Goal: Communication & Community: Answer question/provide support

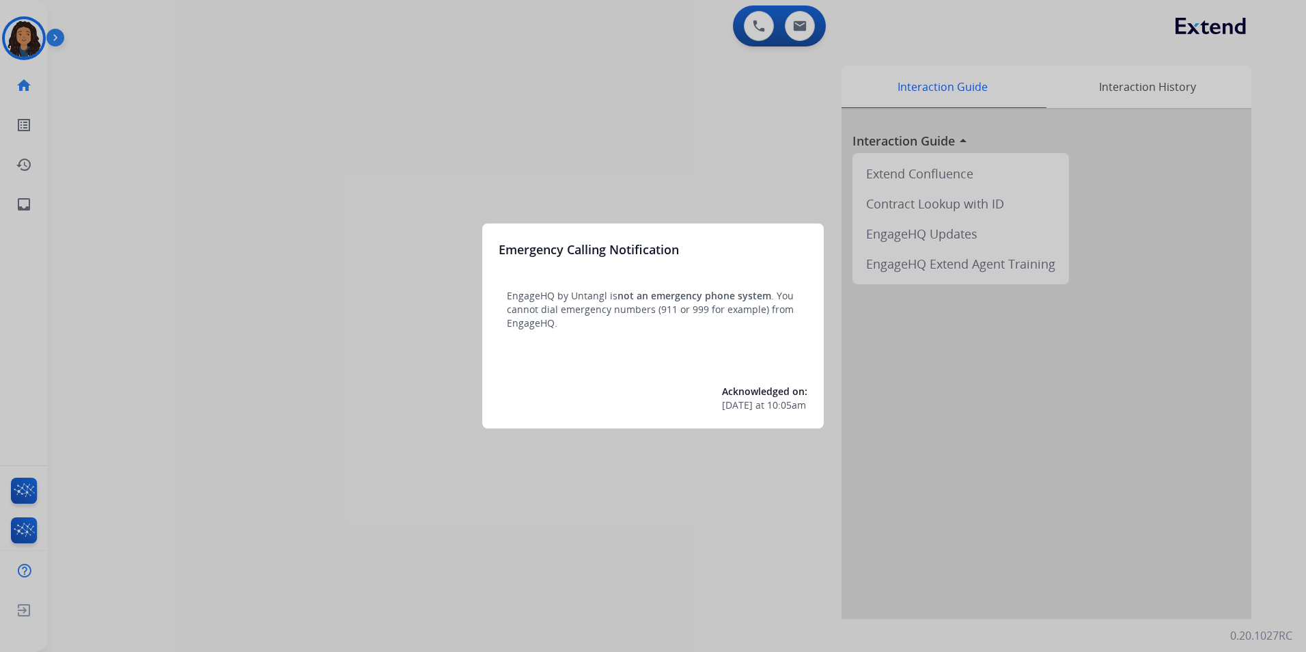
drag, startPoint x: 501, startPoint y: 454, endPoint x: 501, endPoint y: 443, distance: 10.2
click at [501, 443] on div at bounding box center [653, 326] width 1306 height 652
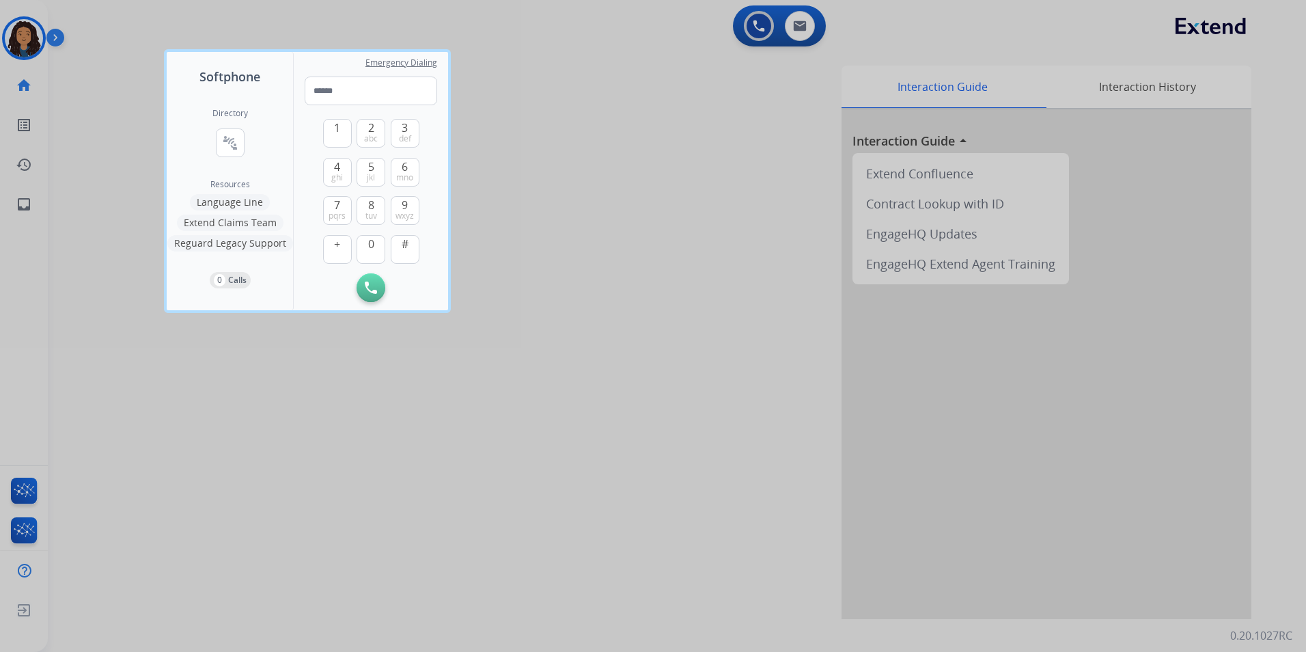
click at [23, 59] on div at bounding box center [653, 326] width 1306 height 652
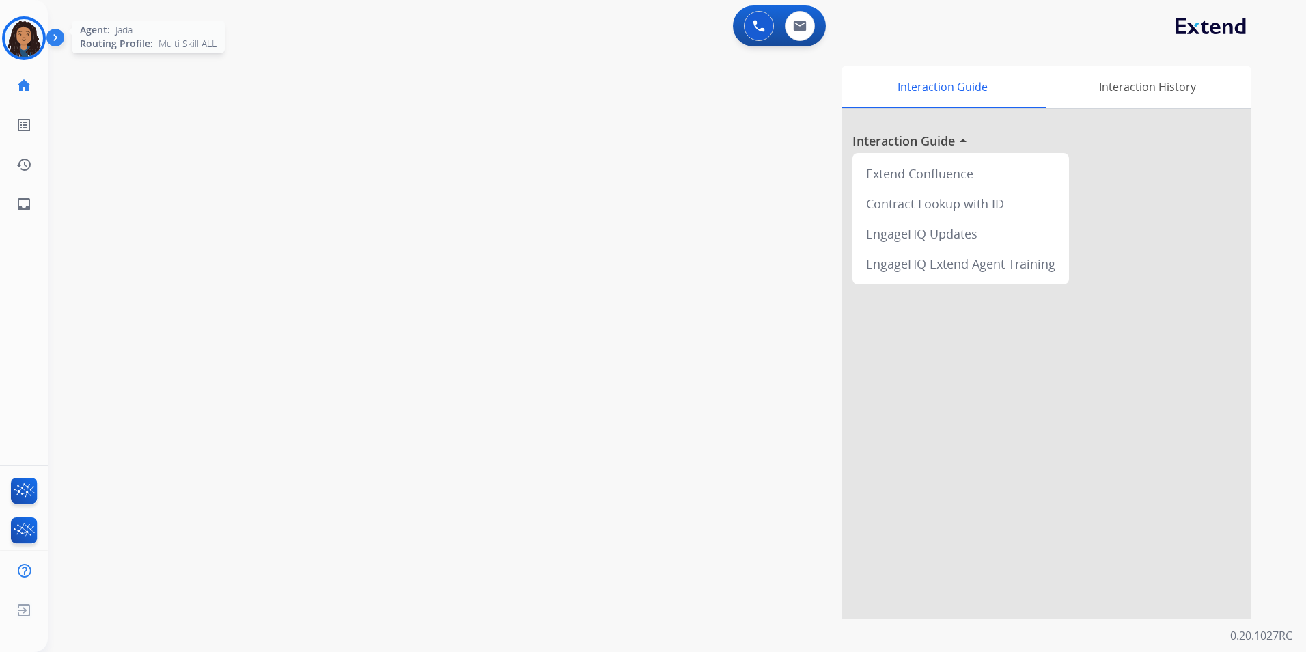
drag, startPoint x: 11, startPoint y: 46, endPoint x: 18, endPoint y: 44, distance: 7.0
click at [12, 45] on img at bounding box center [24, 38] width 38 height 38
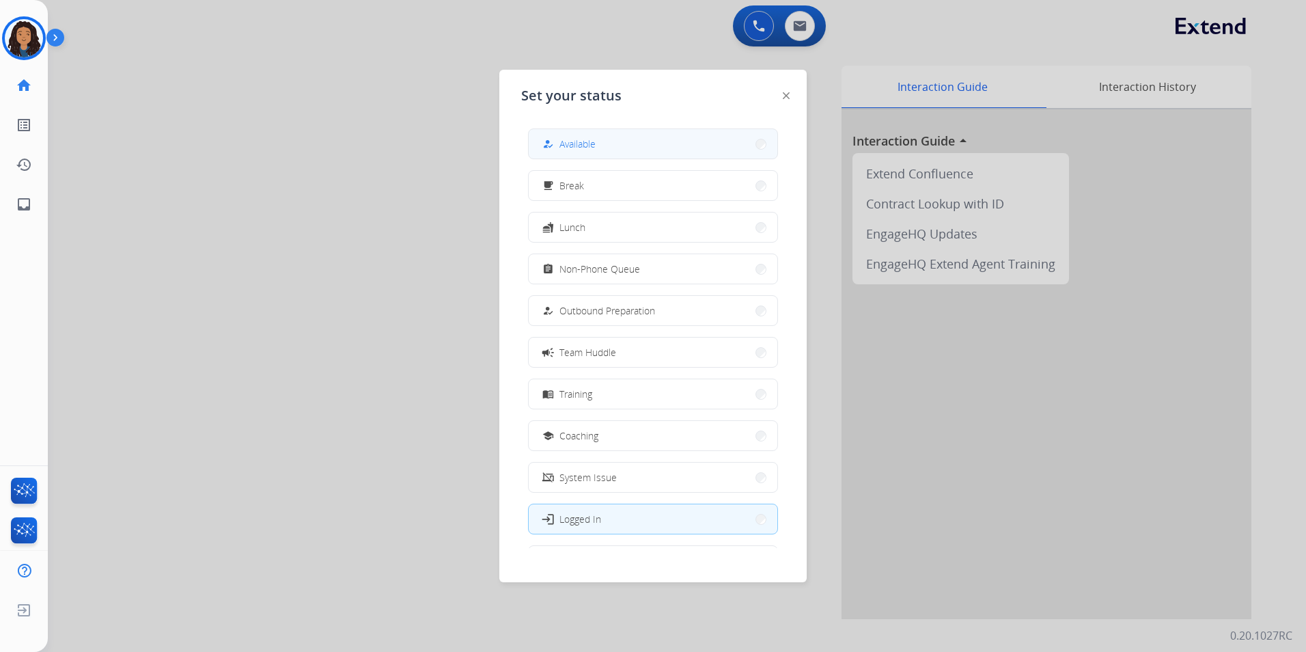
drag, startPoint x: 626, startPoint y: 152, endPoint x: 638, endPoint y: 148, distance: 13.0
click at [626, 152] on button "how_to_reg Available" at bounding box center [653, 143] width 249 height 29
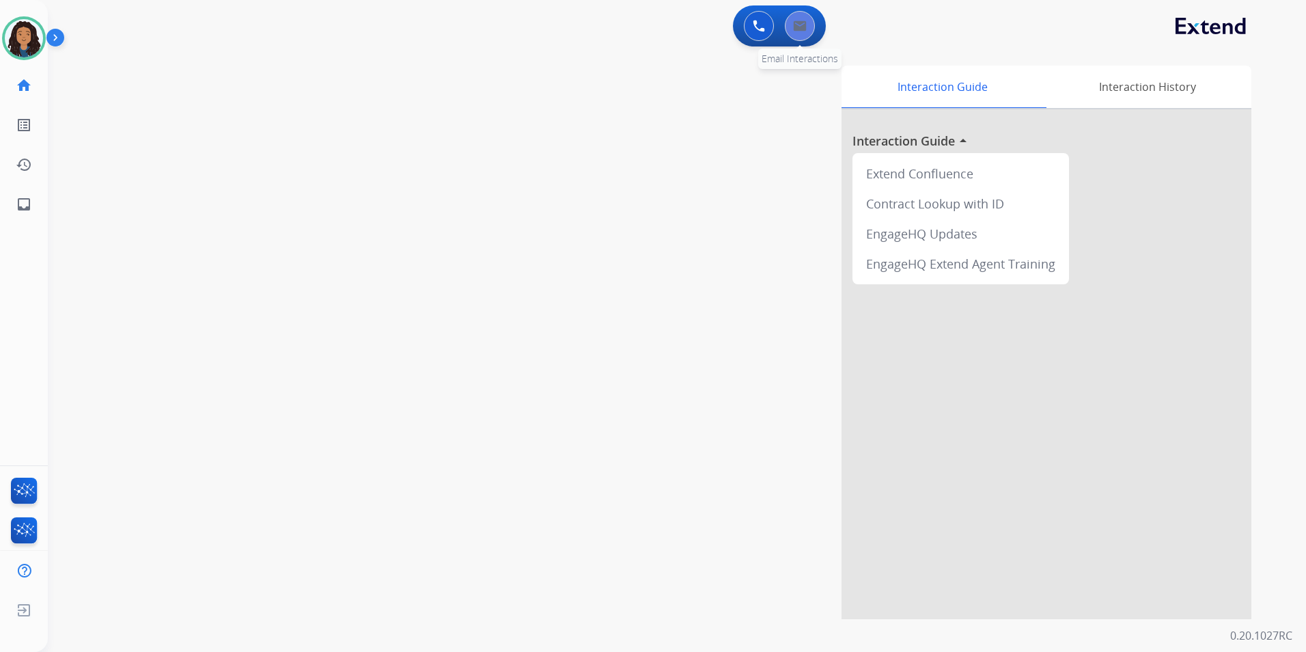
click at [814, 28] on button at bounding box center [800, 26] width 30 height 30
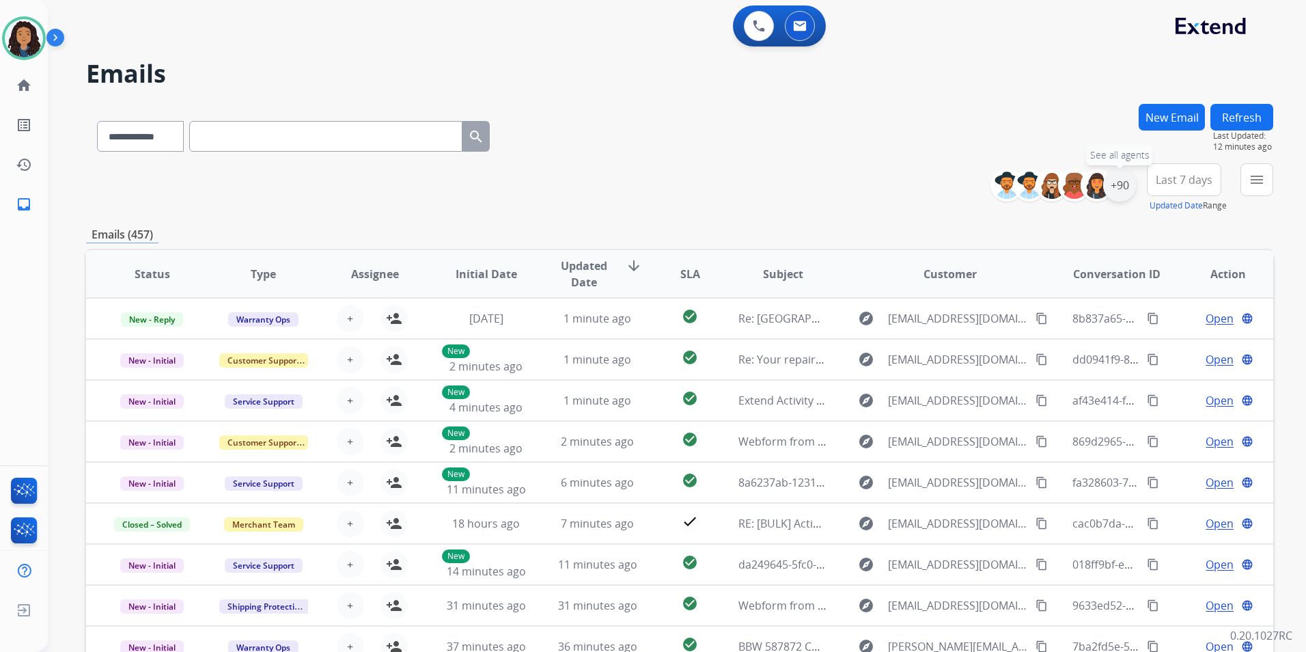
click at [1111, 183] on div "+90" at bounding box center [1119, 185] width 33 height 33
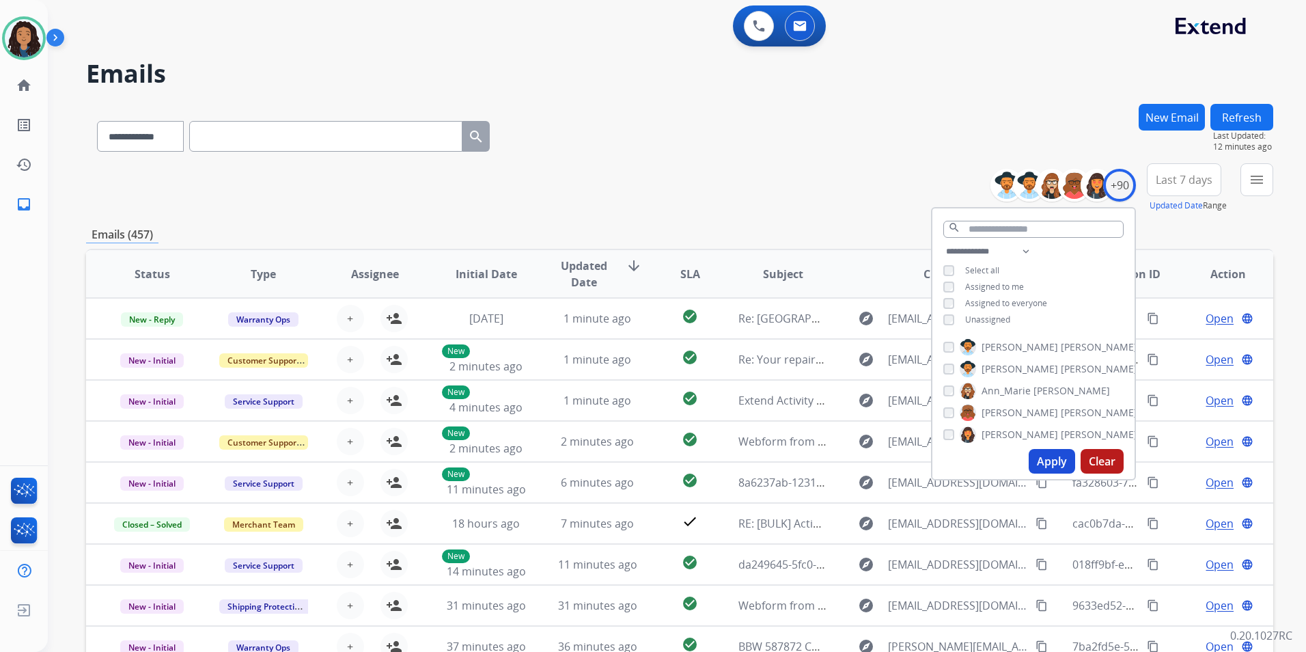
click at [980, 320] on span "Unassigned" at bounding box center [987, 320] width 45 height 12
click at [1056, 464] on button "Apply" at bounding box center [1052, 461] width 46 height 25
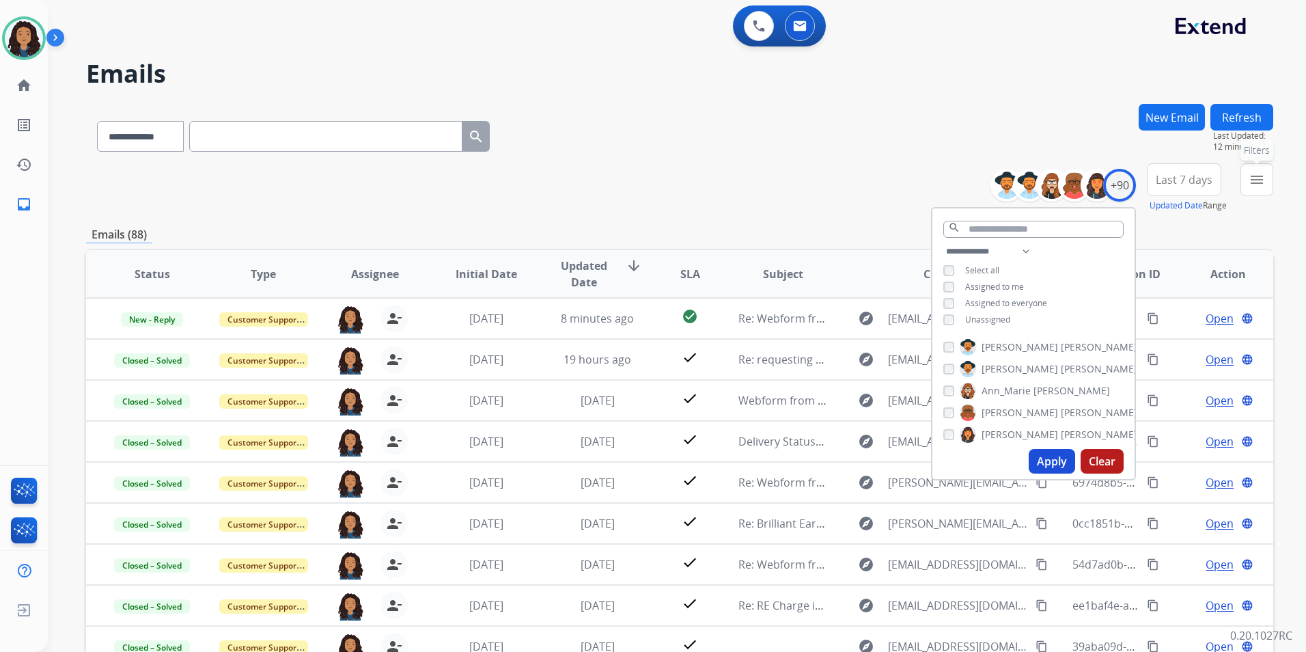
click at [1255, 183] on mat-icon "menu" at bounding box center [1257, 179] width 16 height 16
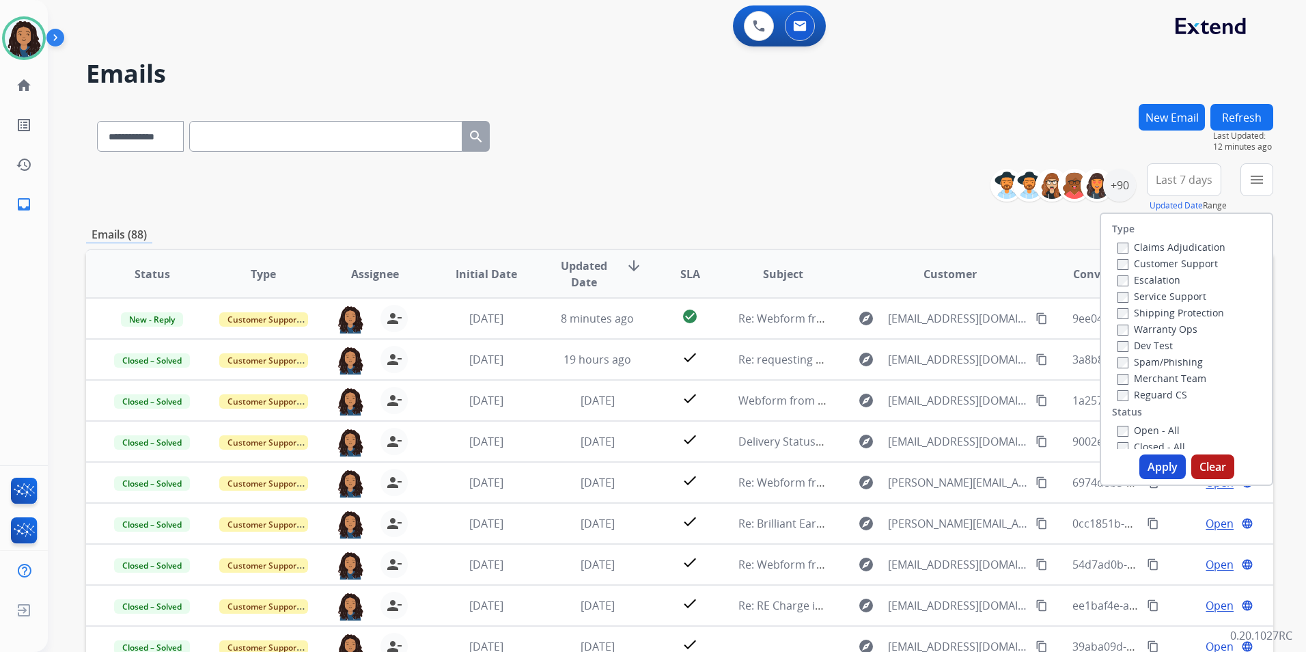
click at [1165, 262] on label "Customer Support" at bounding box center [1167, 263] width 100 height 13
click at [1196, 317] on label "Shipping Protection" at bounding box center [1170, 312] width 107 height 13
click at [1157, 387] on div "Reguard CS" at bounding box center [1171, 394] width 108 height 16
click at [1156, 394] on label "Reguard CS" at bounding box center [1152, 394] width 70 height 13
click at [1157, 436] on label "Open - All" at bounding box center [1148, 429] width 62 height 13
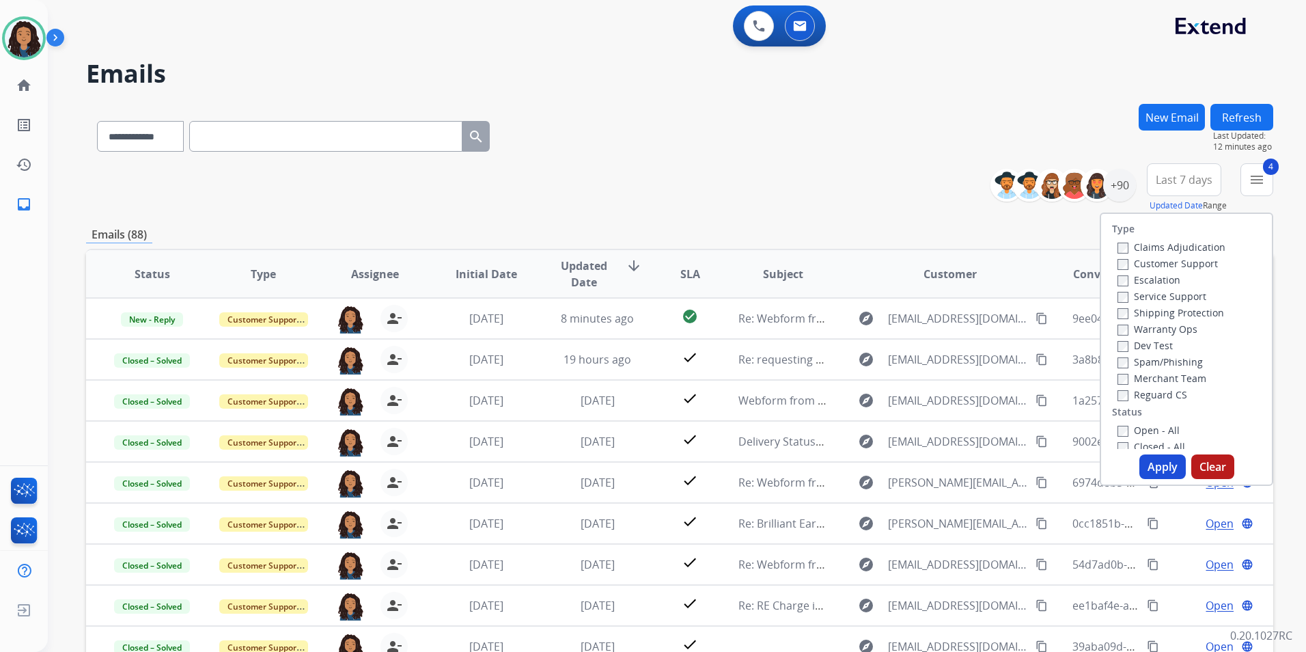
click at [1158, 470] on button "Apply" at bounding box center [1162, 466] width 46 height 25
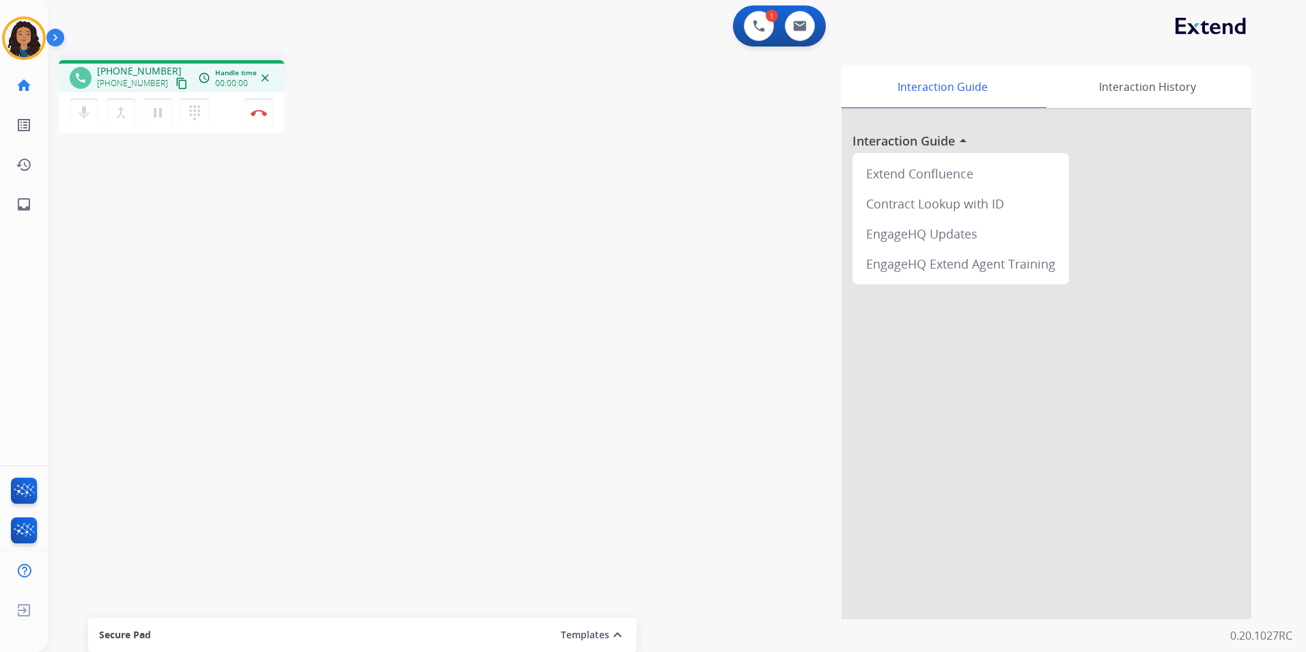
click at [176, 87] on mat-icon "content_copy" at bounding box center [182, 83] width 12 height 12
click at [250, 112] on button "Disconnect" at bounding box center [259, 112] width 29 height 29
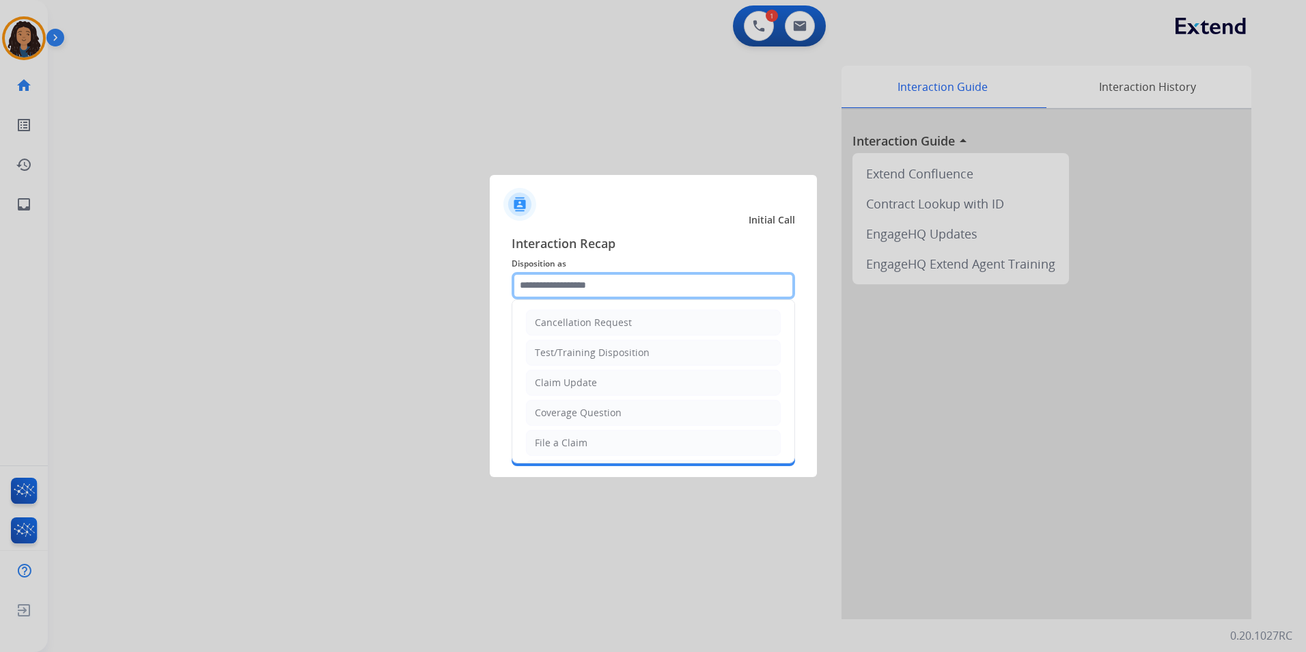
click at [635, 285] on input "text" at bounding box center [653, 285] width 283 height 27
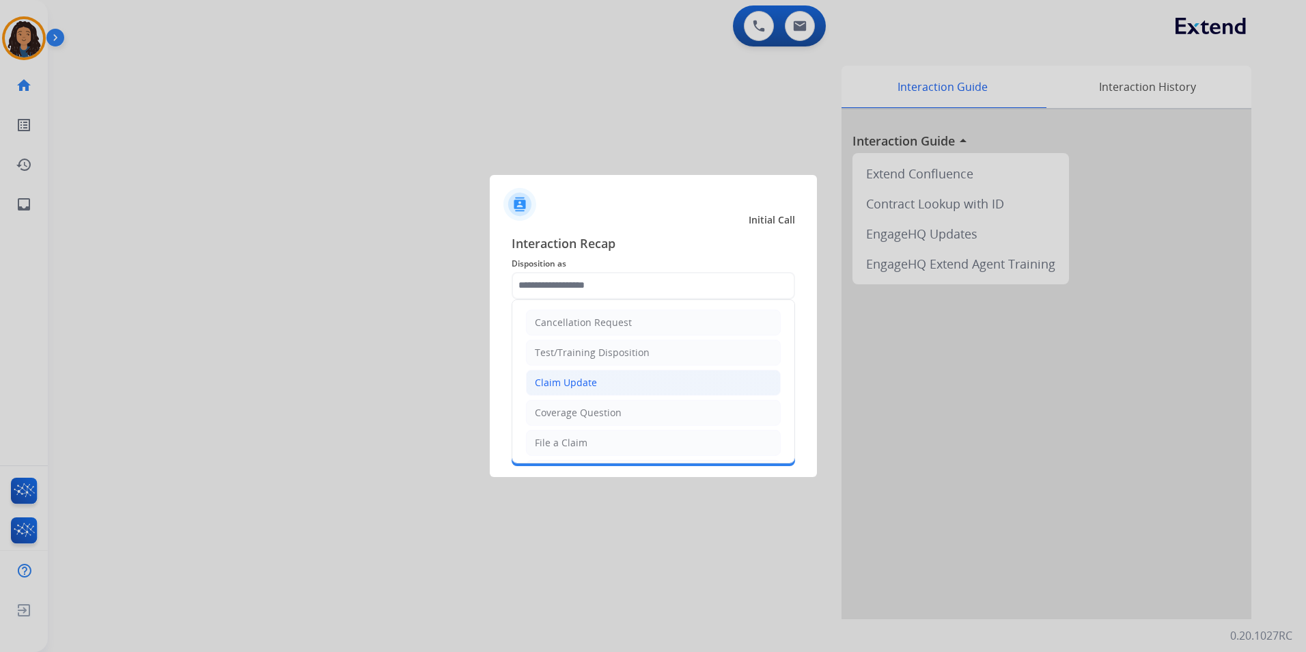
click at [648, 385] on li "Claim Update" at bounding box center [653, 383] width 255 height 26
type input "**********"
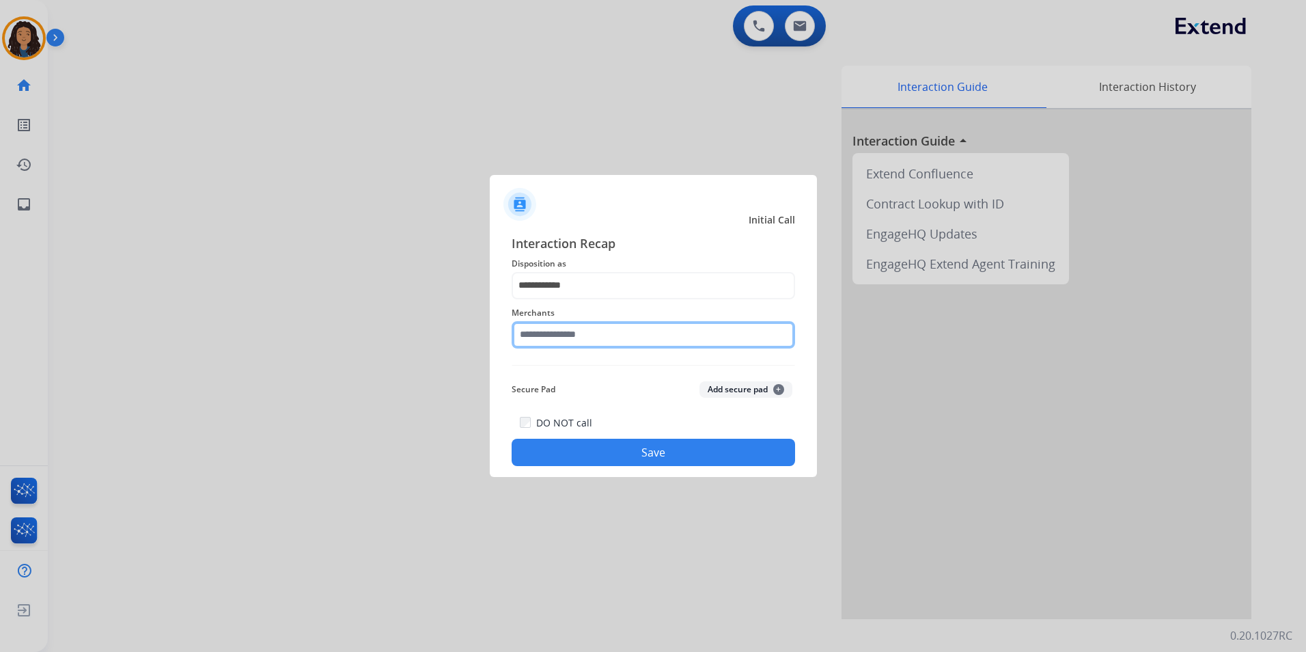
click at [616, 337] on input "text" at bounding box center [653, 334] width 283 height 27
drag, startPoint x: 574, startPoint y: 335, endPoint x: 361, endPoint y: 363, distance: 214.9
click at [0, 370] on app-contact-recap-modal "**********" at bounding box center [0, 326] width 0 height 652
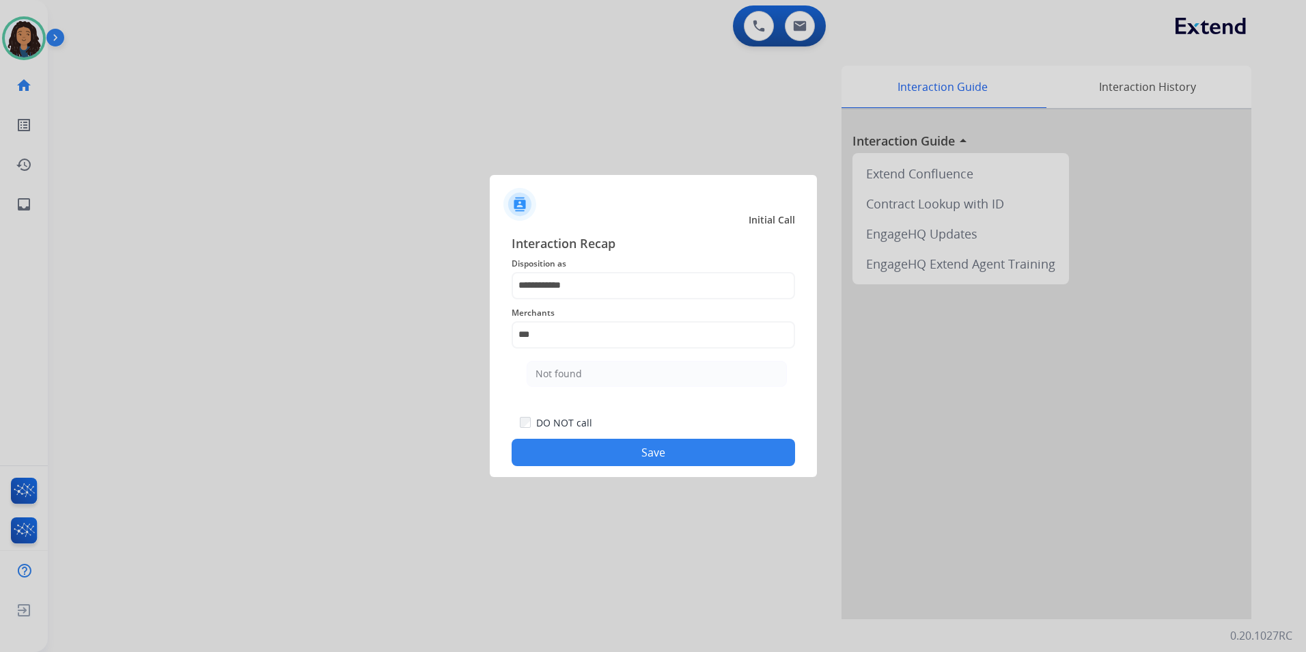
click at [582, 367] on li "Not found" at bounding box center [657, 374] width 260 height 26
type input "*********"
click at [558, 441] on button "Save" at bounding box center [653, 452] width 283 height 27
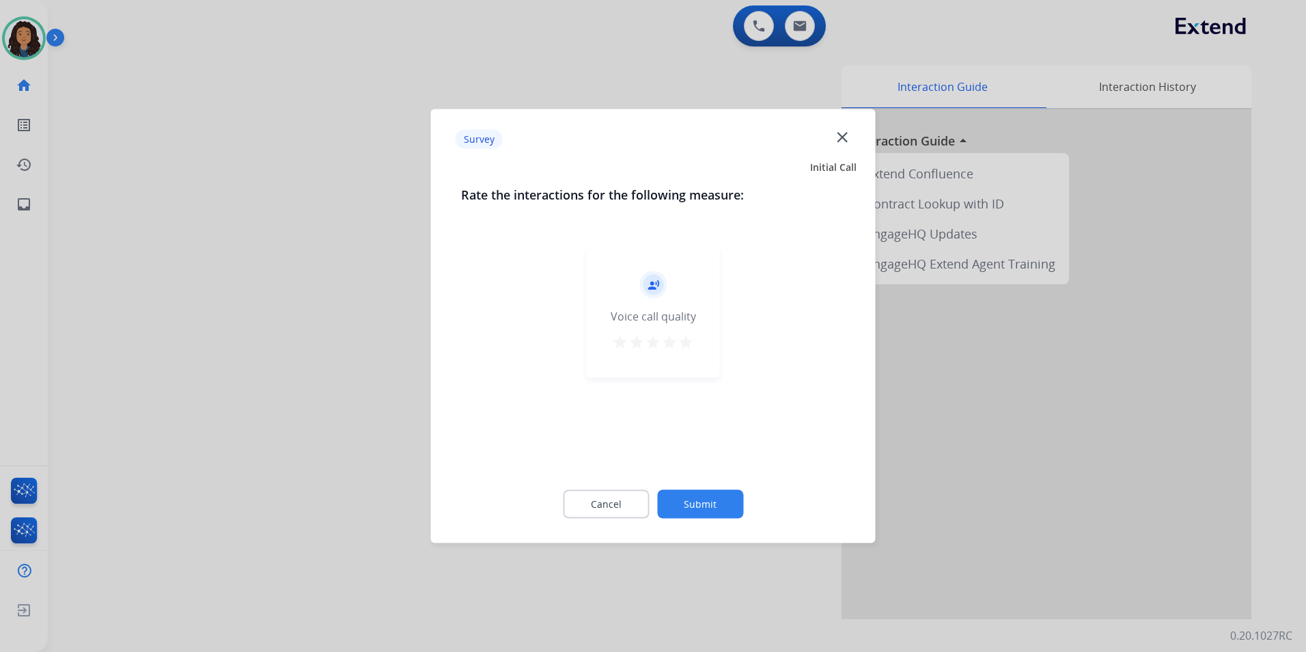
click at [291, 346] on div at bounding box center [653, 326] width 1306 height 652
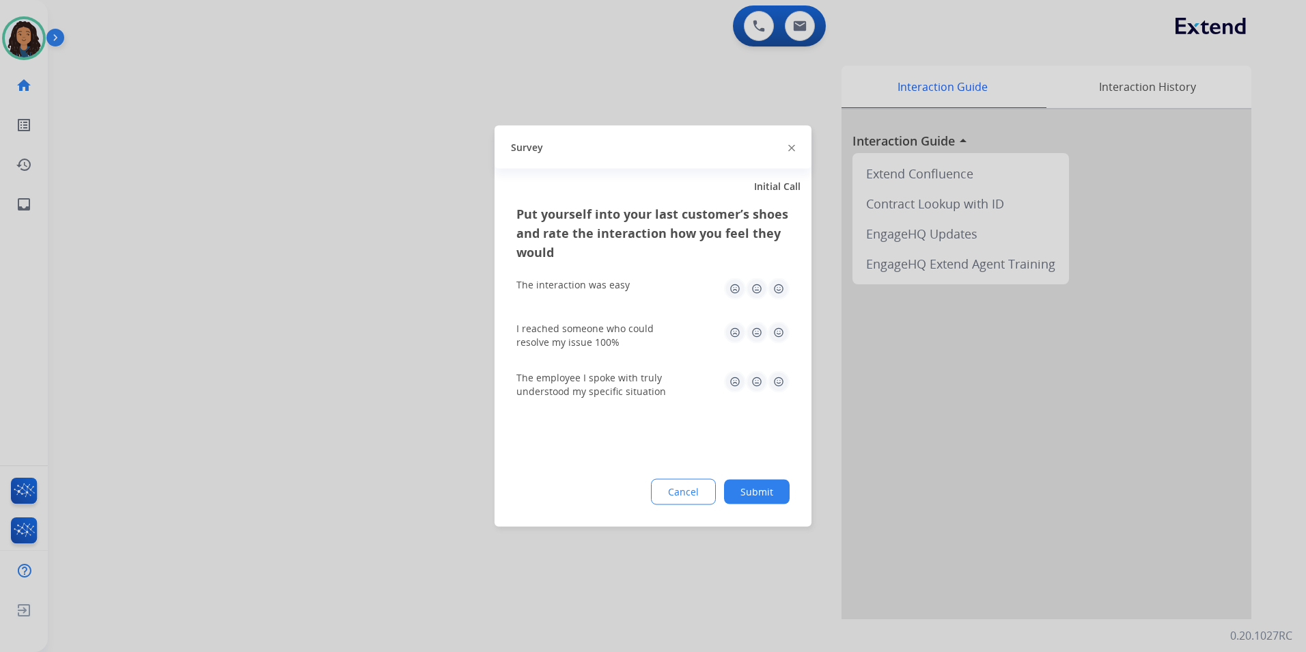
click at [309, 327] on div at bounding box center [653, 326] width 1306 height 652
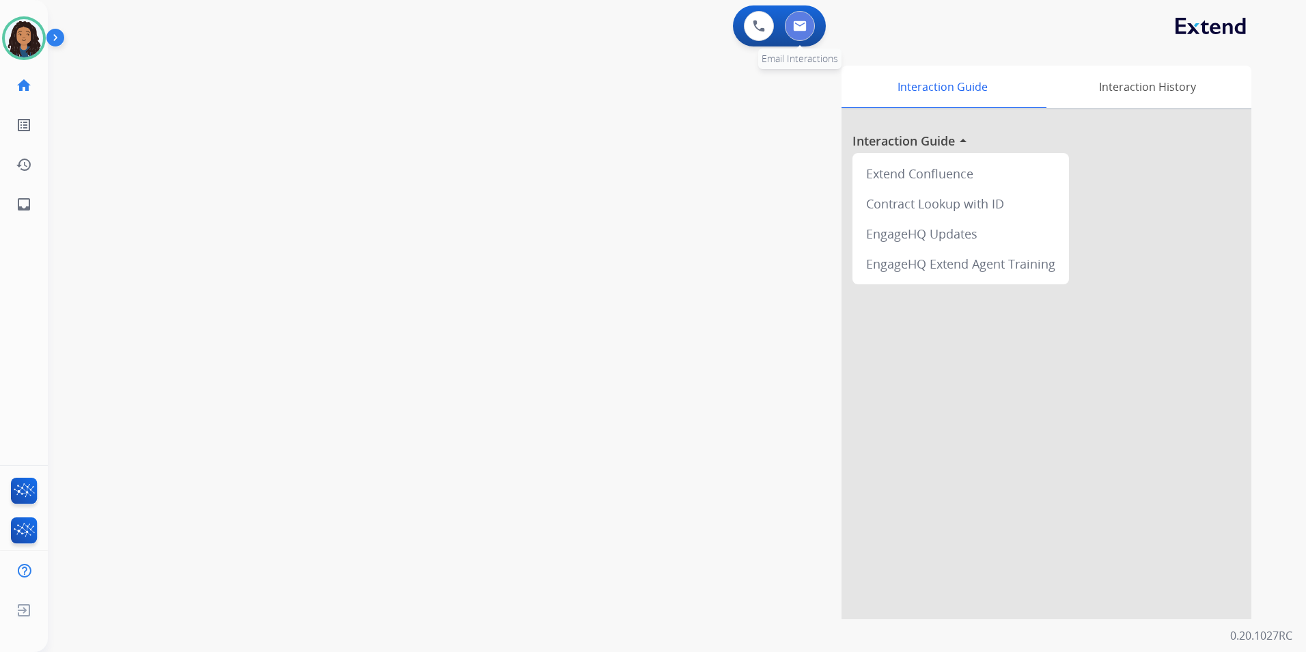
click at [798, 21] on img at bounding box center [800, 25] width 14 height 11
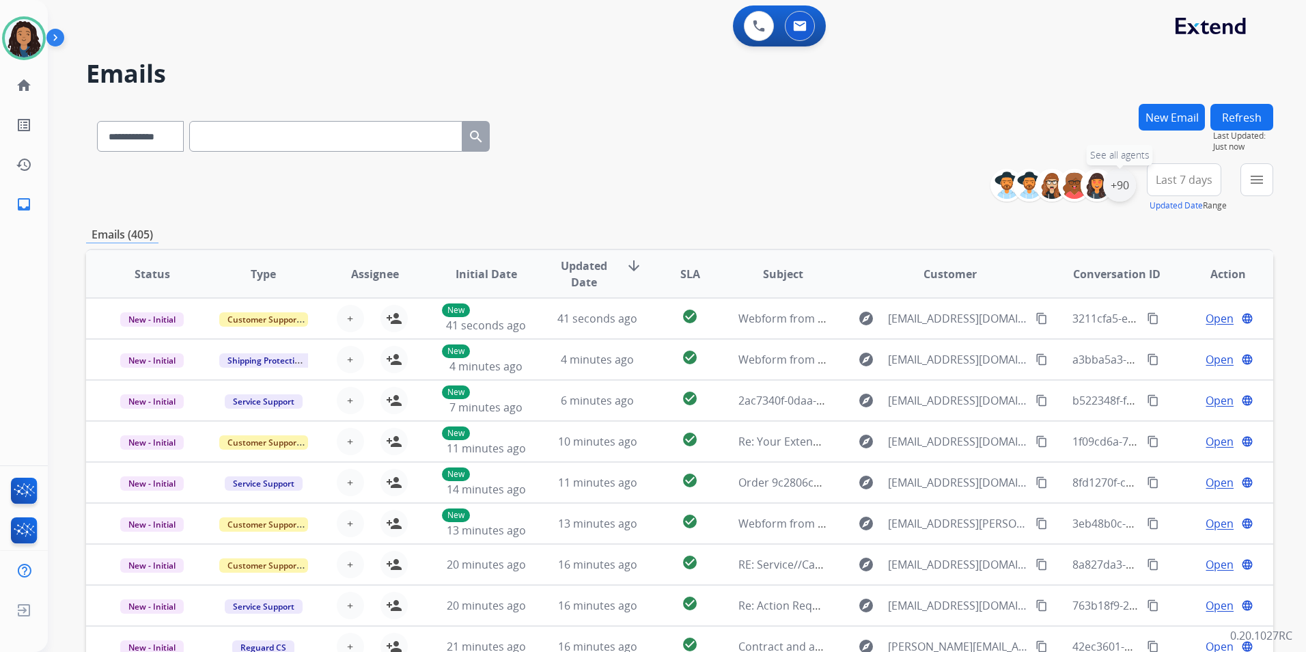
click at [1122, 186] on div "+90" at bounding box center [1119, 185] width 33 height 33
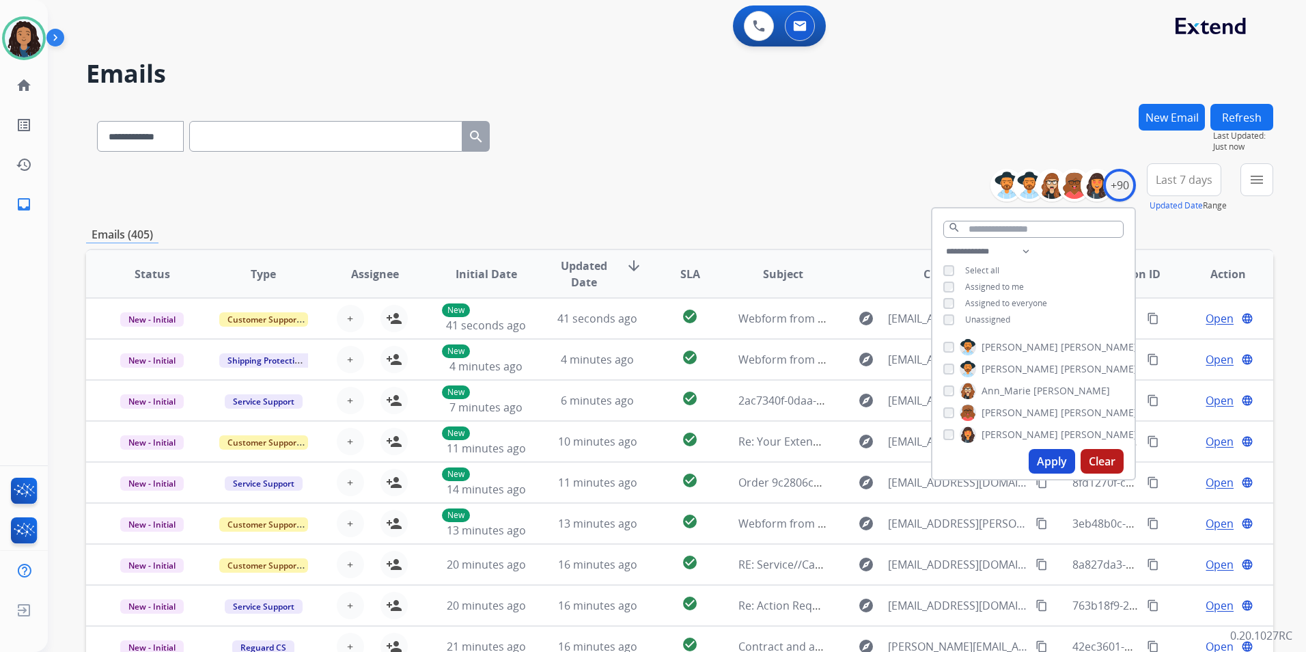
click at [990, 318] on span "Unassigned" at bounding box center [987, 320] width 45 height 12
click at [1036, 454] on button "Apply" at bounding box center [1052, 461] width 46 height 25
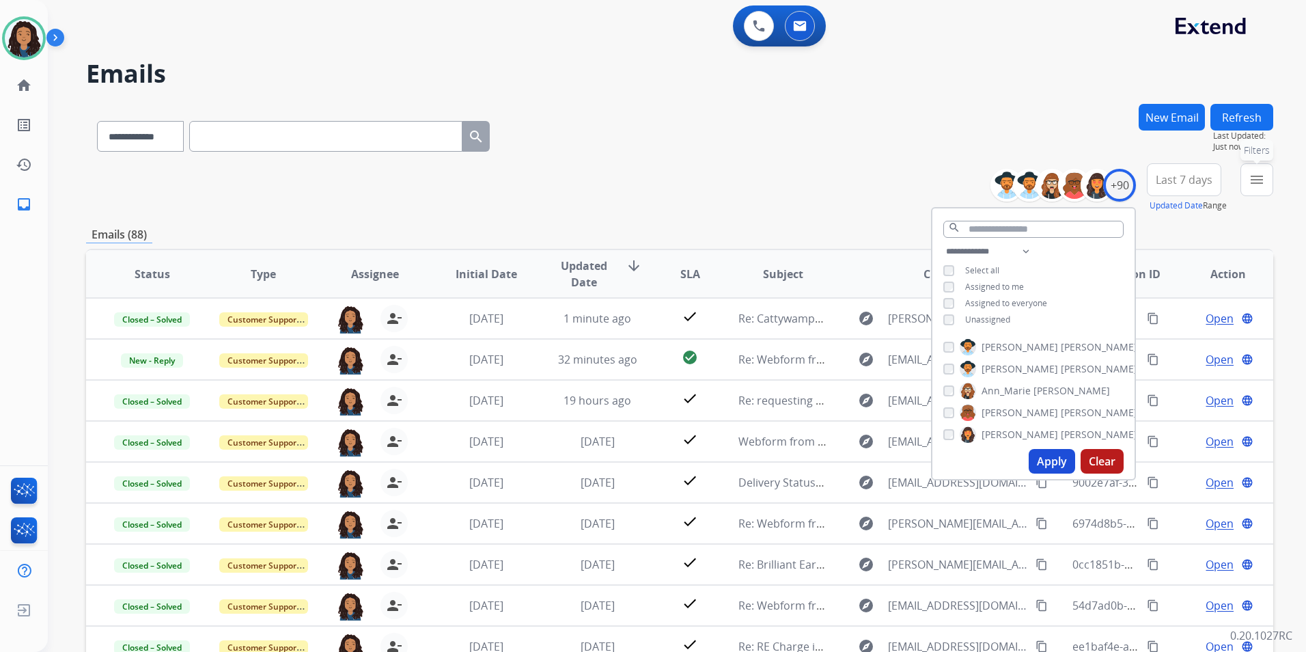
click at [1255, 173] on mat-icon "menu" at bounding box center [1257, 179] width 16 height 16
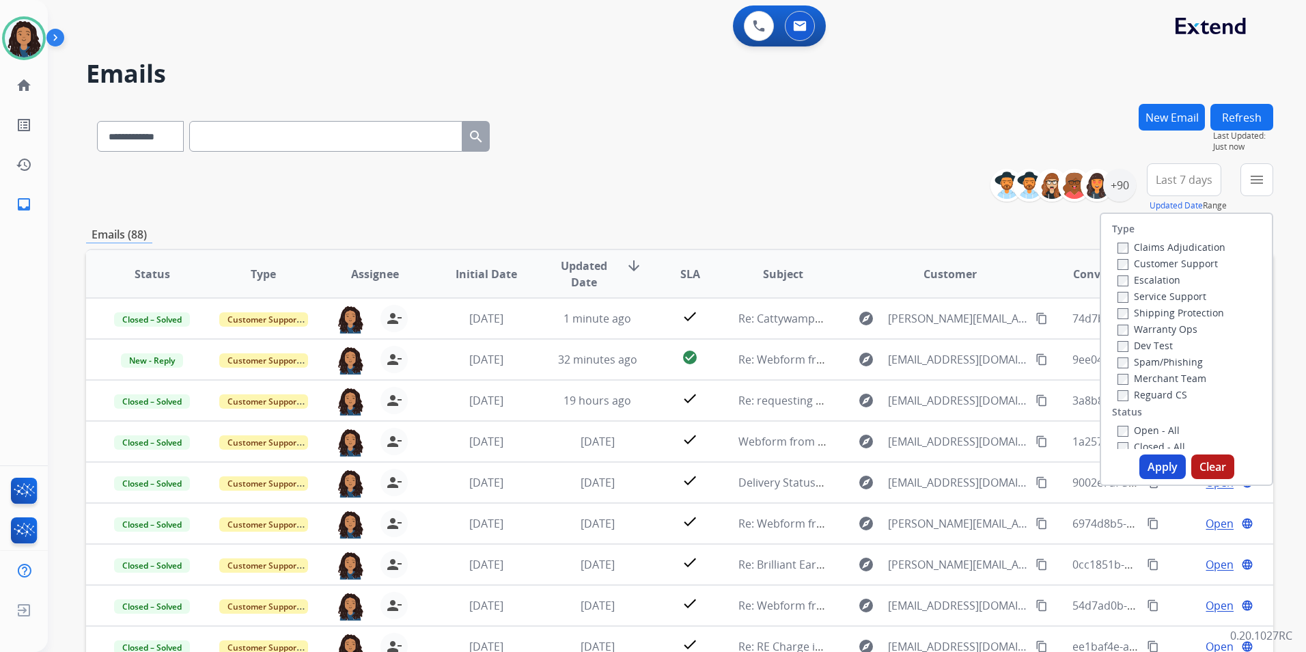
click at [1182, 262] on label "Customer Support" at bounding box center [1167, 263] width 100 height 13
click at [1186, 318] on label "Shipping Protection" at bounding box center [1170, 312] width 107 height 13
click at [1144, 395] on label "Reguard CS" at bounding box center [1152, 394] width 70 height 13
click at [1145, 428] on label "Open - All" at bounding box center [1148, 429] width 62 height 13
click at [1140, 464] on button "Apply" at bounding box center [1162, 466] width 46 height 25
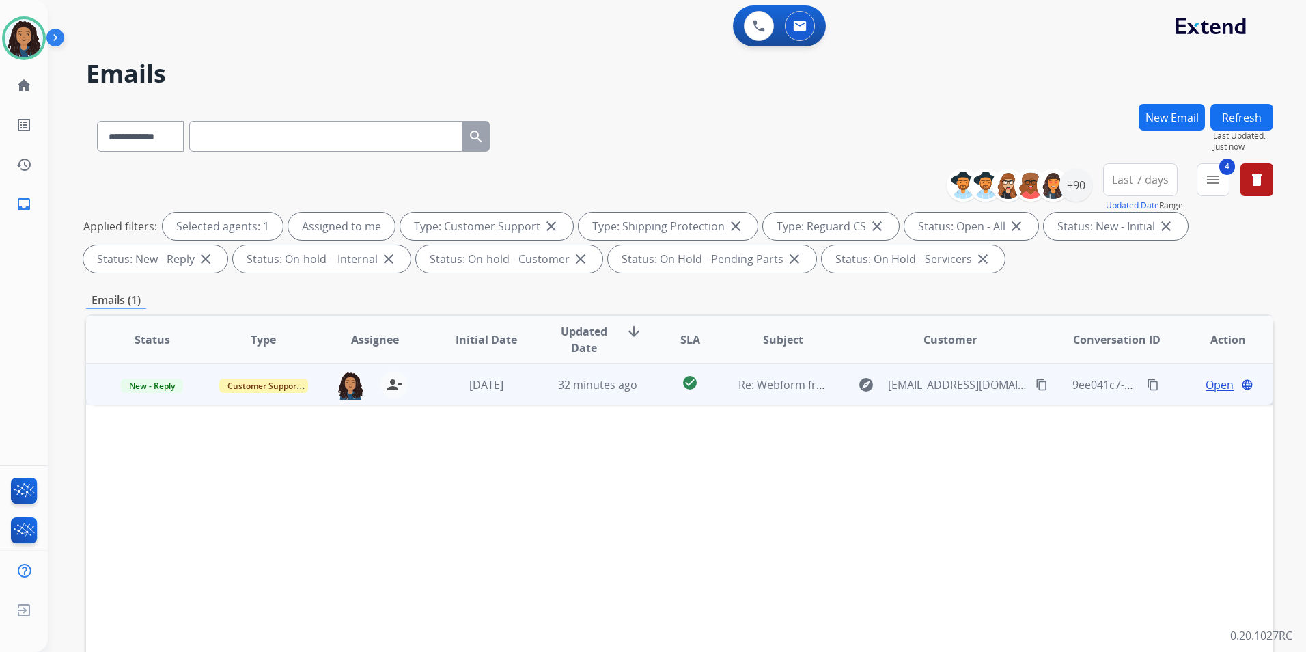
click at [1216, 385] on span "Open" at bounding box center [1220, 384] width 28 height 16
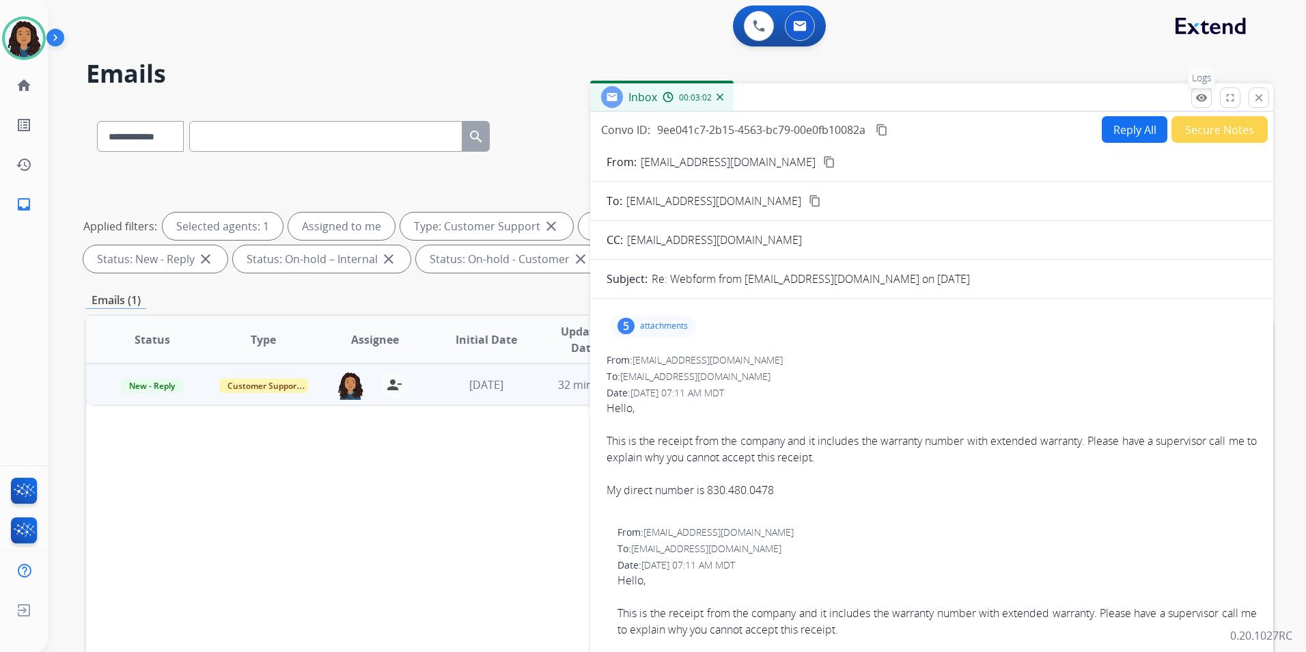
click at [1198, 94] on mat-icon "remove_red_eye" at bounding box center [1201, 98] width 12 height 12
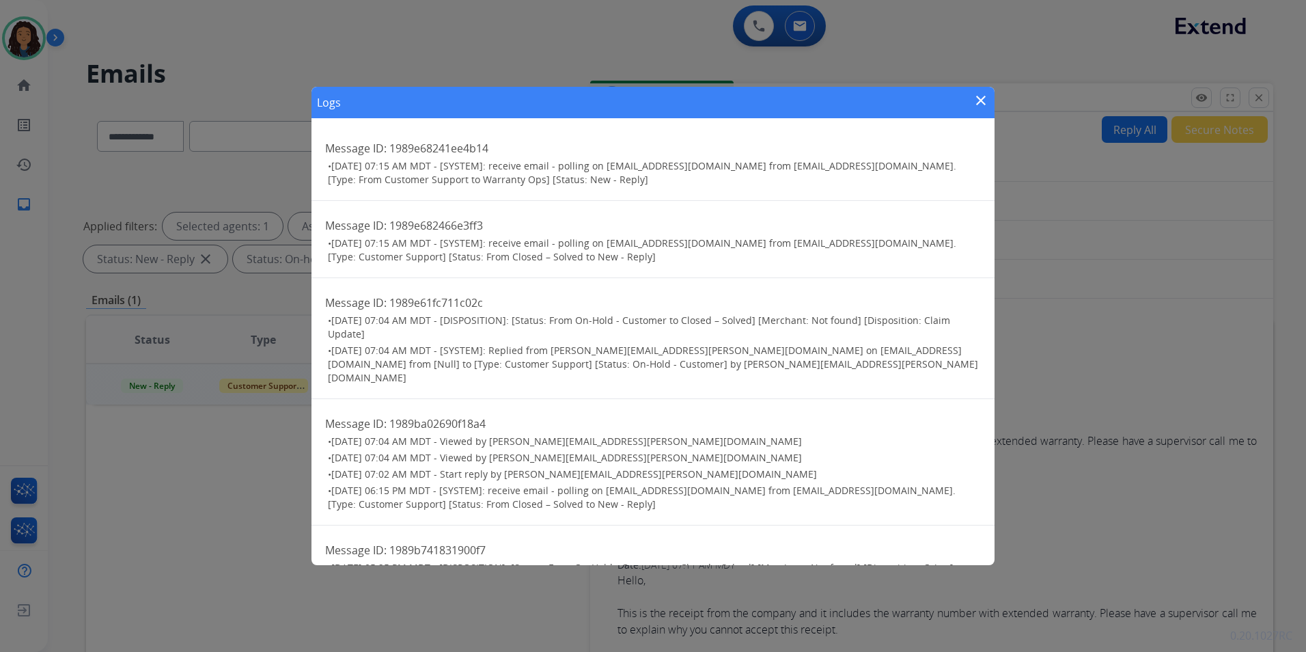
click at [978, 94] on mat-icon "close" at bounding box center [981, 100] width 16 height 16
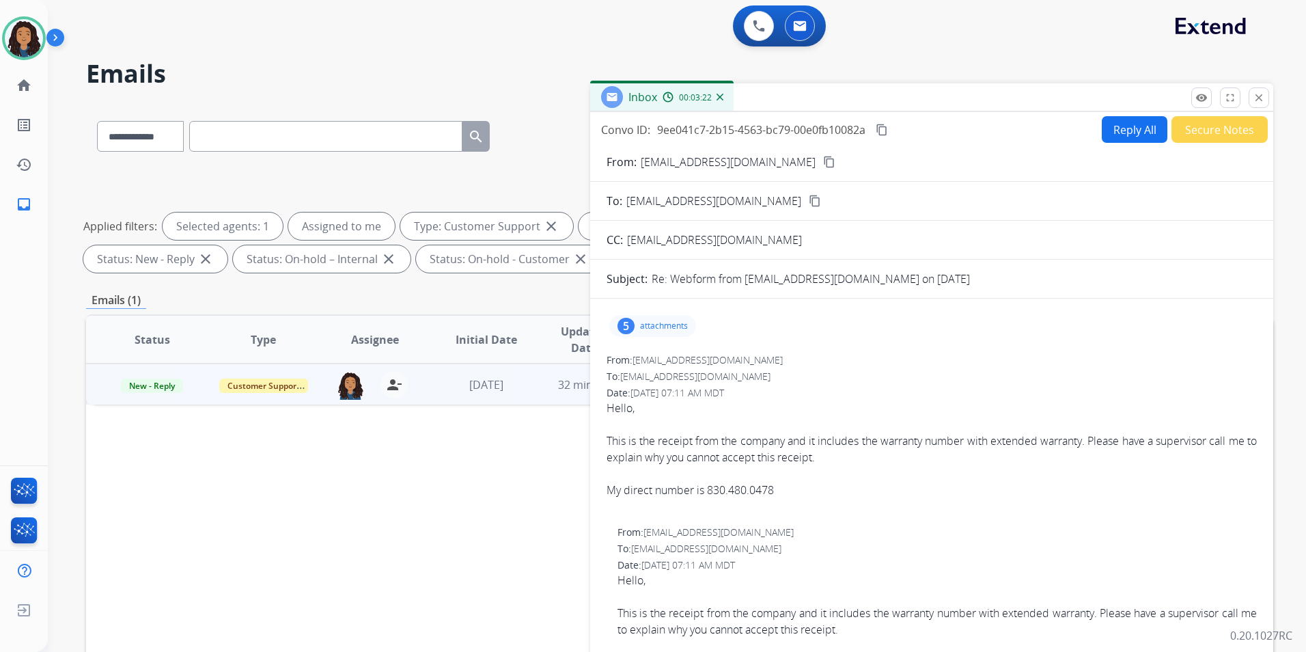
click at [823, 167] on mat-icon "content_copy" at bounding box center [829, 162] width 12 height 12
click at [1115, 133] on button "Reply All" at bounding box center [1135, 129] width 66 height 27
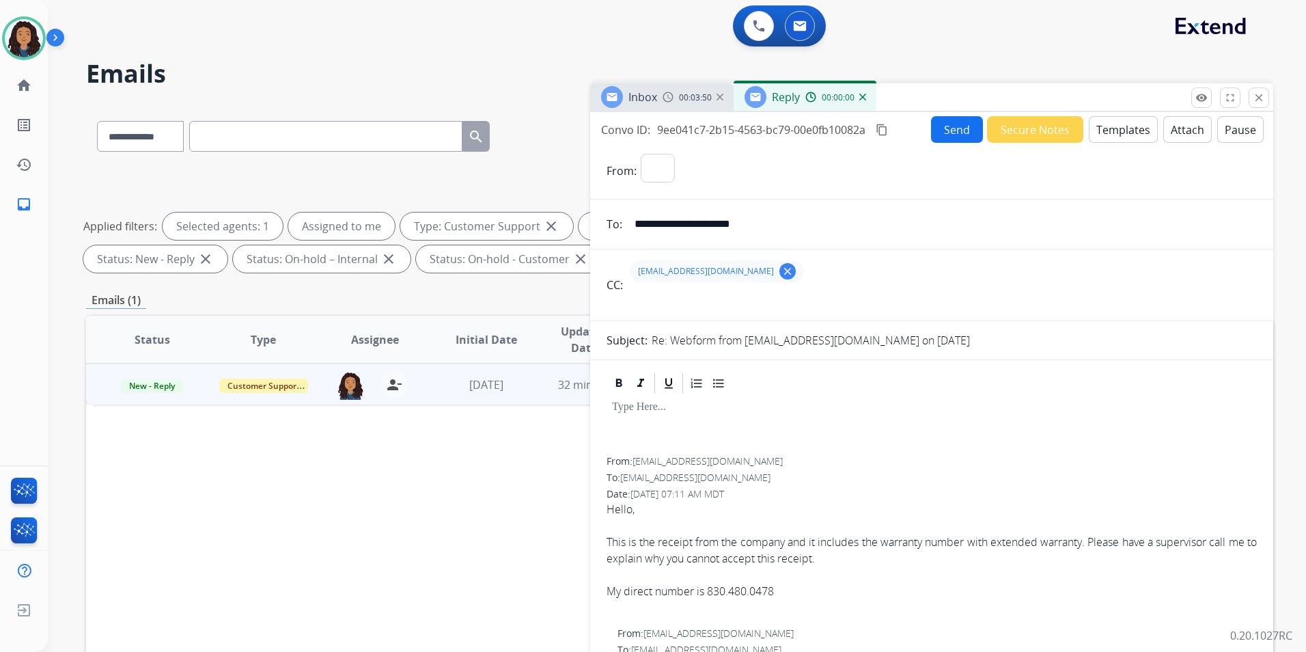
select select "**********"
click at [1110, 133] on button "Templates" at bounding box center [1123, 129] width 69 height 27
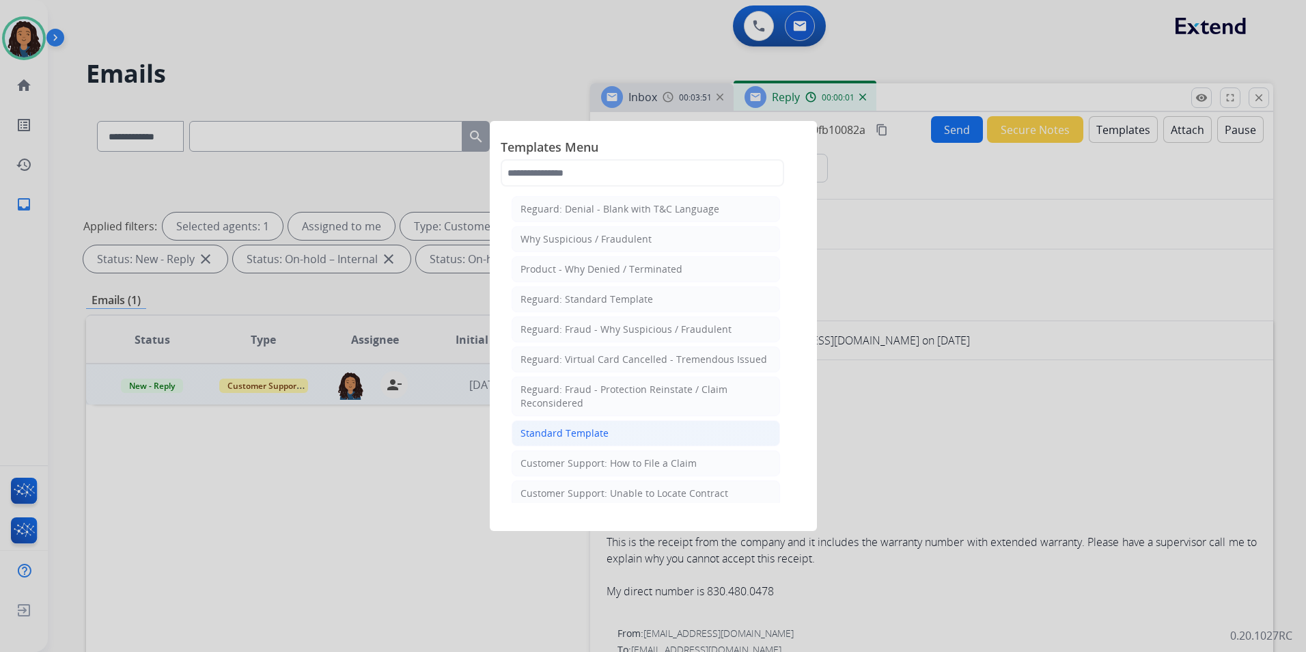
click at [525, 427] on div "Standard Template" at bounding box center [564, 433] width 88 height 14
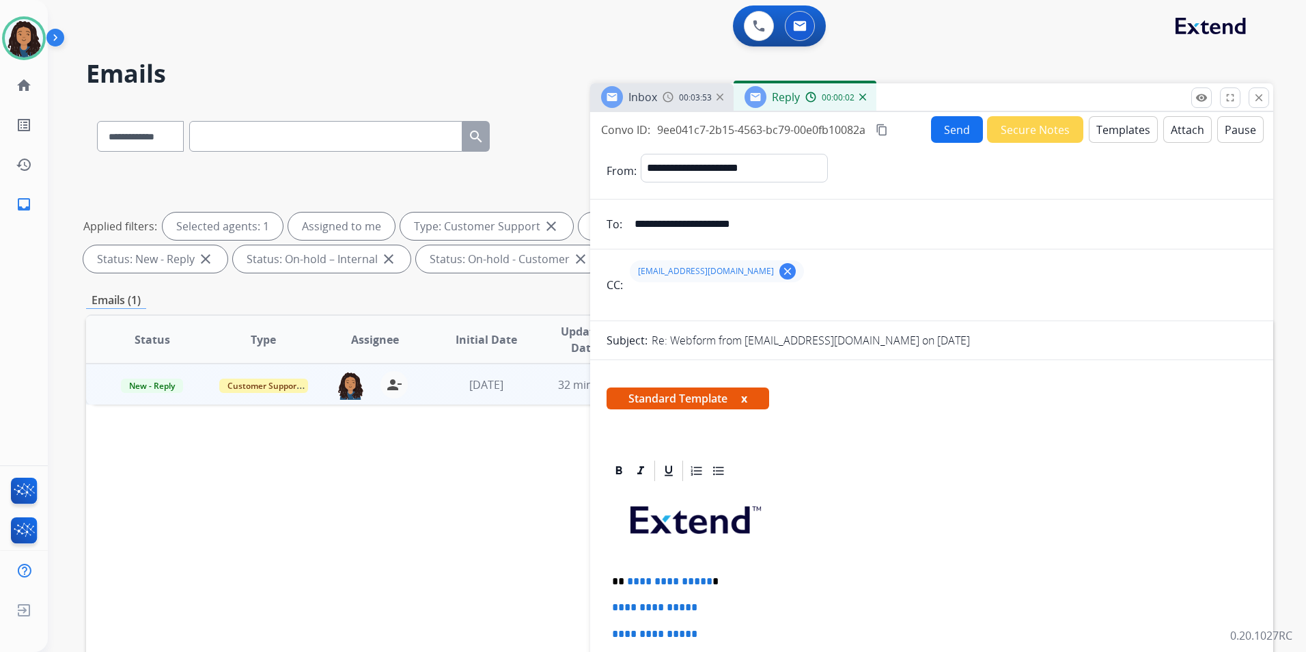
drag, startPoint x: 663, startPoint y: 90, endPoint x: 677, endPoint y: 104, distance: 19.3
click at [662, 89] on div "Inbox 00:03:53" at bounding box center [661, 96] width 143 height 27
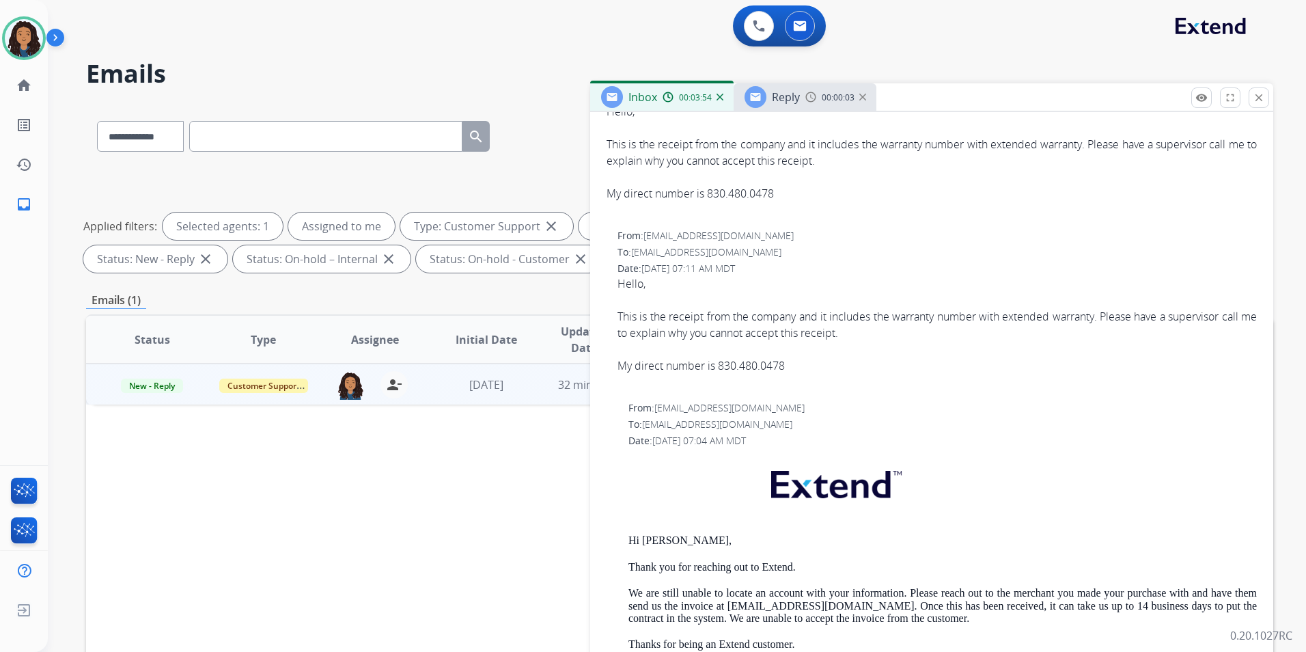
scroll to position [342, 0]
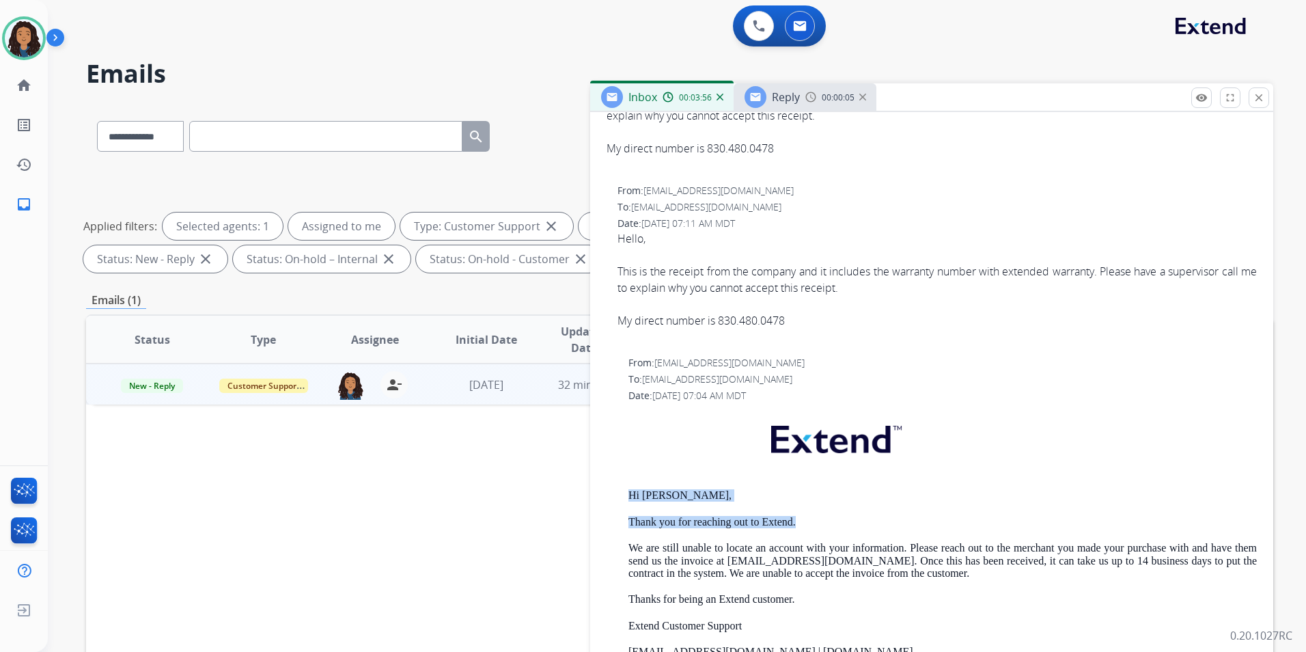
drag, startPoint x: 624, startPoint y: 492, endPoint x: 801, endPoint y: 527, distance: 181.0
click at [801, 527] on div "From: support@extend.com To: mdpritchard99@gmail.com Date: 08/12/2025 - 07:04 A…" at bounding box center [932, 577] width 650 height 443
drag, startPoint x: 801, startPoint y: 527, endPoint x: 789, endPoint y: 525, distance: 12.6
copy div "Hi [PERSON_NAME], Thank you for reaching out to Extend."
click at [788, 97] on span "Reply" at bounding box center [786, 96] width 28 height 15
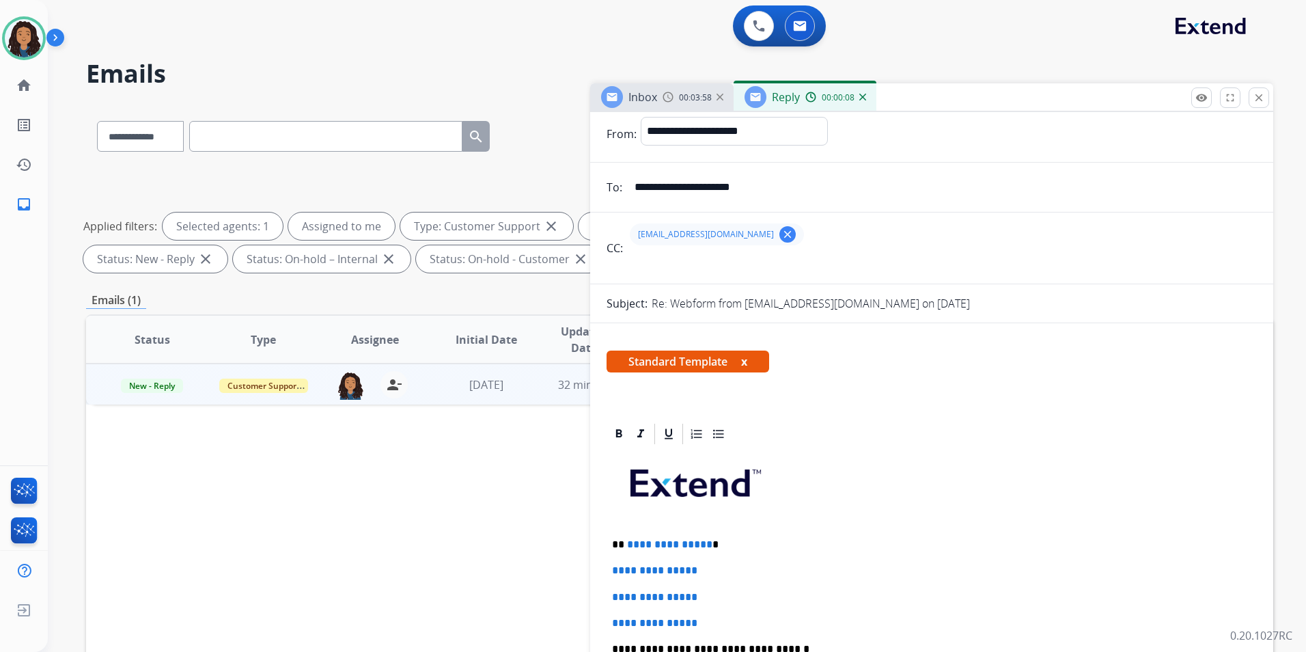
scroll to position [137, 0]
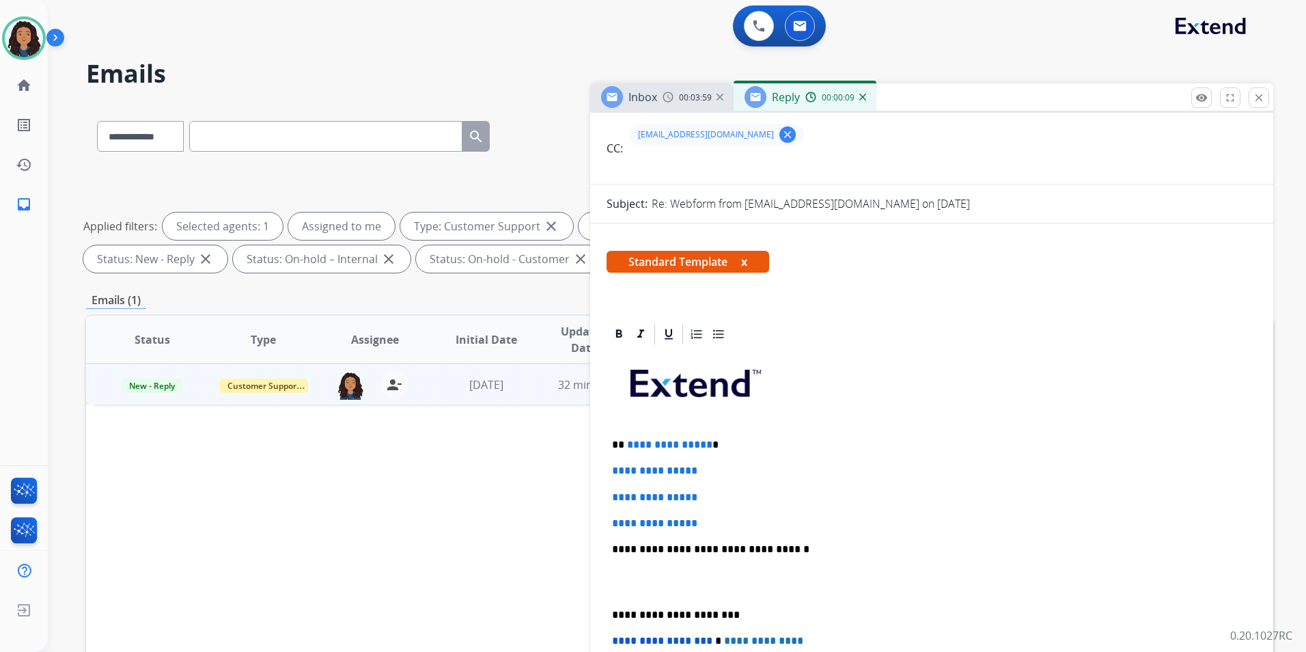
drag, startPoint x: 602, startPoint y: 432, endPoint x: 608, endPoint y: 436, distance: 7.4
drag, startPoint x: 607, startPoint y: 442, endPoint x: 779, endPoint y: 516, distance: 187.3
click at [779, 516] on div "**********" at bounding box center [932, 581] width 650 height 470
paste div
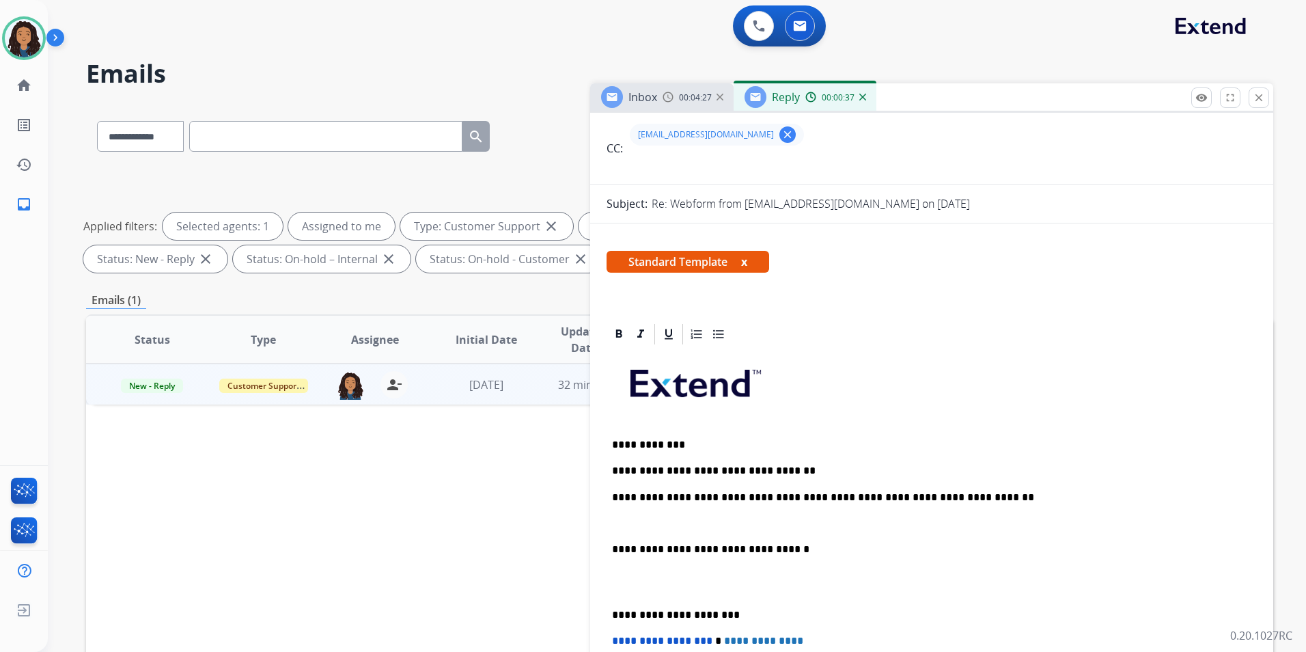
click at [635, 94] on span "Inbox" at bounding box center [642, 96] width 29 height 15
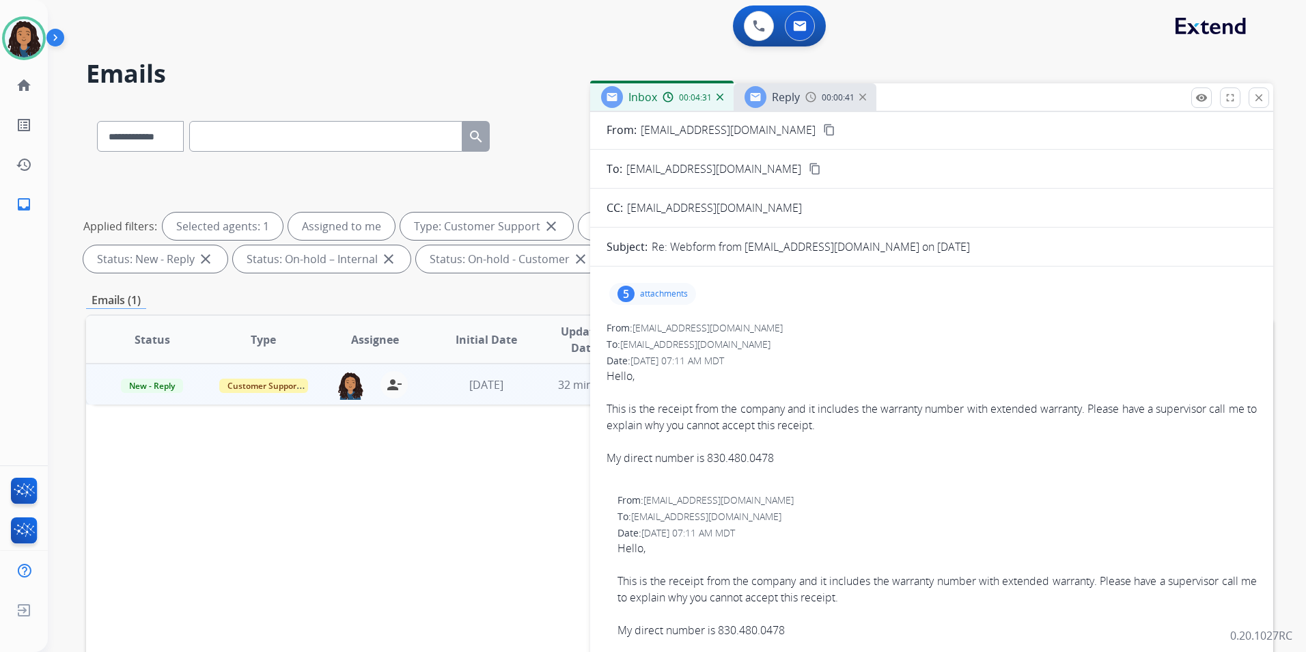
scroll to position [0, 0]
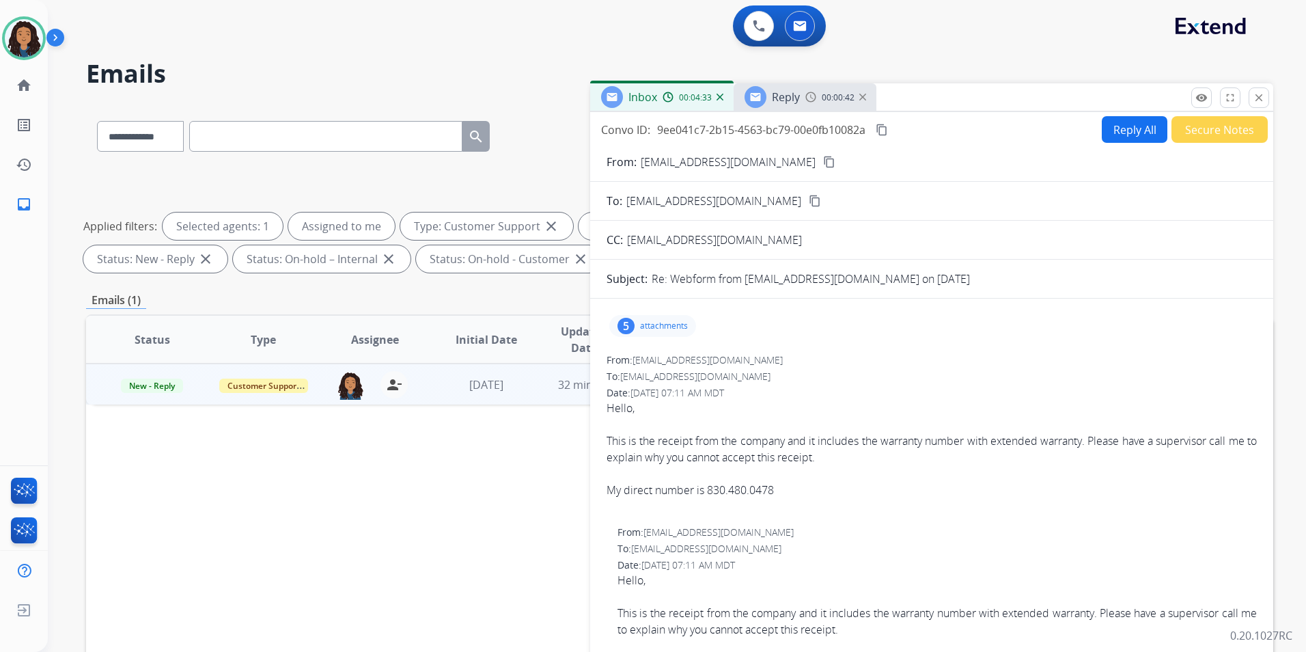
click at [788, 99] on span "Reply" at bounding box center [786, 96] width 28 height 15
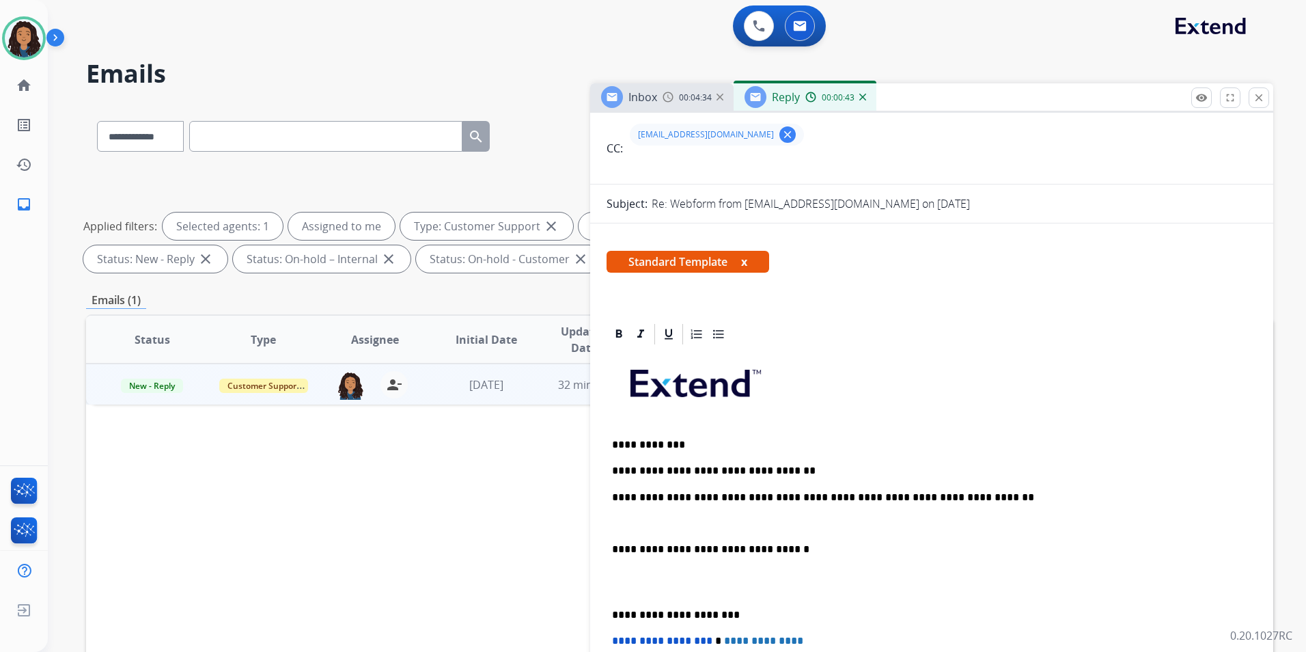
click at [639, 512] on div "**********" at bounding box center [932, 581] width 650 height 470
click at [831, 520] on p "**********" at bounding box center [926, 523] width 628 height 12
click at [964, 520] on p "**********" at bounding box center [926, 523] width 628 height 12
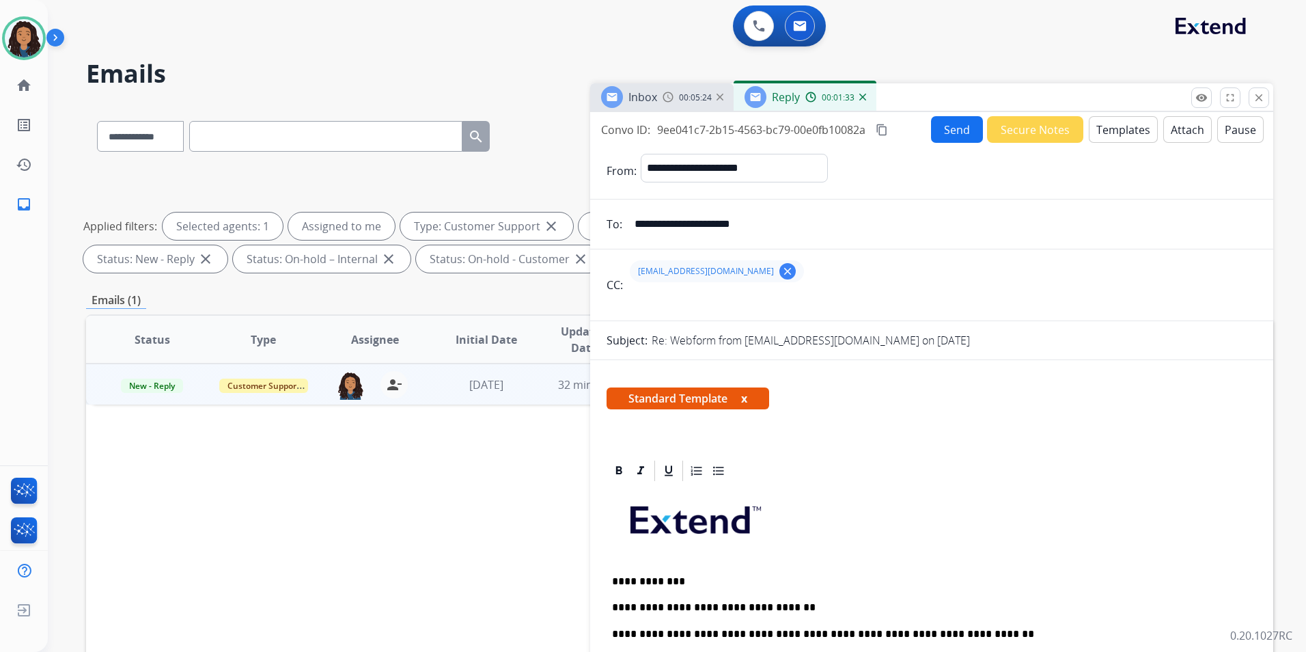
click at [946, 131] on button "Send" at bounding box center [957, 129] width 52 height 27
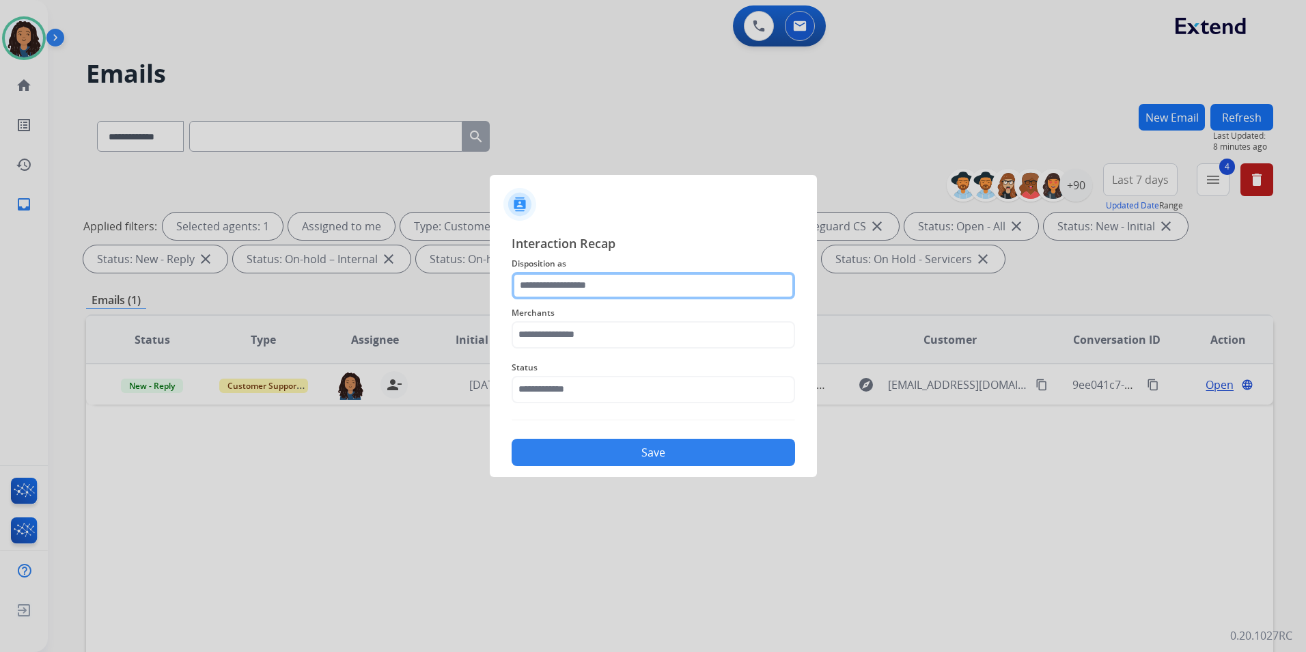
click at [628, 286] on input "text" at bounding box center [653, 285] width 283 height 27
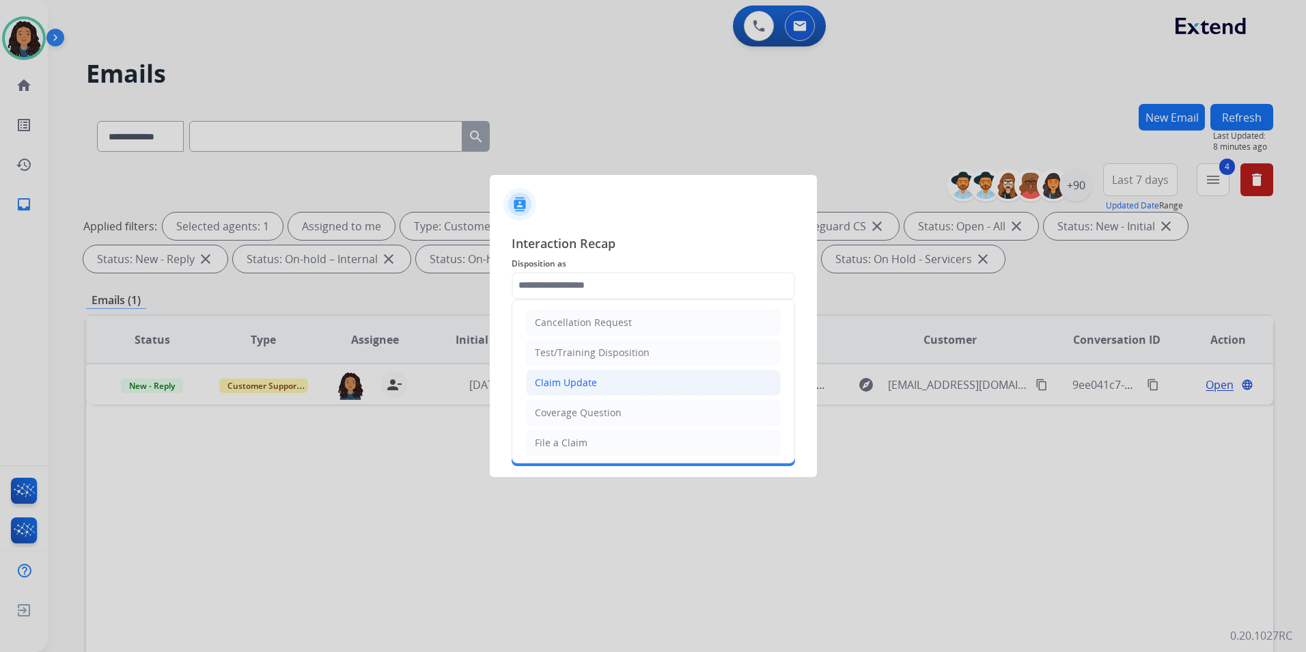
click at [609, 388] on li "Claim Update" at bounding box center [653, 383] width 255 height 26
type input "**********"
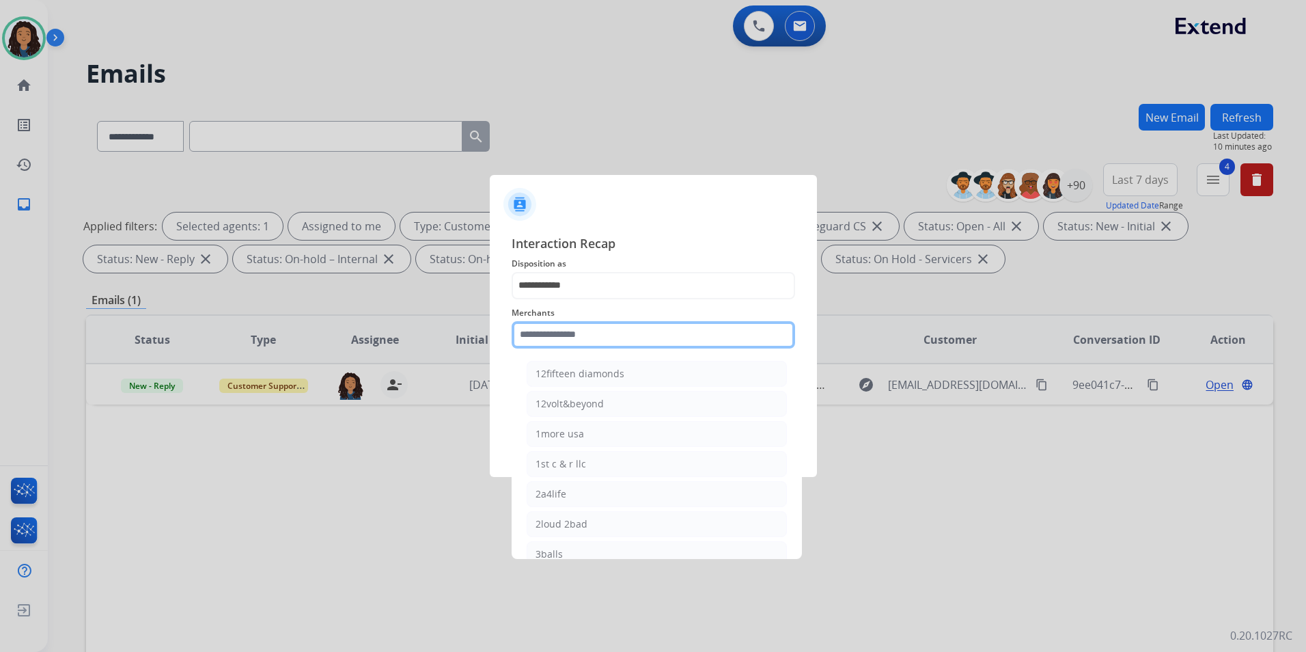
click at [686, 334] on input "text" at bounding box center [653, 334] width 283 height 27
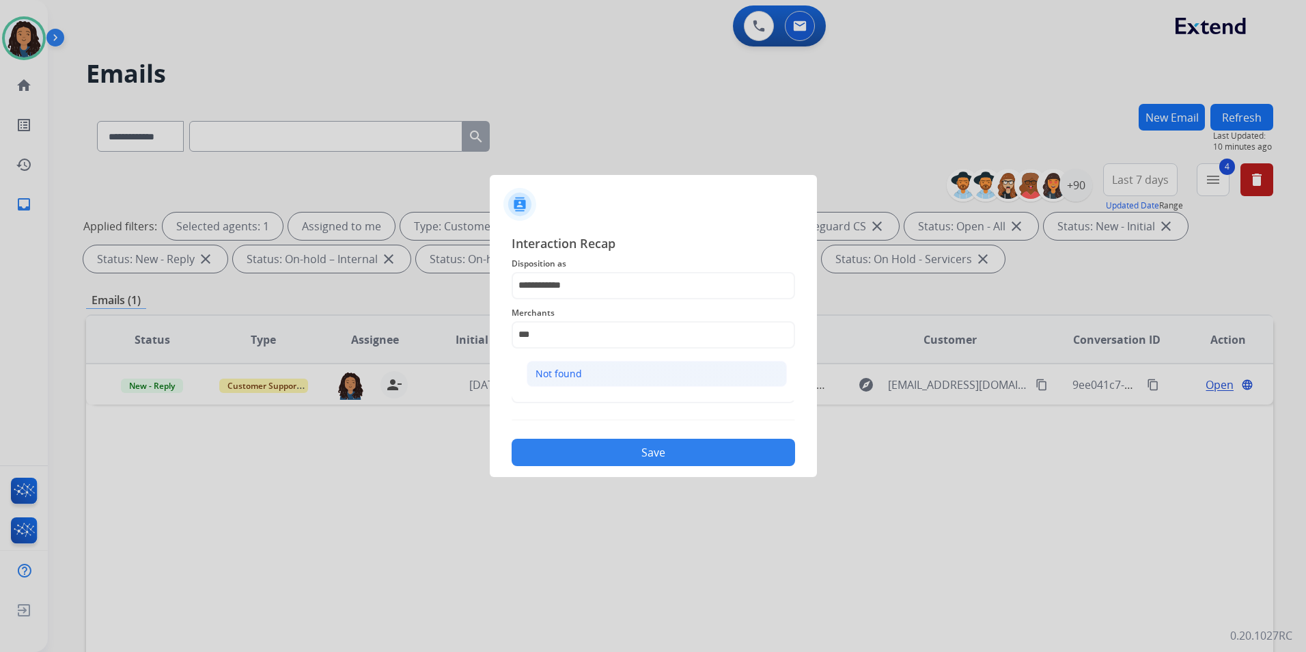
click at [570, 381] on li "Not found" at bounding box center [657, 374] width 260 height 26
type input "*********"
click at [570, 381] on input "text" at bounding box center [653, 389] width 283 height 27
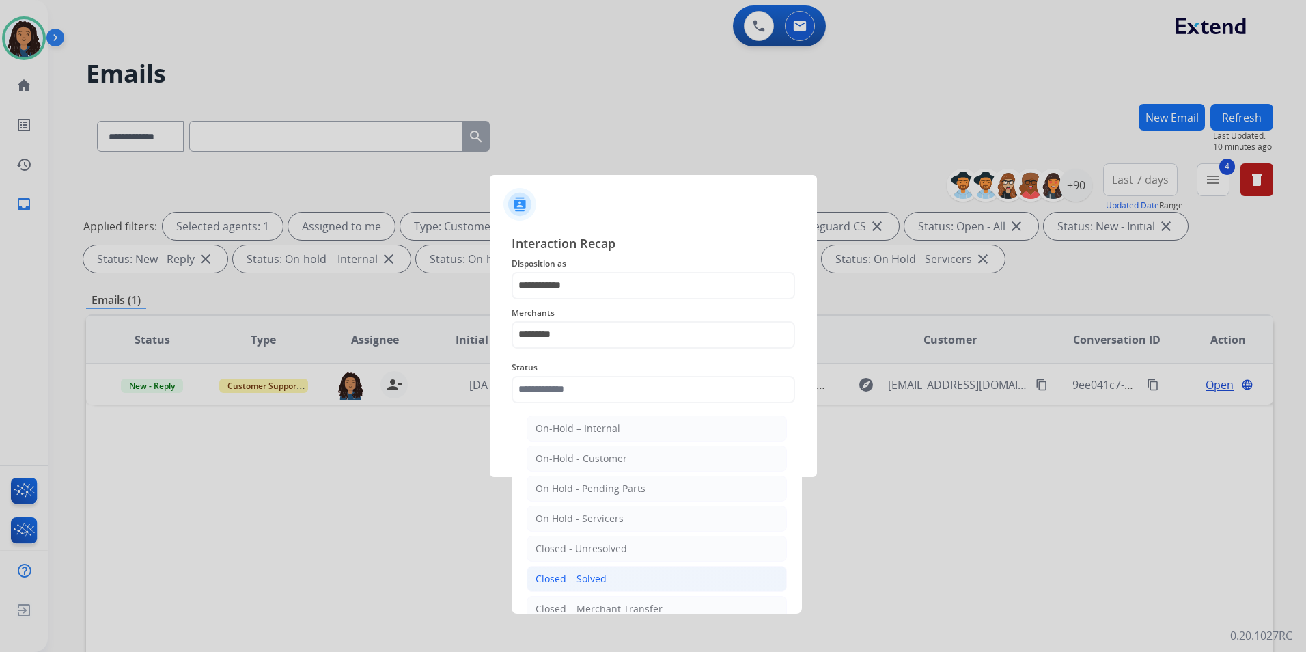
click at [625, 566] on li "Closed – Solved" at bounding box center [657, 579] width 260 height 26
type input "**********"
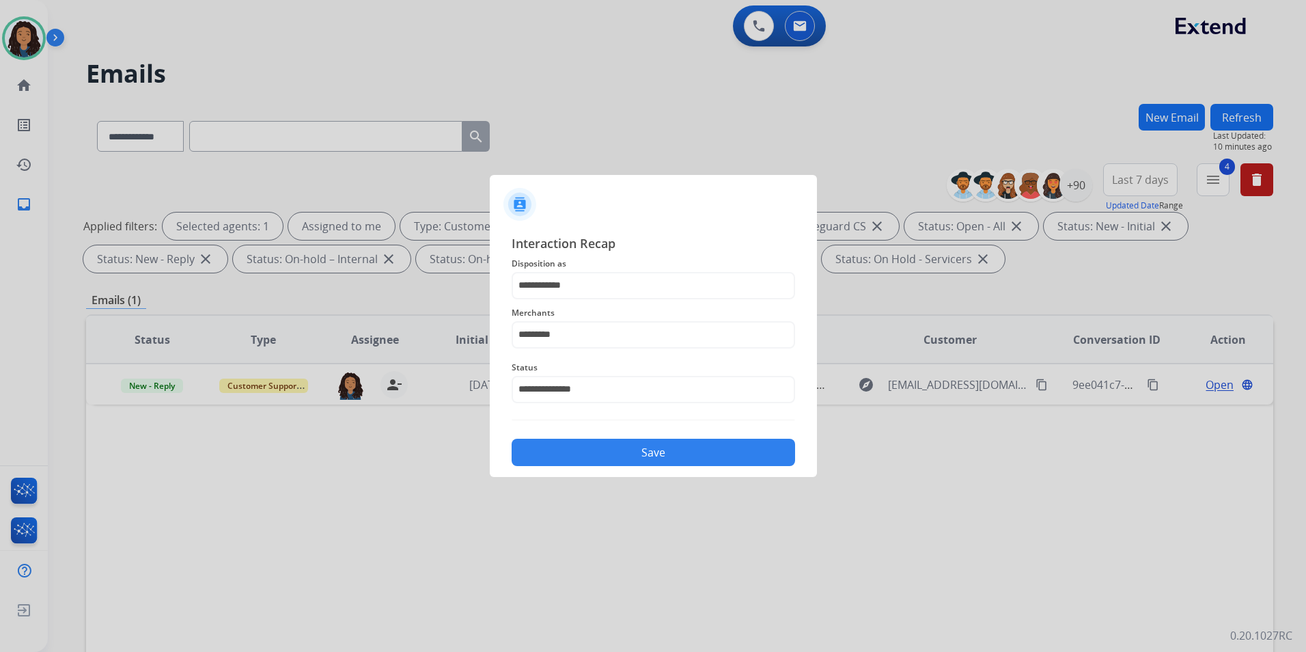
click at [613, 447] on button "Save" at bounding box center [653, 452] width 283 height 27
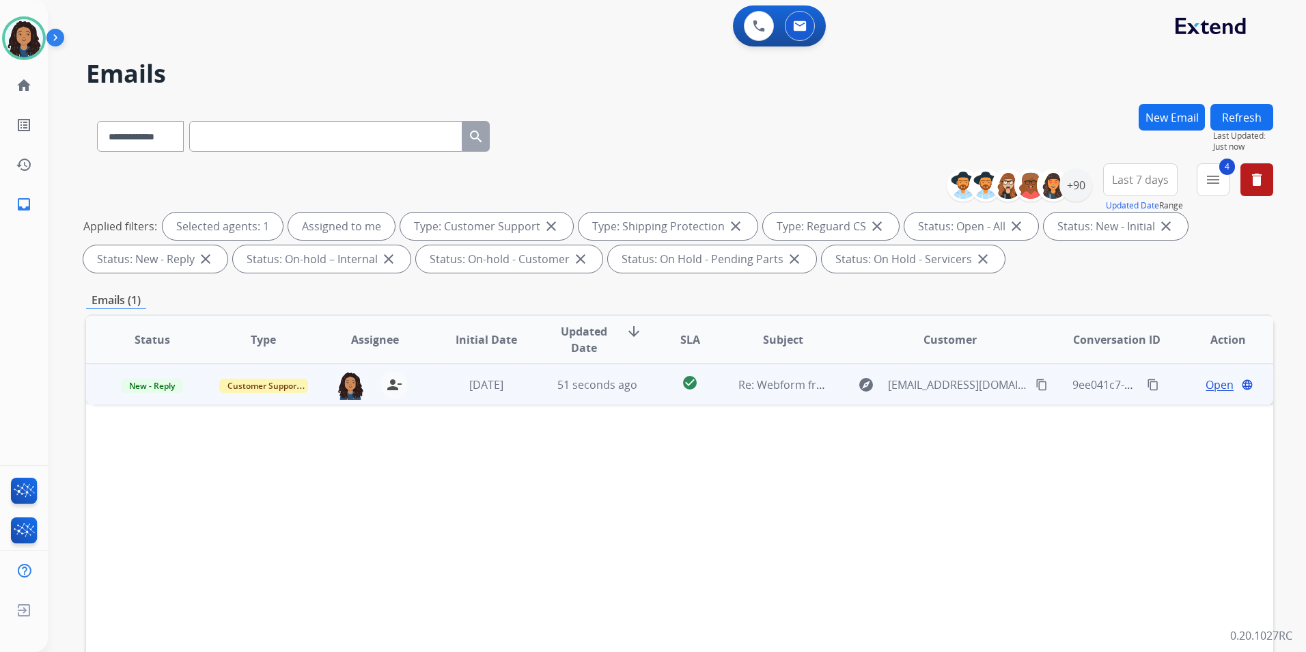
click at [1206, 383] on span "Open" at bounding box center [1220, 384] width 28 height 16
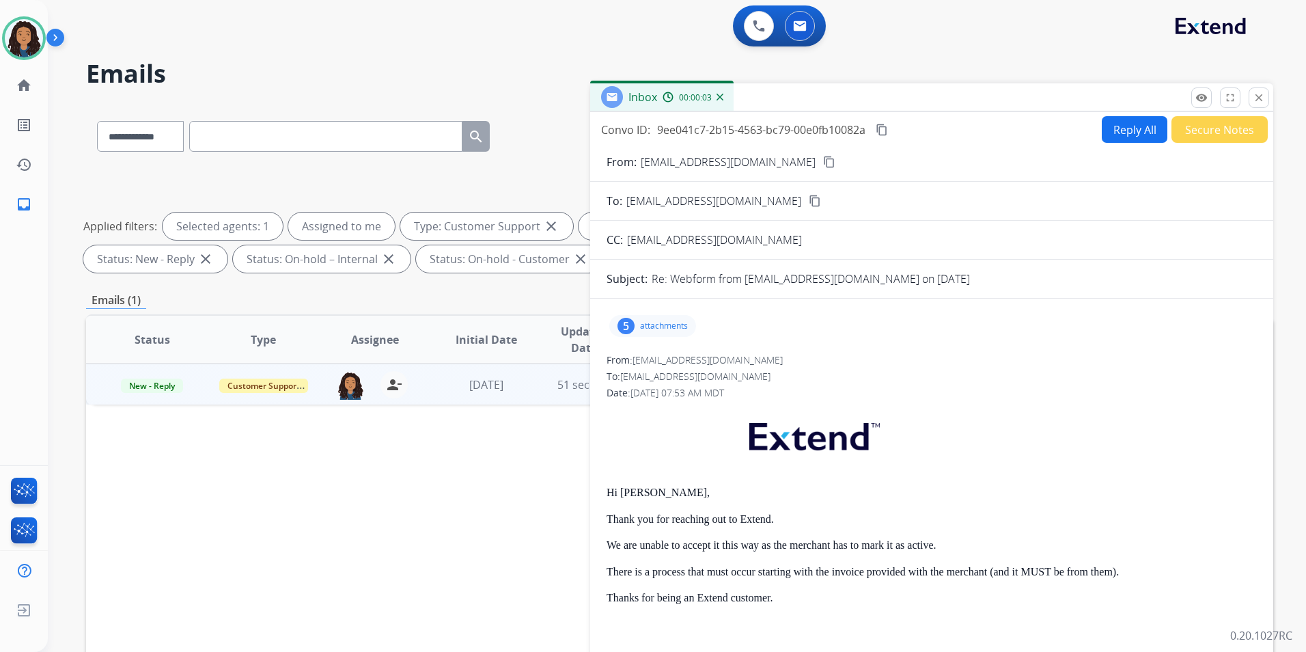
click at [673, 309] on div "5 attachments" at bounding box center [932, 325] width 650 height 33
click at [656, 320] on div "5 attachments" at bounding box center [652, 326] width 87 height 22
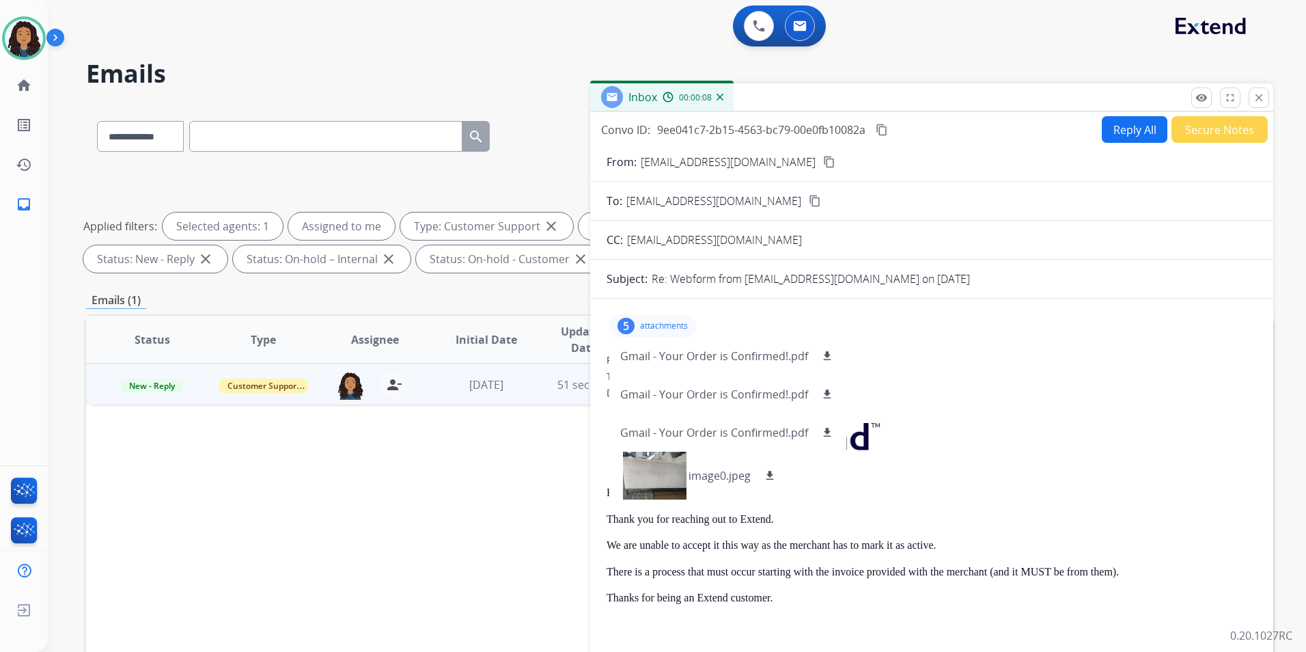
click at [650, 322] on p "attachments" at bounding box center [664, 325] width 48 height 11
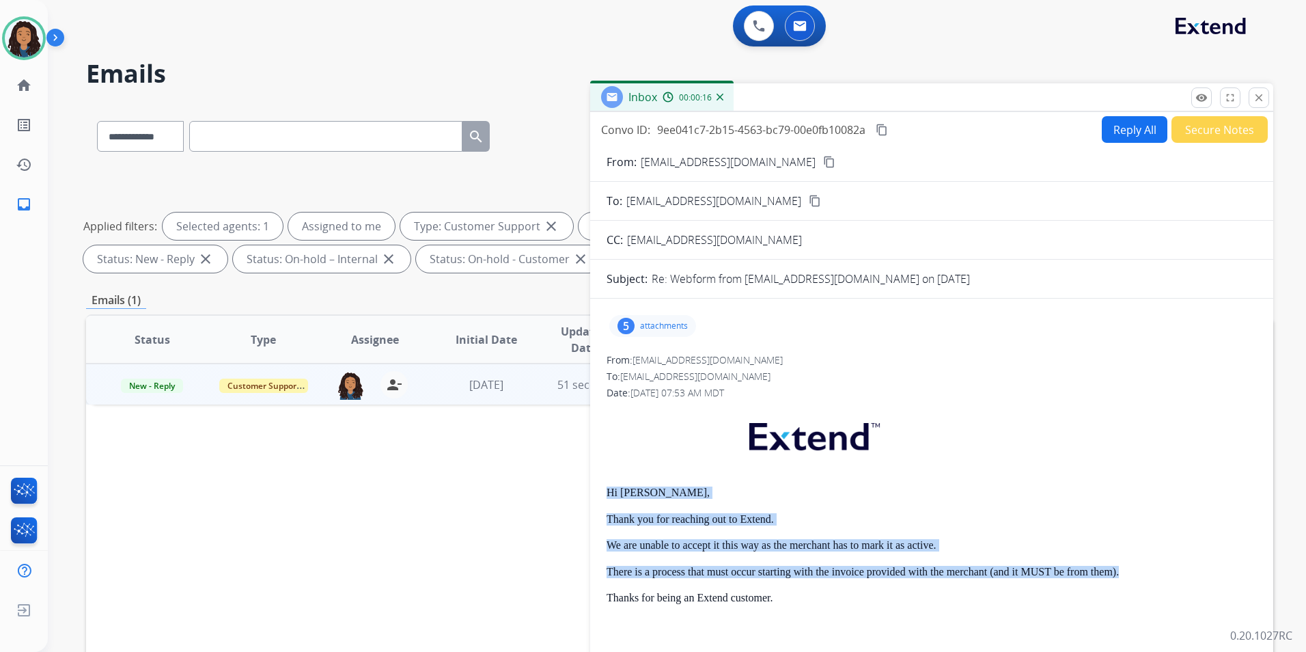
drag, startPoint x: 601, startPoint y: 488, endPoint x: 1124, endPoint y: 578, distance: 530.3
copy div "Hi Elizabeth, Thank you for reaching out to Extend. We are unable to accept it …"
click at [1117, 127] on button "Reply All" at bounding box center [1135, 129] width 66 height 27
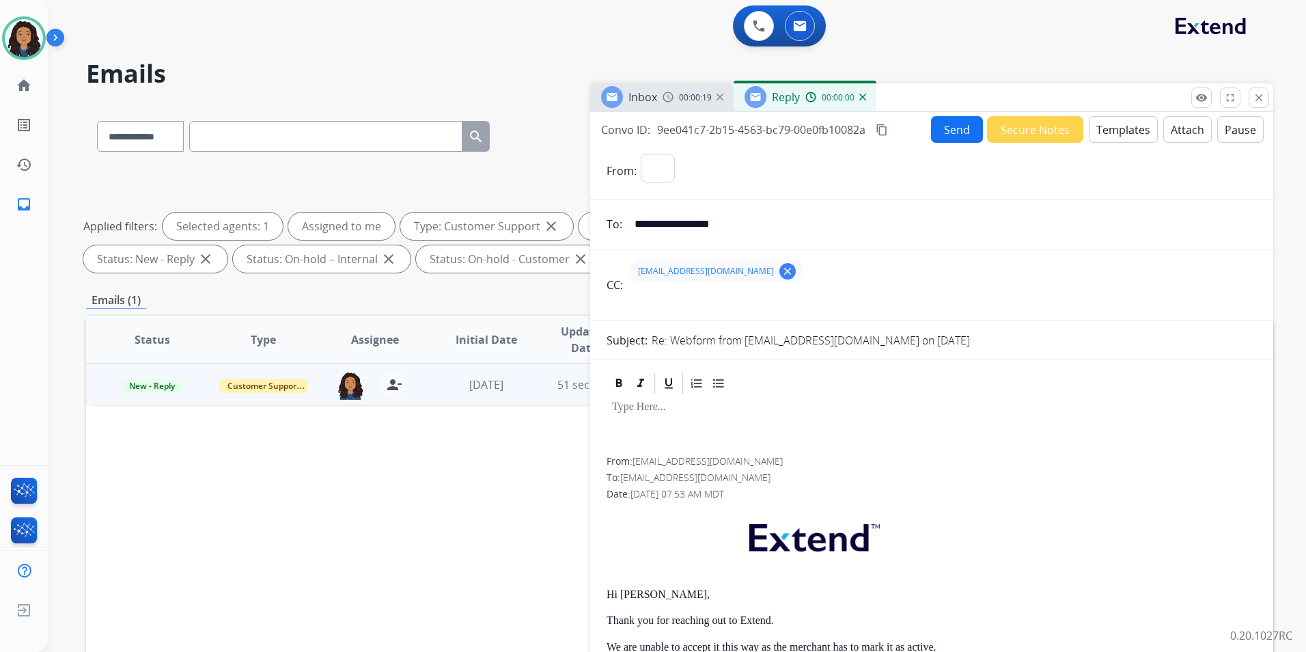
click at [1117, 127] on button "Templates" at bounding box center [1123, 129] width 69 height 27
select select "**********"
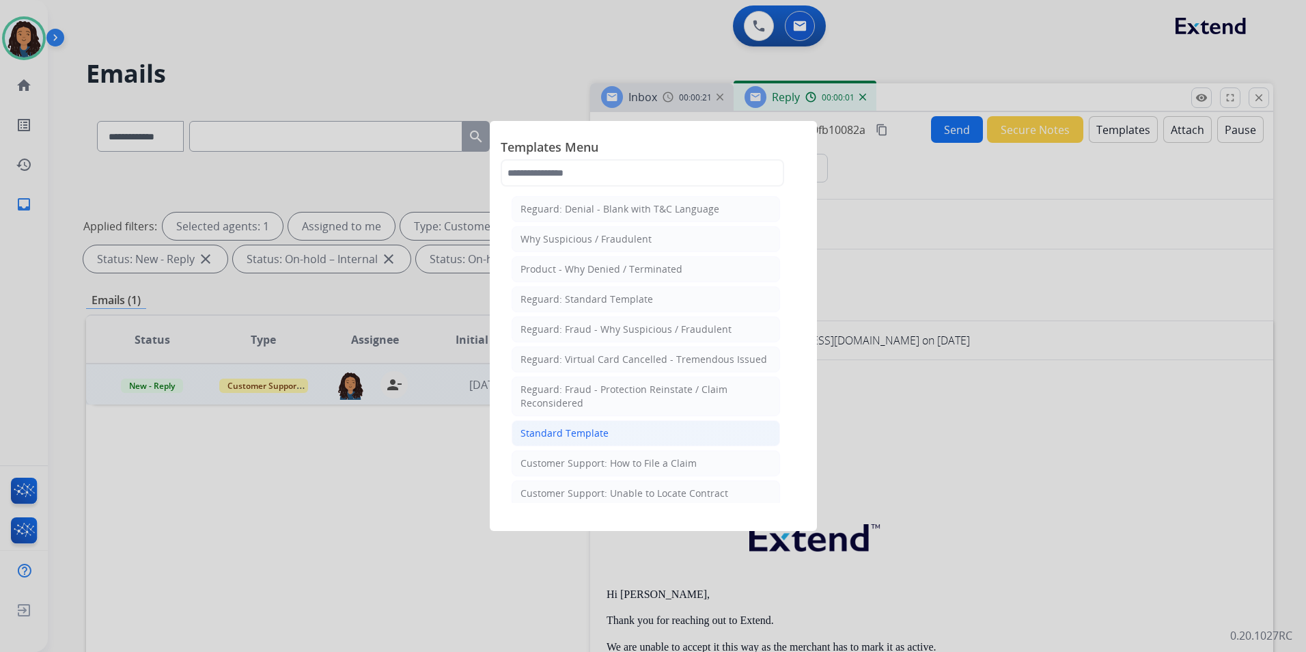
click at [656, 430] on li "Standard Template" at bounding box center [646, 433] width 268 height 26
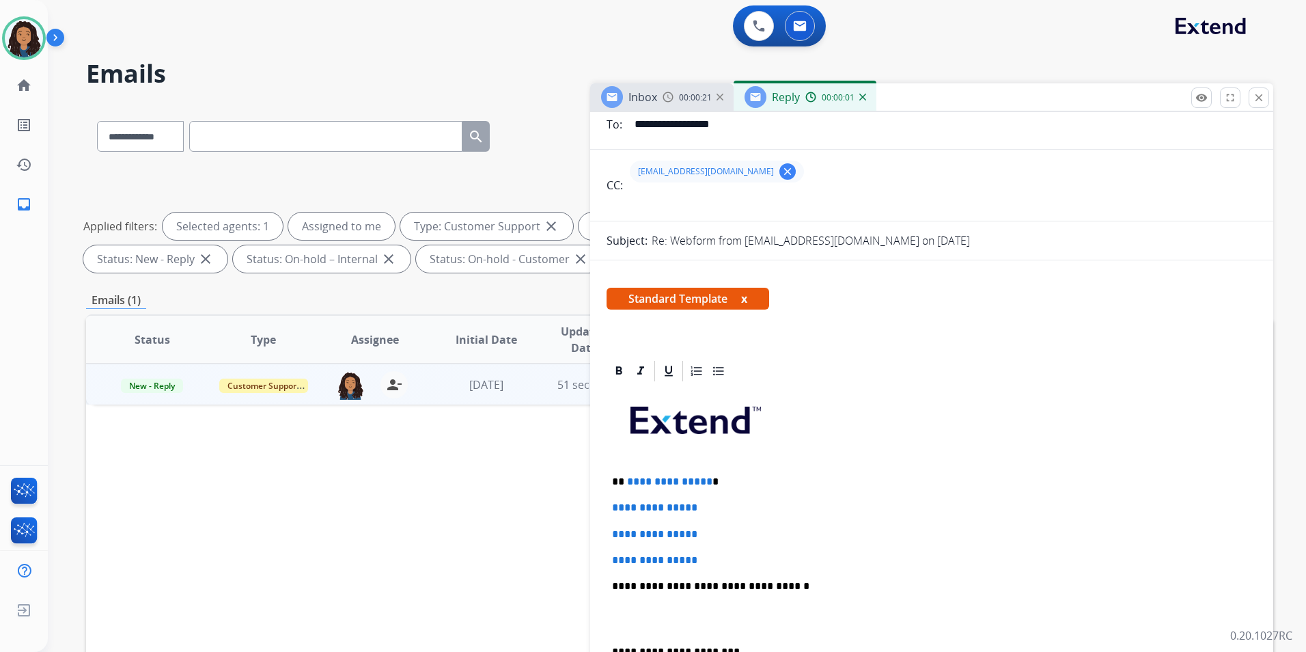
scroll to position [137, 0]
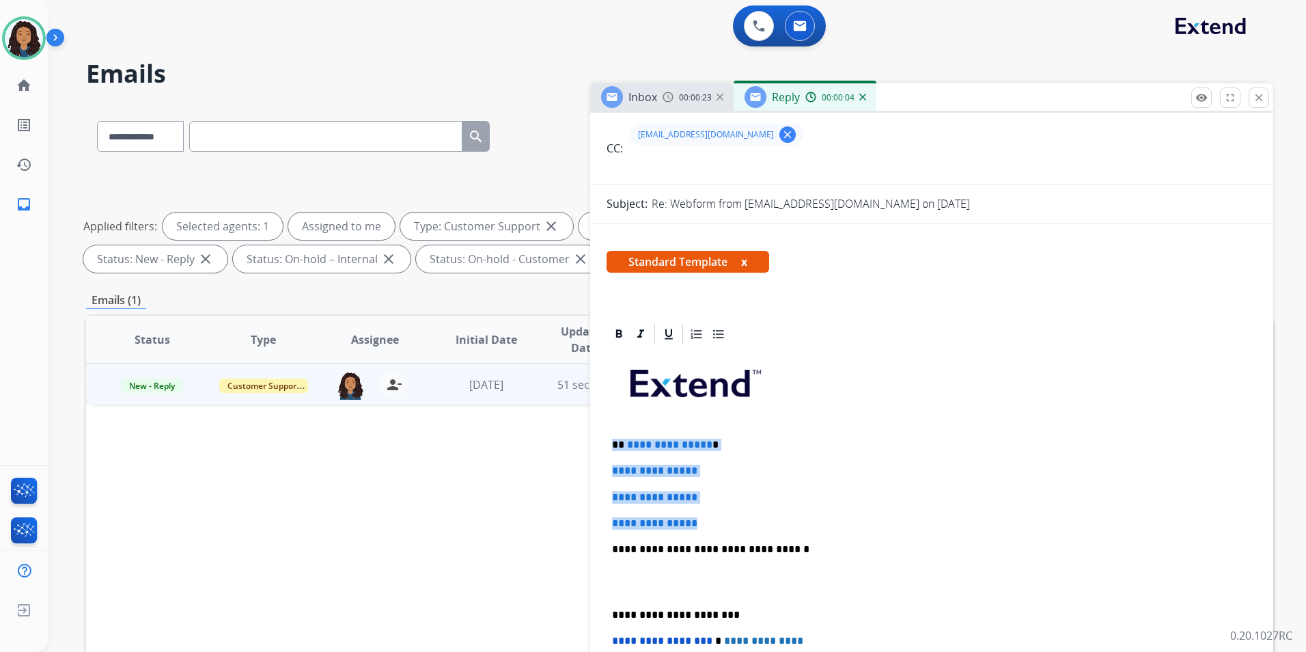
drag, startPoint x: 608, startPoint y: 441, endPoint x: 747, endPoint y: 518, distance: 159.3
click at [747, 518] on div "**********" at bounding box center [932, 581] width 650 height 470
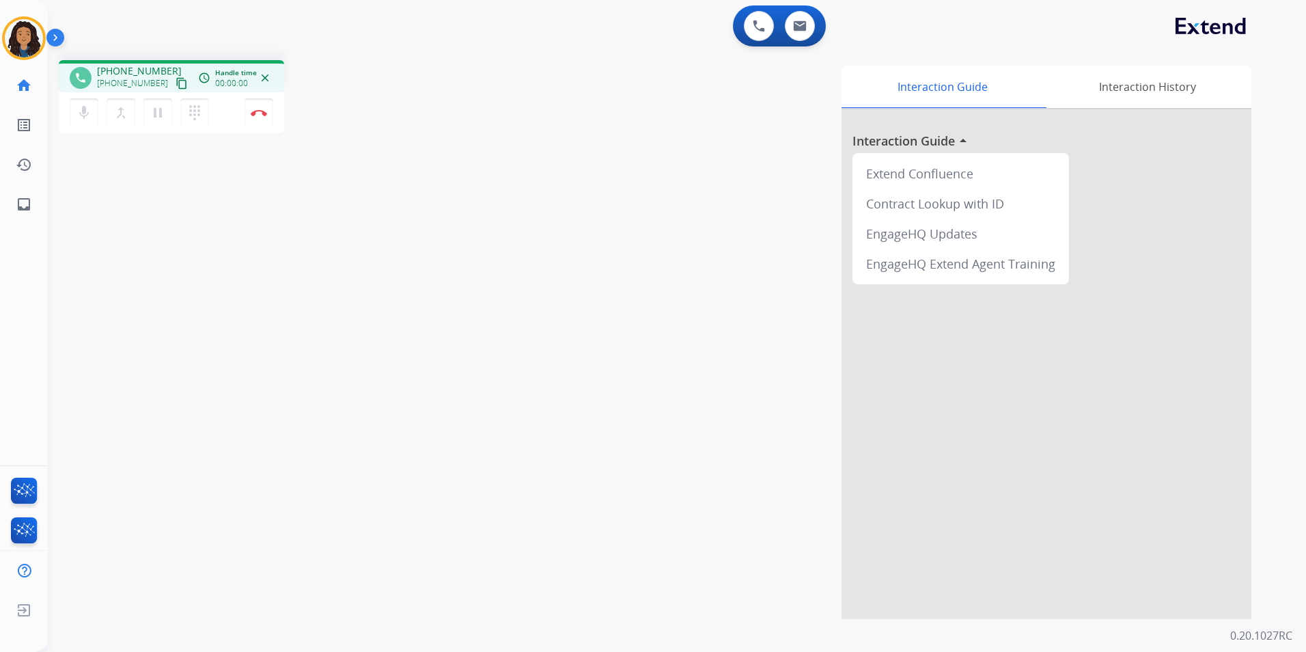
click at [176, 81] on mat-icon "content_copy" at bounding box center [182, 83] width 12 height 12
click at [160, 118] on mat-icon "pause" at bounding box center [158, 113] width 16 height 16
click at [766, 16] on div "1" at bounding box center [772, 16] width 12 height 12
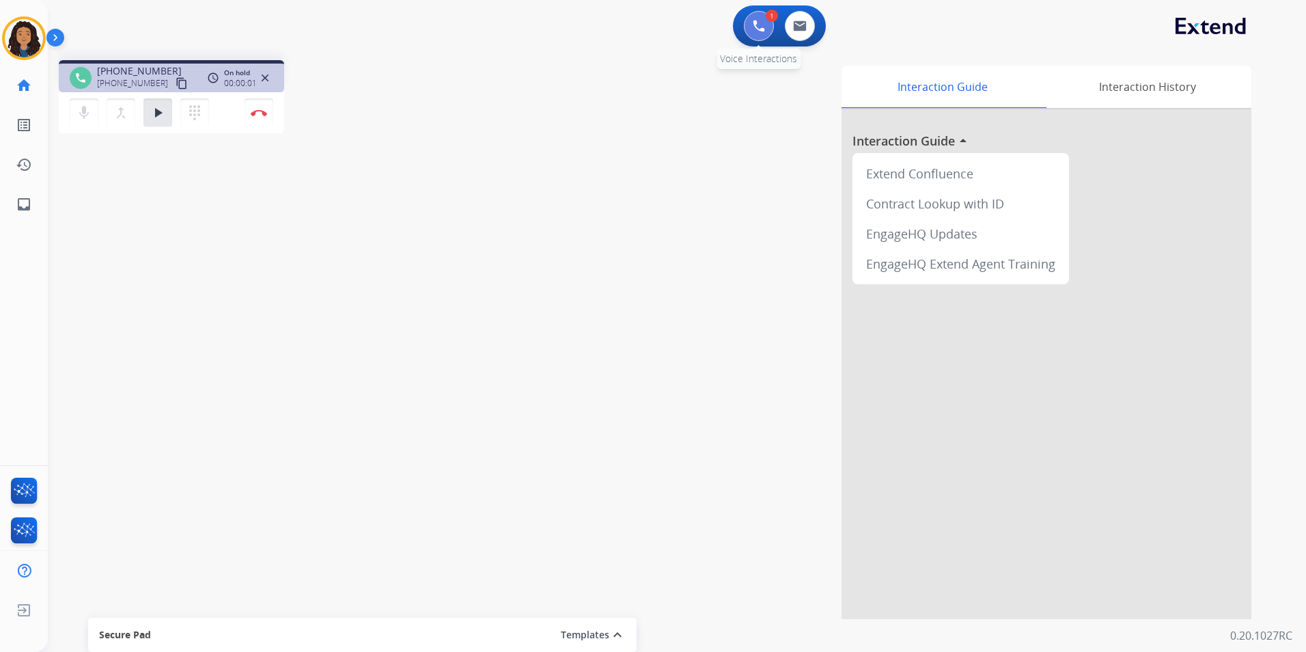
click at [755, 38] on button at bounding box center [759, 26] width 30 height 30
click at [763, 29] on img at bounding box center [759, 26] width 12 height 12
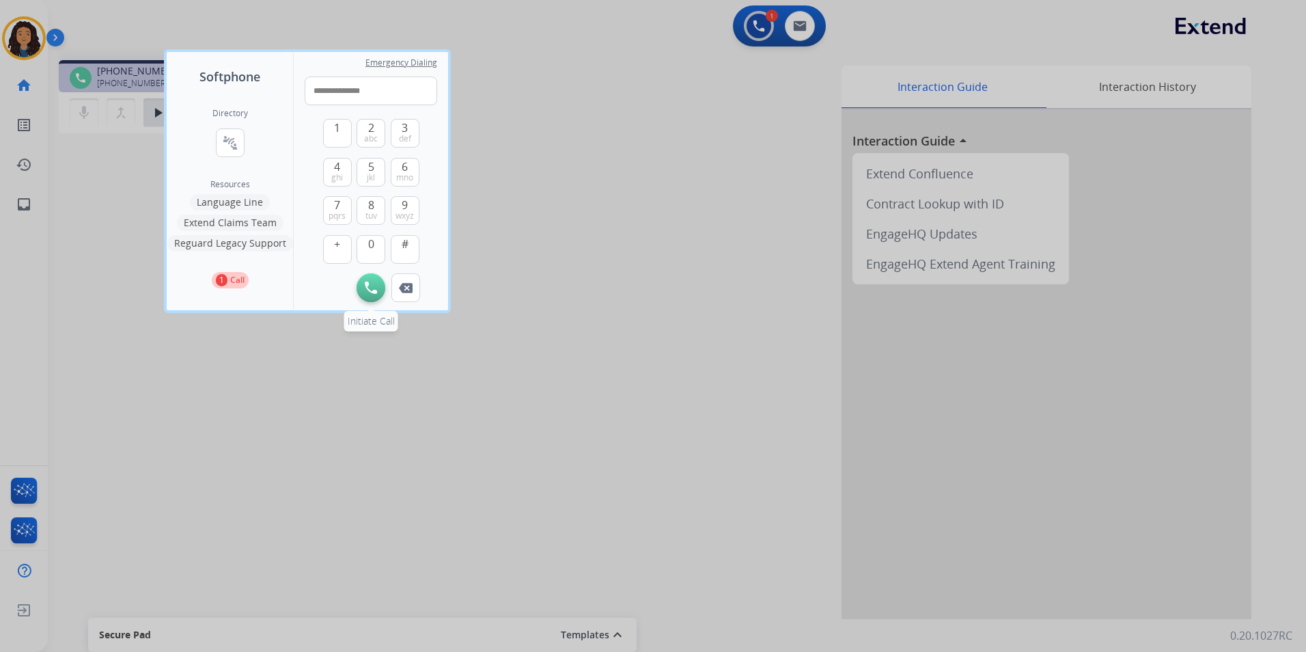
type input "**********"
click at [360, 283] on button "Initiate Call" at bounding box center [371, 287] width 29 height 29
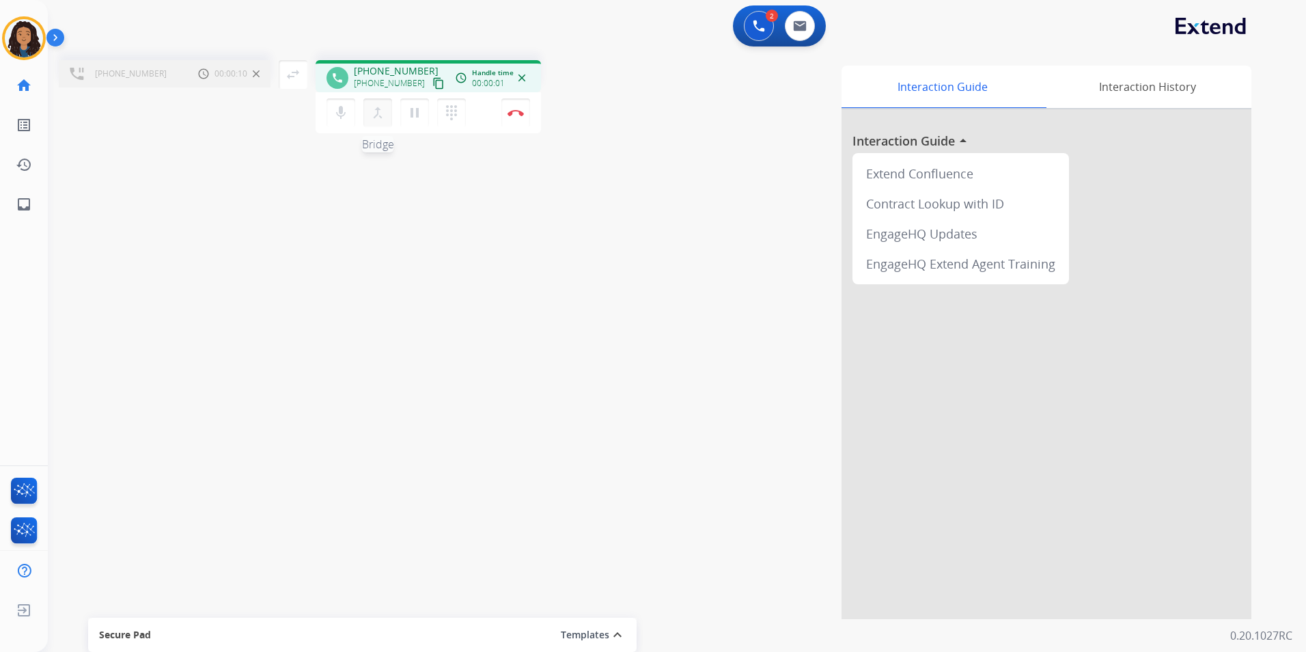
click at [378, 110] on mat-icon "merge_type" at bounding box center [378, 113] width 16 height 16
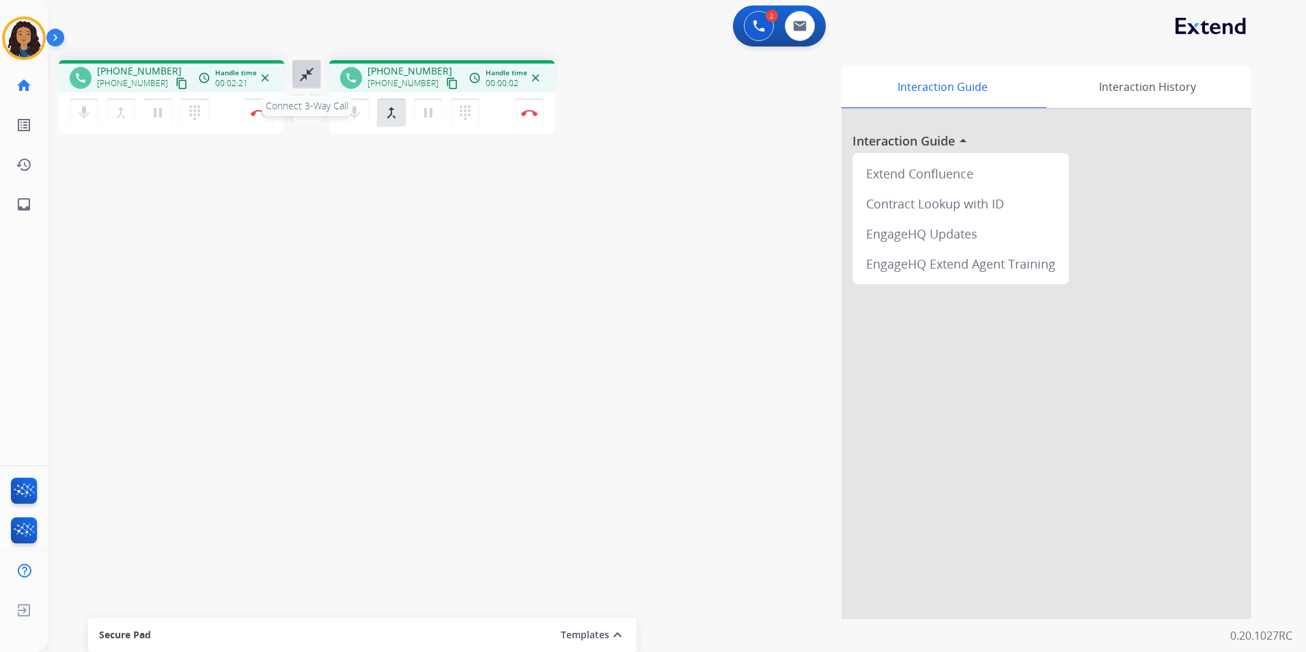
click at [311, 73] on mat-icon "close_fullscreen" at bounding box center [306, 74] width 16 height 16
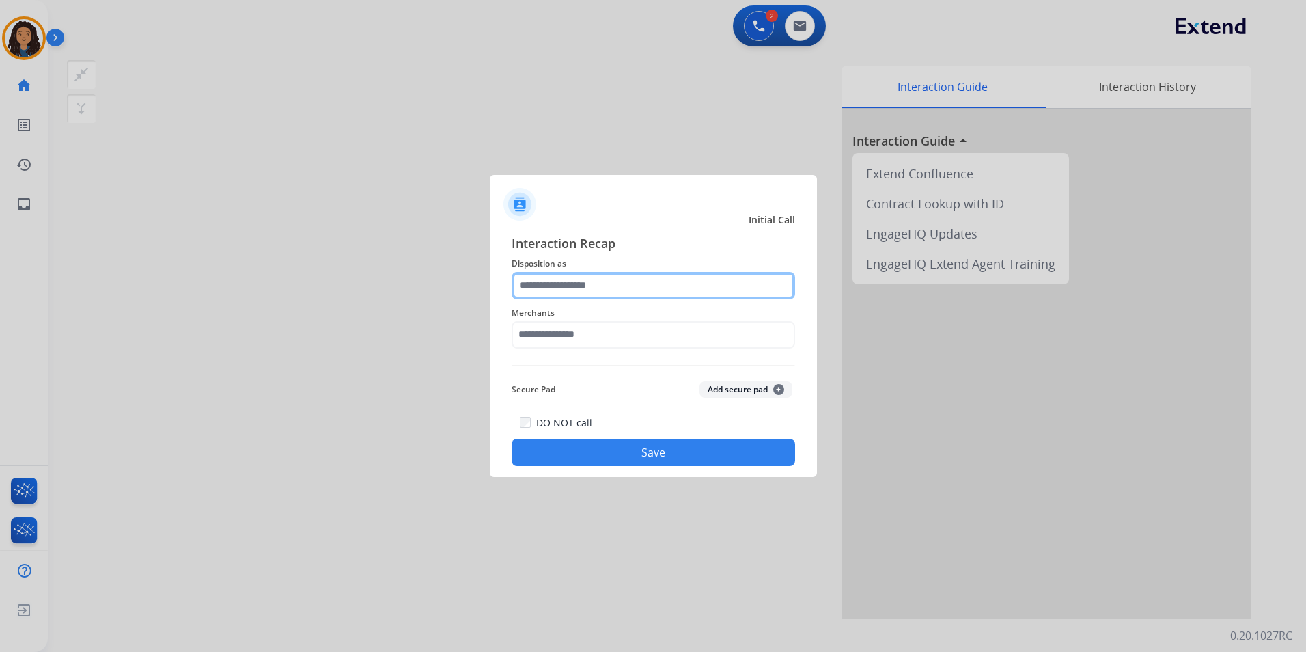
click at [619, 281] on input "text" at bounding box center [653, 285] width 283 height 27
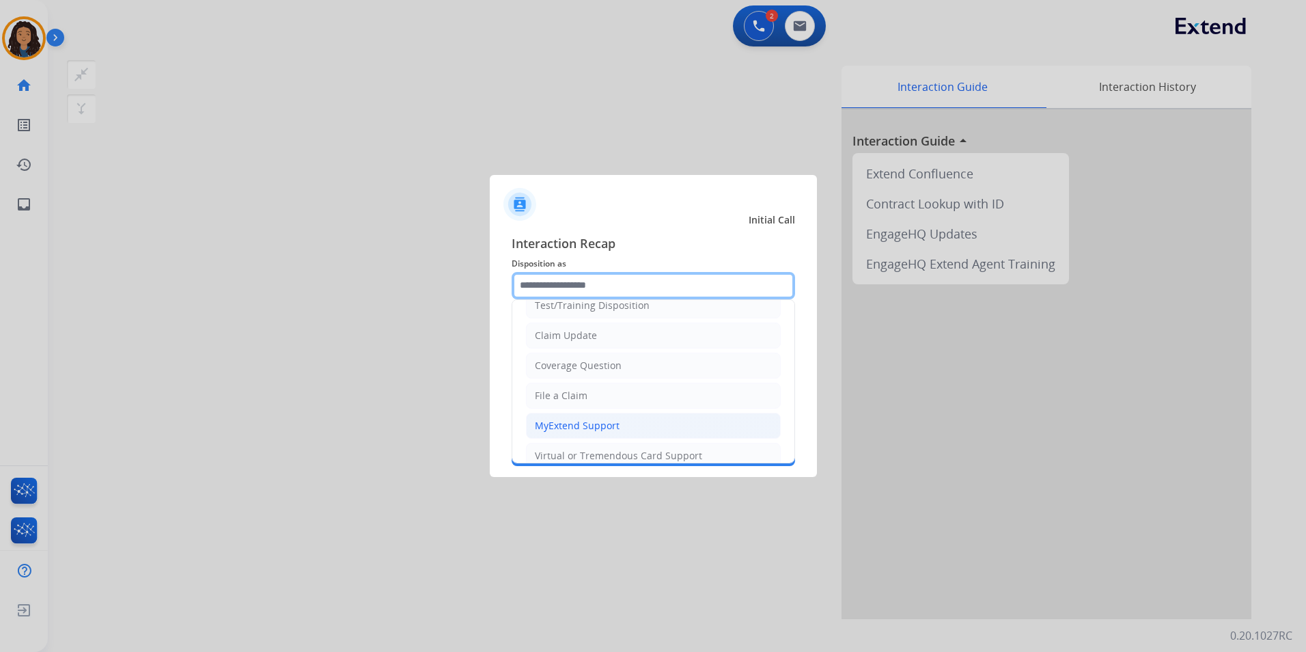
scroll to position [68, 0]
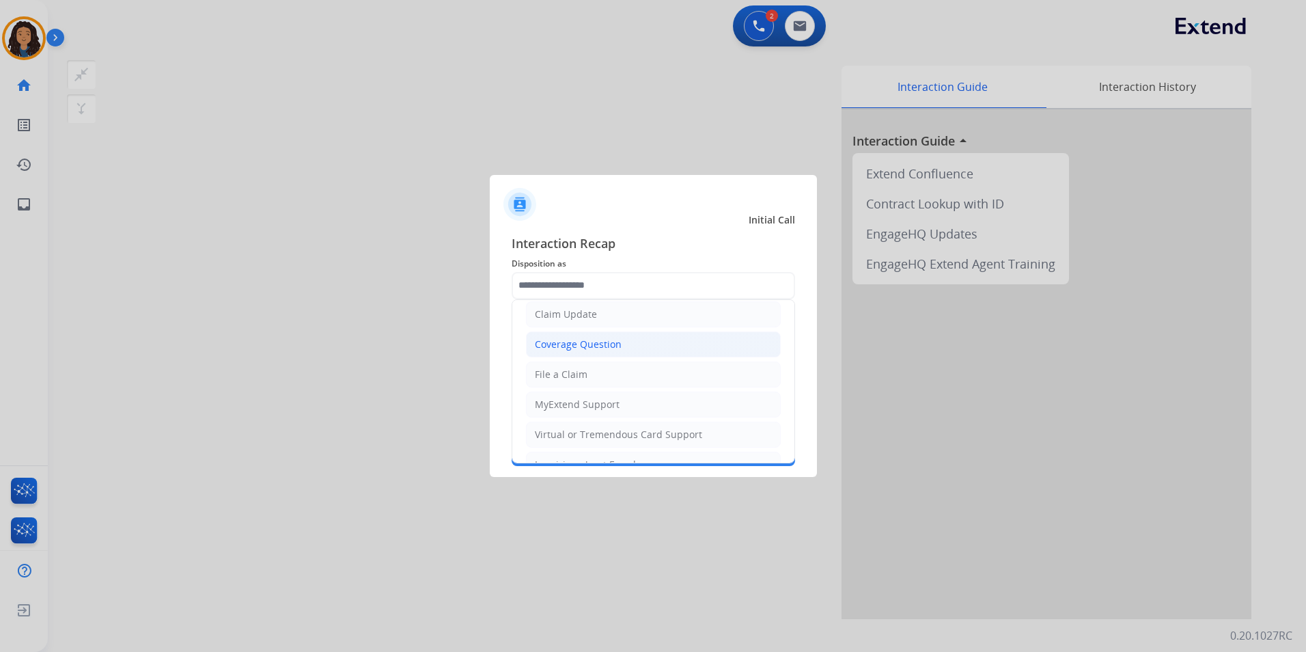
click at [583, 337] on div "Coverage Question" at bounding box center [578, 344] width 87 height 14
type input "**********"
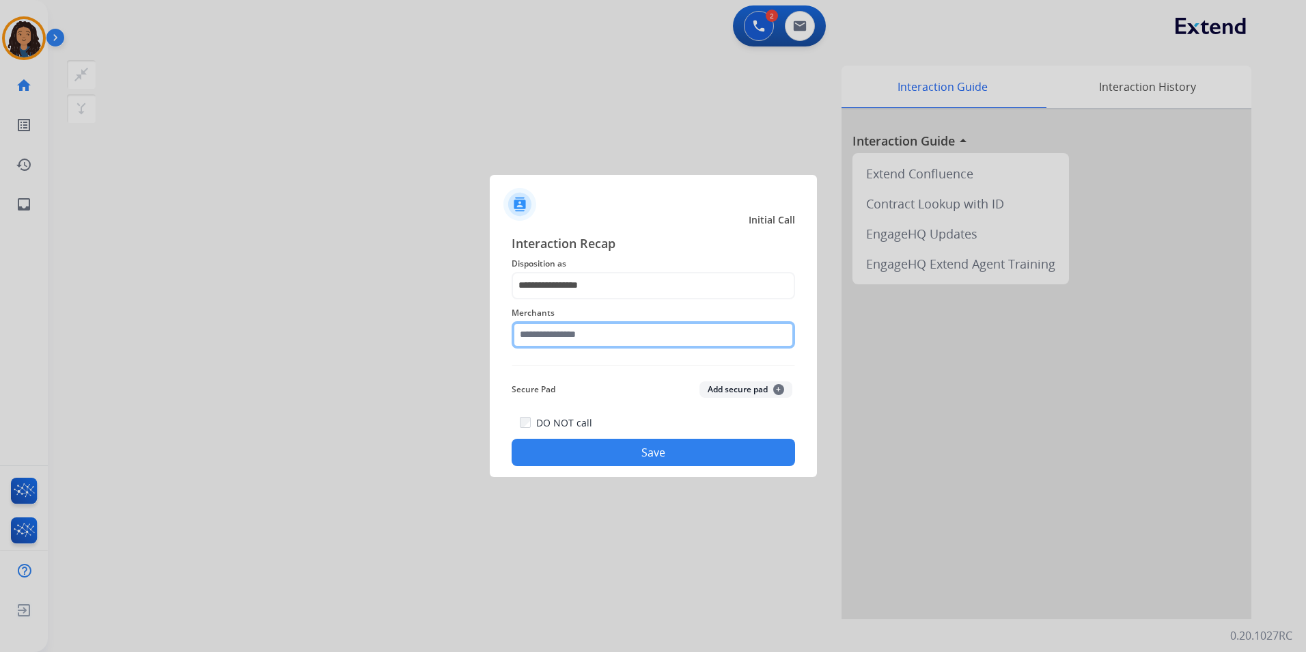
click at [583, 335] on input "text" at bounding box center [653, 334] width 283 height 27
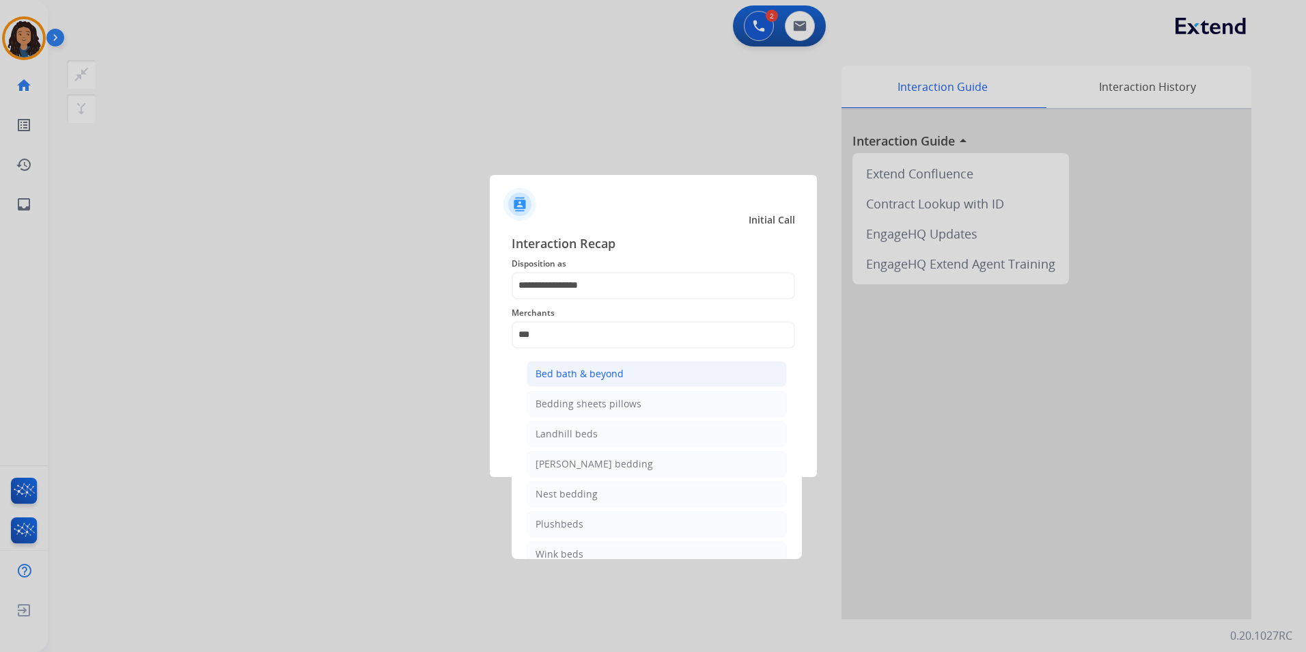
click at [577, 376] on div "Bed bath & beyond" at bounding box center [580, 374] width 88 height 14
type input "**********"
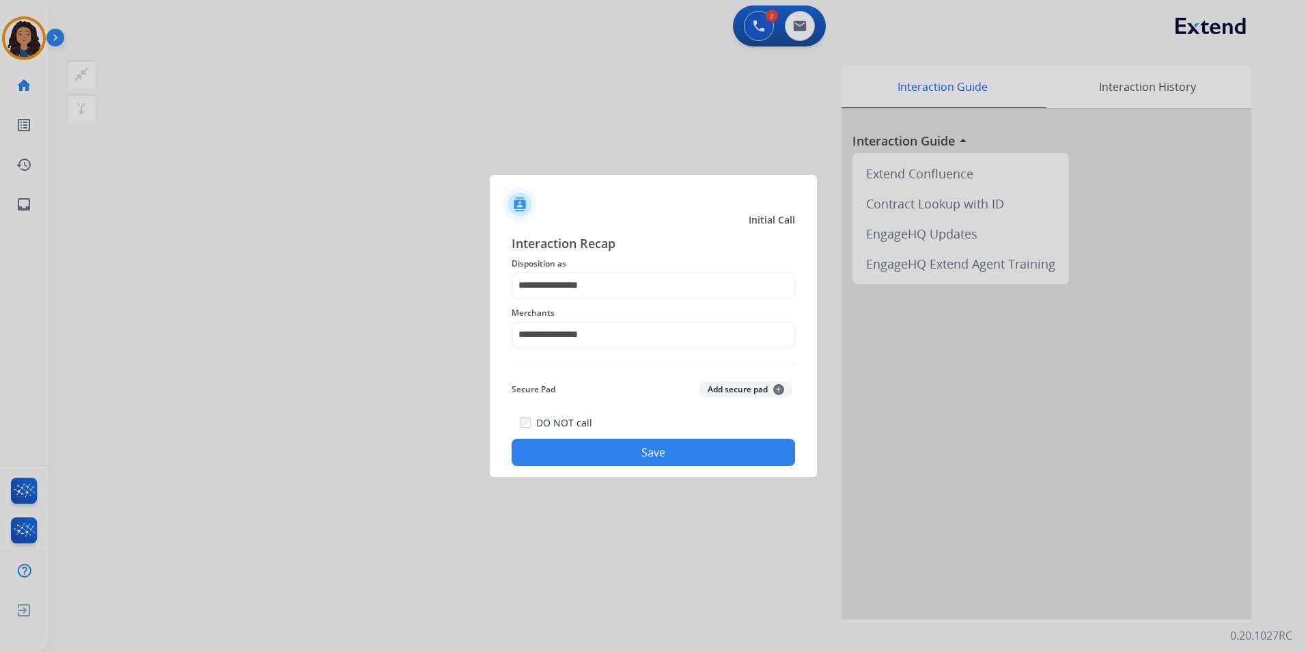
click at [543, 447] on button "Save" at bounding box center [653, 452] width 283 height 27
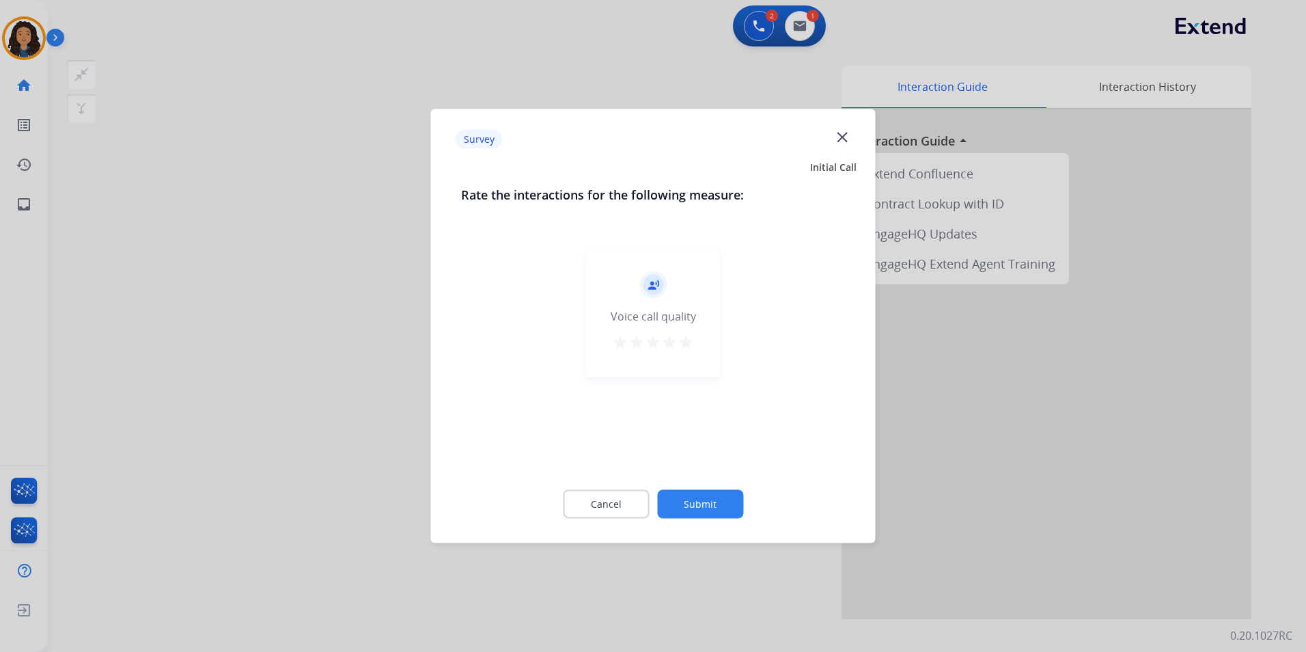
click at [415, 405] on div at bounding box center [653, 326] width 1306 height 652
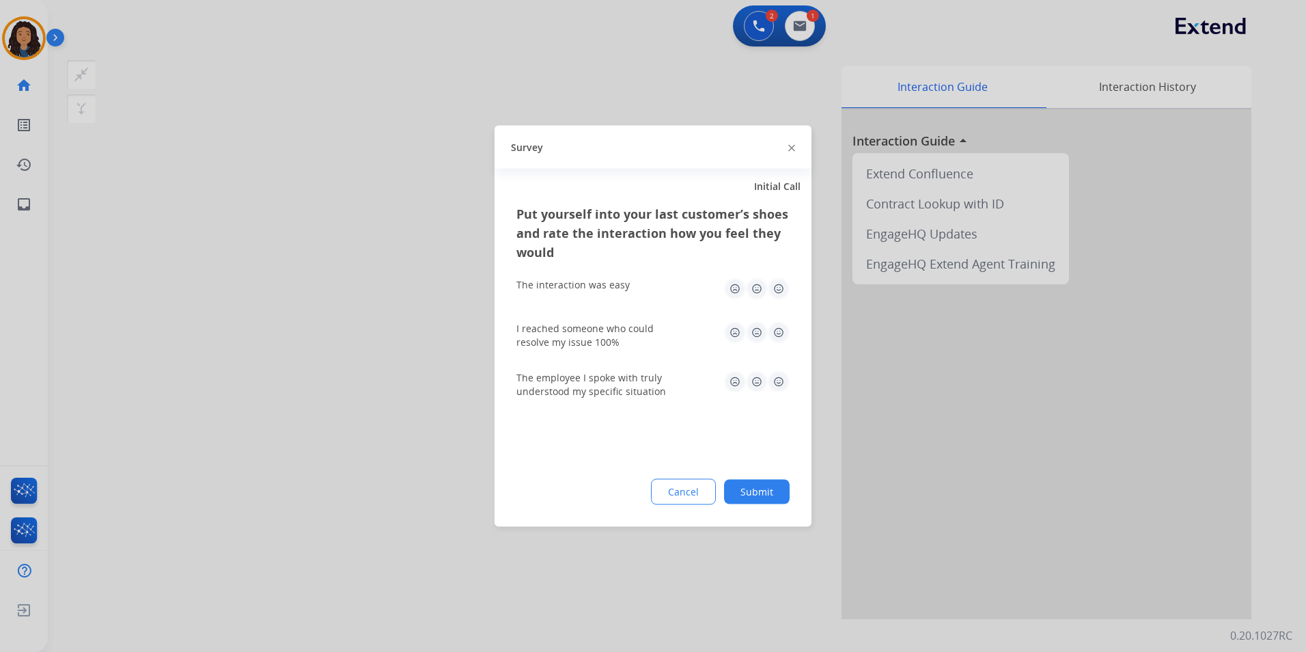
click at [404, 403] on div at bounding box center [653, 326] width 1306 height 652
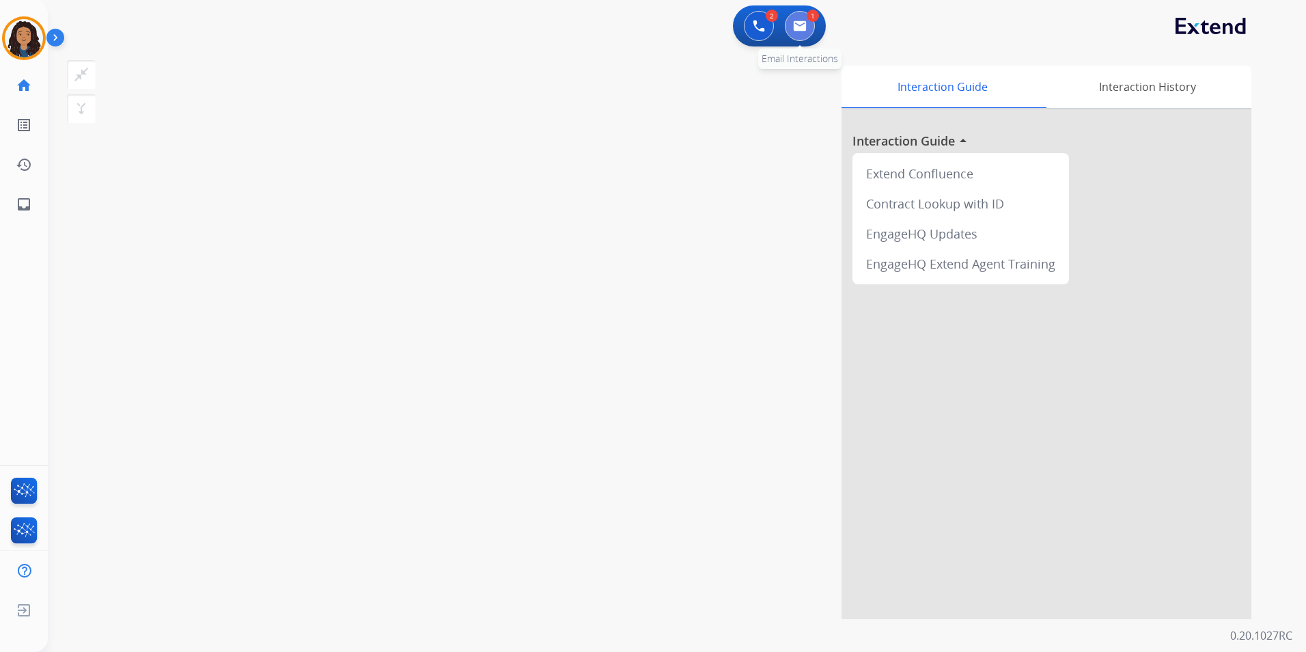
click at [807, 27] on button at bounding box center [800, 26] width 30 height 30
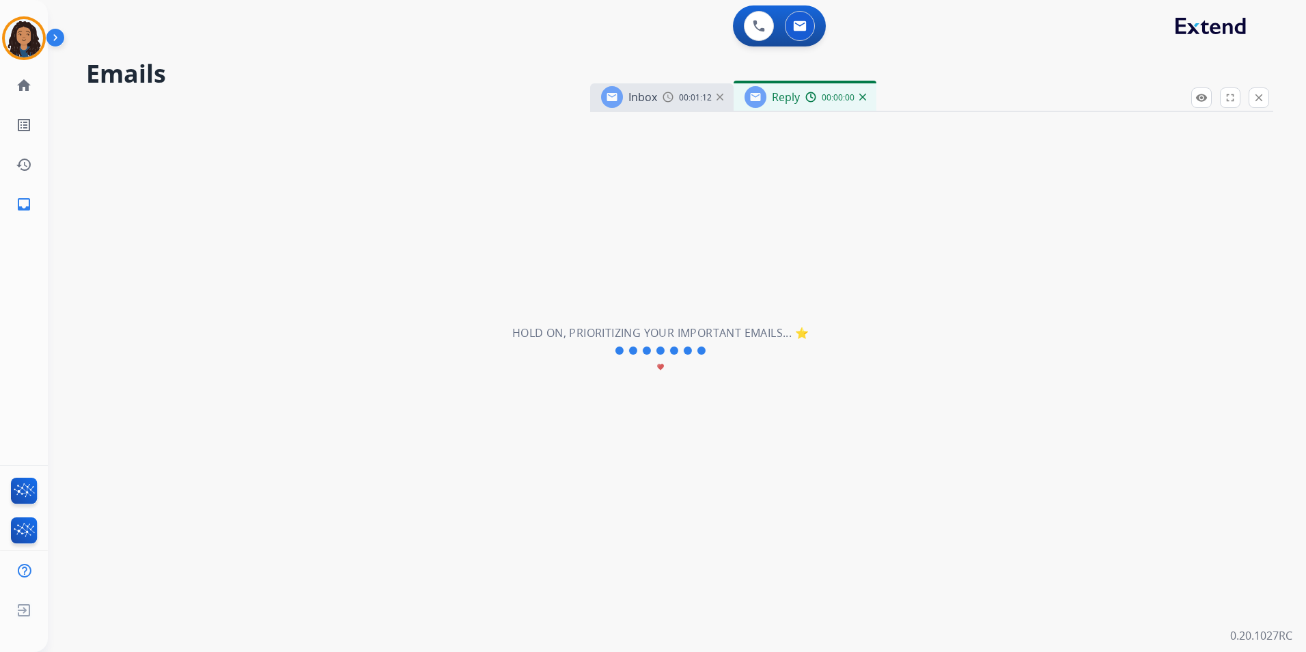
select select "**********"
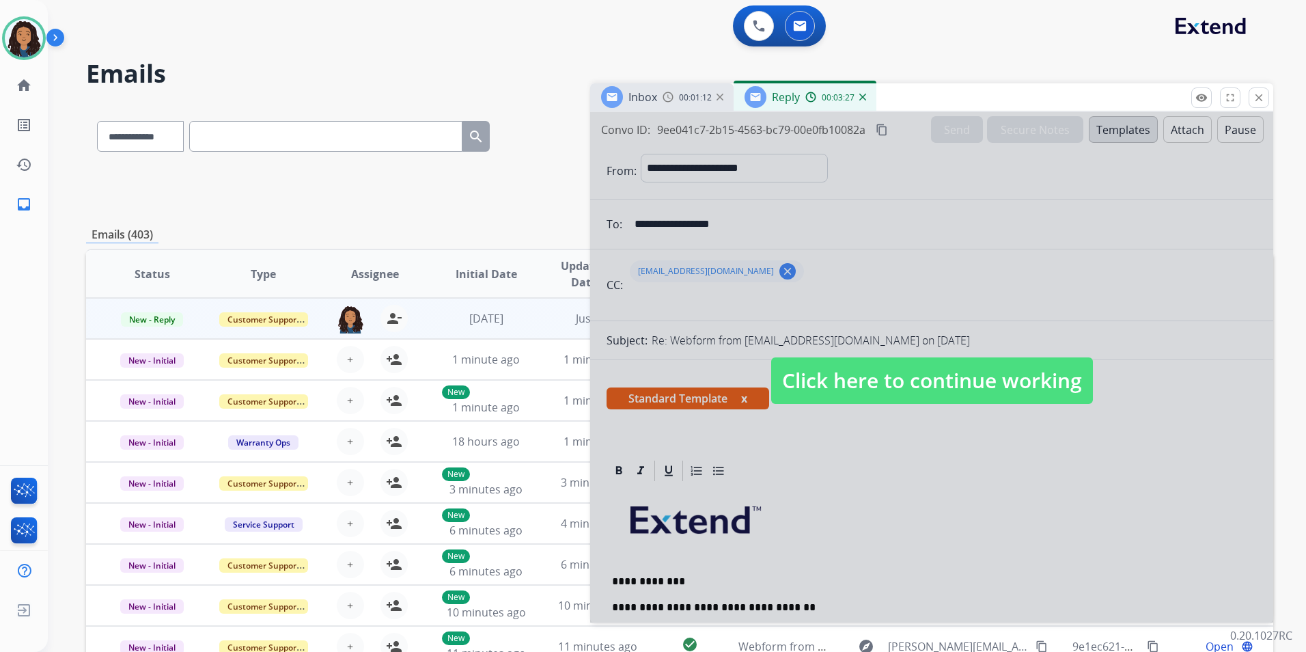
click at [934, 392] on span "Click here to continue working" at bounding box center [932, 380] width 322 height 46
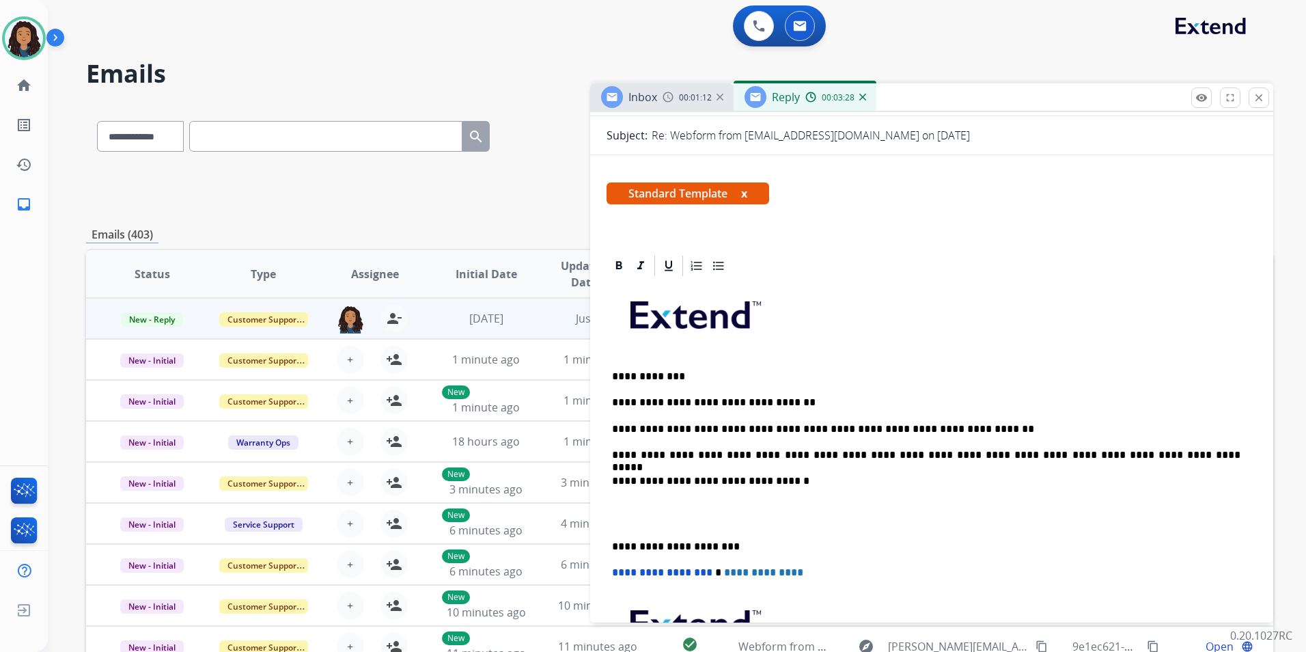
scroll to position [273, 0]
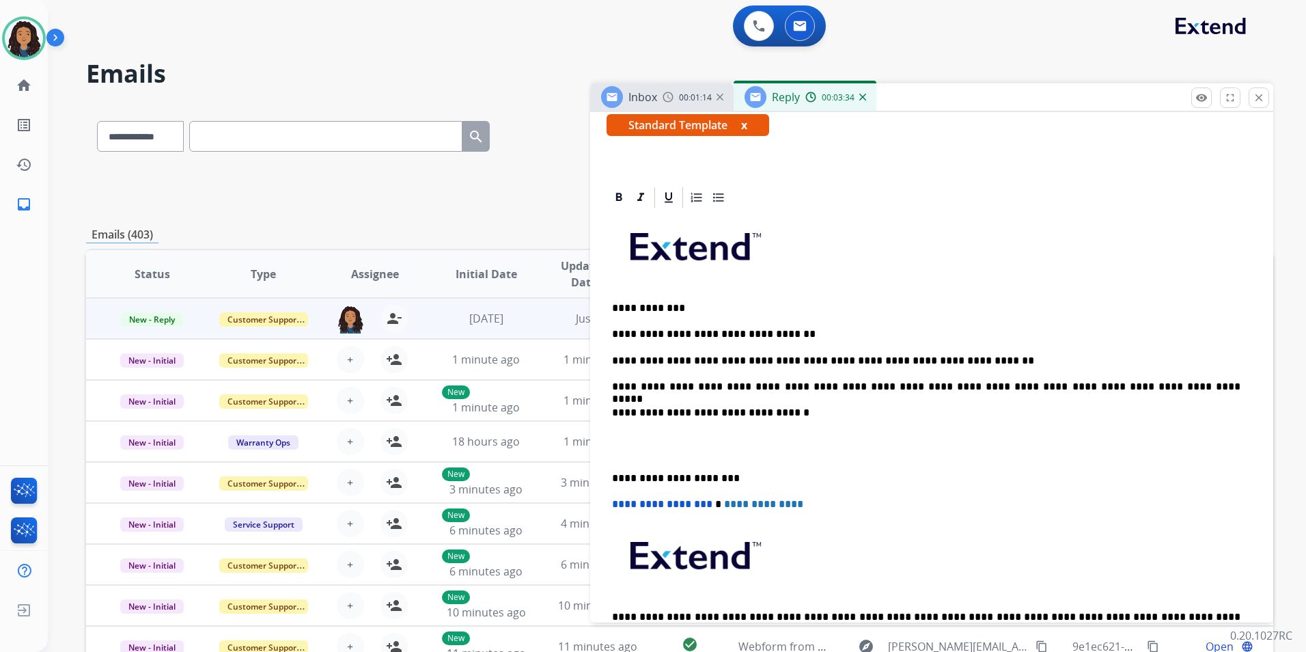
click at [1156, 384] on p "**********" at bounding box center [926, 386] width 628 height 12
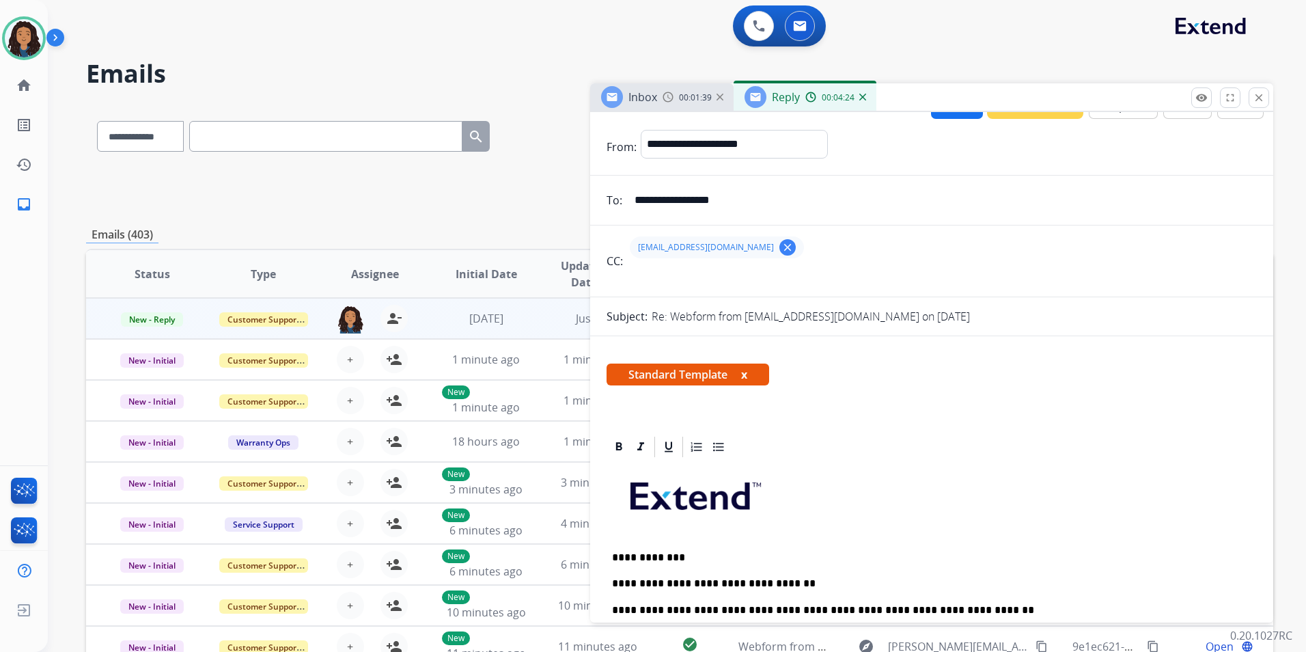
scroll to position [0, 0]
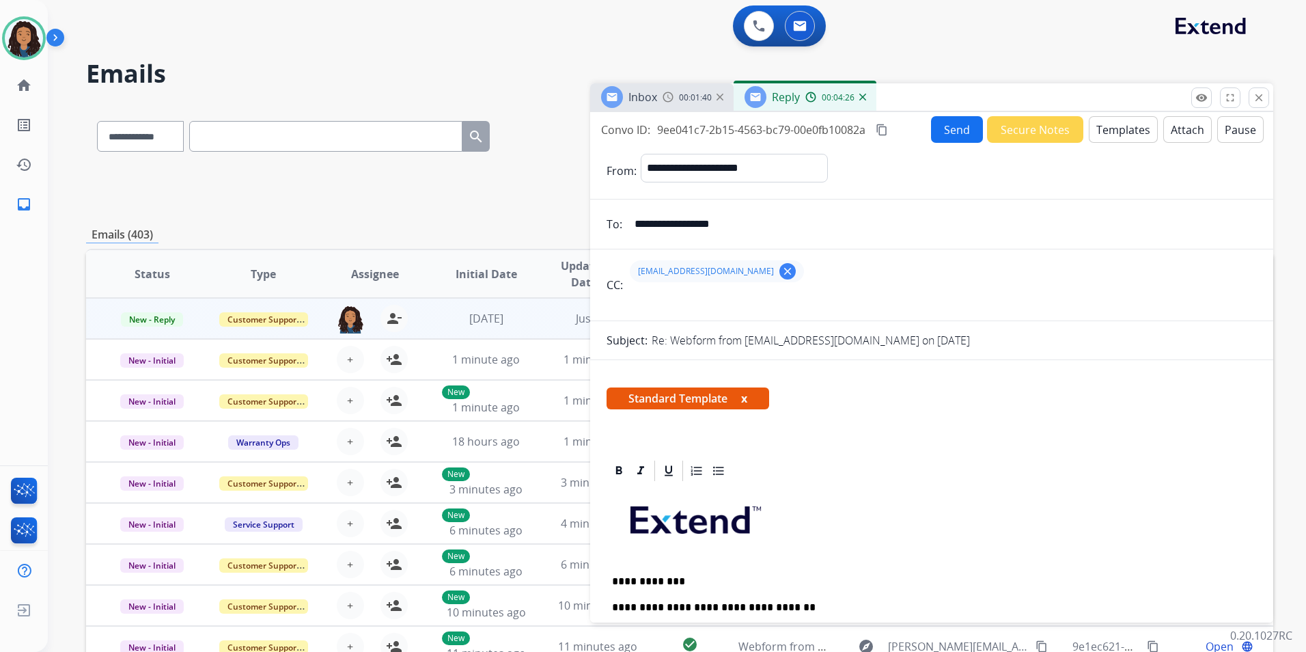
click at [952, 126] on button "Send" at bounding box center [957, 129] width 52 height 27
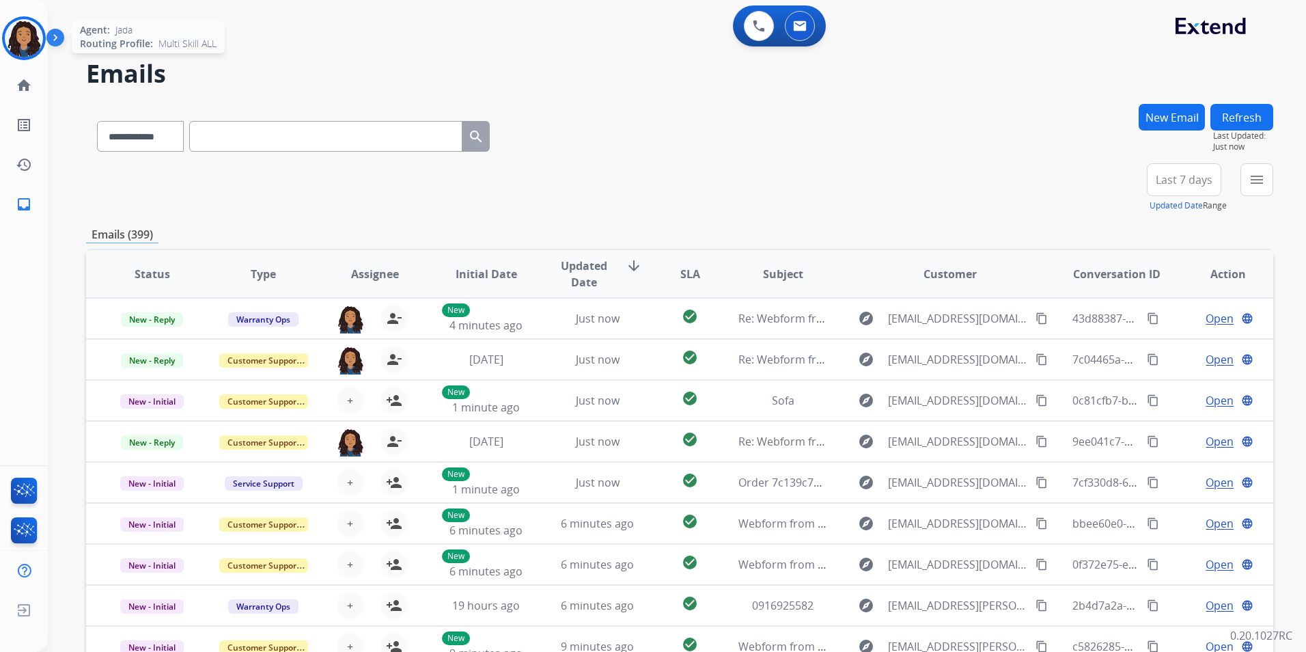
click at [12, 34] on img at bounding box center [24, 38] width 38 height 38
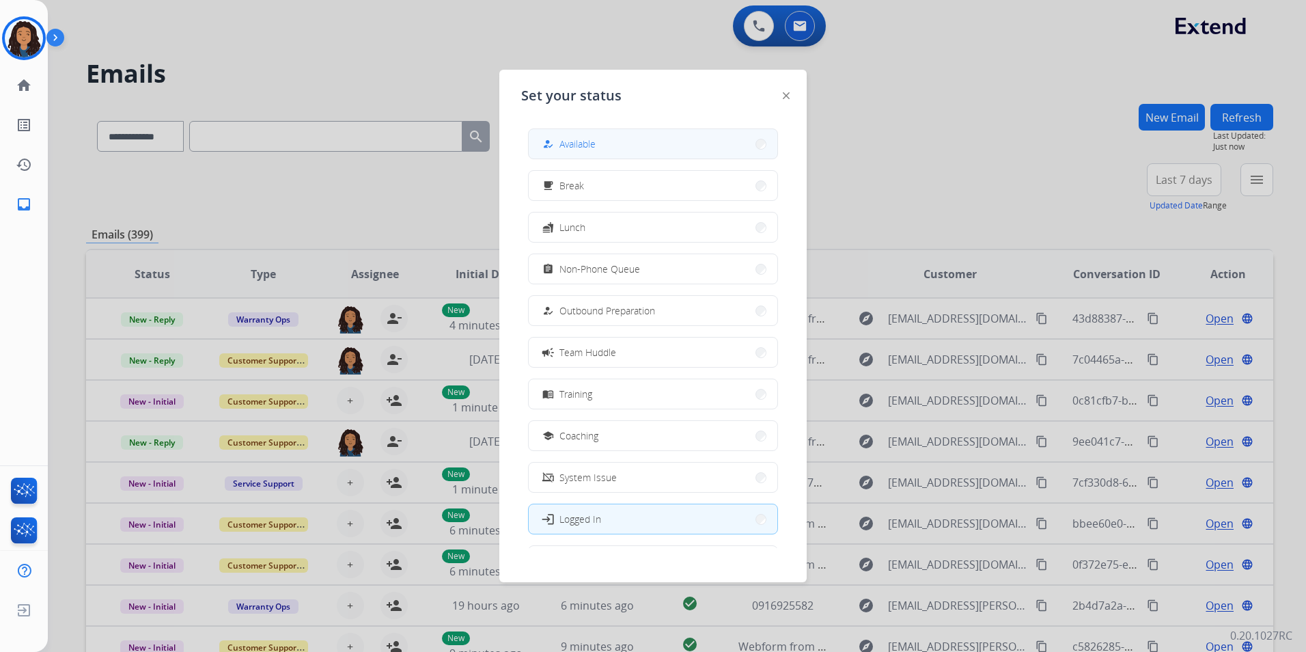
click at [568, 136] on div "how_to_reg Available" at bounding box center [568, 144] width 56 height 16
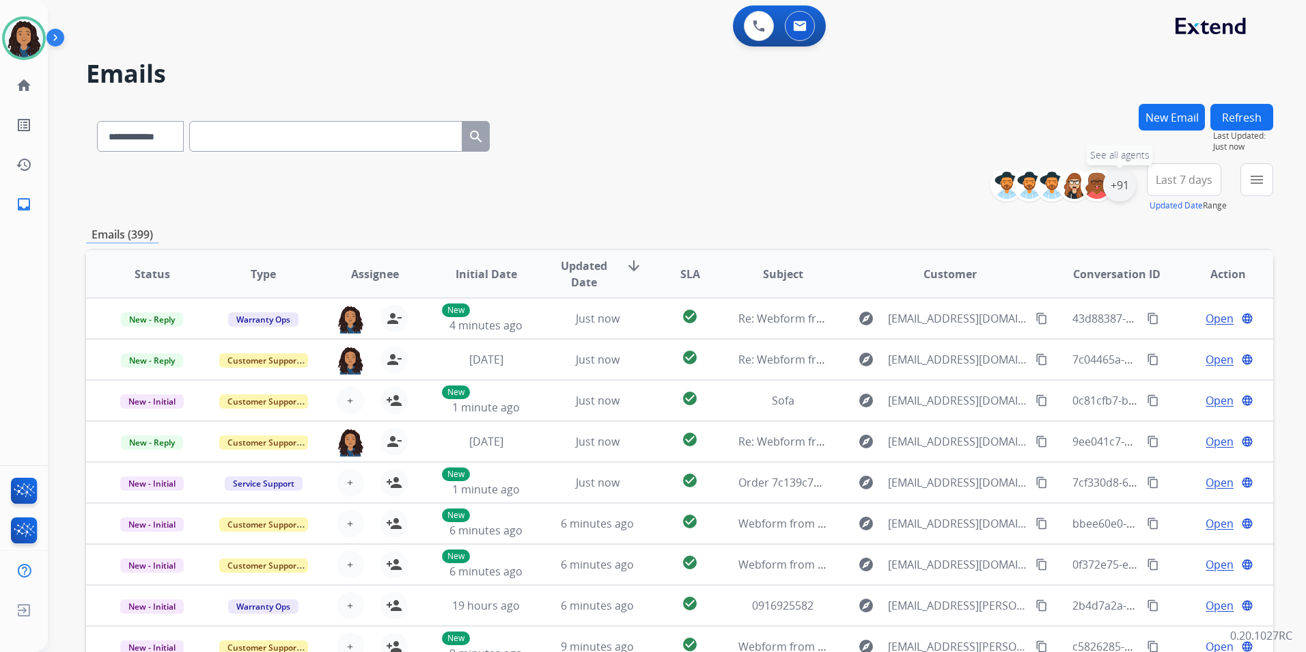
click at [1123, 186] on div "+91" at bounding box center [1119, 185] width 33 height 33
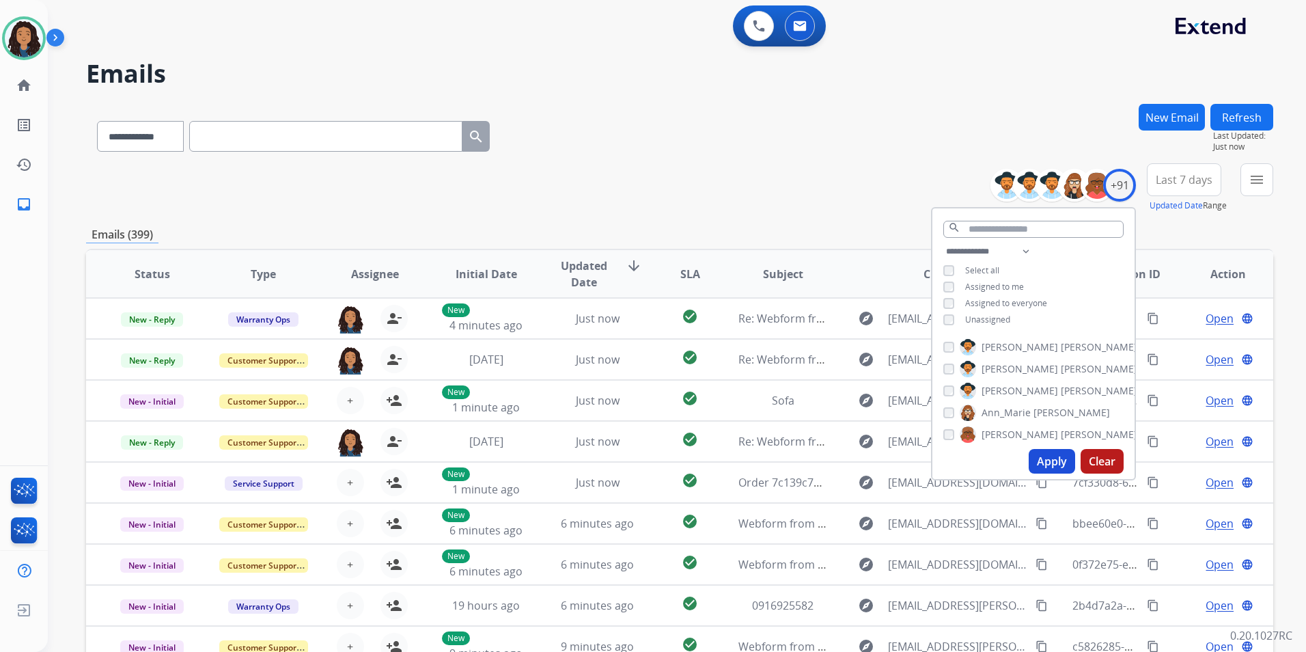
click at [995, 317] on span "Unassigned" at bounding box center [987, 320] width 45 height 12
click at [1053, 460] on button "Apply" at bounding box center [1052, 461] width 46 height 25
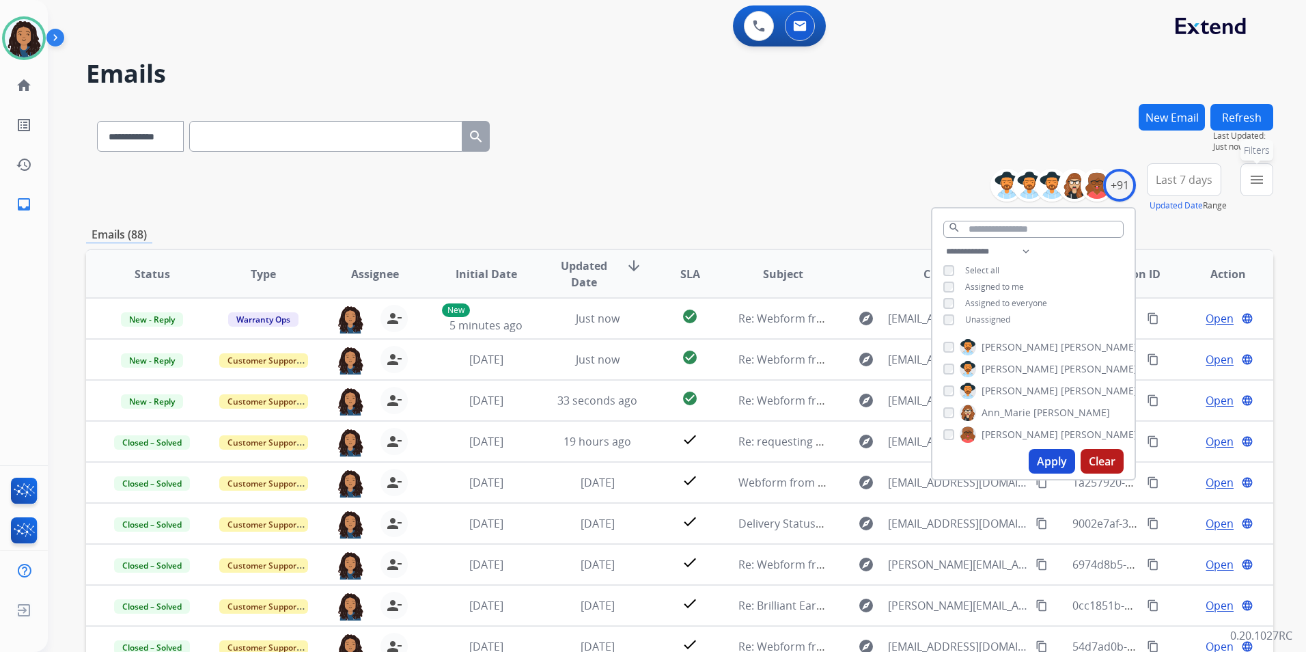
click at [1253, 186] on mat-icon "menu" at bounding box center [1257, 179] width 16 height 16
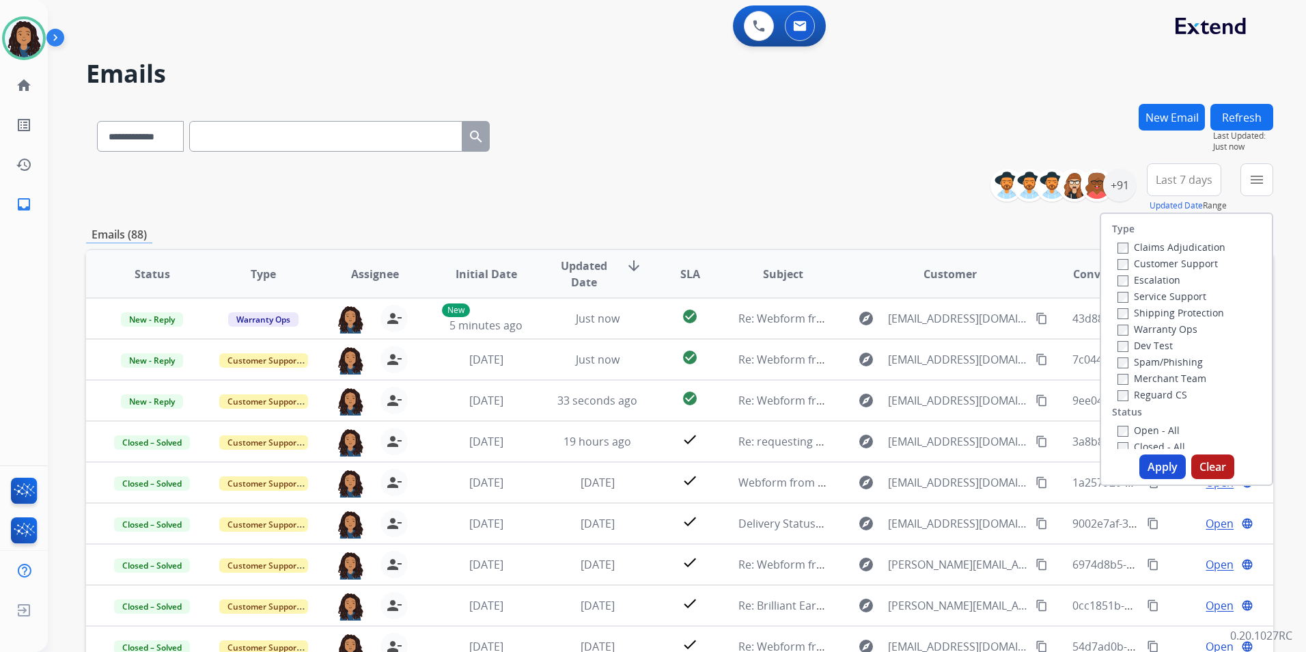
click at [1183, 261] on label "Customer Support" at bounding box center [1167, 263] width 100 height 13
click at [1206, 313] on label "Shipping Protection" at bounding box center [1170, 312] width 107 height 13
click at [1141, 398] on label "Reguard CS" at bounding box center [1152, 394] width 70 height 13
click at [1141, 433] on label "Open - All" at bounding box center [1148, 429] width 62 height 13
click at [1142, 460] on button "Apply" at bounding box center [1162, 466] width 46 height 25
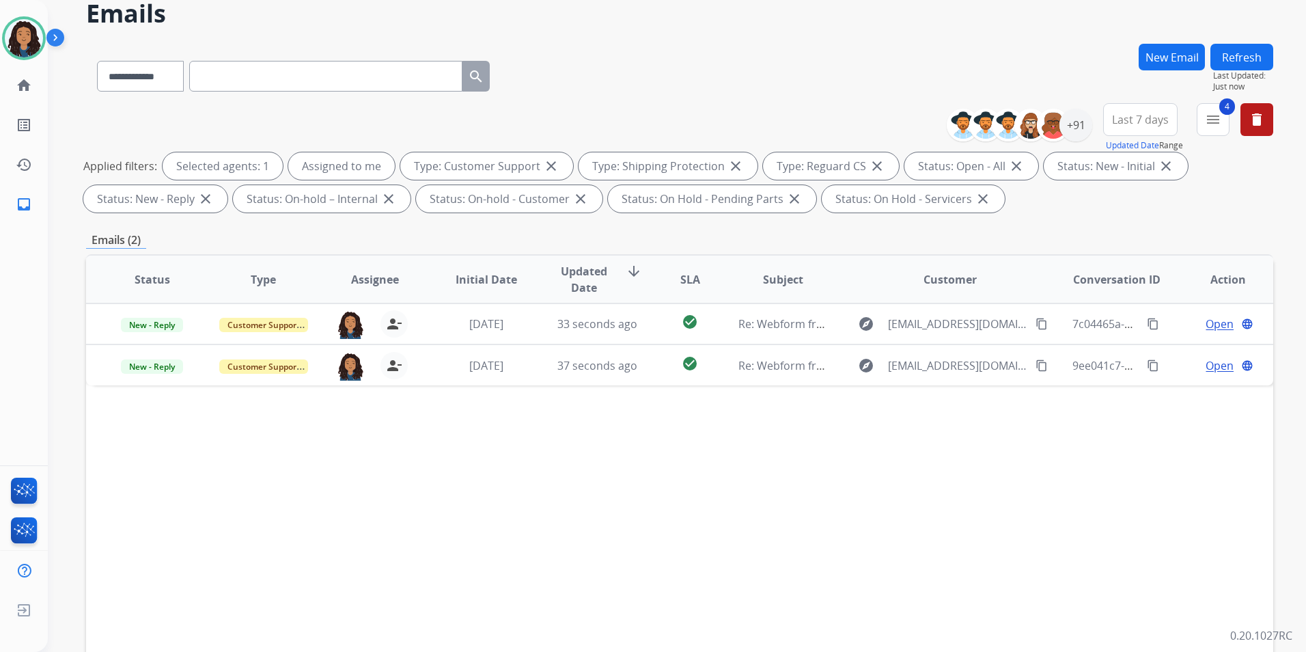
scroll to position [68, 0]
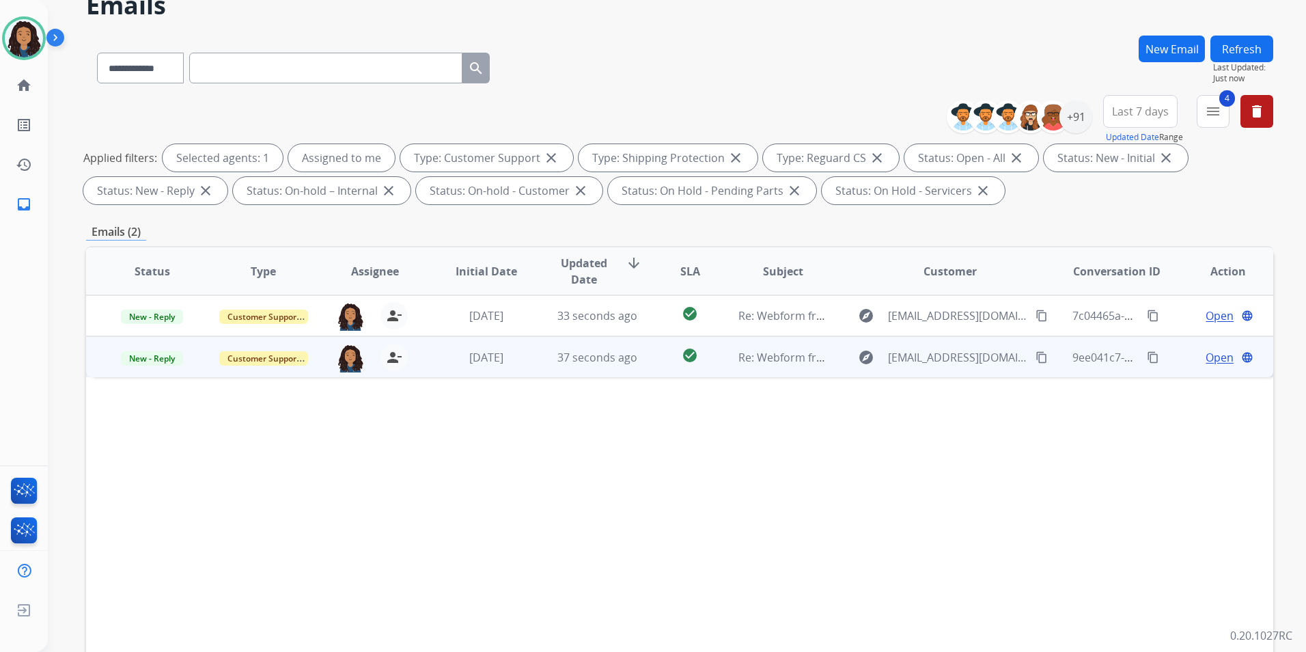
click at [1206, 355] on span "Open" at bounding box center [1220, 357] width 28 height 16
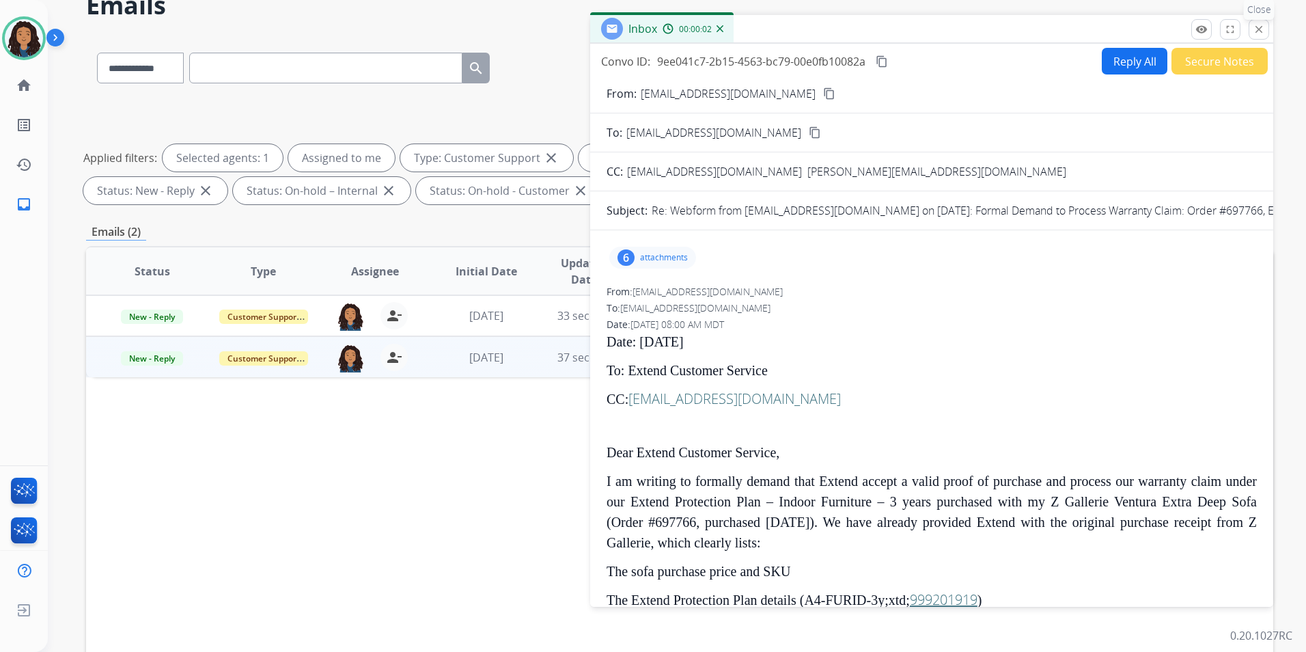
click at [1258, 29] on mat-icon "close" at bounding box center [1259, 29] width 12 height 12
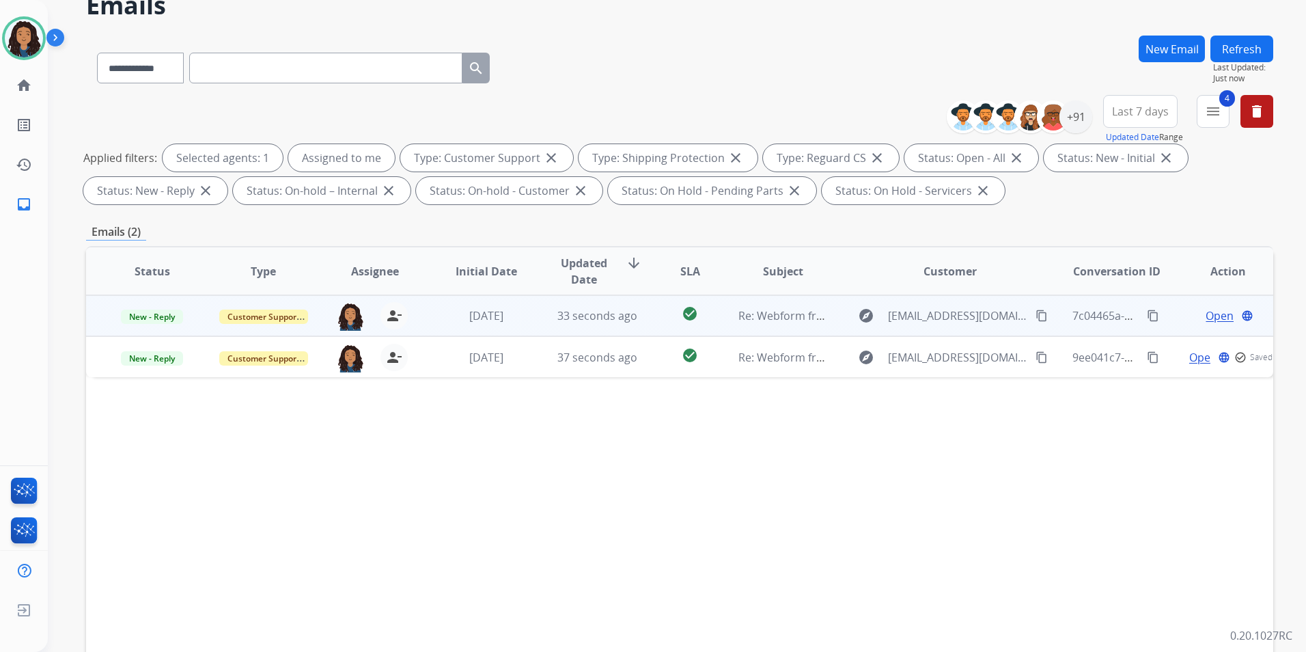
click at [1206, 307] on span "Open" at bounding box center [1220, 315] width 28 height 16
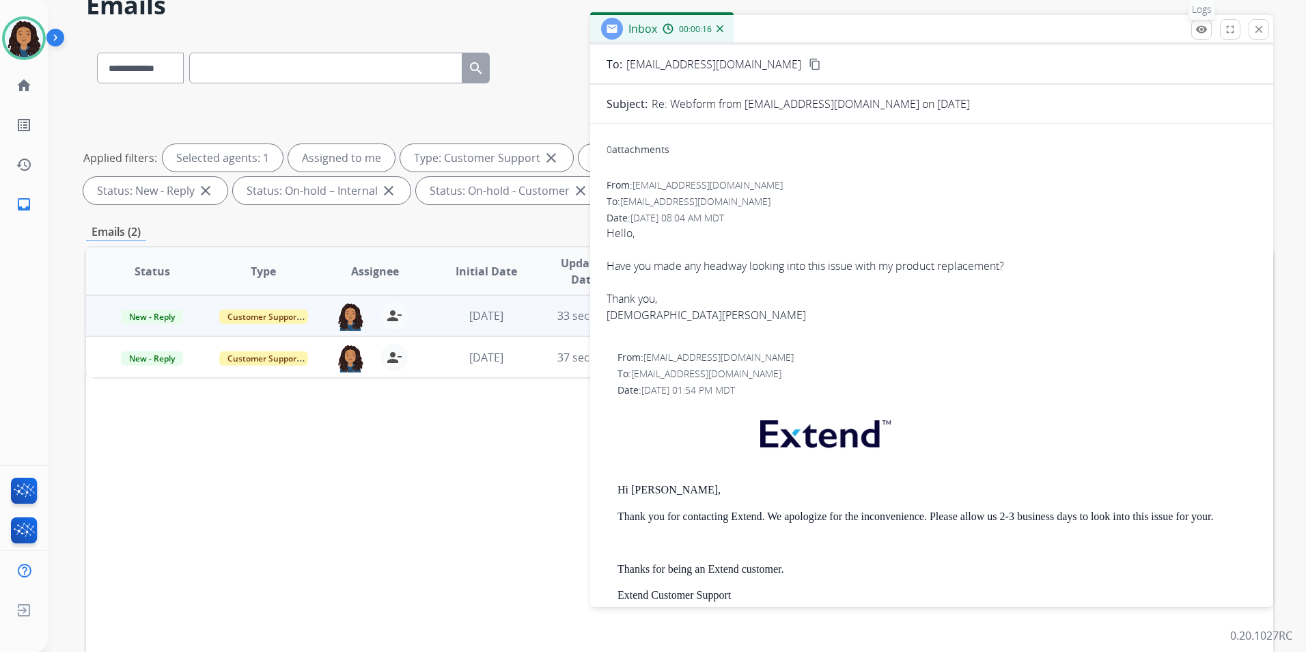
click at [1206, 34] on mat-icon "remove_red_eye" at bounding box center [1201, 29] width 12 height 12
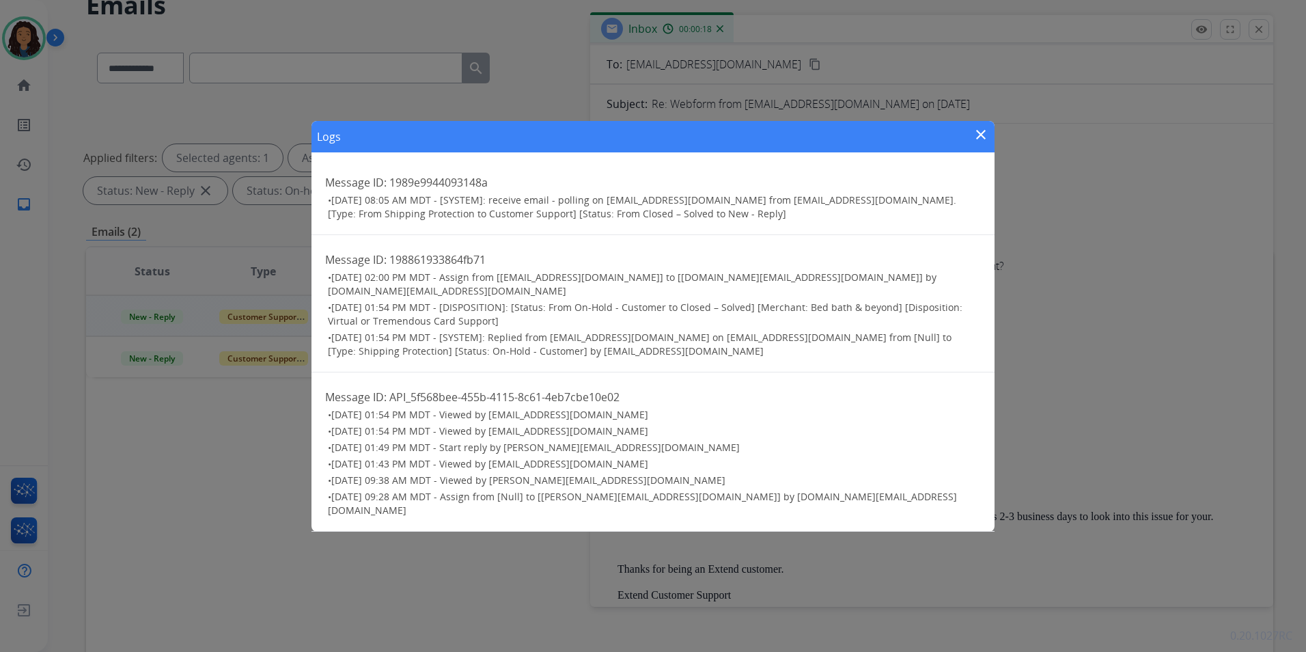
click at [986, 143] on mat-icon "close" at bounding box center [981, 134] width 16 height 16
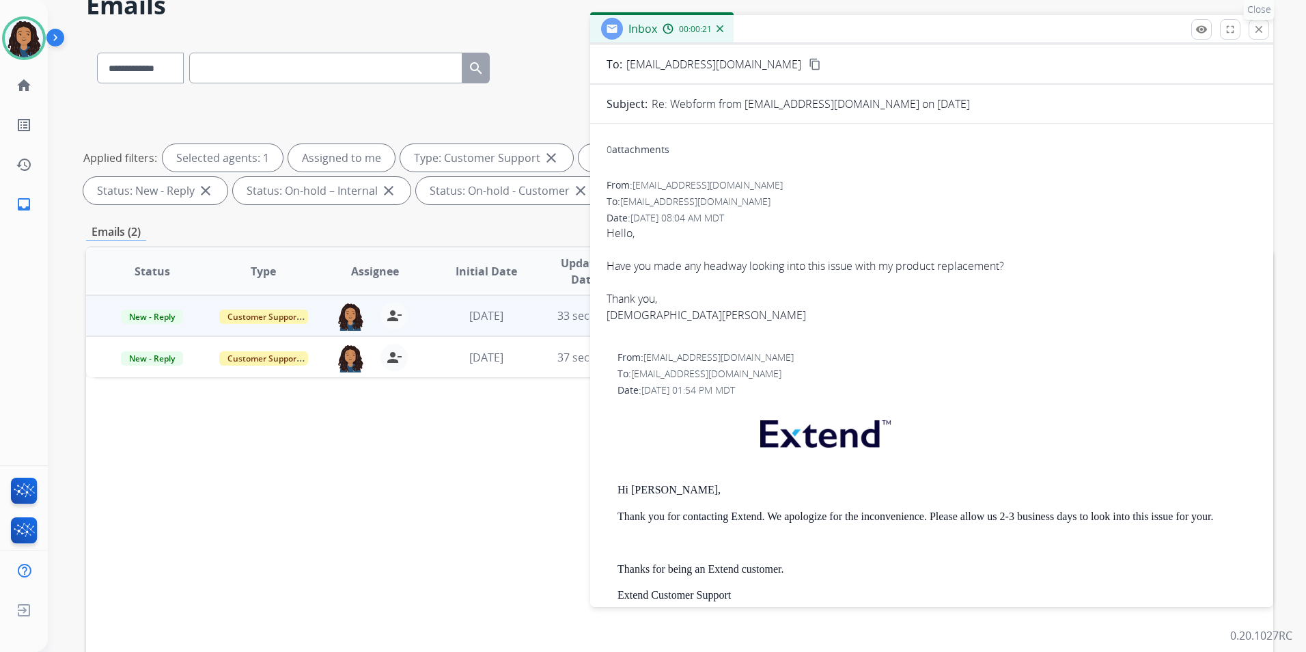
click at [1262, 36] on button "close Close" at bounding box center [1259, 29] width 20 height 20
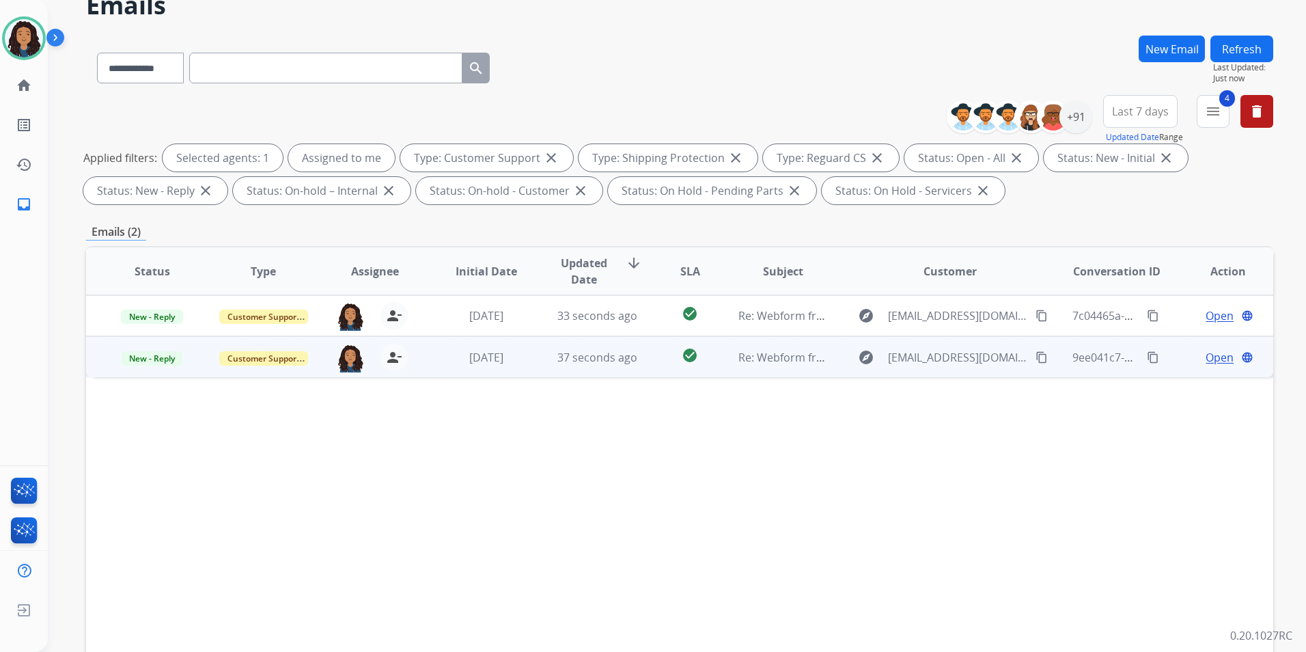
click at [1210, 358] on span "Open" at bounding box center [1220, 357] width 28 height 16
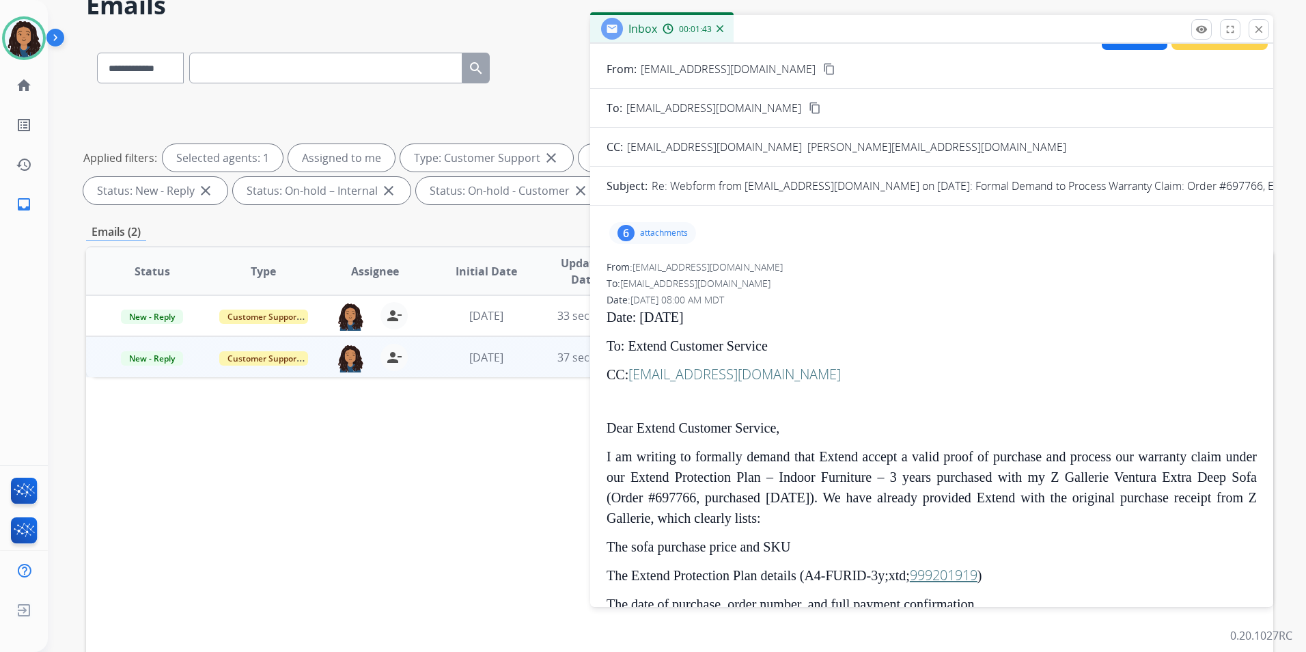
scroll to position [0, 0]
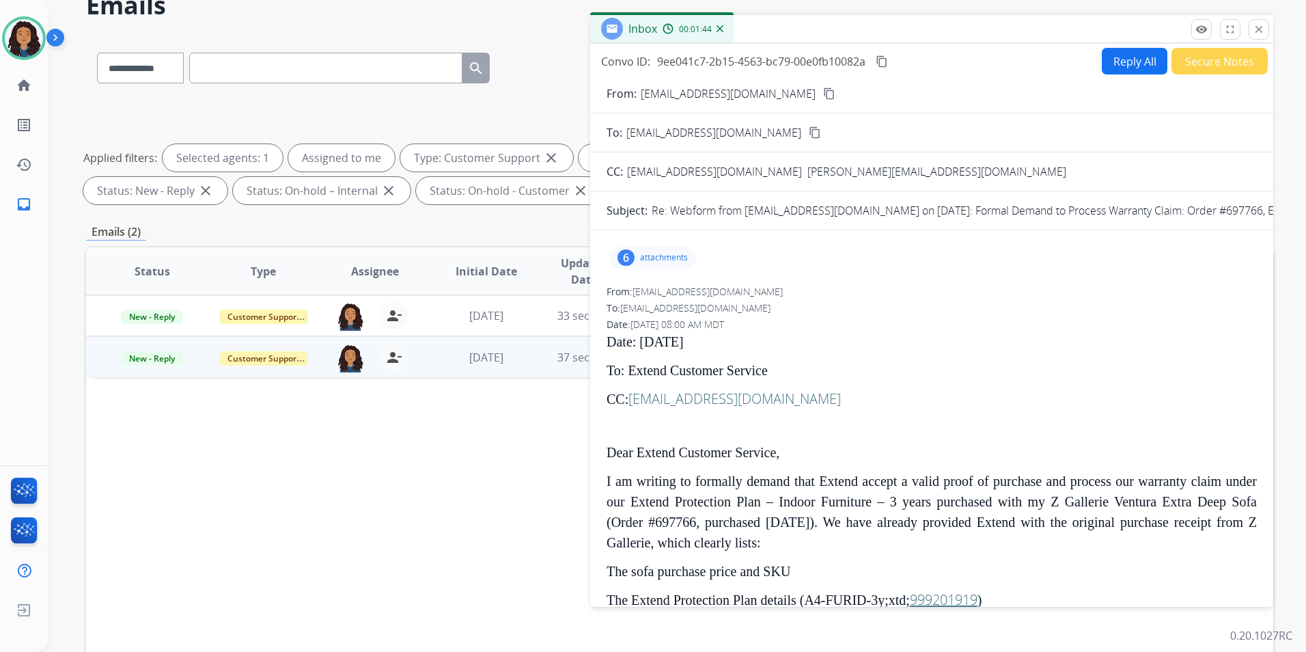
click at [1115, 48] on button "Reply All" at bounding box center [1135, 61] width 66 height 27
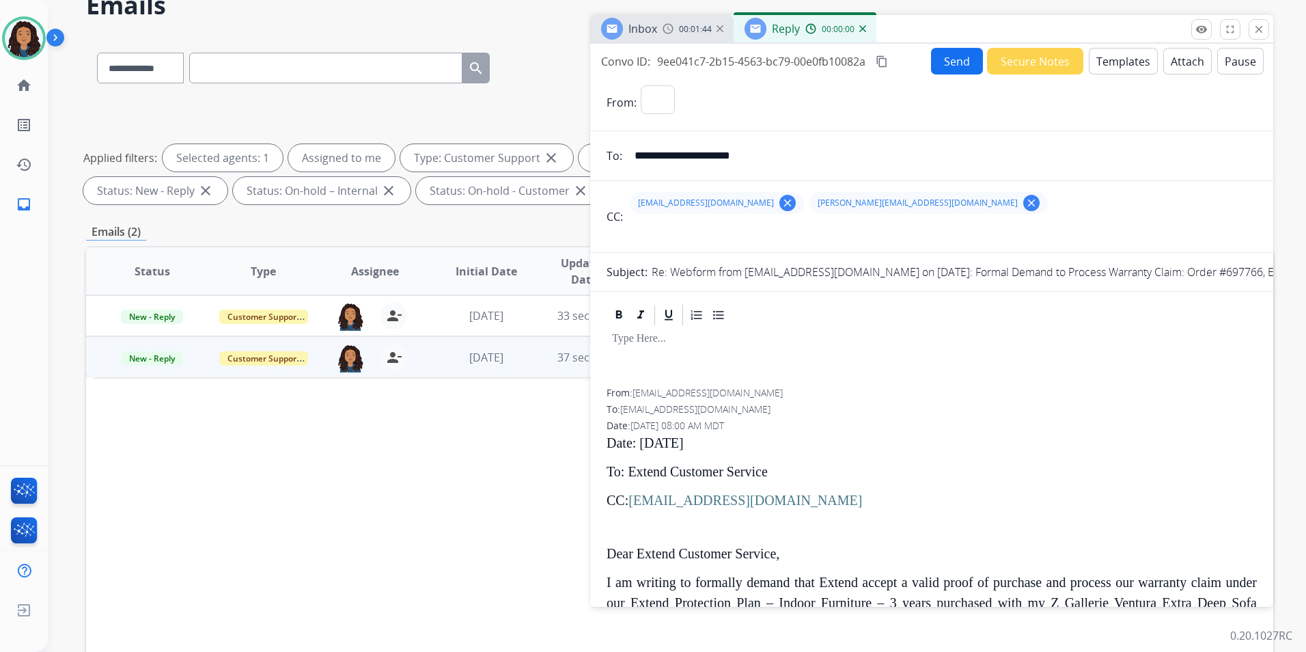
select select "**********"
click at [859, 31] on img at bounding box center [862, 28] width 7 height 7
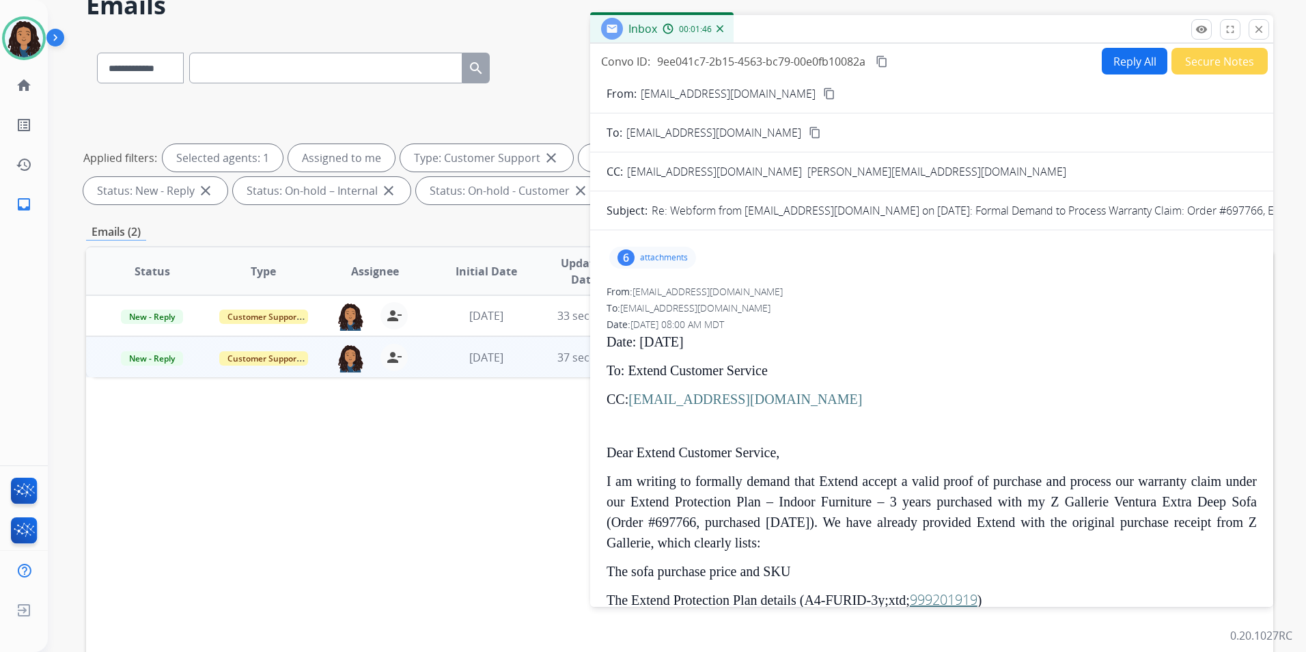
click at [1123, 66] on button "Reply All" at bounding box center [1135, 61] width 66 height 27
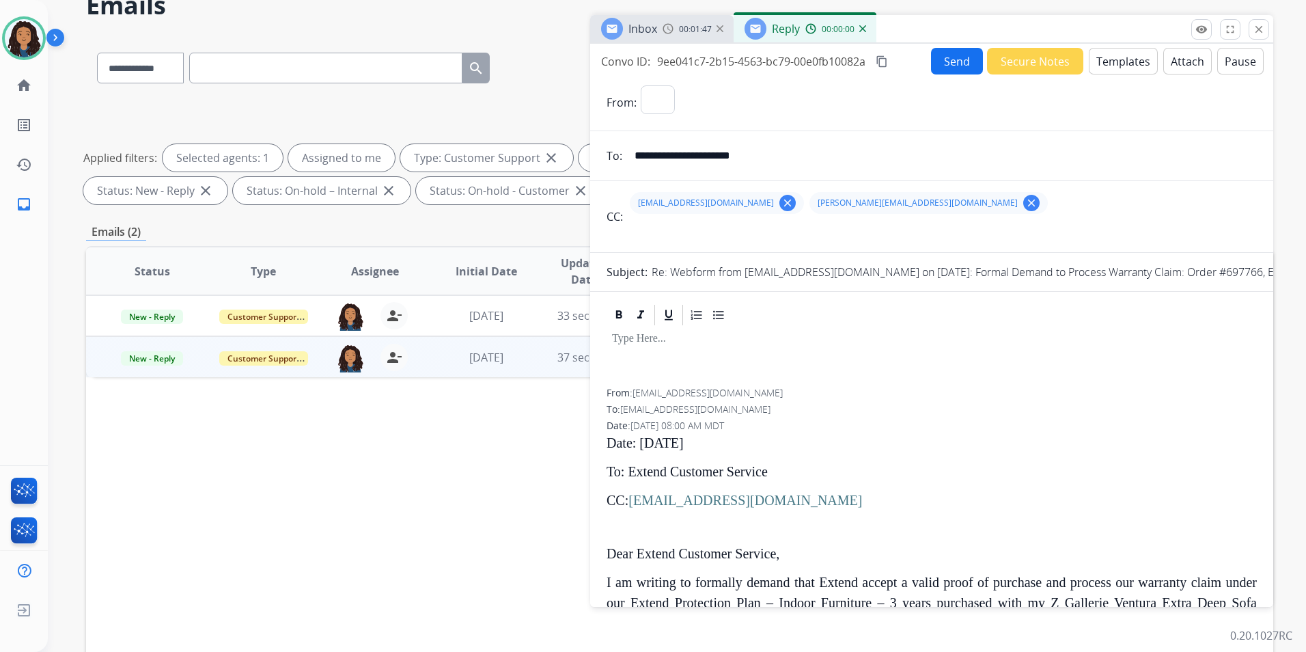
select select "**********"
click at [1117, 66] on button "Templates" at bounding box center [1123, 61] width 69 height 27
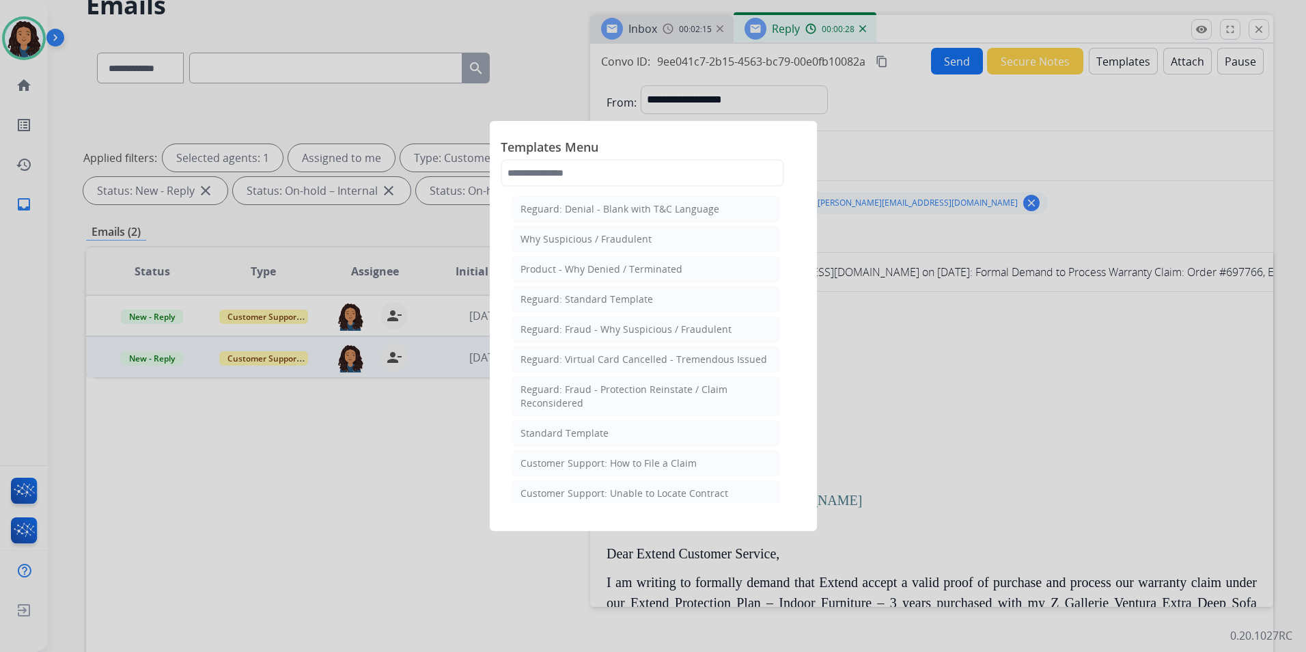
click at [1016, 287] on div at bounding box center [653, 326] width 1306 height 652
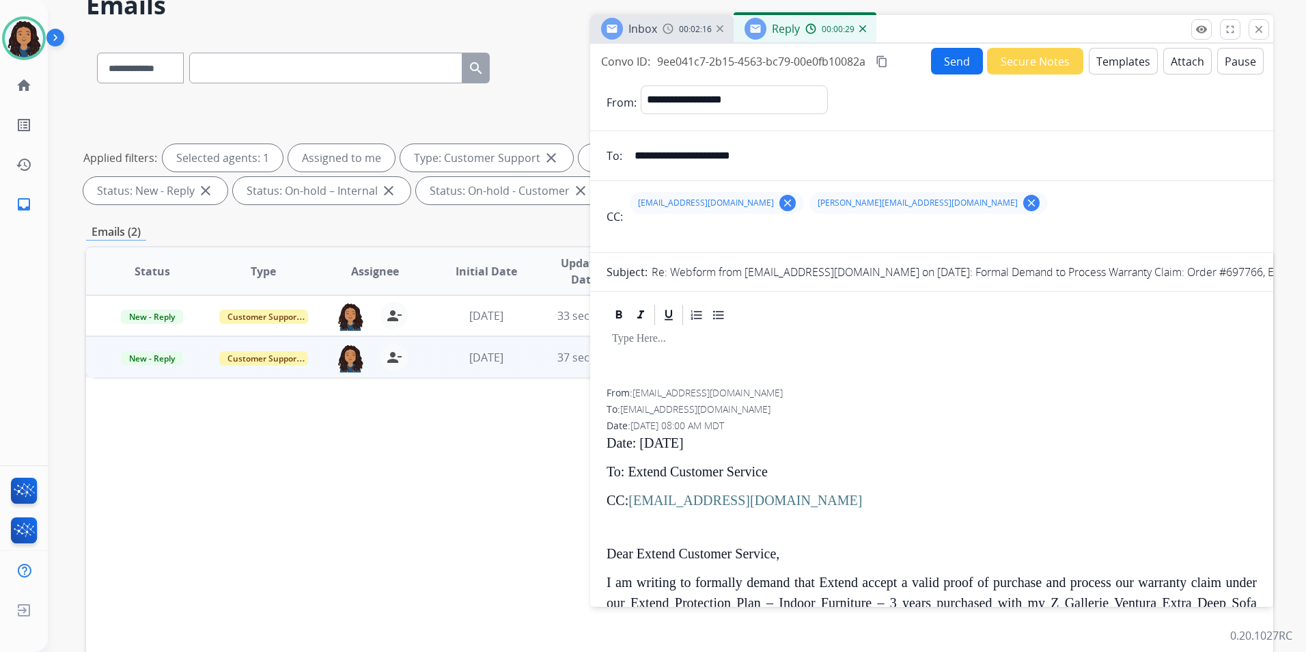
click at [680, 38] on div "Inbox 00:02:16" at bounding box center [661, 28] width 143 height 27
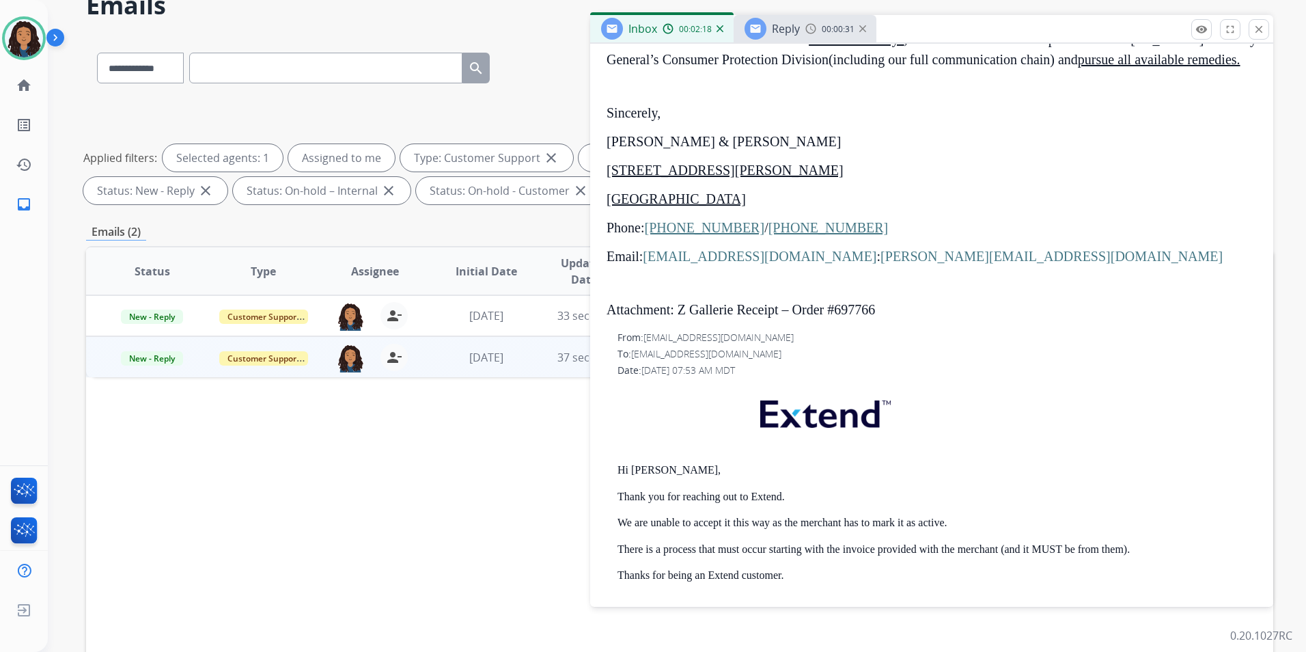
scroll to position [1503, 0]
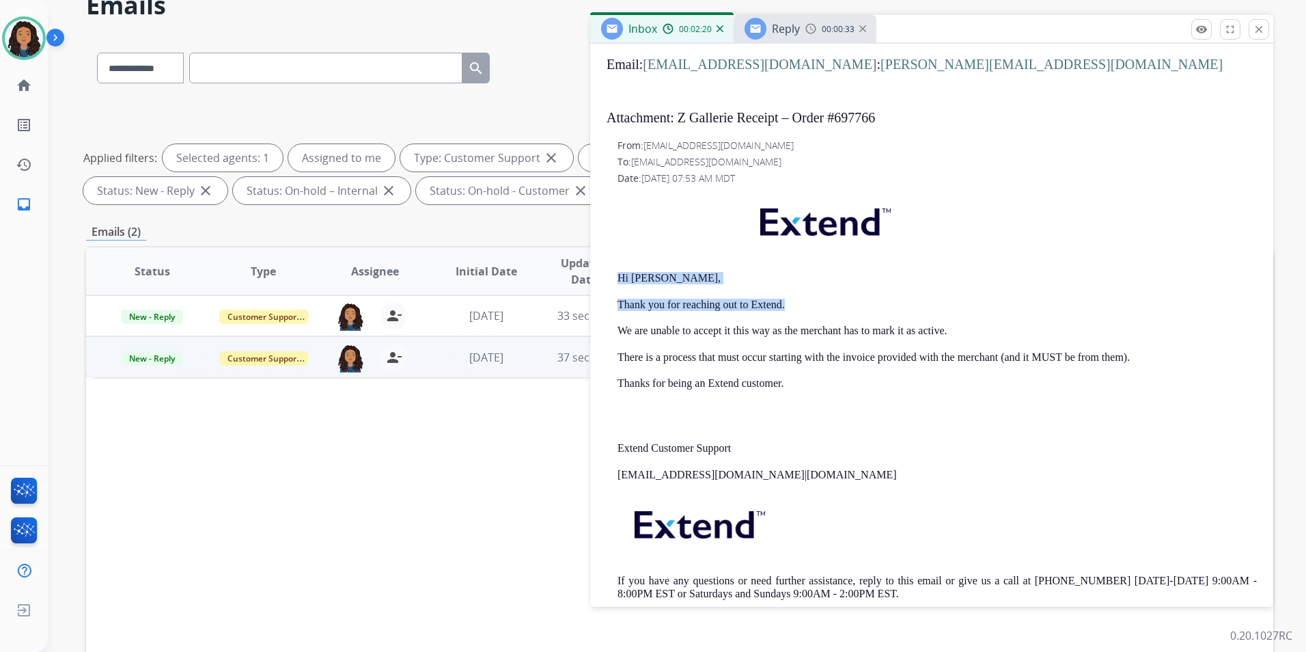
drag, startPoint x: 609, startPoint y: 294, endPoint x: 793, endPoint y: 320, distance: 185.5
click at [793, 320] on div "From: [EMAIL_ADDRESS][DOMAIN_NAME] To: [EMAIL_ADDRESS][DOMAIN_NAME] Date: [DATE…" at bounding box center [932, 380] width 650 height 483
drag, startPoint x: 793, startPoint y: 320, endPoint x: 775, endPoint y: 322, distance: 18.6
copy div "Hi [PERSON_NAME], Thank you for reaching out to Extend."
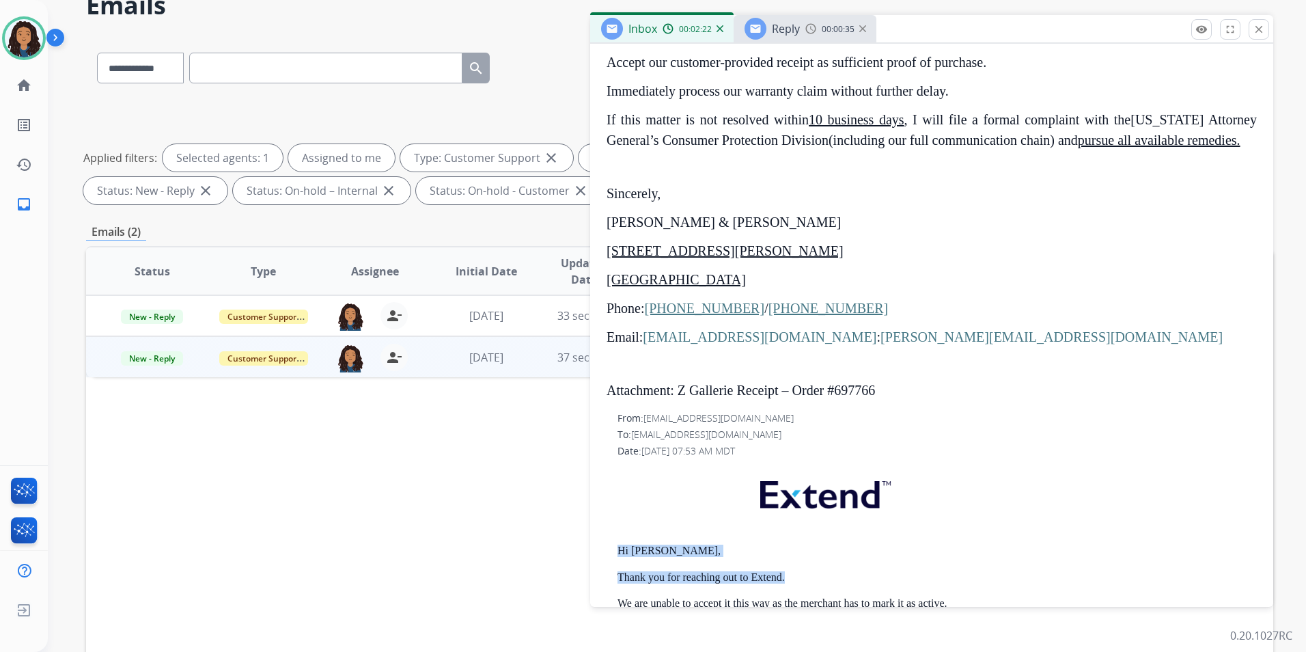
scroll to position [1230, 0]
click at [801, 21] on div "Reply 00:00:36" at bounding box center [805, 28] width 143 height 27
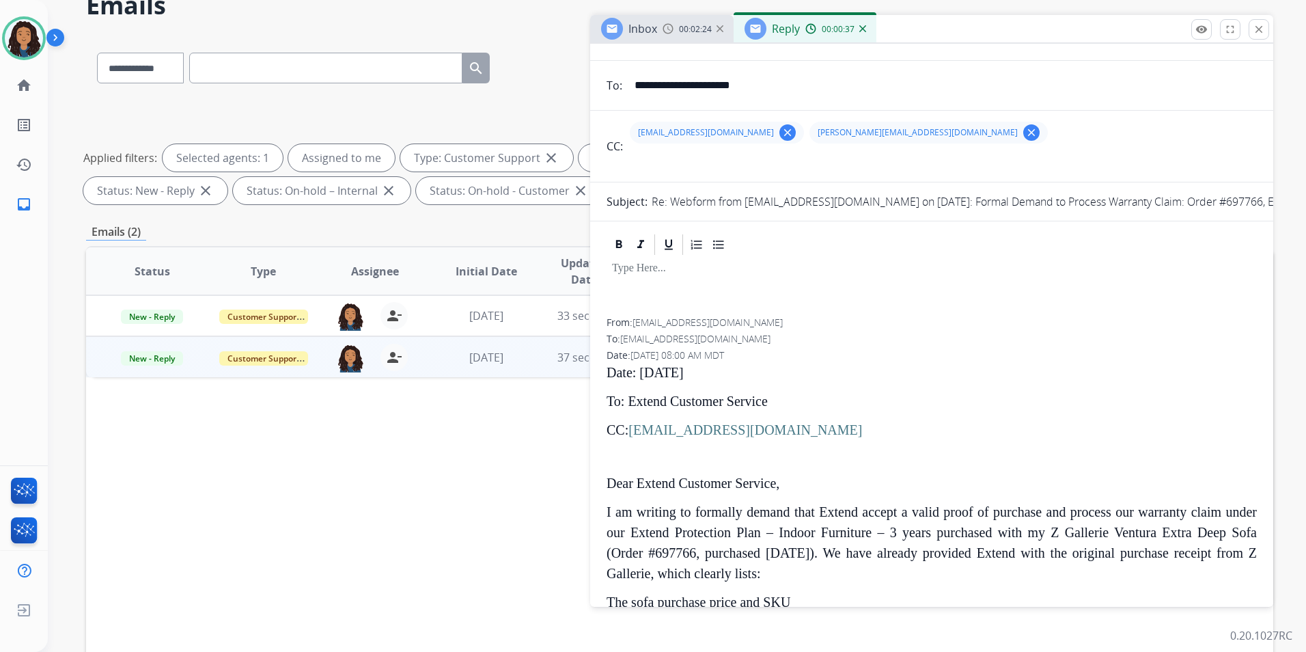
scroll to position [0, 0]
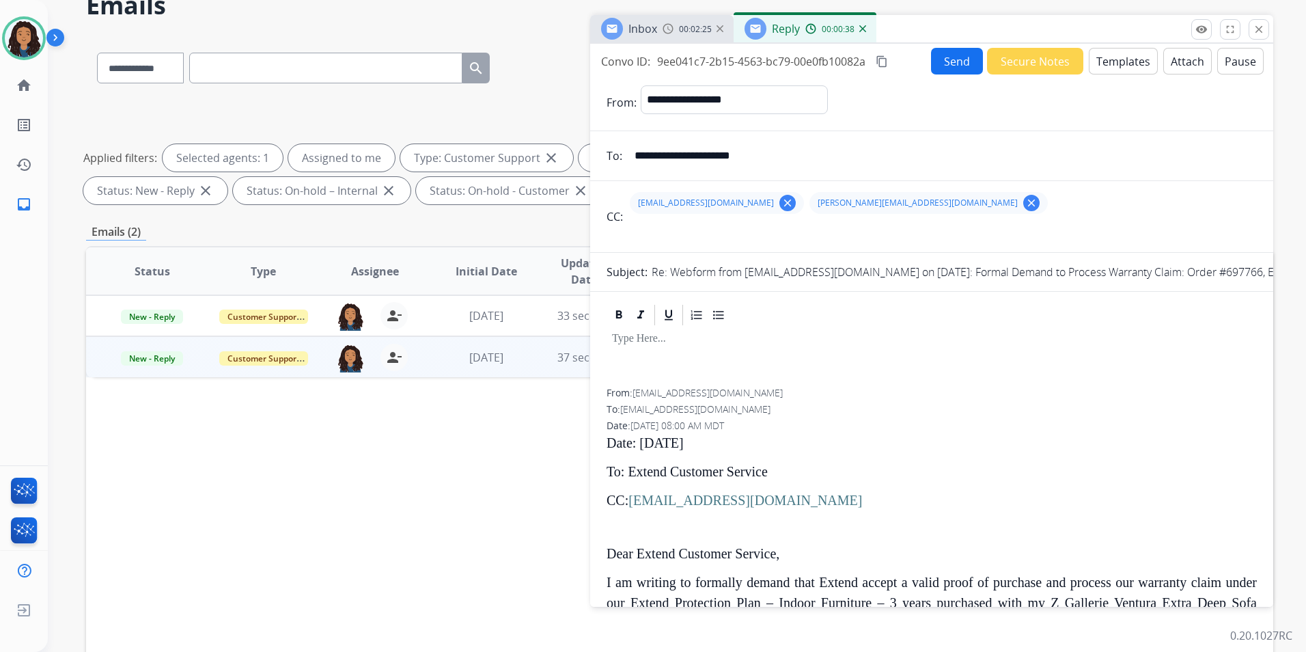
click at [1127, 64] on button "Templates" at bounding box center [1123, 61] width 69 height 27
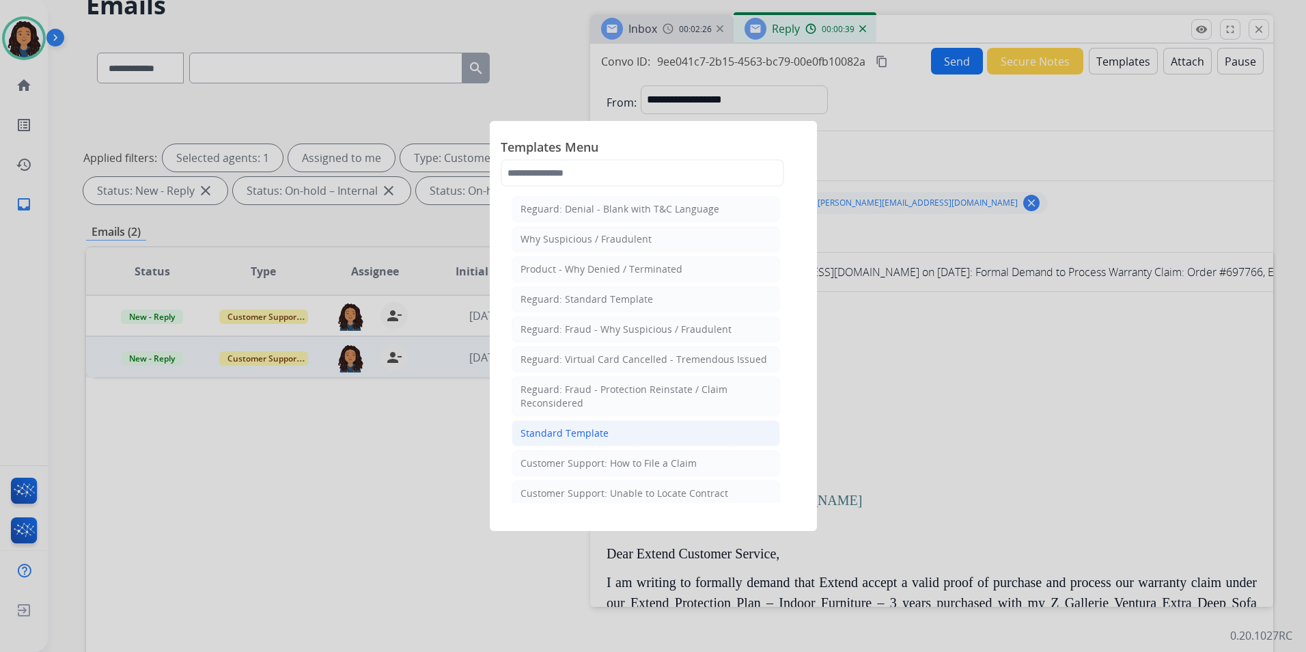
click at [589, 441] on li "Standard Template" at bounding box center [646, 433] width 268 height 26
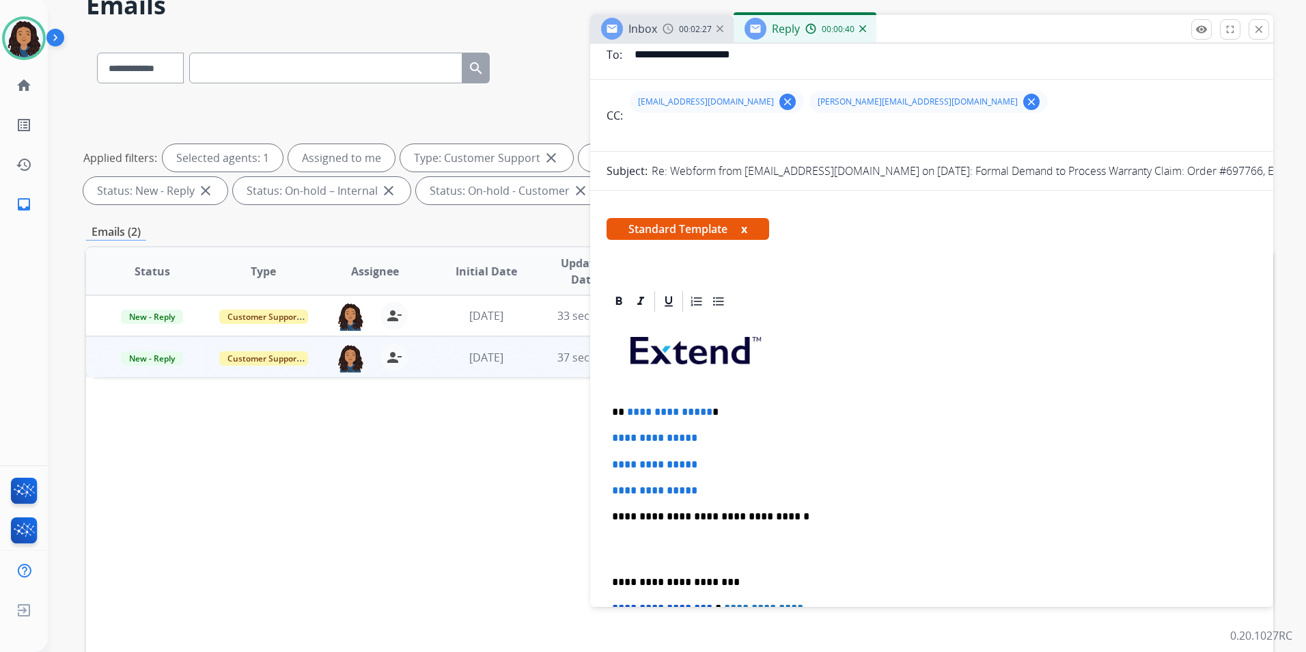
scroll to position [137, 0]
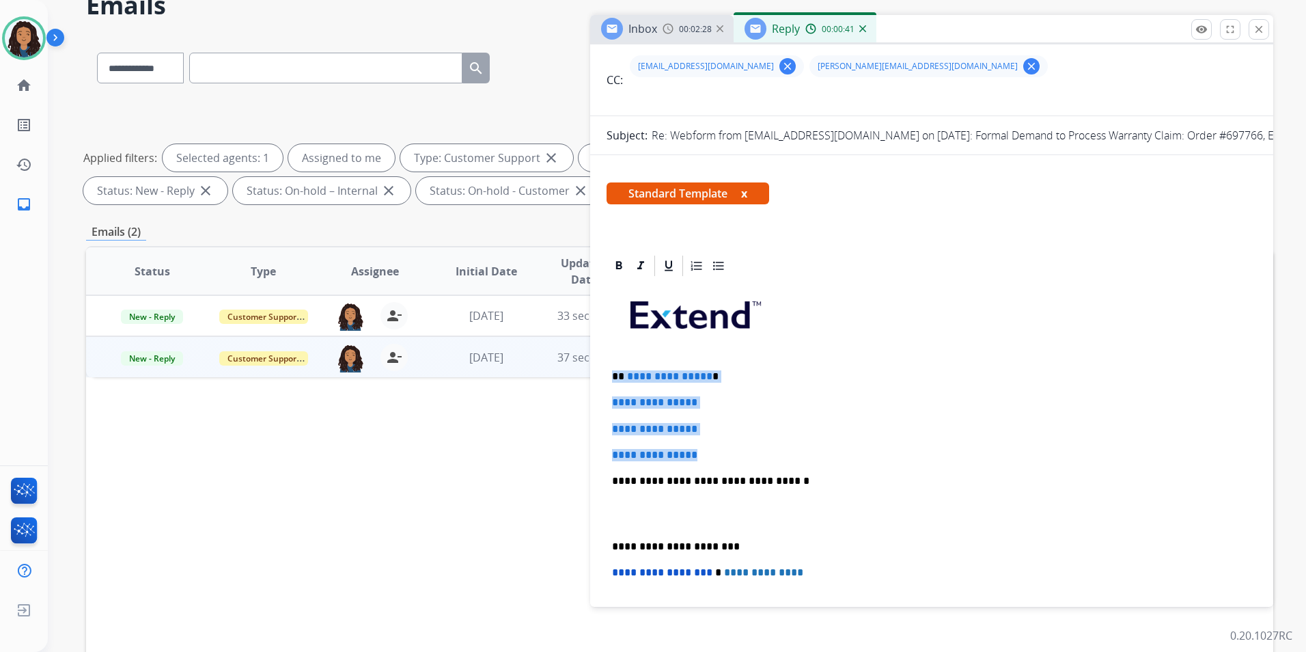
drag, startPoint x: 609, startPoint y: 374, endPoint x: 748, endPoint y: 451, distance: 158.7
click at [748, 451] on div "**********" at bounding box center [932, 513] width 650 height 470
paste div
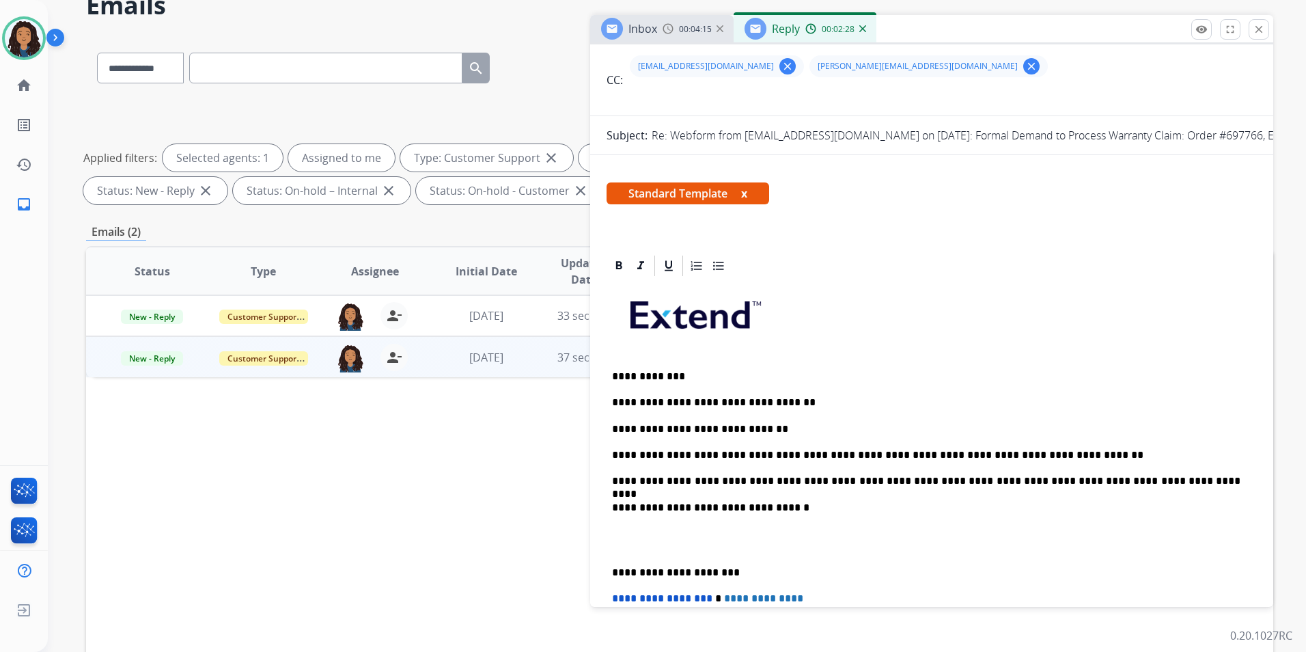
click at [658, 21] on div "Inbox 00:04:15" at bounding box center [661, 28] width 143 height 27
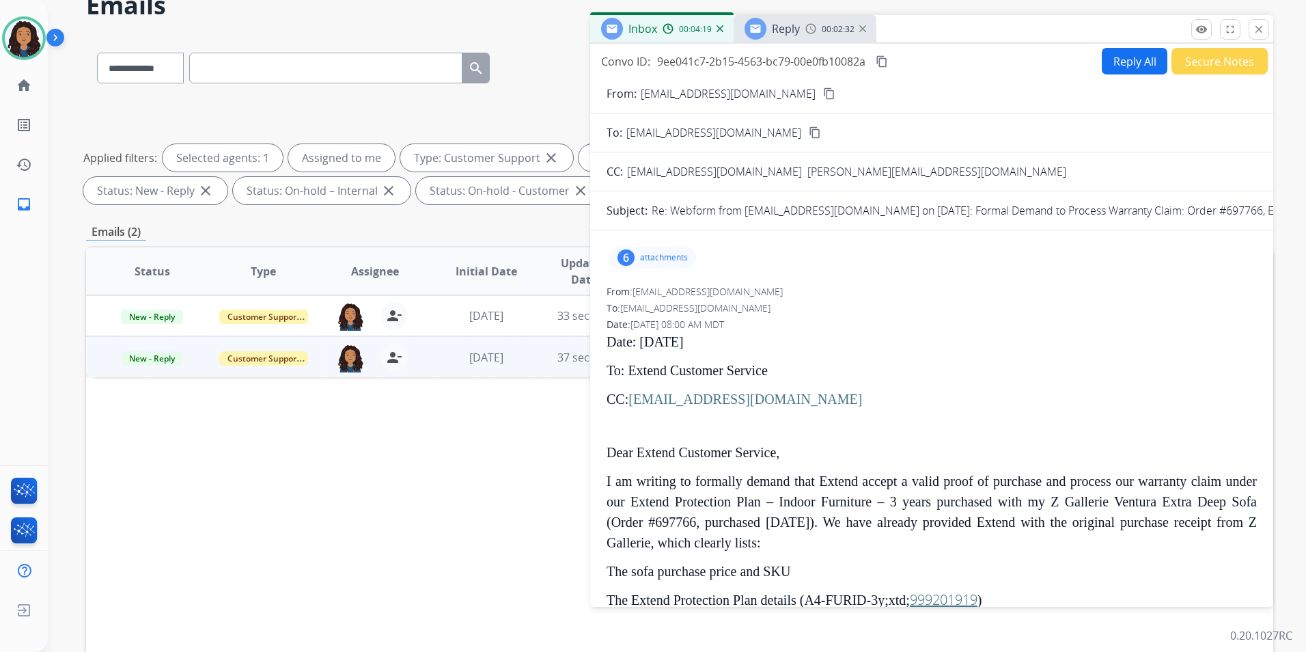
scroll to position [273, 0]
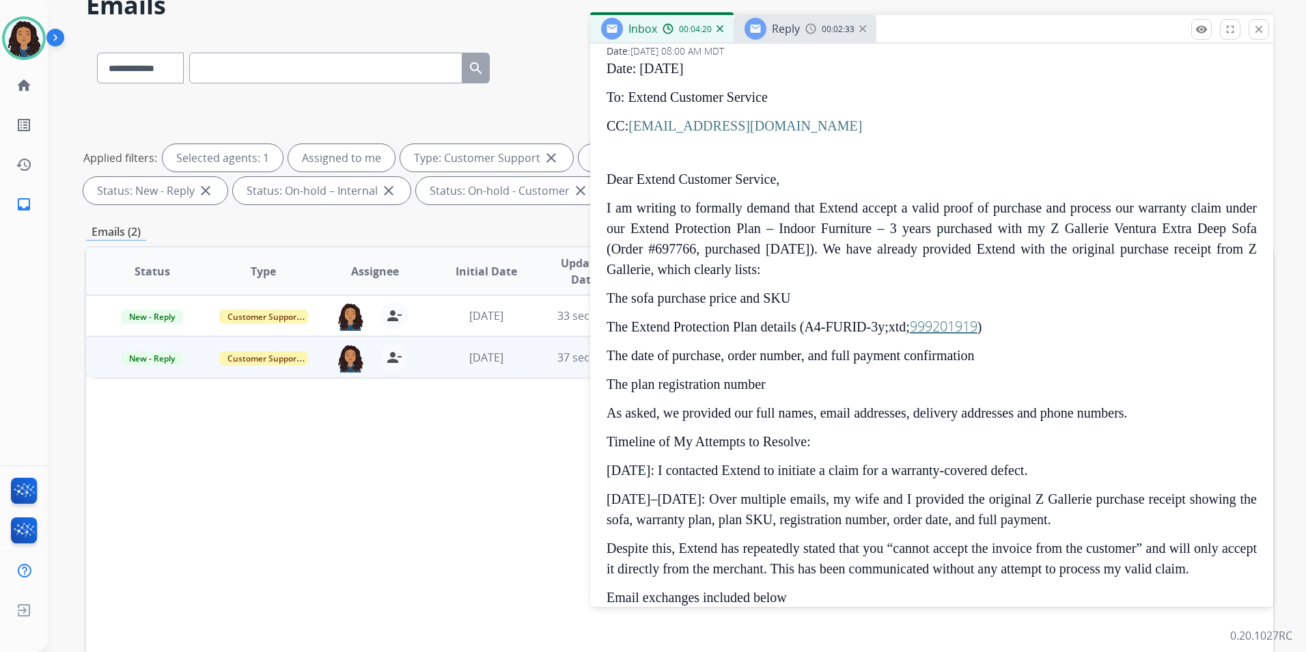
click at [788, 21] on span "Reply" at bounding box center [786, 28] width 28 height 15
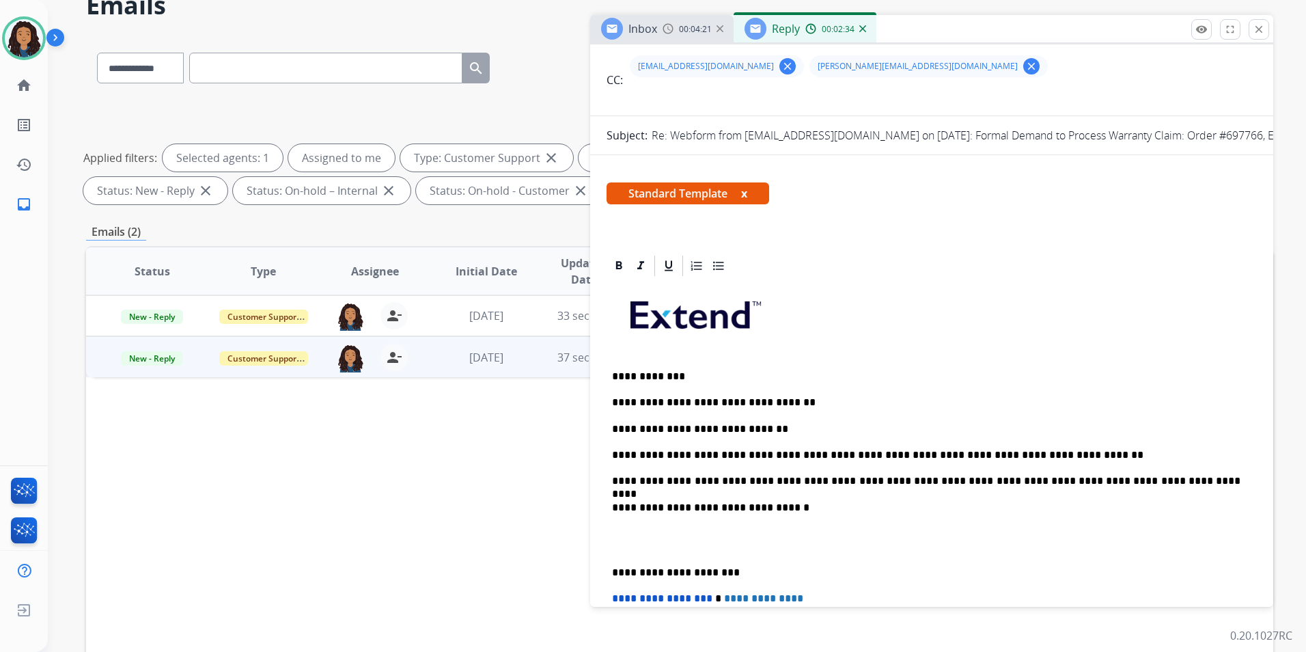
click at [1147, 482] on p "**********" at bounding box center [926, 481] width 628 height 12
click at [639, 30] on span "Inbox" at bounding box center [642, 28] width 29 height 15
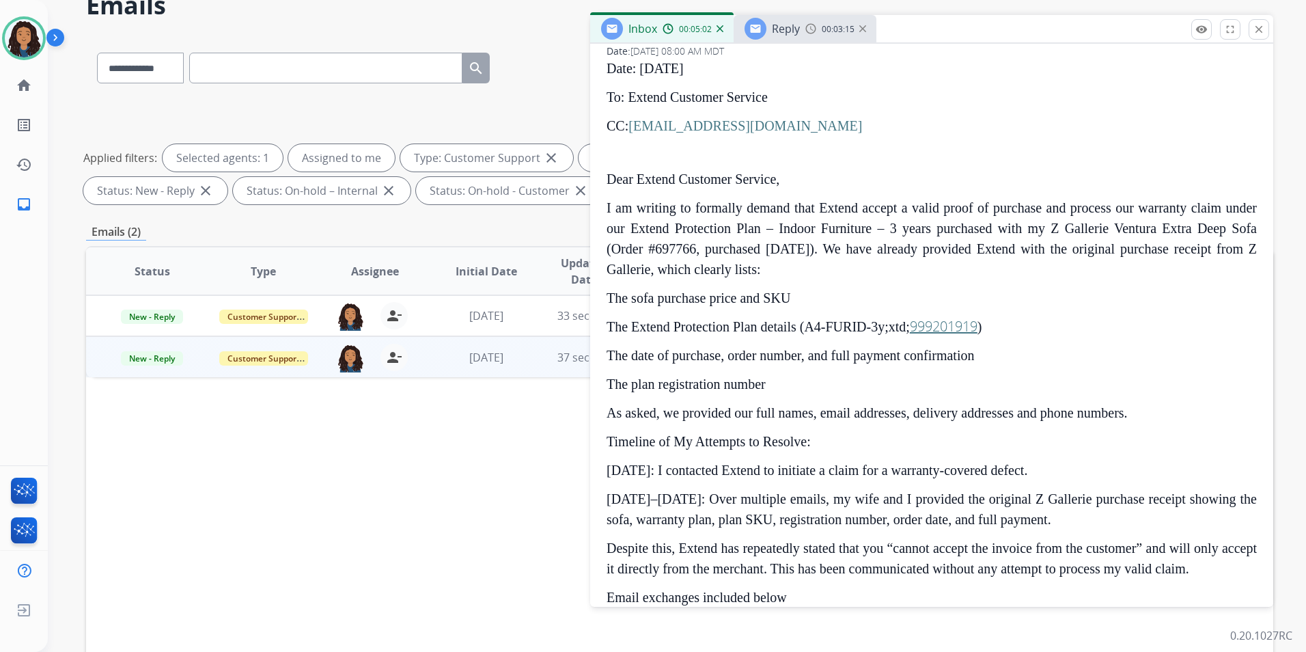
click at [792, 25] on span "Reply" at bounding box center [786, 28] width 28 height 15
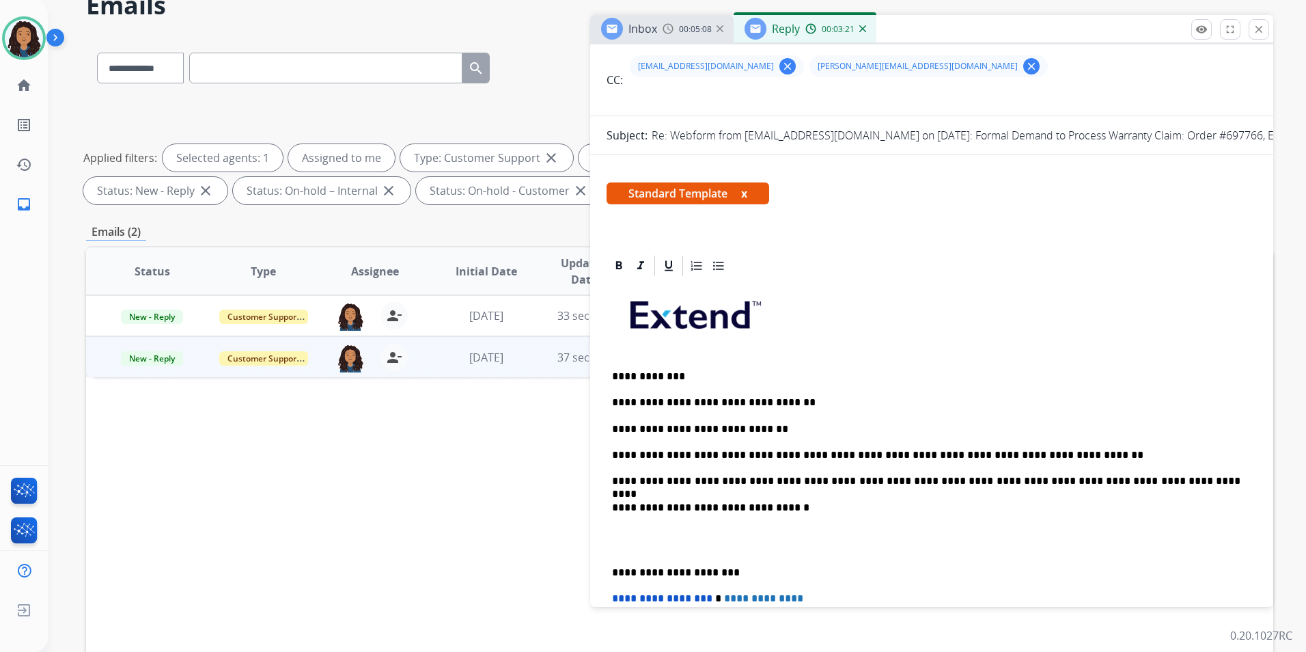
click at [1061, 450] on p "**********" at bounding box center [926, 455] width 628 height 12
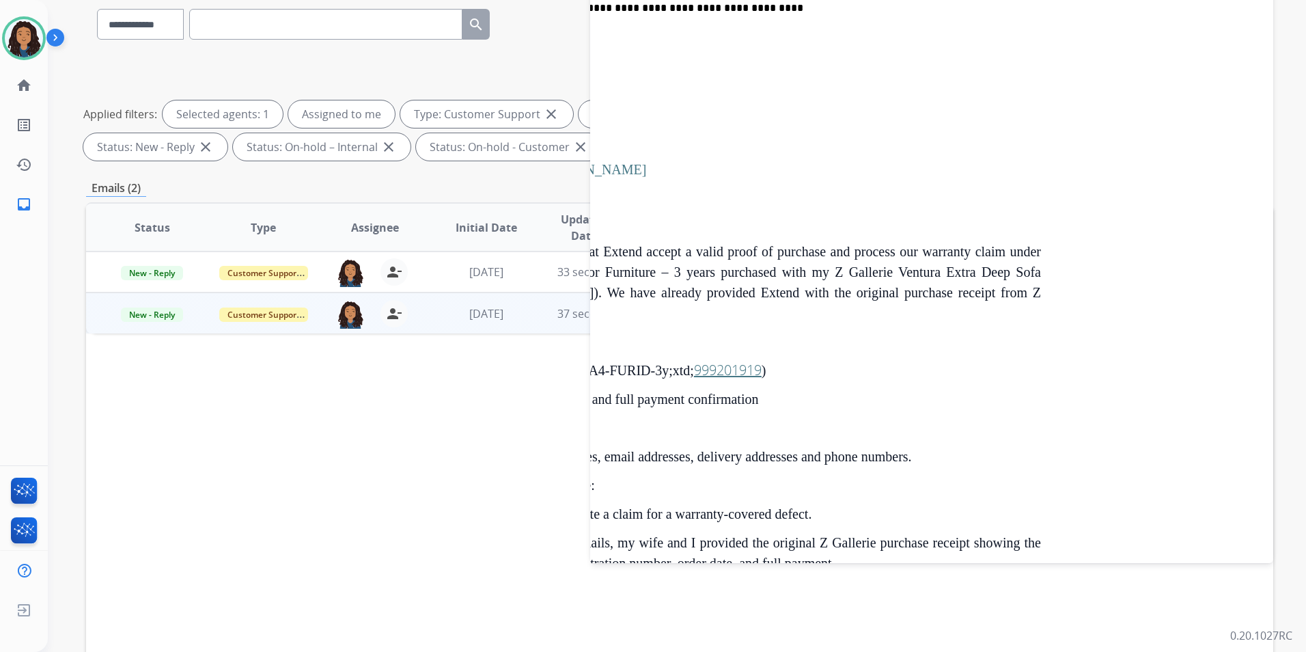
scroll to position [436, 21]
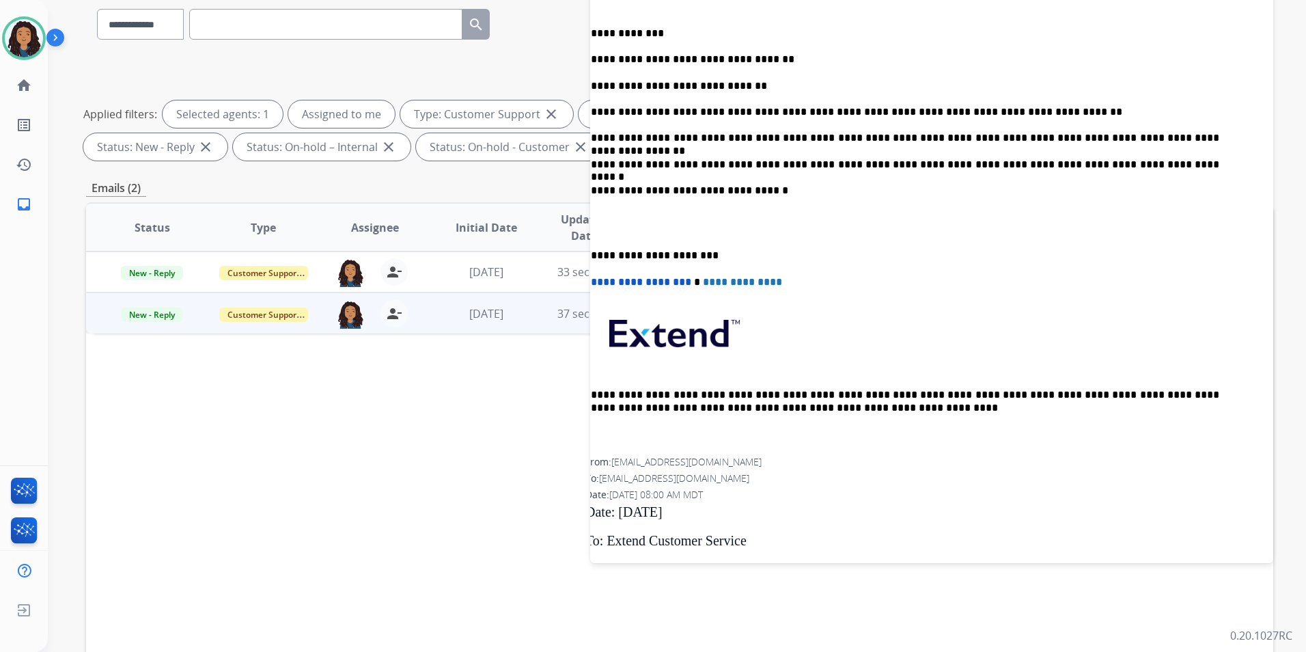
click at [1042, 106] on p "**********" at bounding box center [905, 112] width 628 height 12
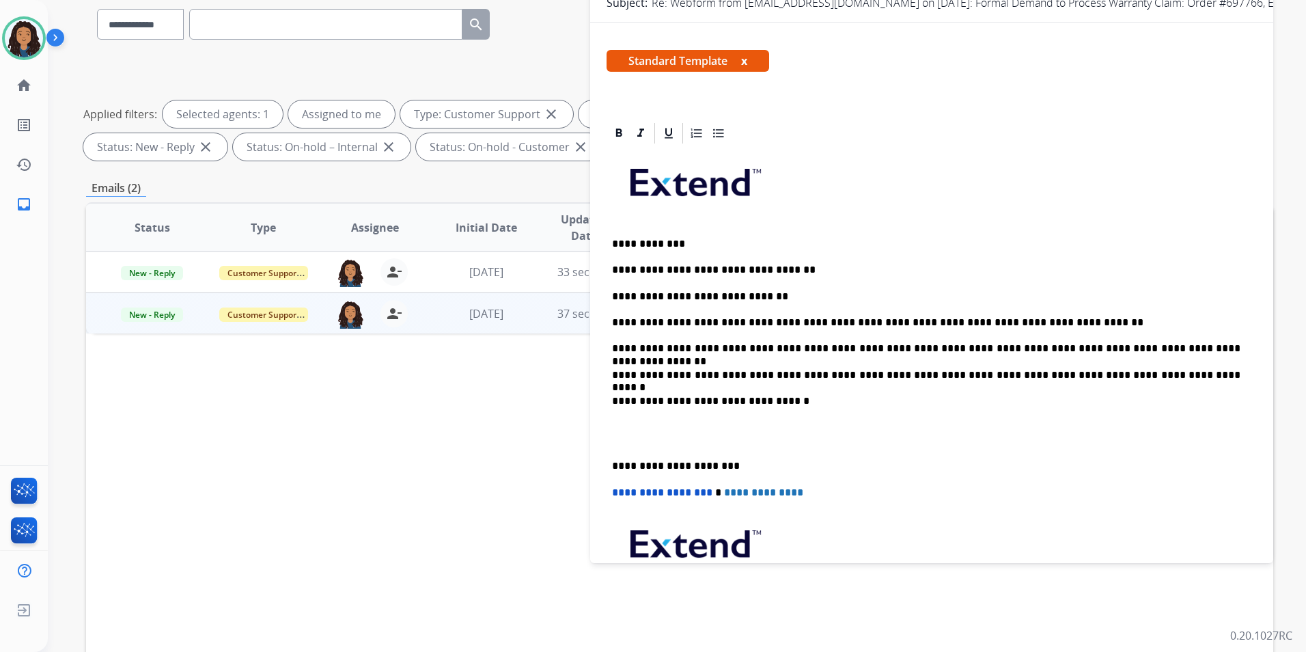
scroll to position [231, 0]
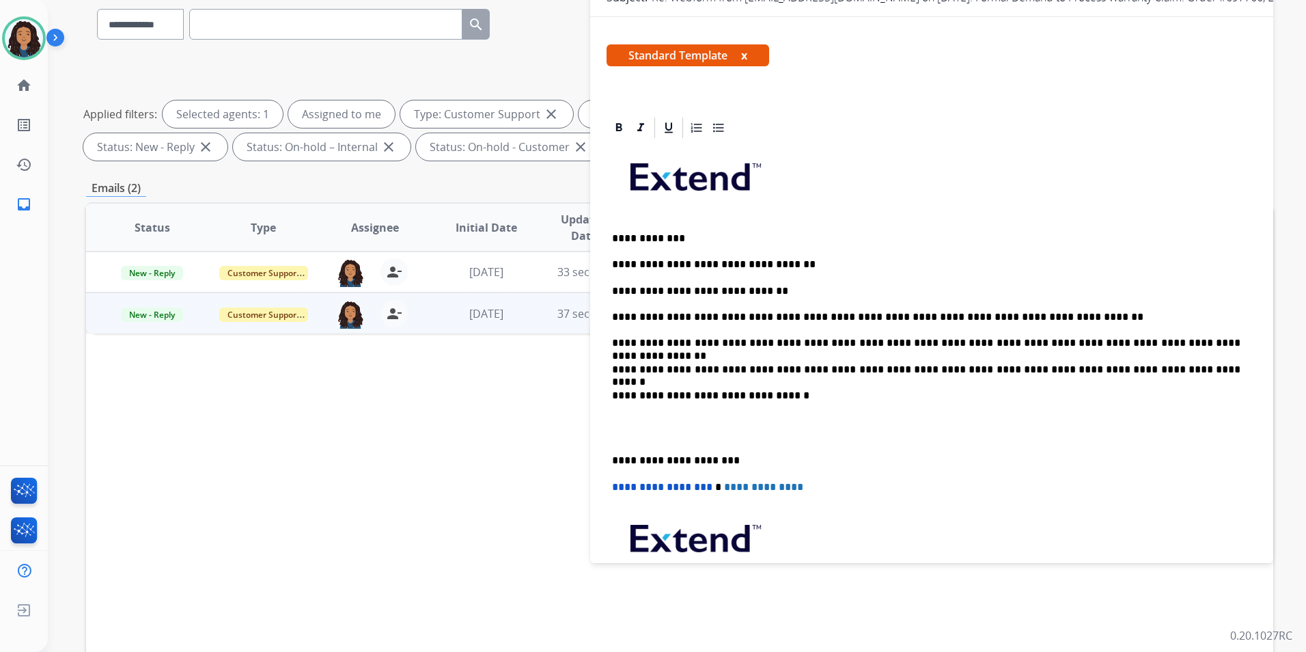
click at [1068, 314] on p "**********" at bounding box center [926, 317] width 628 height 12
click at [1209, 344] on p "**********" at bounding box center [926, 343] width 628 height 12
click at [21, 37] on img at bounding box center [24, 38] width 38 height 38
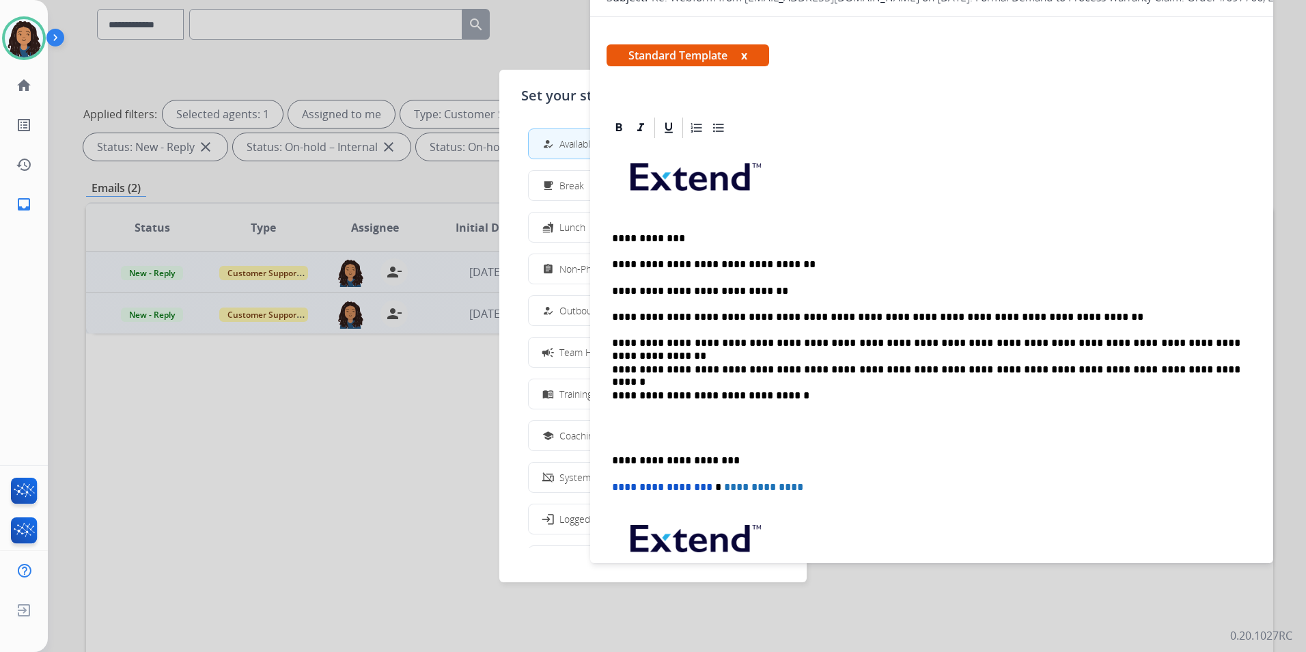
click at [564, 268] on span "Non-Phone Queue" at bounding box center [599, 269] width 81 height 14
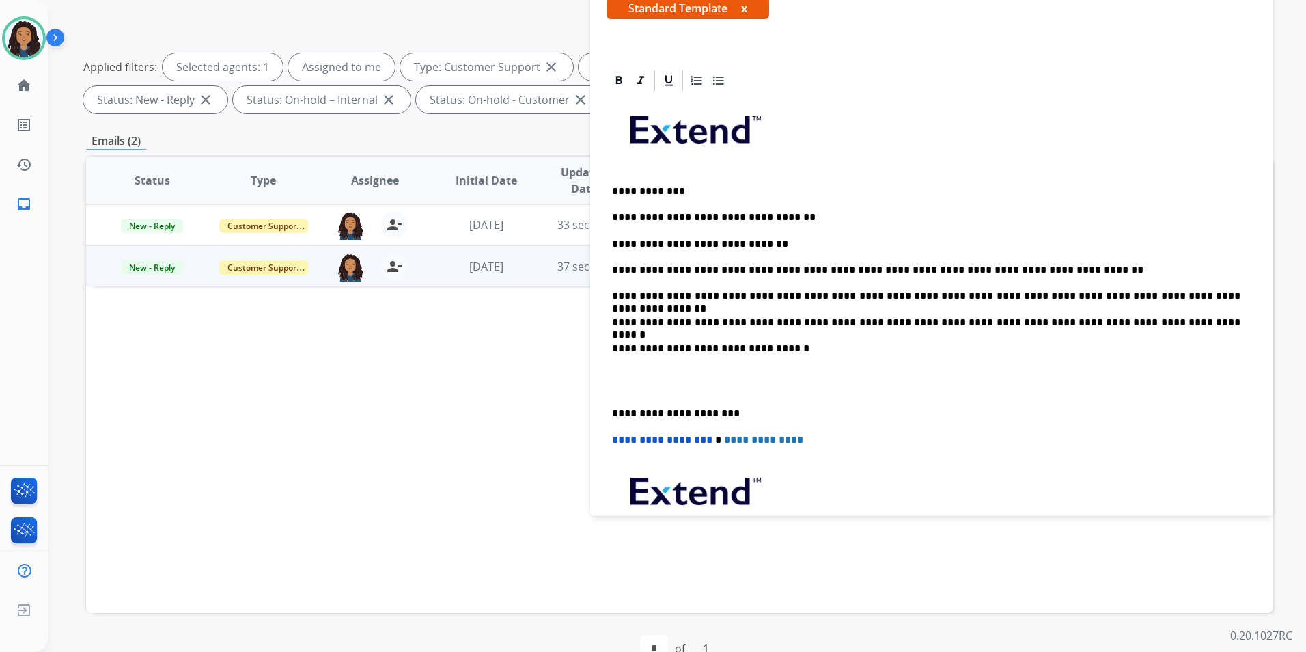
scroll to position [180, 0]
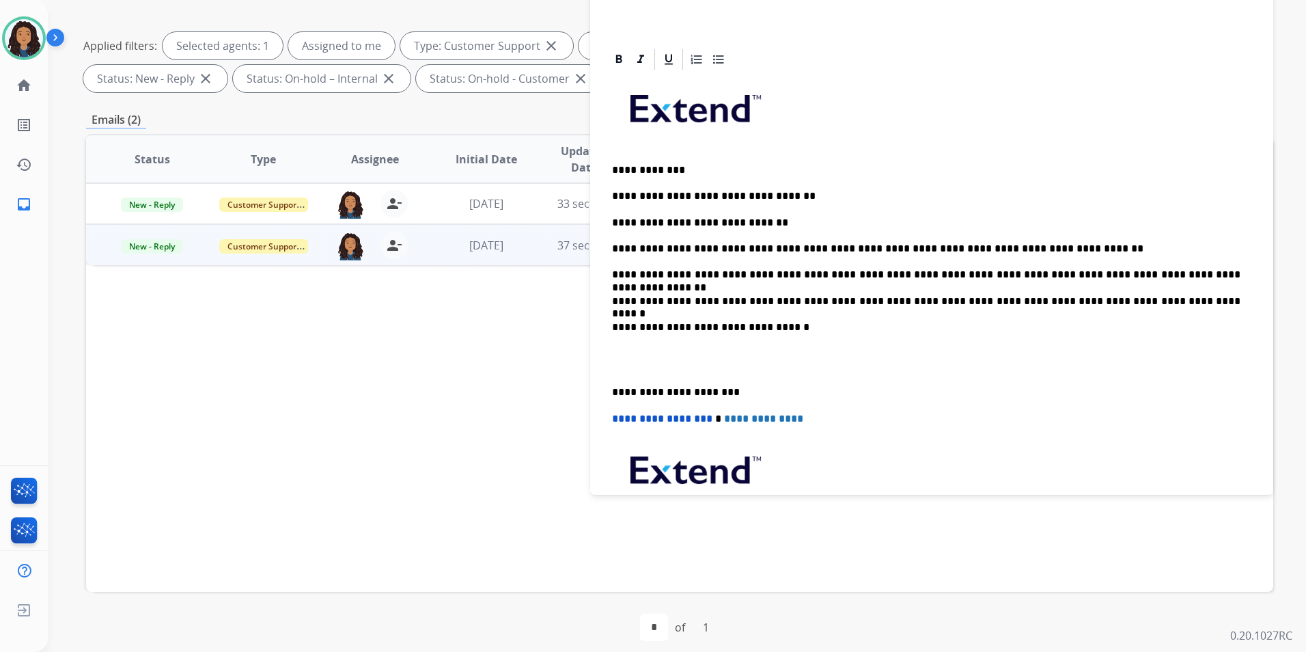
click at [848, 269] on p "**********" at bounding box center [926, 274] width 628 height 12
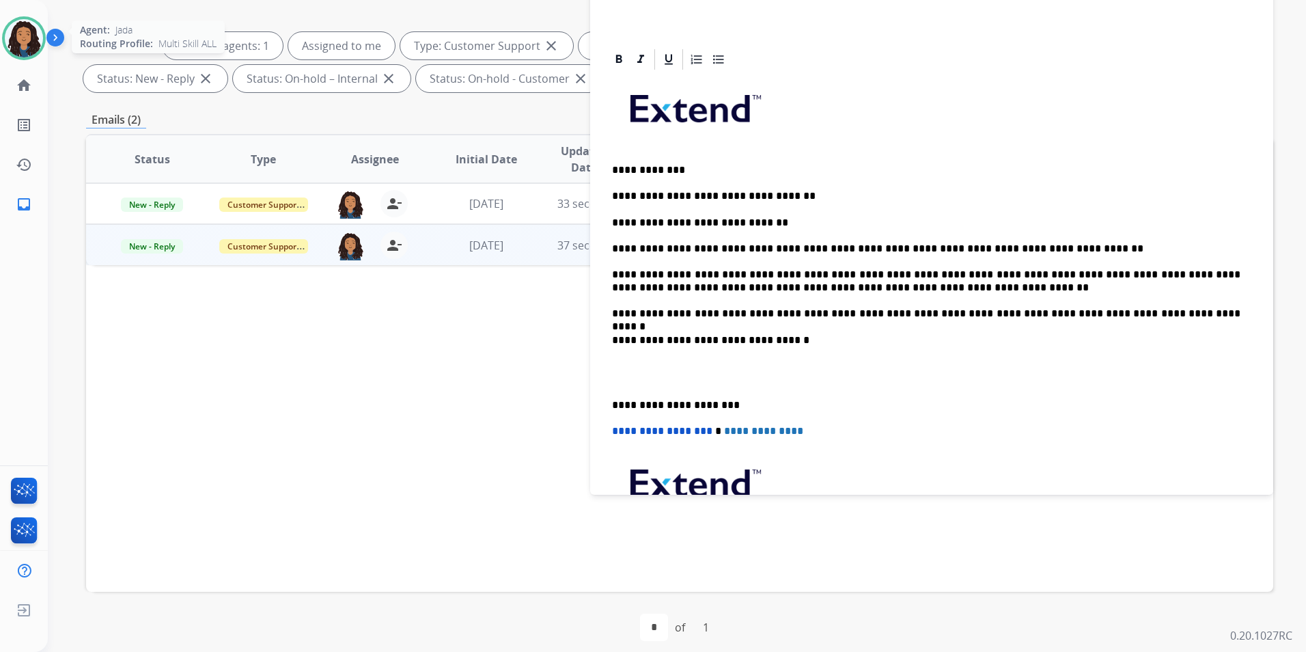
click at [27, 47] on img at bounding box center [24, 38] width 38 height 38
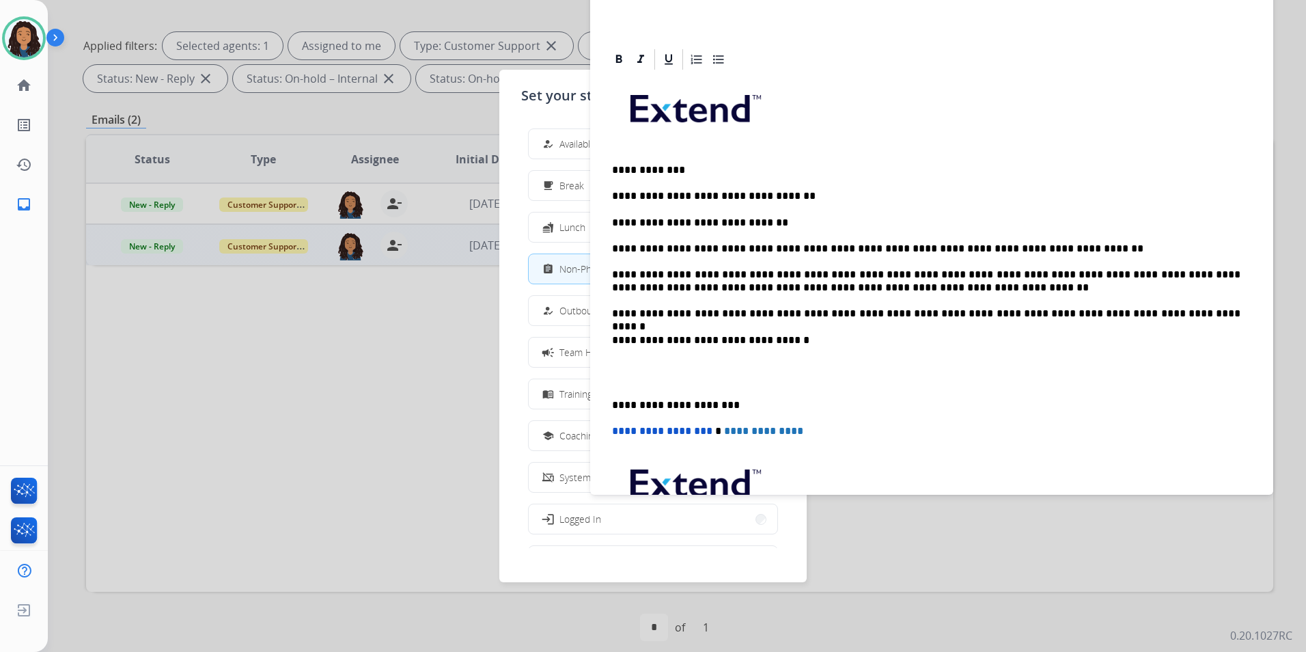
click at [458, 342] on div at bounding box center [653, 326] width 1306 height 652
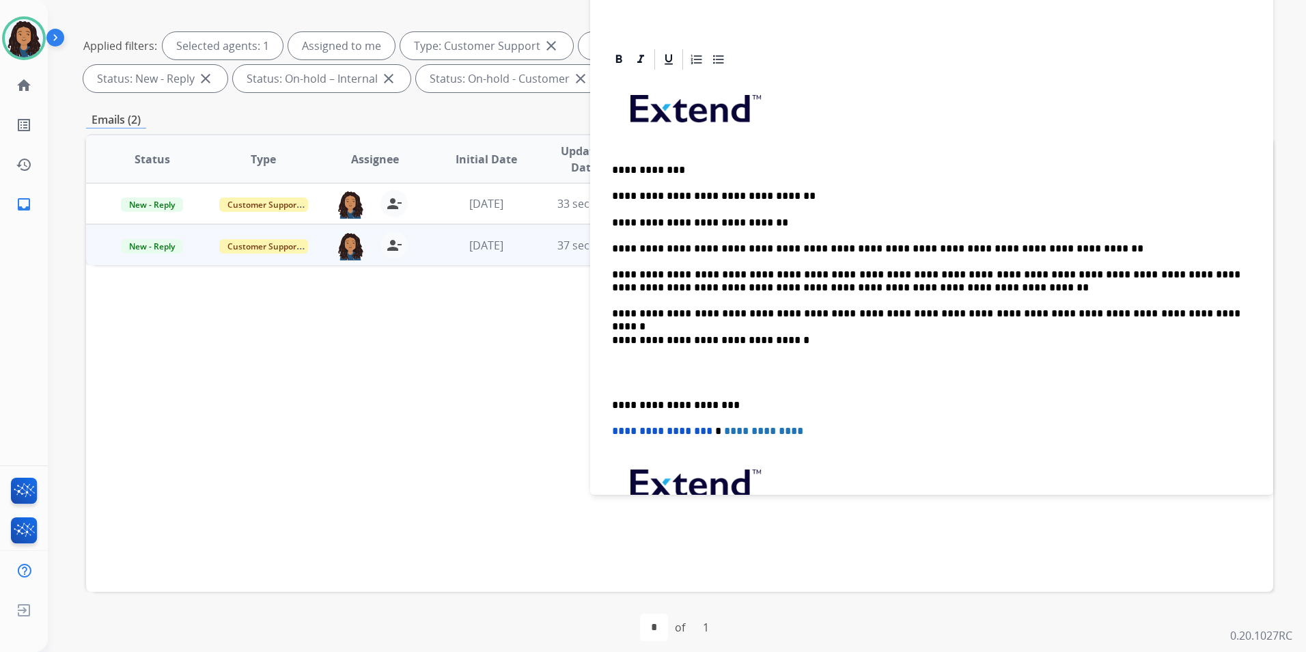
click at [697, 281] on p "**********" at bounding box center [926, 280] width 628 height 25
click at [780, 285] on p "**********" at bounding box center [926, 280] width 628 height 25
click at [854, 285] on p "**********" at bounding box center [926, 280] width 628 height 25
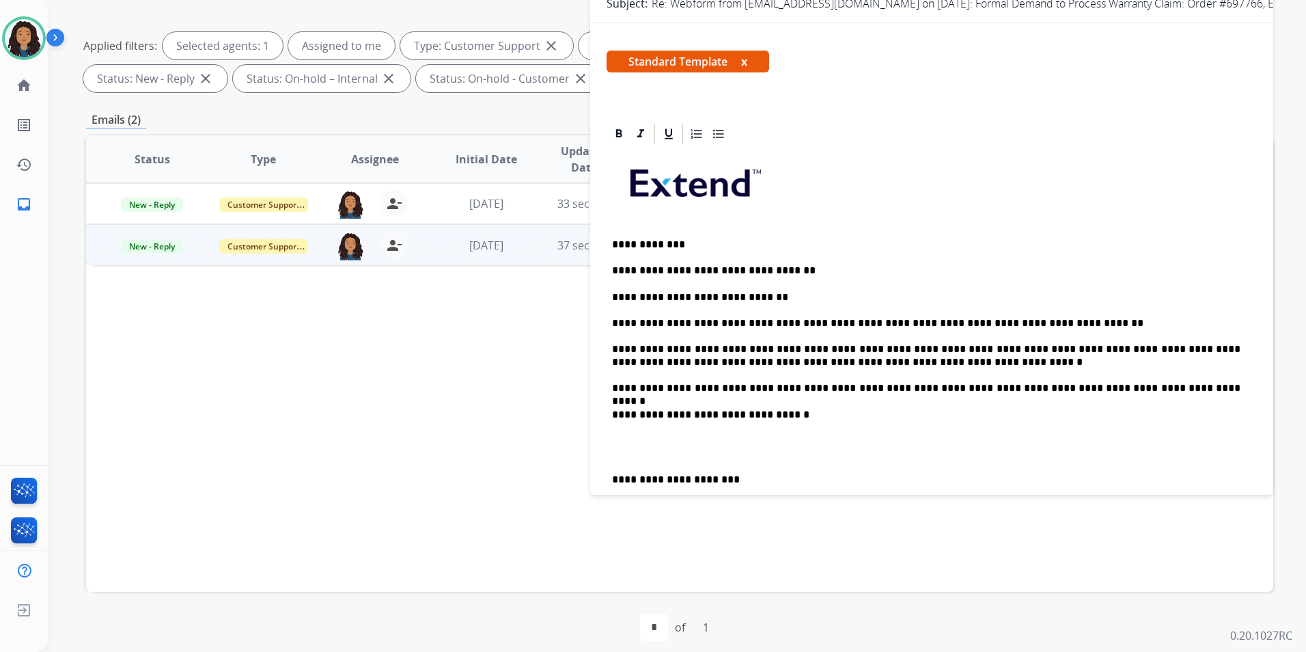
scroll to position [163, 0]
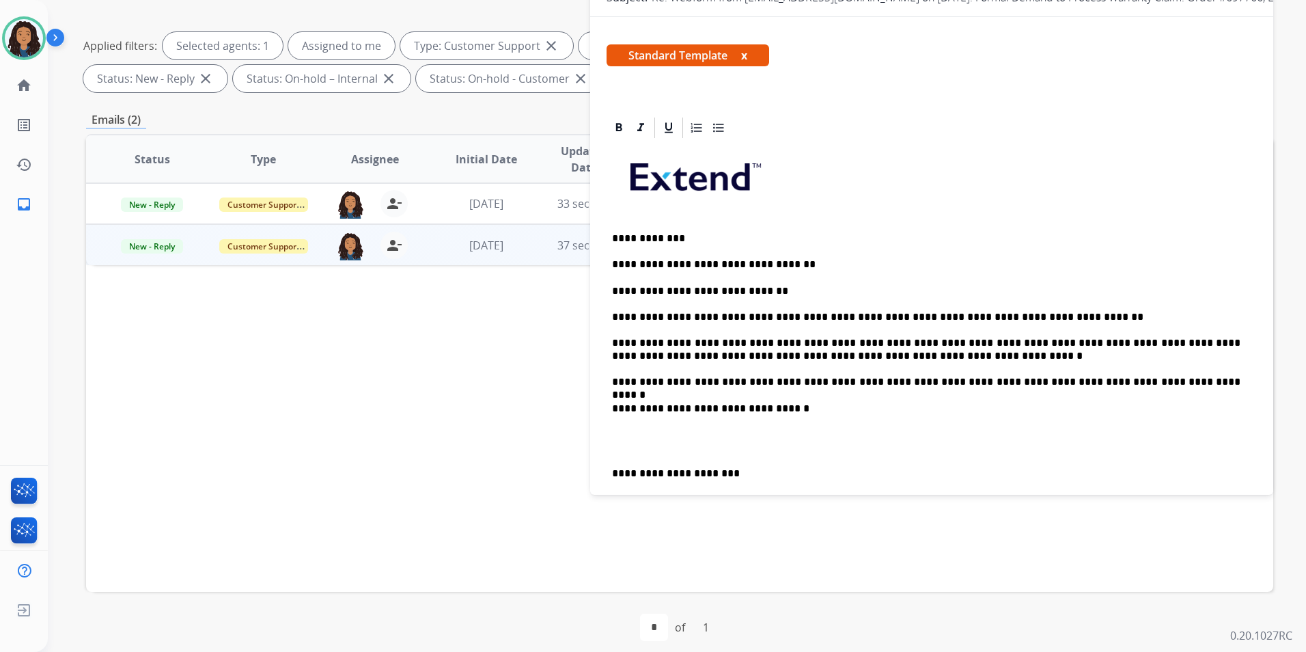
click at [702, 354] on p "**********" at bounding box center [926, 349] width 628 height 25
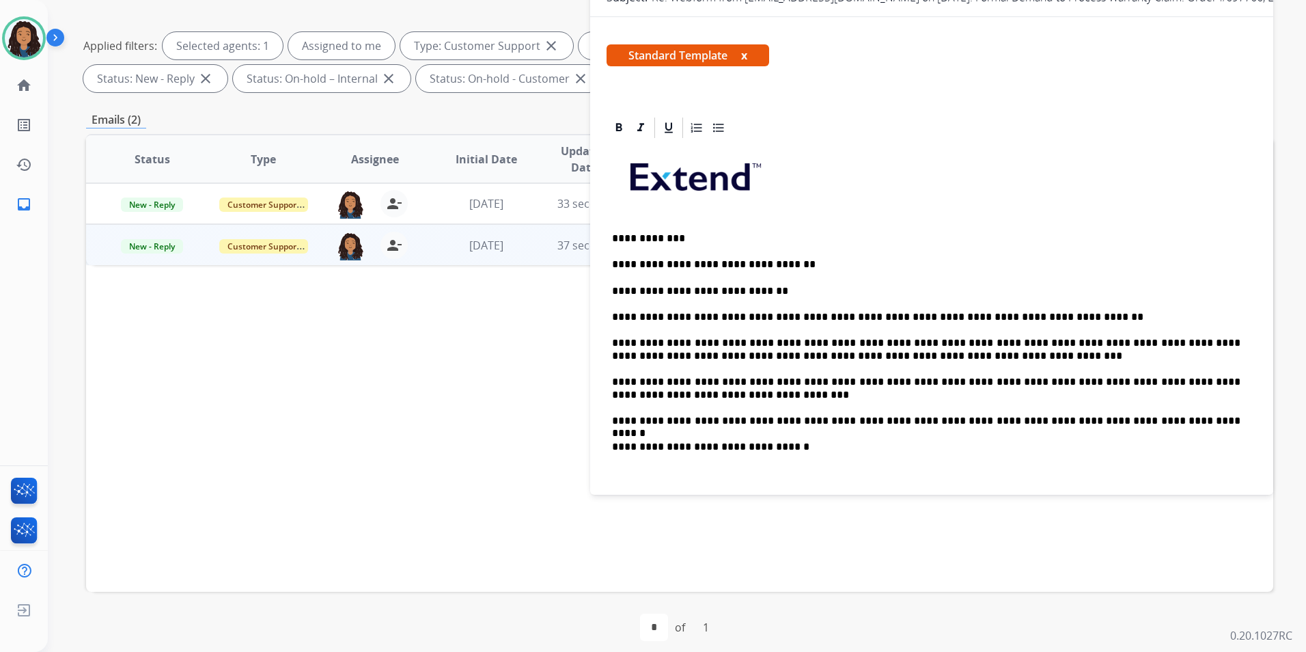
click at [649, 378] on p "**********" at bounding box center [926, 388] width 628 height 25
click at [619, 419] on p "**********" at bounding box center [926, 421] width 628 height 12
click at [1139, 417] on p "**********" at bounding box center [926, 421] width 628 height 12
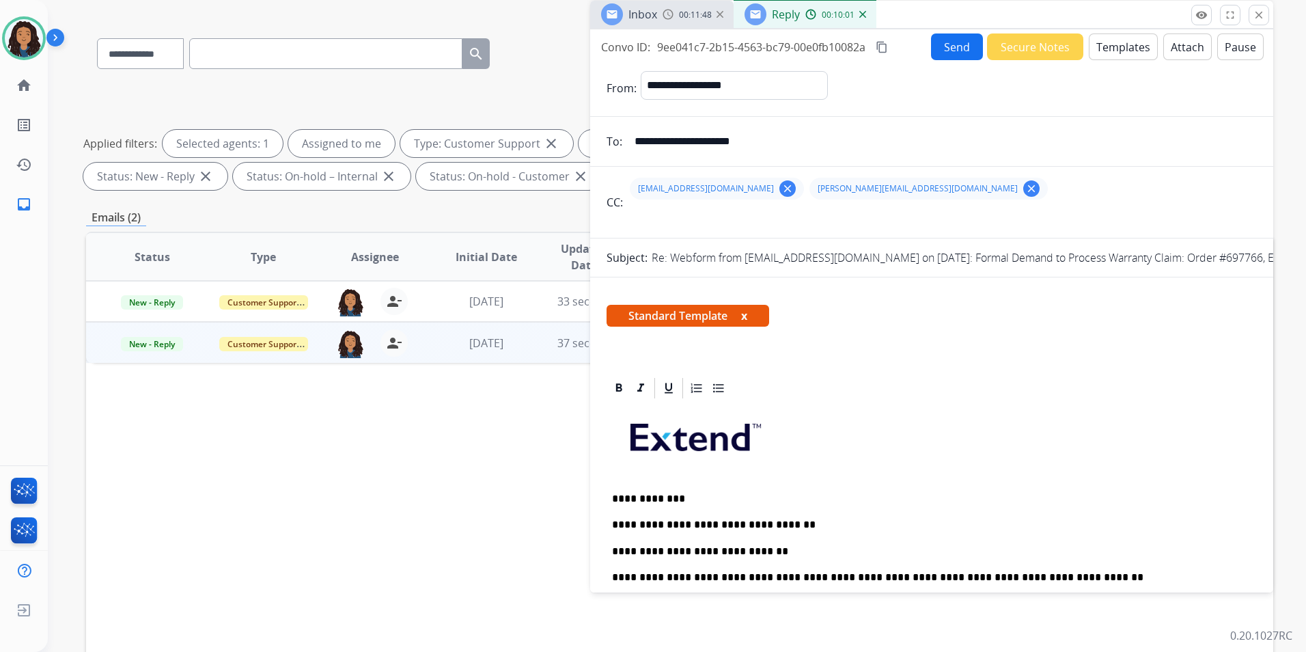
scroll to position [0, 0]
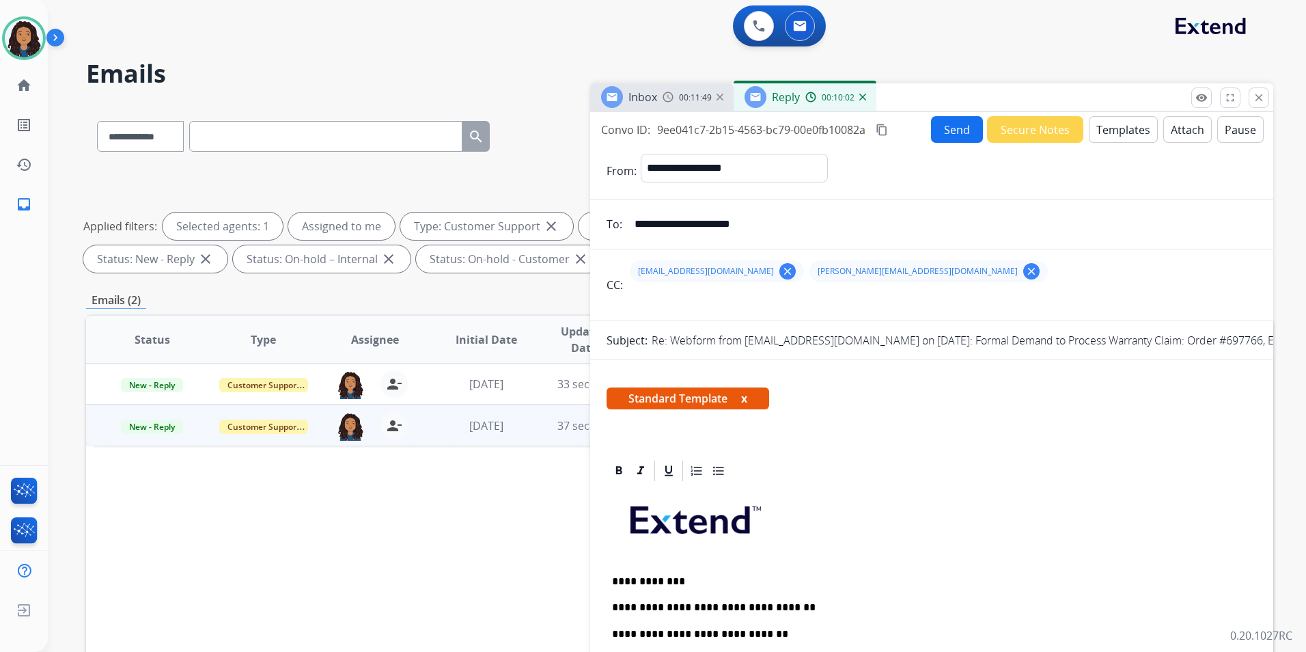
click at [641, 89] on span "Inbox" at bounding box center [642, 96] width 29 height 15
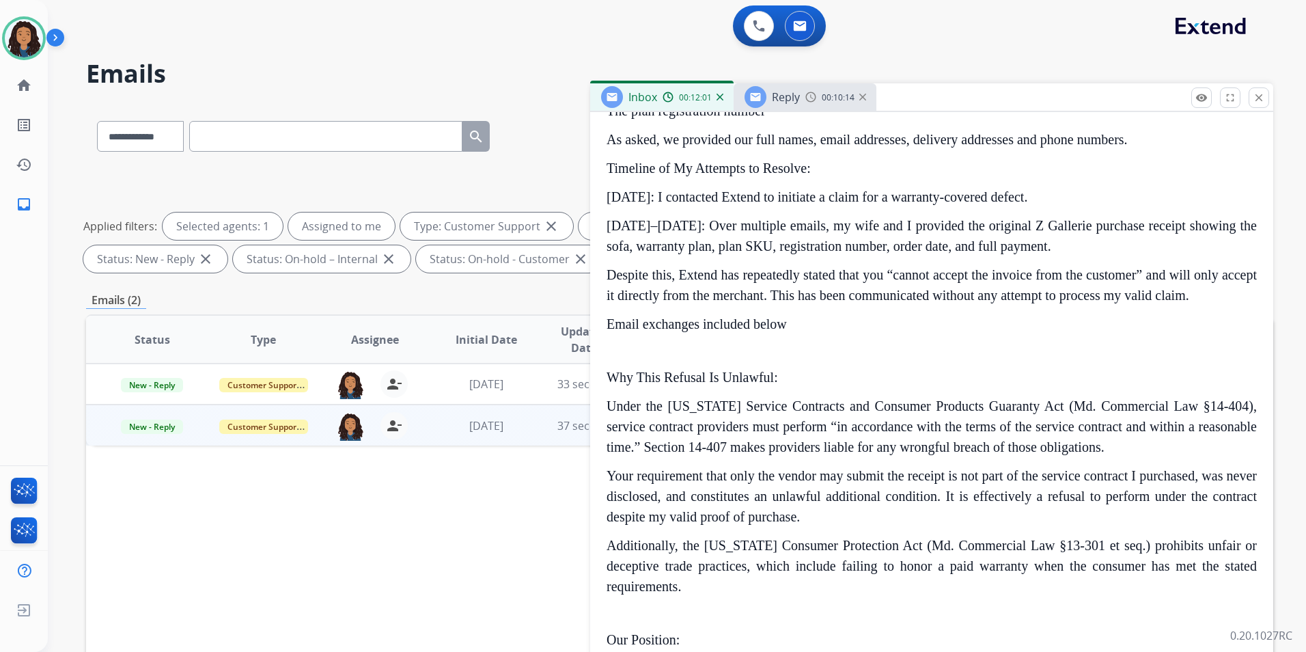
scroll to position [683, 0]
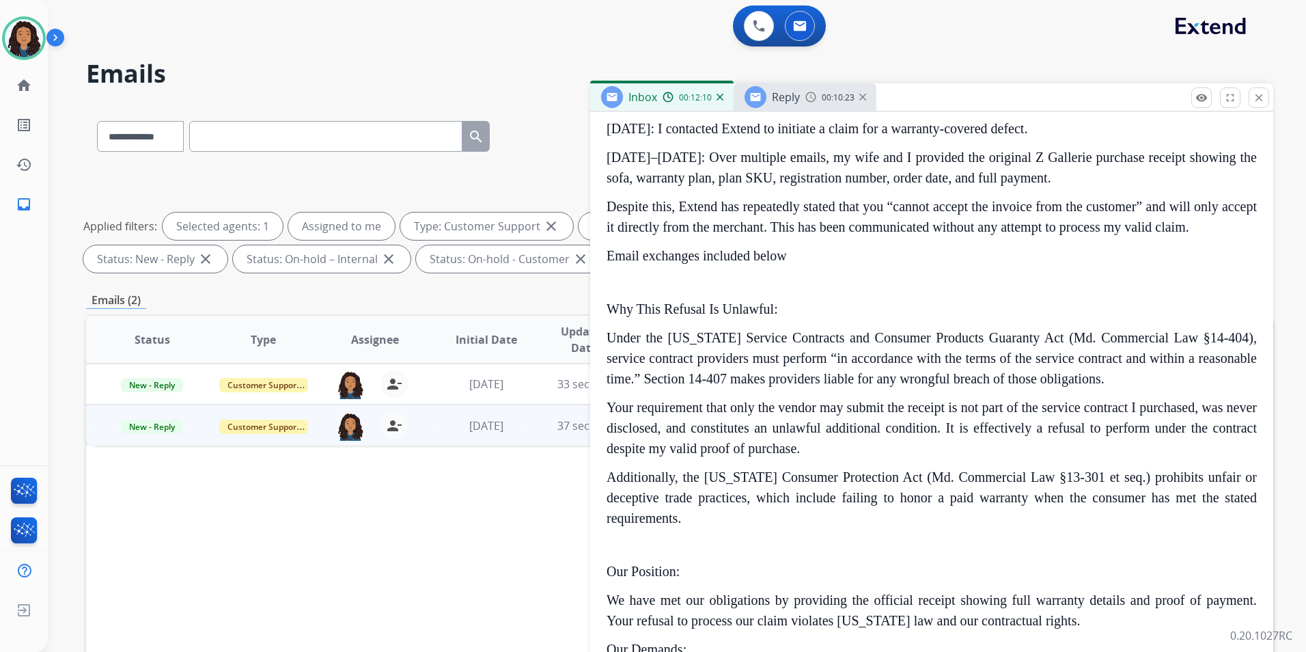
click at [779, 102] on span "Reply" at bounding box center [786, 96] width 28 height 15
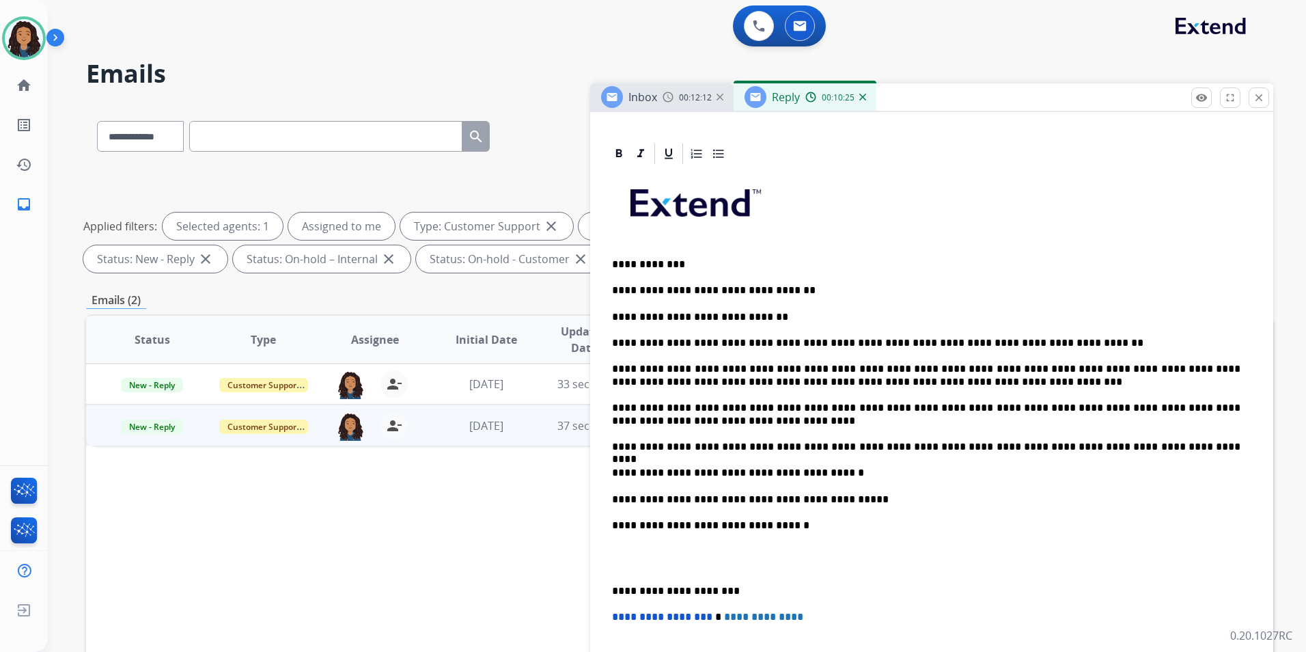
scroll to position [342, 0]
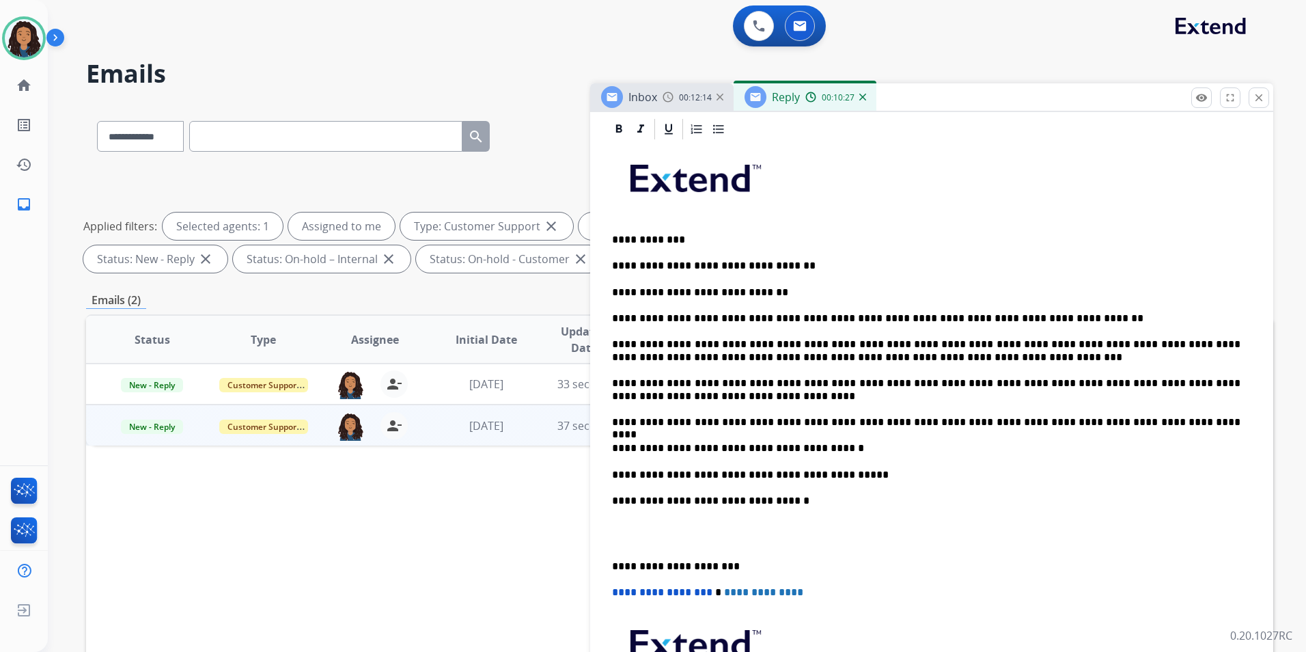
click at [648, 98] on span "Inbox" at bounding box center [642, 96] width 29 height 15
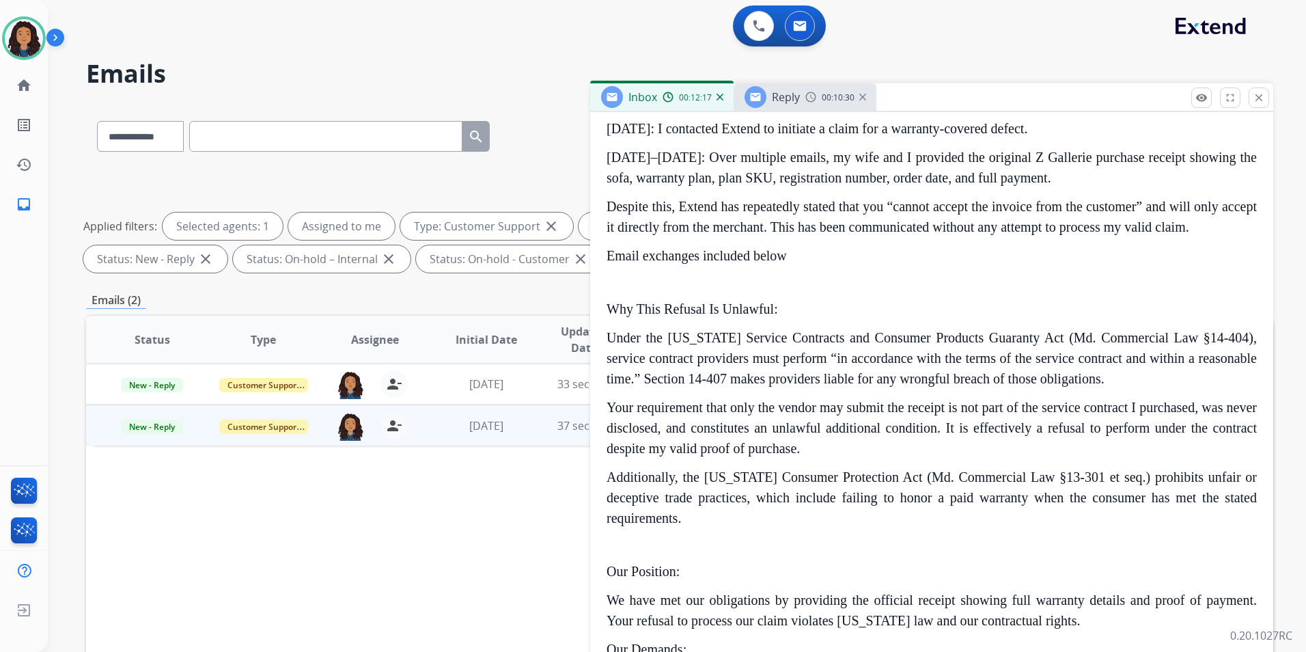
click at [805, 97] on img at bounding box center [810, 97] width 11 height 11
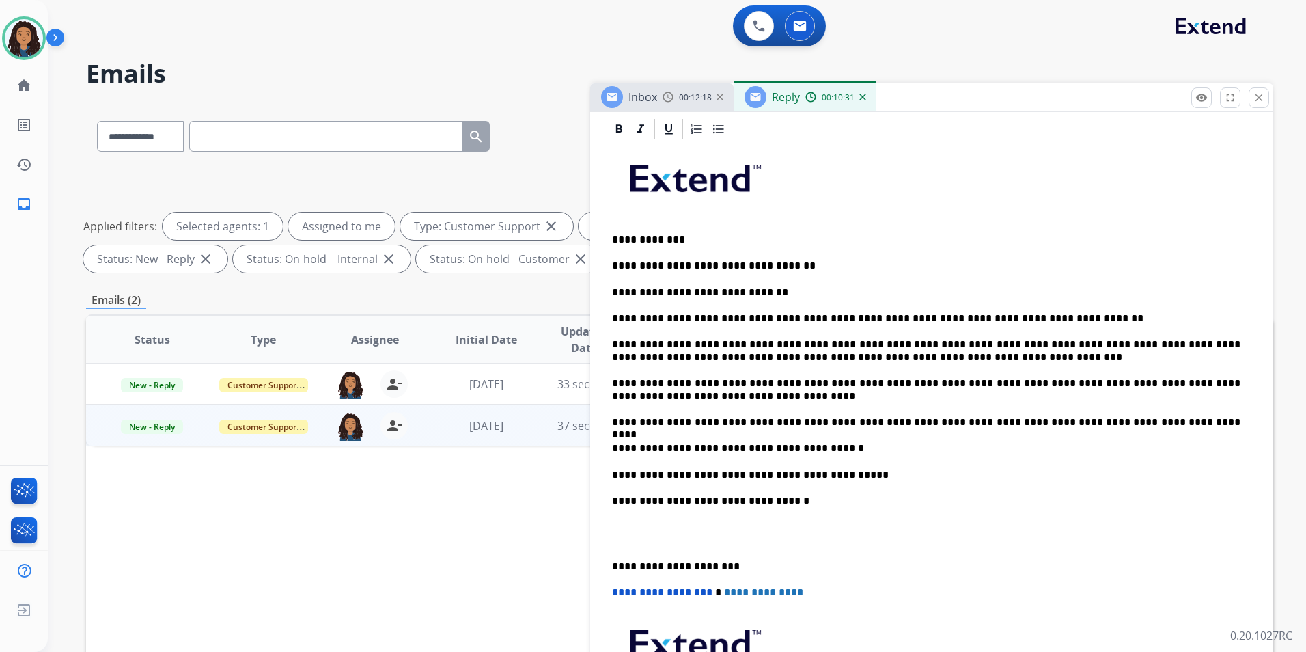
click at [652, 100] on span "Inbox" at bounding box center [642, 96] width 29 height 15
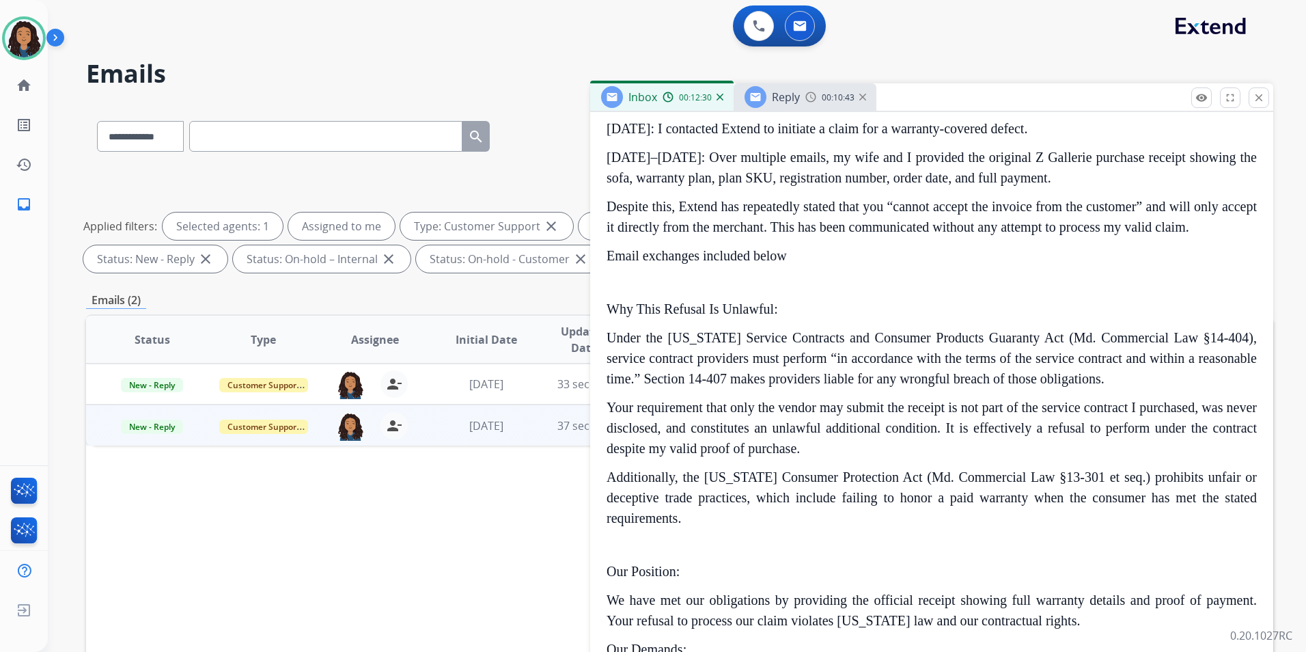
click at [785, 100] on span "Reply" at bounding box center [786, 96] width 28 height 15
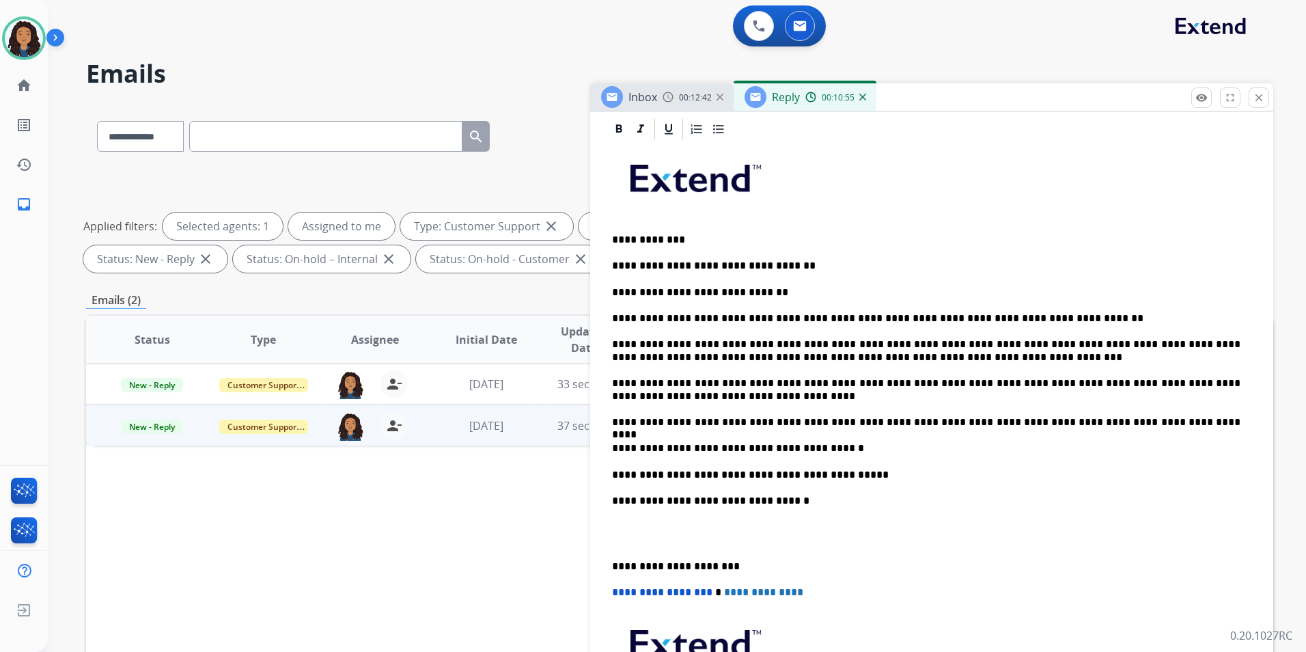
click at [683, 391] on p "**********" at bounding box center [926, 389] width 628 height 25
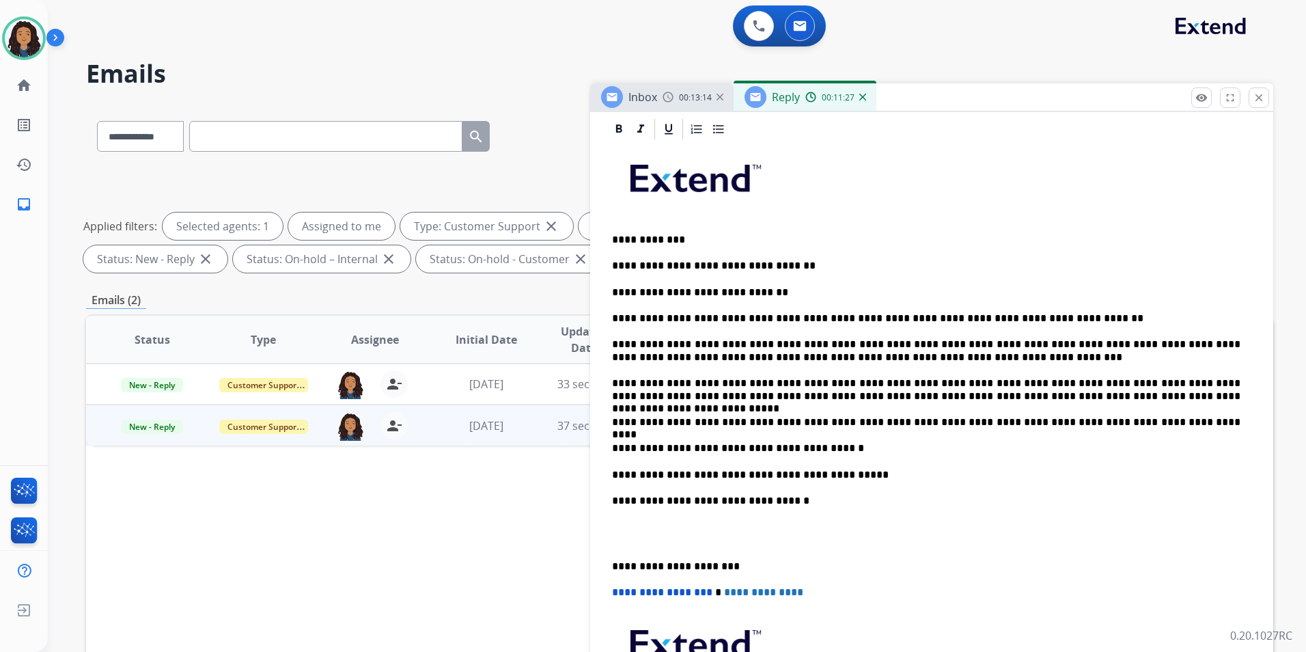
click at [1158, 419] on p "**********" at bounding box center [926, 422] width 628 height 12
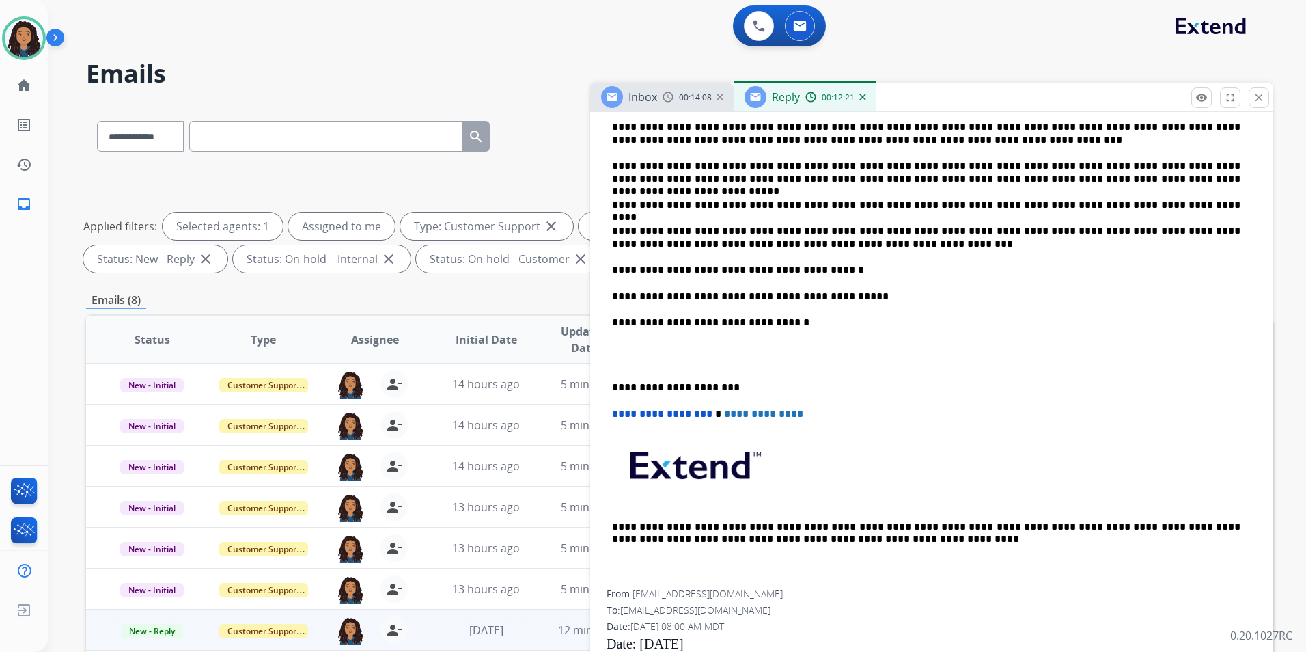
scroll to position [490, 0]
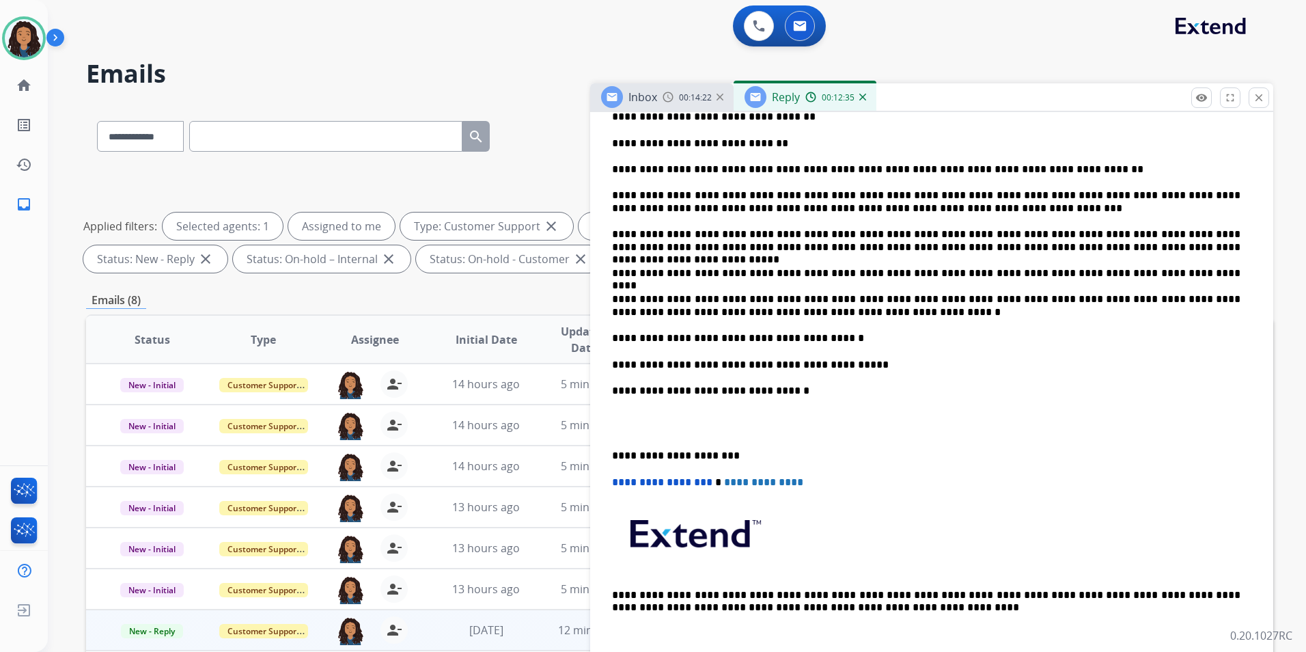
click at [626, 363] on p "**********" at bounding box center [926, 365] width 628 height 12
click at [736, 387] on p "**********" at bounding box center [926, 391] width 628 height 12
click at [717, 364] on p "**********" at bounding box center [926, 365] width 628 height 12
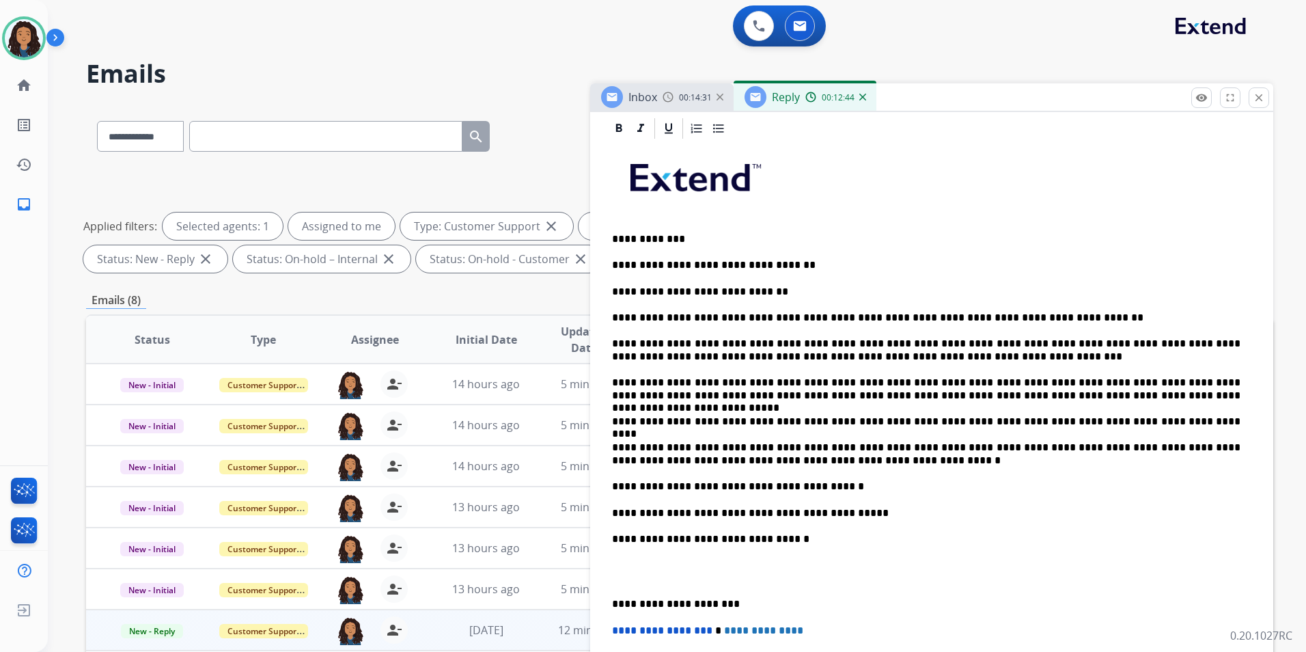
scroll to position [286, 0]
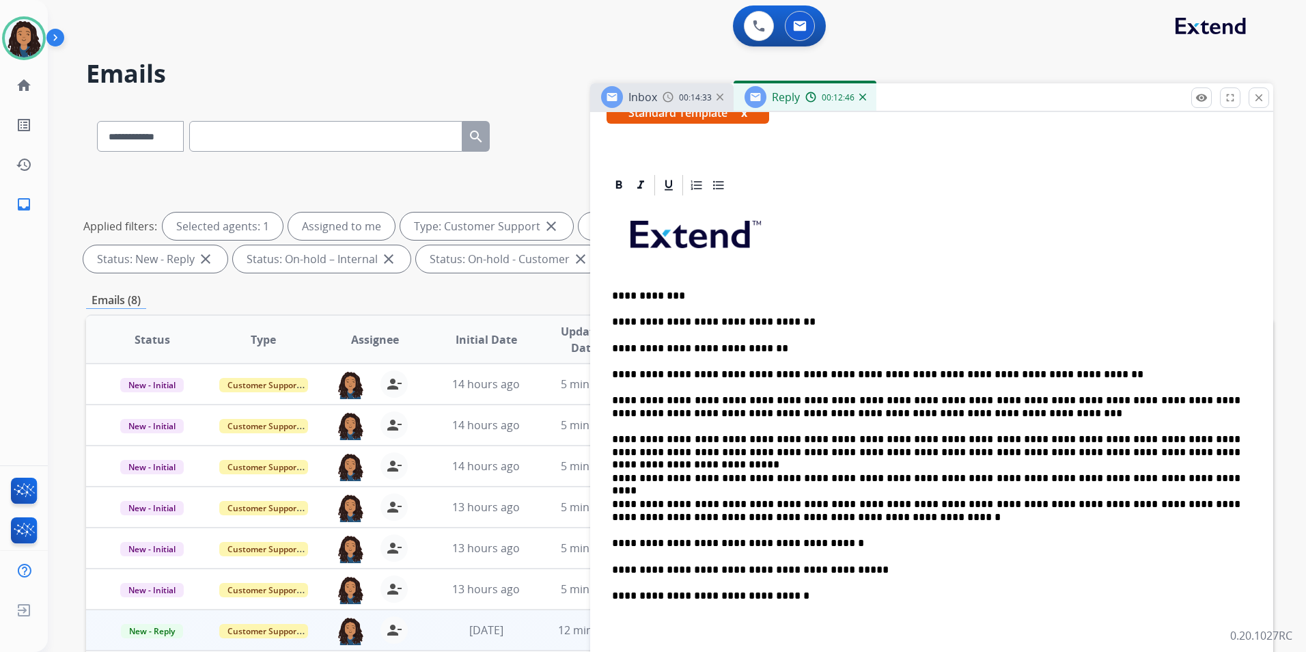
click at [653, 94] on span "Inbox" at bounding box center [642, 96] width 29 height 15
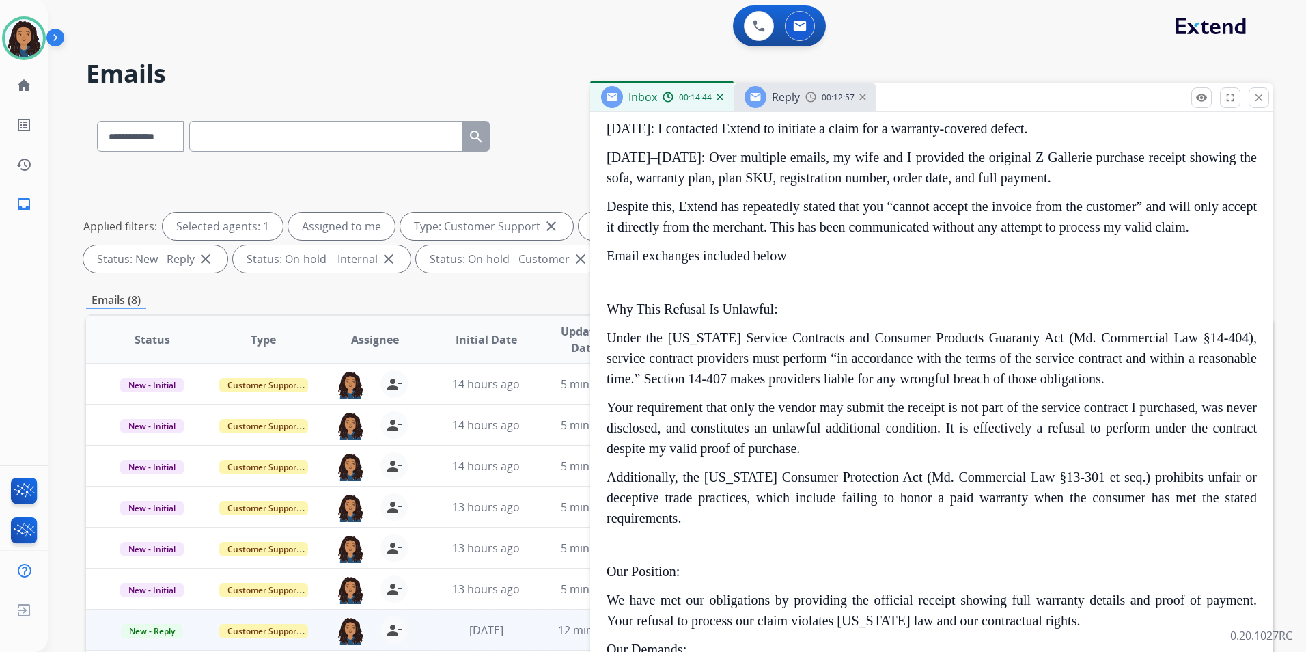
click at [791, 102] on span "Reply" at bounding box center [786, 96] width 28 height 15
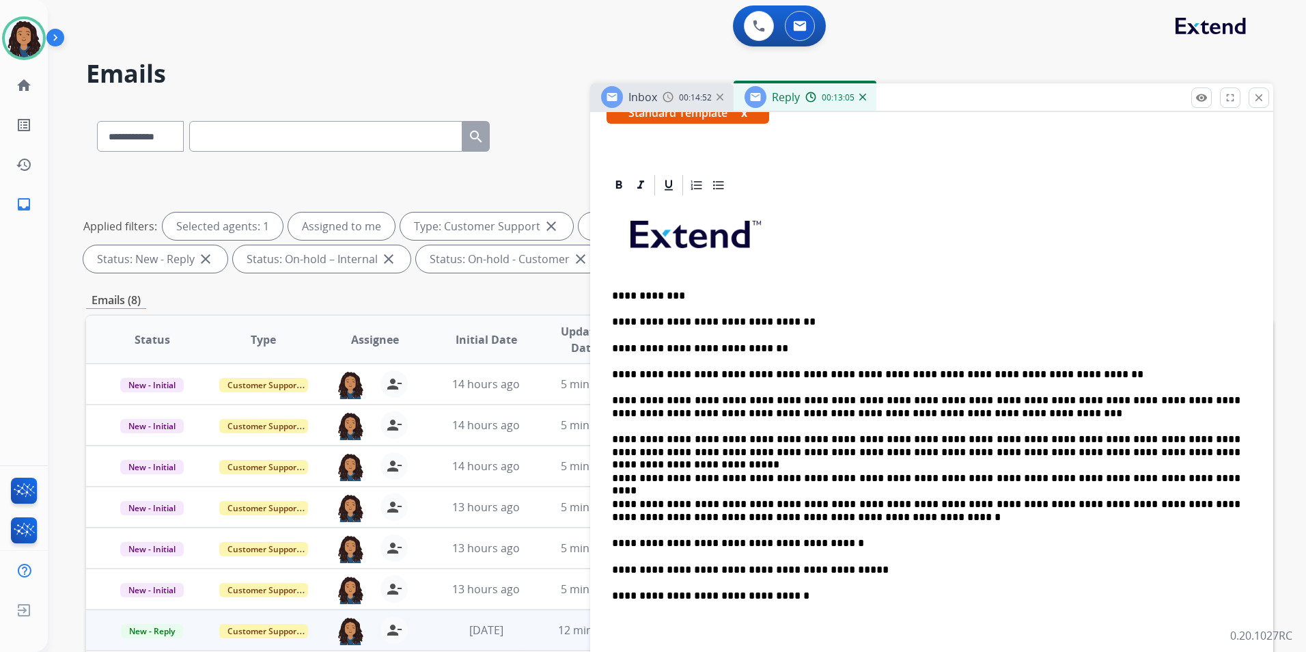
click at [876, 407] on p "**********" at bounding box center [926, 406] width 628 height 25
click at [913, 406] on p "**********" at bounding box center [926, 406] width 628 height 25
click at [911, 415] on p "**********" at bounding box center [926, 406] width 628 height 25
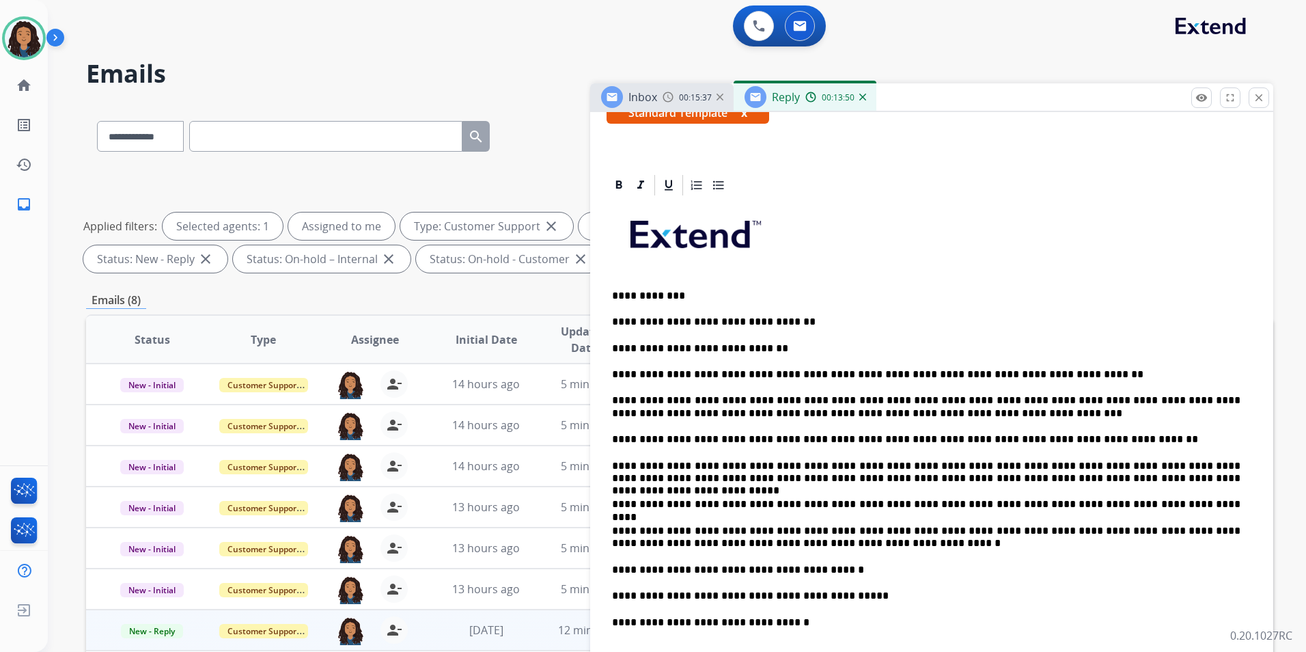
click at [664, 94] on img at bounding box center [668, 97] width 11 height 11
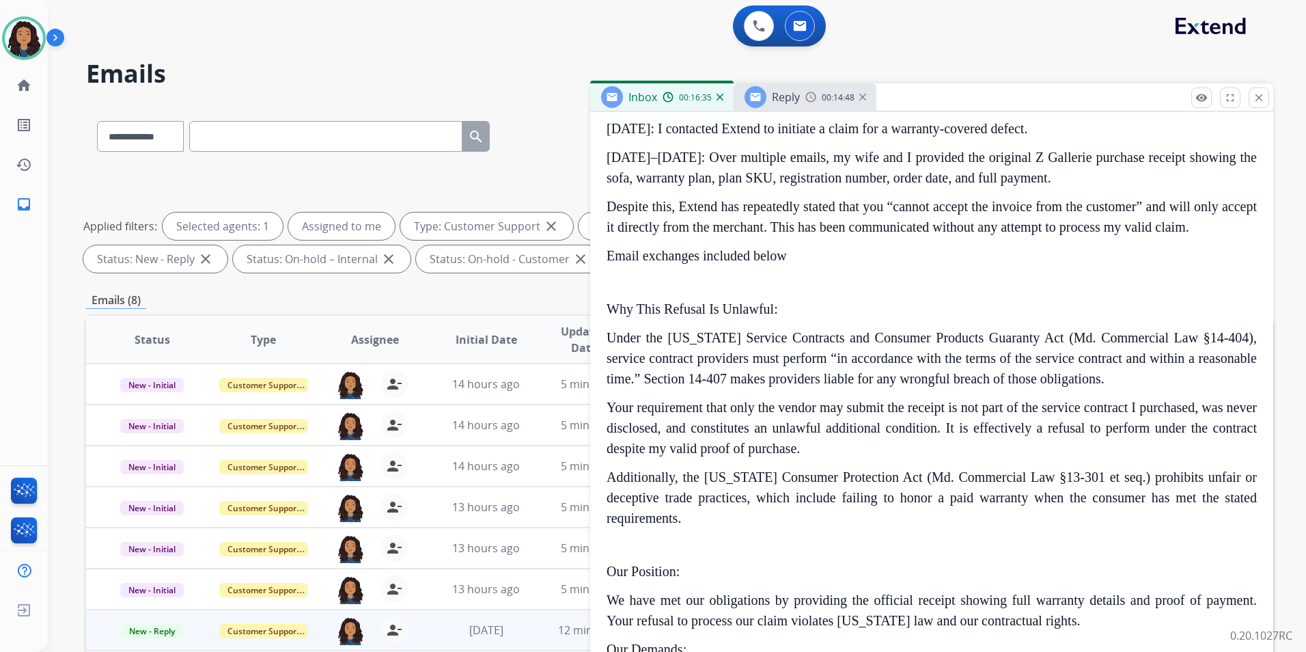
click at [796, 102] on span "Reply" at bounding box center [786, 96] width 28 height 15
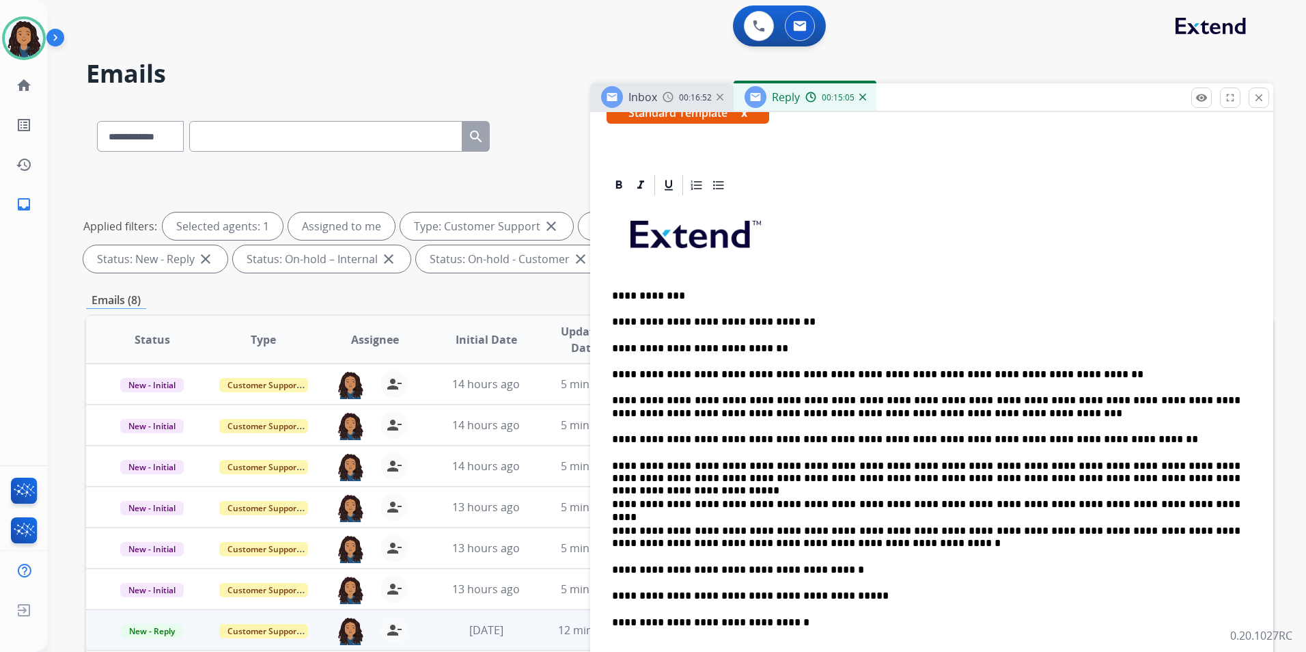
click at [1130, 500] on p "**********" at bounding box center [926, 504] width 628 height 12
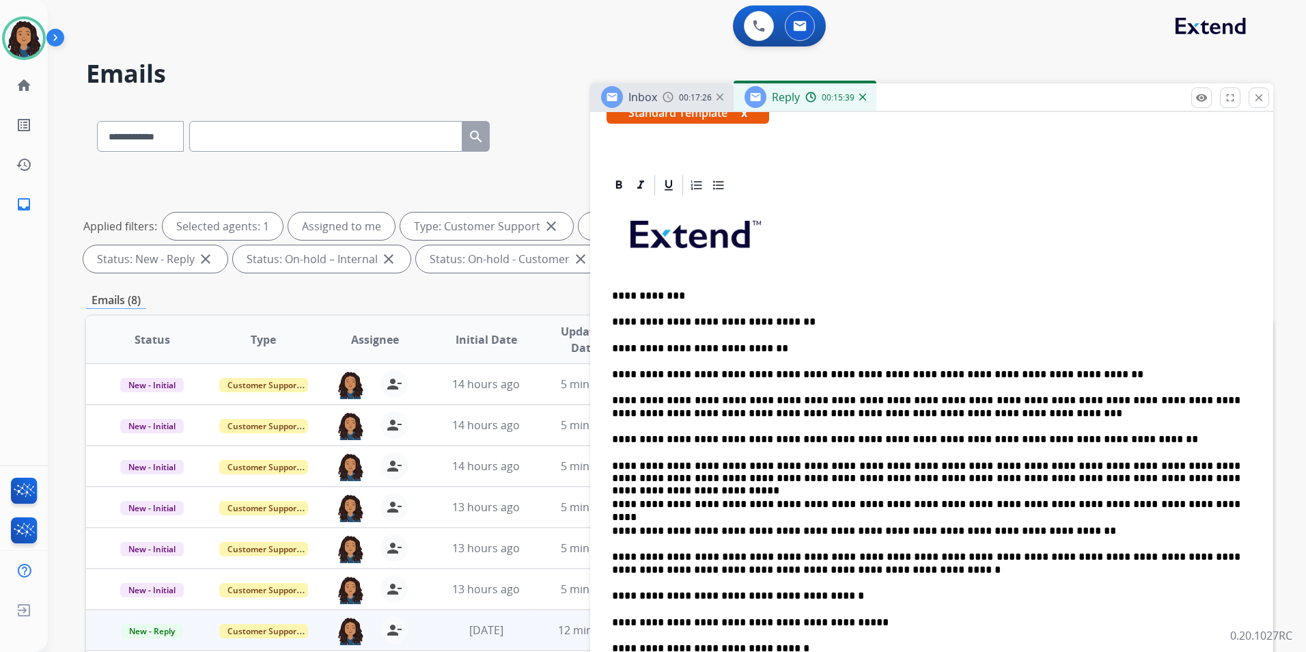
click at [630, 96] on span "Inbox" at bounding box center [642, 96] width 29 height 15
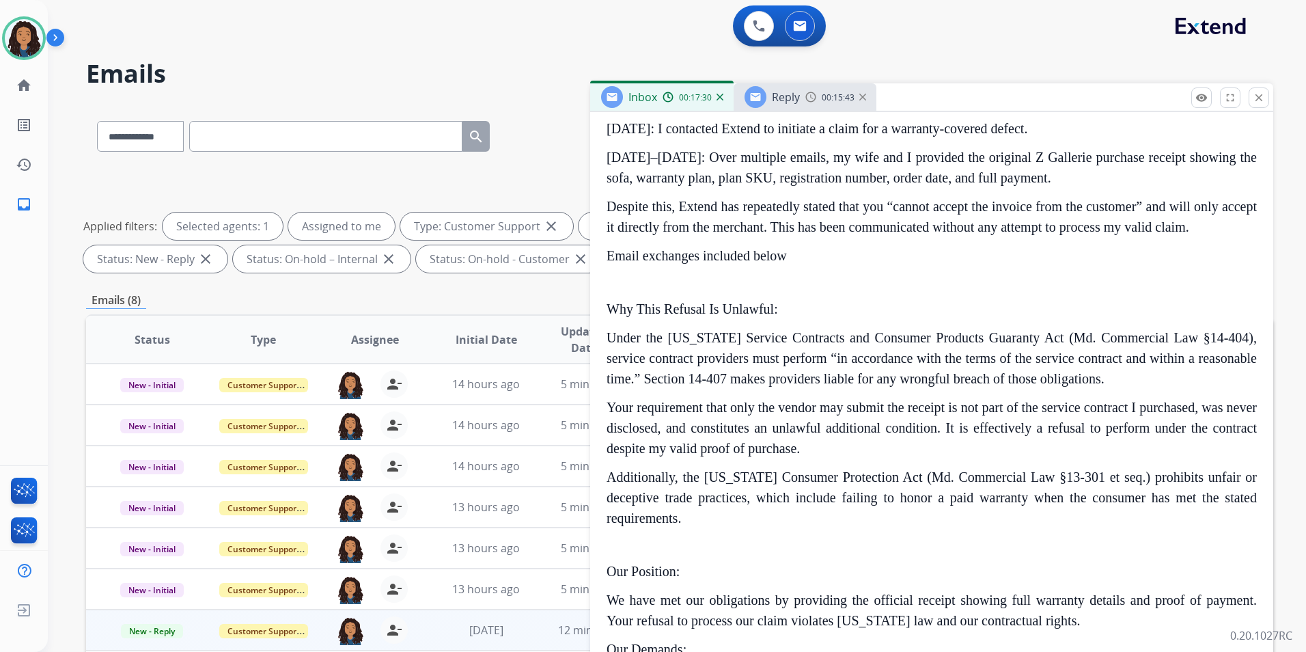
click at [795, 98] on span "Reply" at bounding box center [786, 96] width 28 height 15
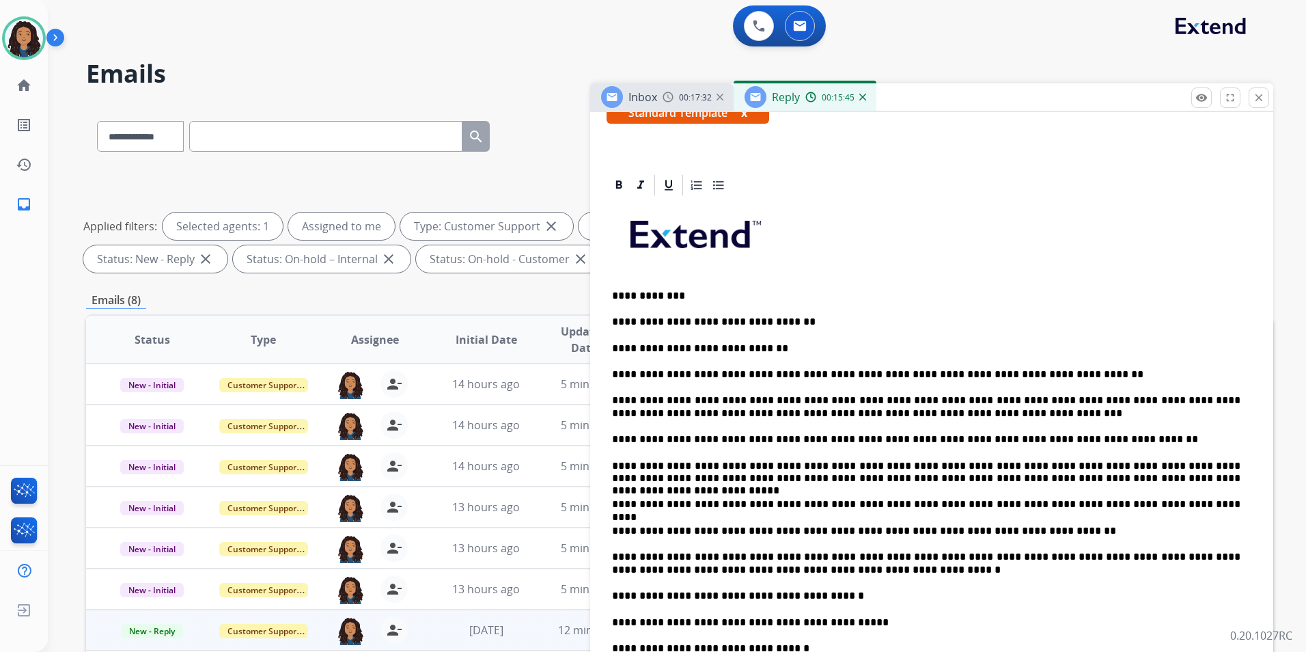
click at [1002, 528] on p "**********" at bounding box center [926, 531] width 628 height 12
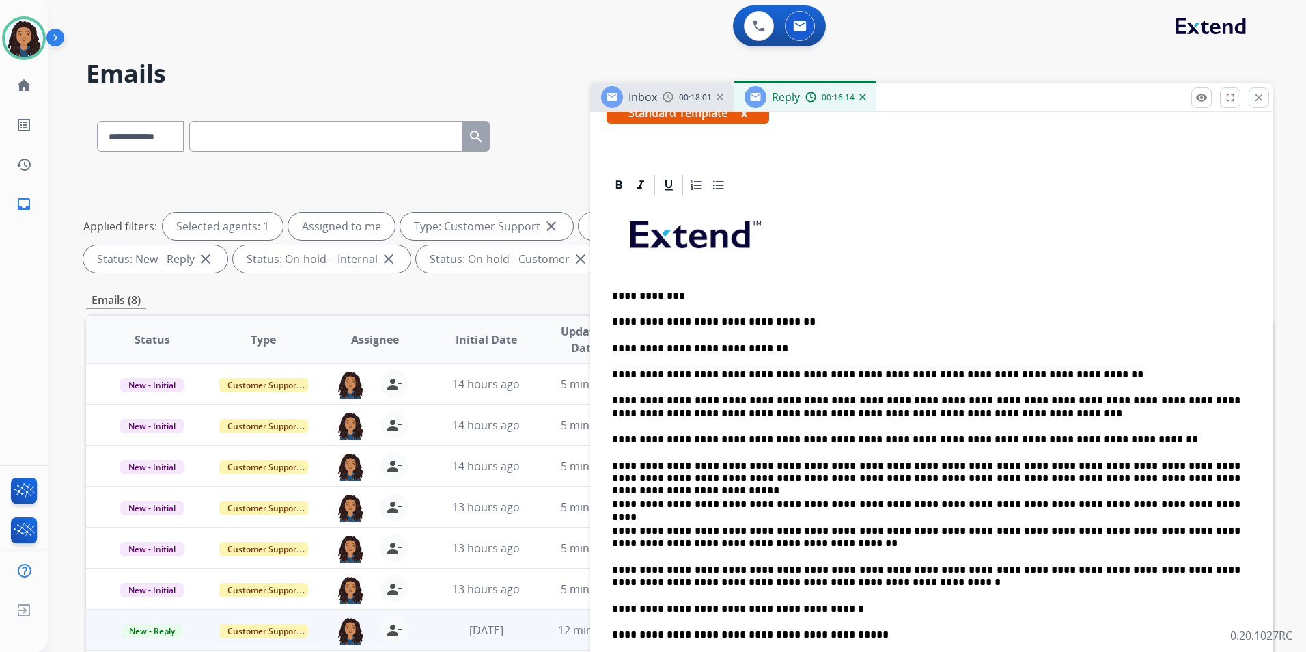
click at [673, 101] on div "00:18:01" at bounding box center [693, 97] width 60 height 12
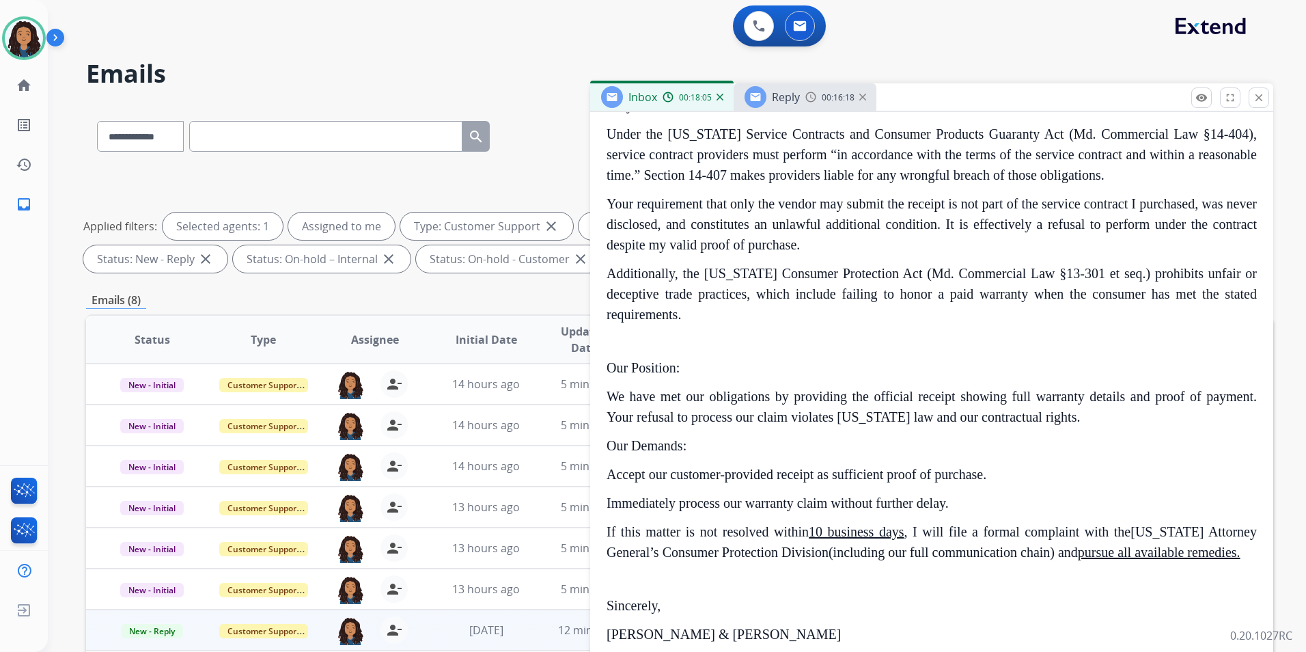
scroll to position [956, 0]
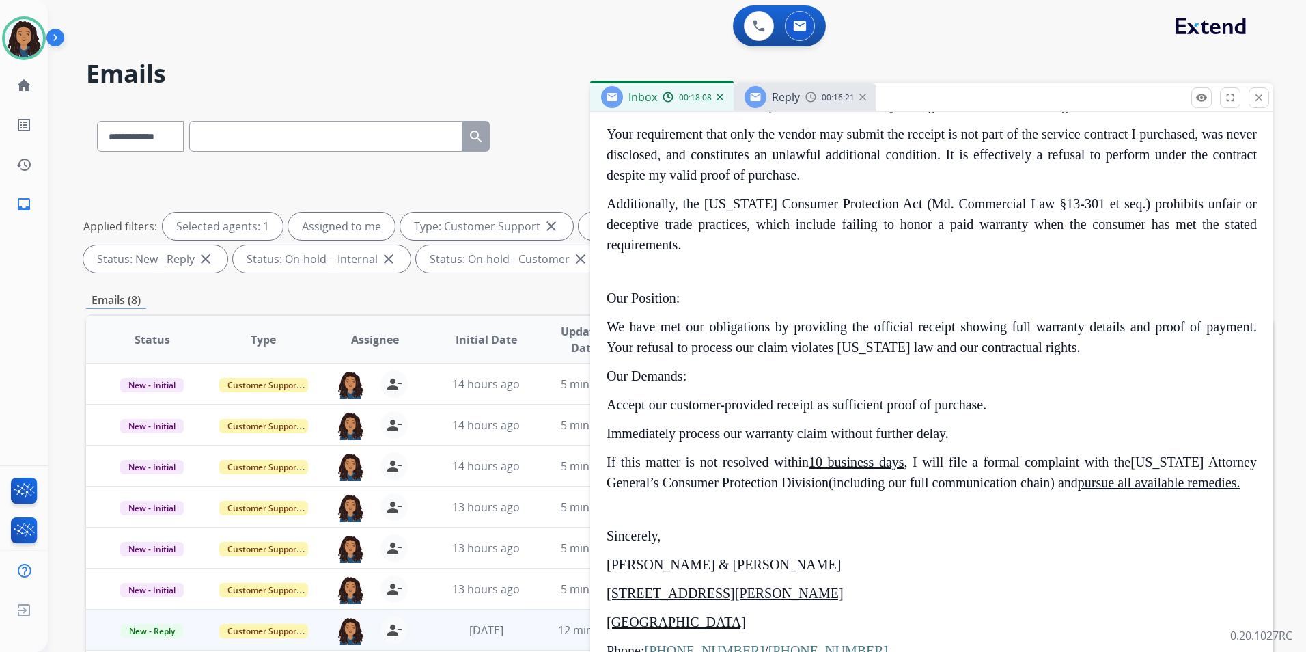
click at [796, 96] on span "Reply" at bounding box center [786, 96] width 28 height 15
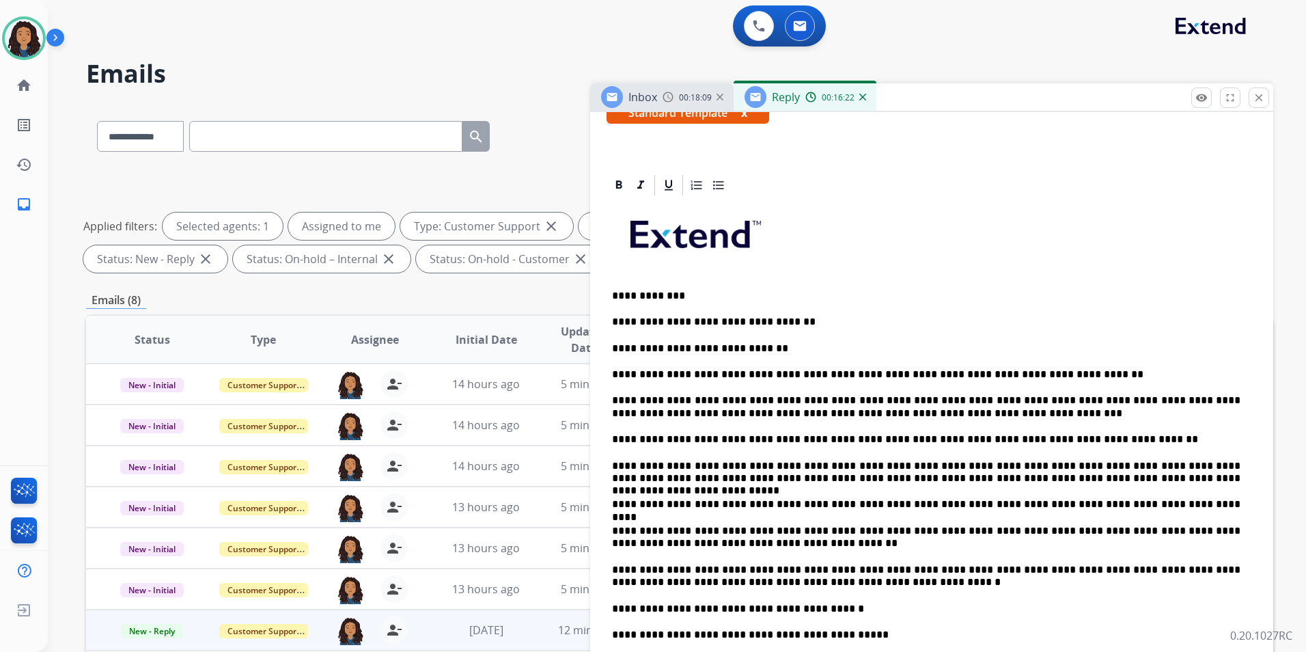
scroll to position [354, 0]
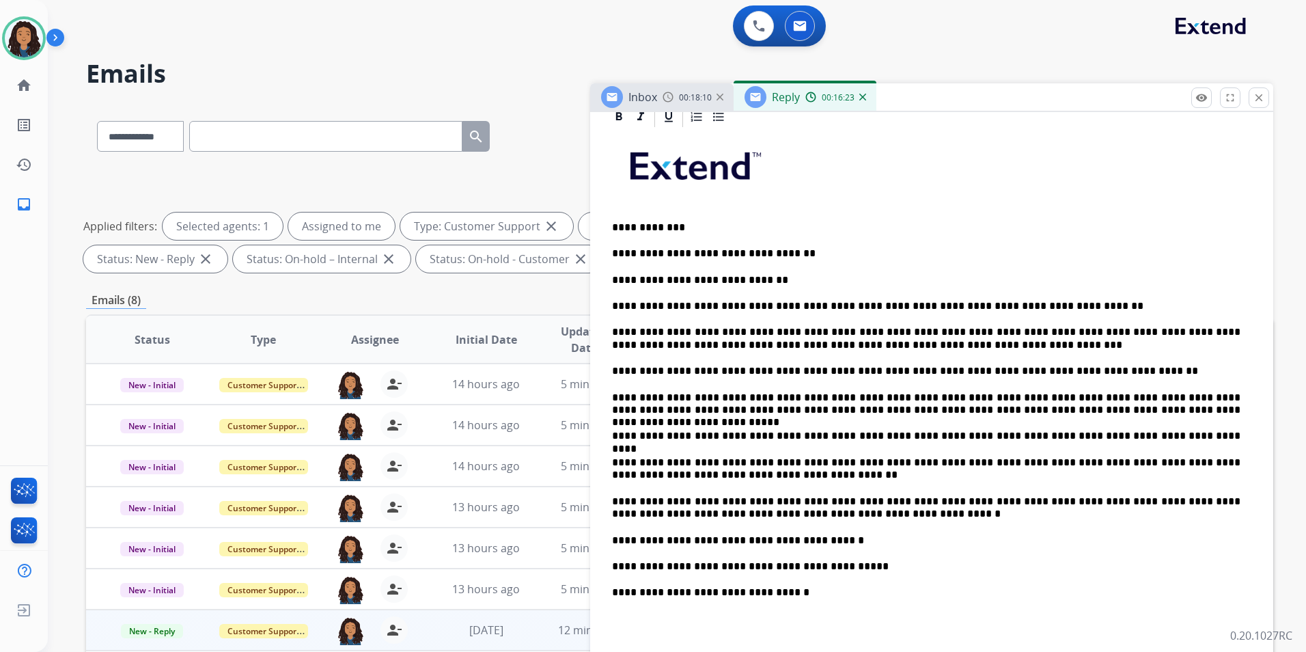
click at [646, 92] on span "Inbox" at bounding box center [642, 96] width 29 height 15
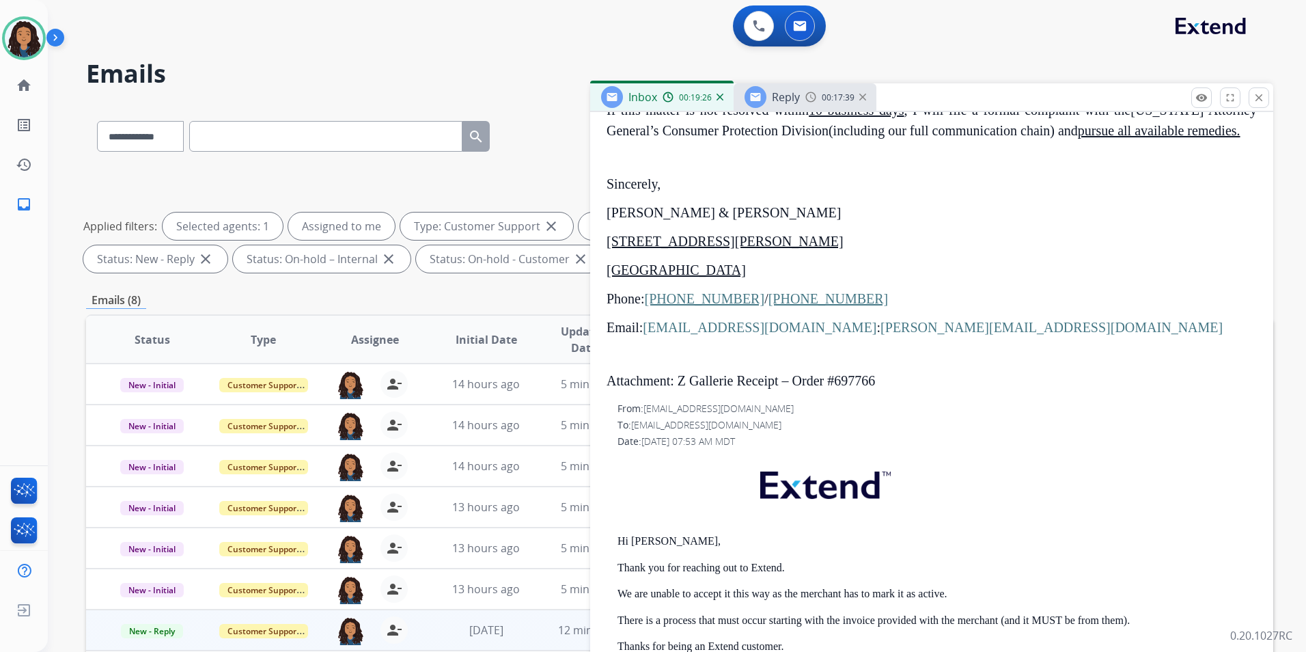
scroll to position [1230, 0]
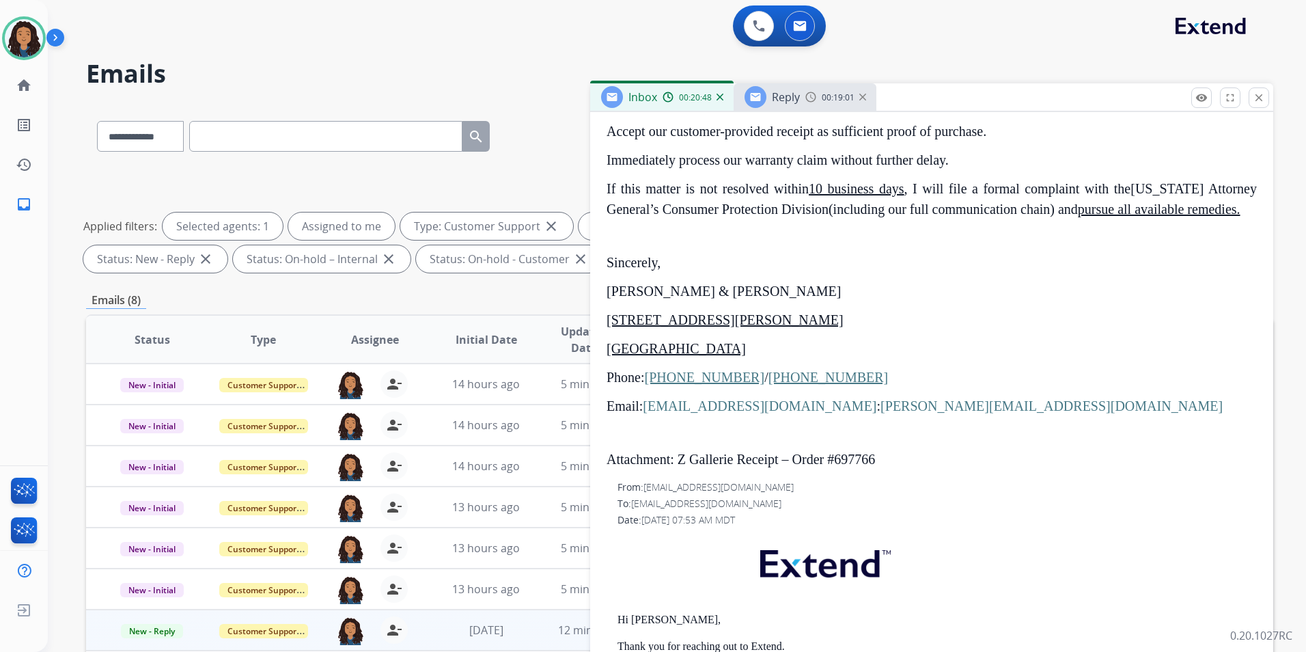
click at [791, 102] on span "Reply" at bounding box center [786, 96] width 28 height 15
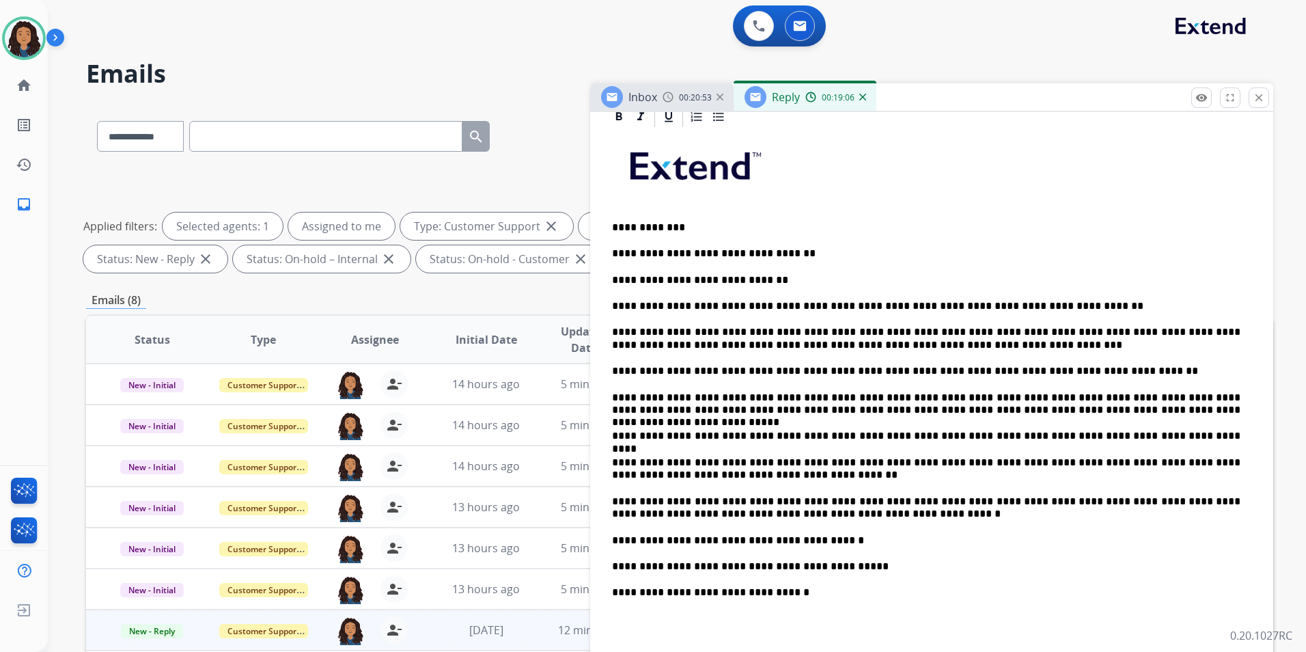
click at [658, 98] on div "Inbox 00:20:53" at bounding box center [661, 96] width 143 height 27
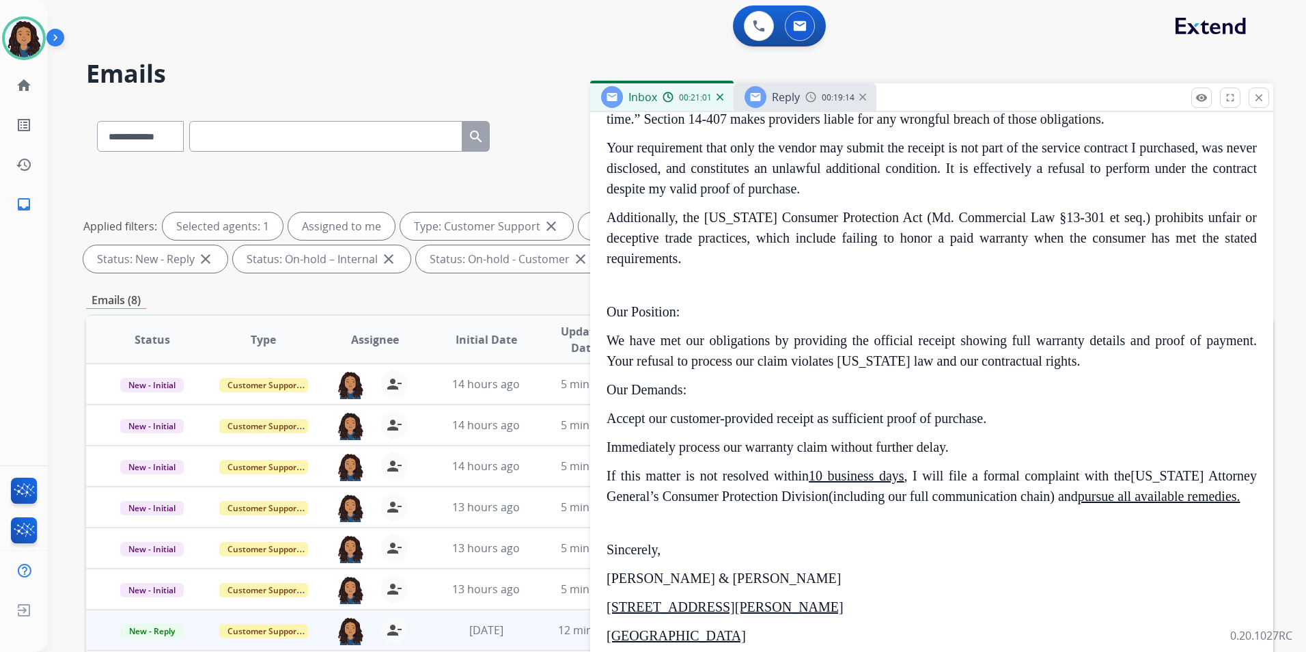
scroll to position [956, 0]
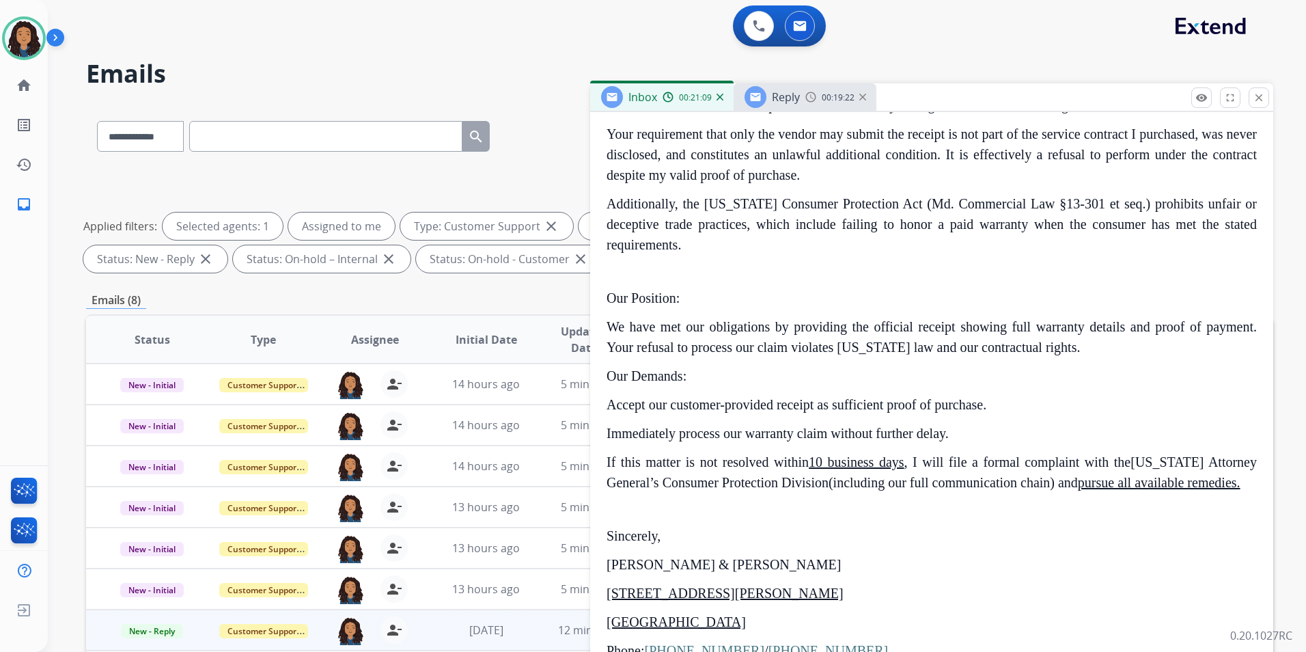
click at [785, 99] on span "Reply" at bounding box center [786, 96] width 28 height 15
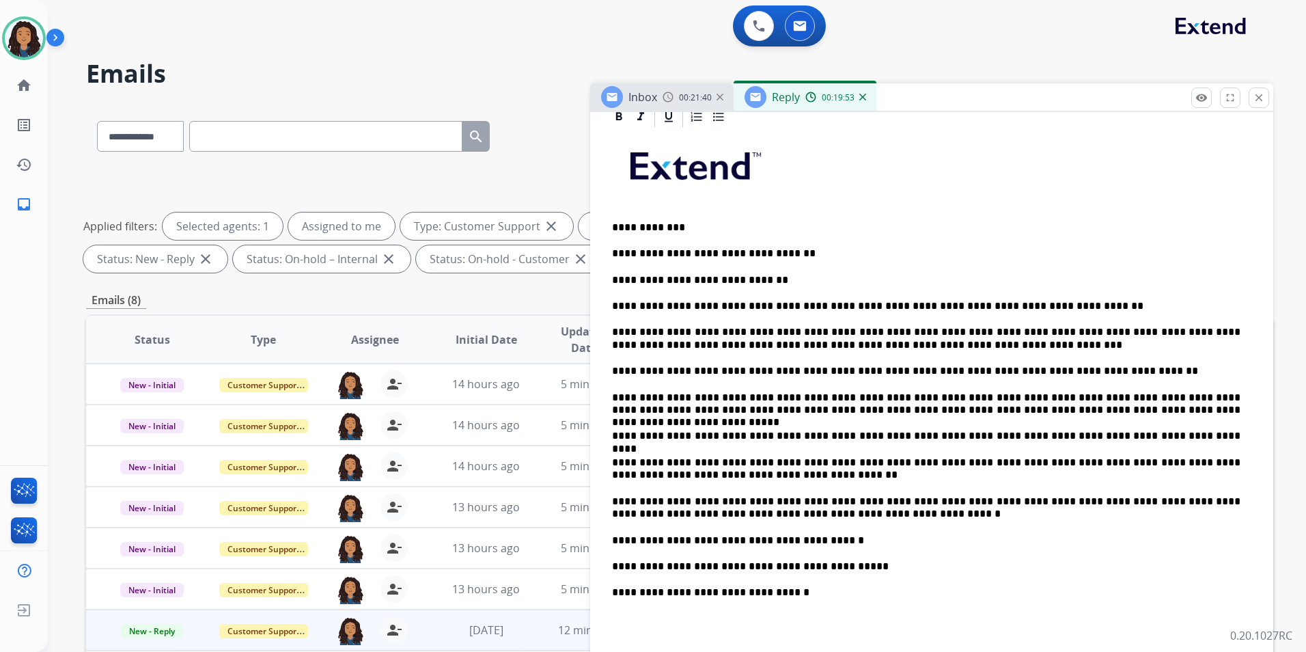
click at [635, 94] on span "Inbox" at bounding box center [642, 96] width 29 height 15
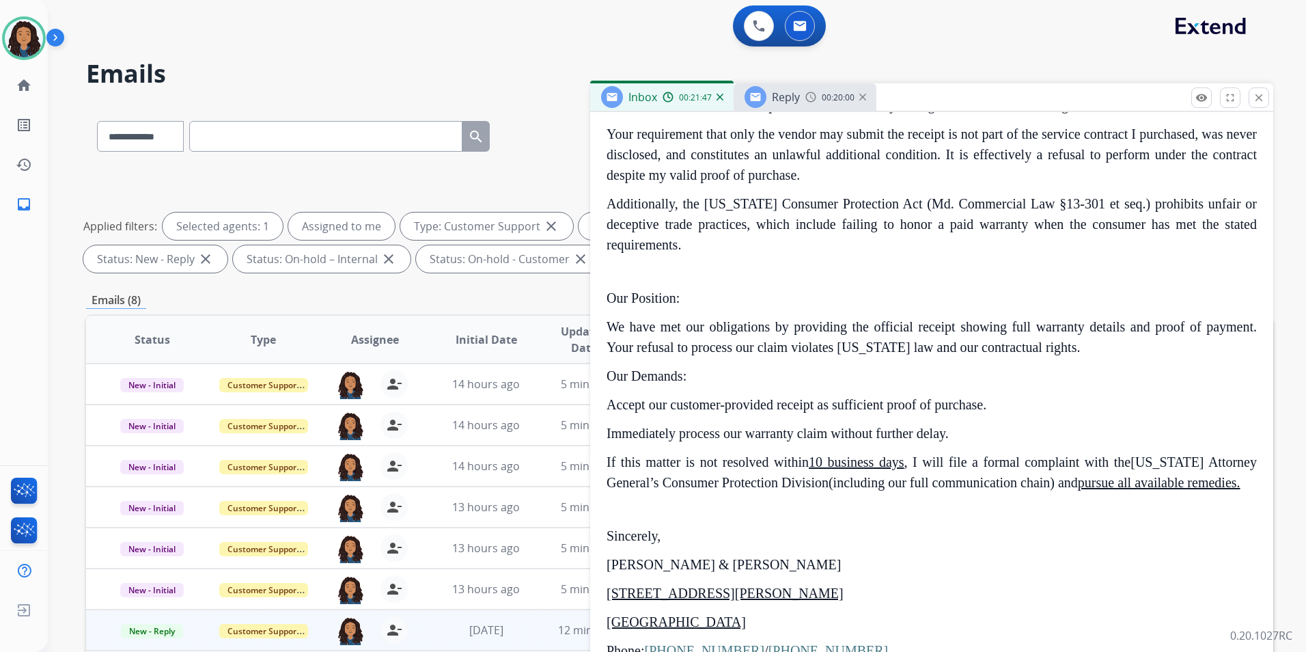
click at [804, 96] on div "Reply 00:20:00" at bounding box center [805, 96] width 143 height 27
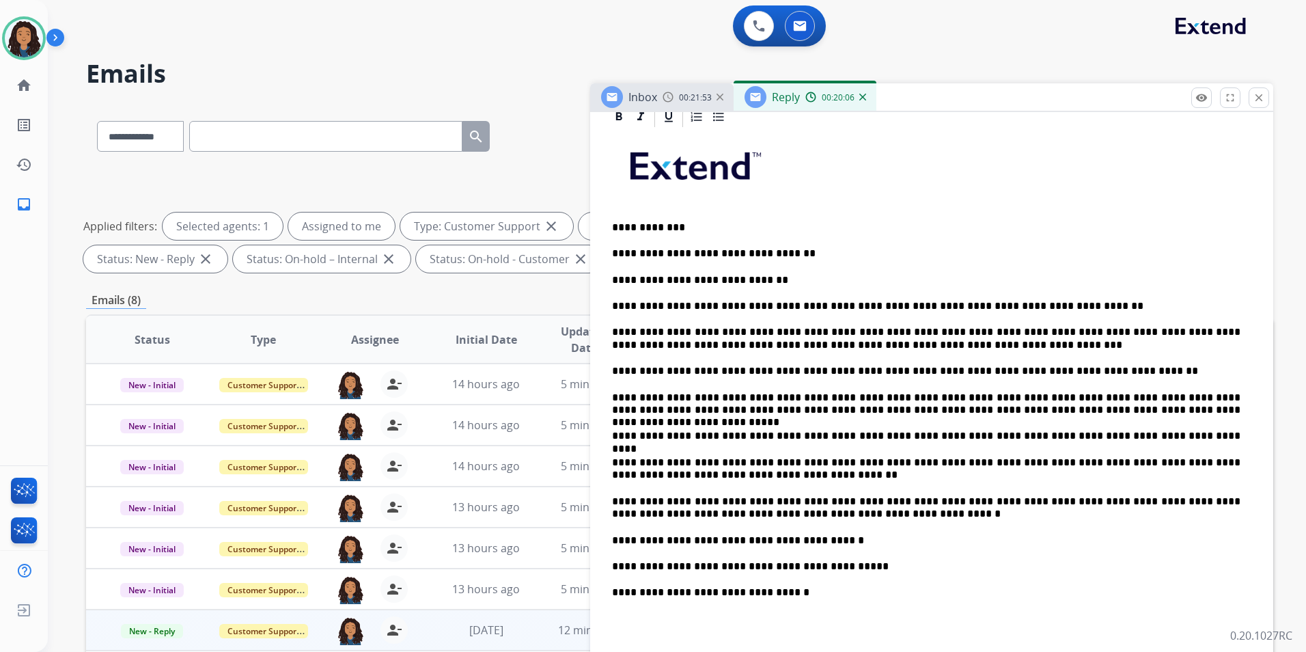
click at [725, 469] on p "**********" at bounding box center [926, 468] width 628 height 25
click at [1173, 460] on p "**********" at bounding box center [926, 468] width 628 height 25
click at [706, 496] on p "**********" at bounding box center [926, 507] width 628 height 25
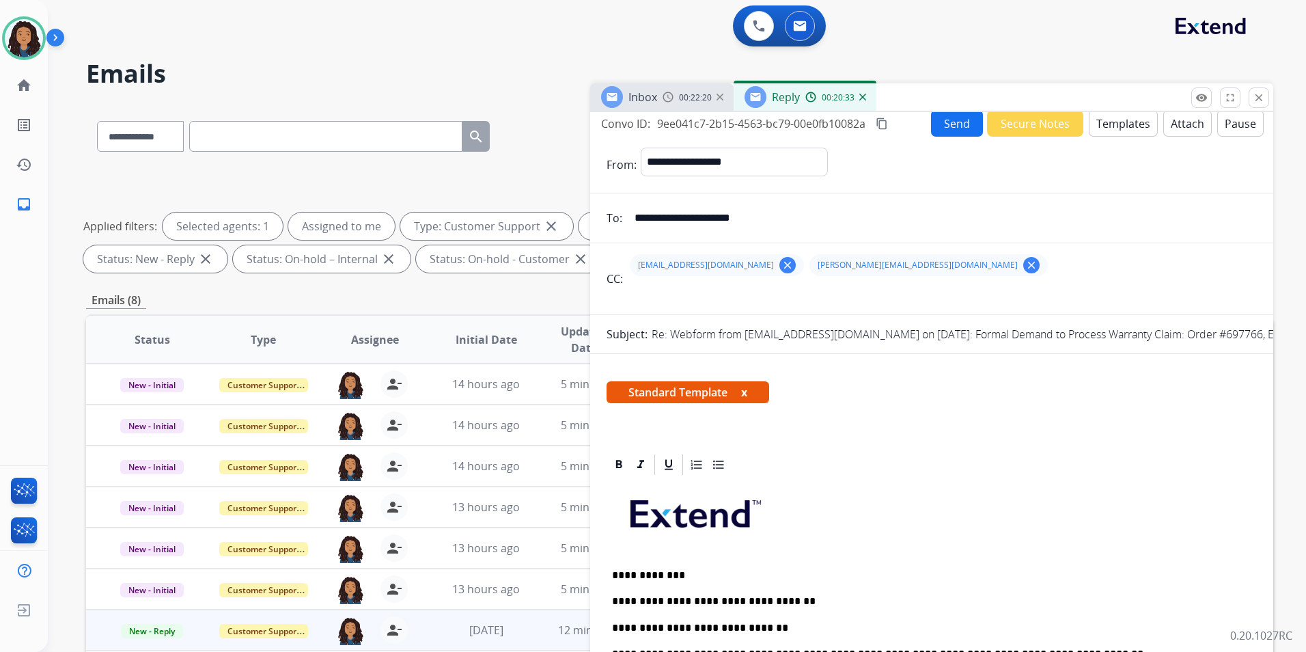
scroll to position [0, 0]
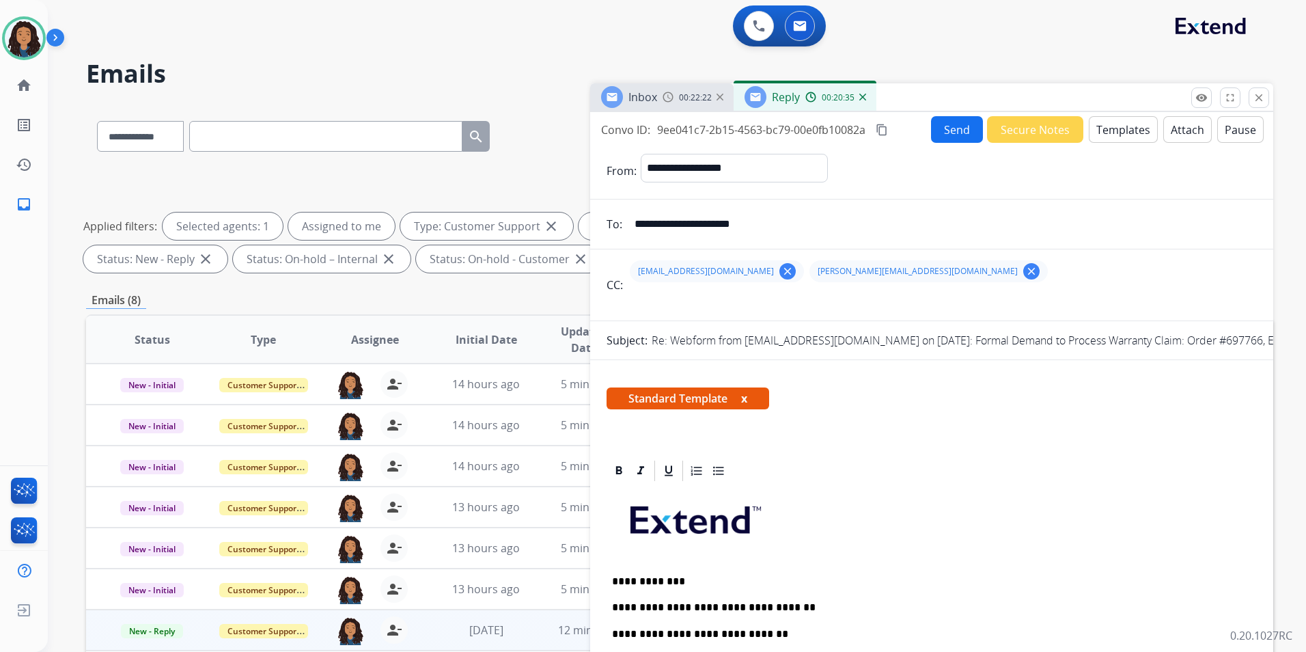
click at [652, 95] on span "Inbox" at bounding box center [642, 96] width 29 height 15
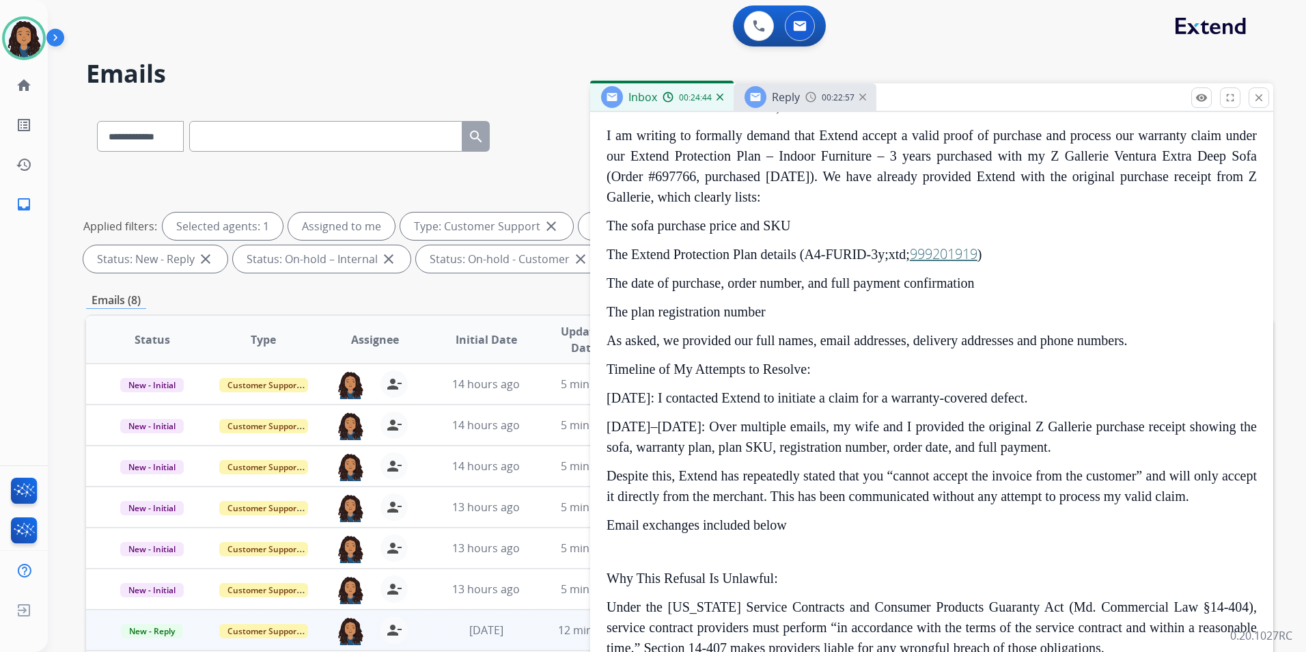
scroll to position [342, 0]
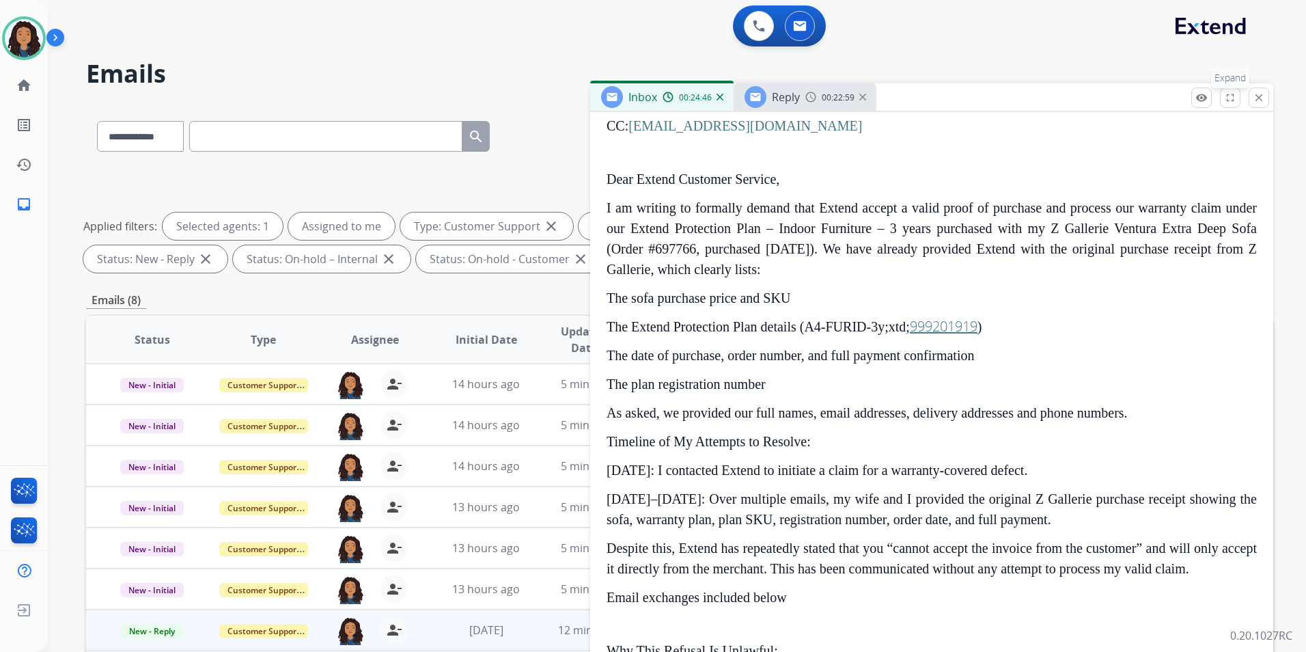
drag, startPoint x: 1238, startPoint y: 102, endPoint x: 1230, endPoint y: 100, distance: 7.6
click at [1236, 102] on button "fullscreen Expand" at bounding box center [1230, 97] width 20 height 20
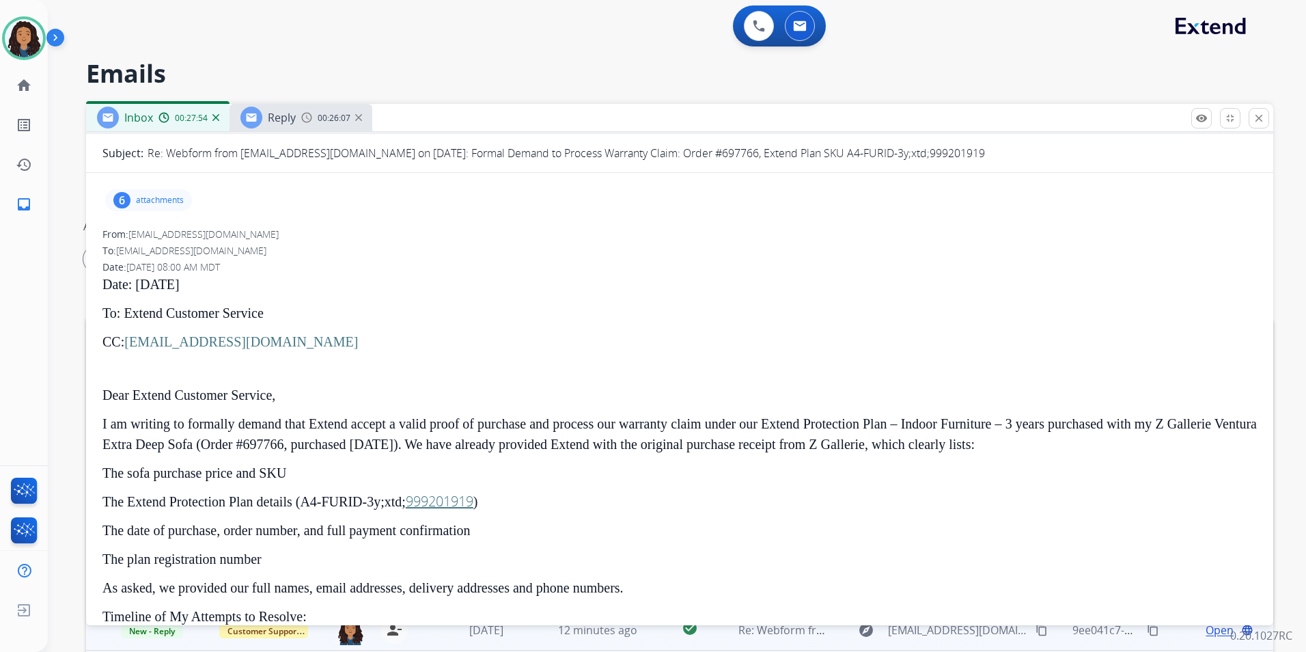
scroll to position [0, 0]
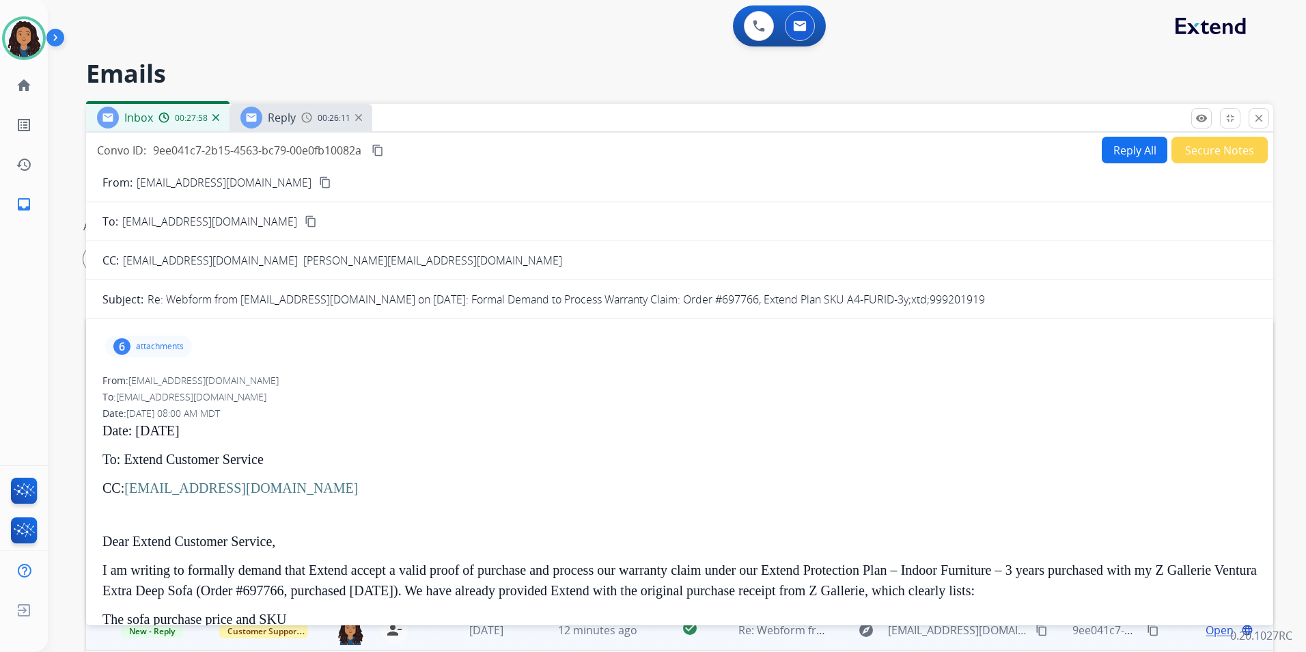
click at [303, 126] on div "Reply 00:26:11" at bounding box center [301, 117] width 143 height 27
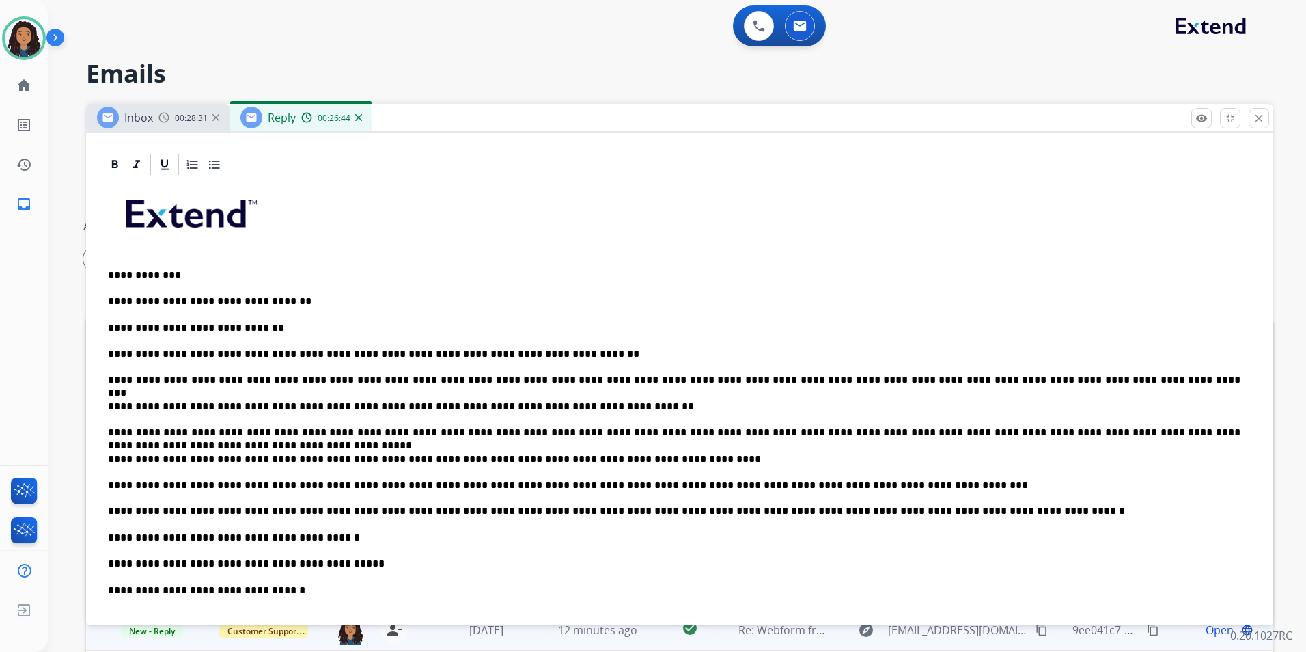
scroll to position [342, 0]
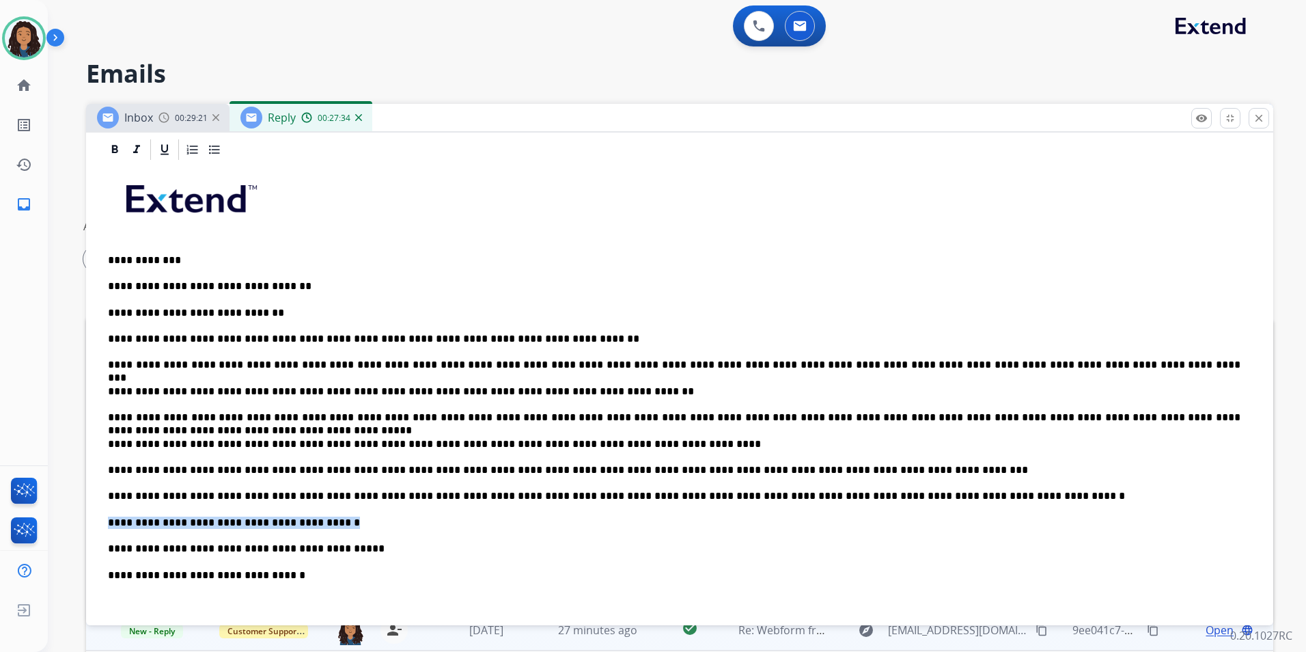
drag, startPoint x: 309, startPoint y: 521, endPoint x: 111, endPoint y: 520, distance: 198.1
click at [111, 520] on p "**********" at bounding box center [674, 522] width 1133 height 12
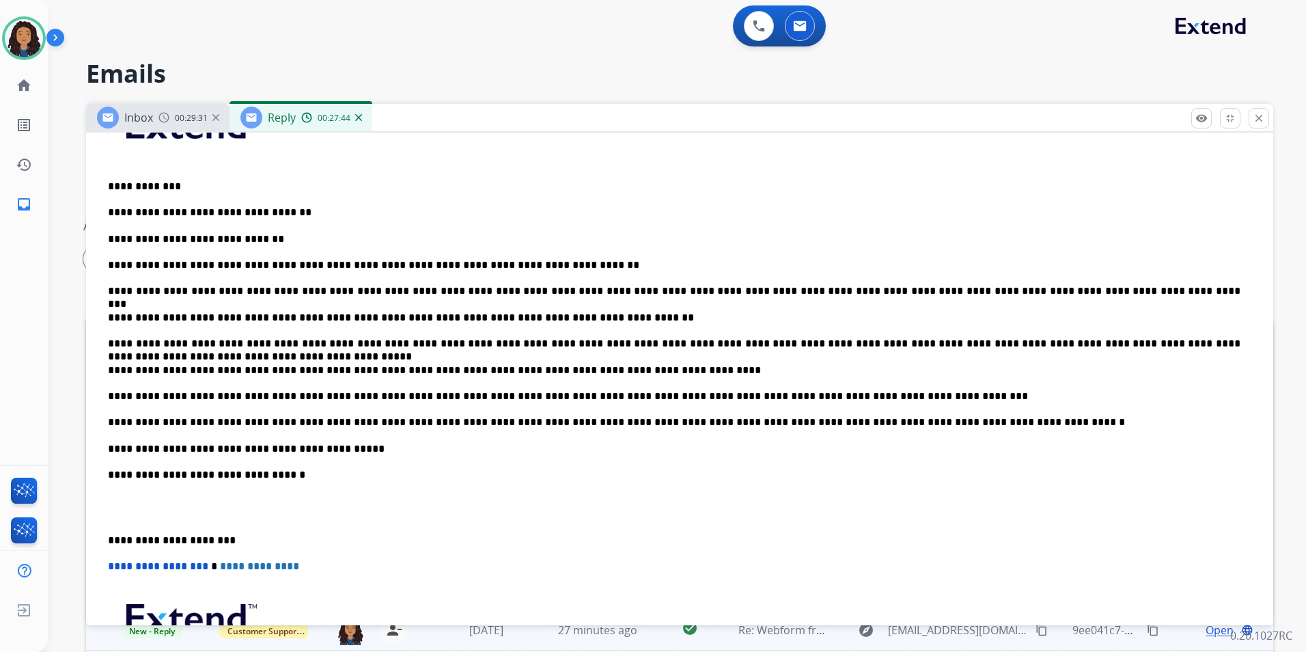
scroll to position [478, 0]
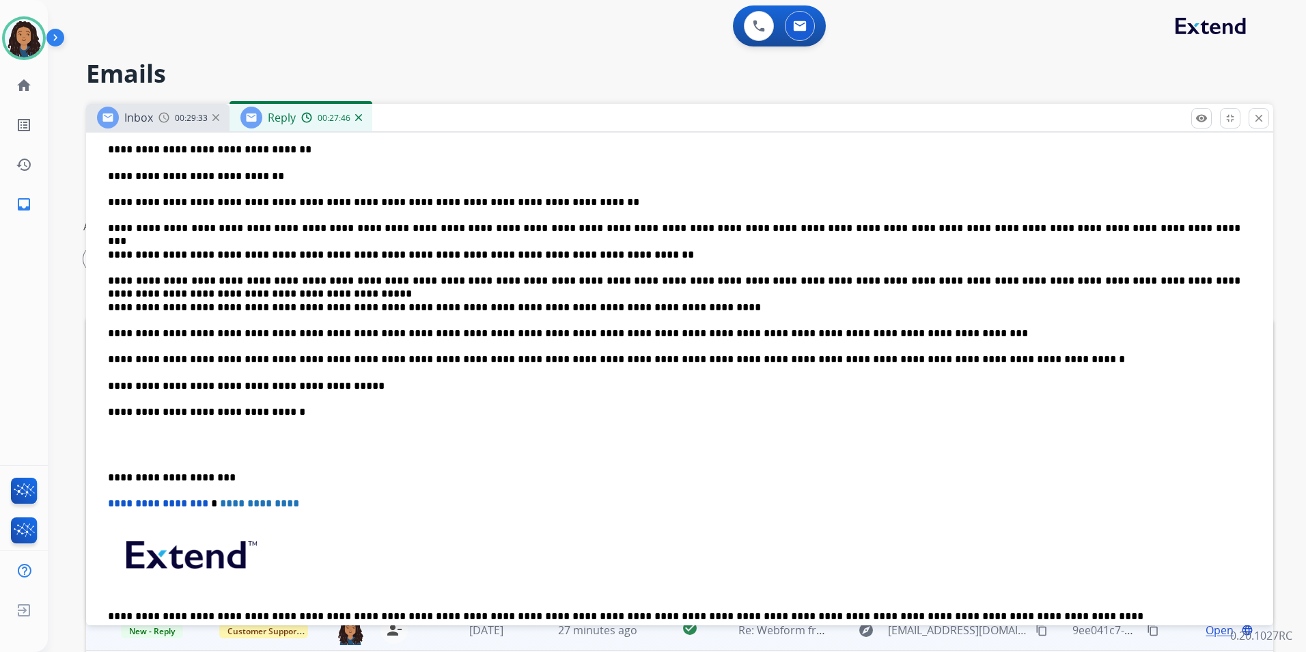
click at [109, 477] on p "**********" at bounding box center [674, 477] width 1133 height 12
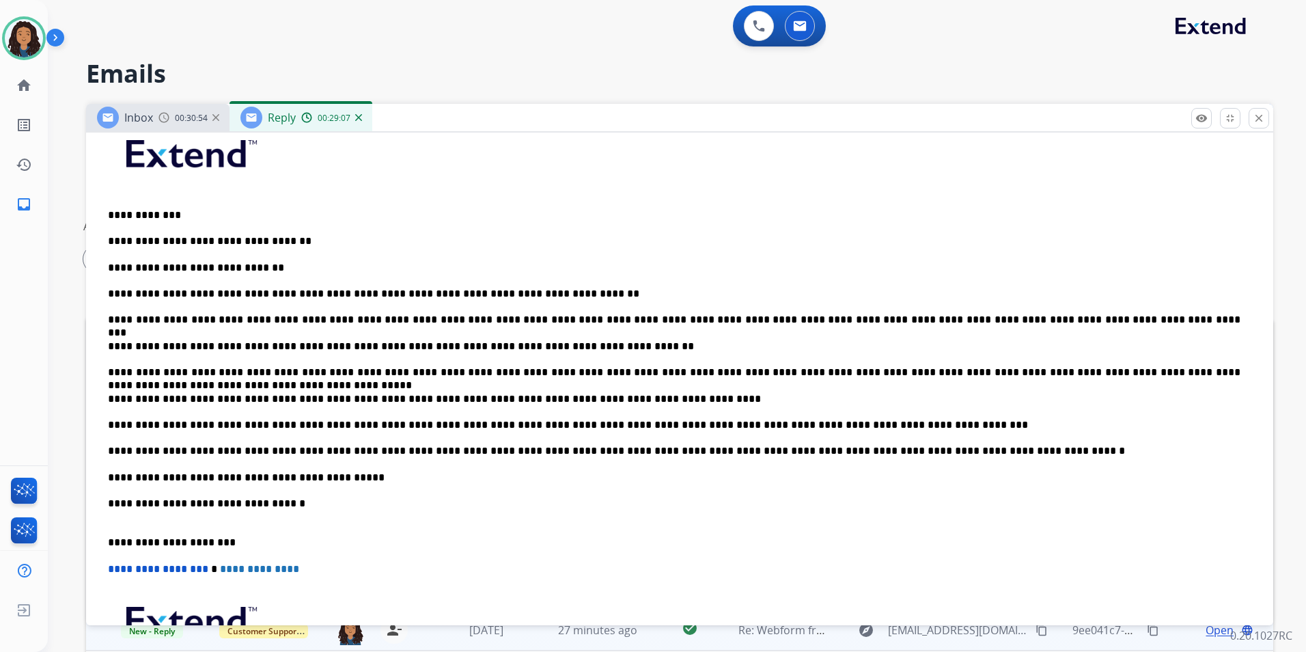
scroll to position [410, 0]
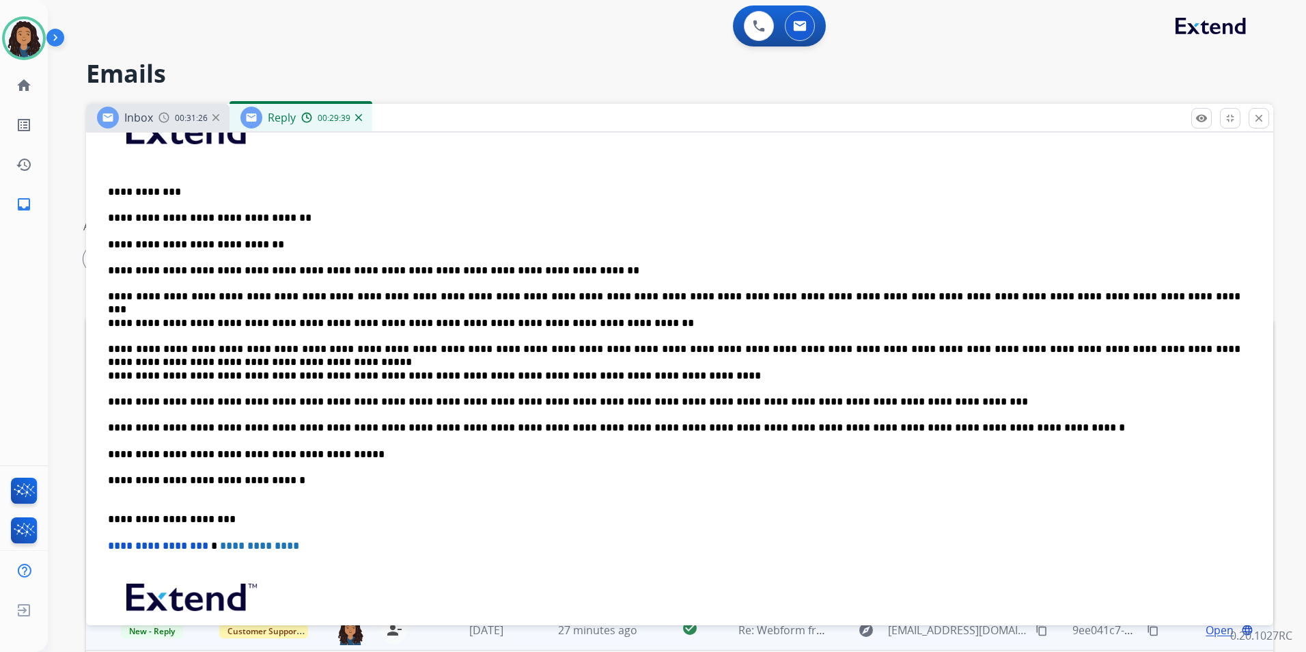
drag, startPoint x: 102, startPoint y: 187, endPoint x: 133, endPoint y: 192, distance: 31.1
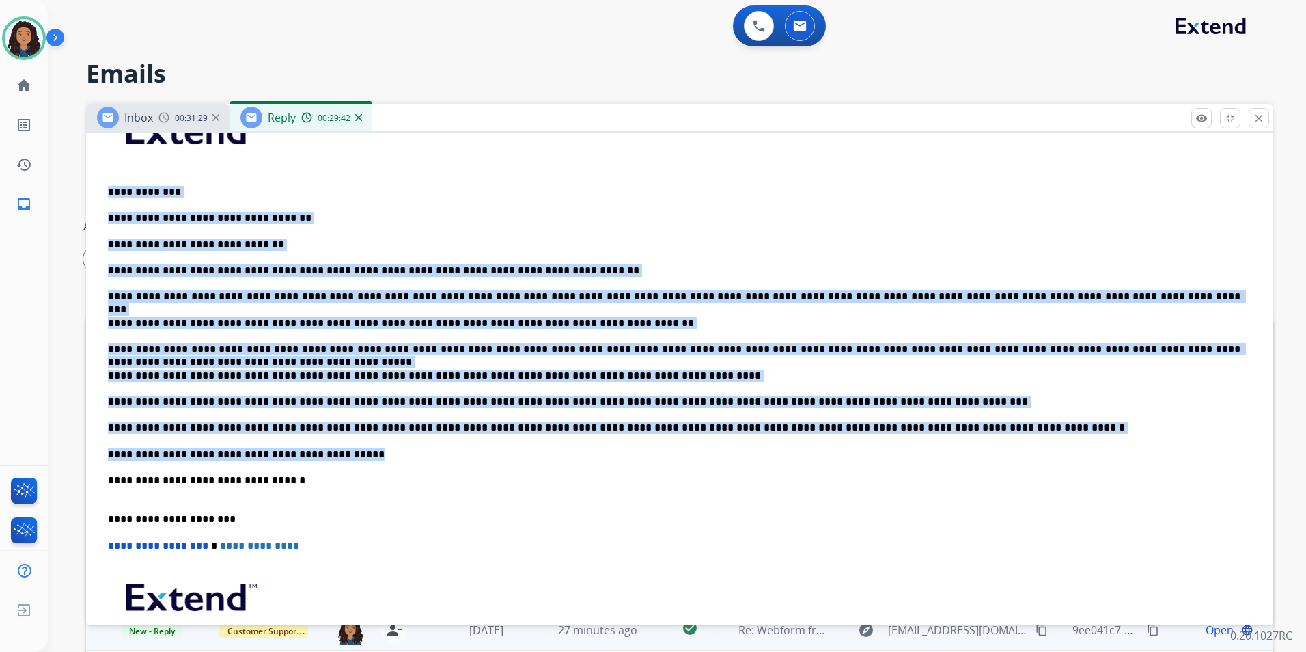
drag, startPoint x: 105, startPoint y: 191, endPoint x: 333, endPoint y: 449, distance: 344.5
click at [333, 449] on div "**********" at bounding box center [679, 401] width 1154 height 615
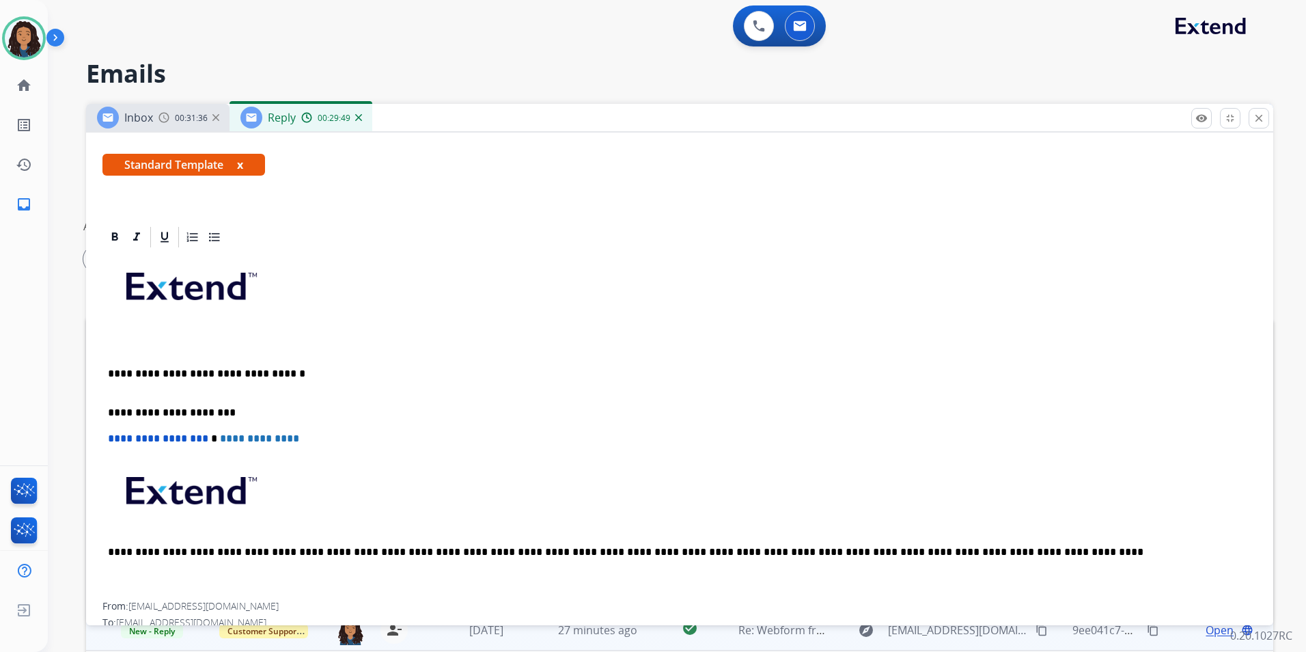
scroll to position [205, 0]
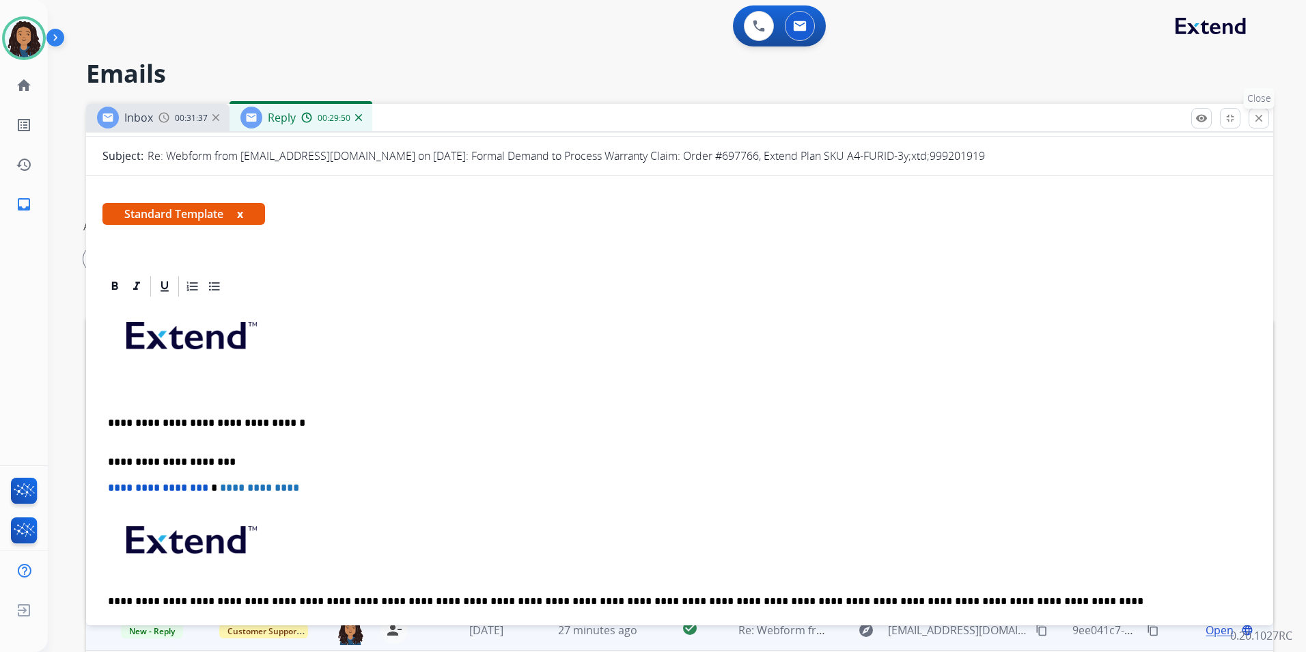
click at [1261, 126] on button "close Close" at bounding box center [1259, 118] width 20 height 20
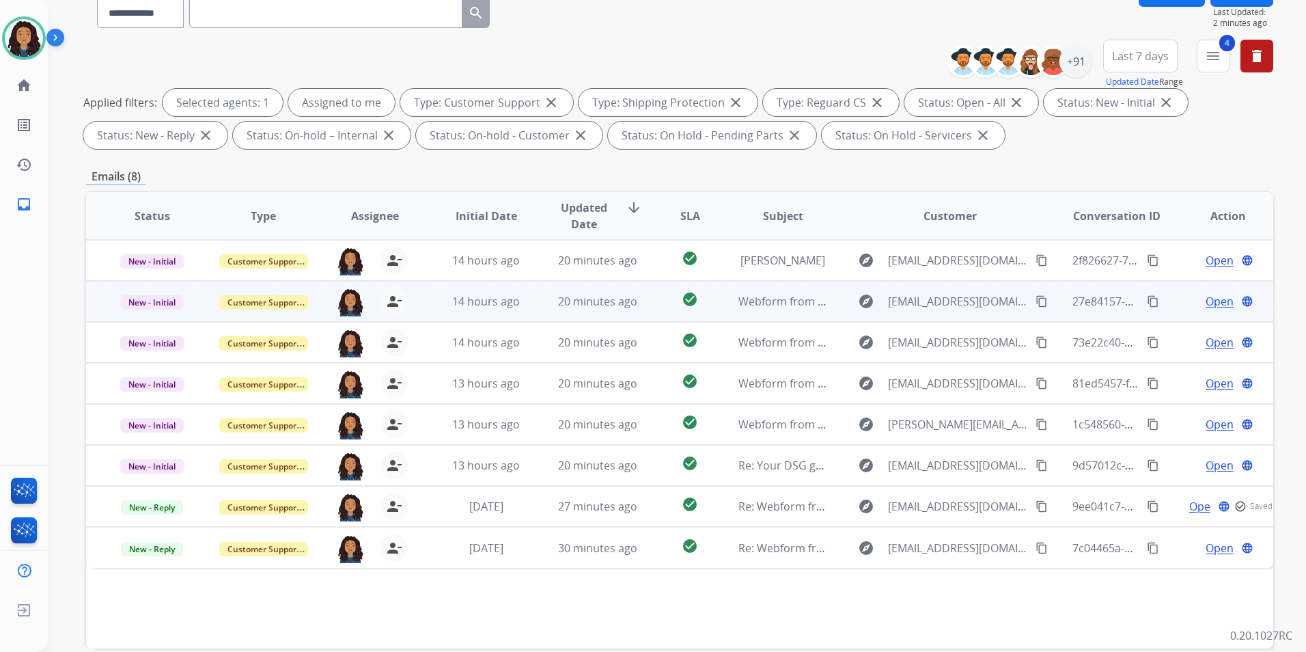
scroll to position [191, 0]
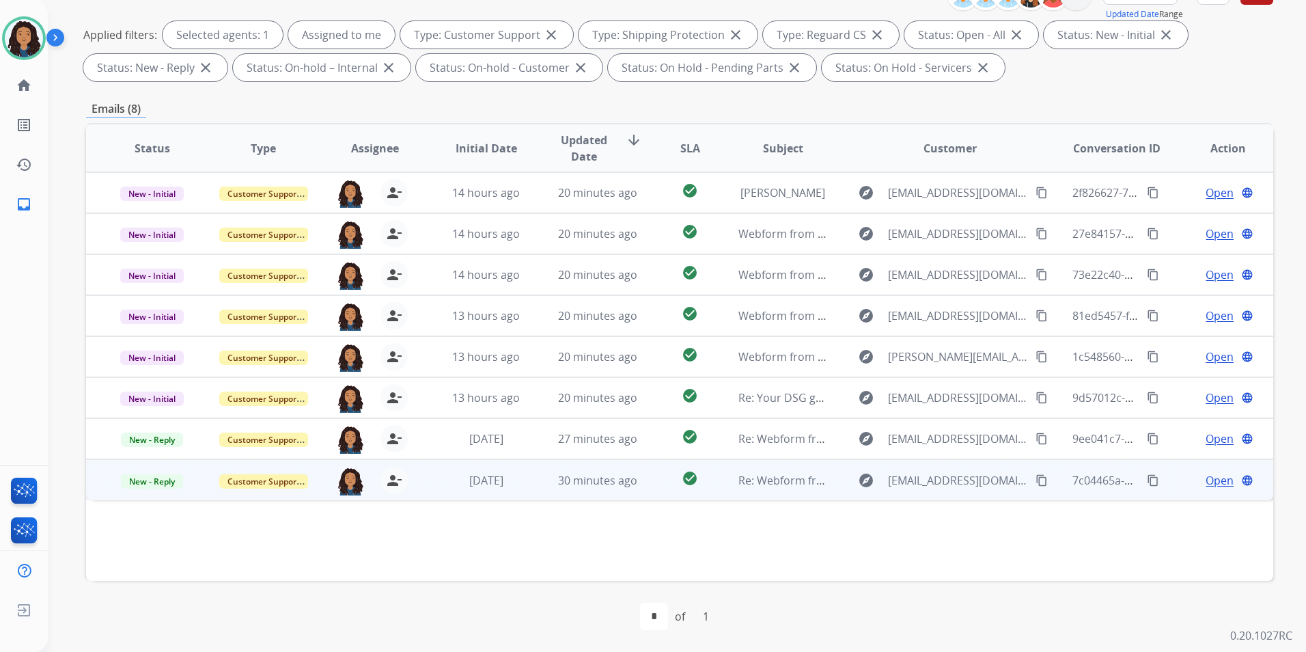
click at [1214, 484] on span "Open" at bounding box center [1220, 480] width 28 height 16
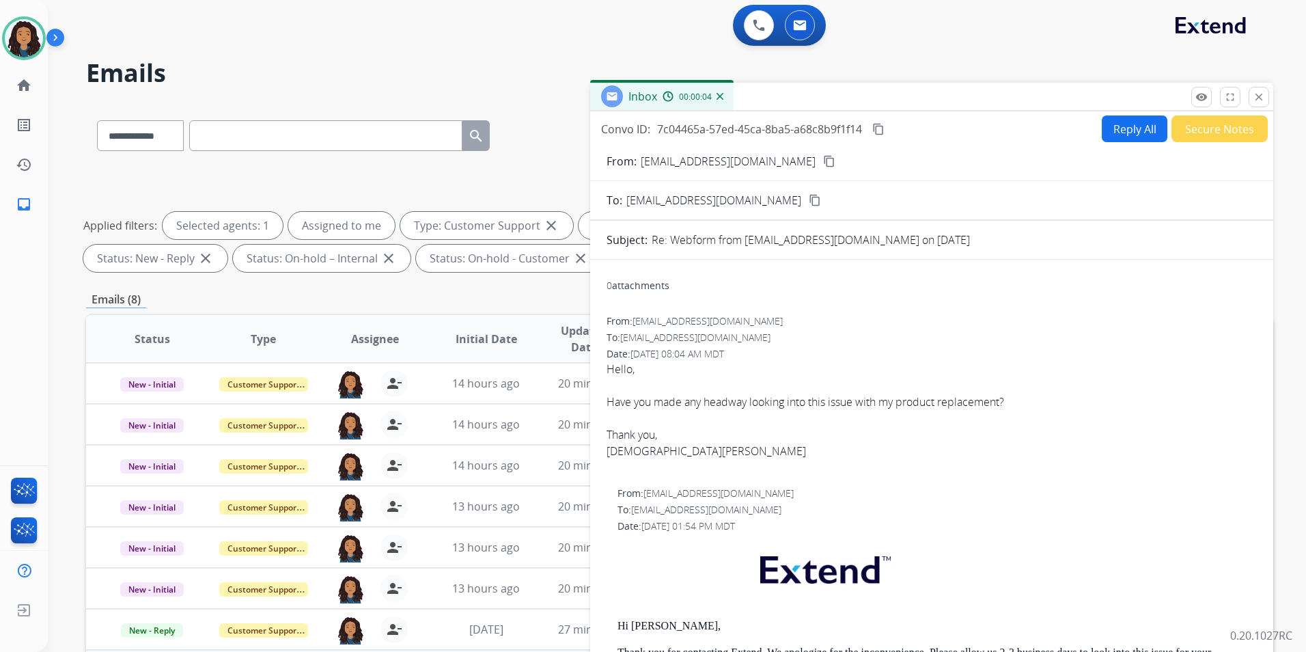
scroll to position [0, 0]
click at [823, 161] on mat-icon "content_copy" at bounding box center [829, 162] width 12 height 12
click at [28, 45] on img at bounding box center [24, 38] width 38 height 38
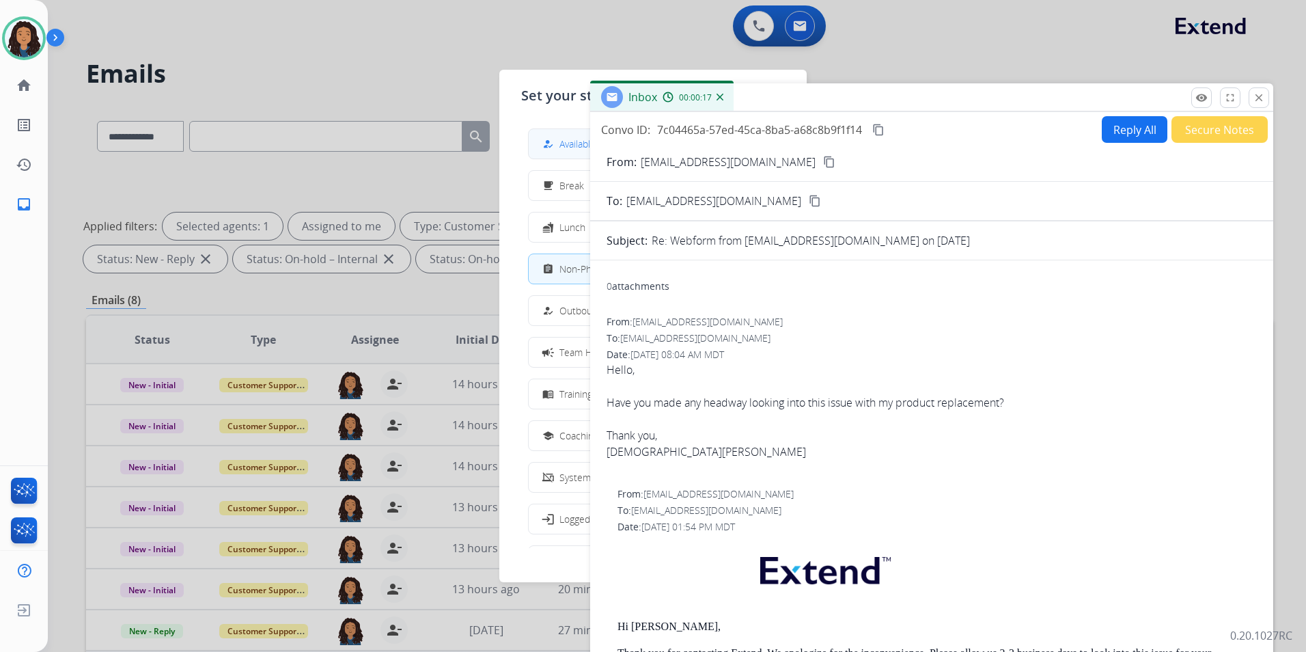
click at [578, 130] on button "how_to_reg Available" at bounding box center [653, 143] width 249 height 29
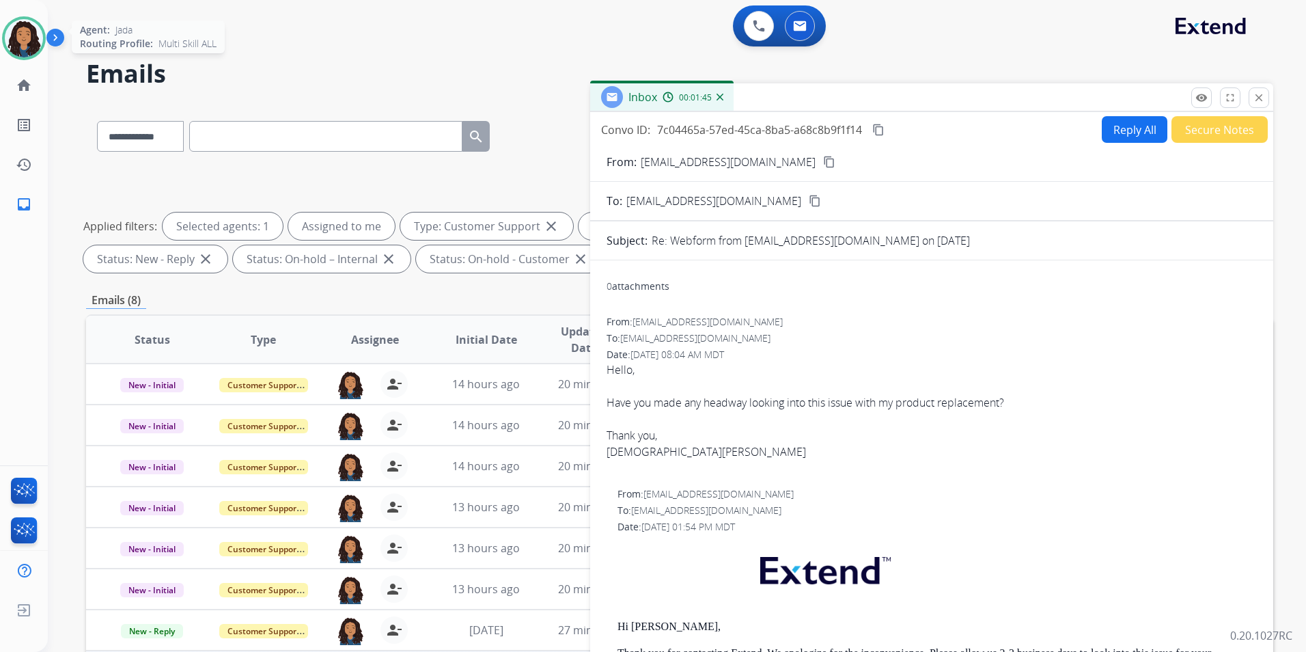
click at [23, 48] on img at bounding box center [24, 38] width 38 height 38
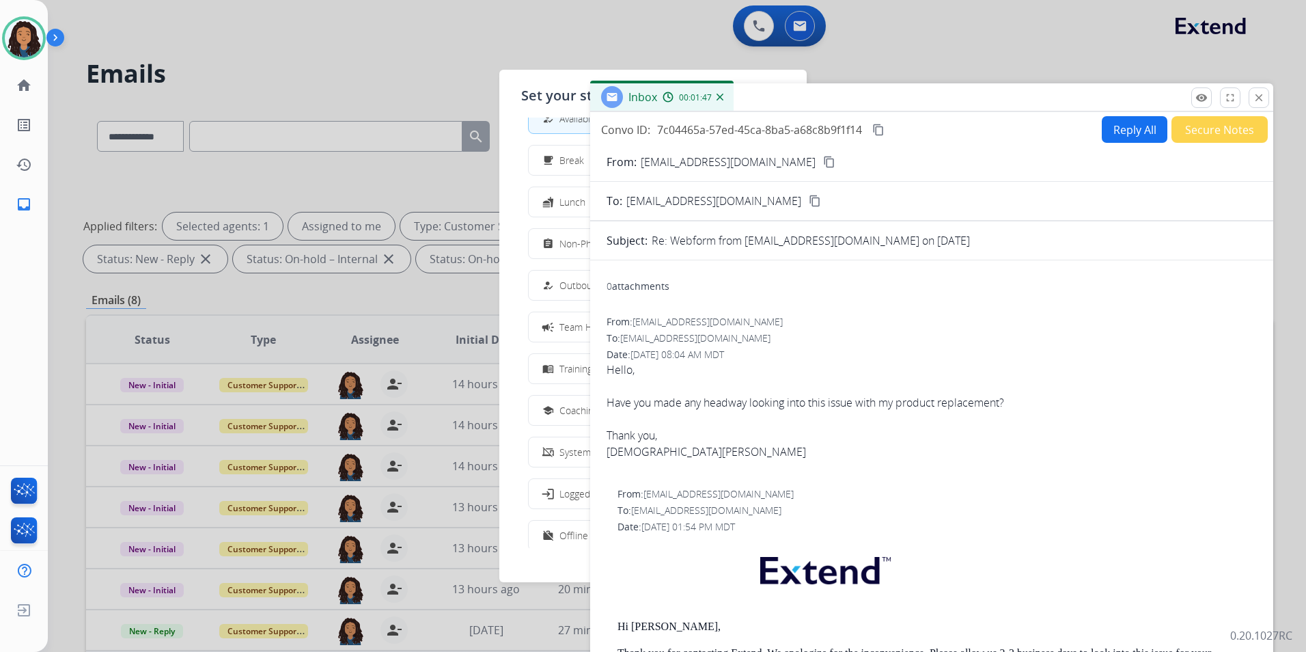
scroll to position [46, 0]
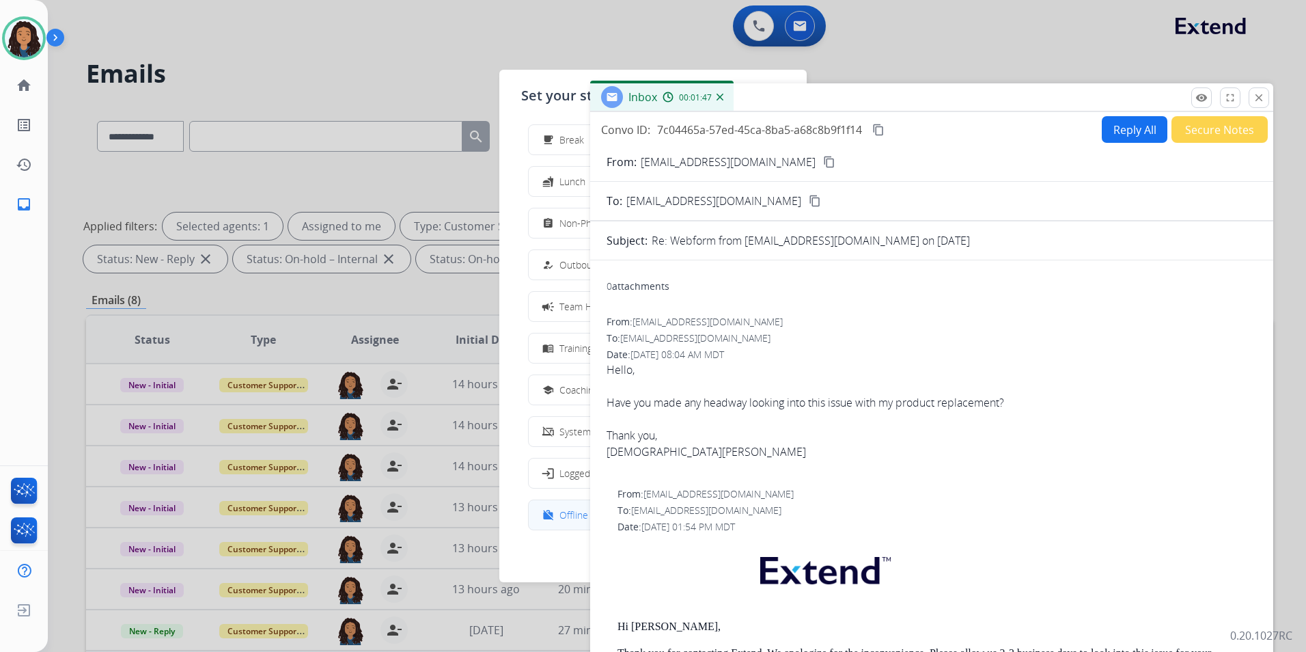
click at [555, 523] on button "work_off Offline" at bounding box center [653, 514] width 249 height 29
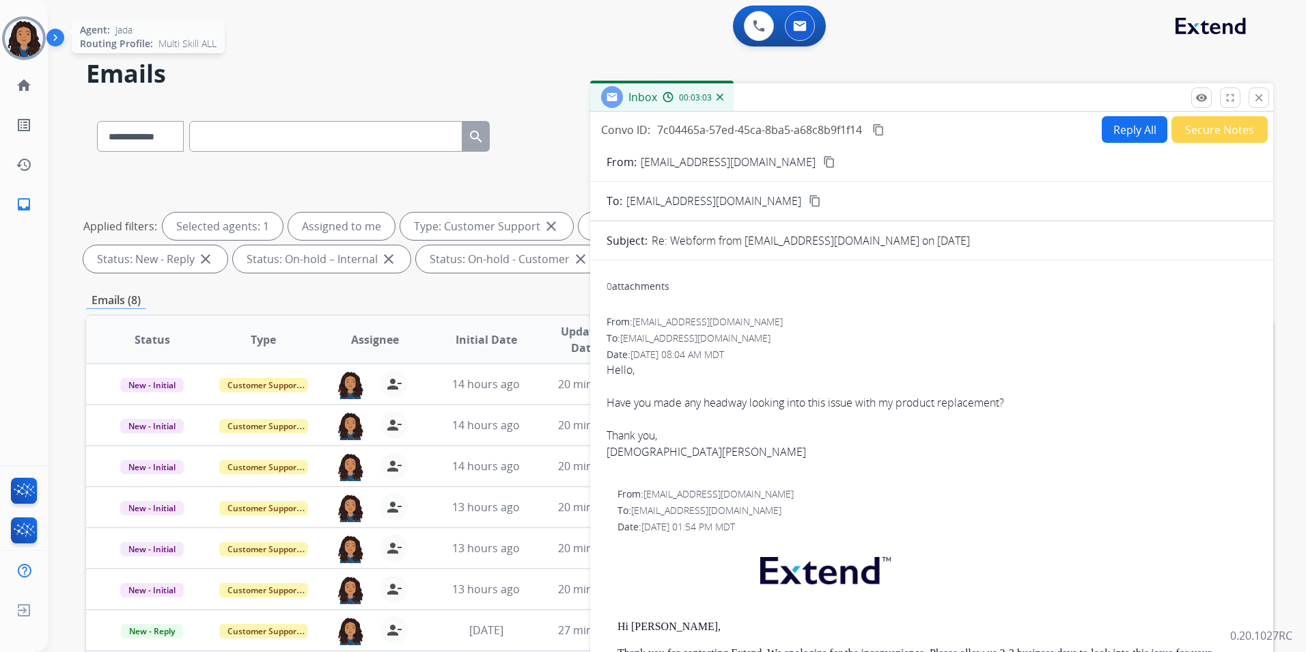
click at [11, 42] on img at bounding box center [24, 38] width 38 height 38
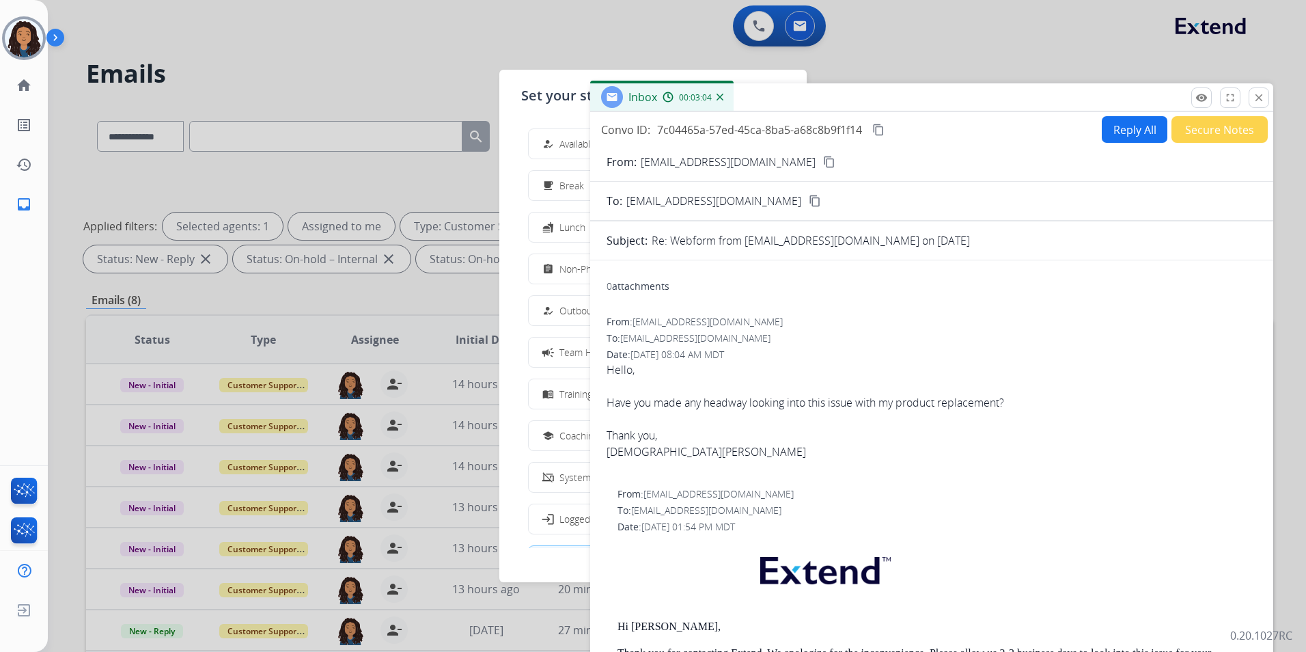
drag, startPoint x: 584, startPoint y: 148, endPoint x: 708, endPoint y: 81, distance: 141.2
click at [583, 147] on span "Available" at bounding box center [577, 144] width 36 height 14
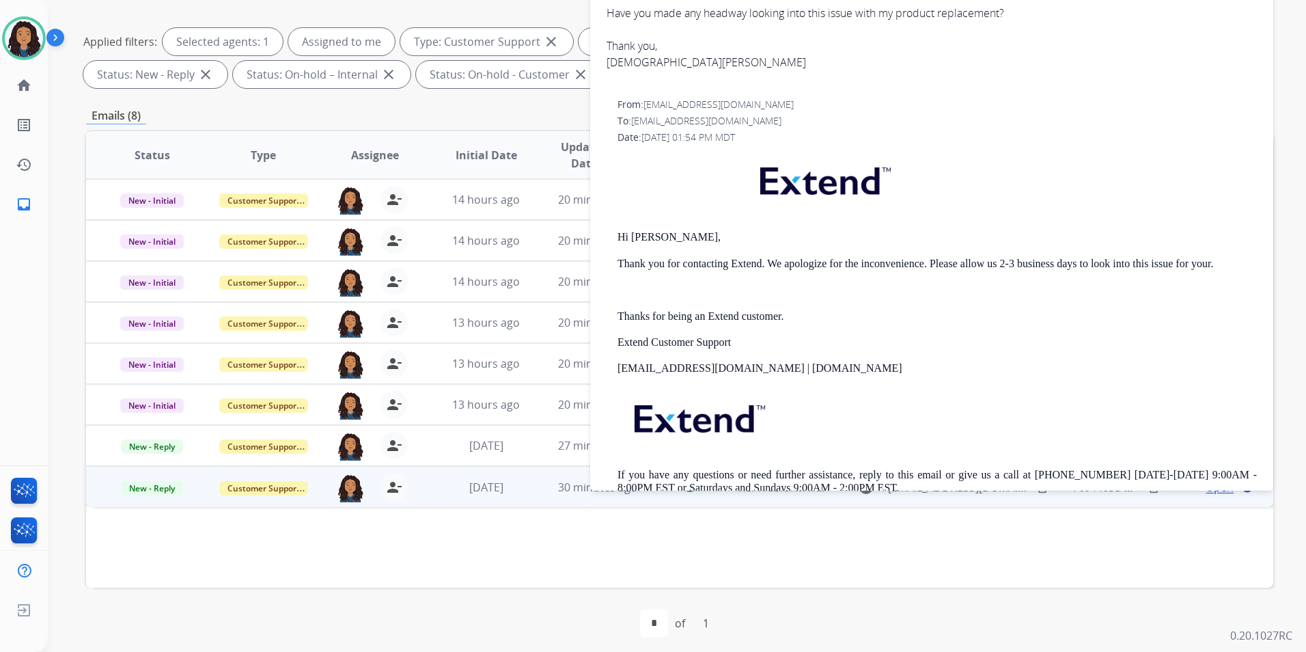
scroll to position [191, 0]
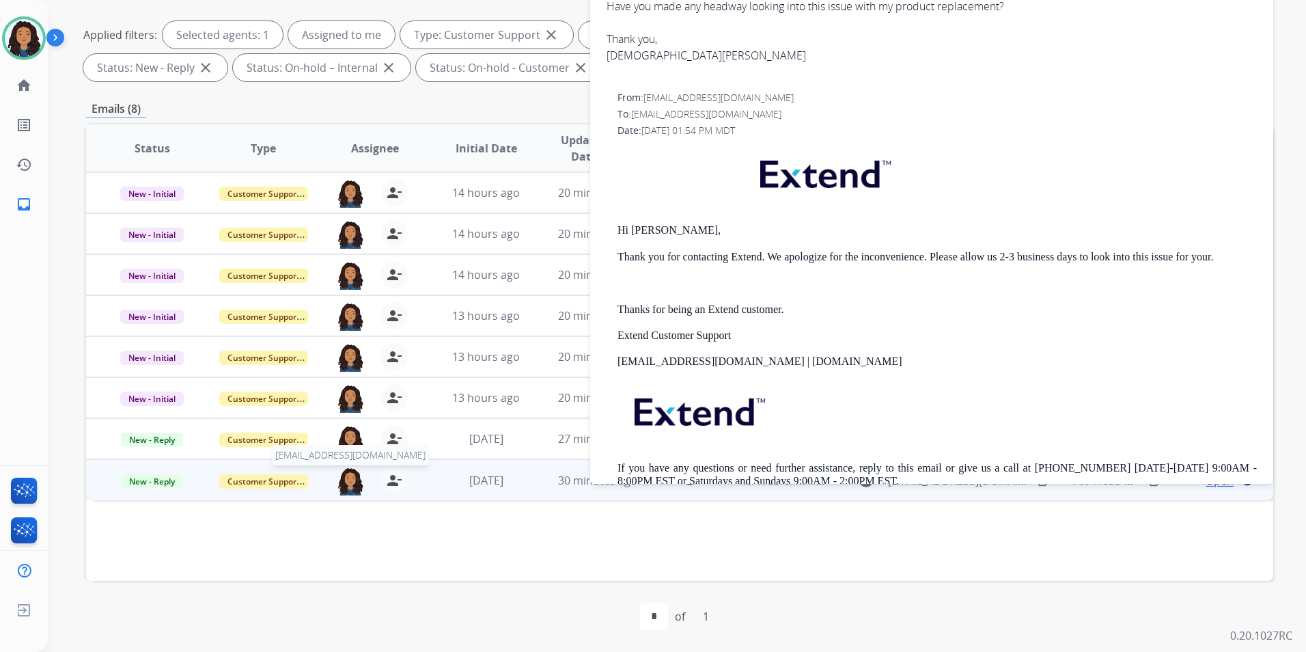
click at [350, 480] on img at bounding box center [350, 481] width 27 height 29
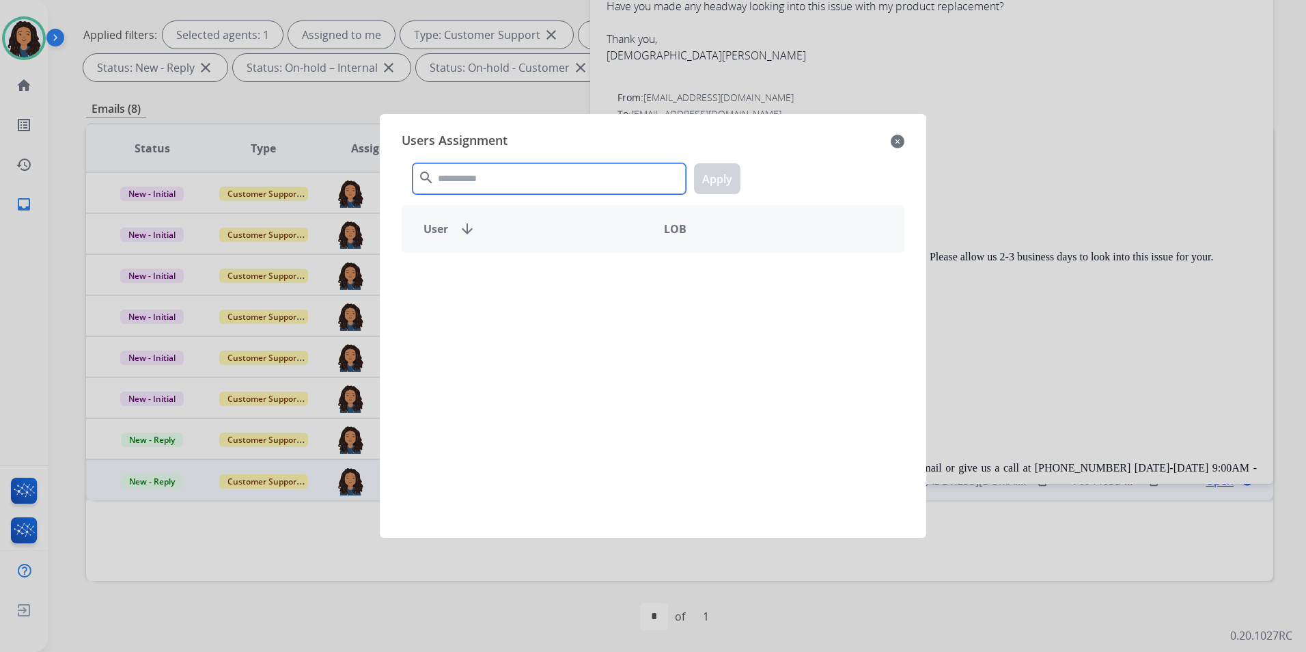
click at [486, 179] on input "text" at bounding box center [549, 178] width 273 height 31
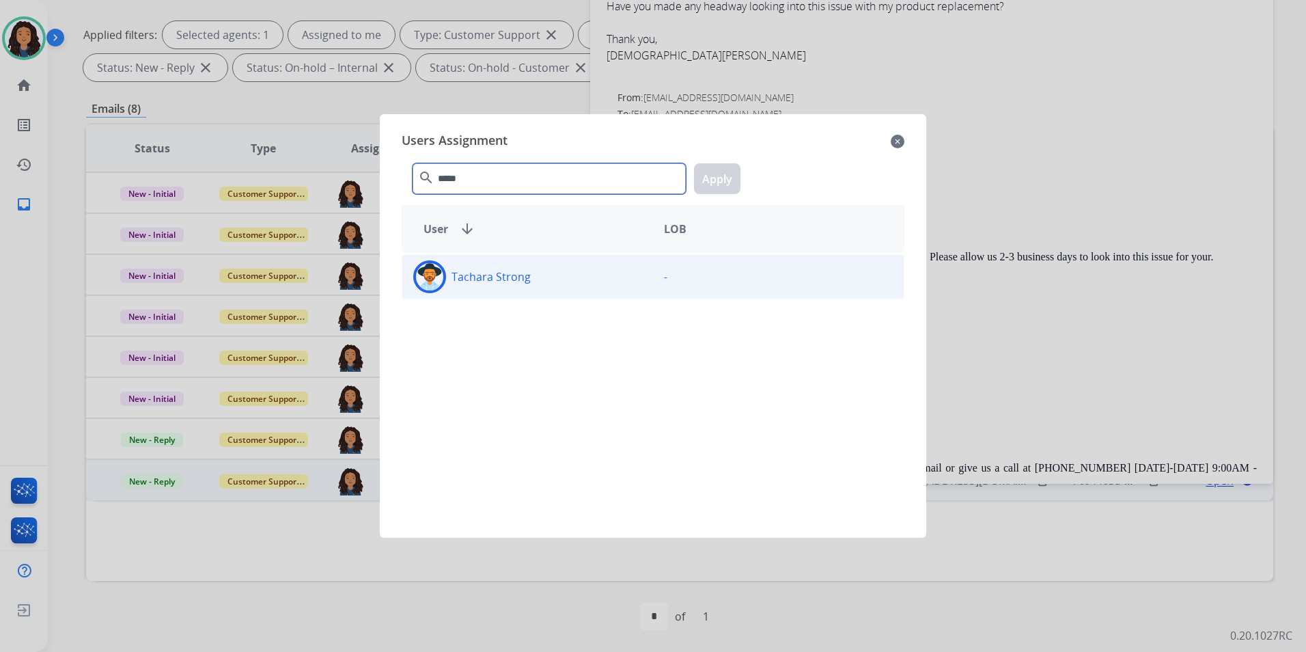
type input "*****"
click at [554, 279] on div "Tachara Strong" at bounding box center [527, 276] width 251 height 33
click at [731, 174] on button "Apply" at bounding box center [717, 178] width 46 height 31
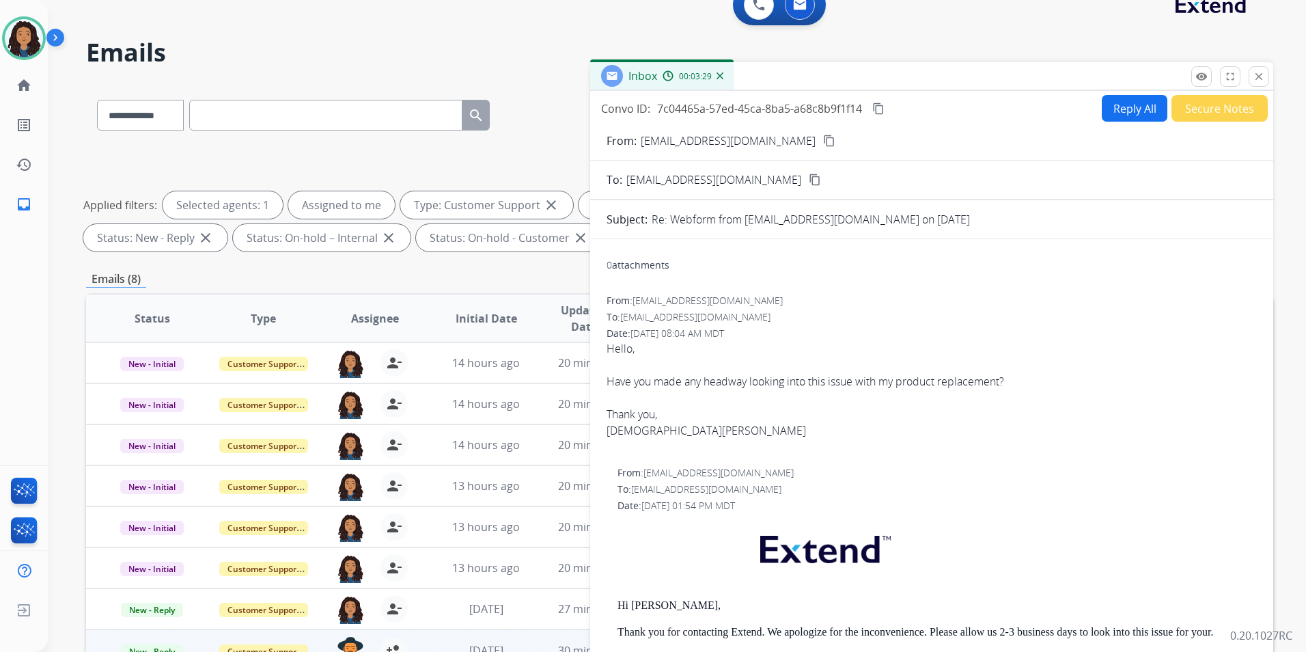
scroll to position [0, 0]
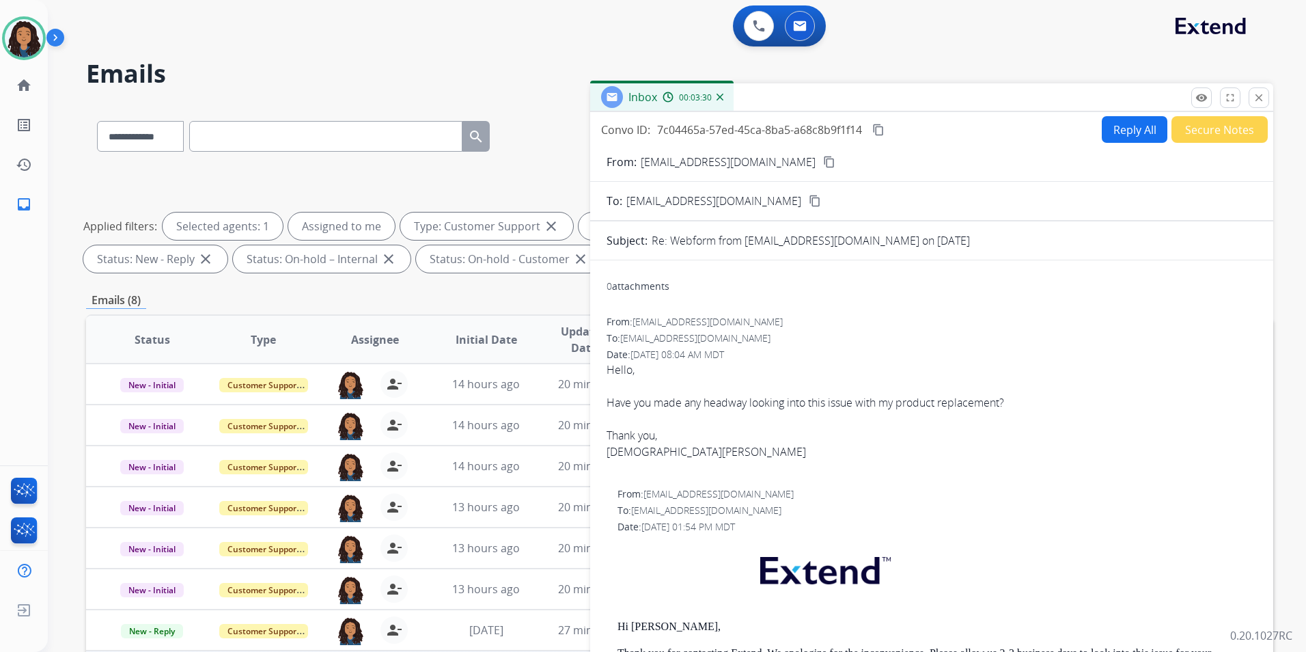
click at [1247, 100] on div "remove_red_eye Logs fullscreen Expand close Close" at bounding box center [1230, 97] width 78 height 20
click at [1253, 100] on mat-icon "close" at bounding box center [1259, 98] width 12 height 12
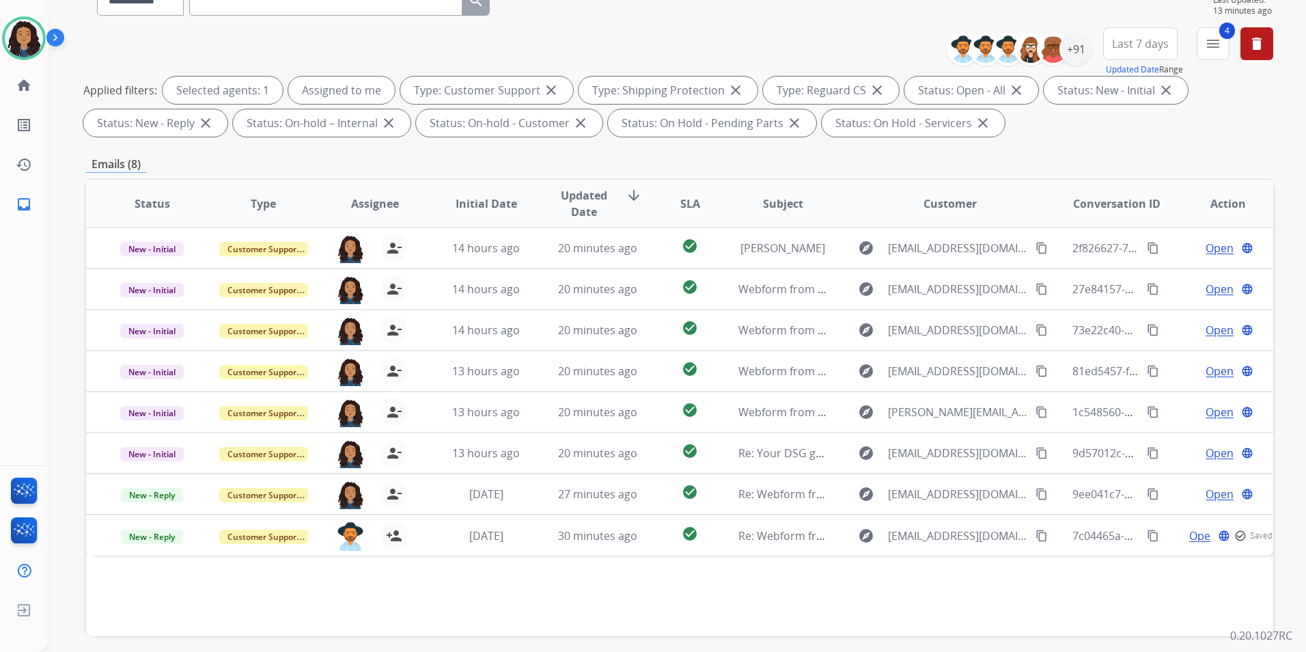
scroll to position [191, 0]
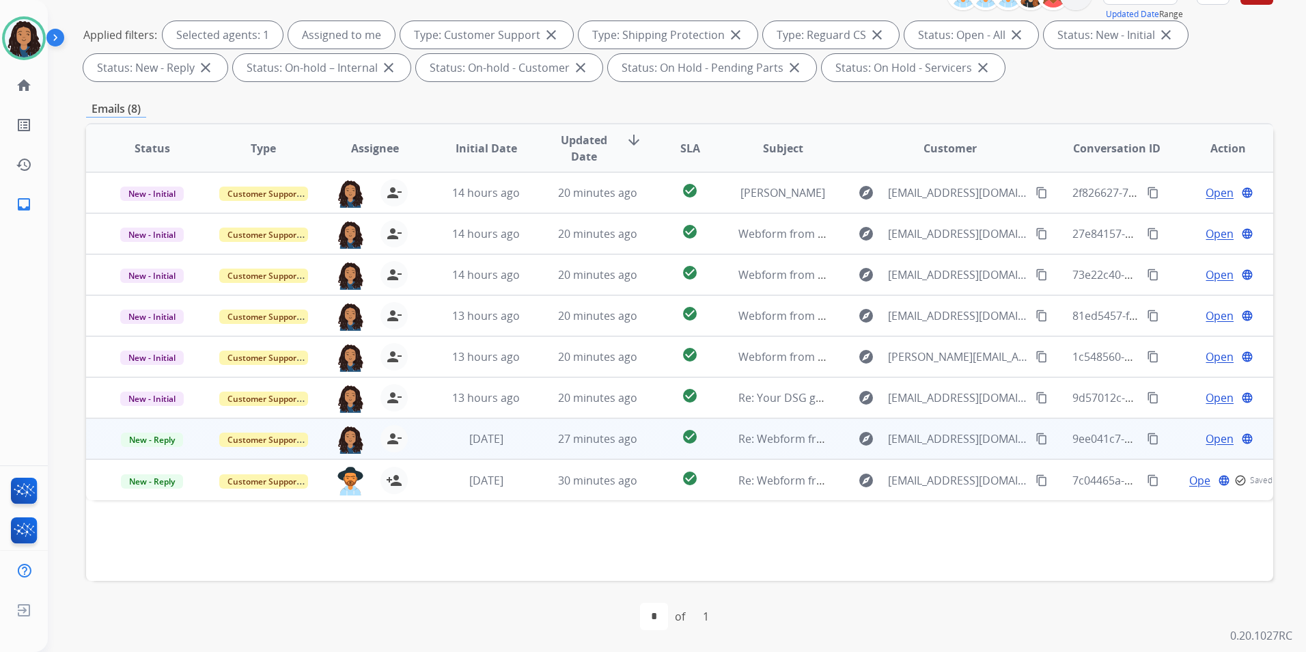
click at [1209, 438] on span "Open" at bounding box center [1220, 438] width 28 height 16
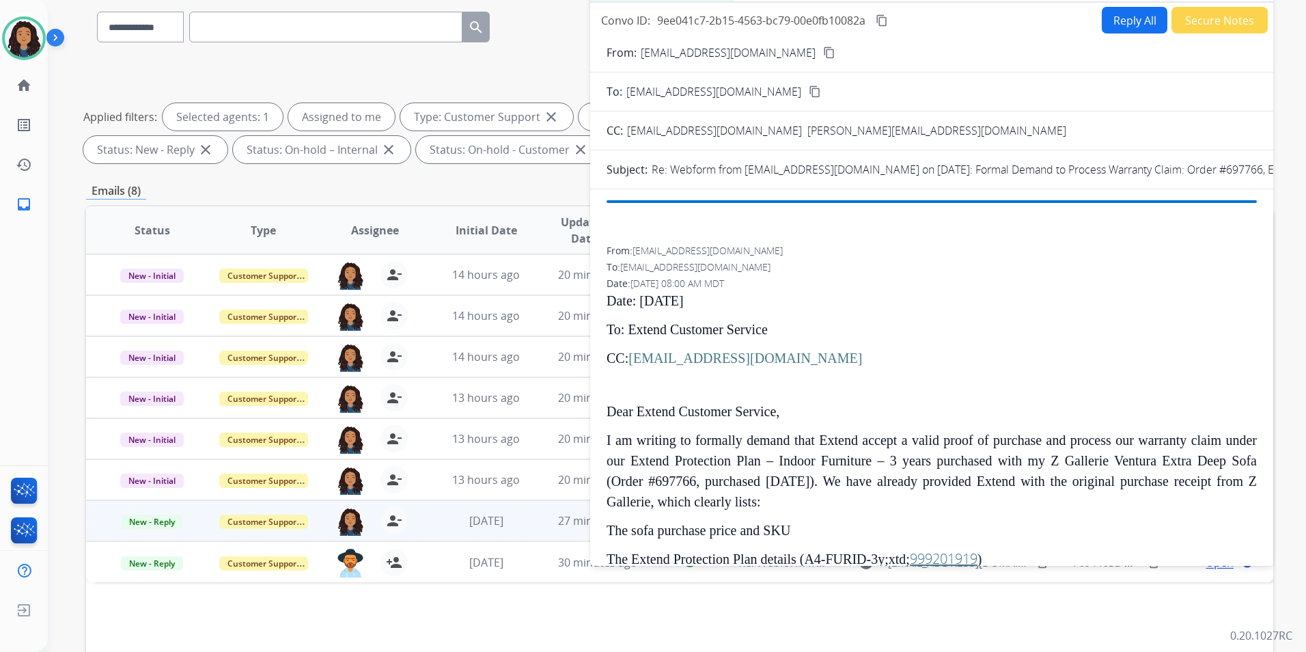
scroll to position [0, 0]
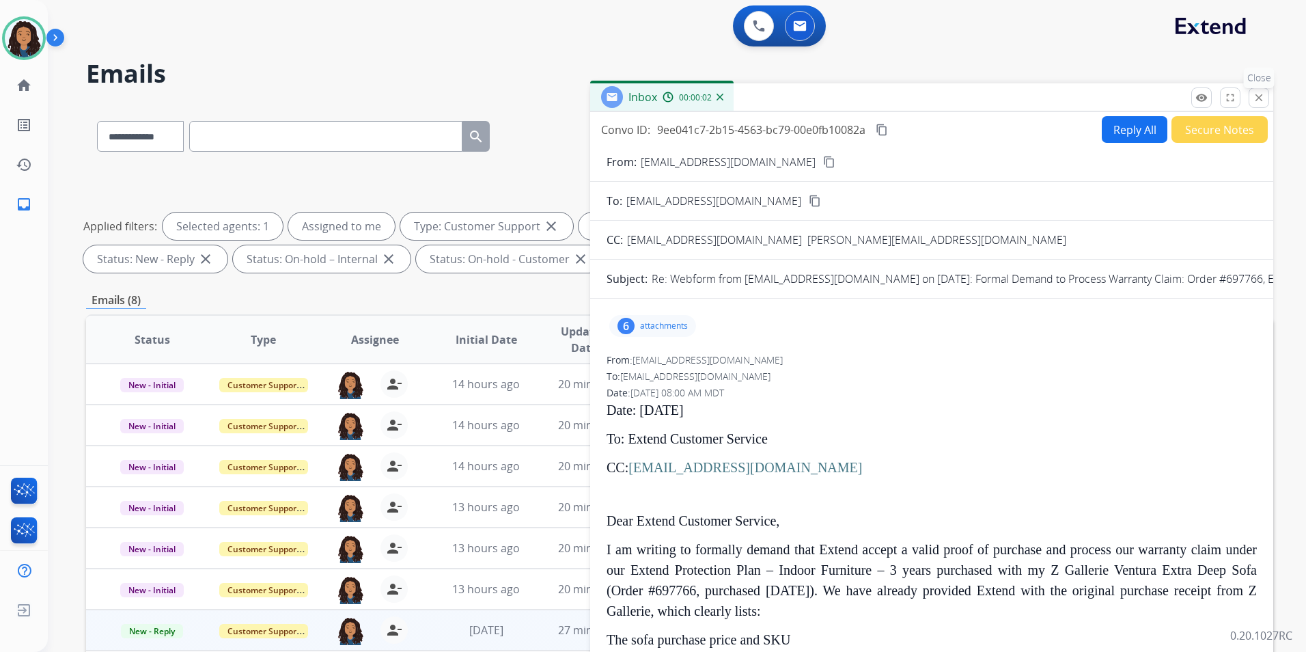
click at [1260, 100] on mat-icon "close" at bounding box center [1259, 98] width 12 height 12
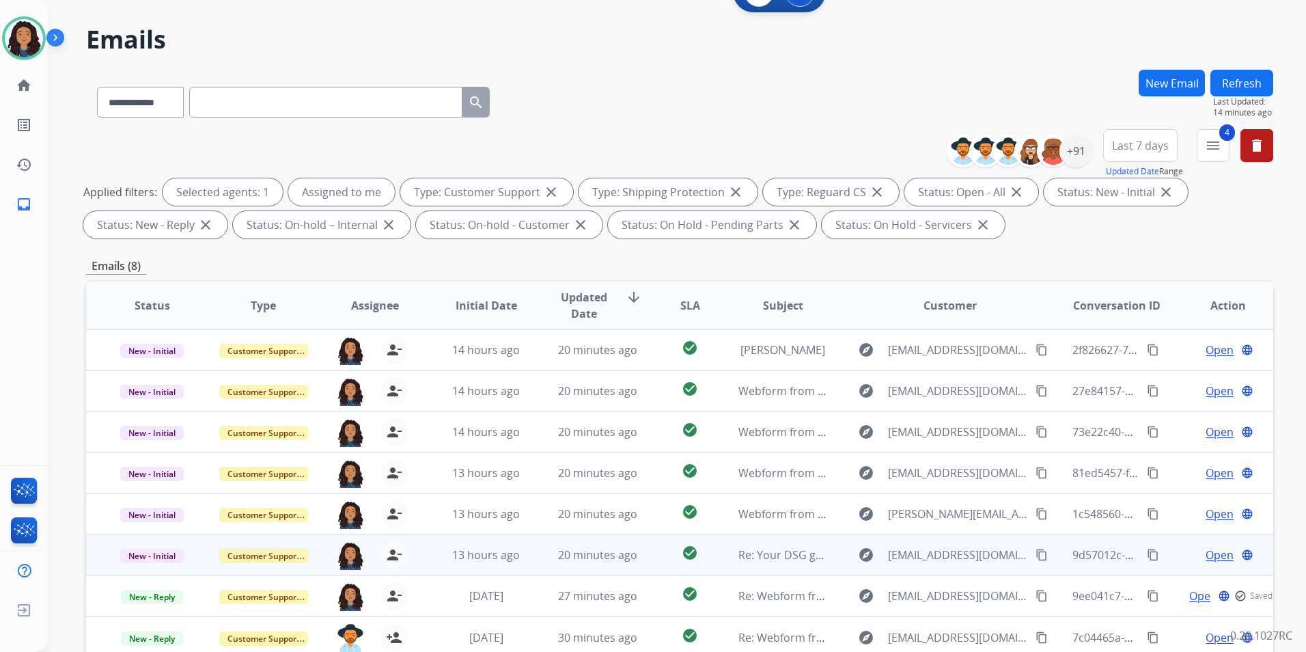
scroll to position [191, 0]
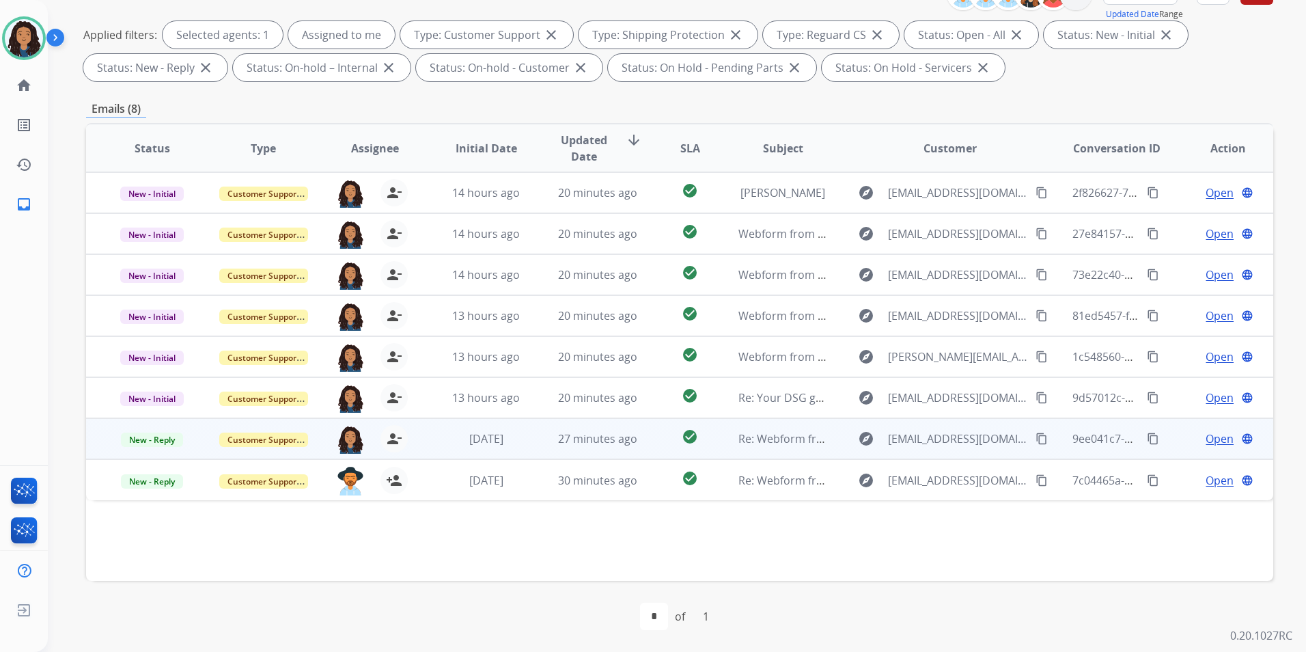
click at [1036, 437] on mat-icon "content_copy" at bounding box center [1042, 438] width 12 height 12
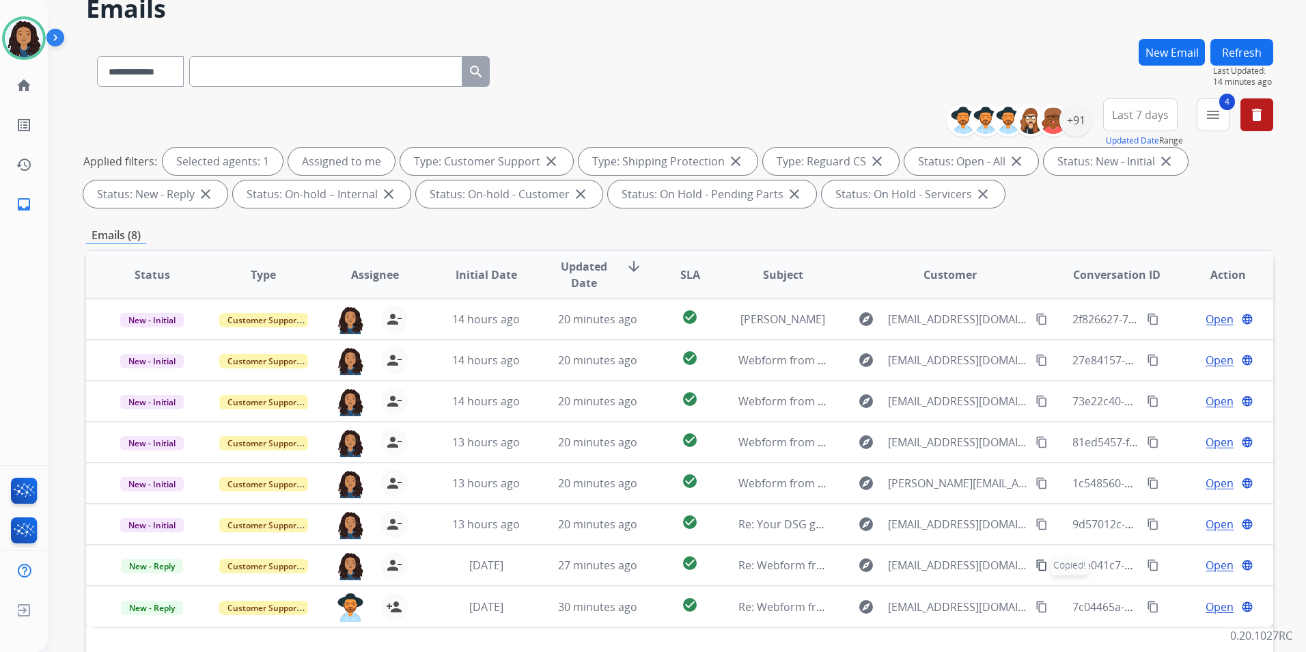
scroll to position [0, 0]
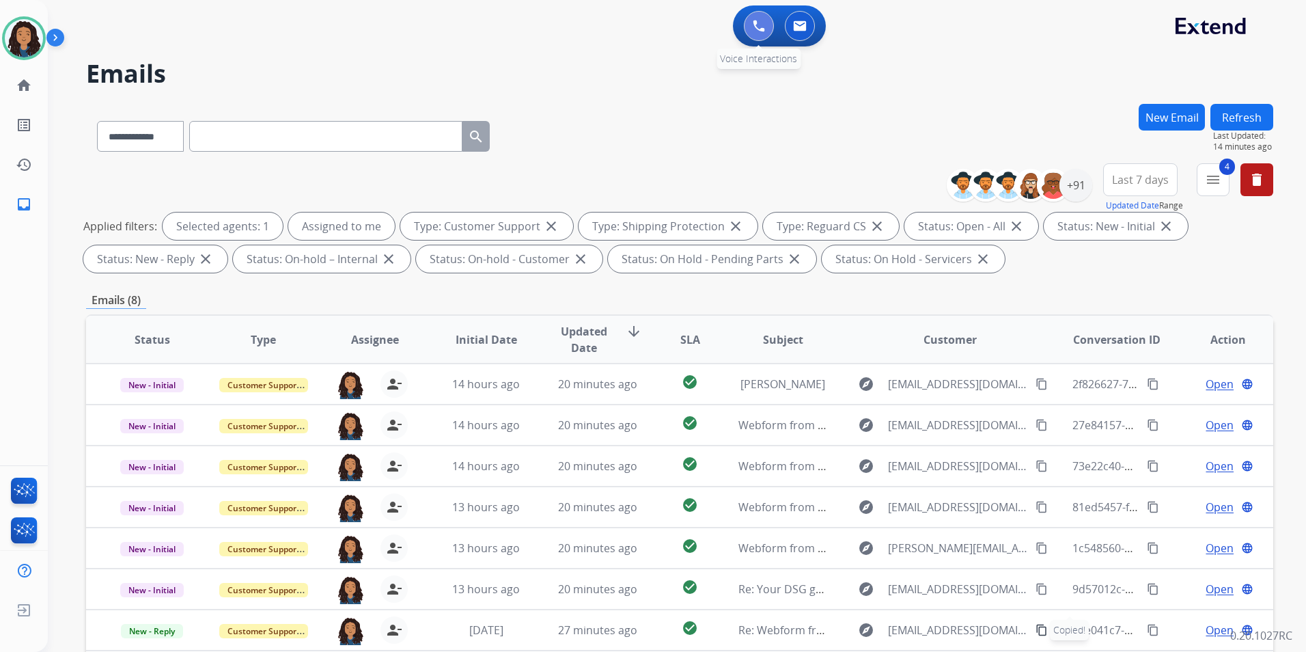
click at [751, 20] on button at bounding box center [759, 26] width 30 height 30
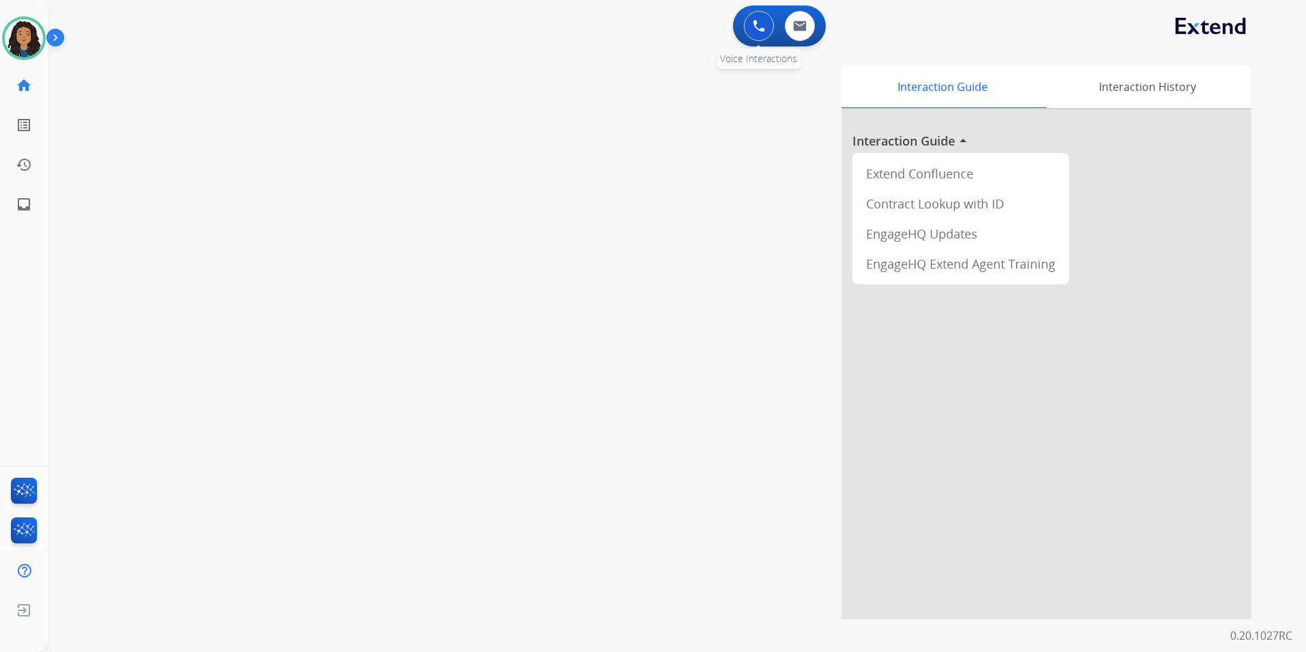
click at [749, 25] on button at bounding box center [759, 26] width 30 height 30
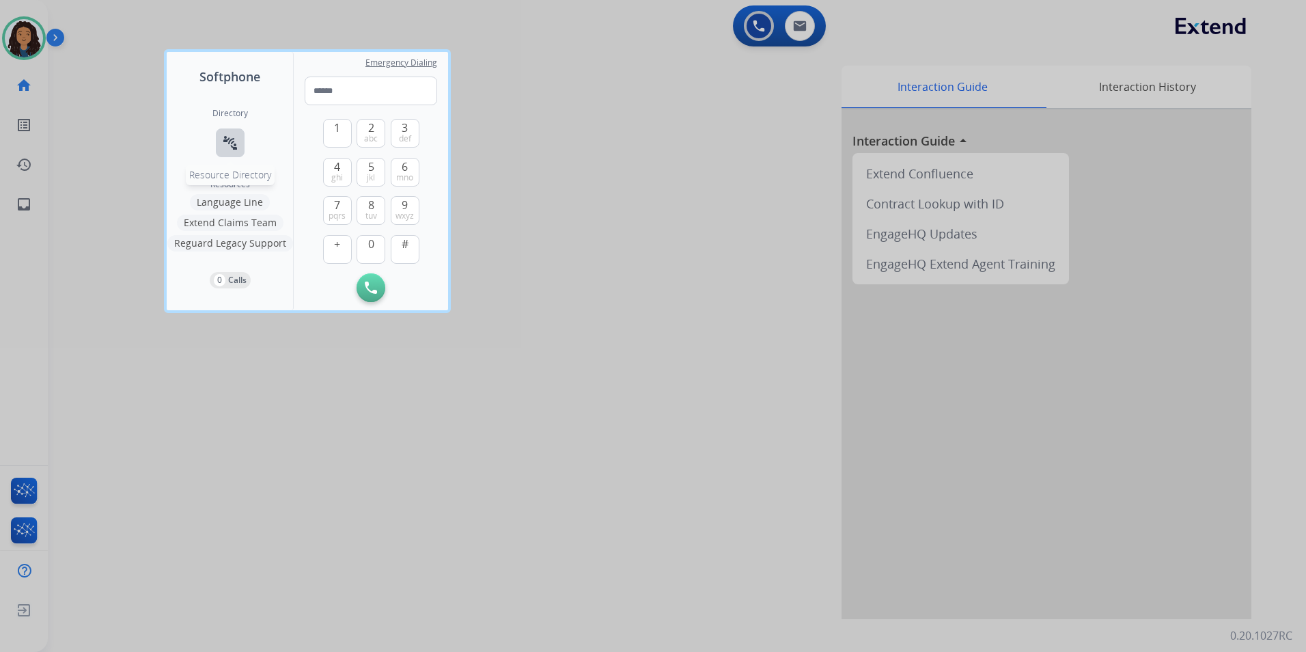
click at [236, 139] on mat-icon "connect_without_contact" at bounding box center [230, 143] width 16 height 16
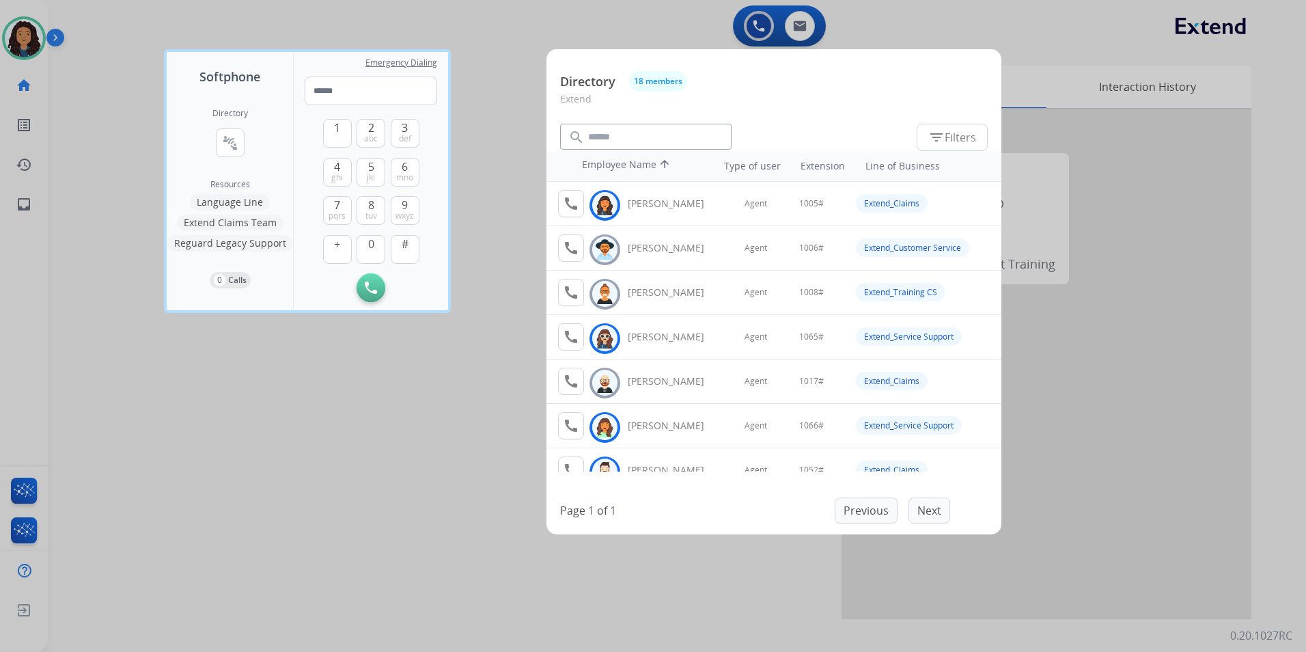
click at [301, 488] on div at bounding box center [653, 326] width 1306 height 652
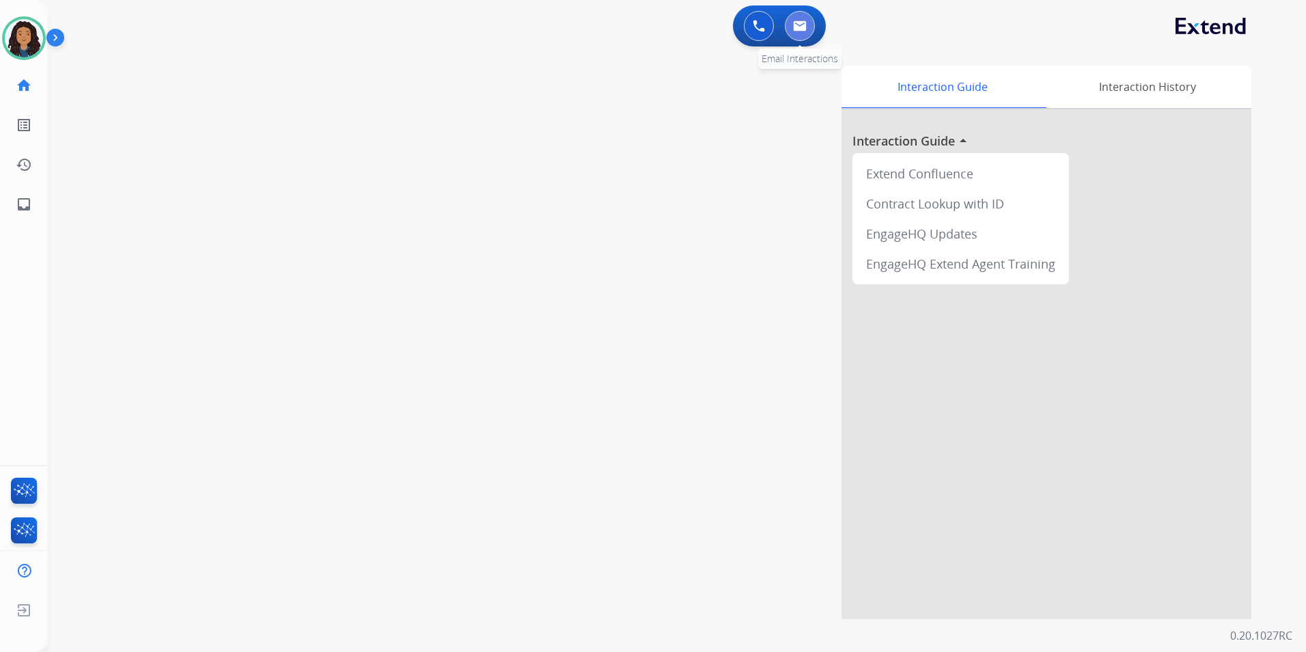
click at [801, 32] on button at bounding box center [800, 26] width 30 height 30
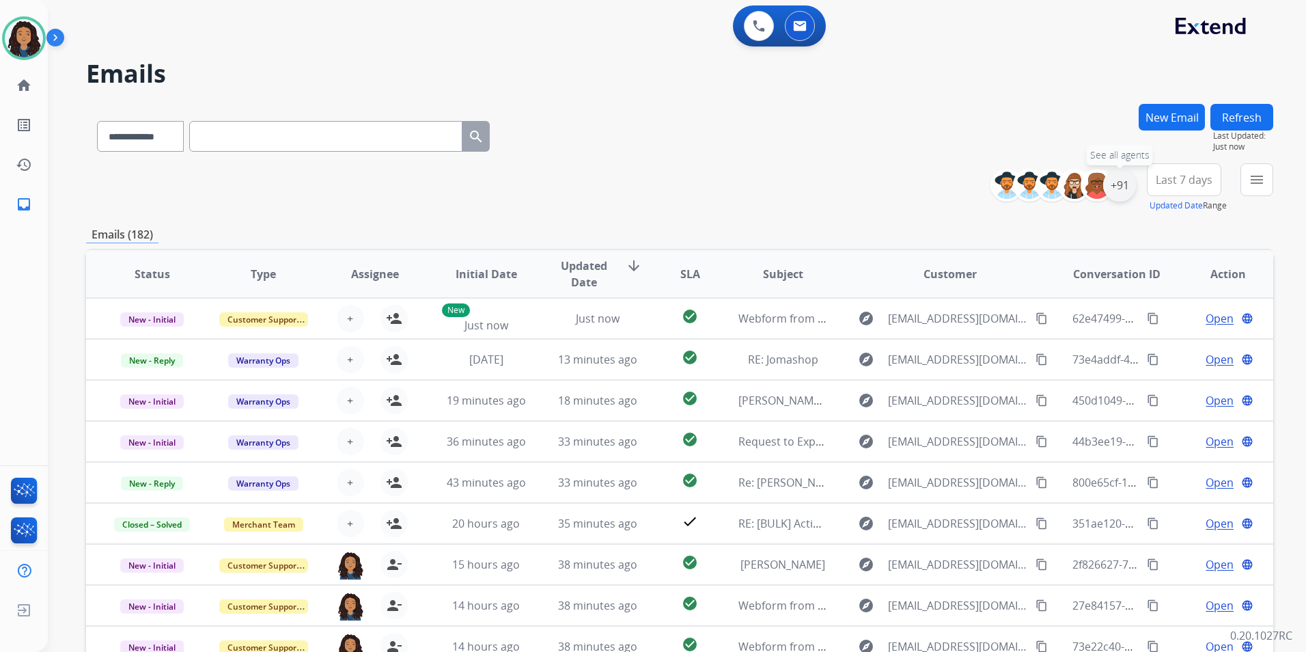
click at [1115, 184] on div "+91" at bounding box center [1119, 185] width 33 height 33
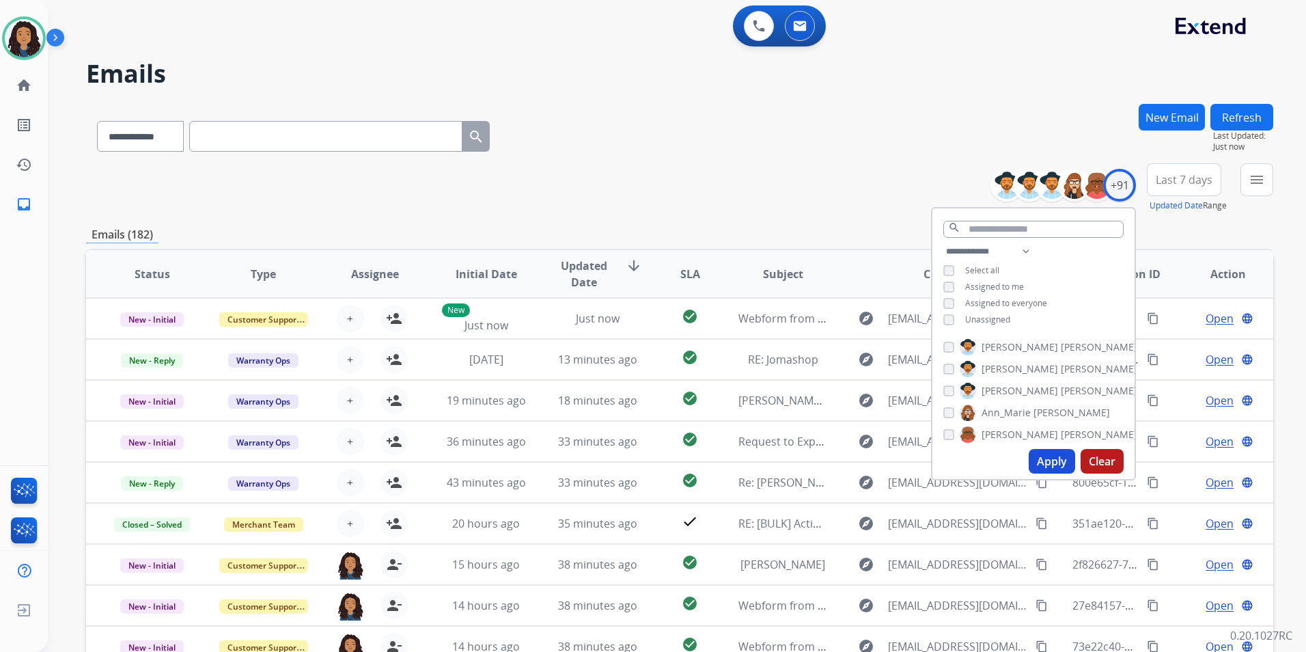
click at [995, 318] on span "Unassigned" at bounding box center [987, 320] width 45 height 12
click at [1057, 454] on button "Apply" at bounding box center [1052, 461] width 46 height 25
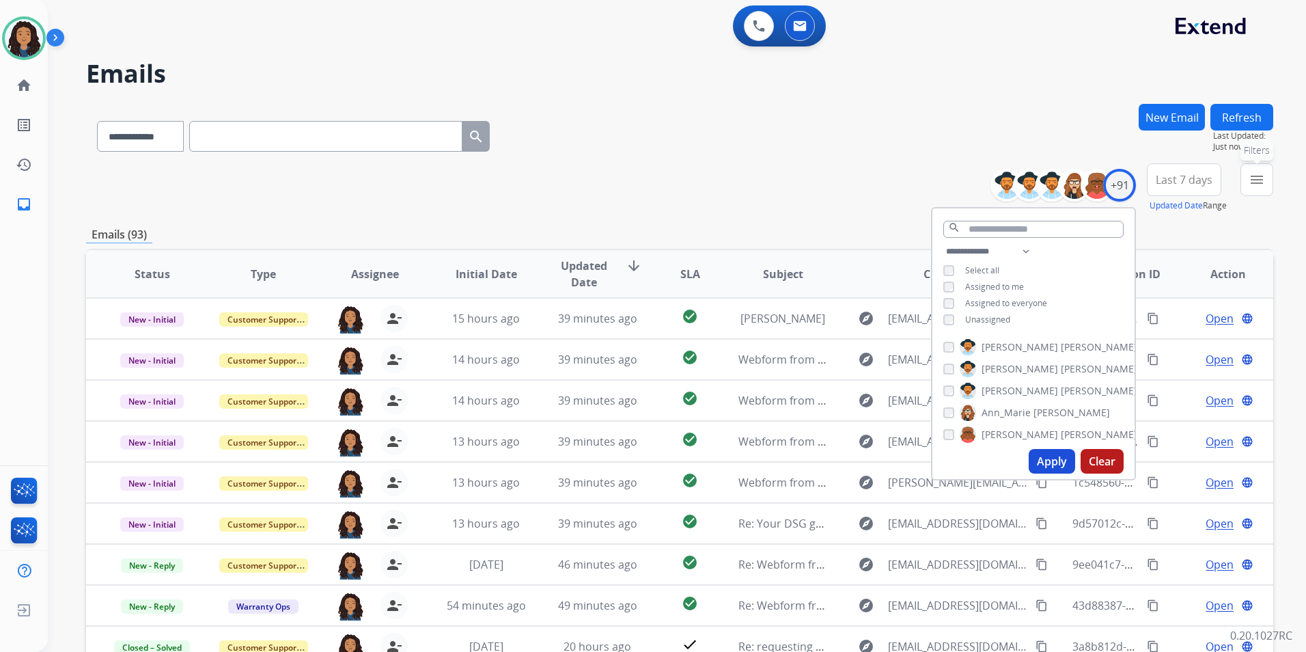
click at [1249, 187] on mat-icon "menu" at bounding box center [1257, 179] width 16 height 16
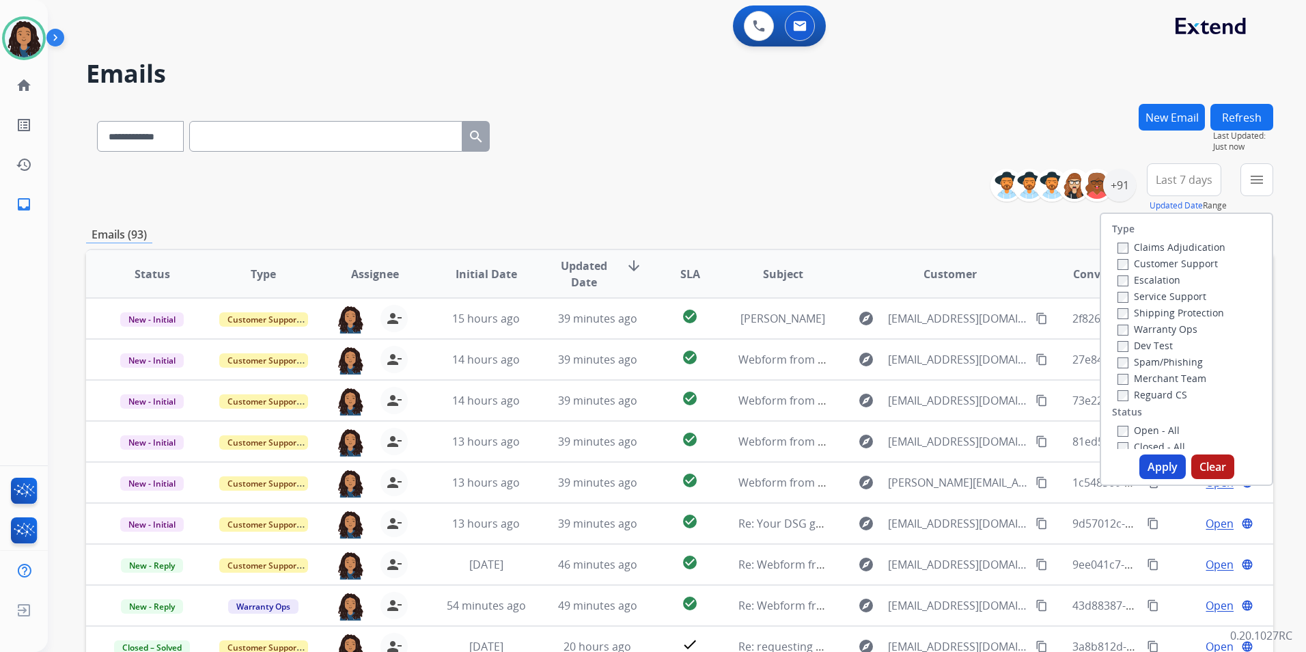
click at [1184, 264] on label "Customer Support" at bounding box center [1167, 263] width 100 height 13
click at [1204, 314] on label "Shipping Protection" at bounding box center [1170, 312] width 107 height 13
click at [1162, 393] on label "Reguard CS" at bounding box center [1152, 394] width 70 height 13
click at [1152, 428] on label "Open - All" at bounding box center [1148, 429] width 62 height 13
click at [1150, 465] on button "Apply" at bounding box center [1162, 466] width 46 height 25
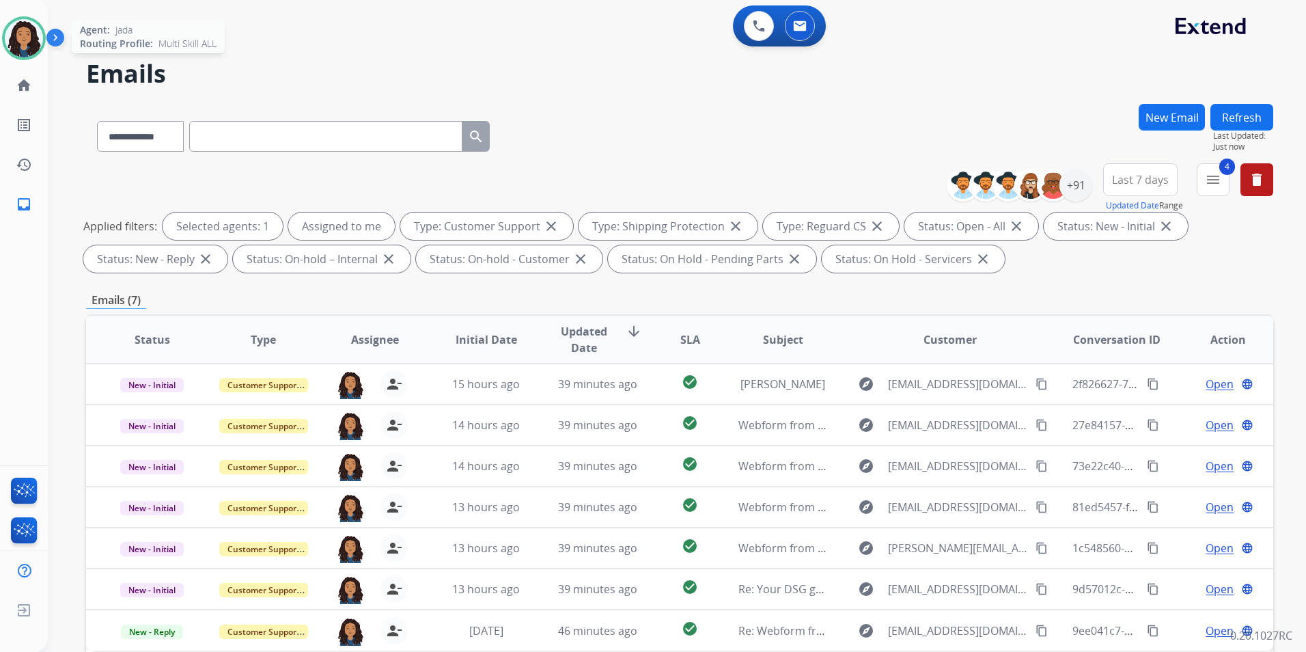
click at [22, 57] on img at bounding box center [24, 38] width 38 height 38
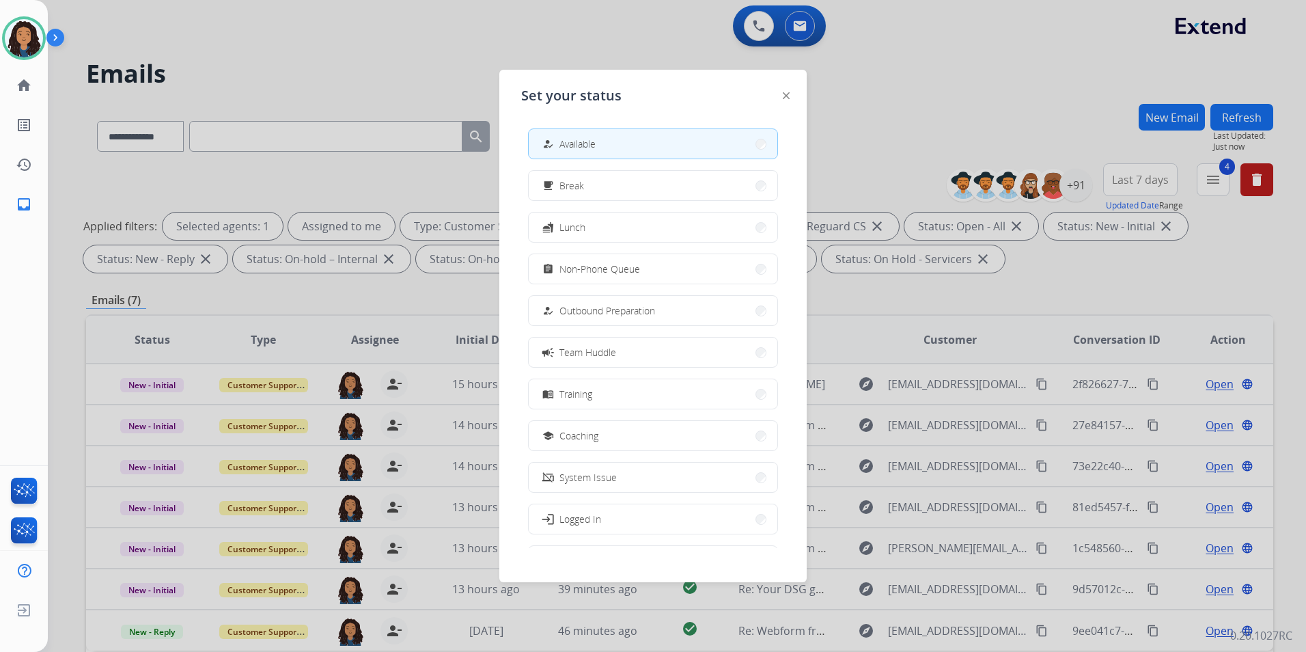
click at [257, 44] on div at bounding box center [653, 326] width 1306 height 652
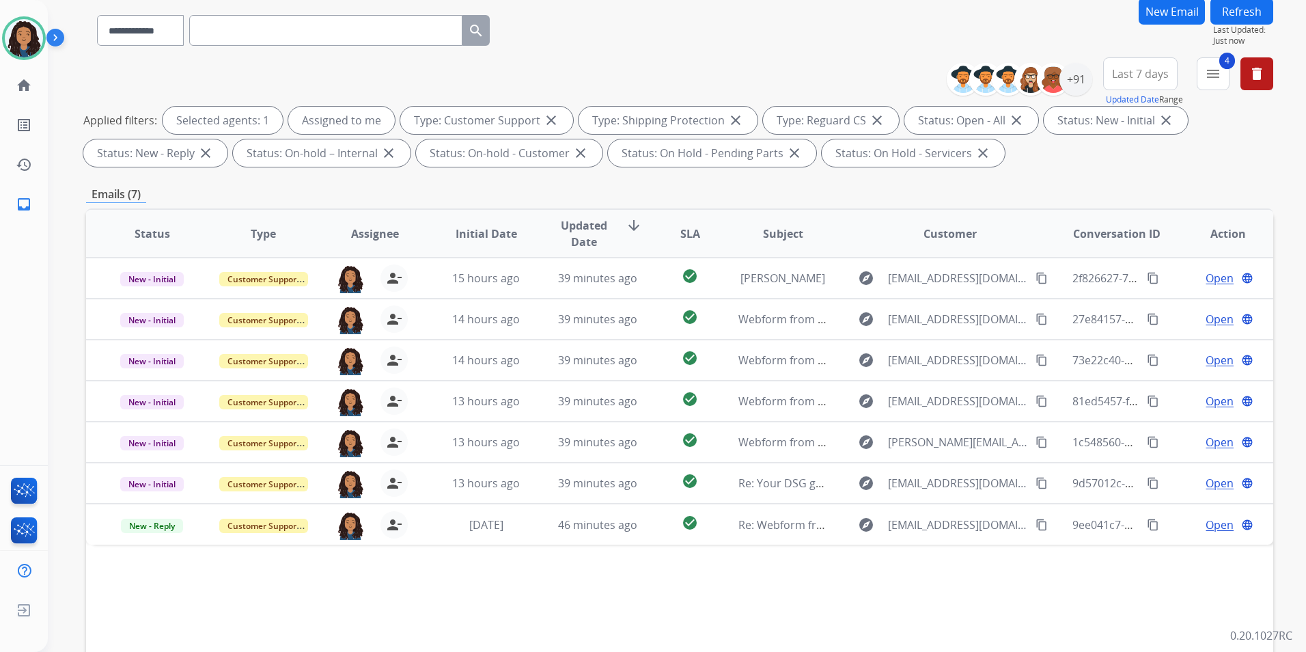
scroll to position [191, 0]
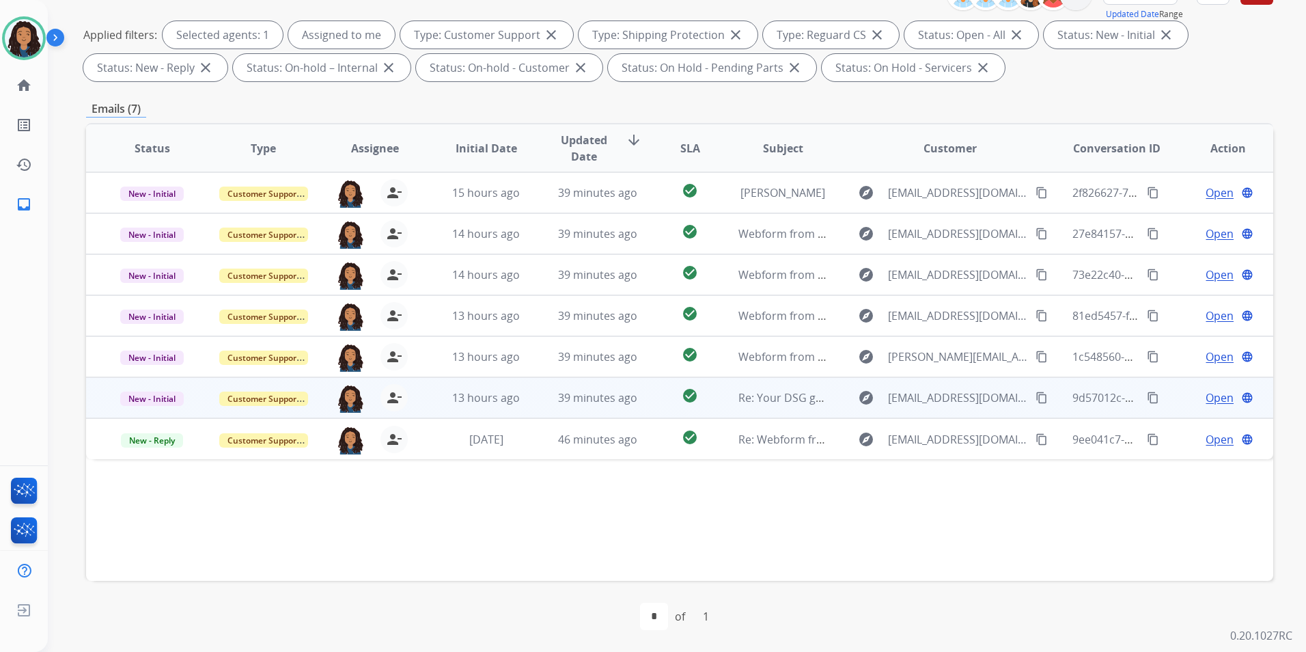
click at [1206, 398] on span "Open" at bounding box center [1220, 397] width 28 height 16
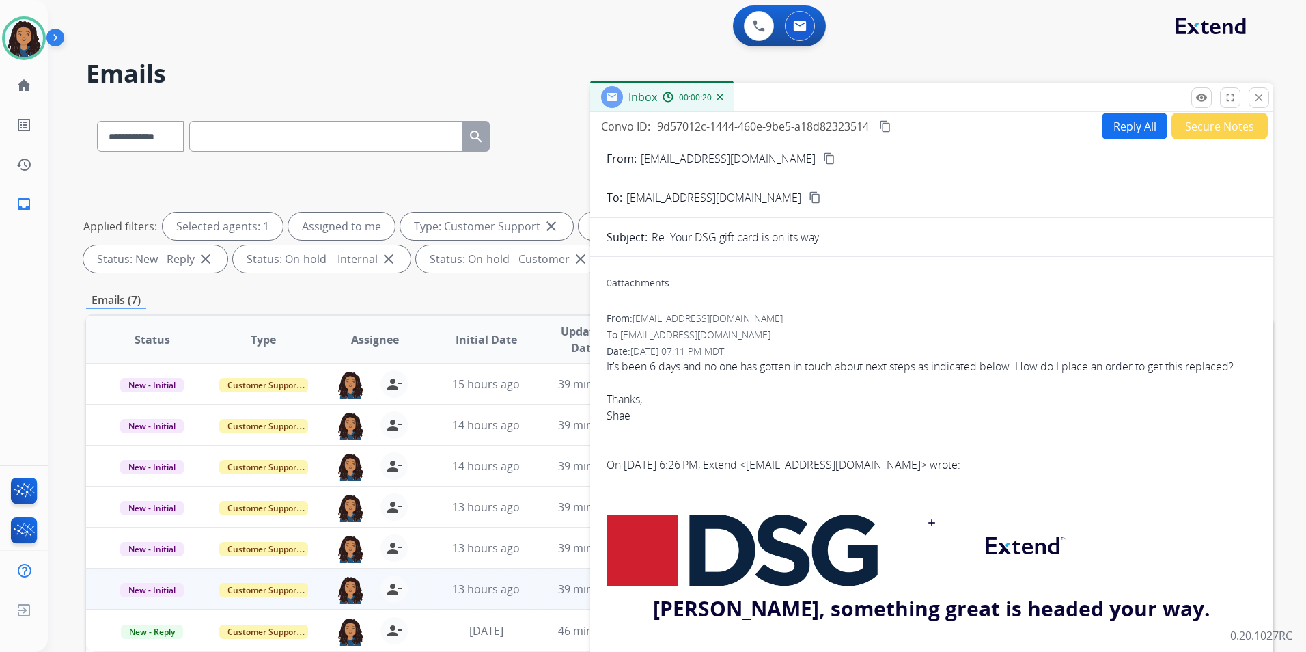
scroll to position [0, 0]
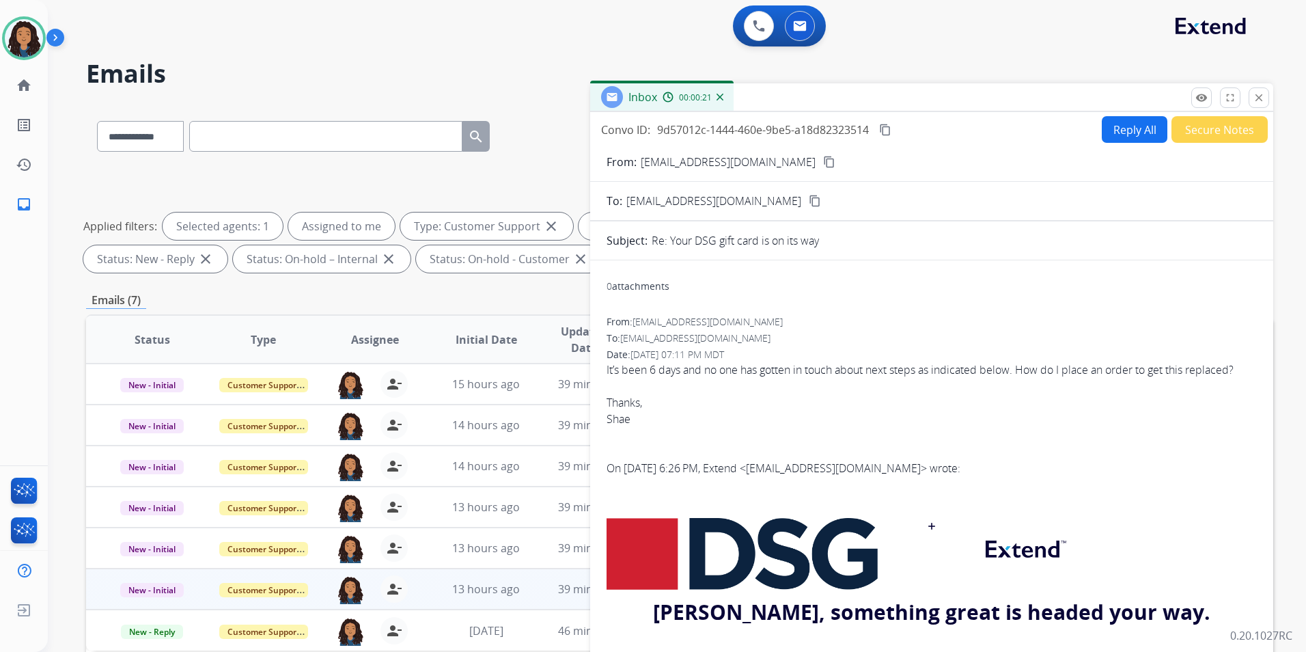
click at [823, 165] on mat-icon "content_copy" at bounding box center [829, 162] width 12 height 12
click at [14, 35] on img at bounding box center [24, 38] width 38 height 38
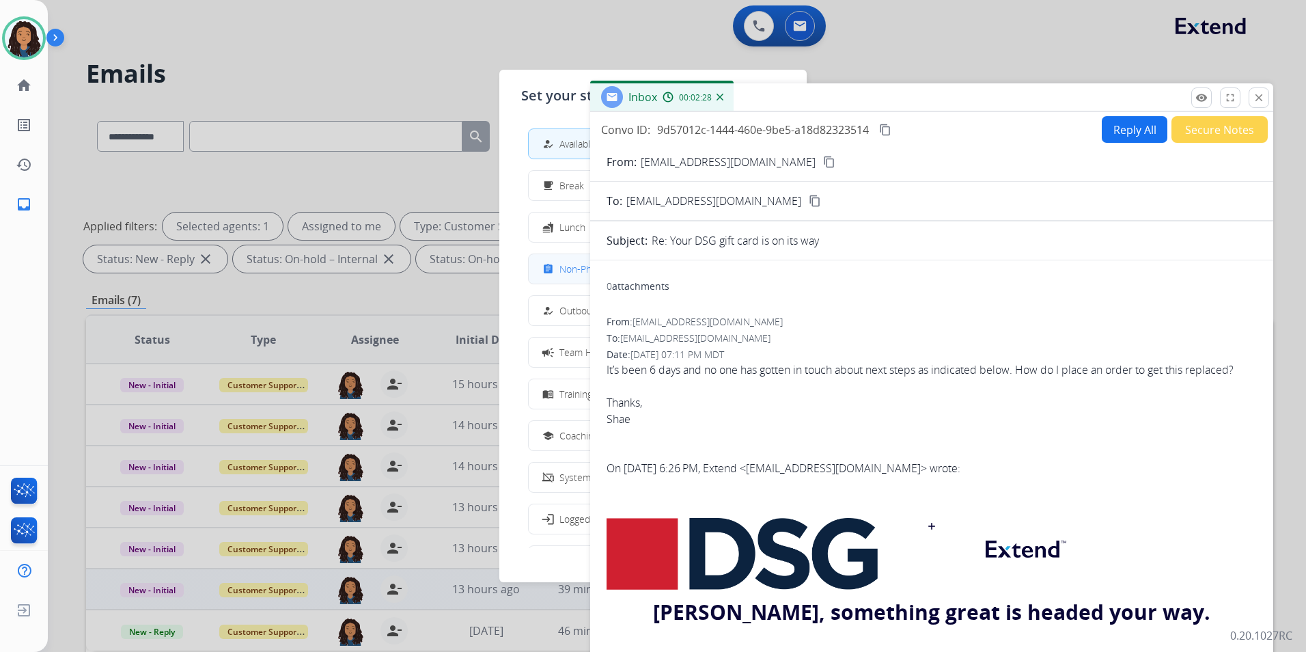
click at [569, 273] on span "Non-Phone Queue" at bounding box center [599, 269] width 81 height 14
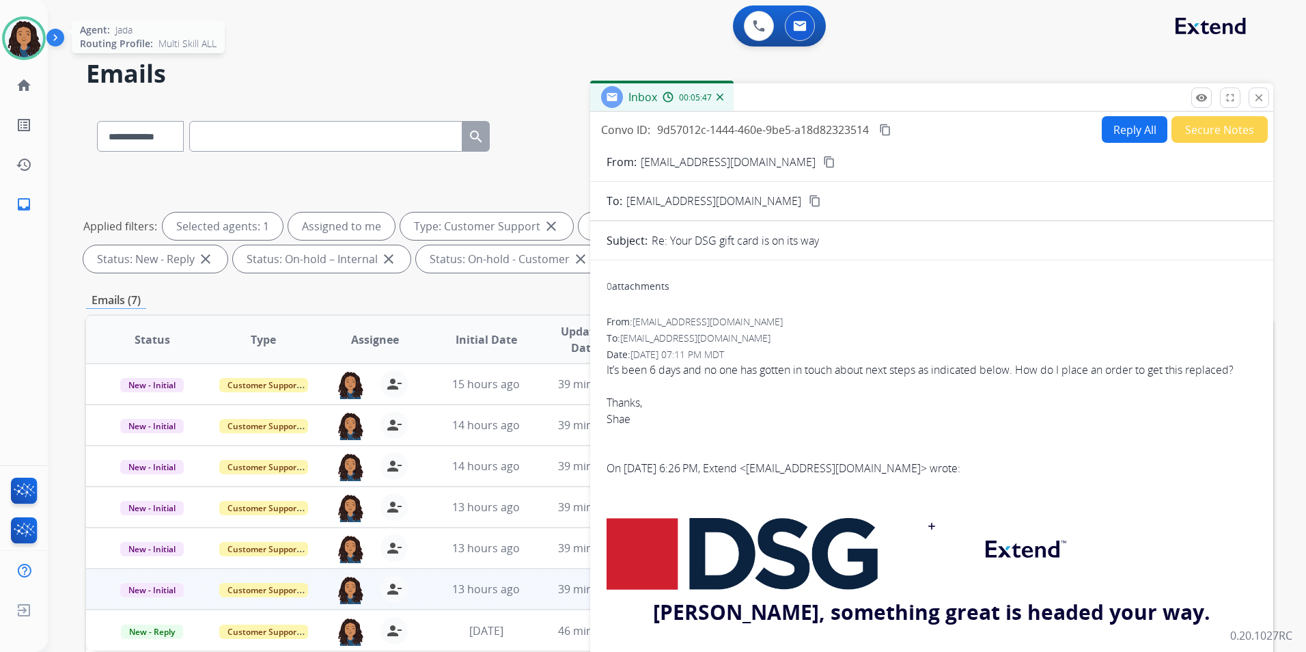
click at [11, 31] on img at bounding box center [24, 38] width 38 height 38
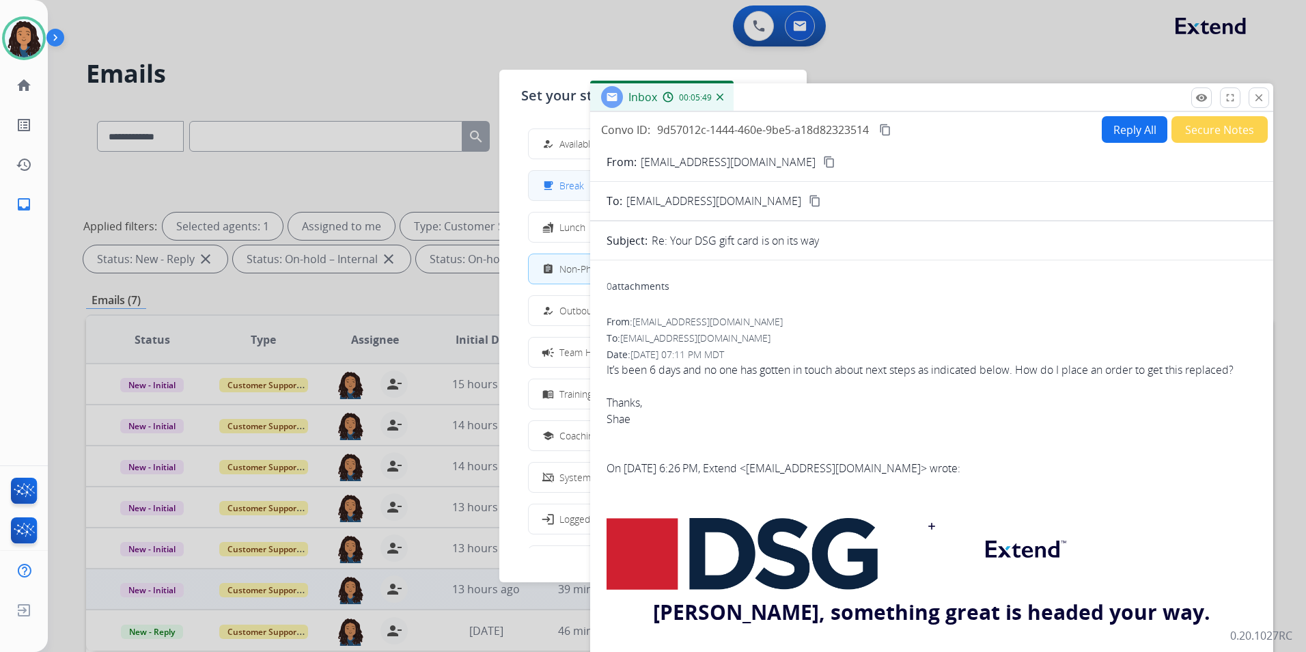
click at [564, 184] on span "Break" at bounding box center [571, 185] width 25 height 14
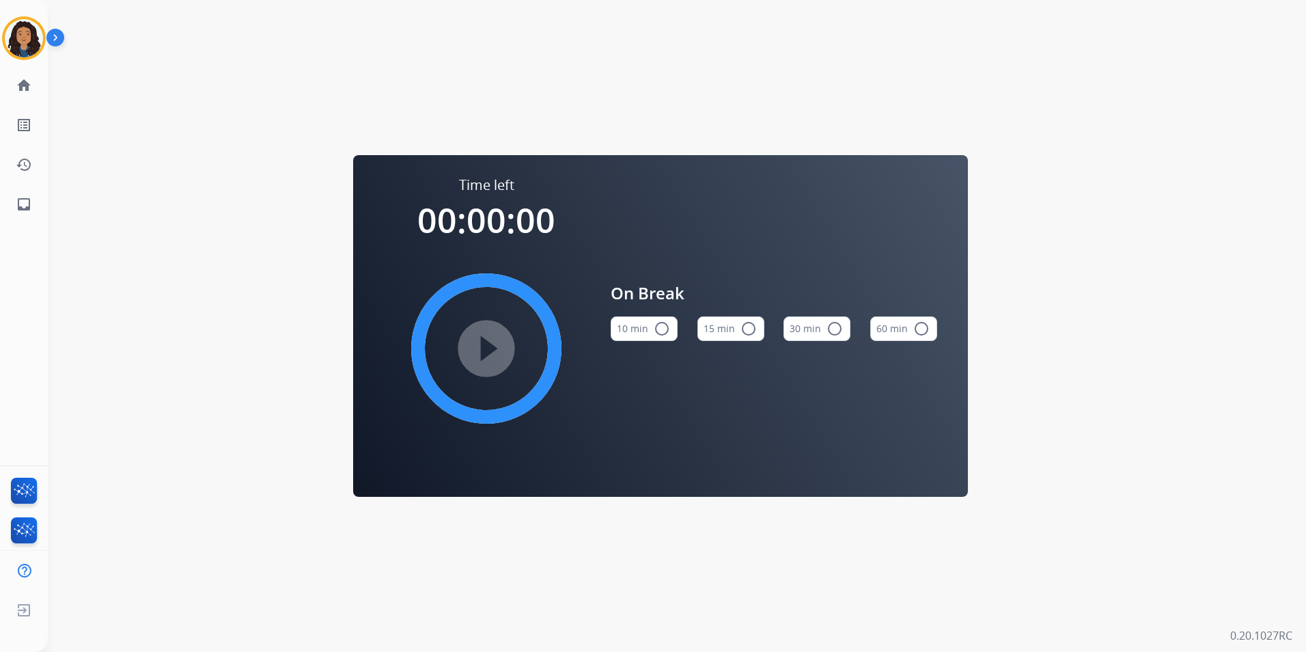
click at [749, 335] on mat-icon "radio_button_unchecked" at bounding box center [748, 328] width 16 height 16
click at [486, 340] on mat-icon "play_circle_filled" at bounding box center [486, 348] width 16 height 16
click at [27, 51] on img at bounding box center [24, 38] width 38 height 38
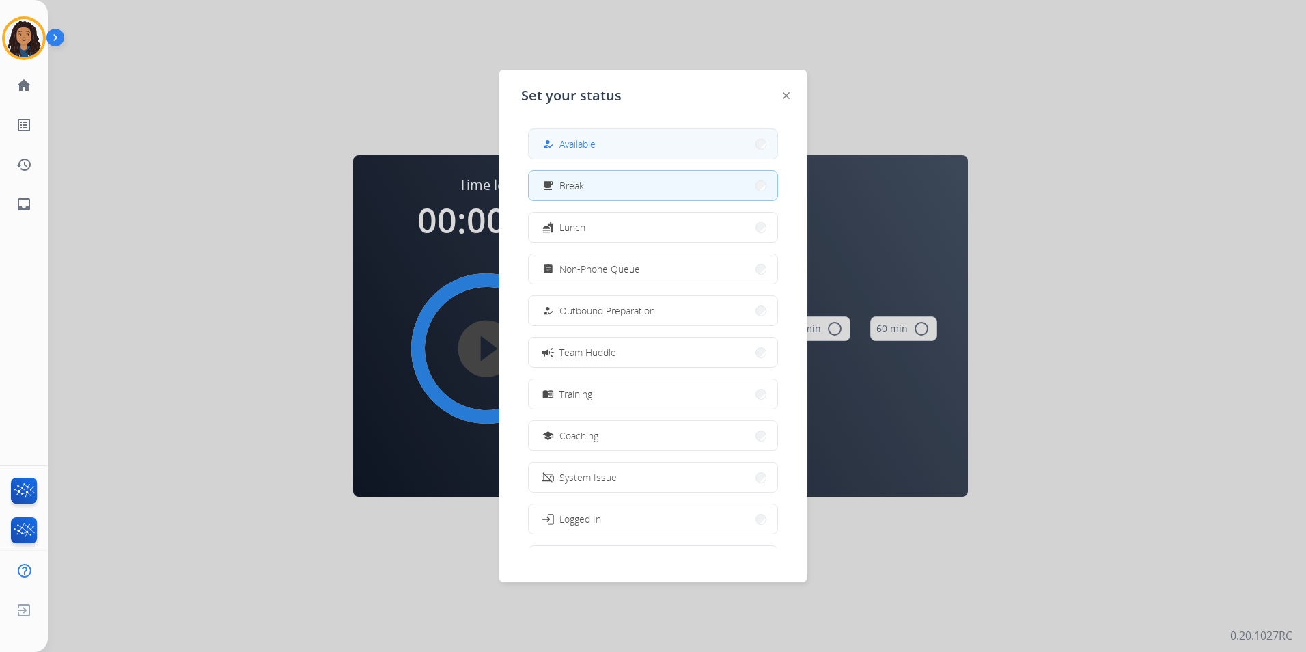
click at [650, 141] on button "how_to_reg Available" at bounding box center [653, 143] width 249 height 29
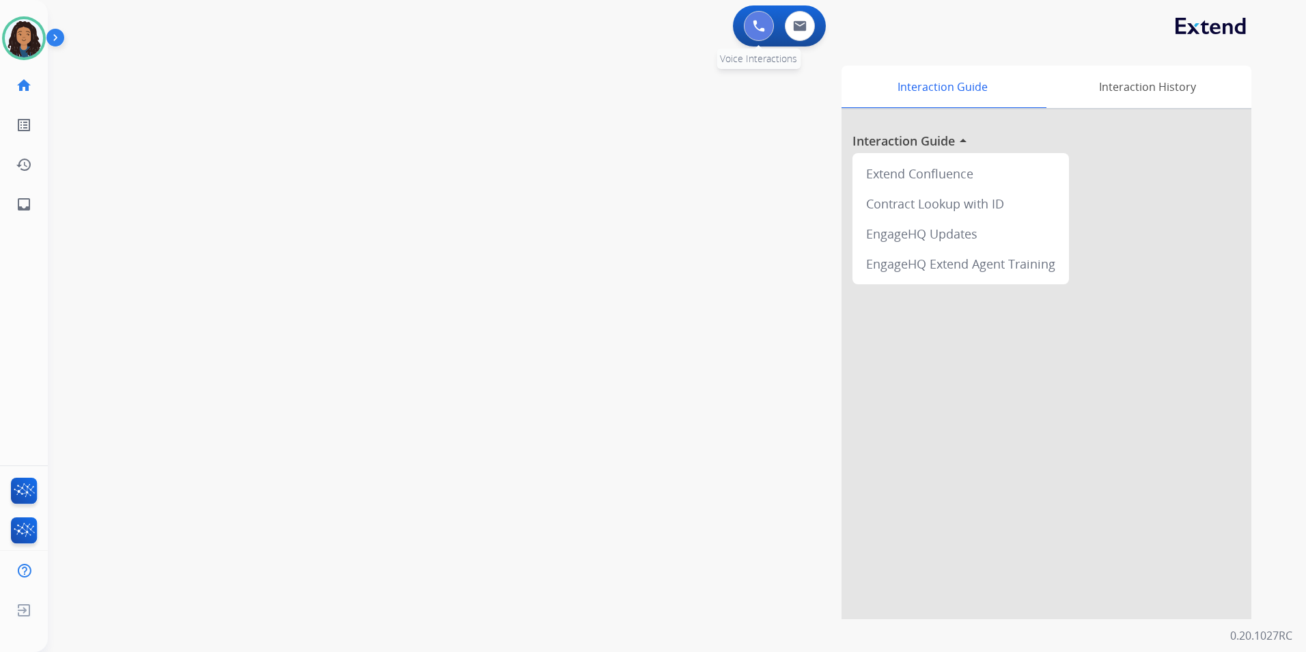
click at [756, 29] on img at bounding box center [759, 26] width 12 height 12
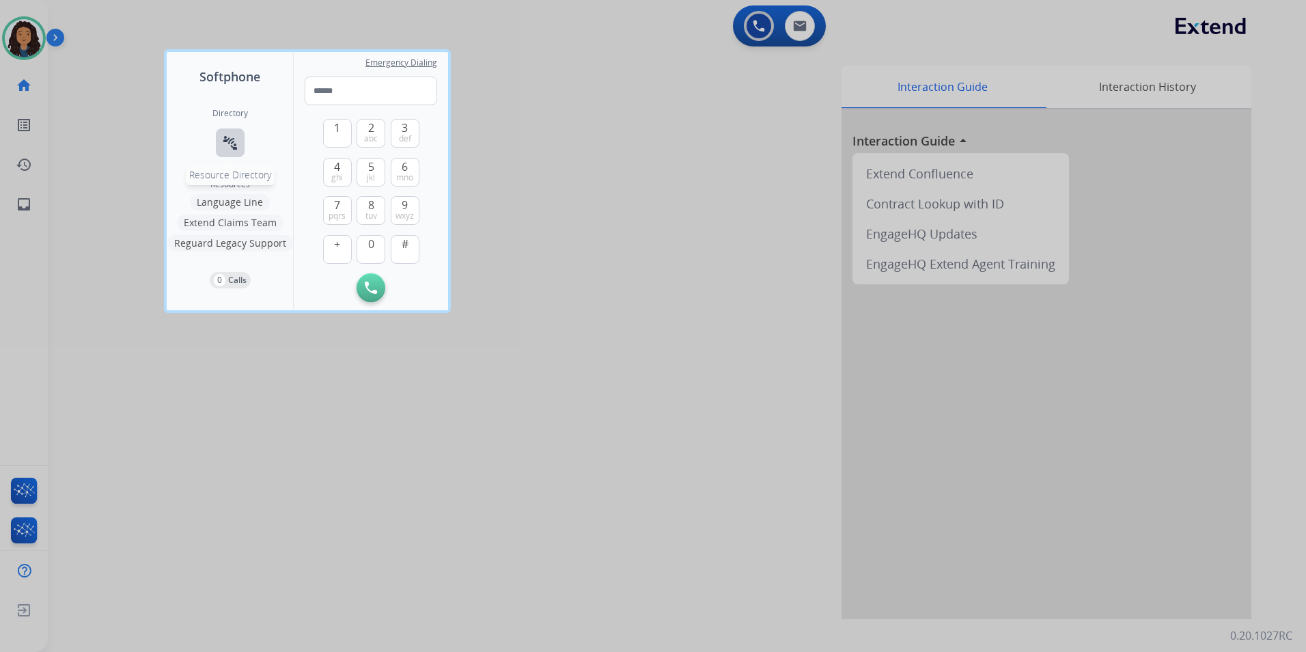
click at [218, 141] on button "connect_without_contact Resource Directory" at bounding box center [230, 142] width 29 height 29
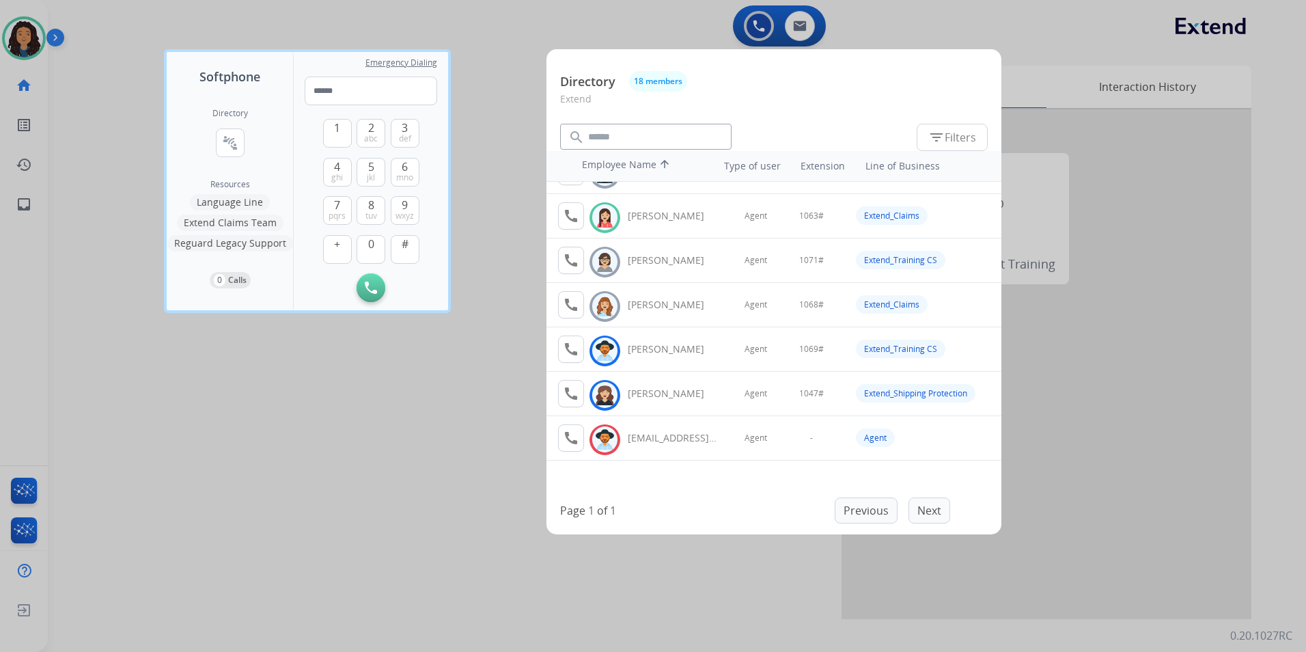
scroll to position [452, 0]
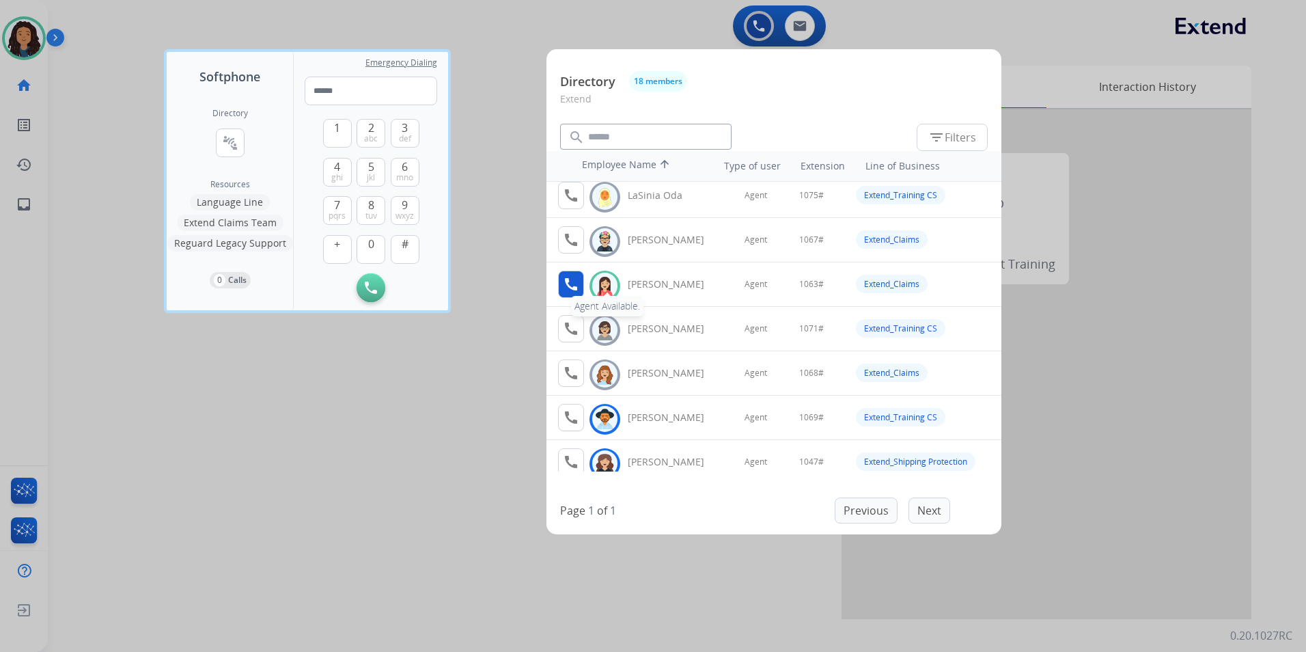
click at [575, 282] on mat-icon "call" at bounding box center [571, 284] width 16 height 16
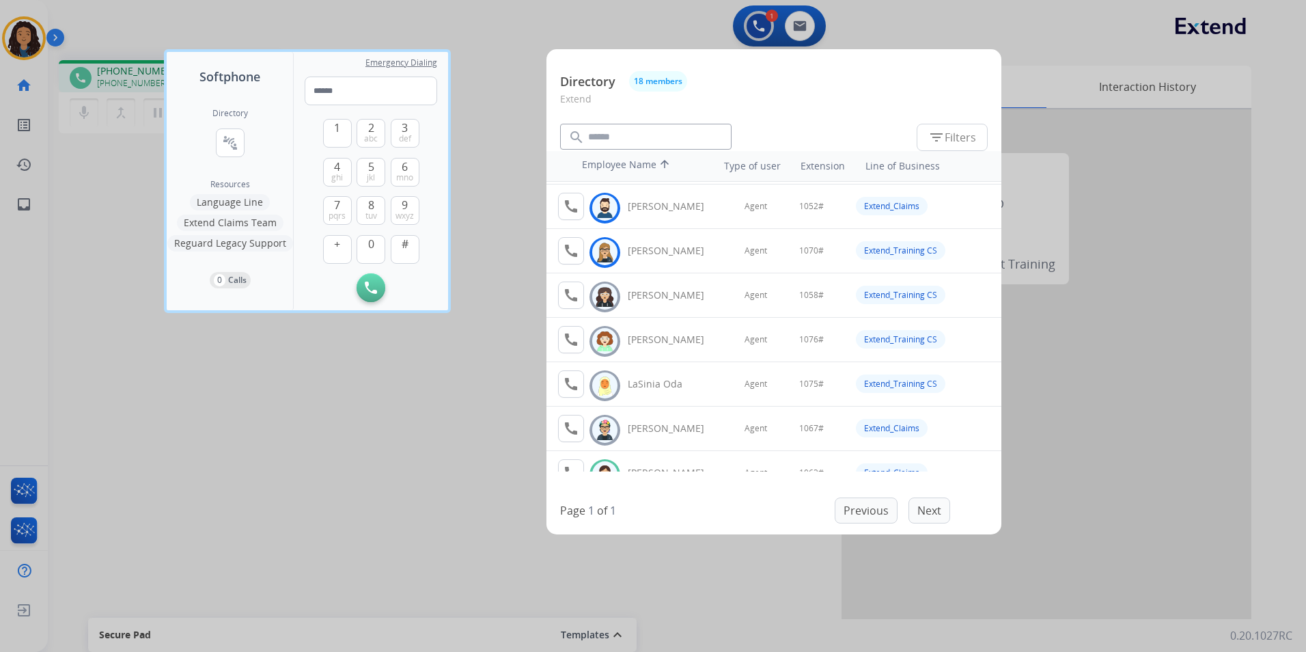
scroll to position [273, 0]
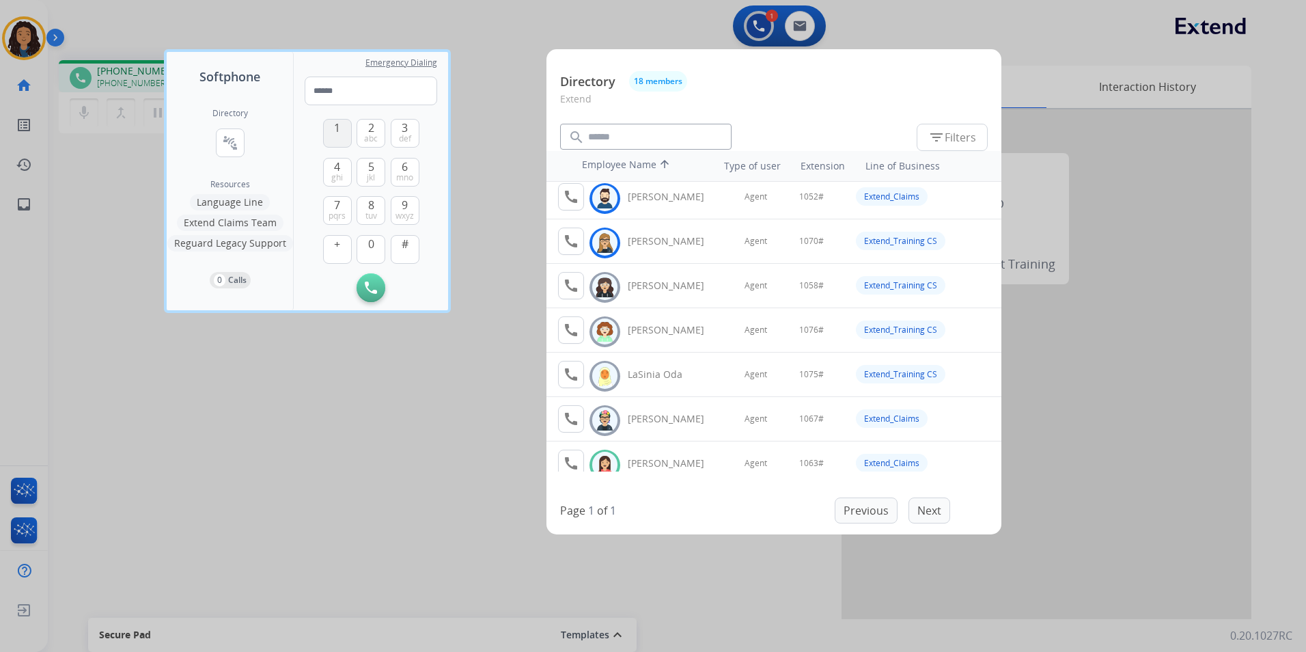
click at [347, 138] on button "1" at bounding box center [337, 133] width 29 height 29
click at [373, 242] on span "0" at bounding box center [371, 244] width 6 height 16
click at [408, 161] on button "6 mno" at bounding box center [405, 172] width 29 height 29
click at [410, 129] on button "3 def" at bounding box center [405, 133] width 29 height 29
click at [410, 252] on button "#" at bounding box center [405, 249] width 29 height 29
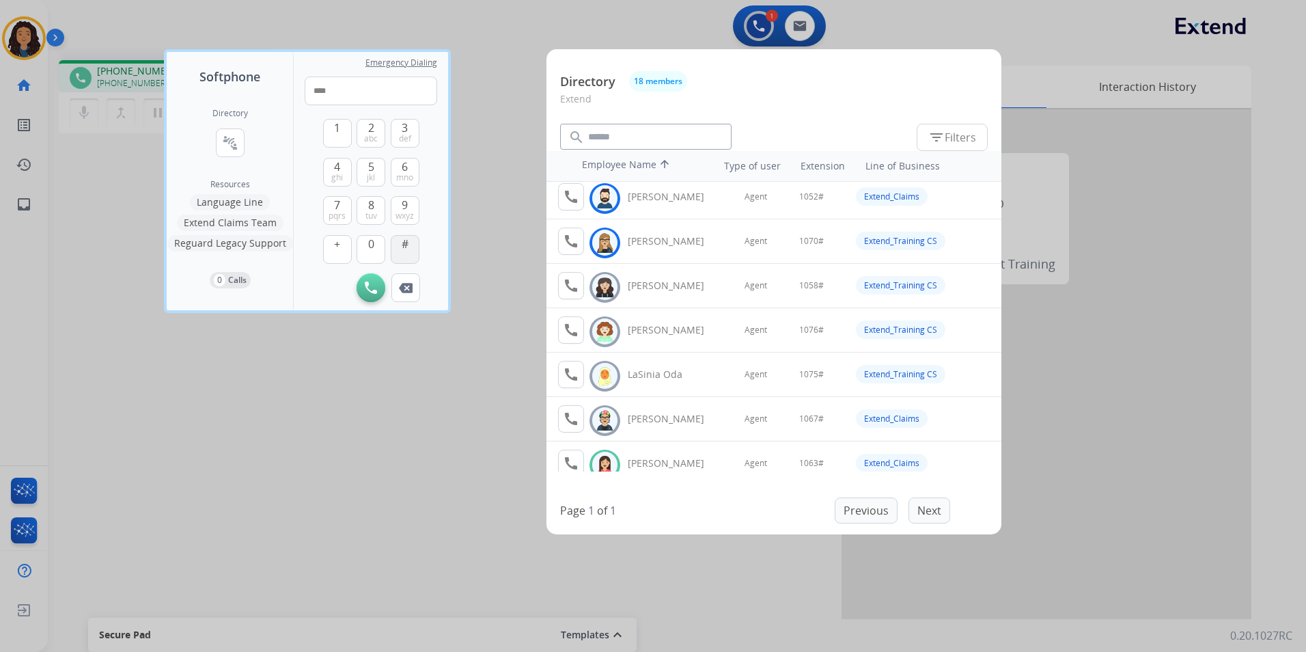
type input "*****"
click at [344, 505] on div at bounding box center [653, 326] width 1306 height 652
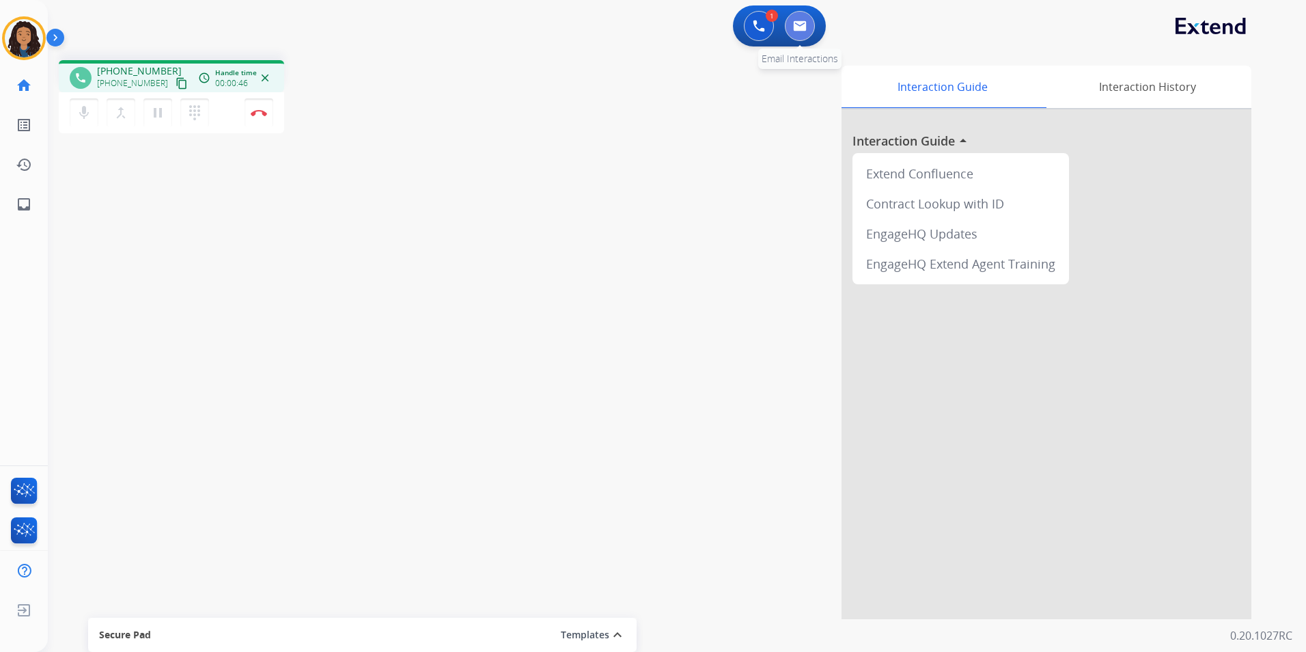
click at [802, 30] on img at bounding box center [800, 25] width 14 height 11
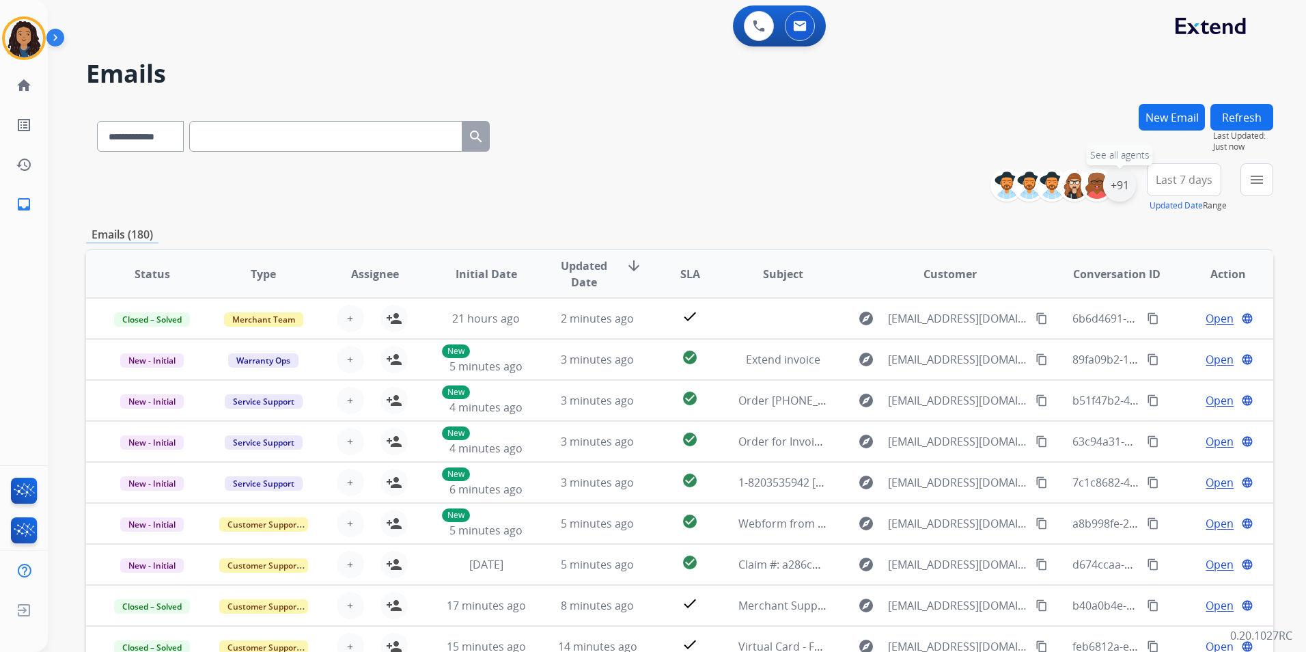
click at [1116, 178] on div "+91" at bounding box center [1119, 185] width 33 height 33
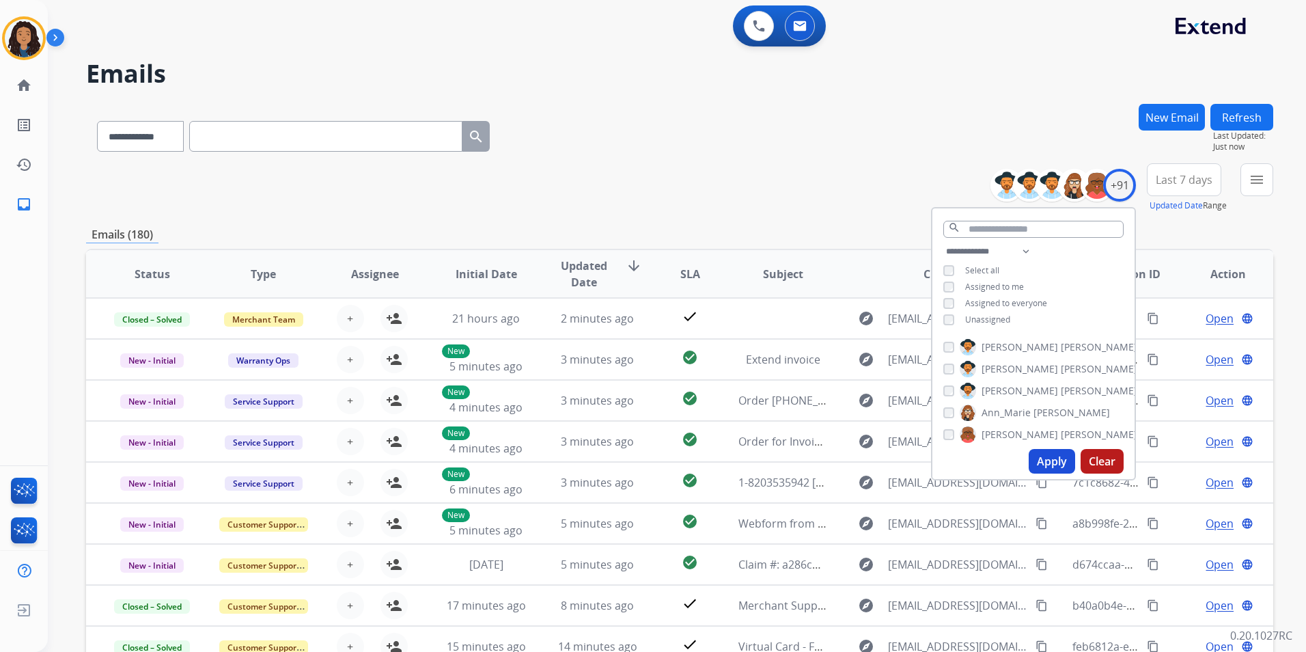
click at [992, 320] on span "Unassigned" at bounding box center [987, 320] width 45 height 12
click at [1055, 458] on button "Apply" at bounding box center [1052, 461] width 46 height 25
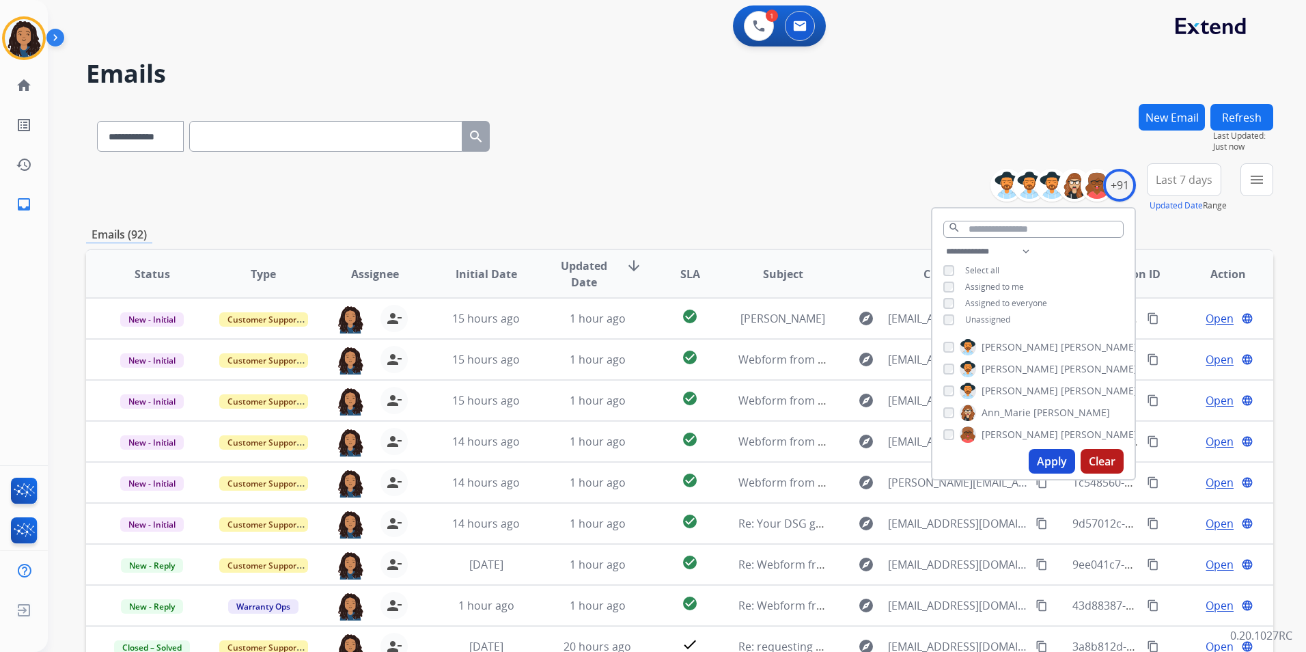
click at [1257, 196] on div "menu Type Claims Adjudication Customer Support Escalation Service Support Shipp…" at bounding box center [1256, 187] width 33 height 49
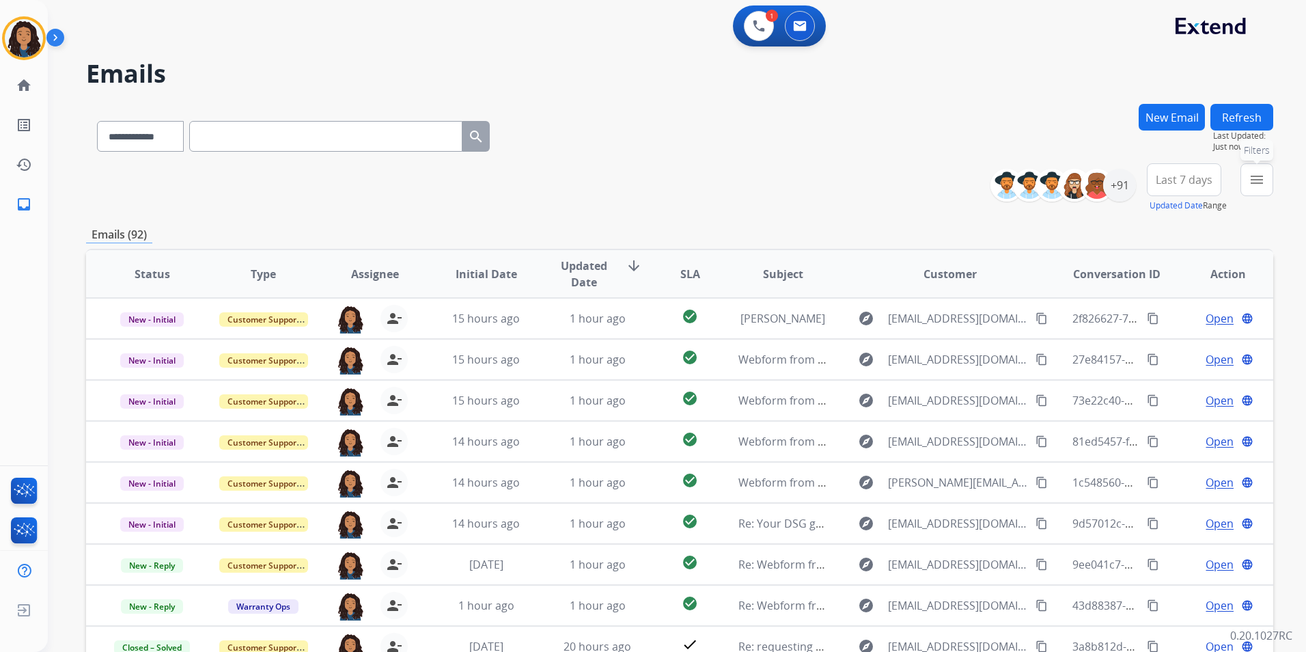
click at [1257, 186] on mat-icon "menu" at bounding box center [1257, 179] width 16 height 16
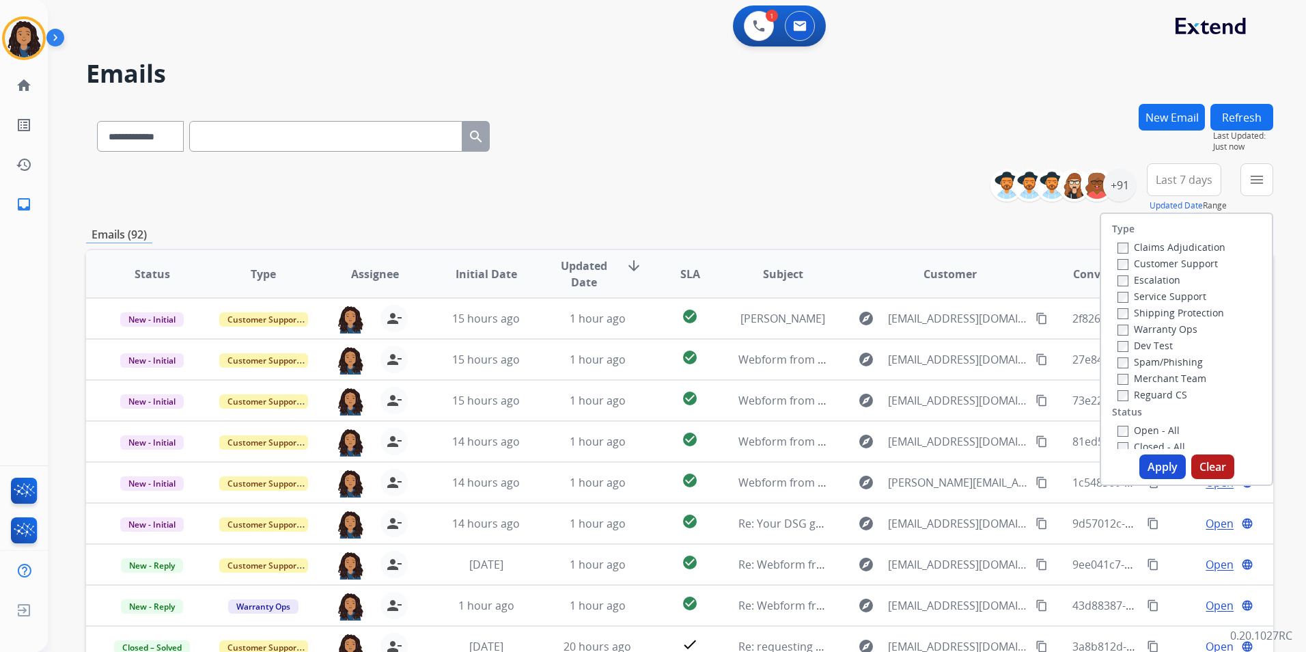
click at [1202, 266] on label "Customer Support" at bounding box center [1167, 263] width 100 height 13
click at [1190, 316] on label "Shipping Protection" at bounding box center [1170, 312] width 107 height 13
click at [1162, 400] on label "Reguard CS" at bounding box center [1152, 394] width 70 height 13
click at [1161, 431] on label "Open - All" at bounding box center [1148, 429] width 62 height 13
click at [1152, 473] on button "Apply" at bounding box center [1162, 466] width 46 height 25
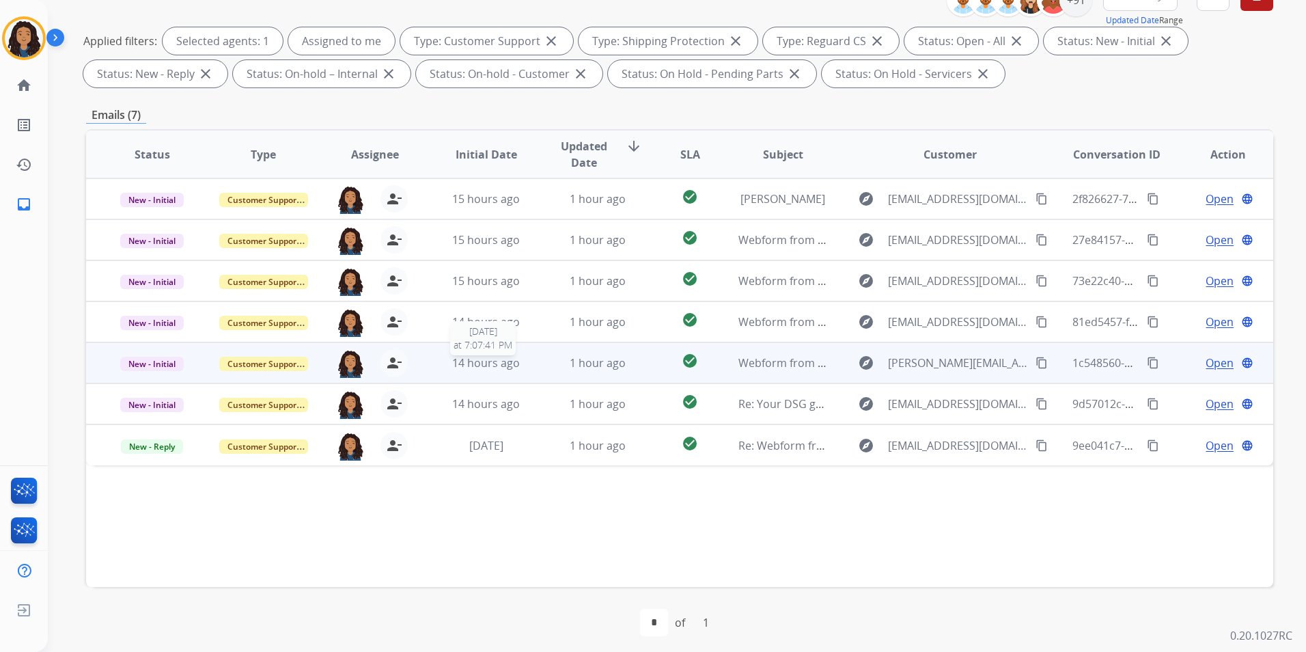
scroll to position [191, 0]
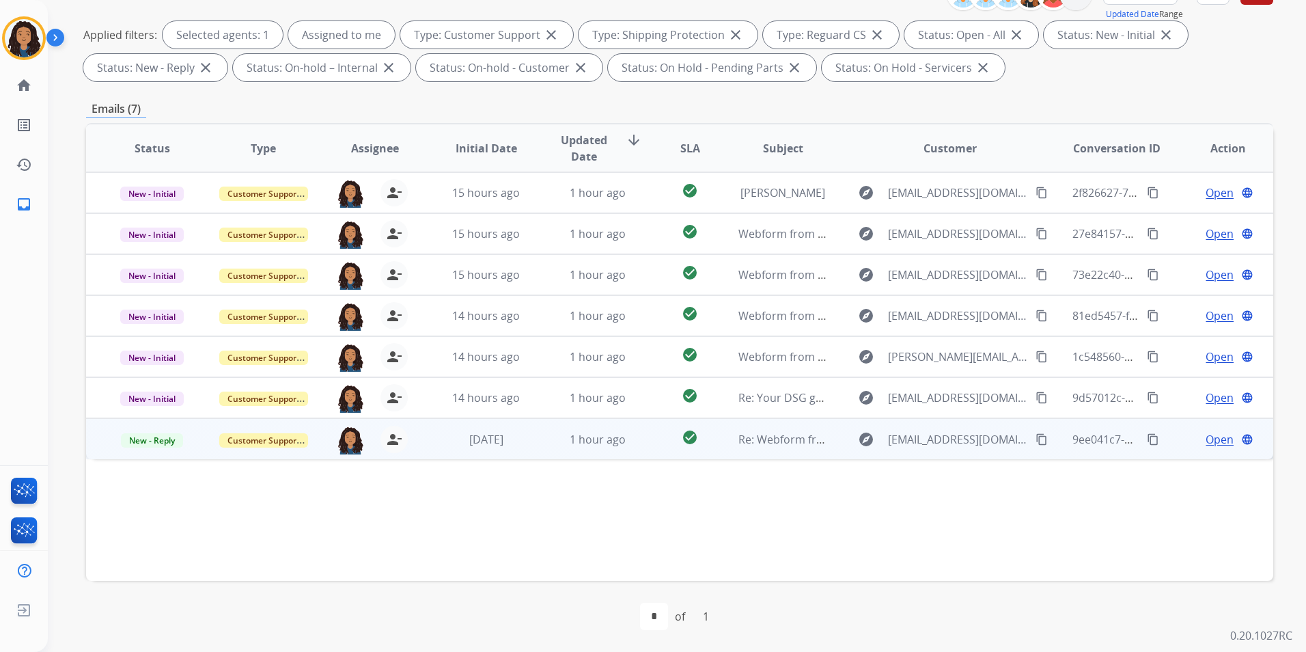
click at [1209, 438] on span "Open" at bounding box center [1220, 439] width 28 height 16
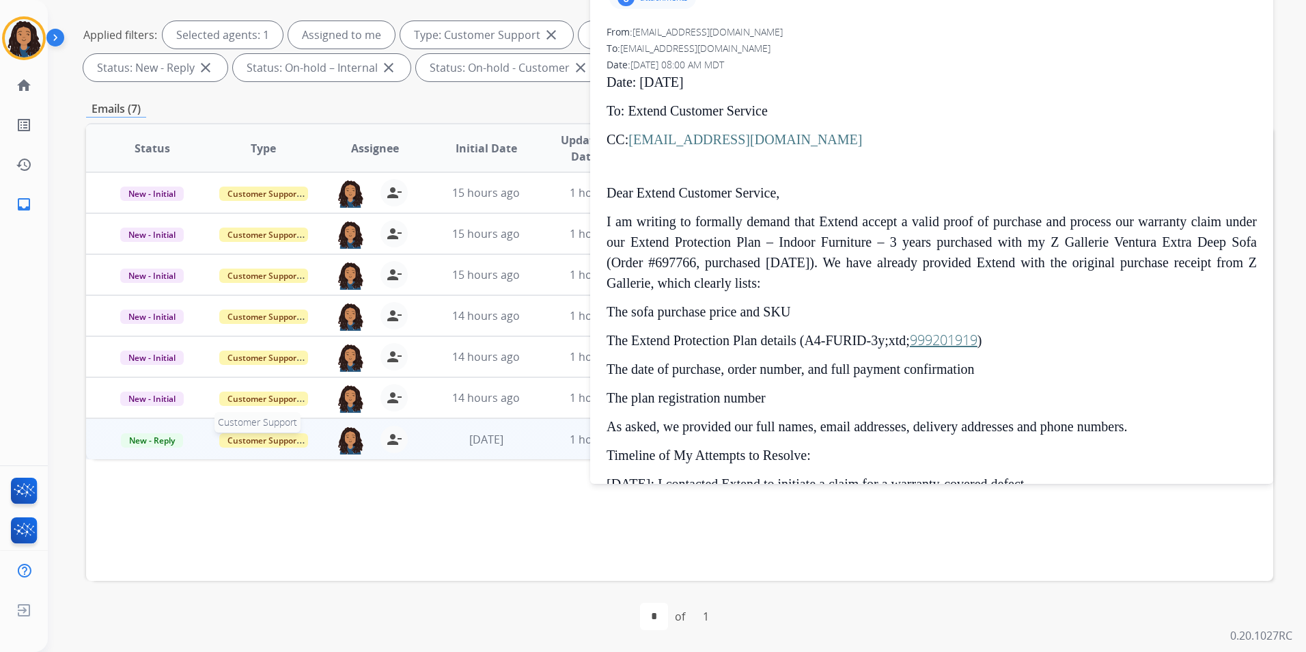
click at [279, 436] on span "Customer Support" at bounding box center [263, 440] width 89 height 14
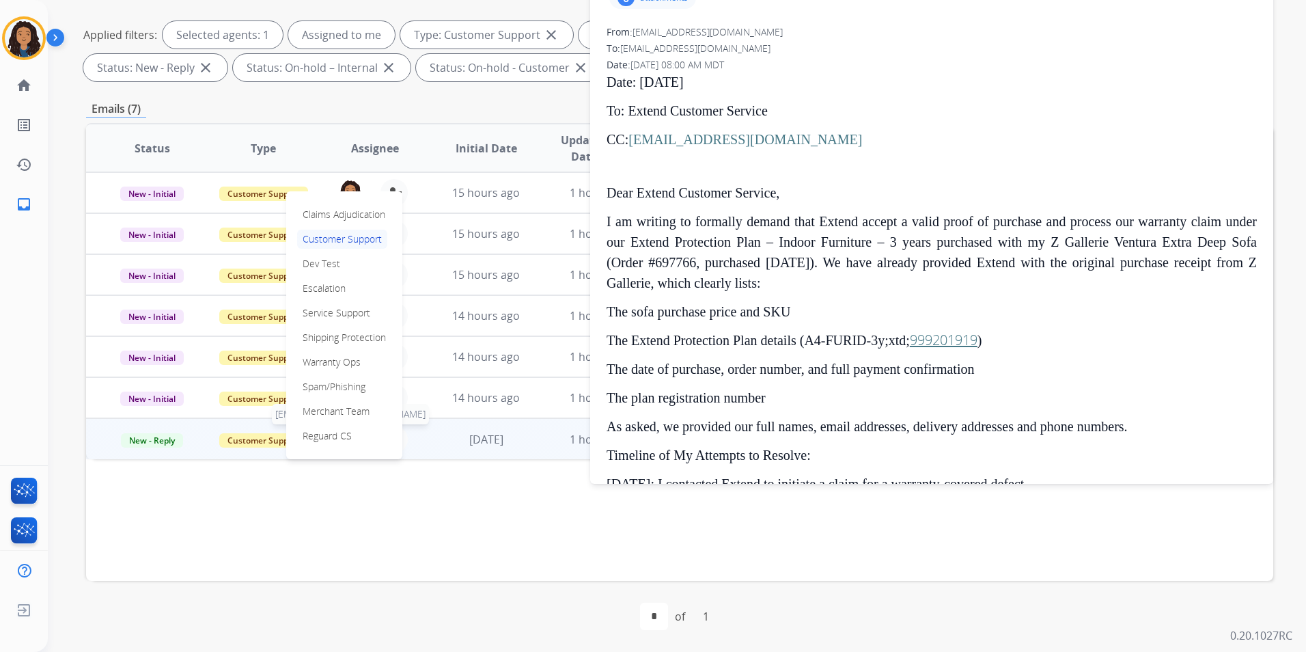
drag, startPoint x: 343, startPoint y: 360, endPoint x: 348, endPoint y: 436, distance: 76.0
click at [342, 359] on p "Warranty Ops" at bounding box center [331, 361] width 69 height 19
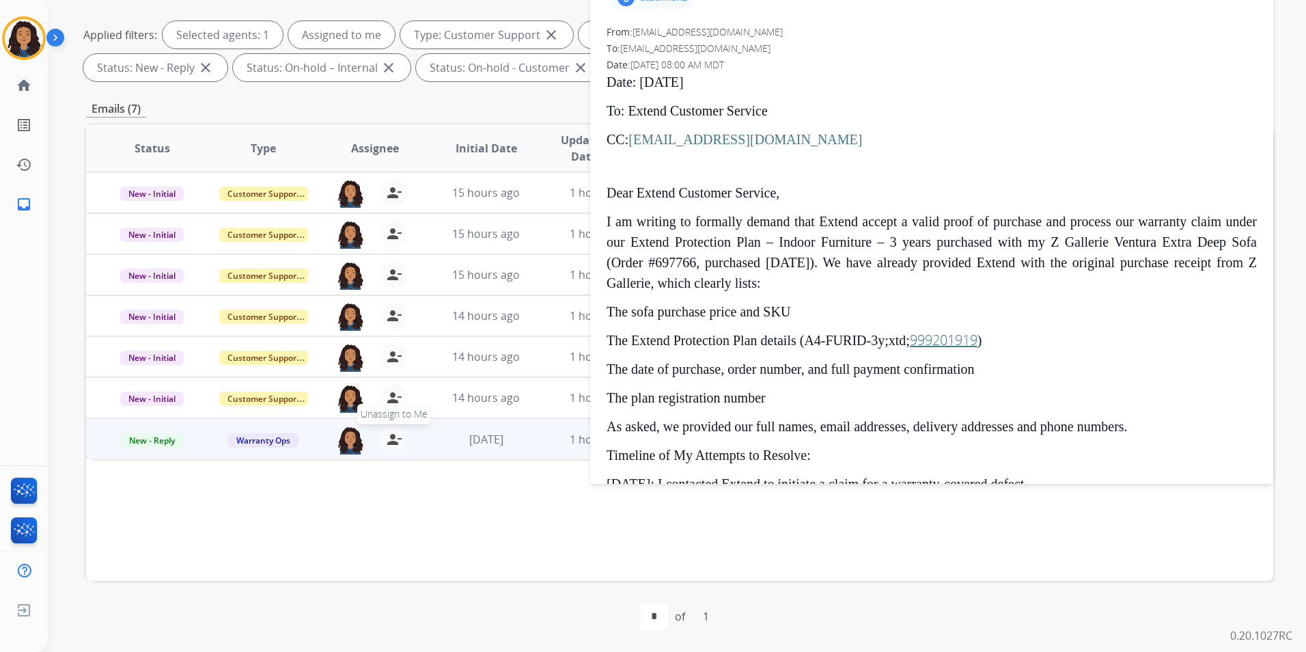
click at [393, 441] on mat-icon "person_remove" at bounding box center [394, 439] width 16 height 16
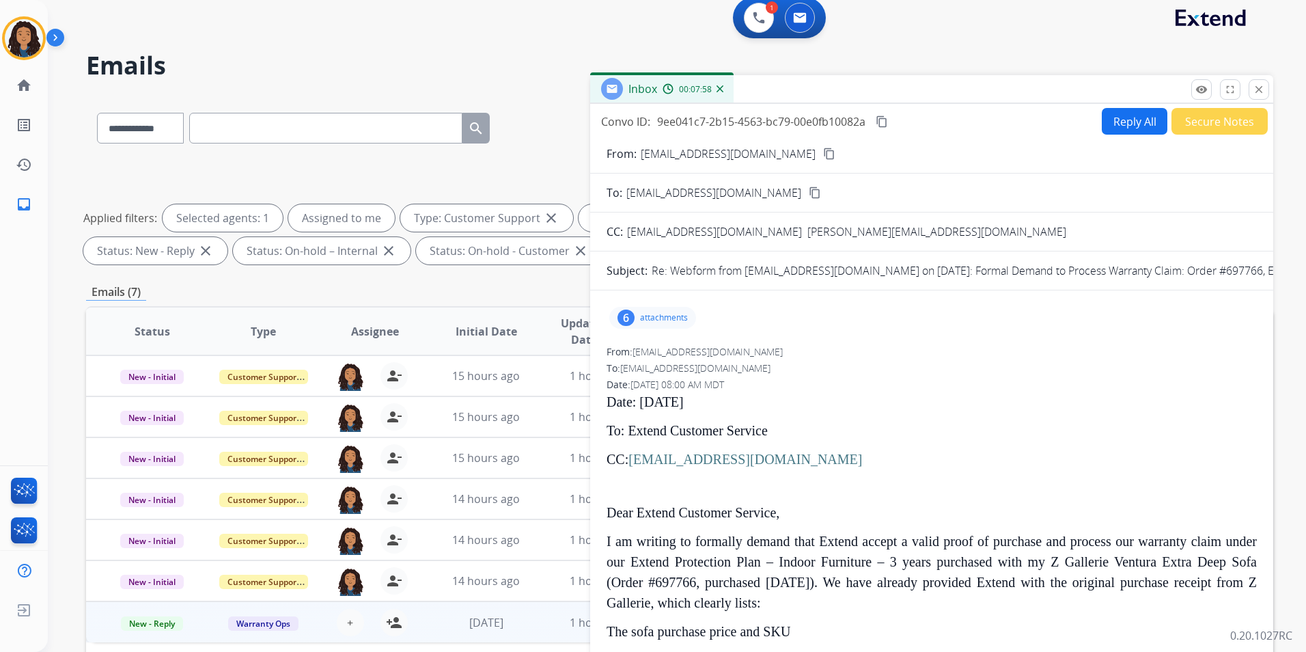
scroll to position [0, 0]
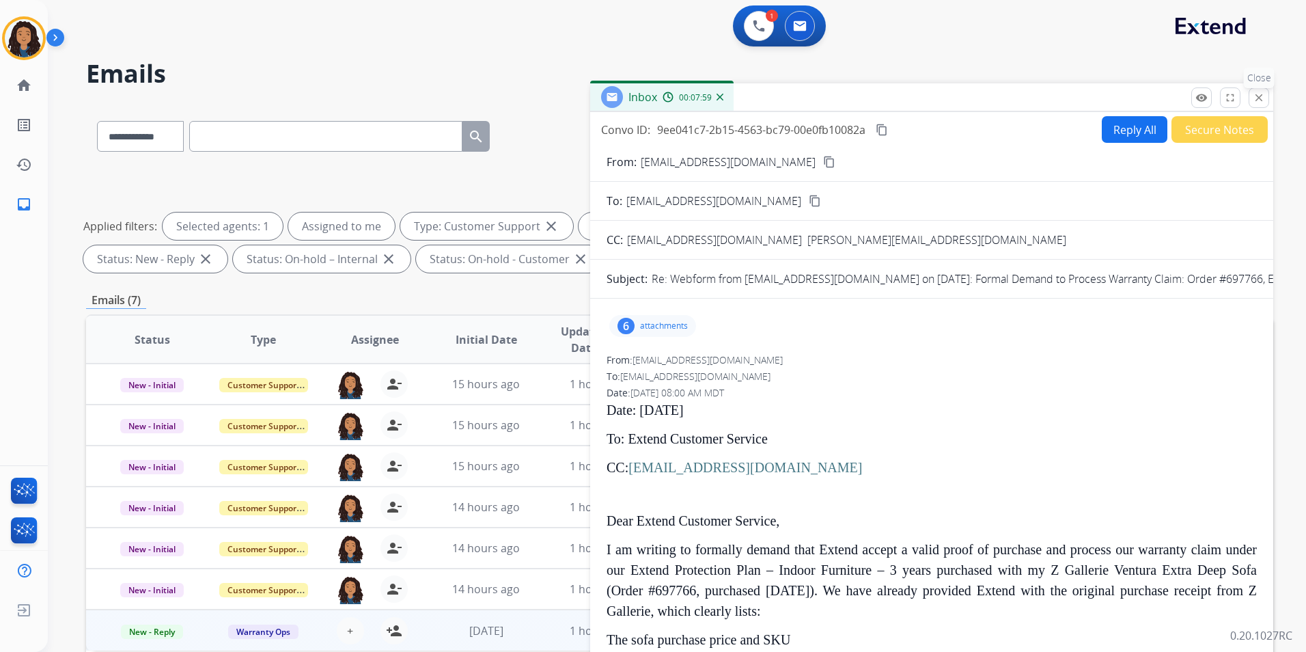
drag, startPoint x: 1255, startPoint y: 93, endPoint x: 1173, endPoint y: 81, distance: 83.5
click at [1249, 93] on button "close Close" at bounding box center [1259, 97] width 20 height 20
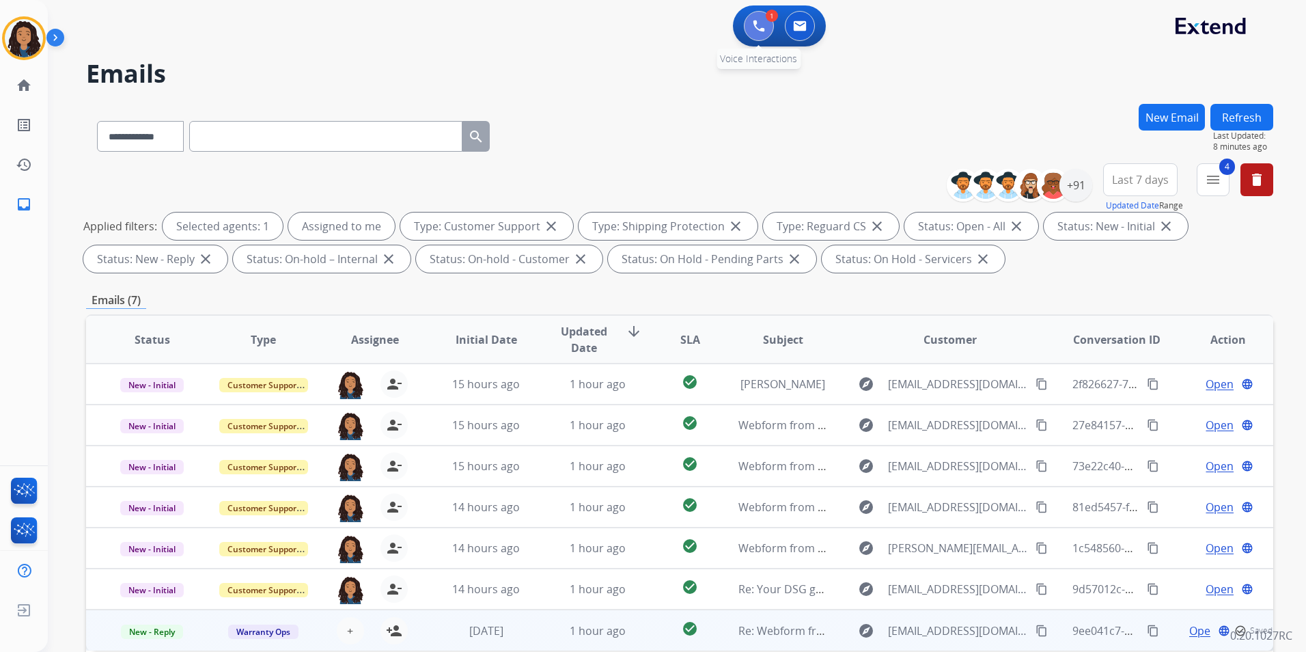
click at [745, 21] on button at bounding box center [759, 26] width 30 height 30
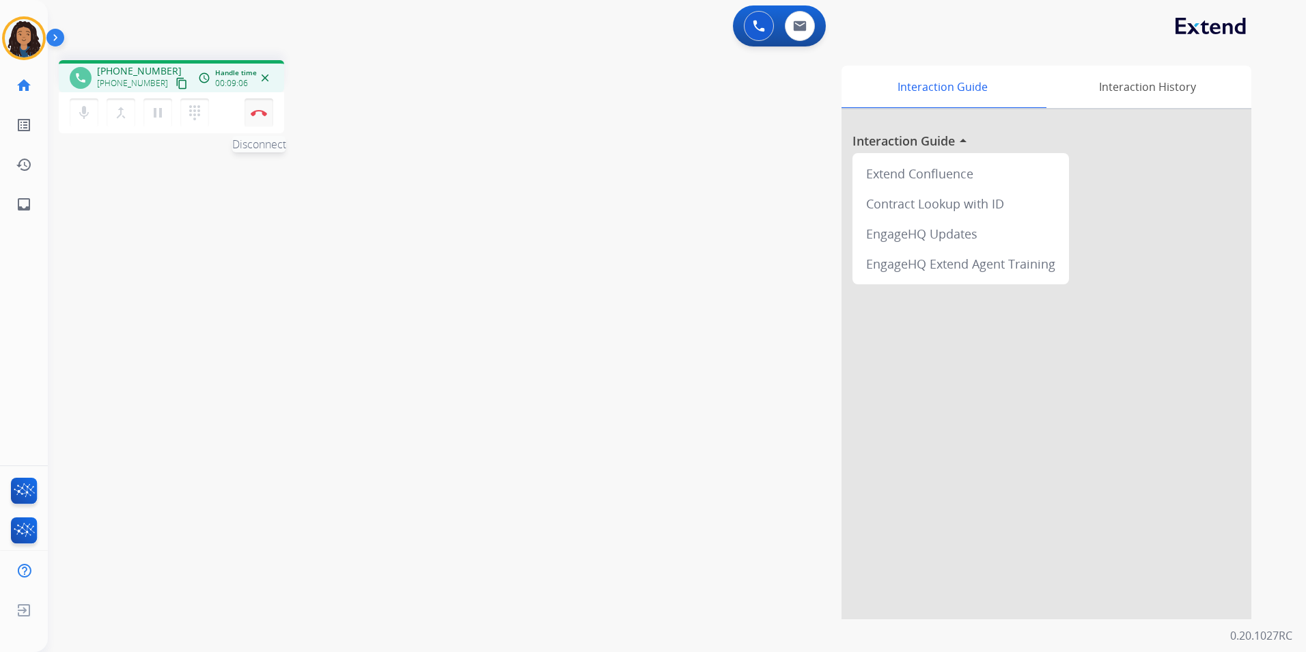
click at [250, 120] on button "Disconnect" at bounding box center [259, 112] width 29 height 29
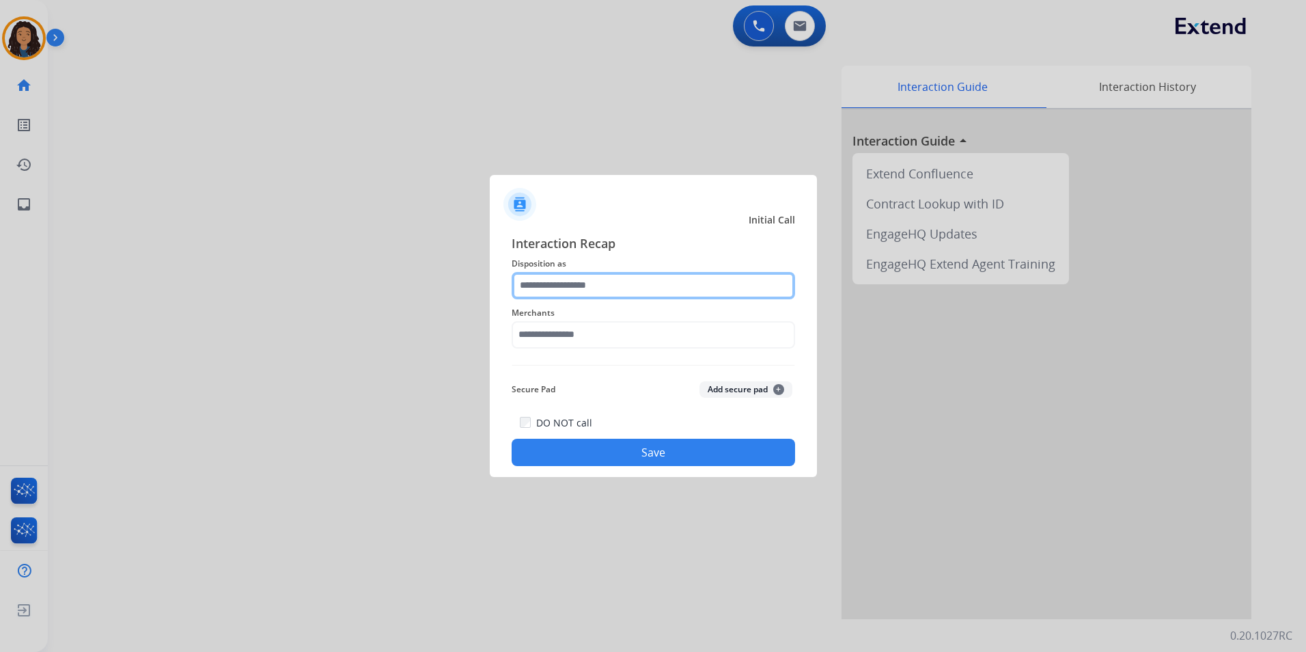
click at [716, 281] on input "text" at bounding box center [653, 285] width 283 height 27
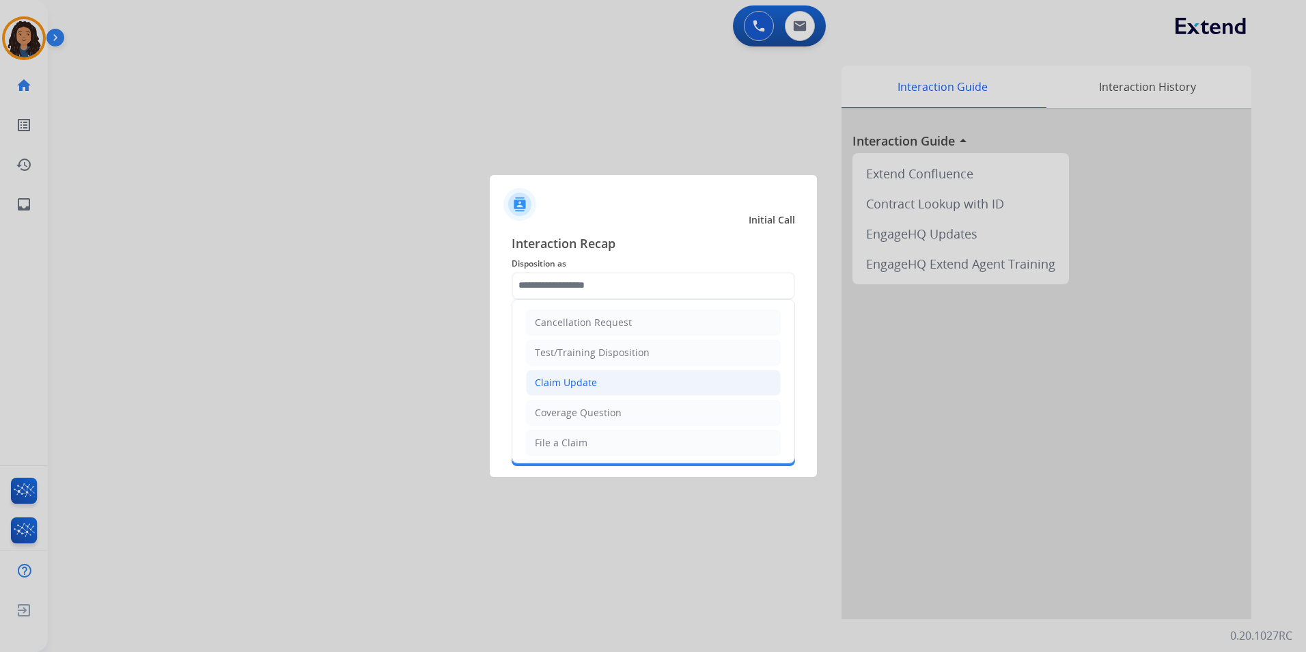
click at [587, 374] on li "Claim Update" at bounding box center [653, 383] width 255 height 26
type input "**********"
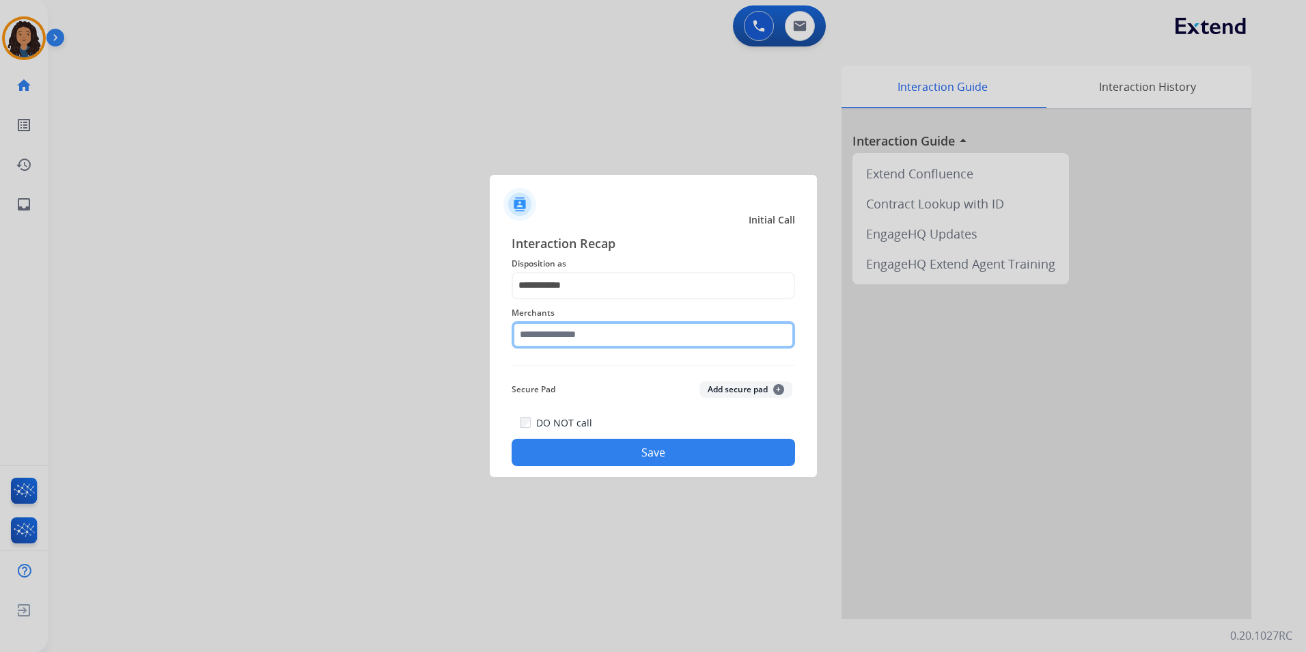
click at [568, 342] on input "text" at bounding box center [653, 334] width 283 height 27
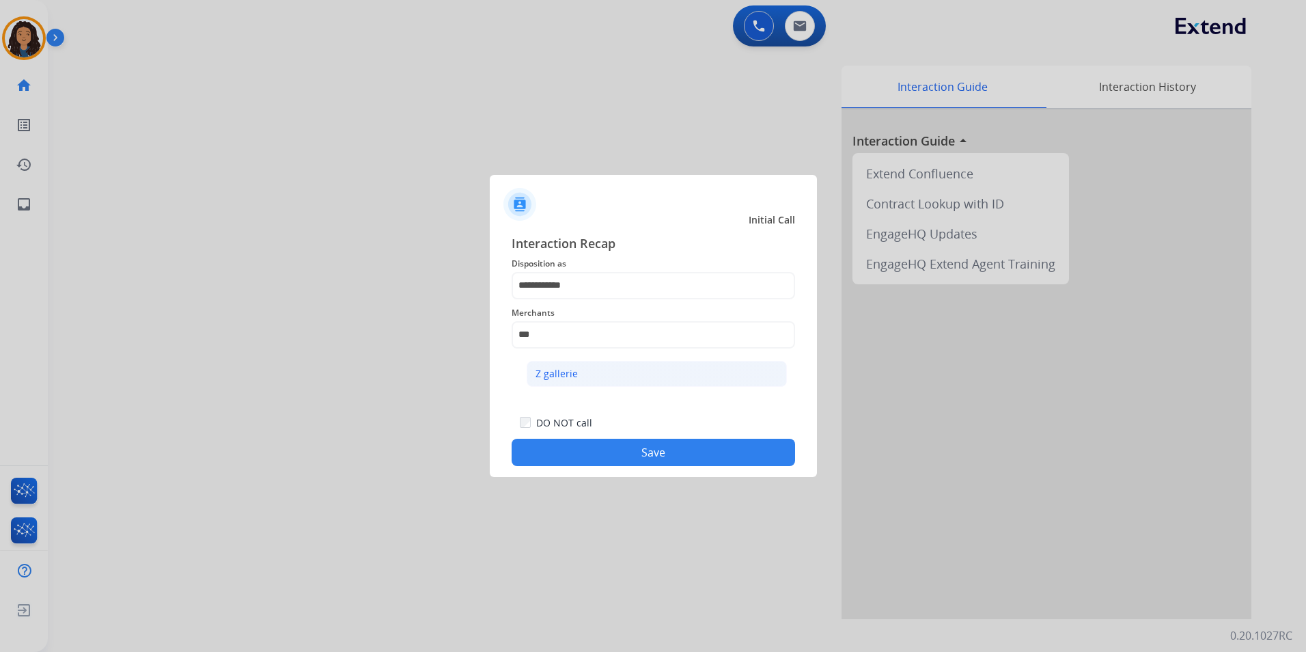
click at [579, 383] on li "Z gallerie" at bounding box center [657, 374] width 260 height 26
type input "**********"
click at [570, 464] on button "Save" at bounding box center [653, 452] width 283 height 27
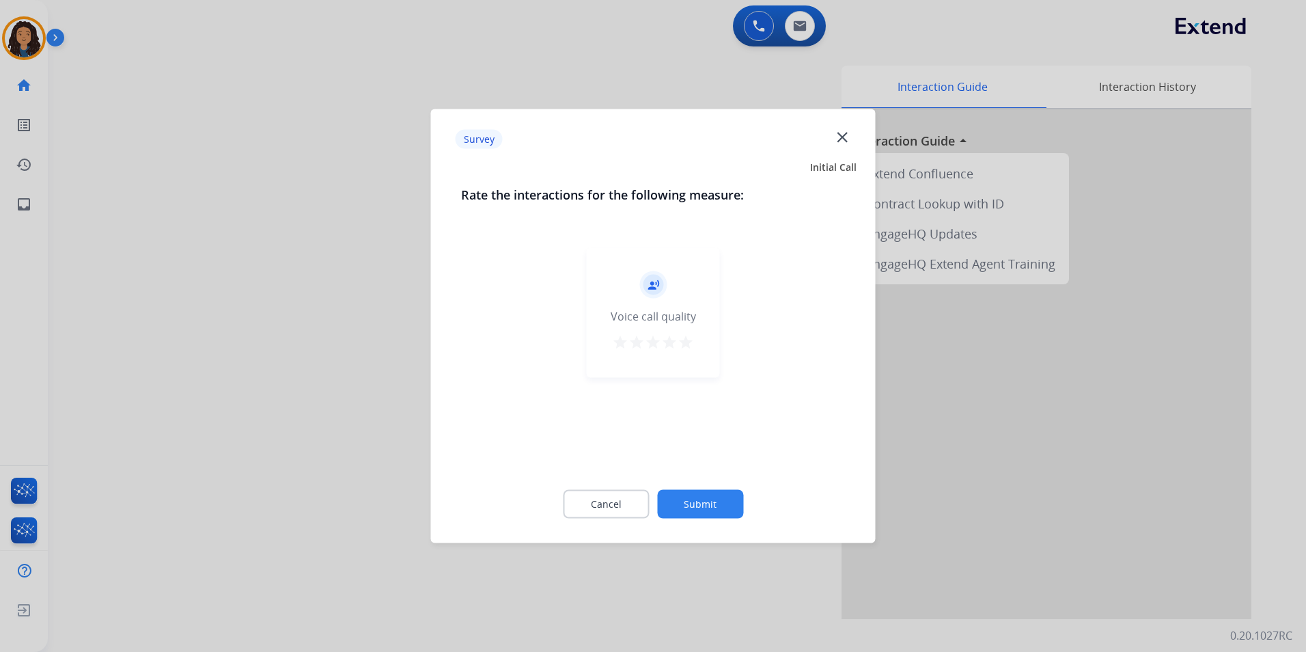
click at [220, 378] on div at bounding box center [653, 326] width 1306 height 652
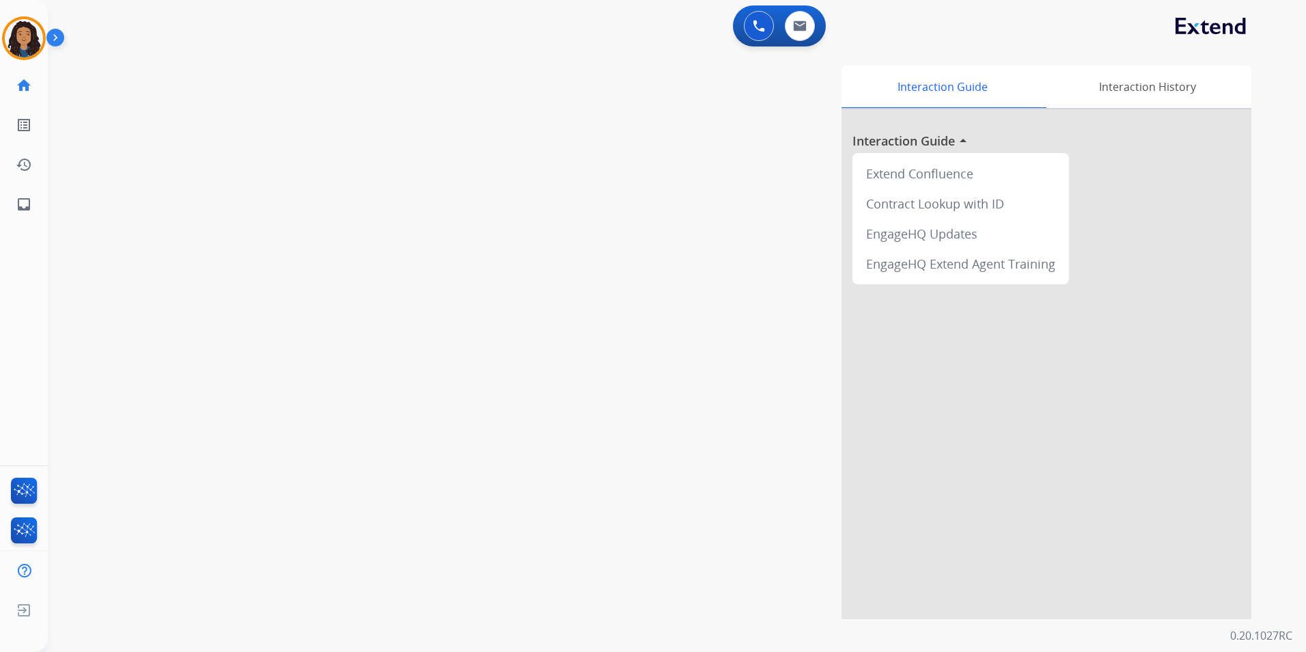
click at [221, 376] on div "swap_horiz Break voice bridge close_fullscreen Connect 3-Way Call merge_type Se…" at bounding box center [660, 334] width 1225 height 570
click at [800, 31] on button at bounding box center [800, 26] width 30 height 30
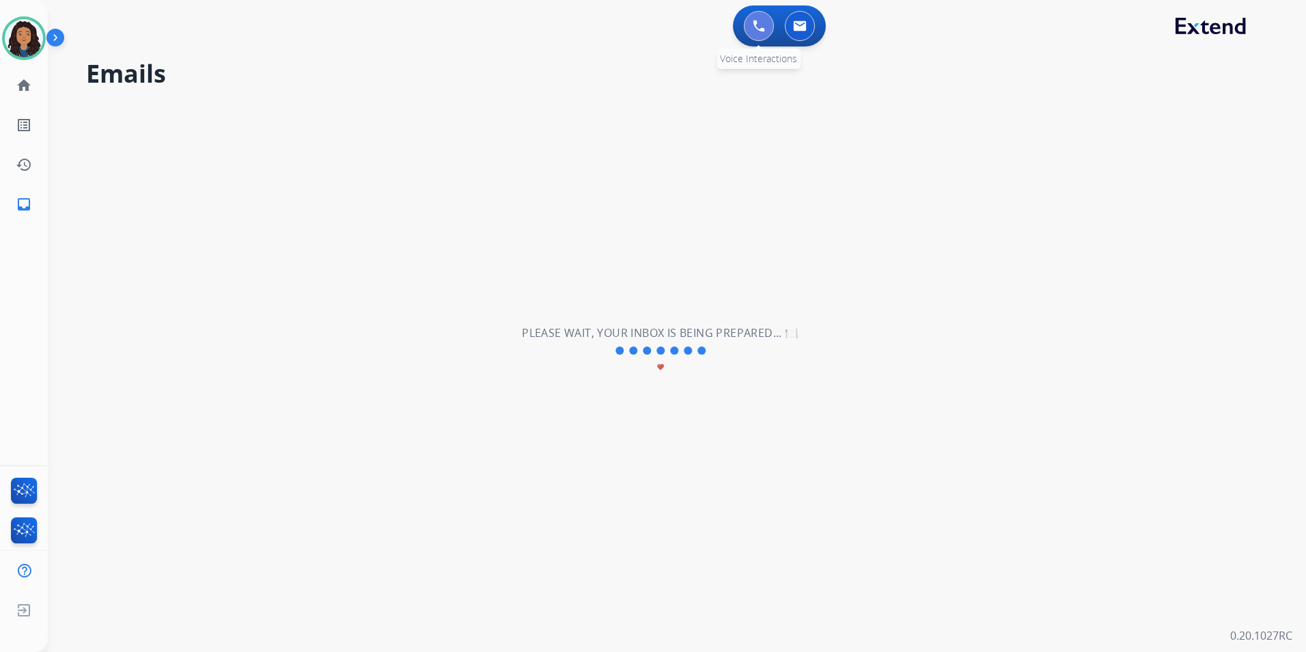
click at [752, 23] on button at bounding box center [759, 26] width 30 height 30
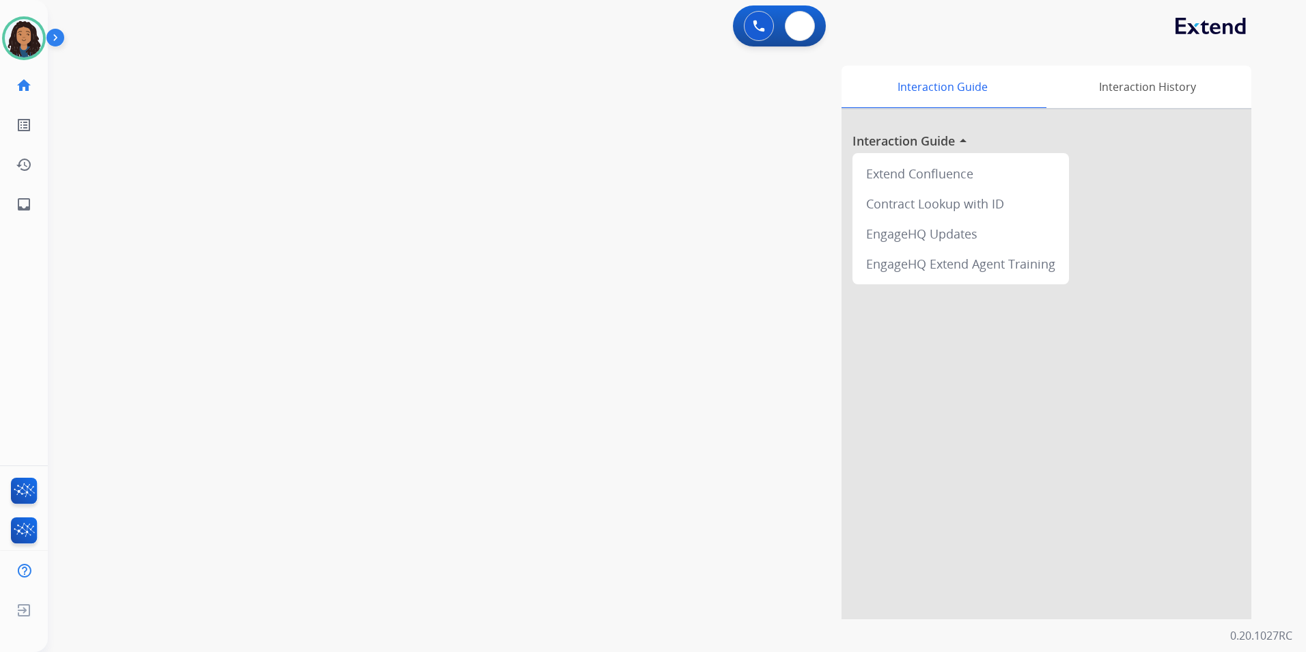
click at [801, 36] on button at bounding box center [800, 26] width 30 height 30
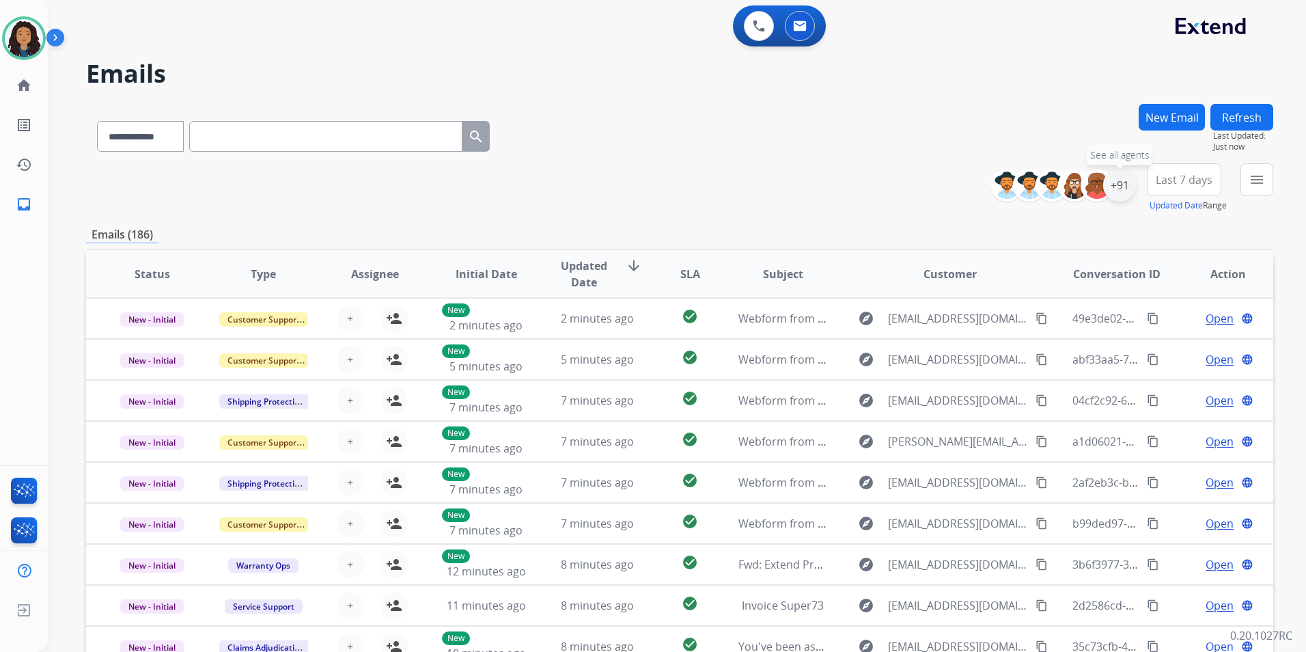
click at [1128, 187] on div "+91" at bounding box center [1119, 185] width 33 height 33
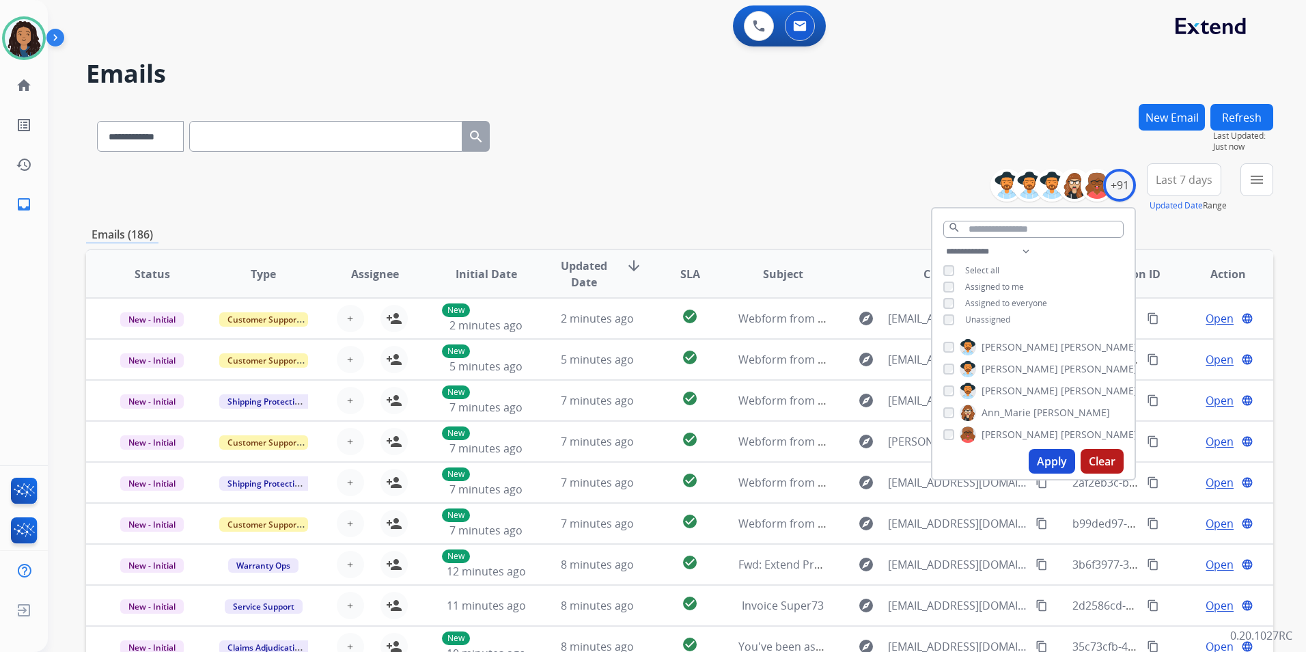
click at [971, 316] on span "Unassigned" at bounding box center [987, 320] width 45 height 12
click at [1070, 460] on button "Apply" at bounding box center [1052, 461] width 46 height 25
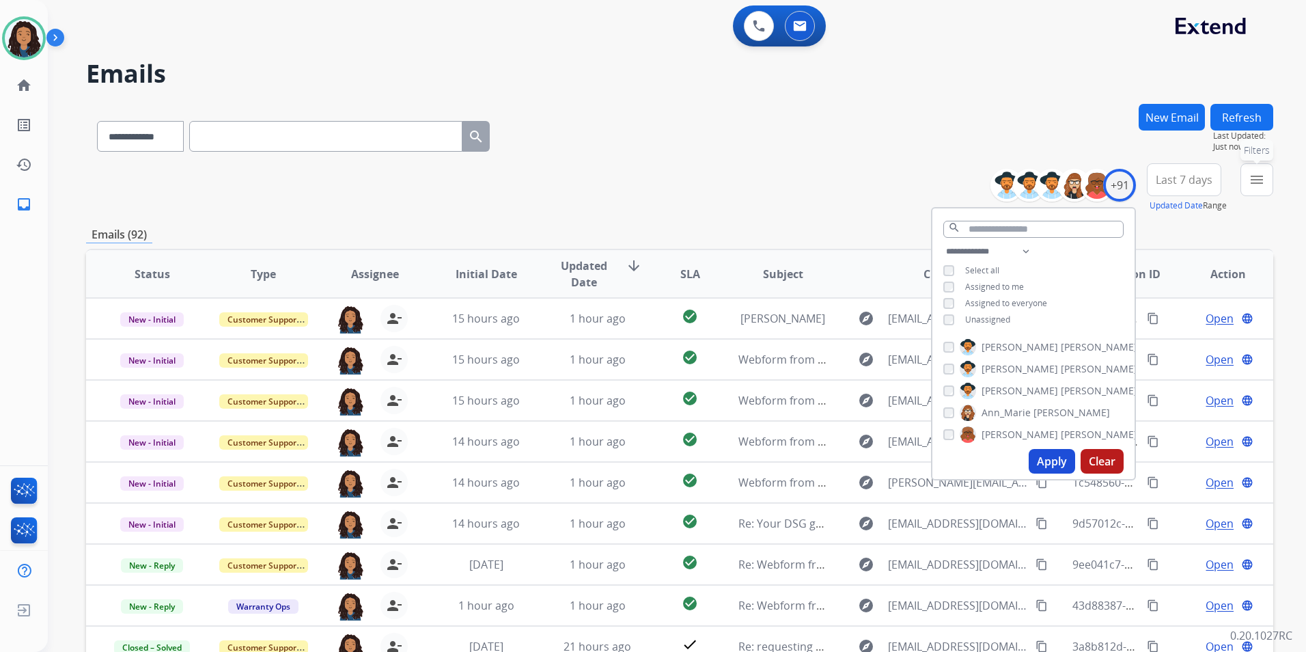
click at [1253, 187] on mat-icon "menu" at bounding box center [1257, 179] width 16 height 16
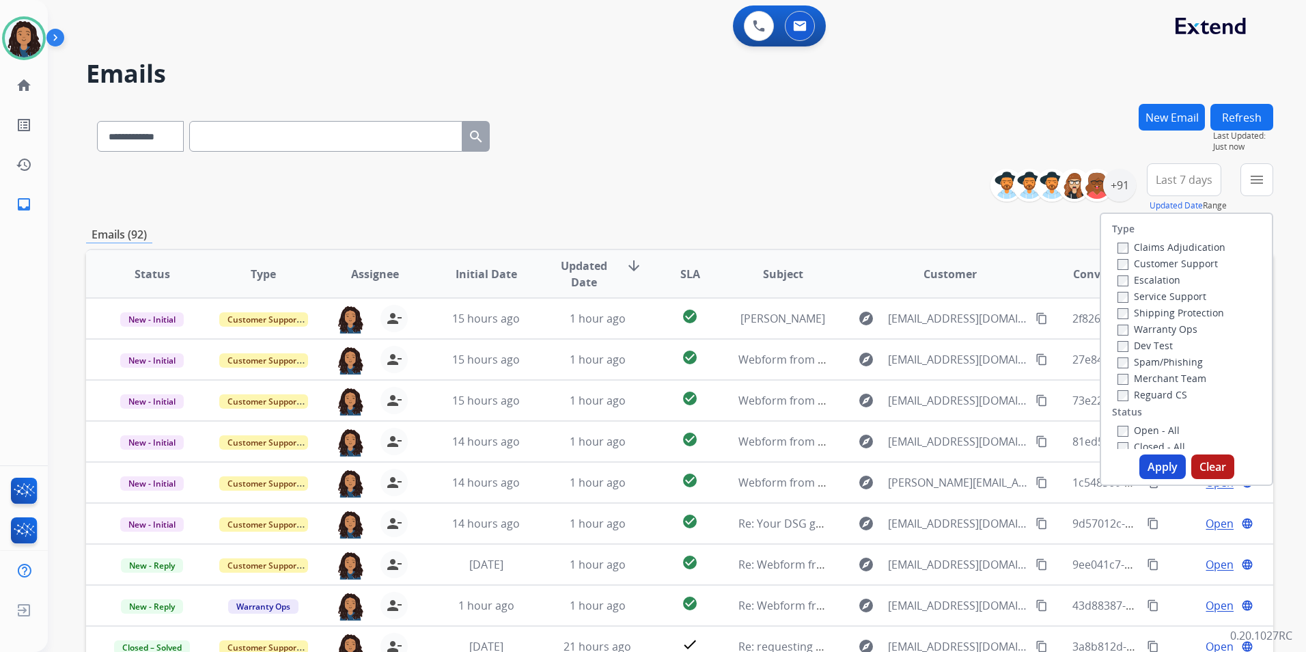
click at [1184, 263] on label "Customer Support" at bounding box center [1167, 263] width 100 height 13
click at [1220, 309] on div "Type Claims Adjudication Customer Support Escalation Service Support Shipping P…" at bounding box center [1186, 331] width 171 height 235
click at [1206, 316] on label "Shipping Protection" at bounding box center [1170, 312] width 107 height 13
drag, startPoint x: 1206, startPoint y: 316, endPoint x: 1150, endPoint y: 311, distance: 55.5
click at [1150, 311] on label "Shipping Protection" at bounding box center [1170, 312] width 107 height 13
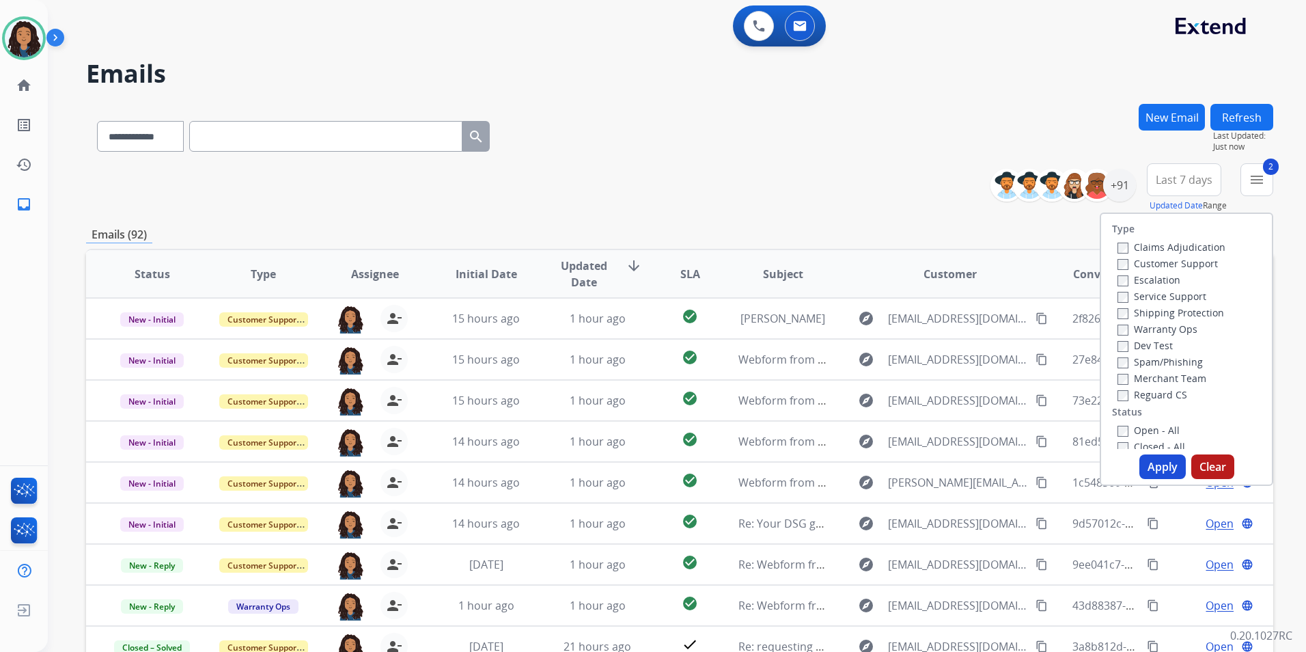
click at [1137, 397] on label "Reguard CS" at bounding box center [1152, 394] width 70 height 13
click at [1149, 432] on label "Open - All" at bounding box center [1148, 429] width 62 height 13
click at [1160, 466] on button "Apply" at bounding box center [1162, 466] width 46 height 25
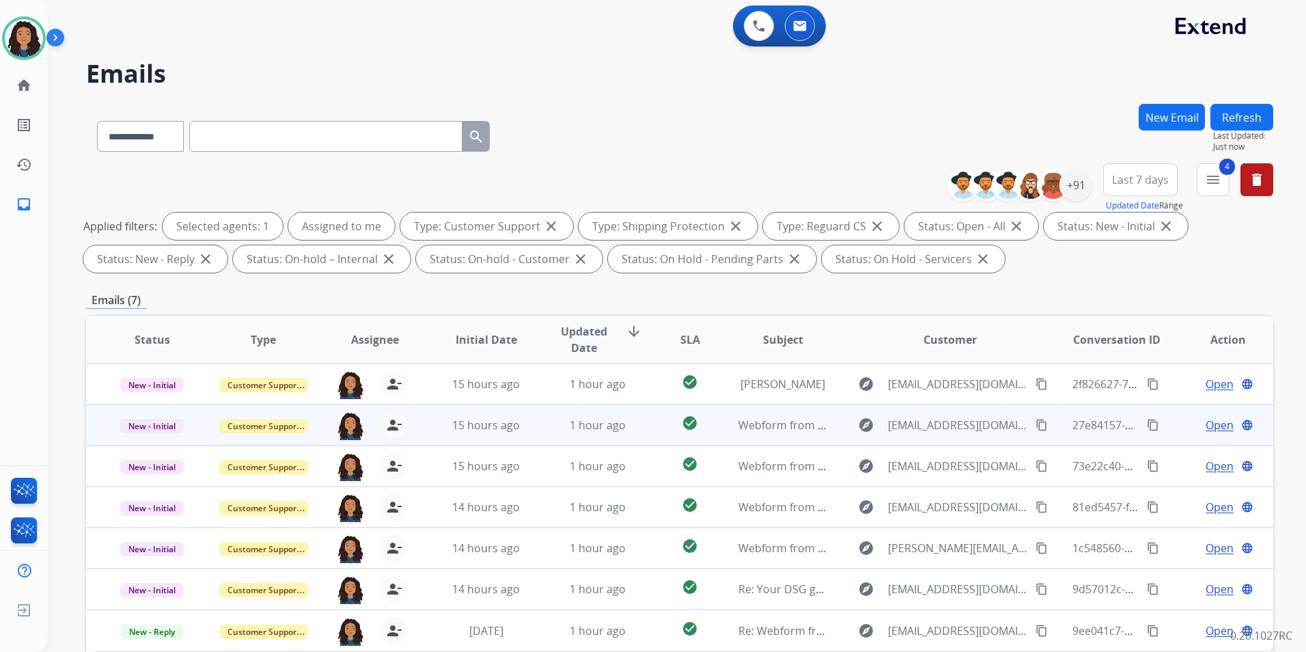
scroll to position [191, 0]
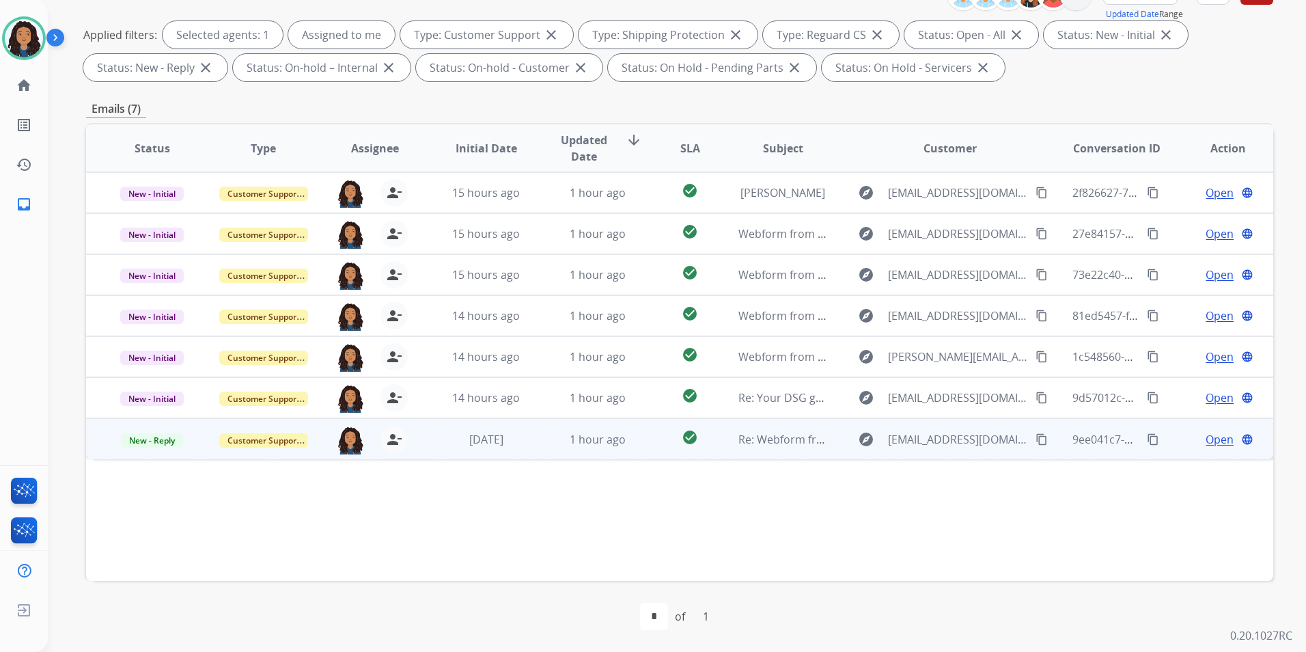
click at [1225, 436] on div "Open language" at bounding box center [1228, 439] width 89 height 16
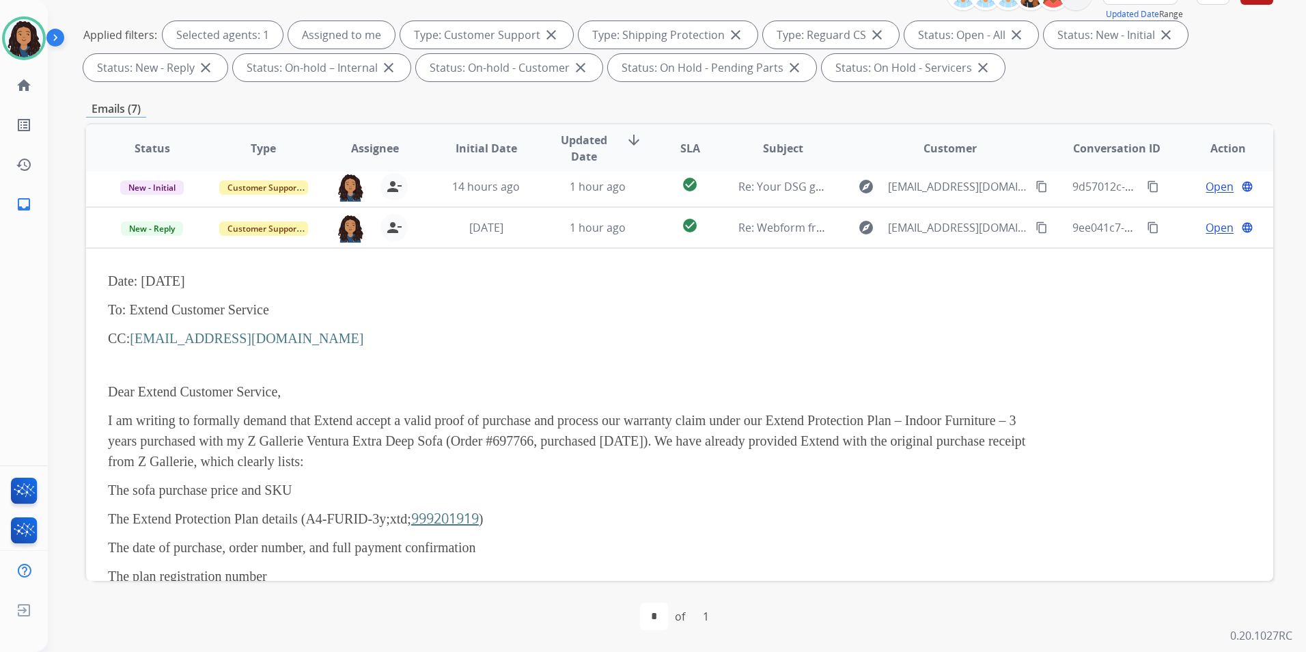
scroll to position [246, 0]
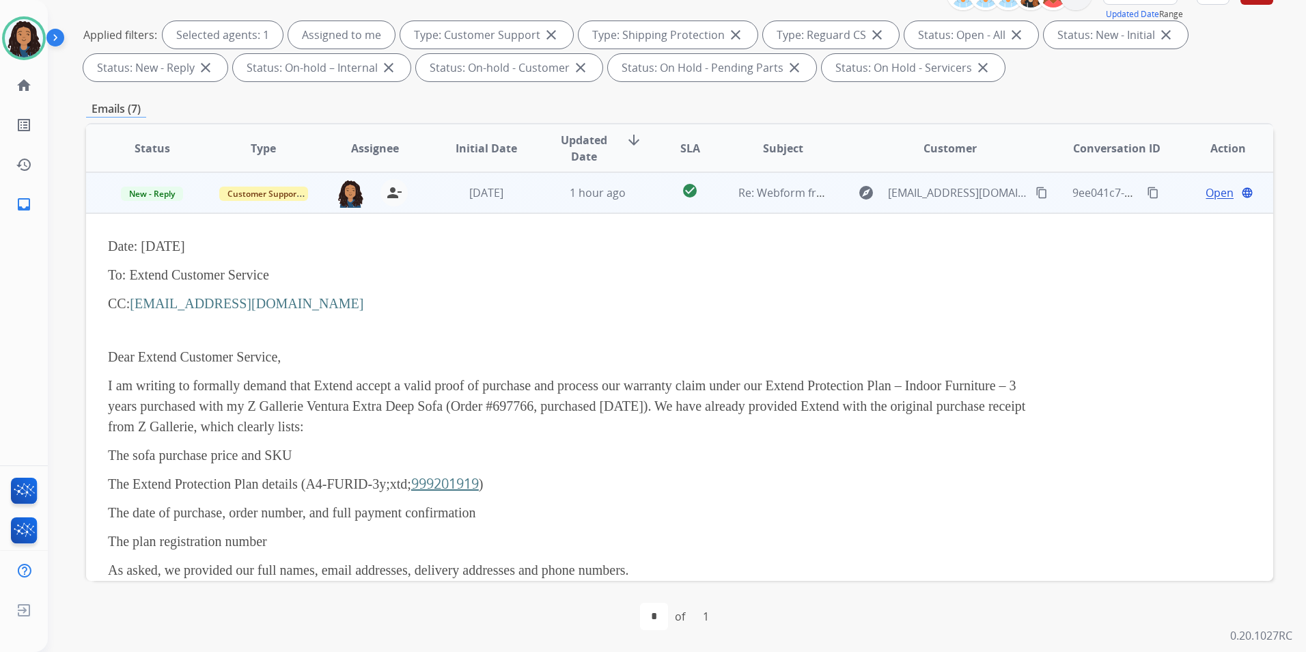
click at [1162, 189] on td "Open language" at bounding box center [1217, 192] width 111 height 41
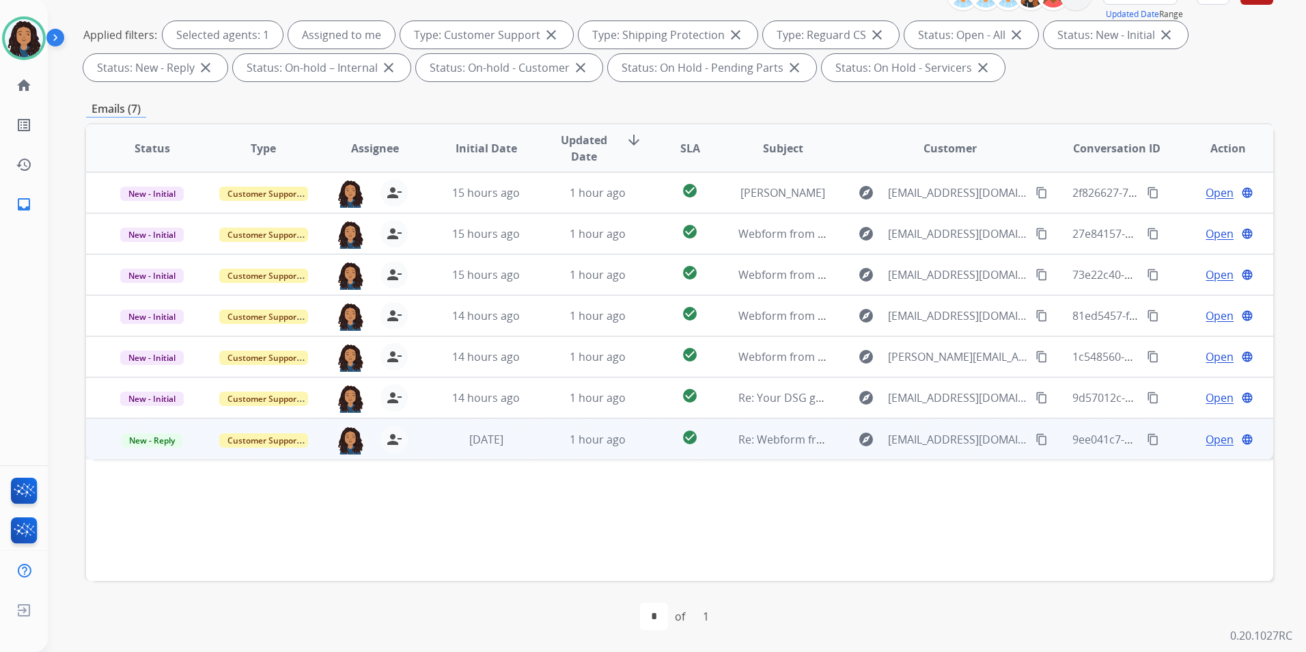
scroll to position [0, 0]
click at [1217, 444] on span "Open" at bounding box center [1220, 439] width 28 height 16
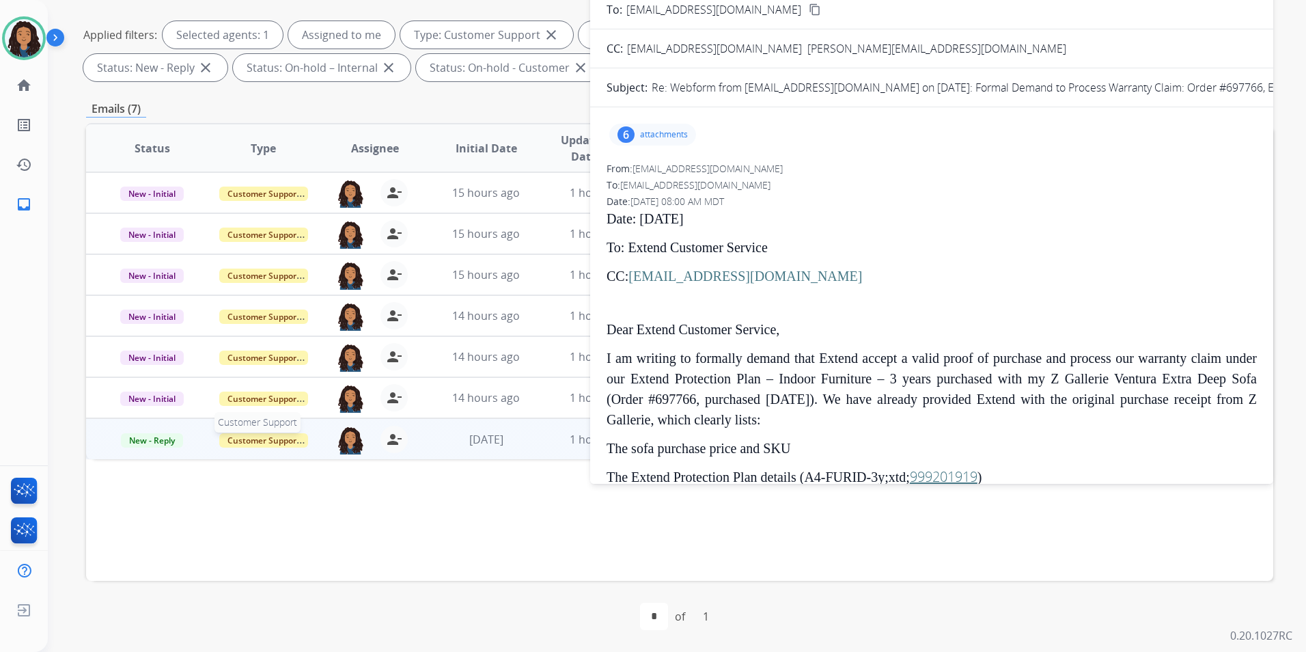
click at [270, 440] on span "Customer Support" at bounding box center [263, 440] width 89 height 14
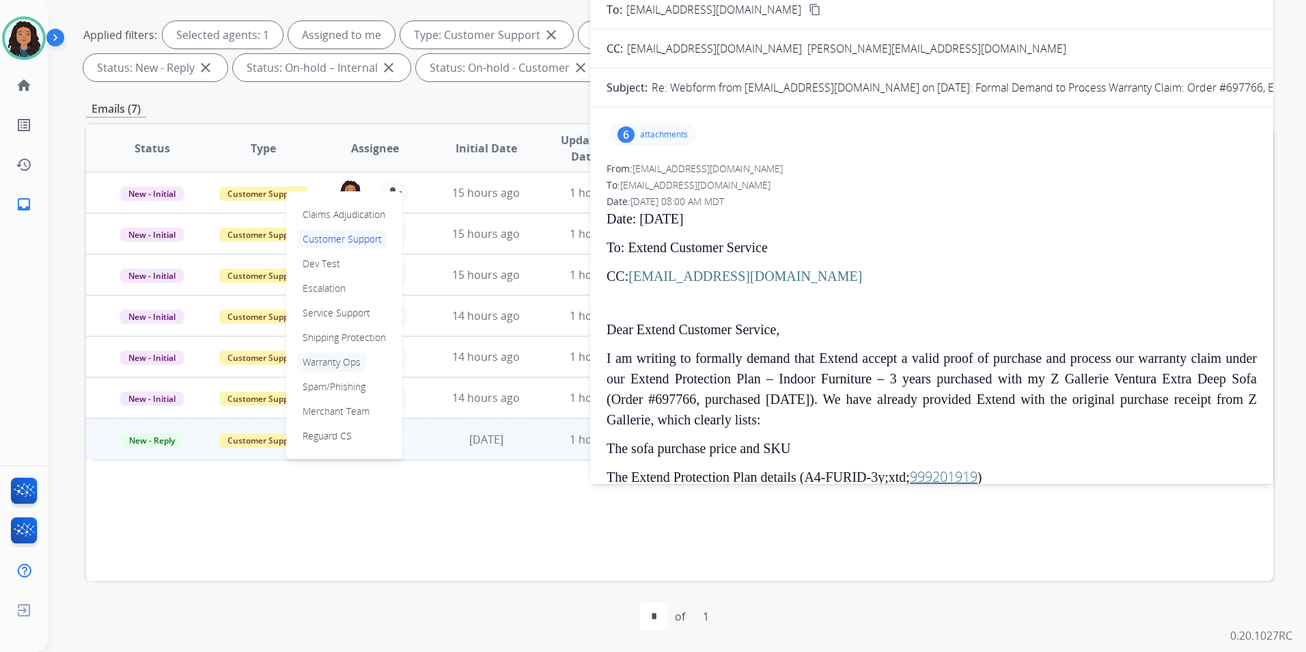
click at [331, 361] on p "Warranty Ops" at bounding box center [331, 361] width 69 height 19
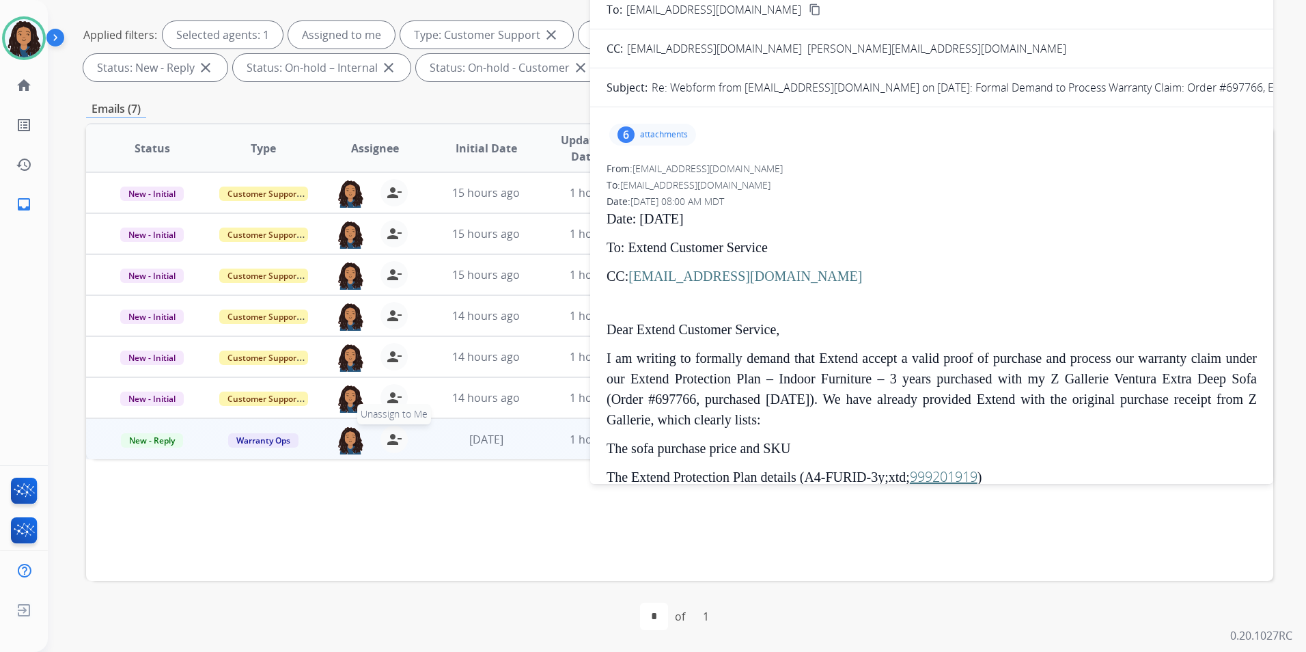
click at [393, 436] on mat-icon "person_remove" at bounding box center [394, 439] width 16 height 16
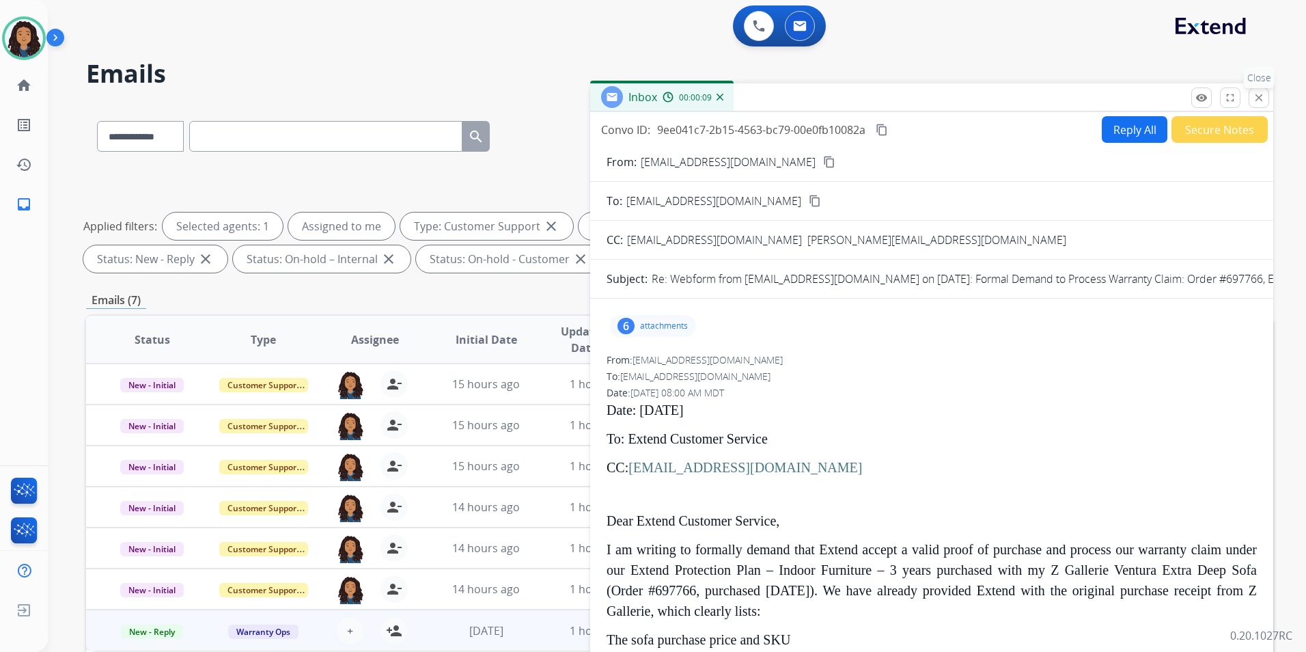
click at [1252, 98] on button "close Close" at bounding box center [1259, 97] width 20 height 20
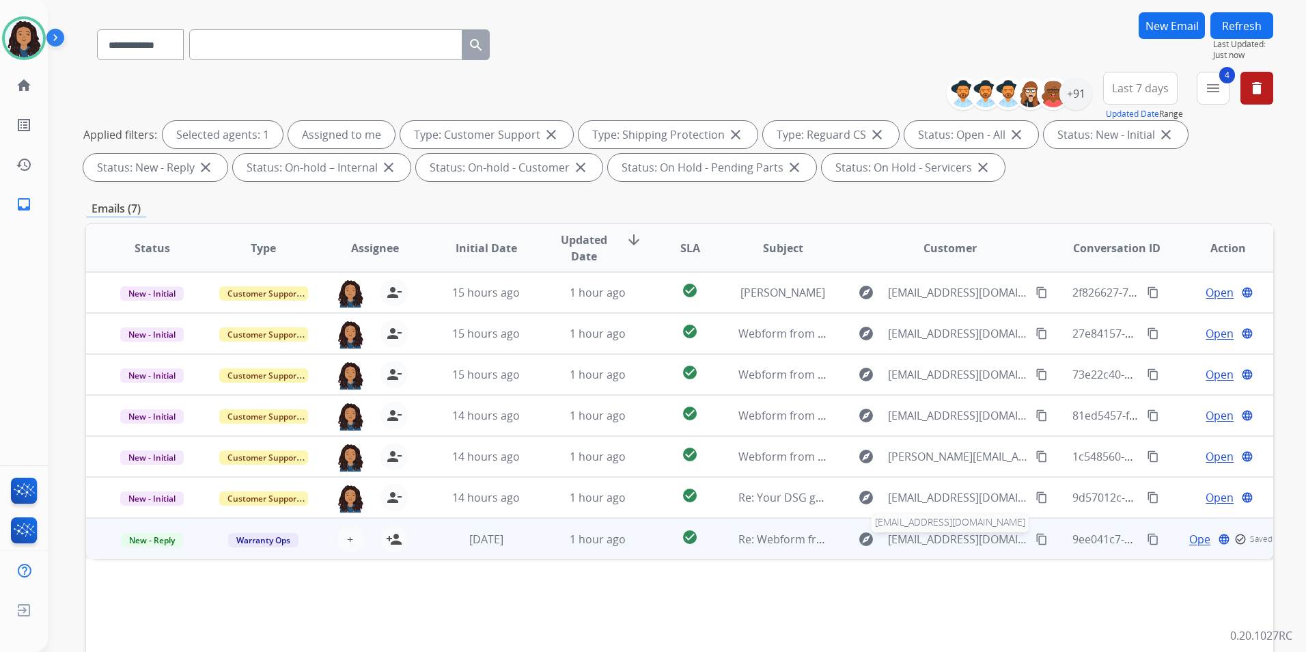
scroll to position [137, 0]
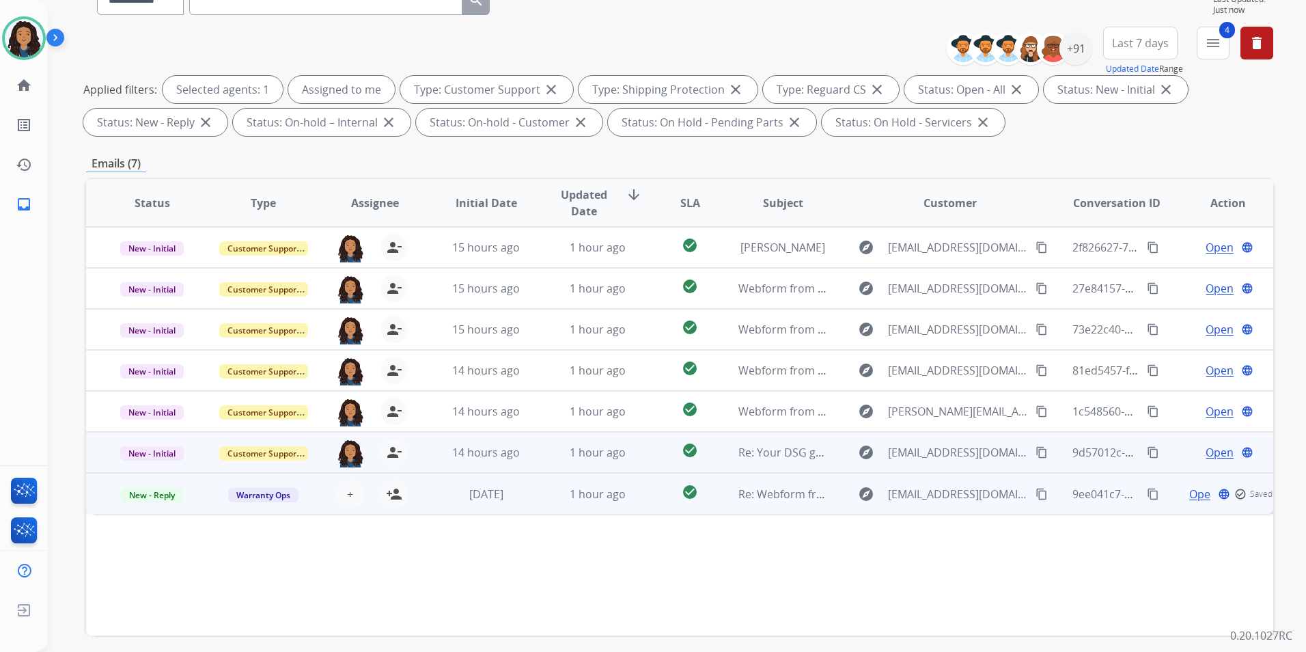
click at [1213, 449] on span "Open" at bounding box center [1220, 452] width 28 height 16
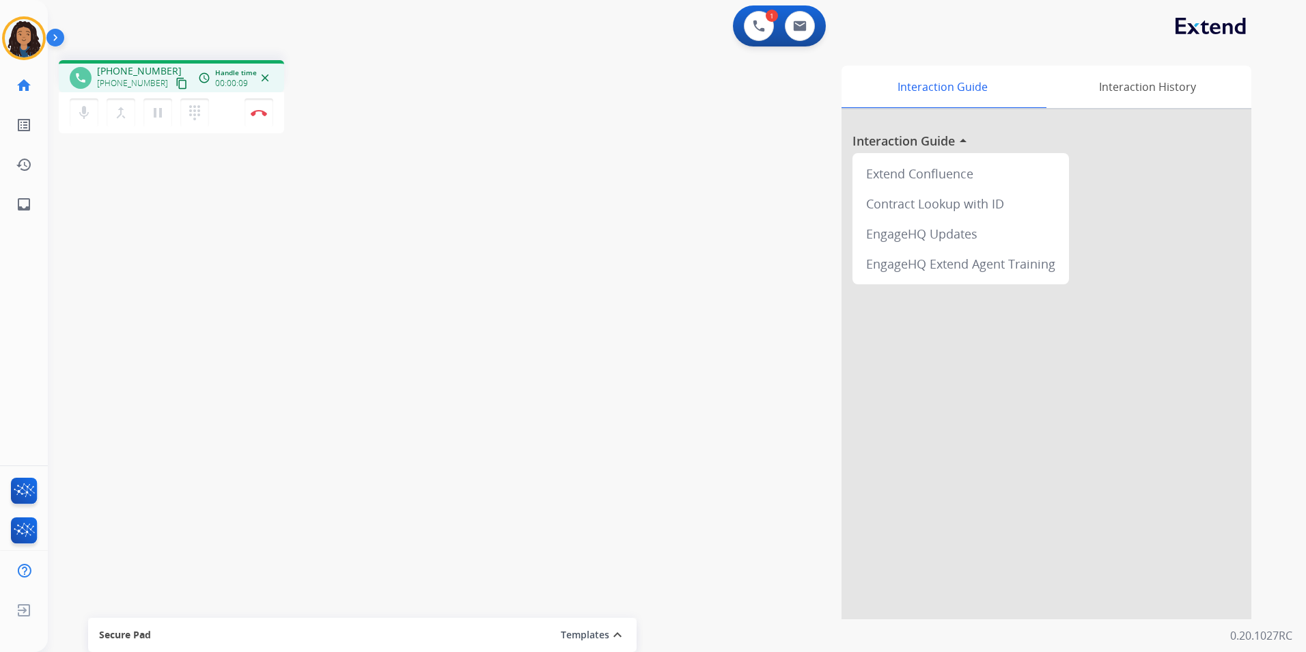
click at [176, 78] on mat-icon "content_copy" at bounding box center [182, 83] width 12 height 12
click at [253, 109] on button "Disconnect" at bounding box center [259, 112] width 29 height 29
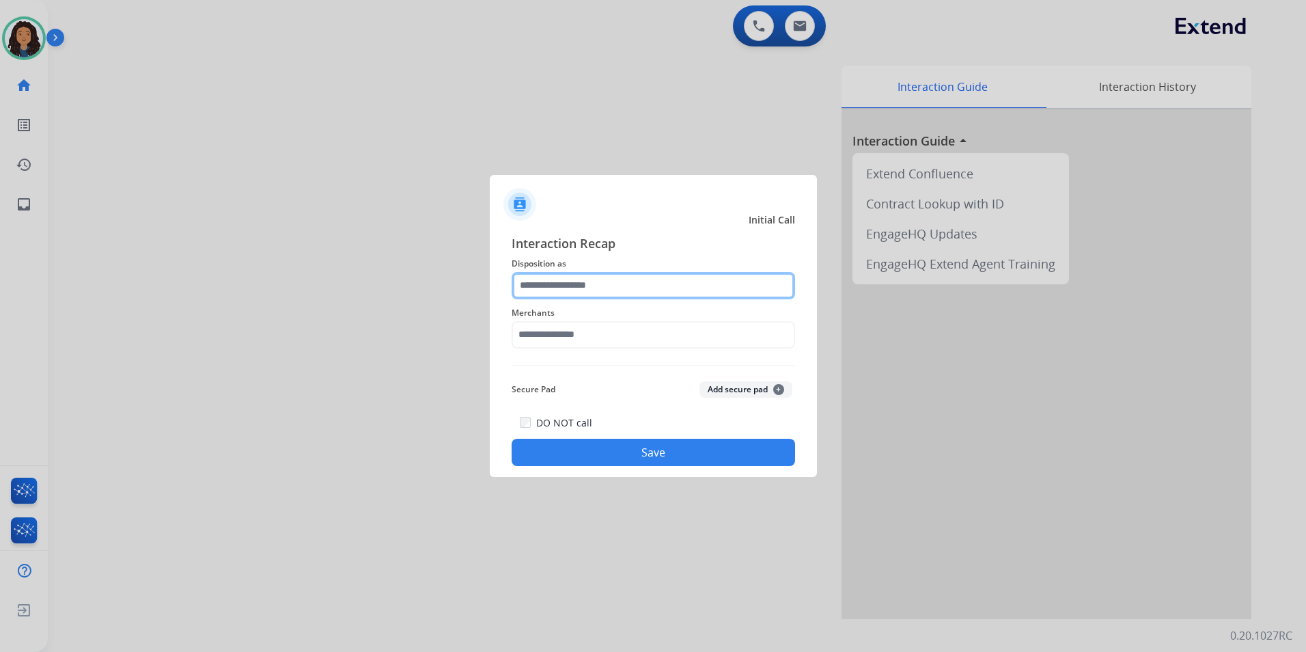
click at [641, 282] on input "text" at bounding box center [653, 285] width 283 height 27
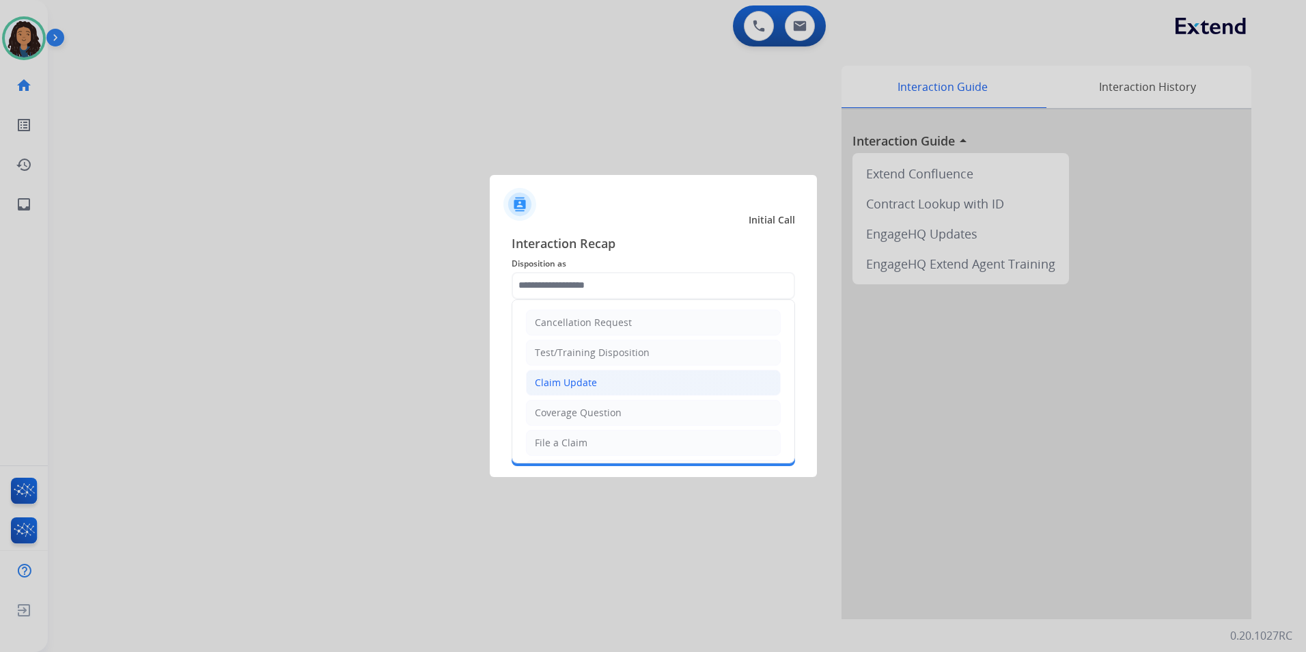
click at [586, 386] on div "Claim Update" at bounding box center [566, 383] width 62 height 14
type input "**********"
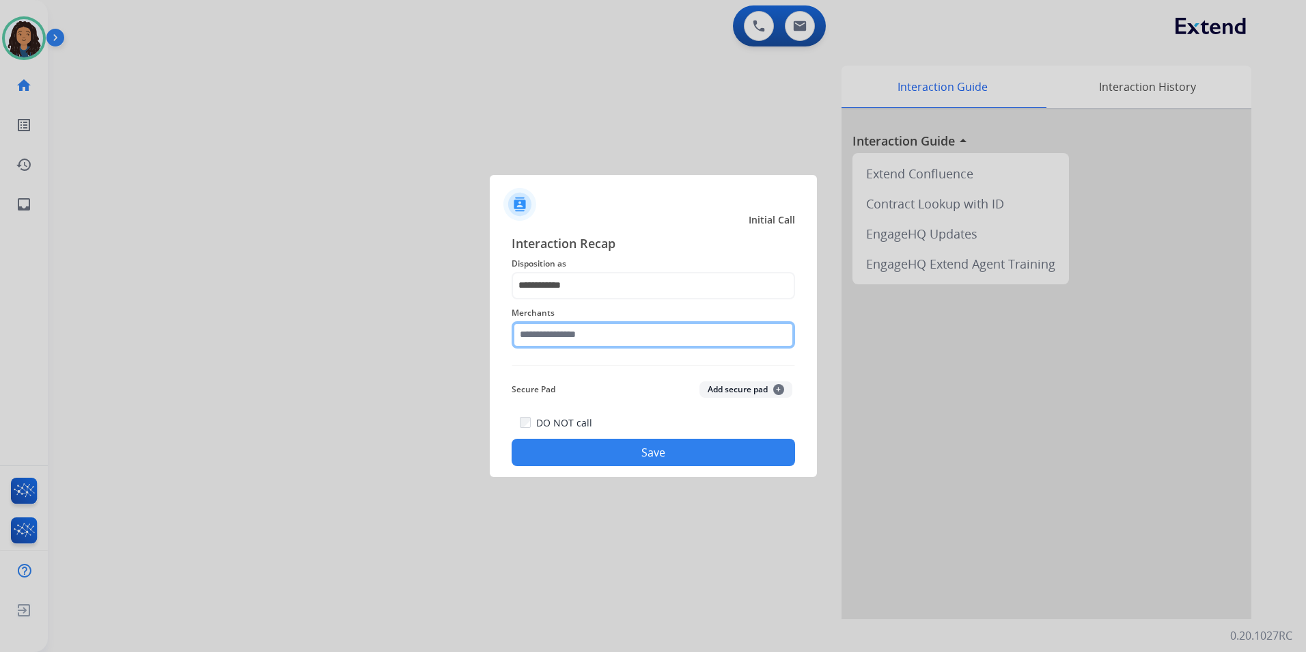
click at [570, 331] on input "text" at bounding box center [653, 334] width 283 height 27
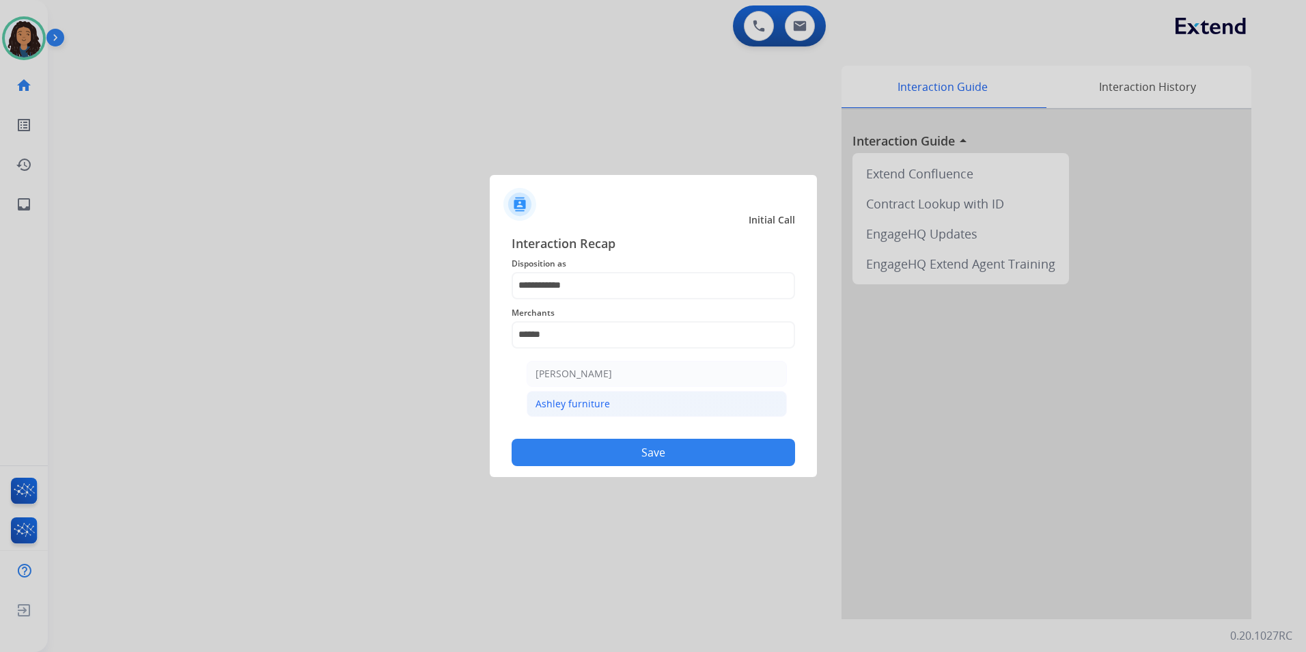
click at [617, 410] on li "Ashley furniture" at bounding box center [657, 404] width 260 height 26
type input "**********"
click at [585, 447] on button "Save" at bounding box center [653, 452] width 283 height 27
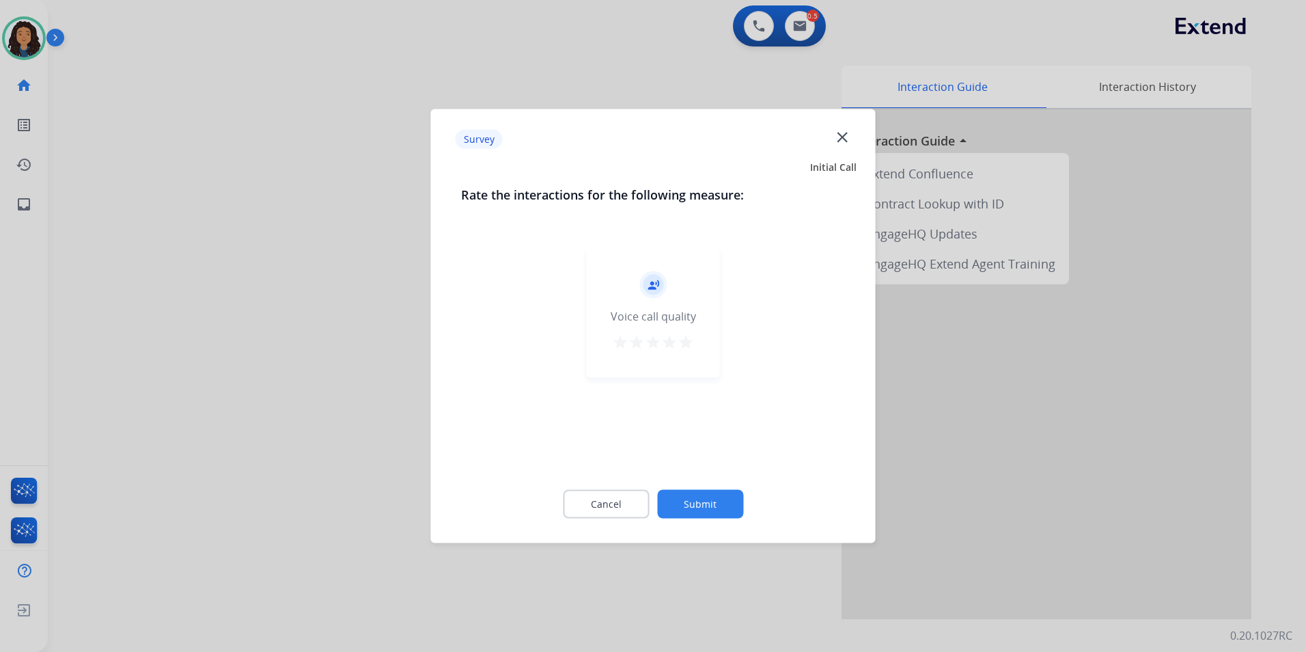
click at [269, 329] on div at bounding box center [653, 326] width 1306 height 652
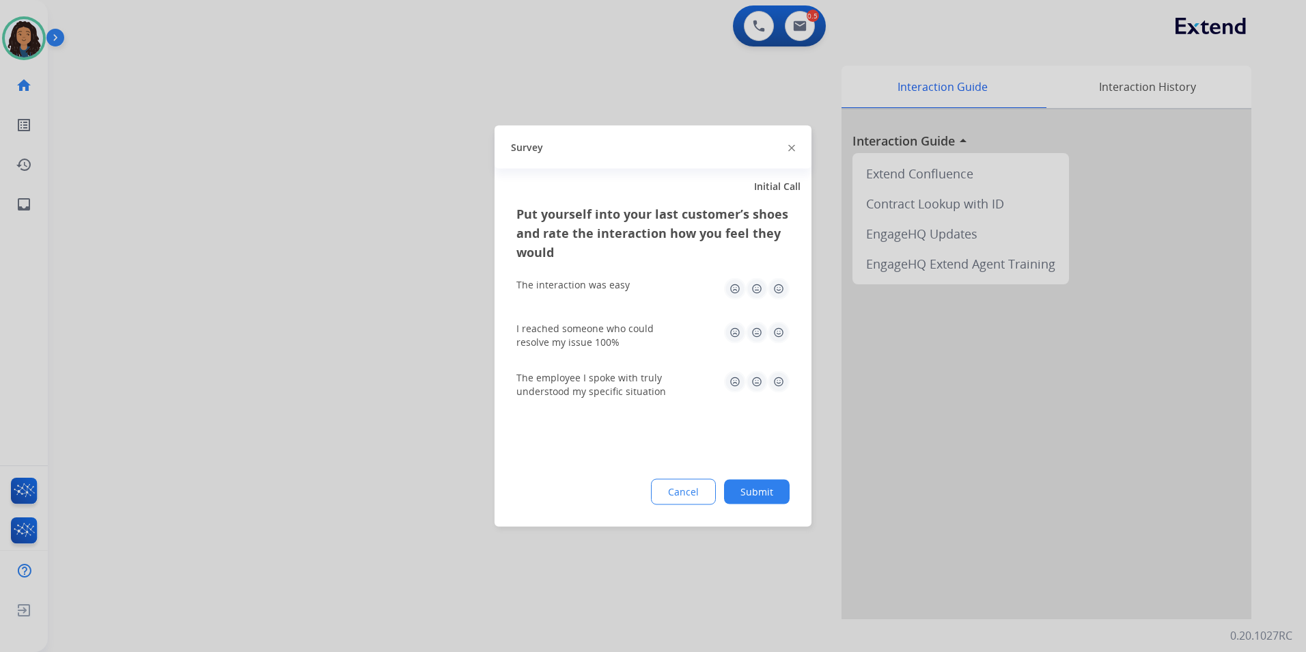
drag, startPoint x: 270, startPoint y: 323, endPoint x: 594, endPoint y: 147, distance: 368.6
click at [309, 296] on div at bounding box center [653, 326] width 1306 height 652
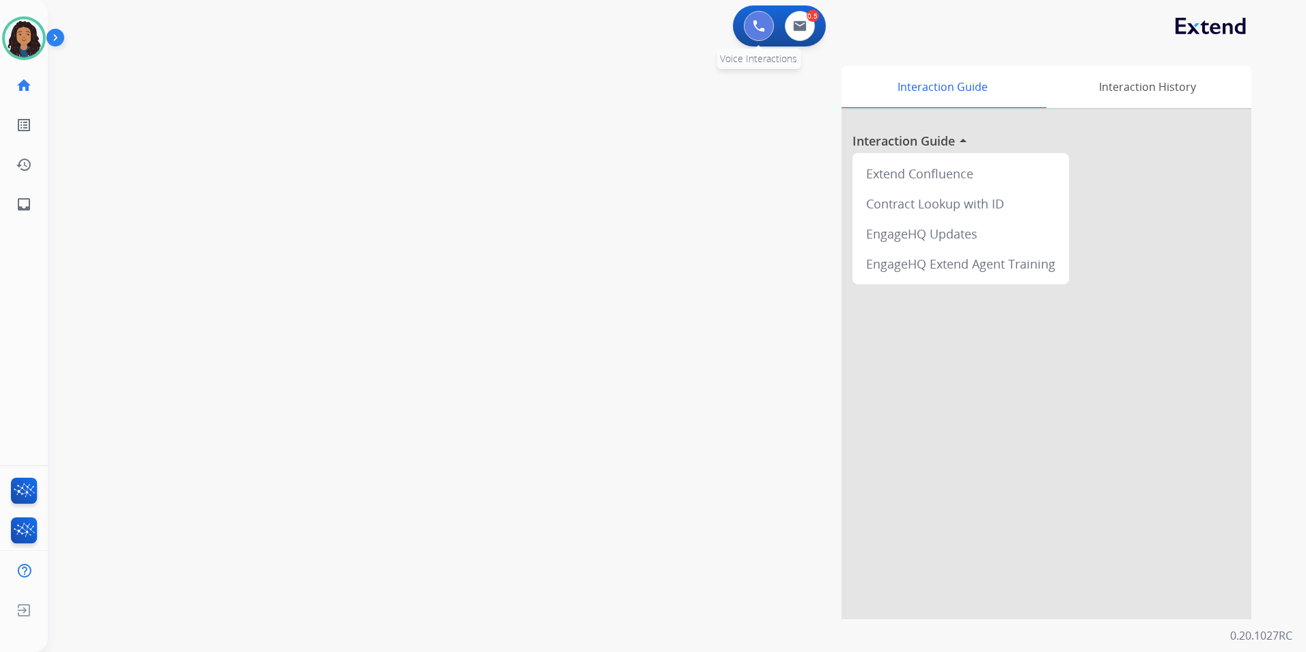
click at [759, 28] on img at bounding box center [759, 26] width 12 height 12
click at [753, 15] on button at bounding box center [759, 26] width 30 height 30
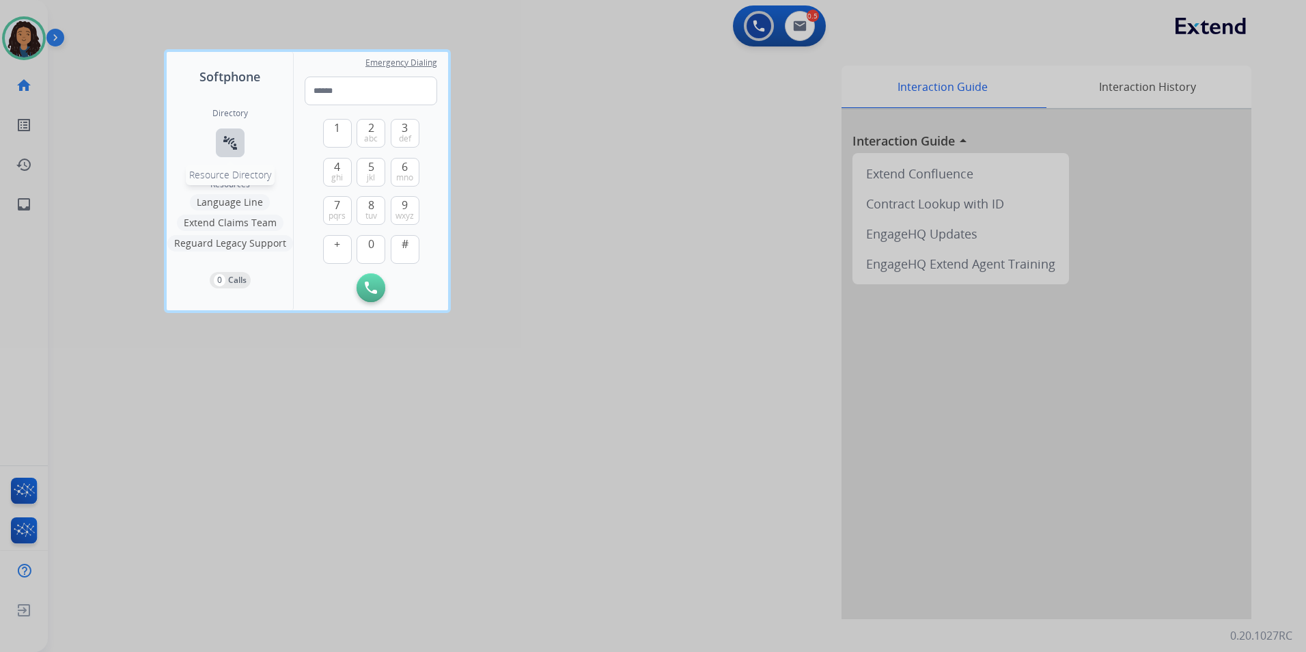
click at [230, 144] on mat-icon "connect_without_contact" at bounding box center [230, 143] width 16 height 16
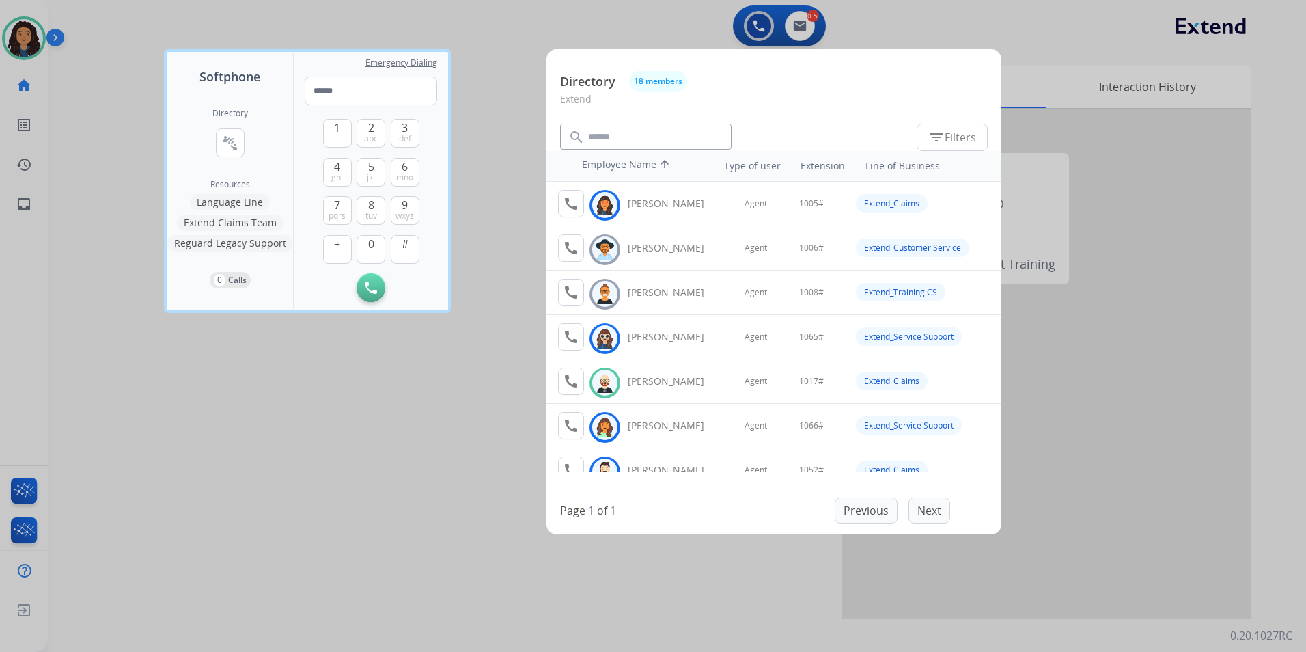
click at [296, 412] on div at bounding box center [653, 326] width 1306 height 652
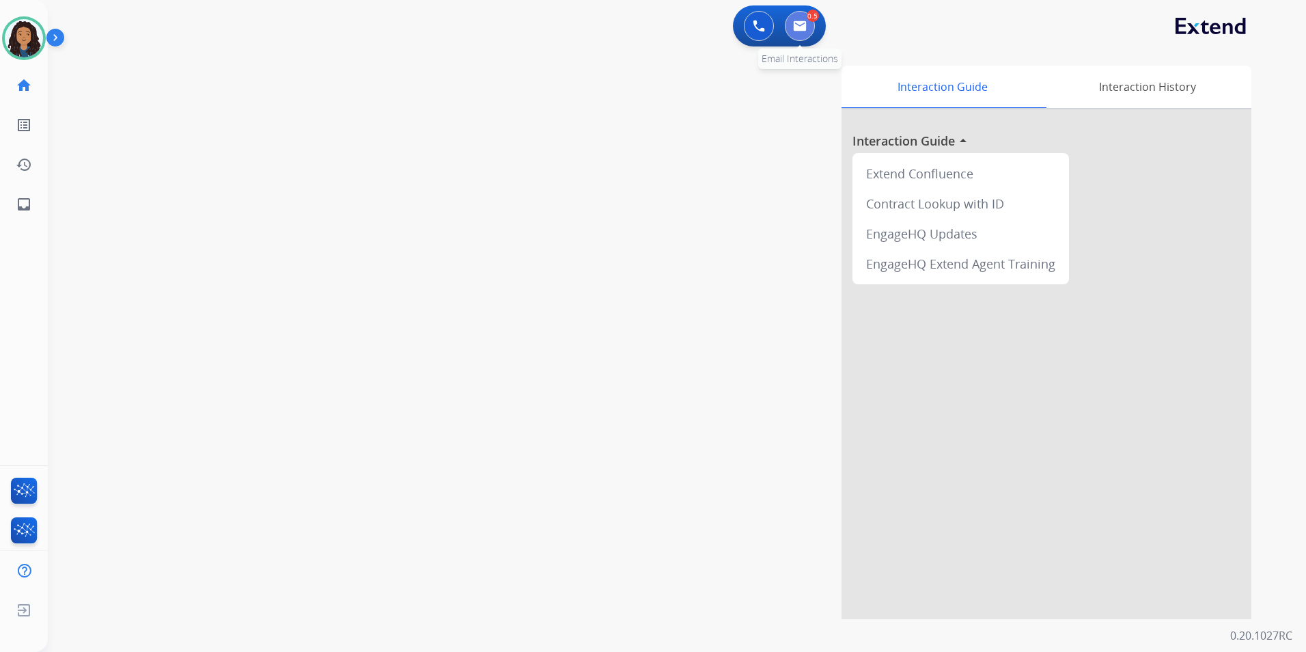
click at [791, 24] on button at bounding box center [800, 26] width 30 height 30
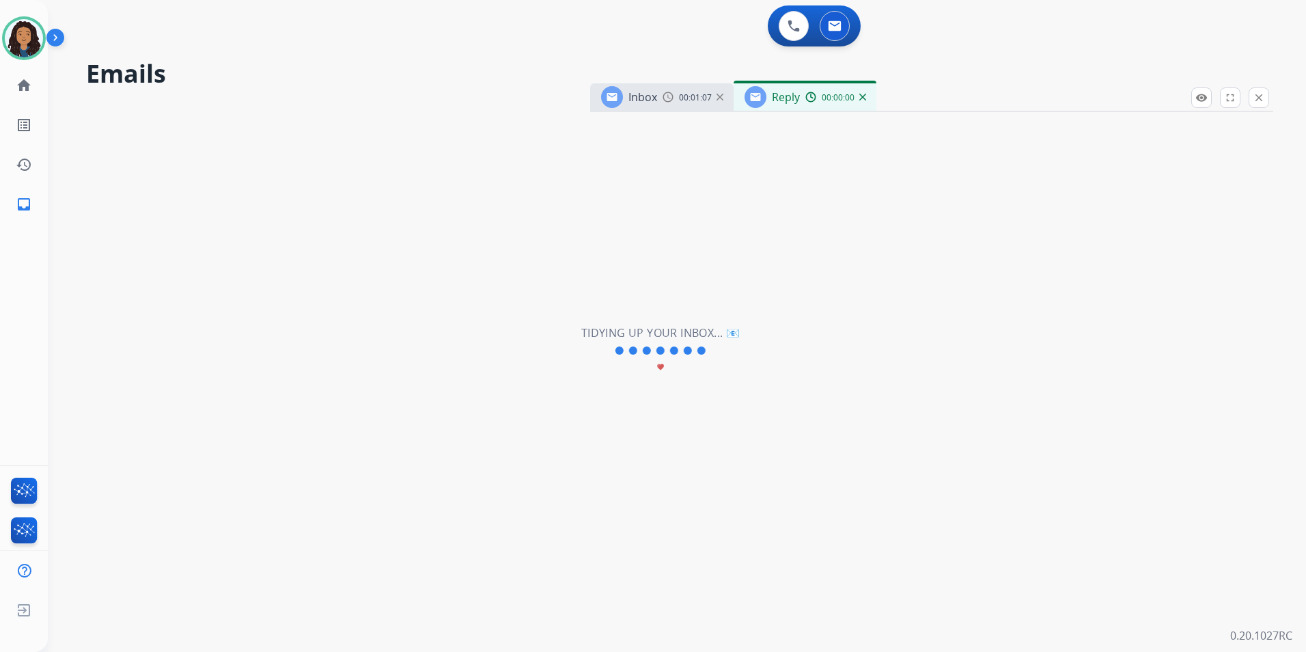
select select "**********"
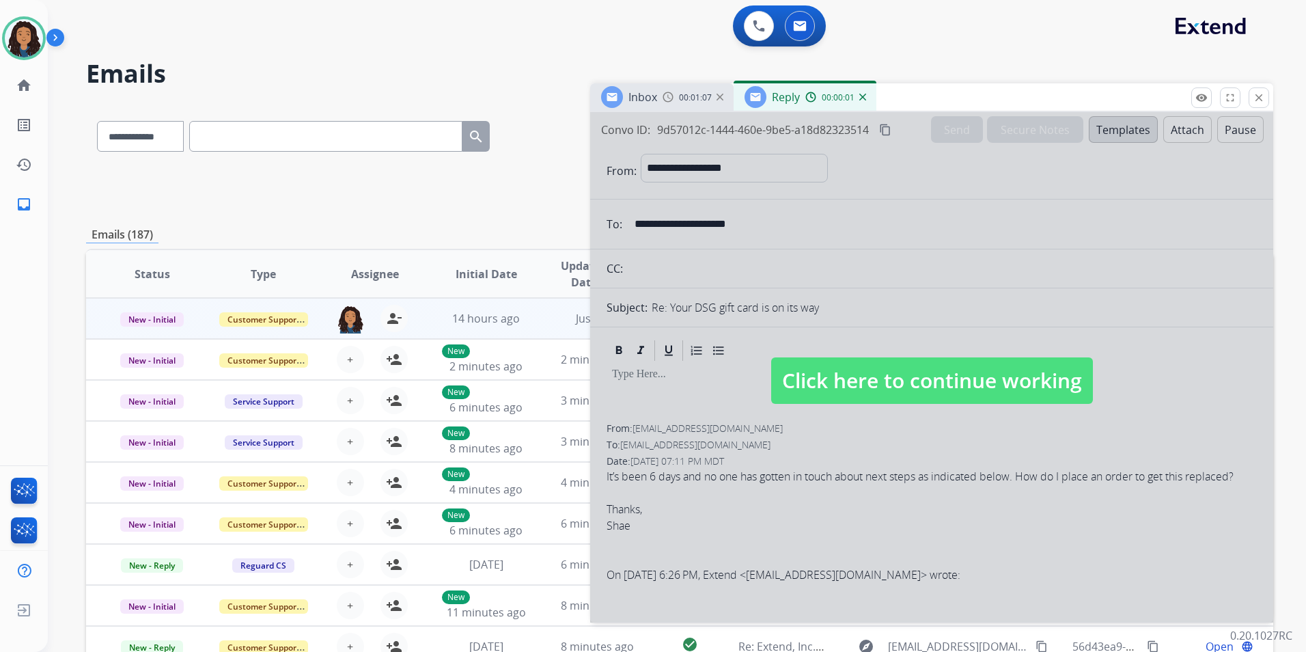
click at [834, 387] on span "Click here to continue working" at bounding box center [932, 380] width 322 height 46
select select
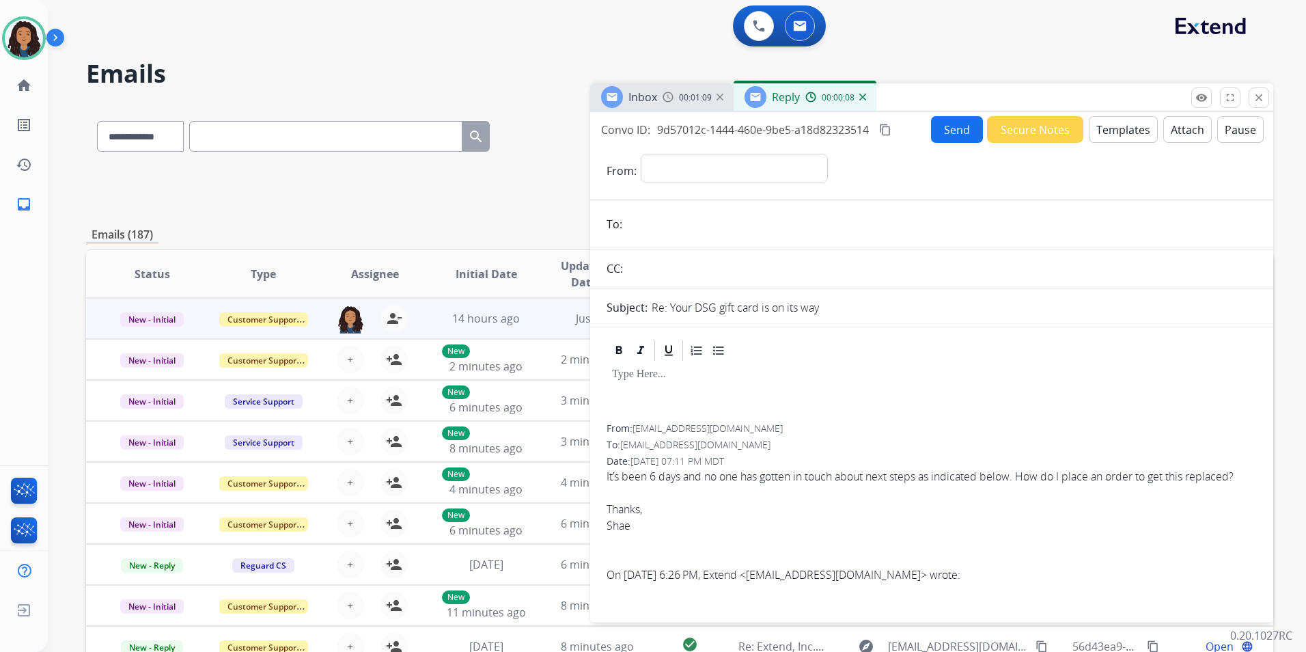
click at [865, 92] on div "Reply 00:00:08" at bounding box center [805, 96] width 143 height 27
click at [865, 100] on div "Reply 00:00:08" at bounding box center [805, 96] width 143 height 27
click at [1255, 97] on mat-icon "close" at bounding box center [1259, 98] width 12 height 12
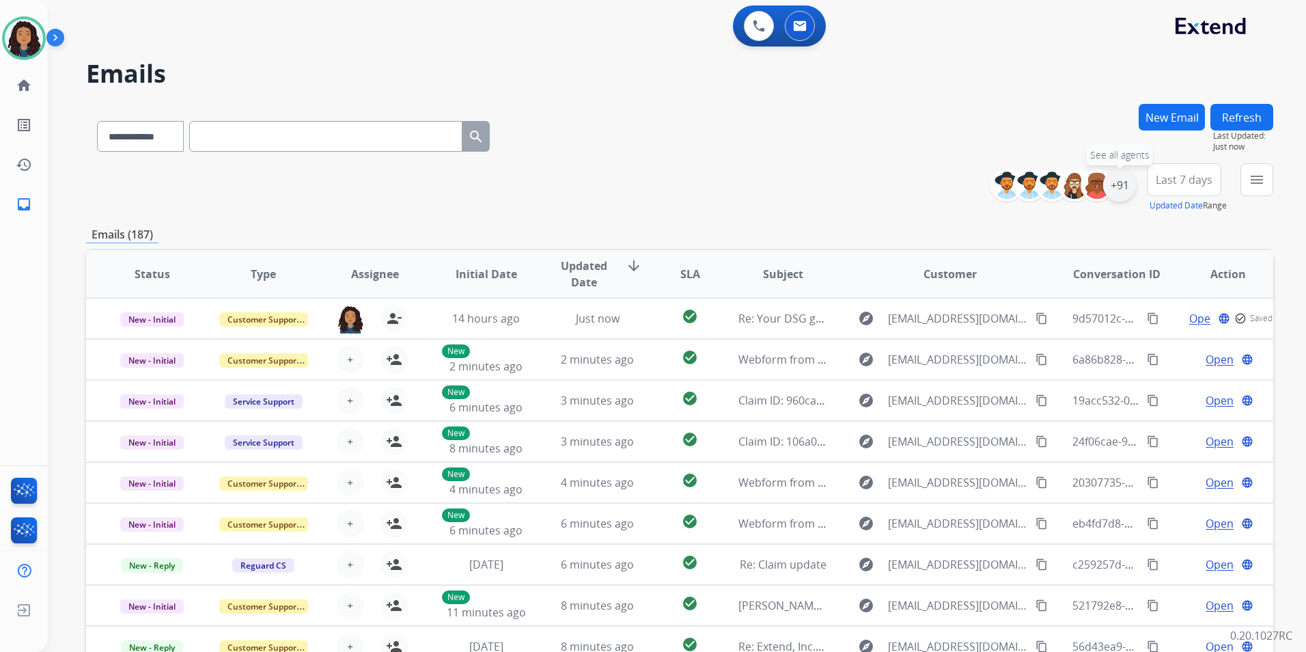
click at [1118, 189] on div "+91" at bounding box center [1119, 185] width 33 height 33
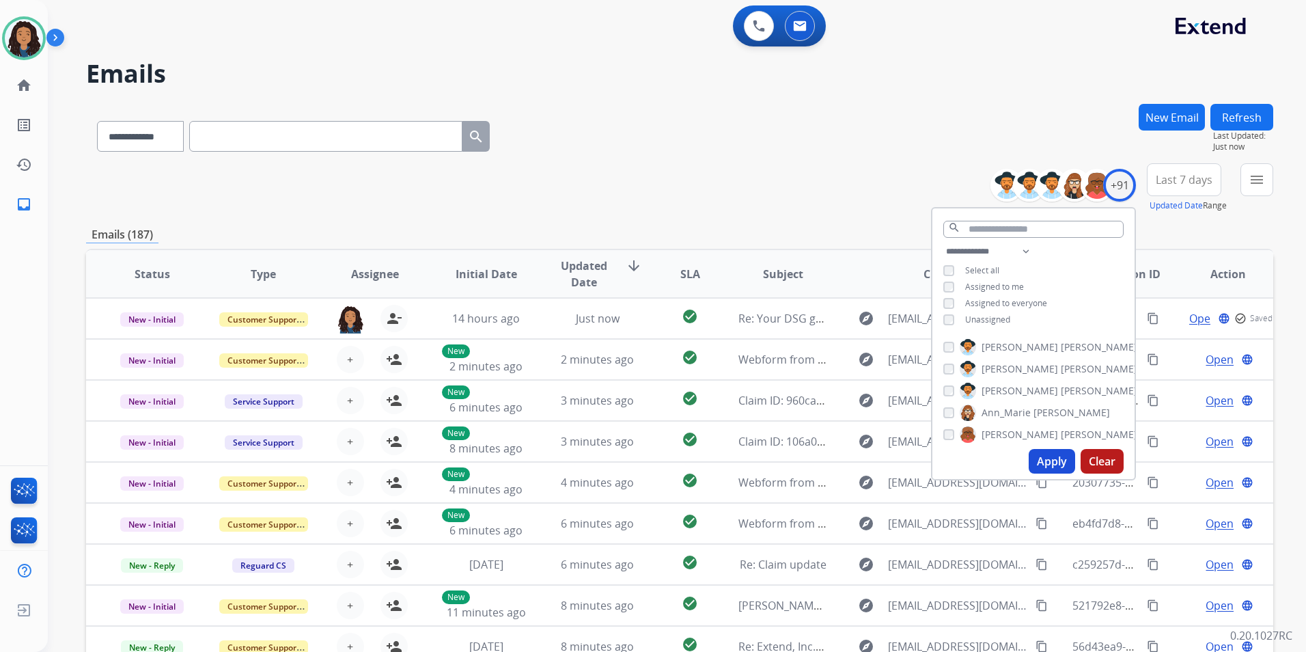
click at [999, 314] on span "Unassigned" at bounding box center [987, 320] width 45 height 12
click at [1042, 460] on button "Apply" at bounding box center [1052, 461] width 46 height 25
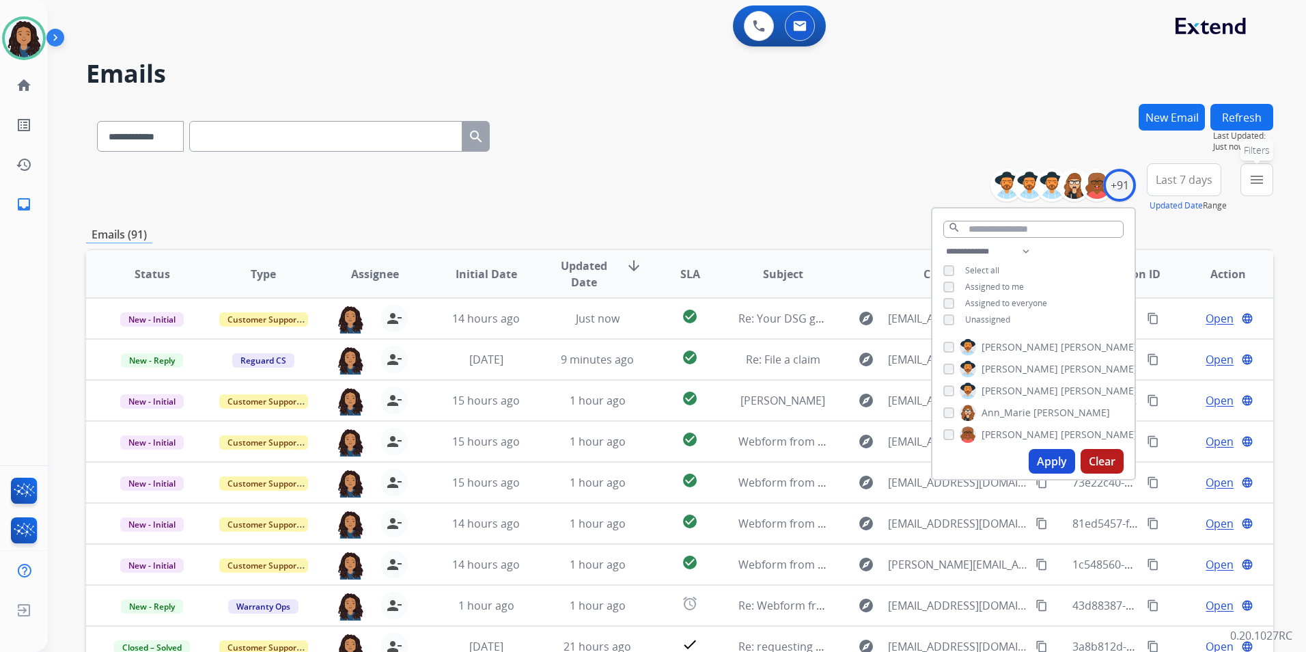
click at [1253, 182] on mat-icon "menu" at bounding box center [1257, 179] width 16 height 16
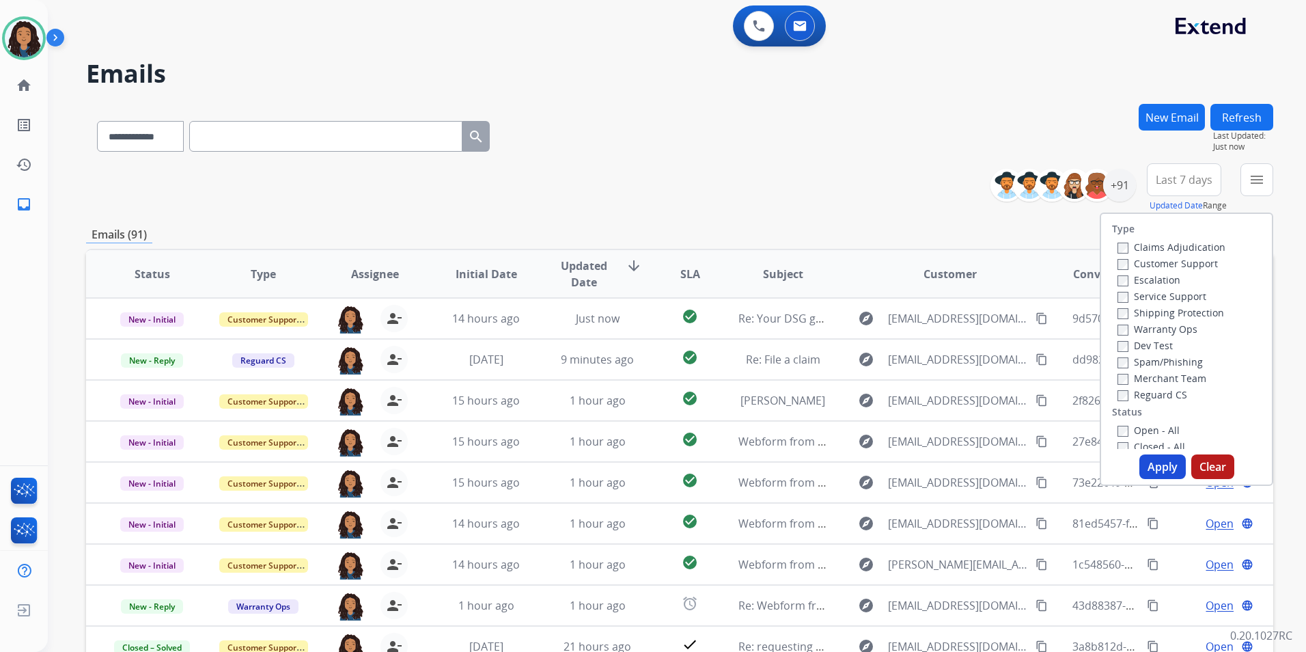
click at [1197, 260] on label "Customer Support" at bounding box center [1167, 263] width 100 height 13
click at [1197, 318] on label "Shipping Protection" at bounding box center [1170, 312] width 107 height 13
click at [1161, 394] on label "Reguard CS" at bounding box center [1152, 394] width 70 height 13
click at [1156, 421] on div "Open - All" at bounding box center [1188, 429] width 143 height 16
click at [1156, 429] on label "Open - All" at bounding box center [1148, 429] width 62 height 13
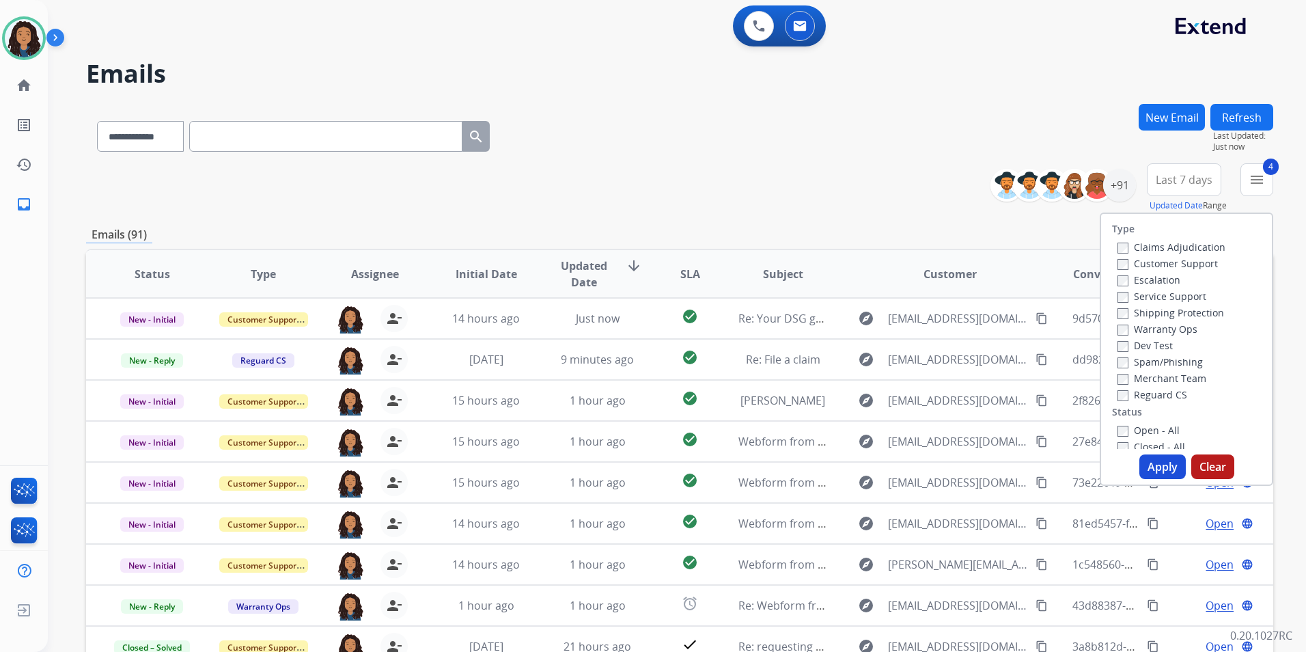
click at [1152, 471] on button "Apply" at bounding box center [1162, 466] width 46 height 25
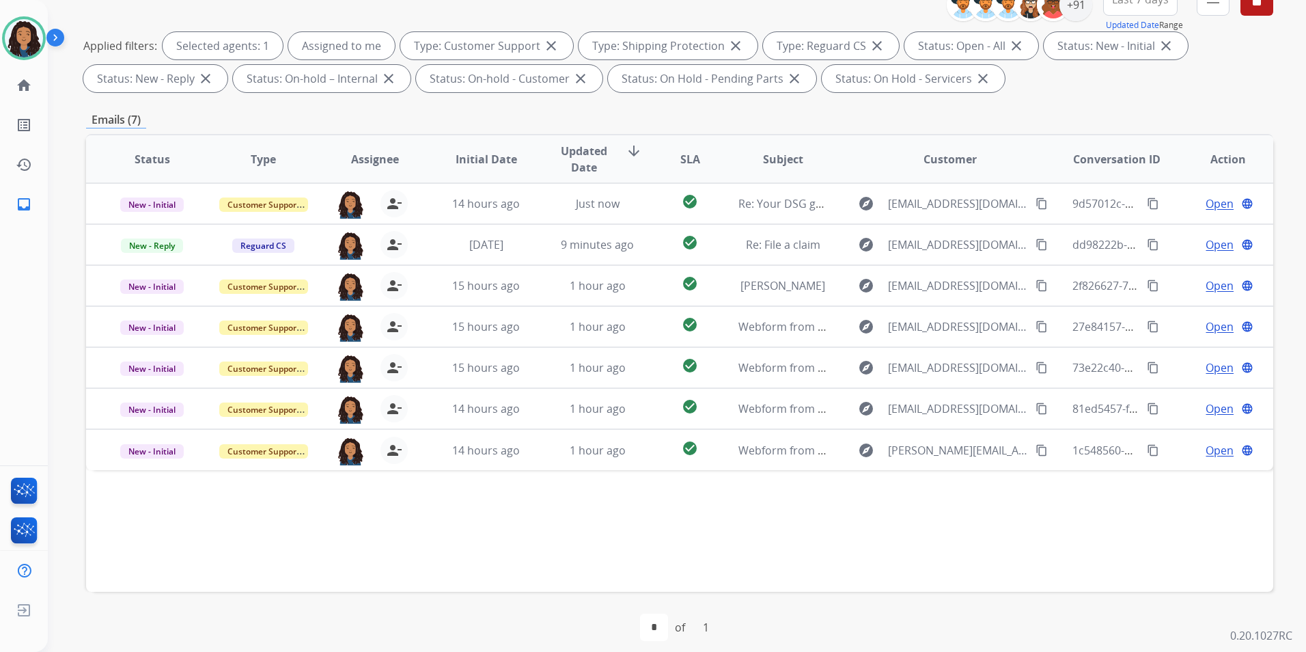
scroll to position [191, 0]
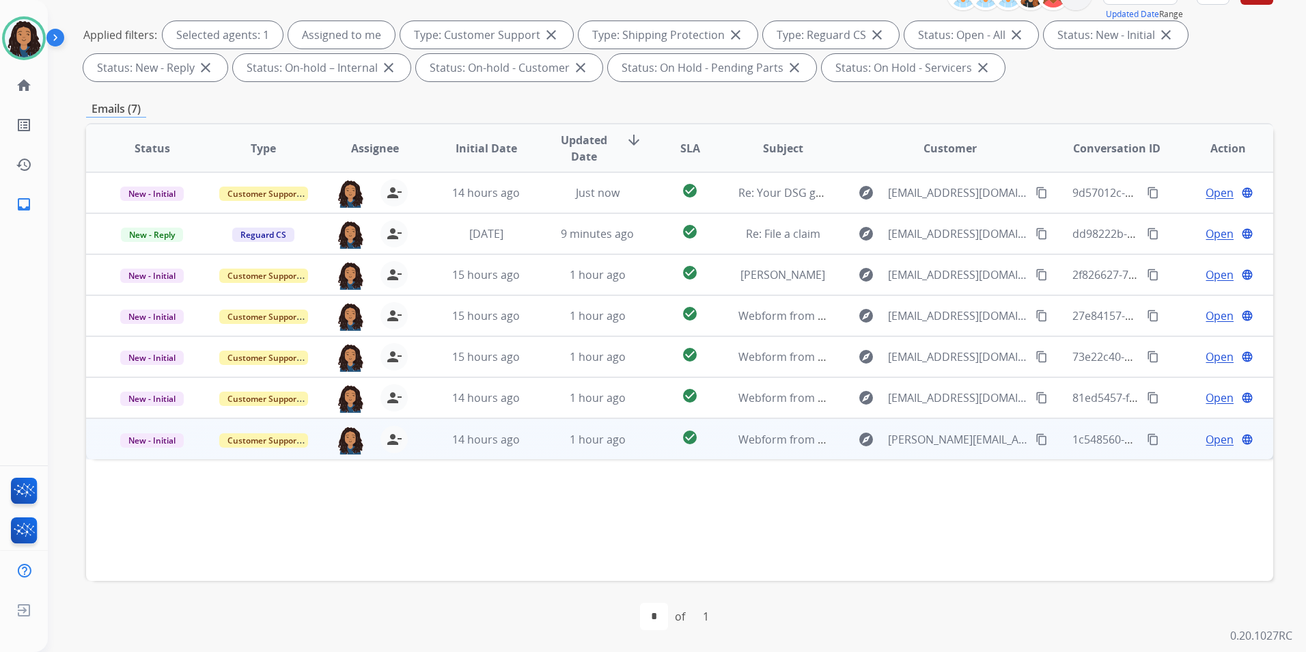
click at [1212, 438] on span "Open" at bounding box center [1220, 439] width 28 height 16
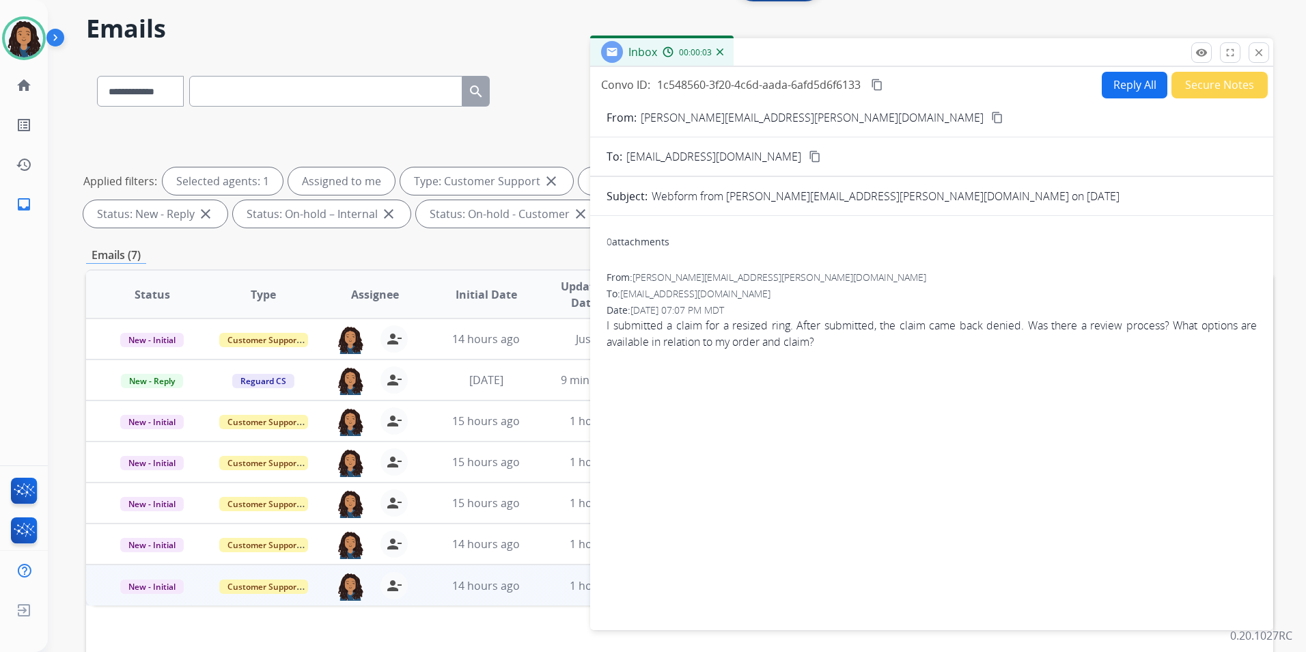
scroll to position [0, 0]
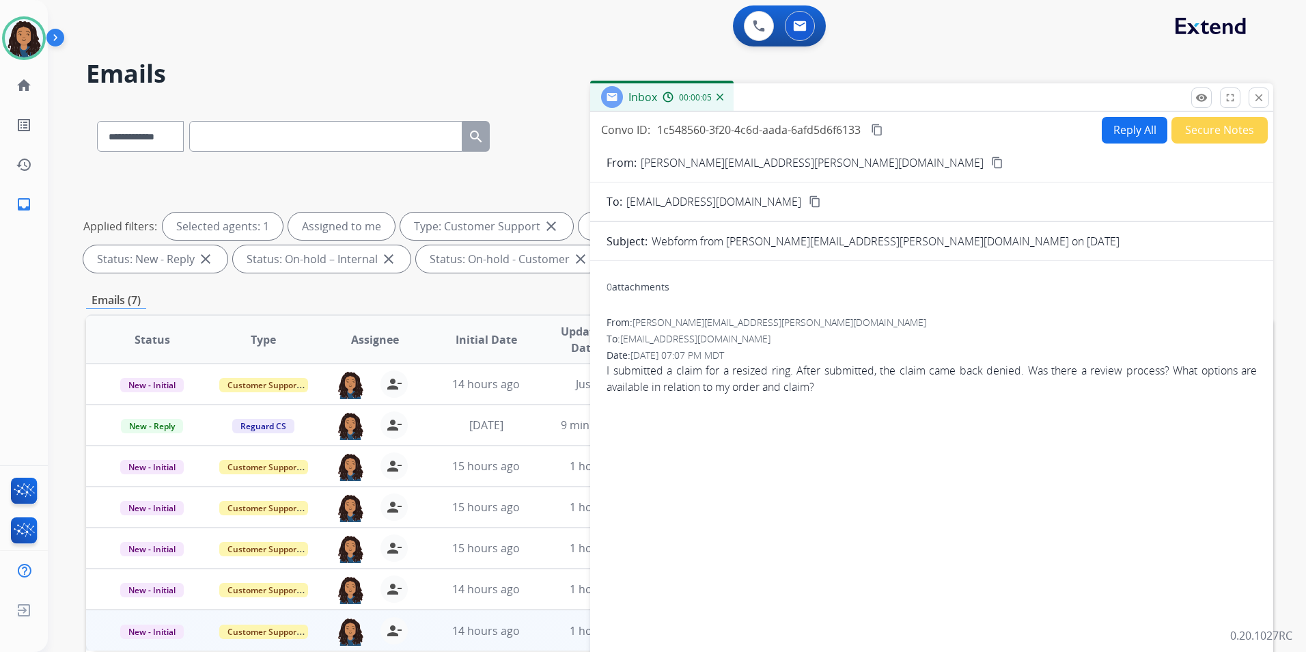
click at [991, 163] on mat-icon "content_copy" at bounding box center [997, 162] width 12 height 12
click at [991, 160] on mat-icon "content_copy" at bounding box center [997, 162] width 12 height 12
click at [1102, 133] on button "Reply All" at bounding box center [1135, 130] width 66 height 27
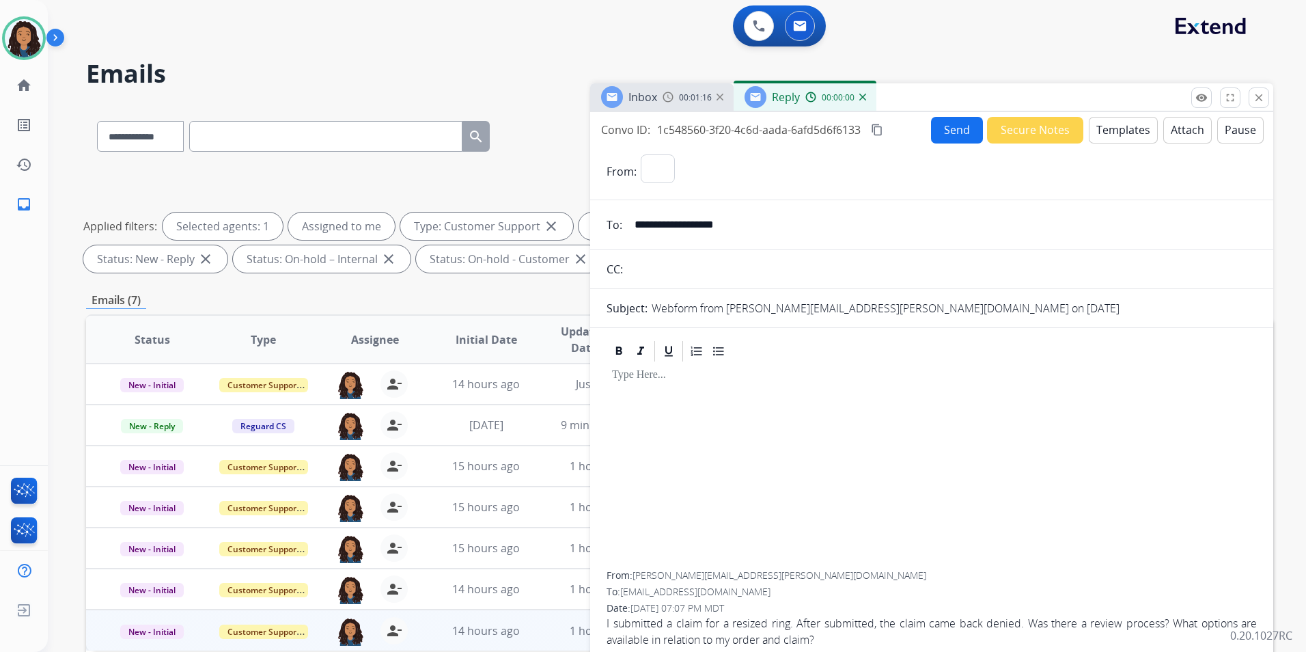
click at [1101, 133] on button "Templates" at bounding box center [1123, 130] width 69 height 27
select select "**********"
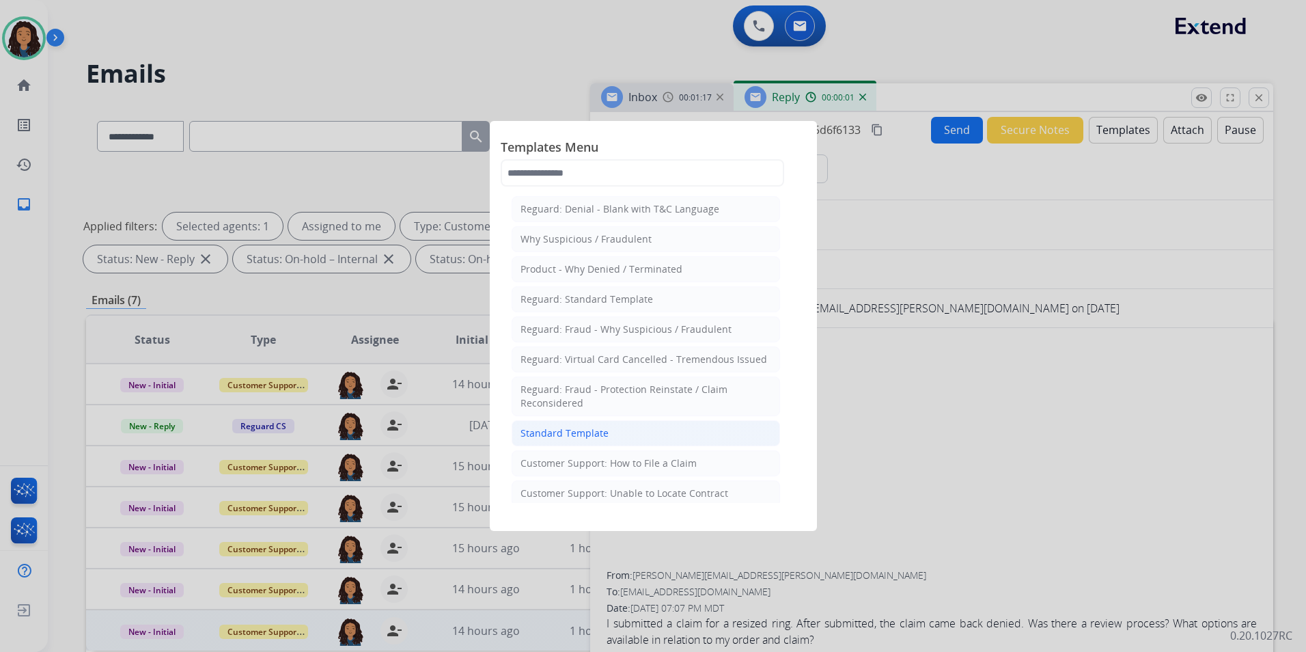
click at [607, 436] on li "Standard Template" at bounding box center [646, 433] width 268 height 26
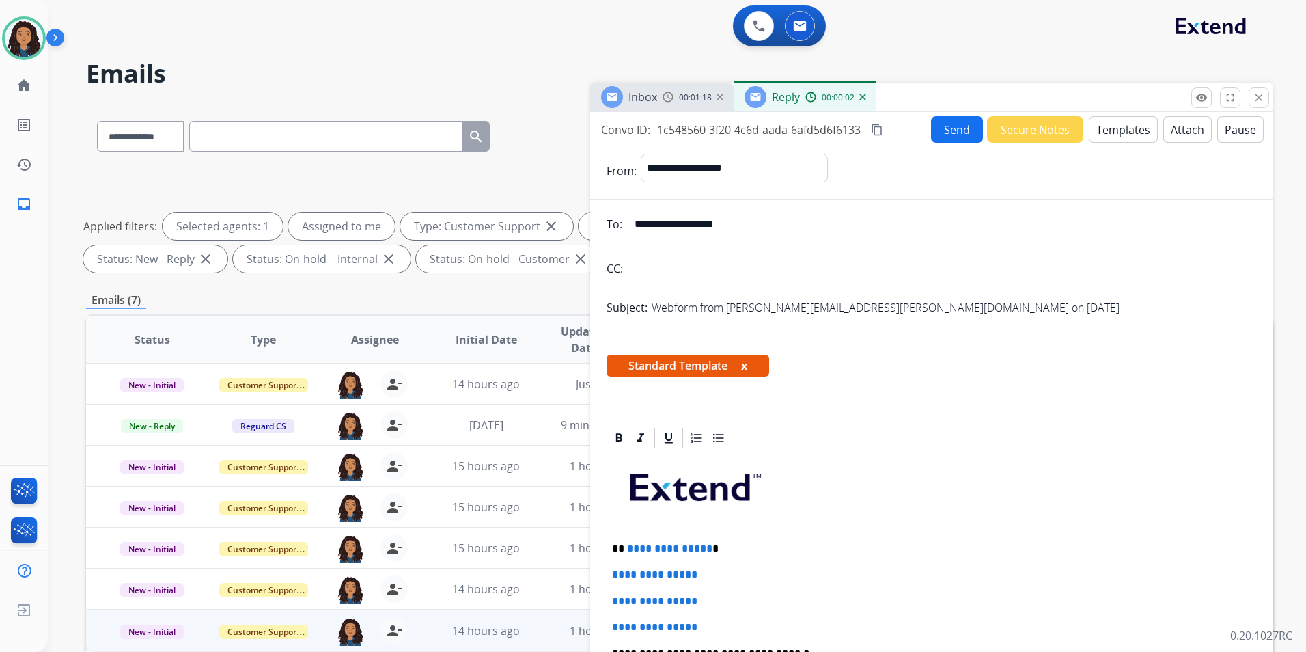
click at [657, 95] on span "Inbox" at bounding box center [642, 96] width 29 height 15
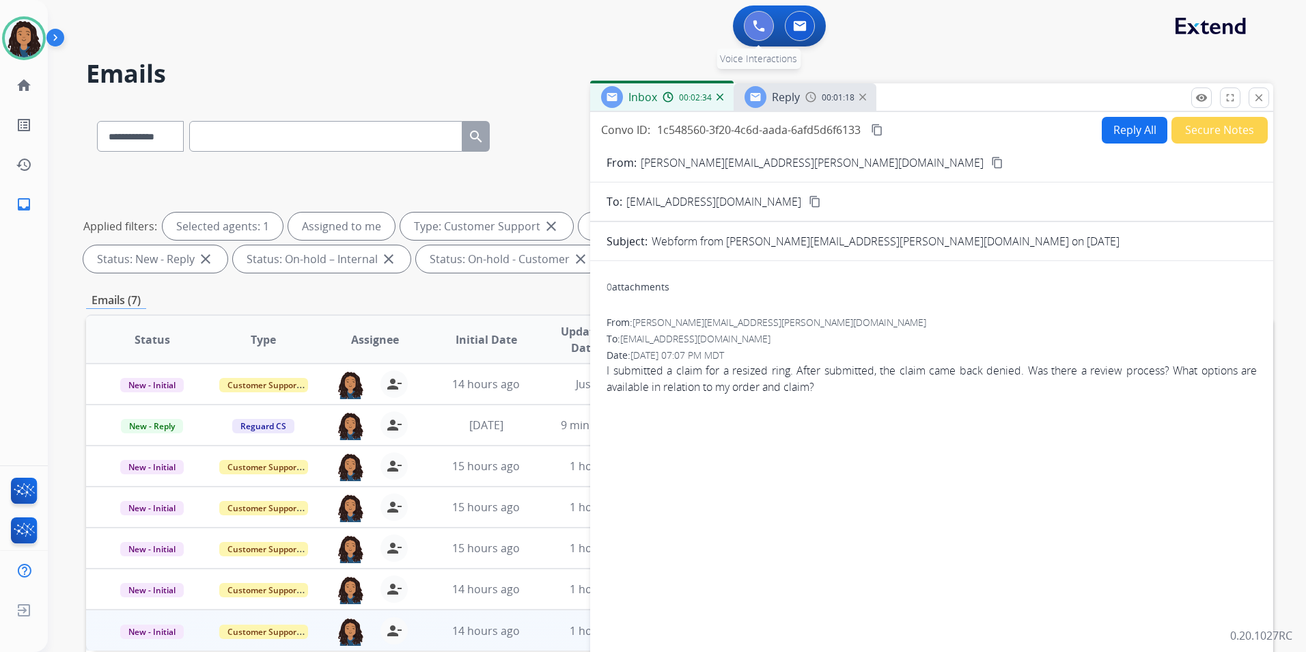
click at [755, 26] on img at bounding box center [759, 26] width 12 height 12
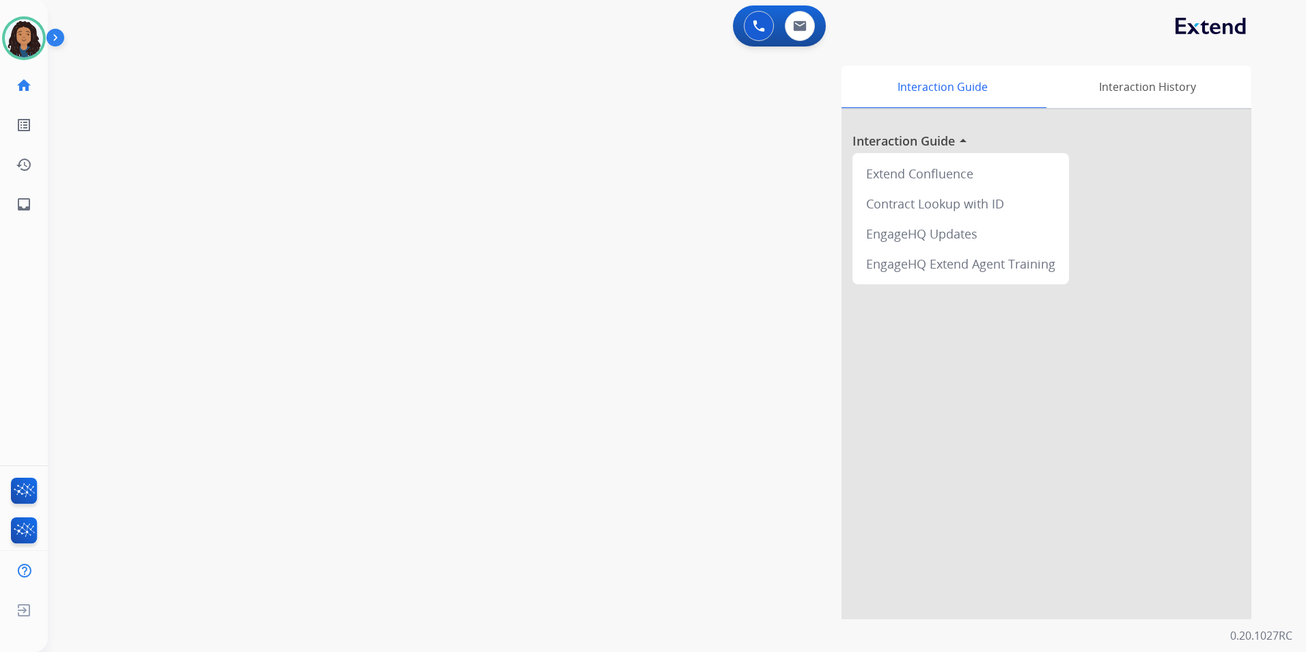
click at [755, 26] on img at bounding box center [759, 26] width 12 height 12
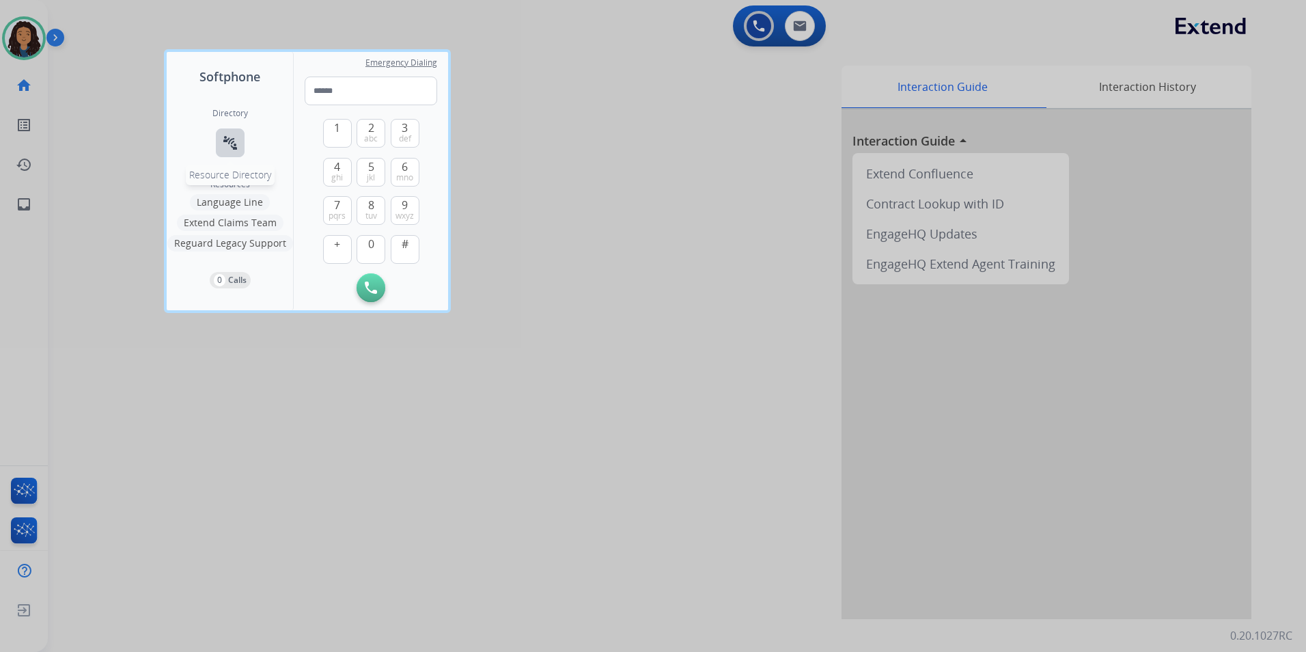
click at [238, 146] on mat-icon "connect_without_contact" at bounding box center [230, 143] width 16 height 16
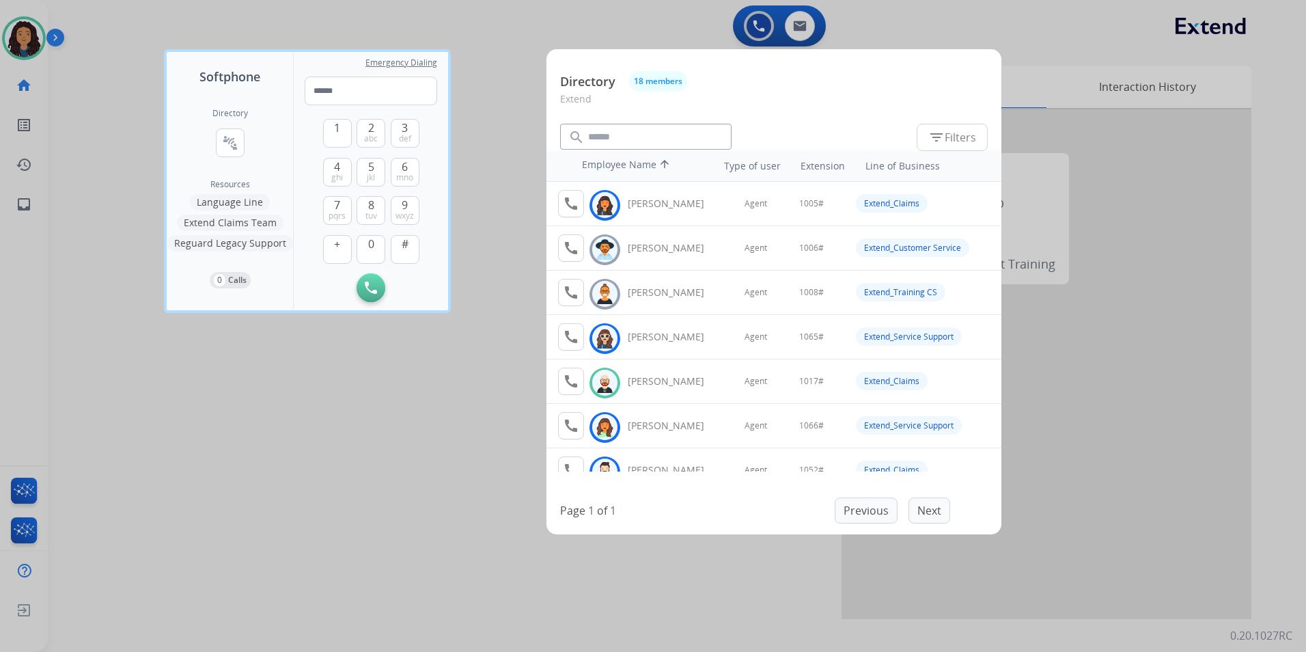
drag, startPoint x: 342, startPoint y: 474, endPoint x: 348, endPoint y: 454, distance: 21.0
click at [342, 469] on div at bounding box center [653, 326] width 1306 height 652
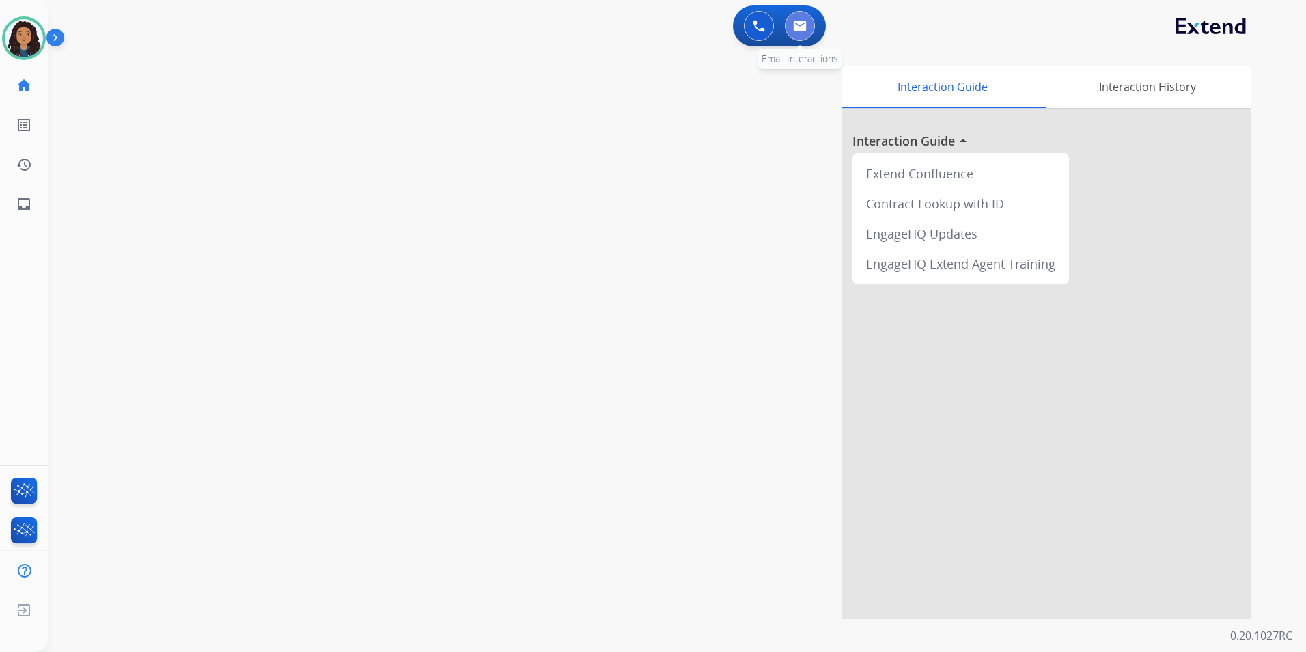
click at [800, 40] on button at bounding box center [800, 26] width 30 height 30
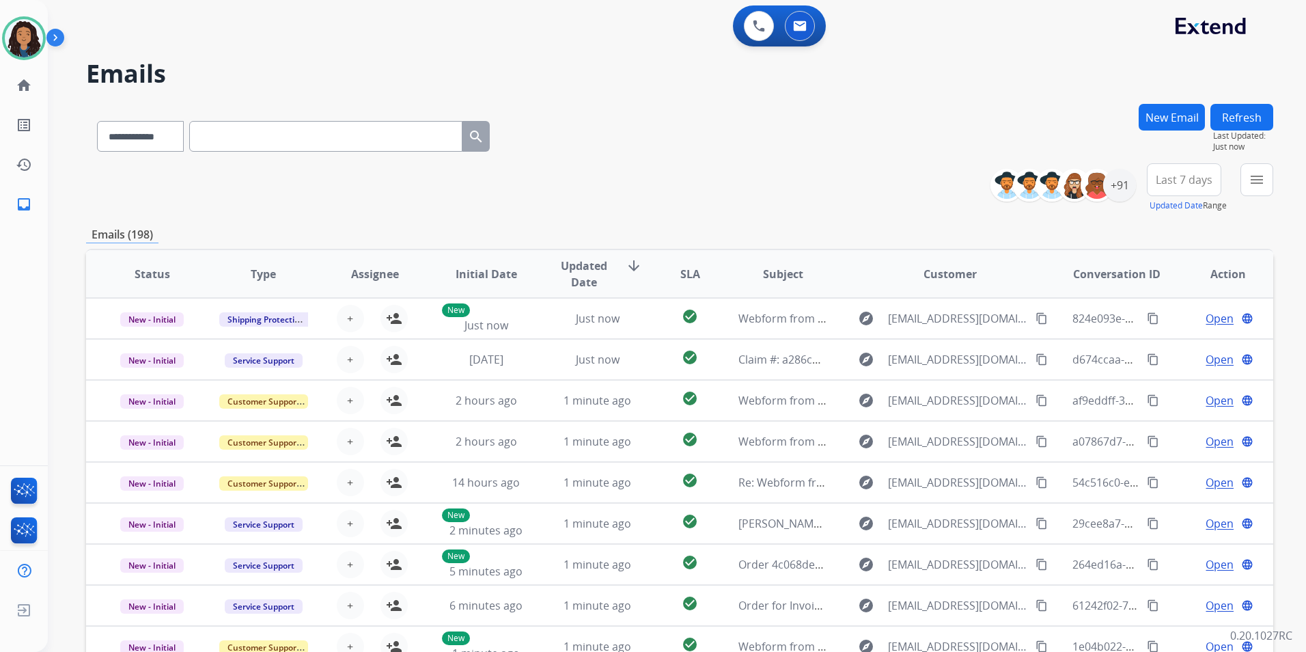
paste input "**********"
type input "**********"
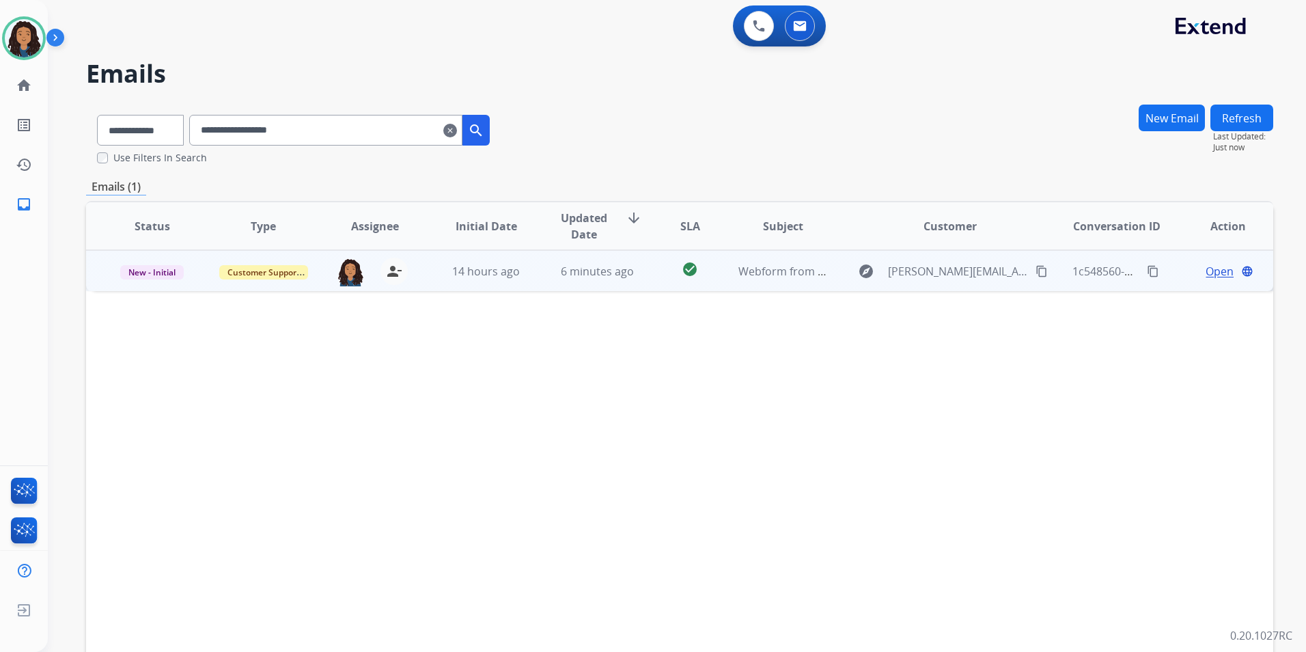
click at [1206, 270] on span "Open" at bounding box center [1220, 271] width 28 height 16
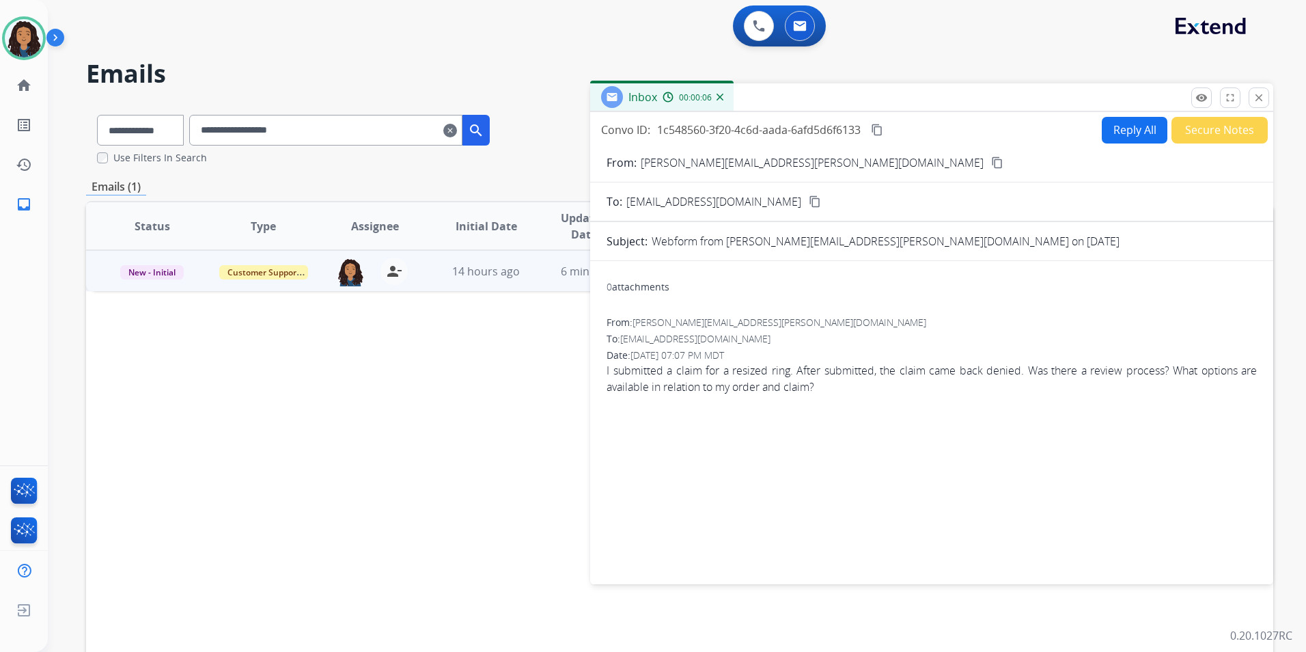
click at [1109, 129] on button "Reply All" at bounding box center [1135, 130] width 66 height 27
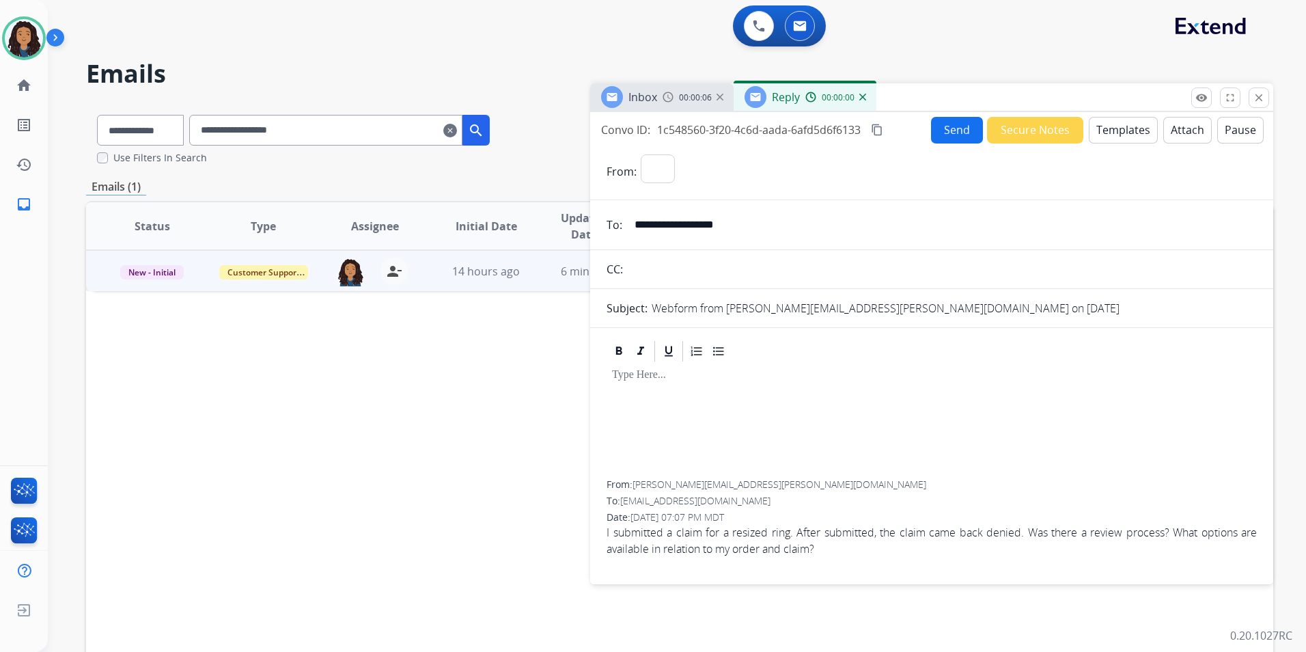
select select "**********"
click at [1109, 129] on button "Templates" at bounding box center [1123, 130] width 69 height 27
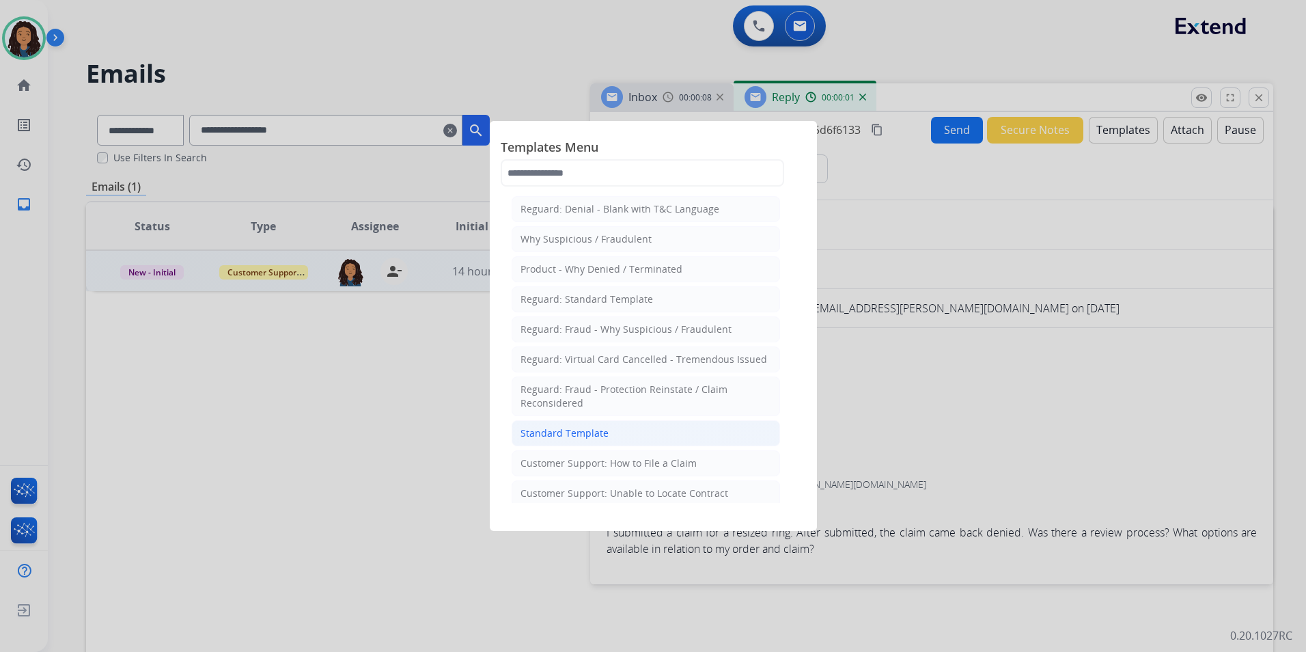
click at [593, 431] on div "Standard Template" at bounding box center [564, 433] width 88 height 14
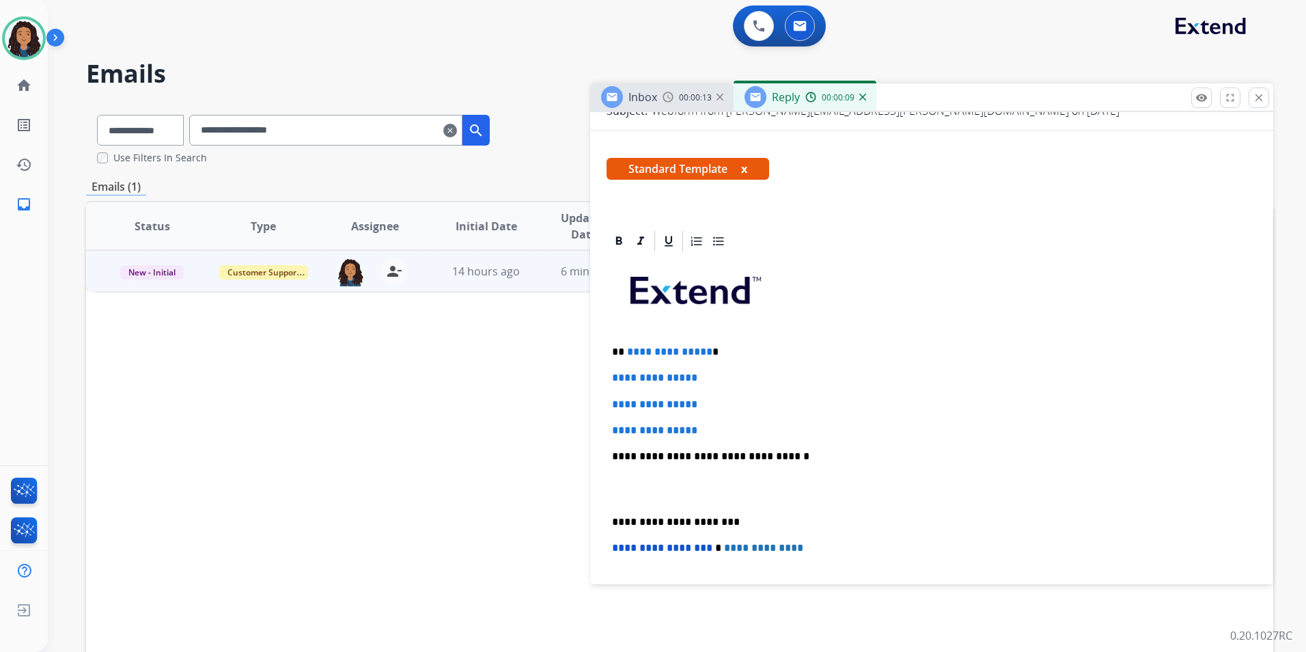
scroll to position [205, 0]
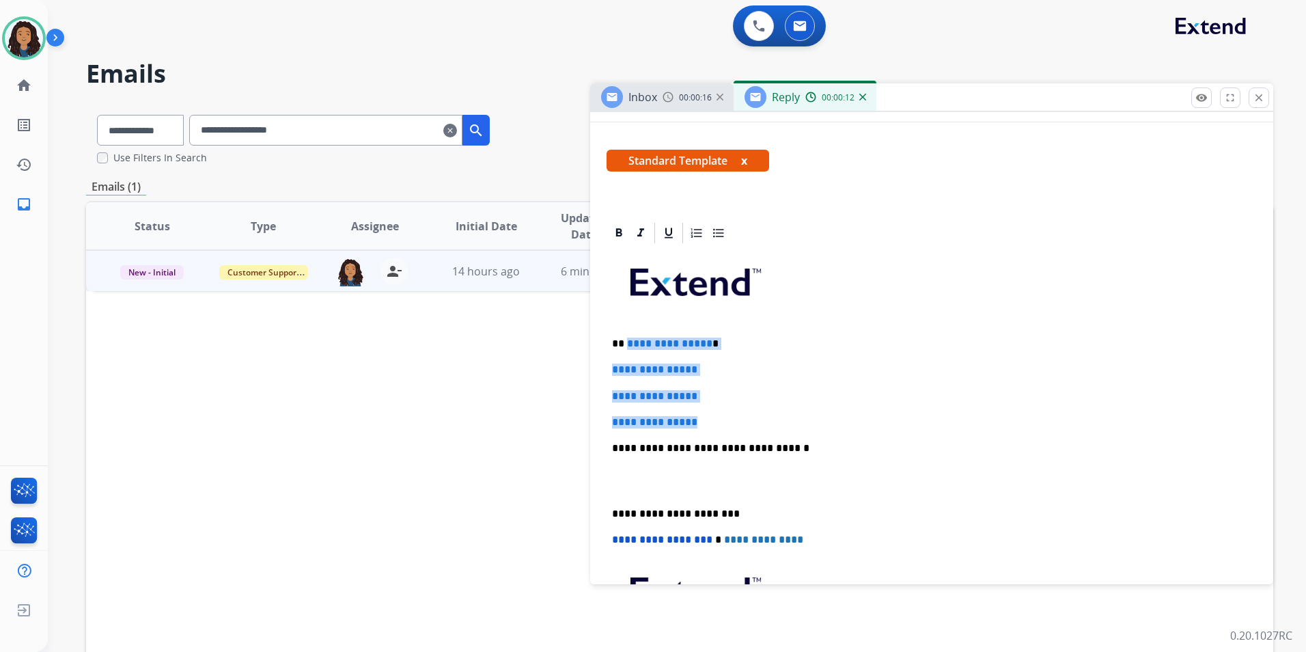
drag, startPoint x: 709, startPoint y: 417, endPoint x: 627, endPoint y: 343, distance: 110.7
click at [627, 343] on div "**********" at bounding box center [932, 480] width 650 height 470
paste div
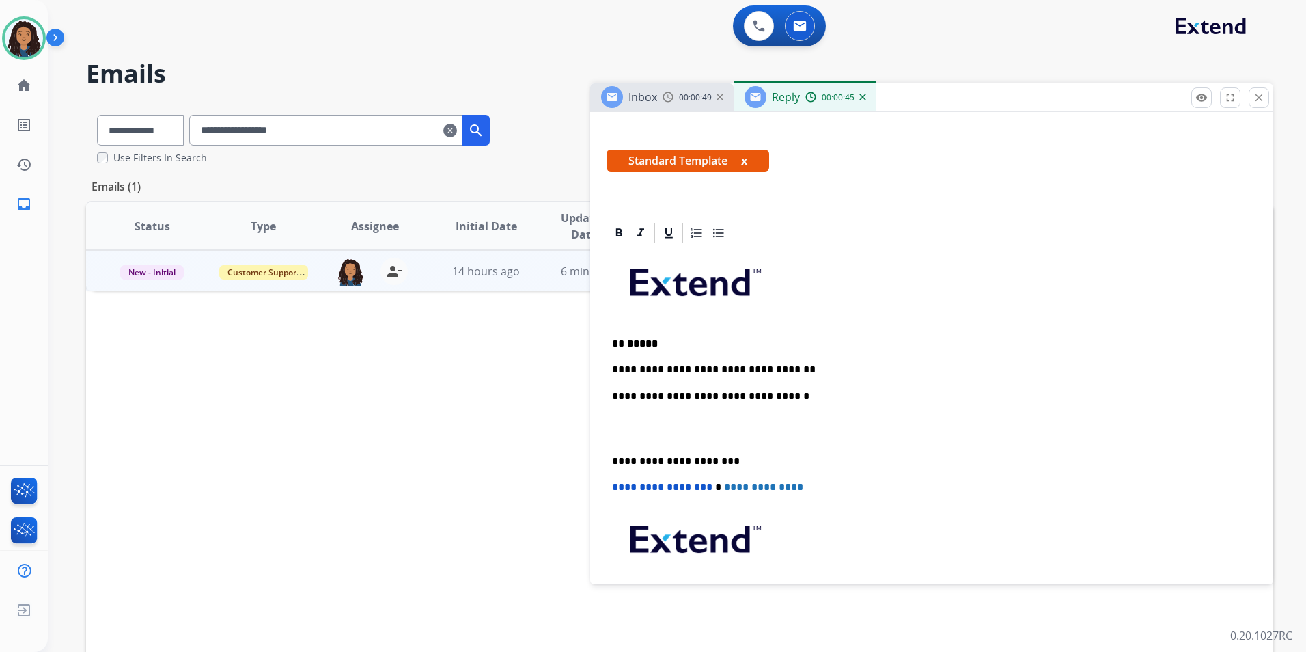
click at [811, 369] on p "**********" at bounding box center [926, 369] width 628 height 12
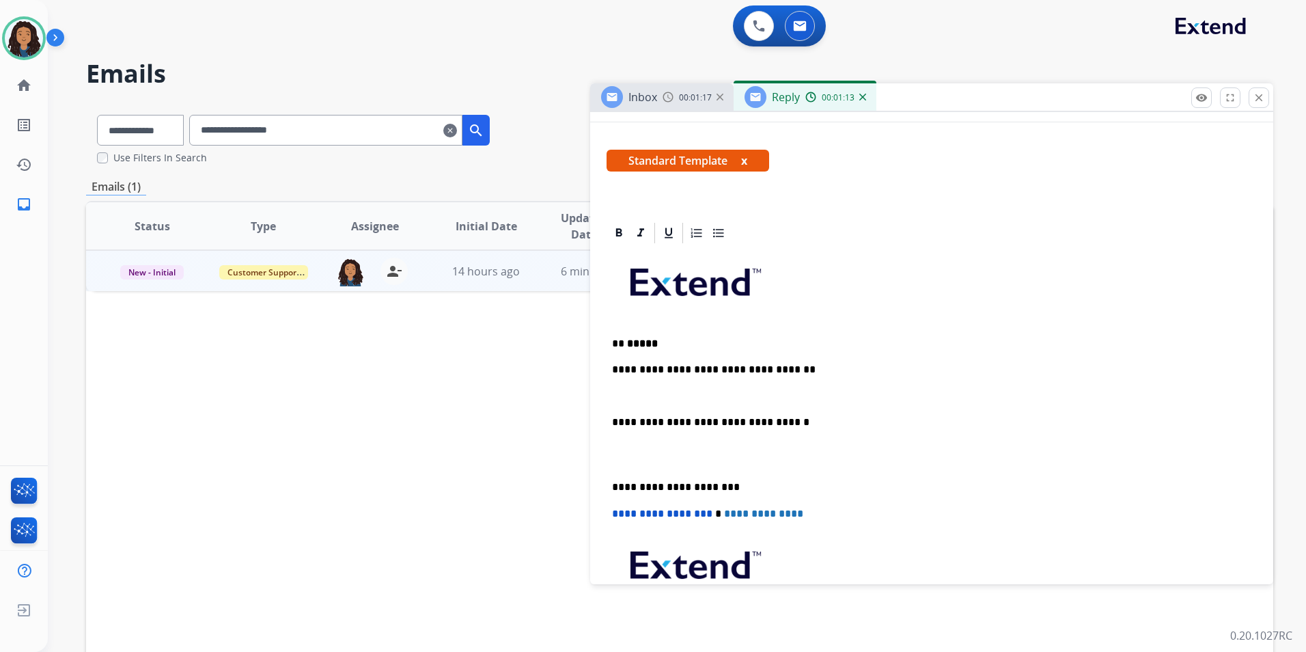
click at [660, 100] on div "Inbox 00:01:17" at bounding box center [661, 96] width 143 height 27
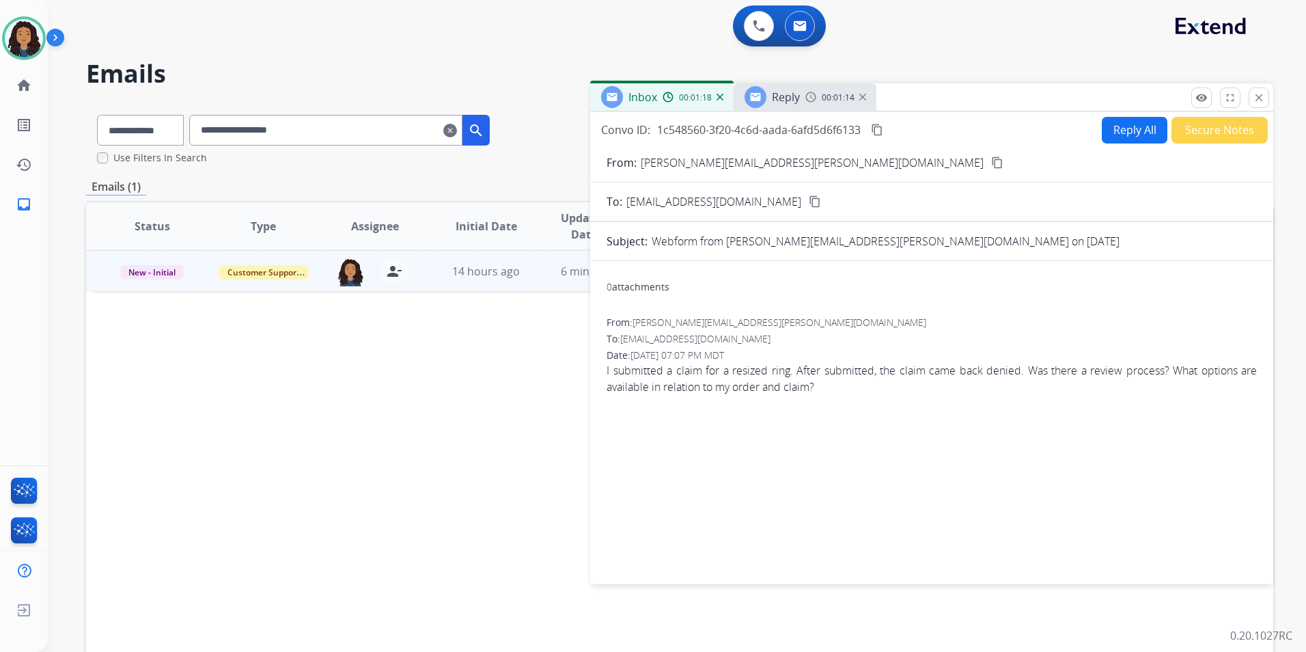
click at [807, 100] on img at bounding box center [810, 97] width 11 height 11
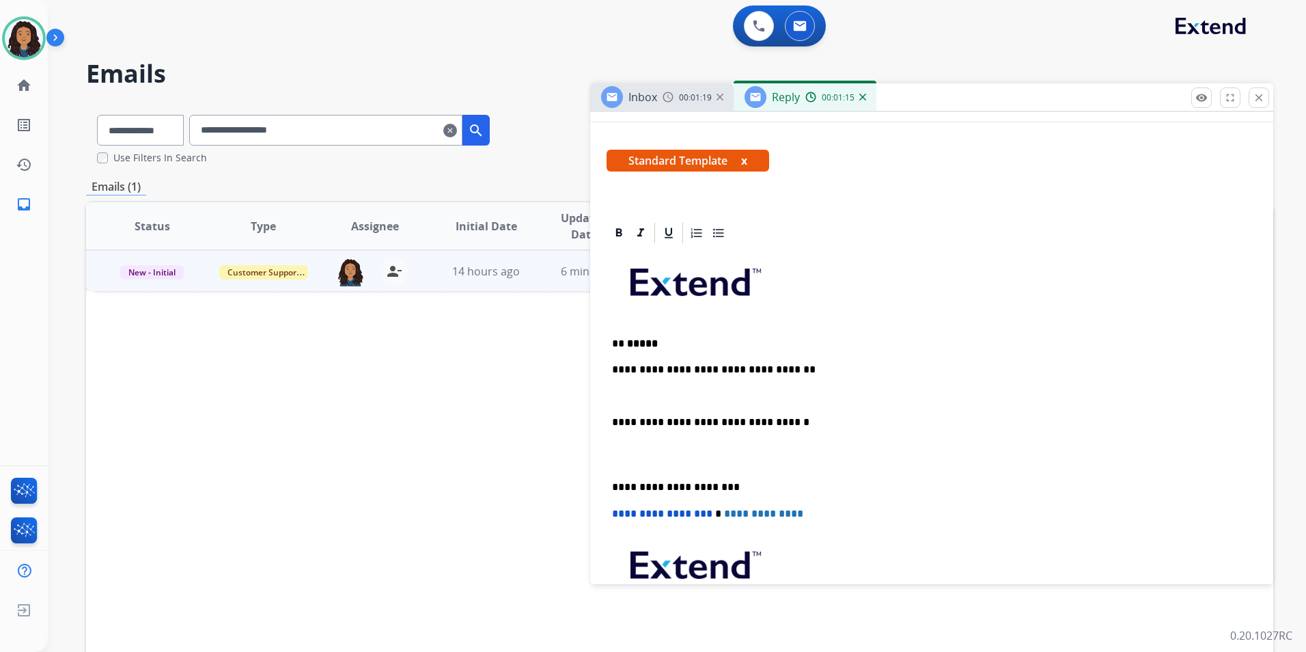
click at [682, 385] on div "**********" at bounding box center [932, 467] width 650 height 444
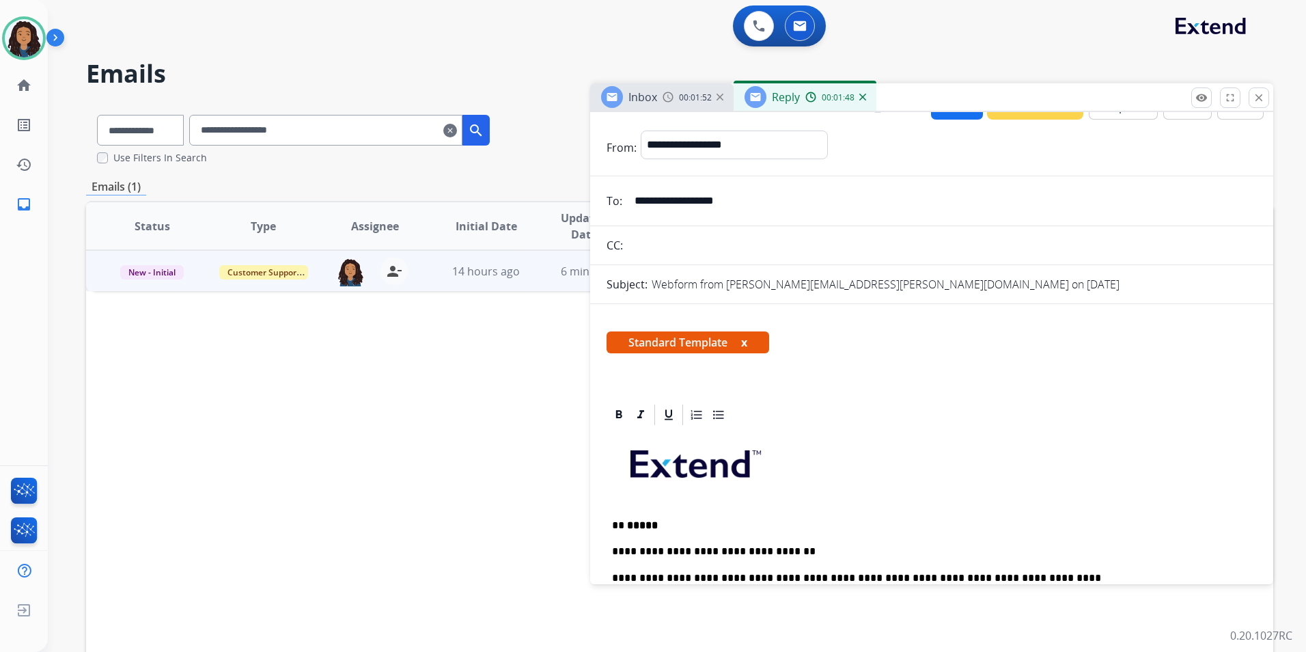
scroll to position [0, 0]
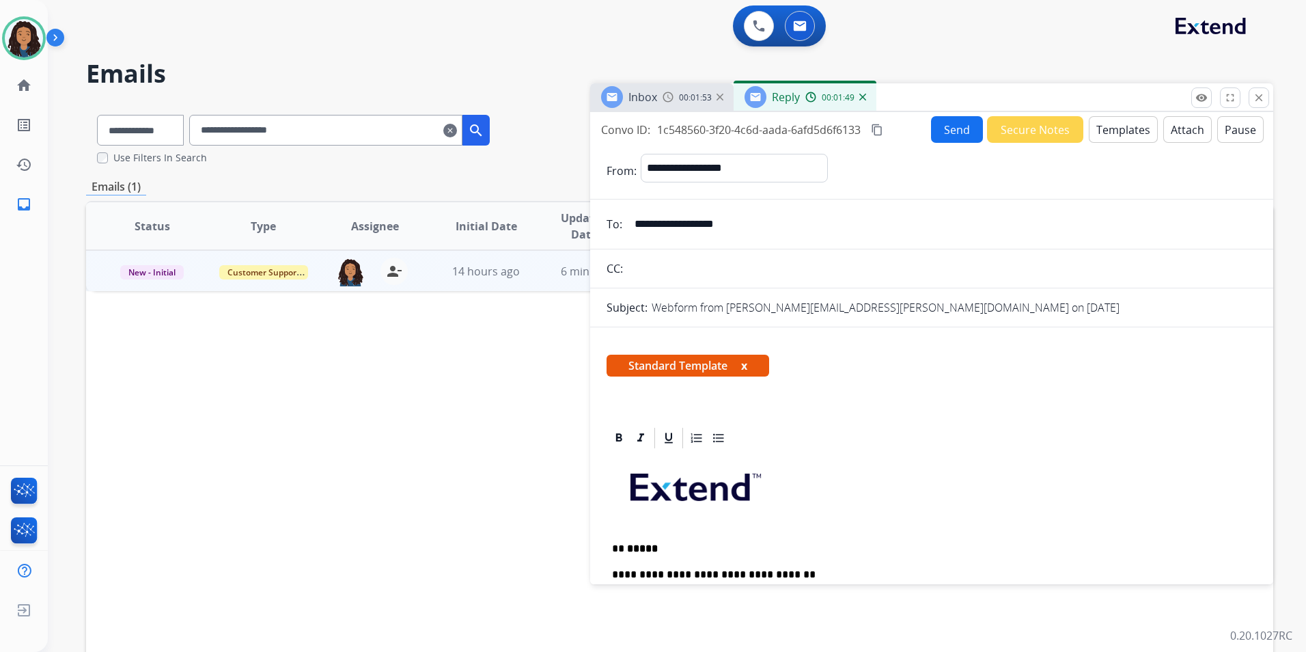
click at [962, 133] on button "Send" at bounding box center [957, 129] width 52 height 27
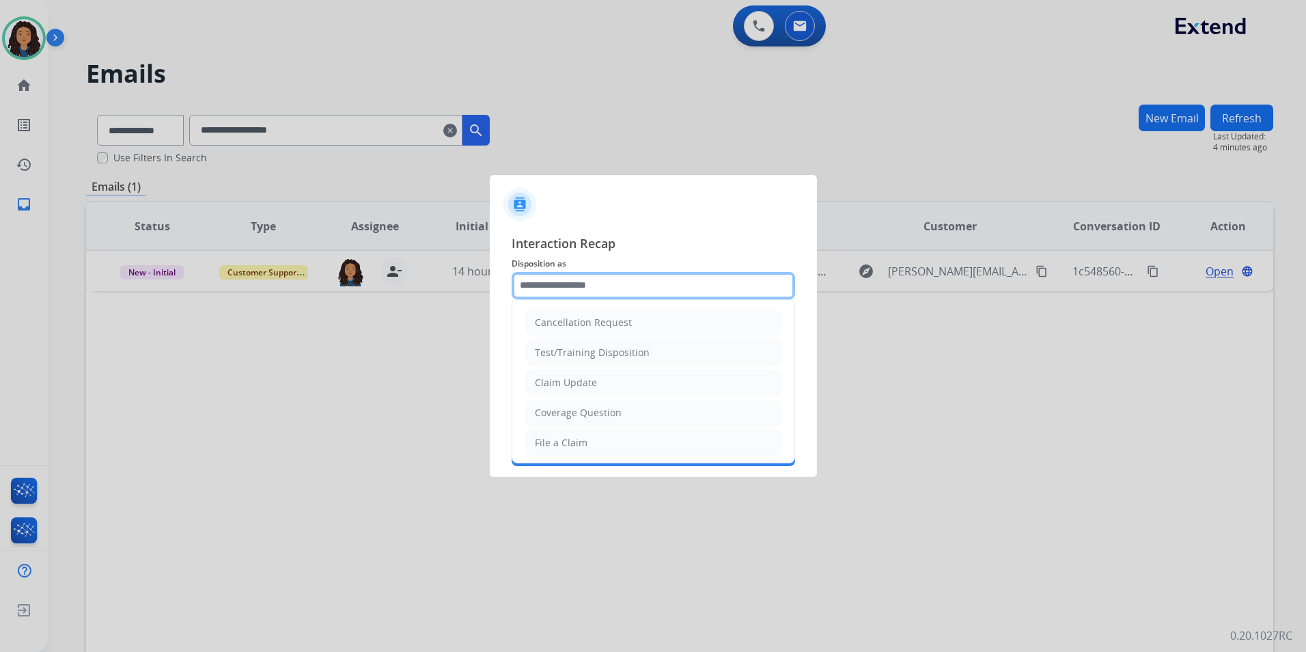
click at [611, 286] on input "text" at bounding box center [653, 285] width 283 height 27
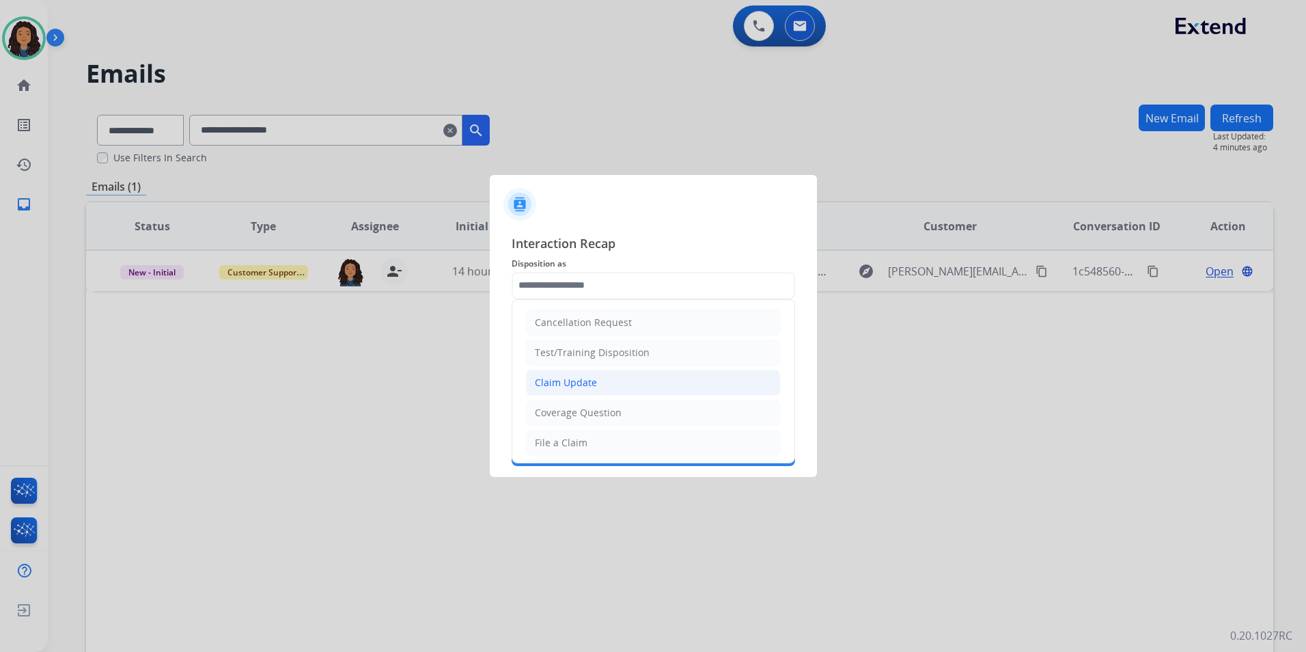
click at [600, 381] on li "Claim Update" at bounding box center [653, 383] width 255 height 26
type input "**********"
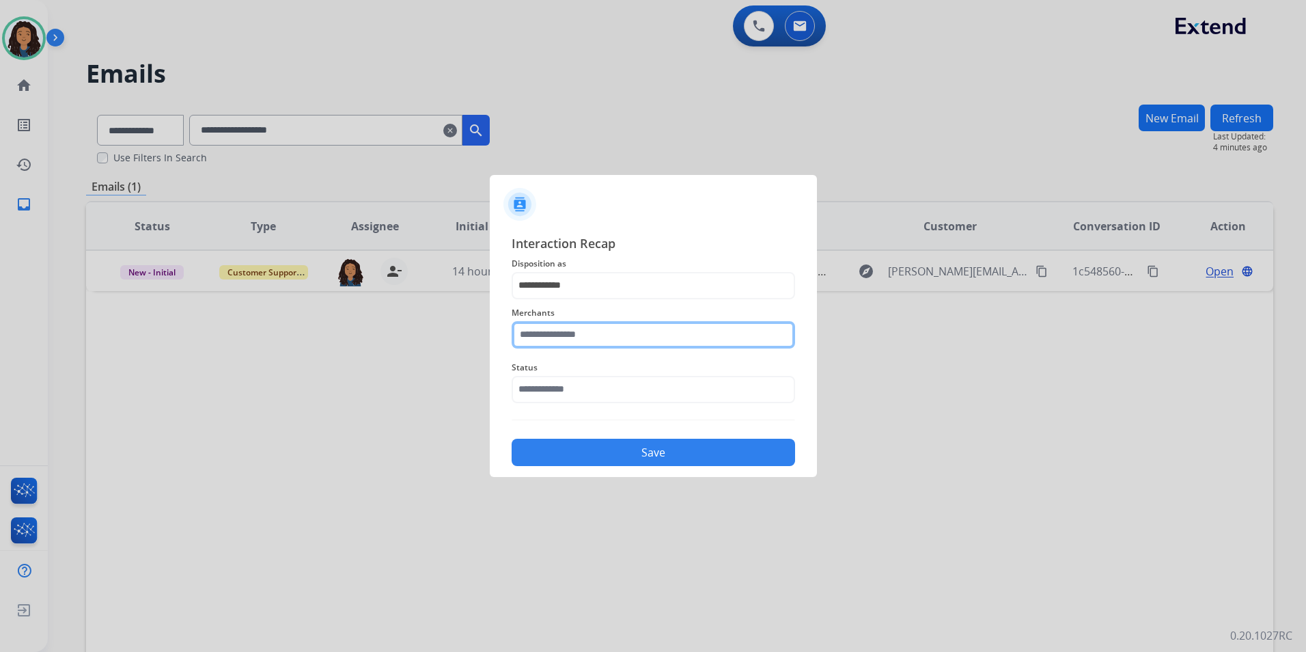
click at [595, 337] on input "text" at bounding box center [653, 334] width 283 height 27
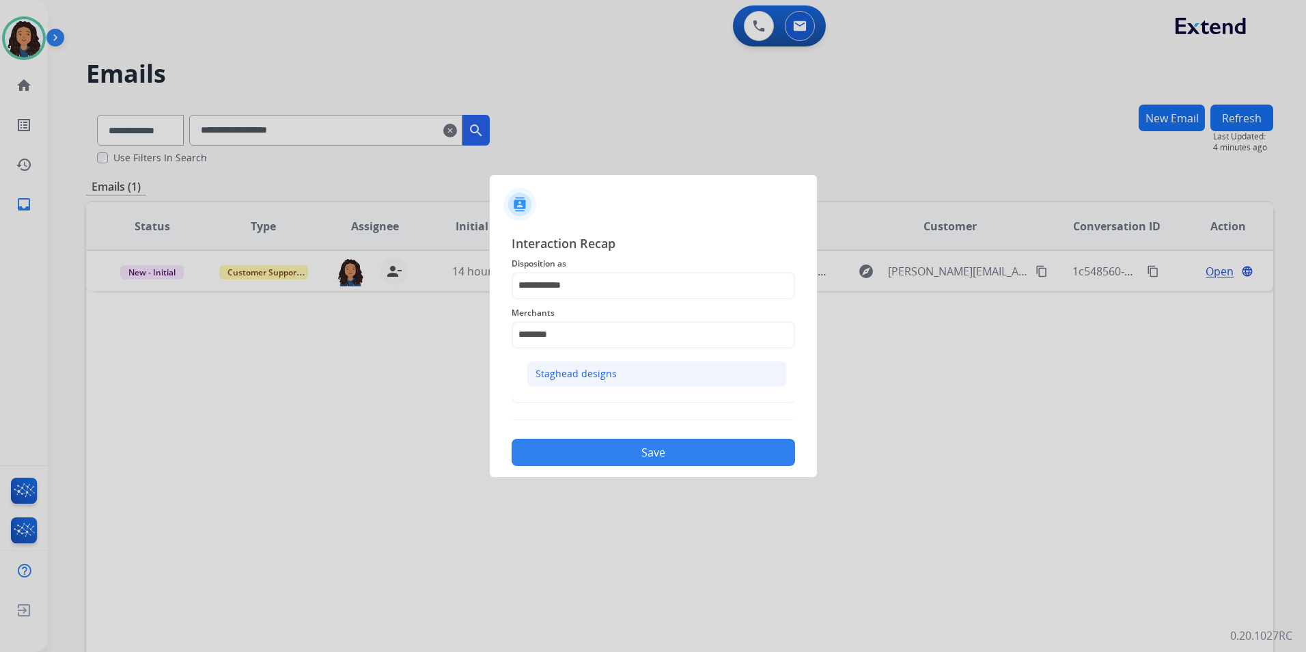
click at [625, 383] on li "Staghead designs" at bounding box center [657, 374] width 260 height 26
type input "**********"
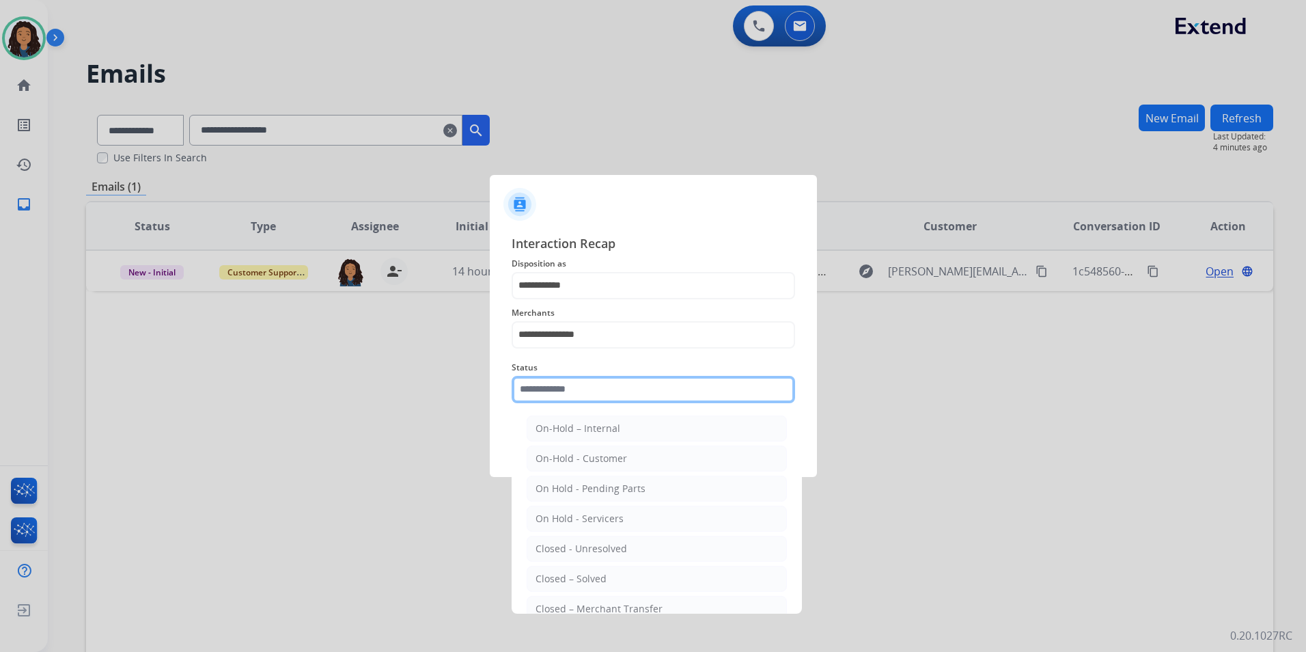
click at [624, 383] on input "text" at bounding box center [653, 389] width 283 height 27
click at [555, 575] on div "Closed – Solved" at bounding box center [571, 579] width 71 height 14
type input "**********"
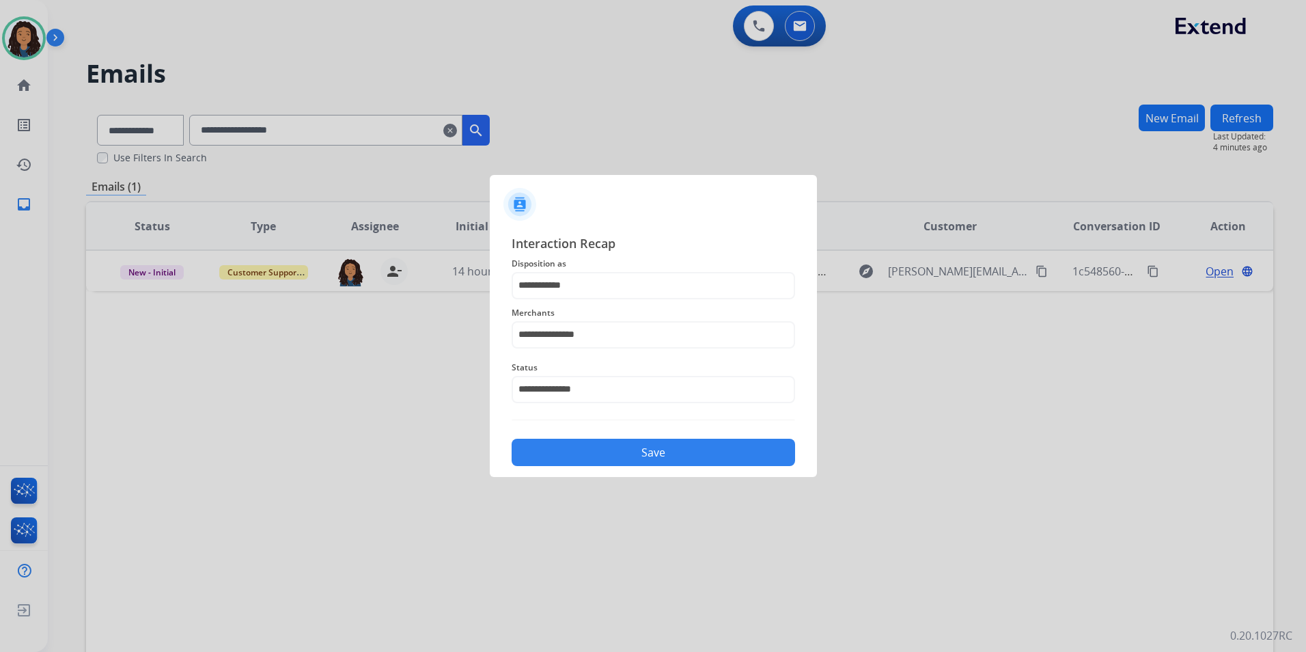
click at [668, 439] on div "Save" at bounding box center [653, 448] width 283 height 36
click at [648, 449] on button "Save" at bounding box center [653, 452] width 283 height 27
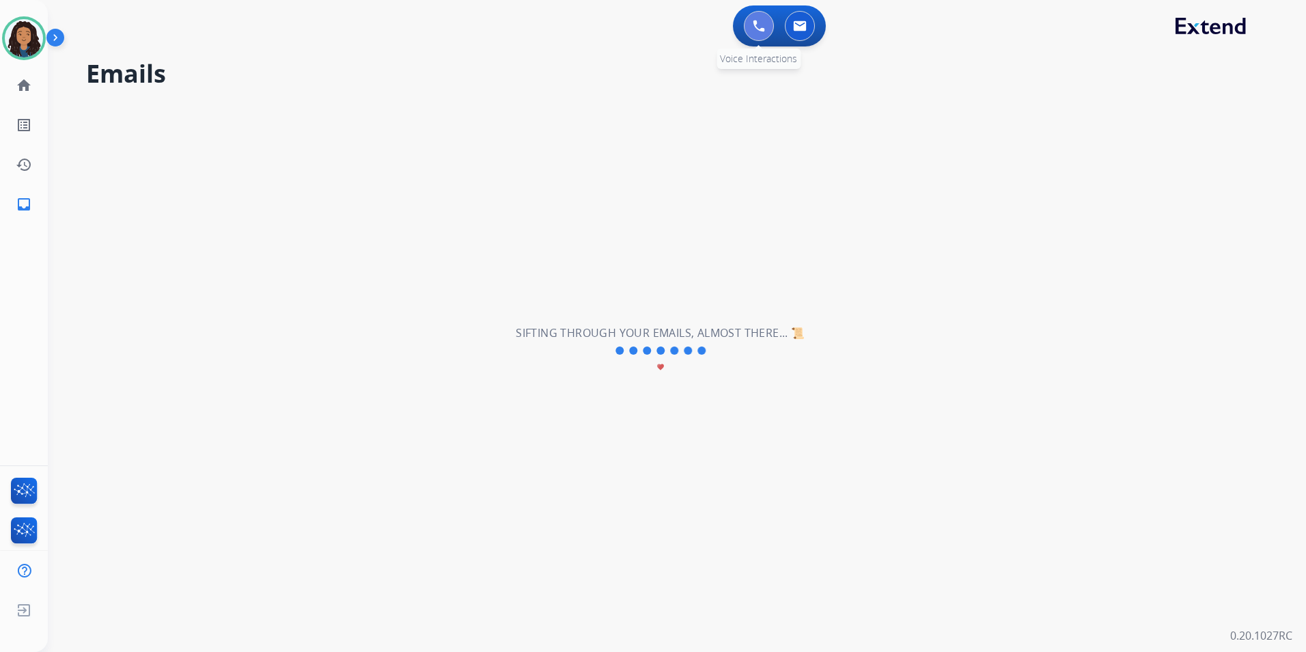
click at [752, 31] on button at bounding box center [759, 26] width 30 height 30
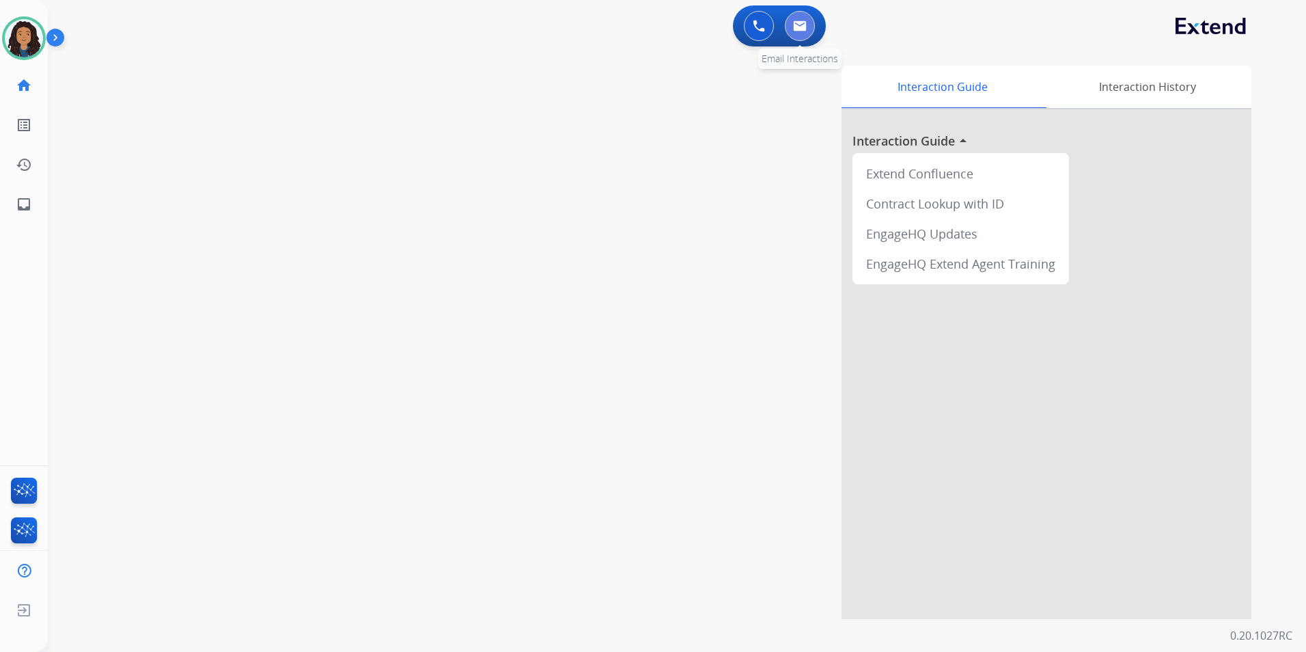
click at [798, 20] on button at bounding box center [800, 26] width 30 height 30
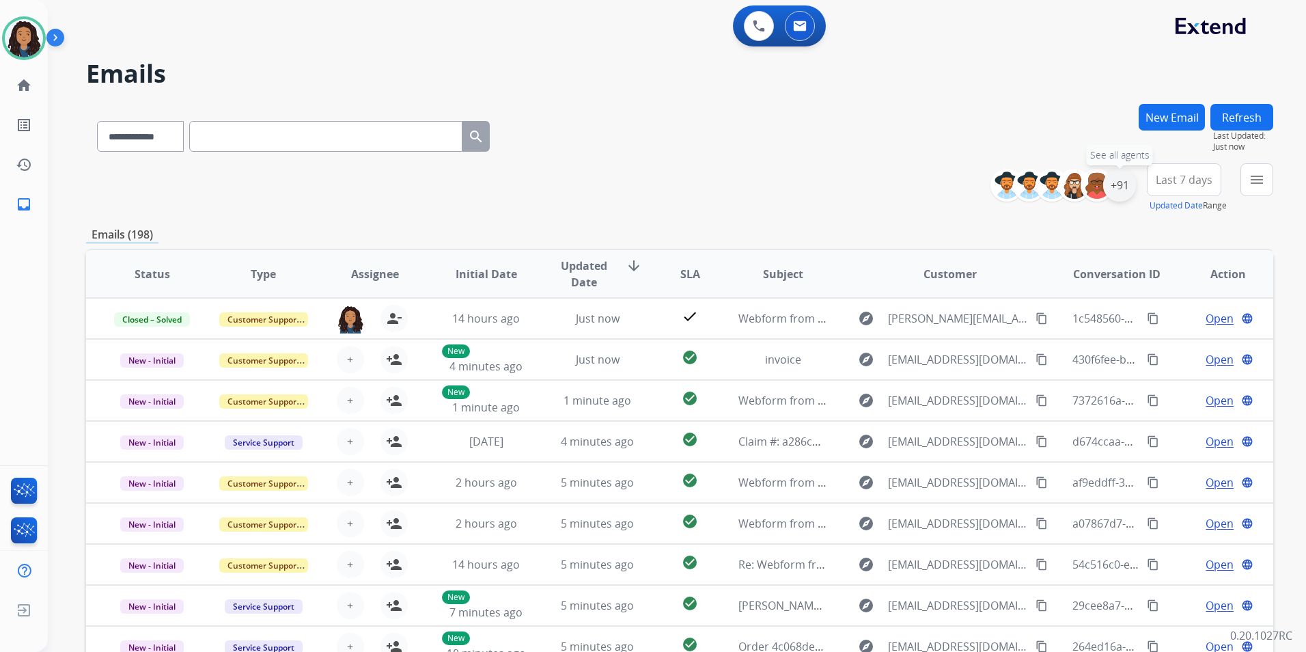
click at [1120, 180] on div "+91" at bounding box center [1119, 185] width 33 height 33
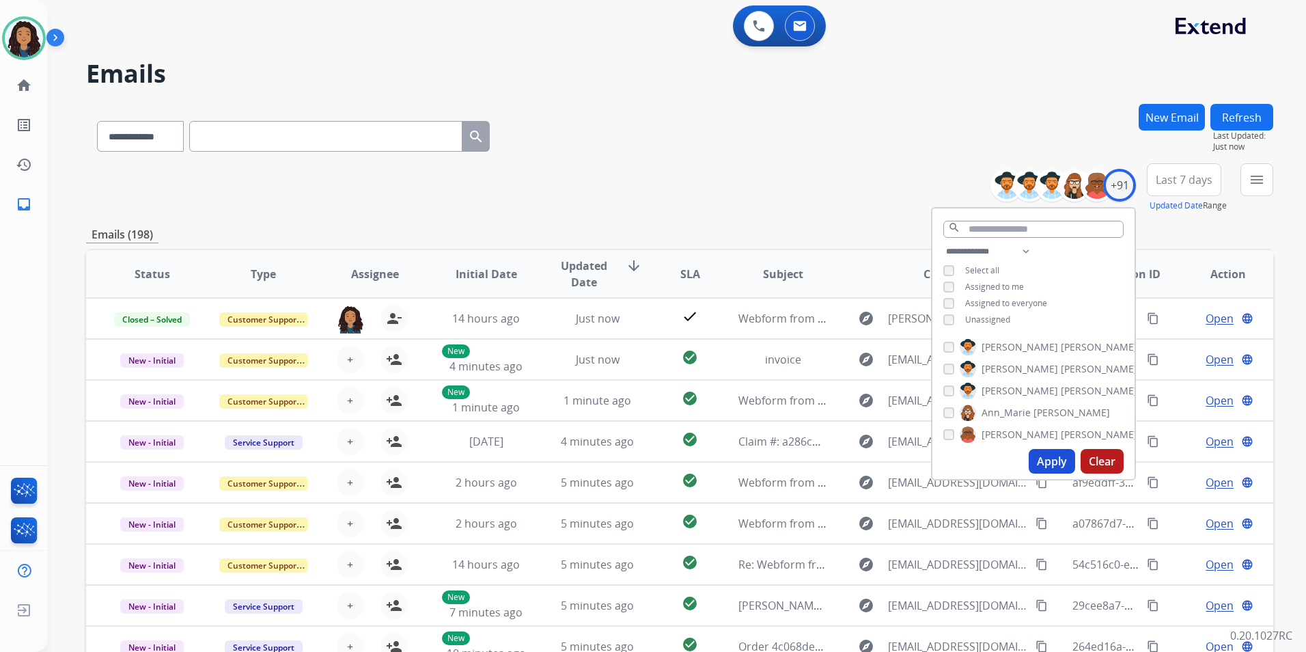
click at [994, 316] on span "Unassigned" at bounding box center [987, 320] width 45 height 12
click at [1039, 459] on button "Apply" at bounding box center [1052, 461] width 46 height 25
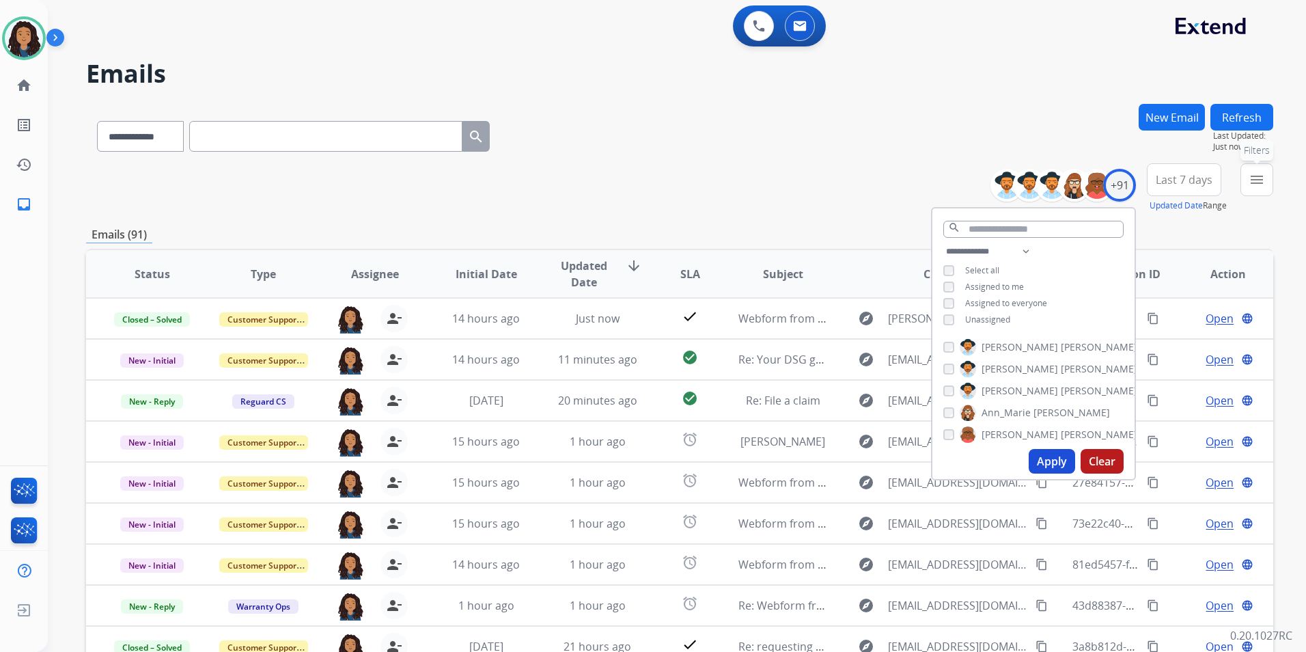
click at [1247, 186] on button "menu Filters" at bounding box center [1256, 179] width 33 height 33
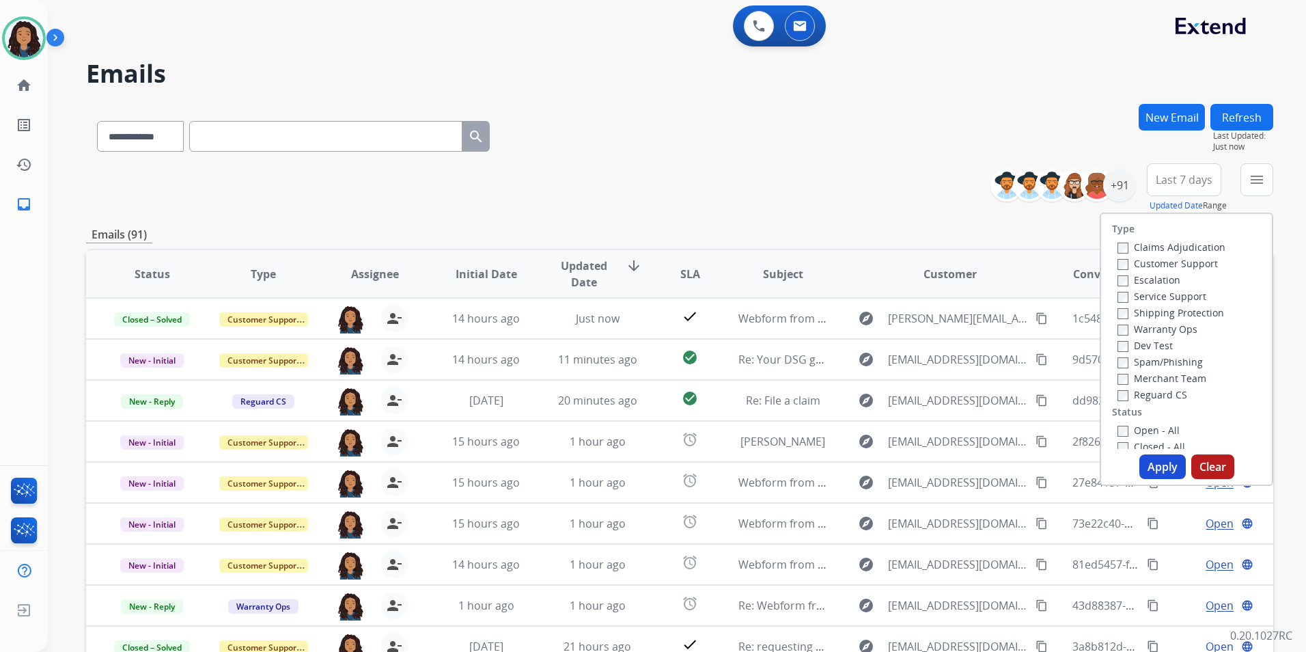
click at [1173, 268] on label "Customer Support" at bounding box center [1167, 263] width 100 height 13
click at [1206, 305] on div "Shipping Protection" at bounding box center [1171, 312] width 108 height 16
click at [1204, 311] on label "Shipping Protection" at bounding box center [1170, 312] width 107 height 13
click at [1144, 389] on label "Reguard CS" at bounding box center [1152, 394] width 70 height 13
click at [1151, 423] on label "Open - All" at bounding box center [1148, 429] width 62 height 13
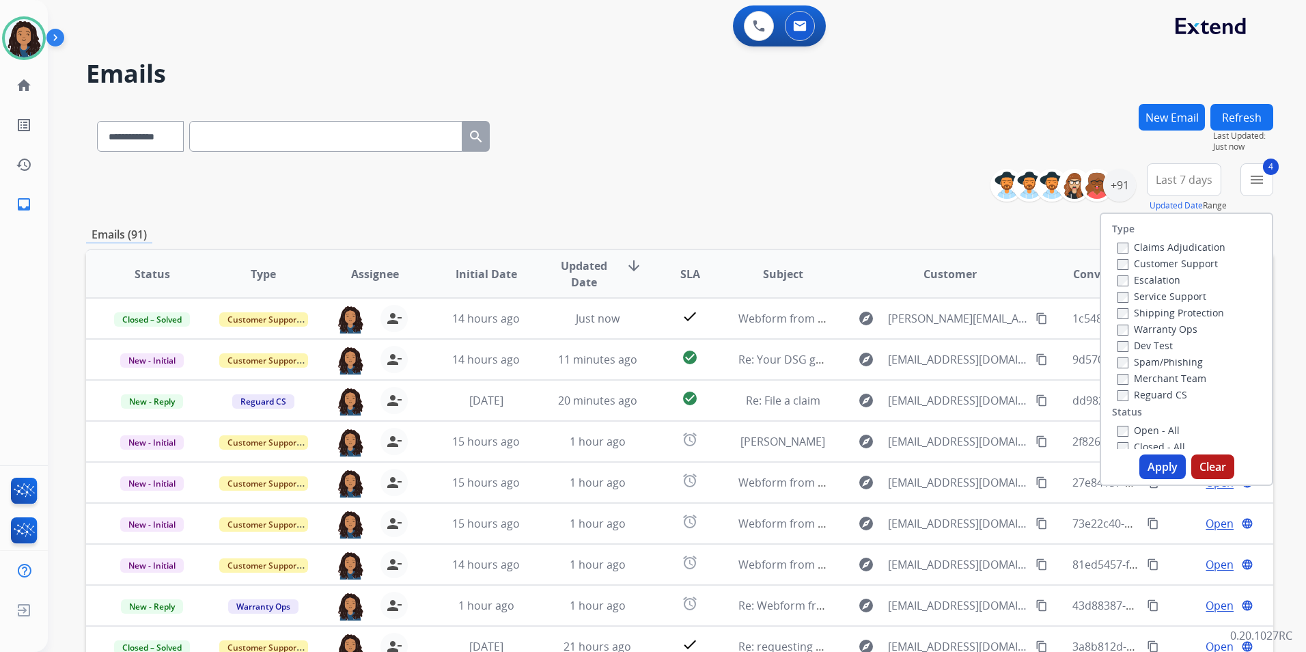
click at [1145, 476] on button "Apply" at bounding box center [1162, 466] width 46 height 25
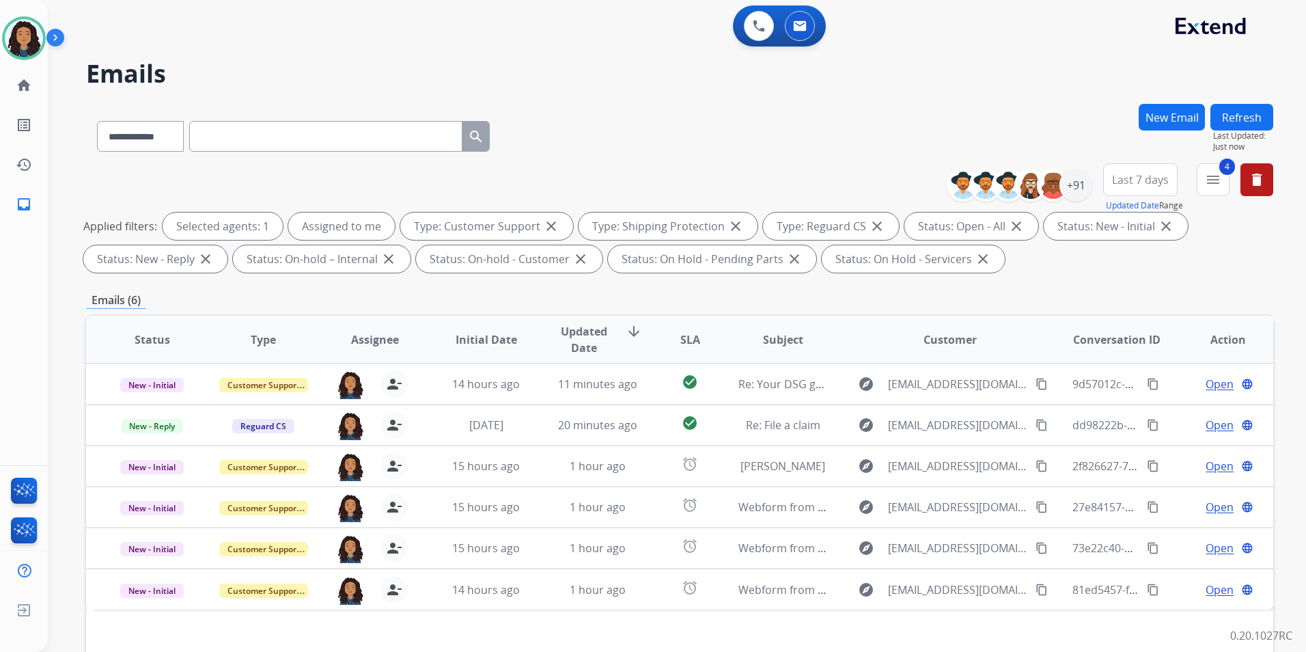
scroll to position [191, 0]
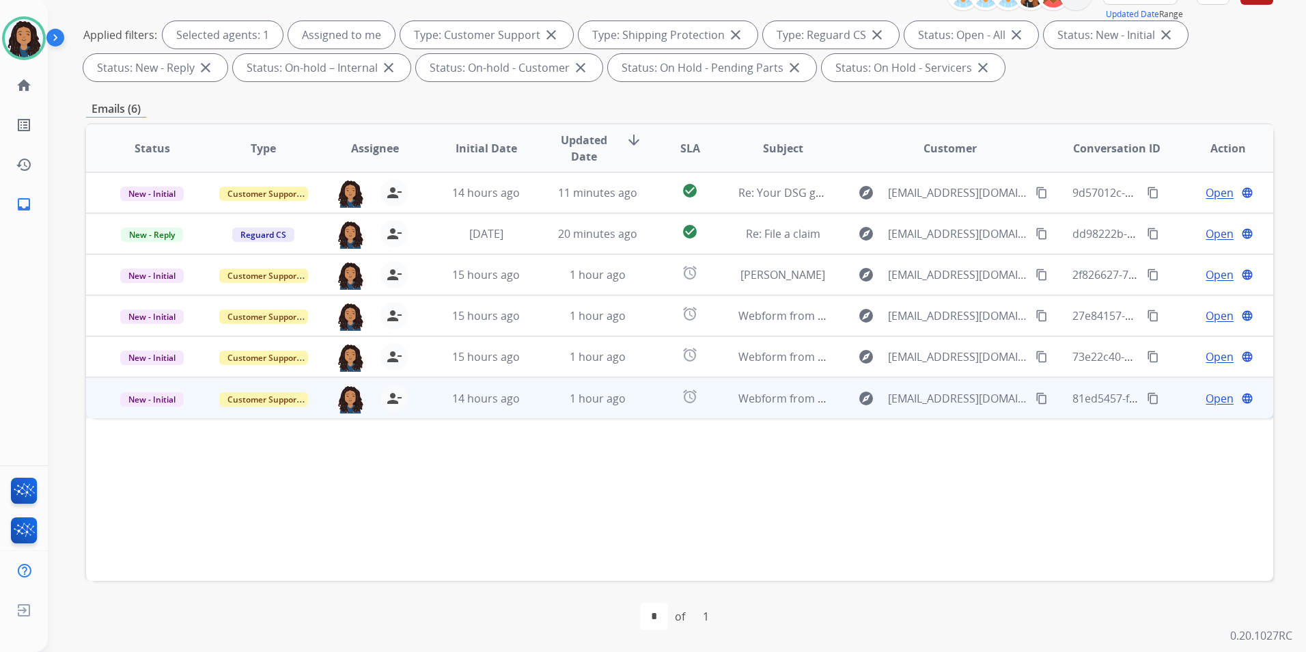
click at [1206, 392] on span "Open" at bounding box center [1220, 398] width 28 height 16
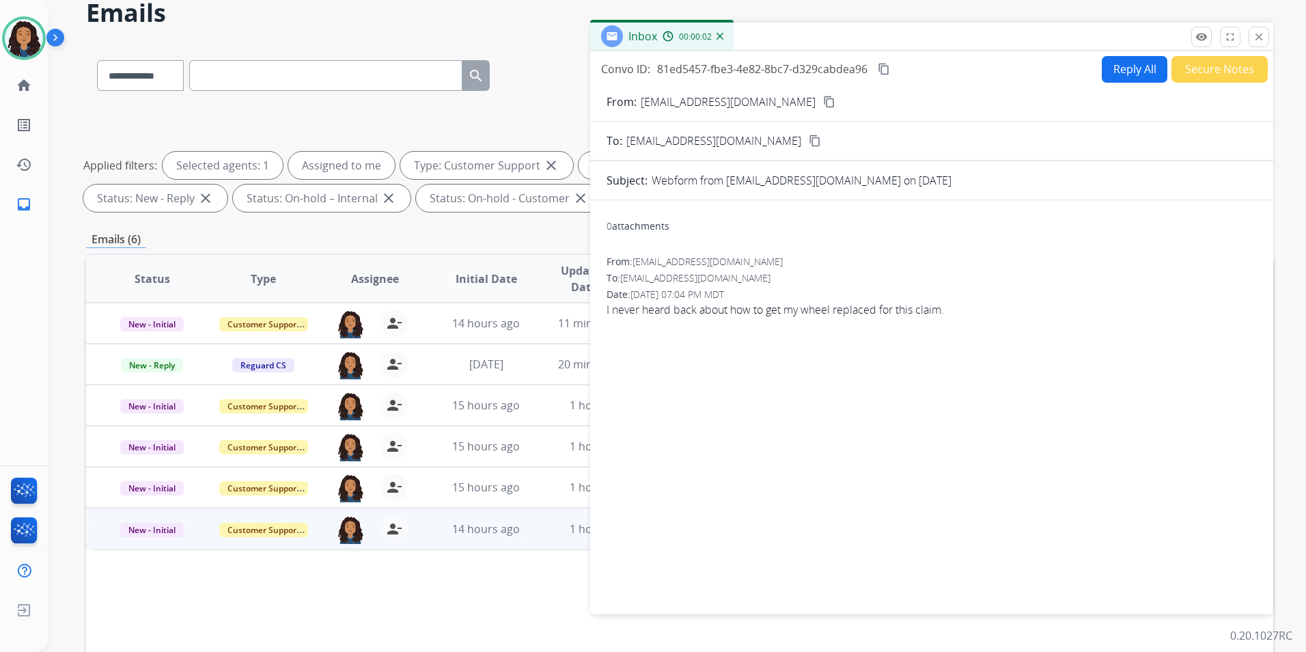
scroll to position [0, 0]
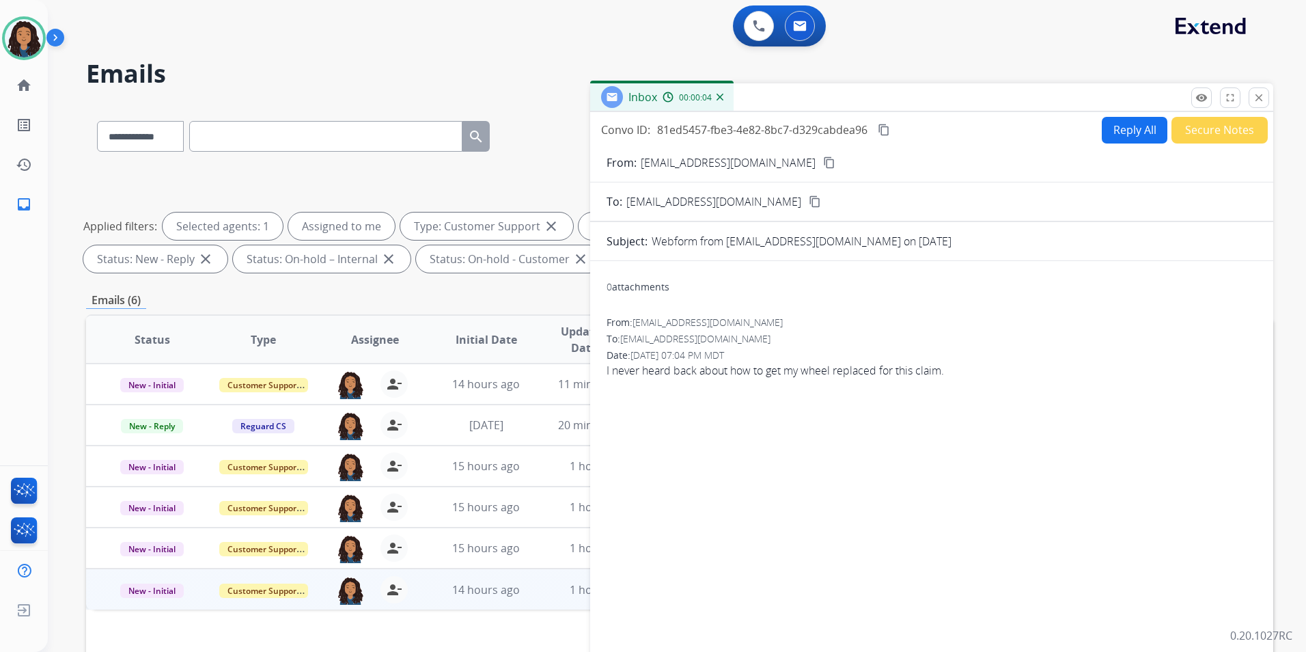
click at [823, 160] on mat-icon "content_copy" at bounding box center [829, 162] width 12 height 12
click at [1122, 133] on button "Reply All" at bounding box center [1135, 130] width 66 height 27
select select "**********"
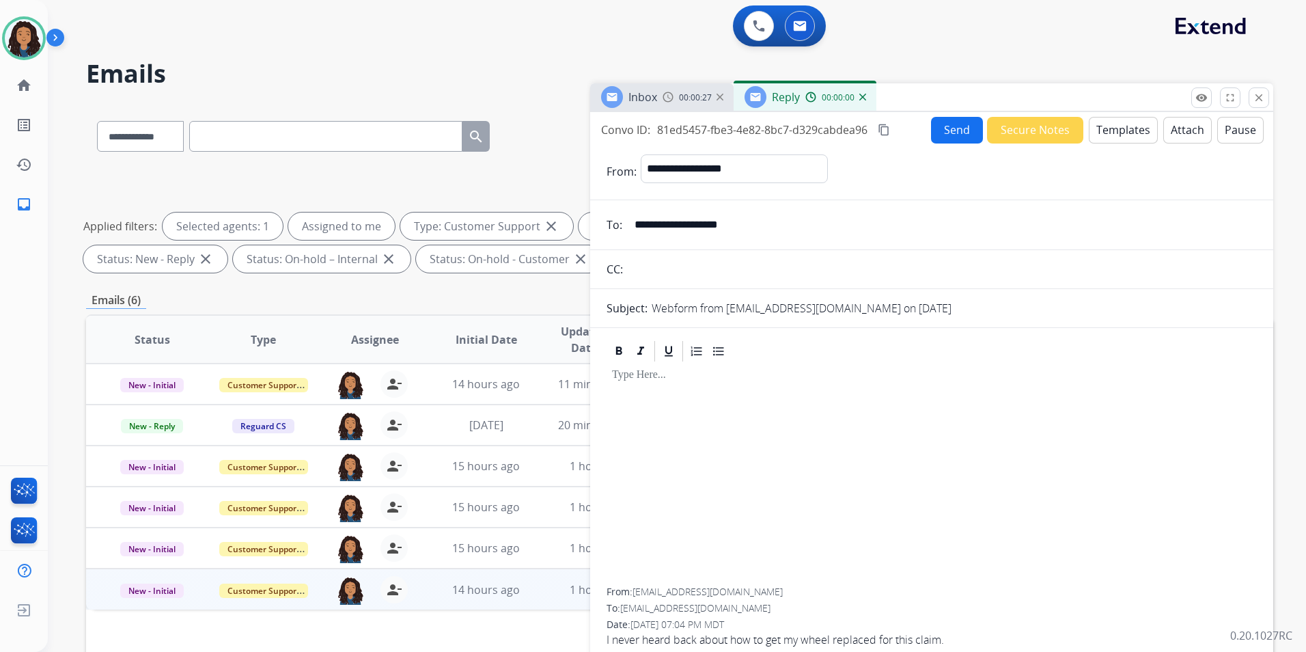
click at [1114, 131] on button "Templates" at bounding box center [1123, 130] width 69 height 27
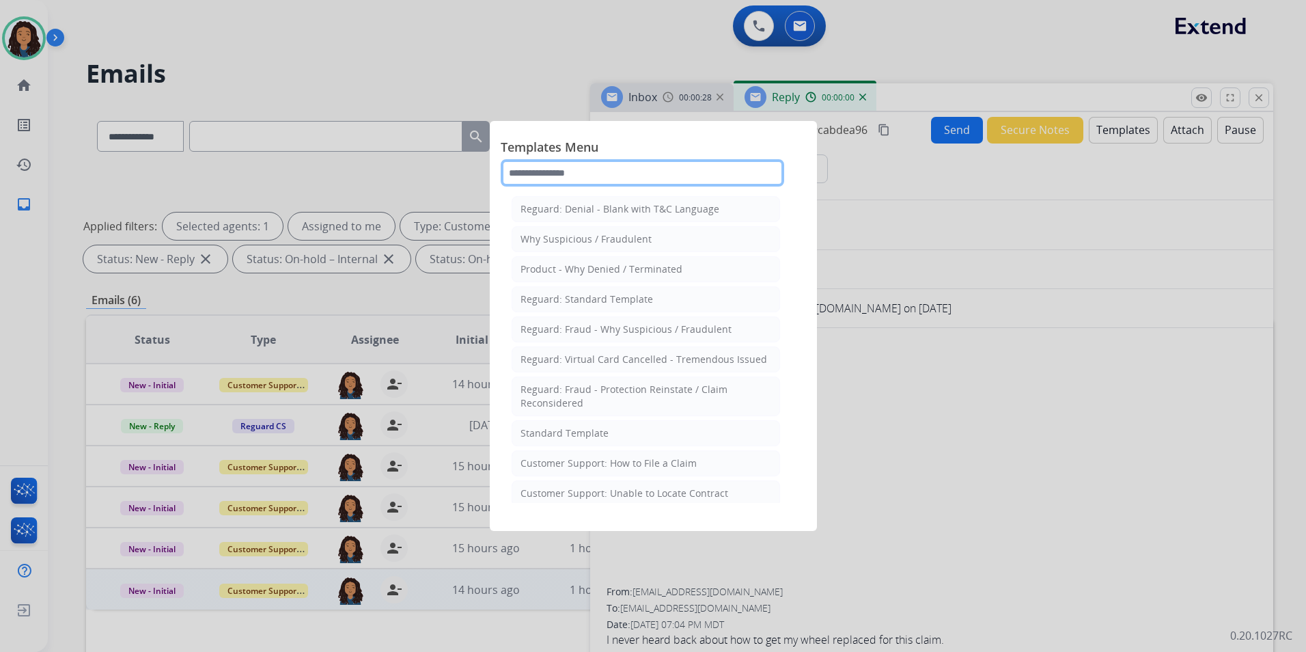
click at [714, 178] on input "text" at bounding box center [642, 172] width 283 height 27
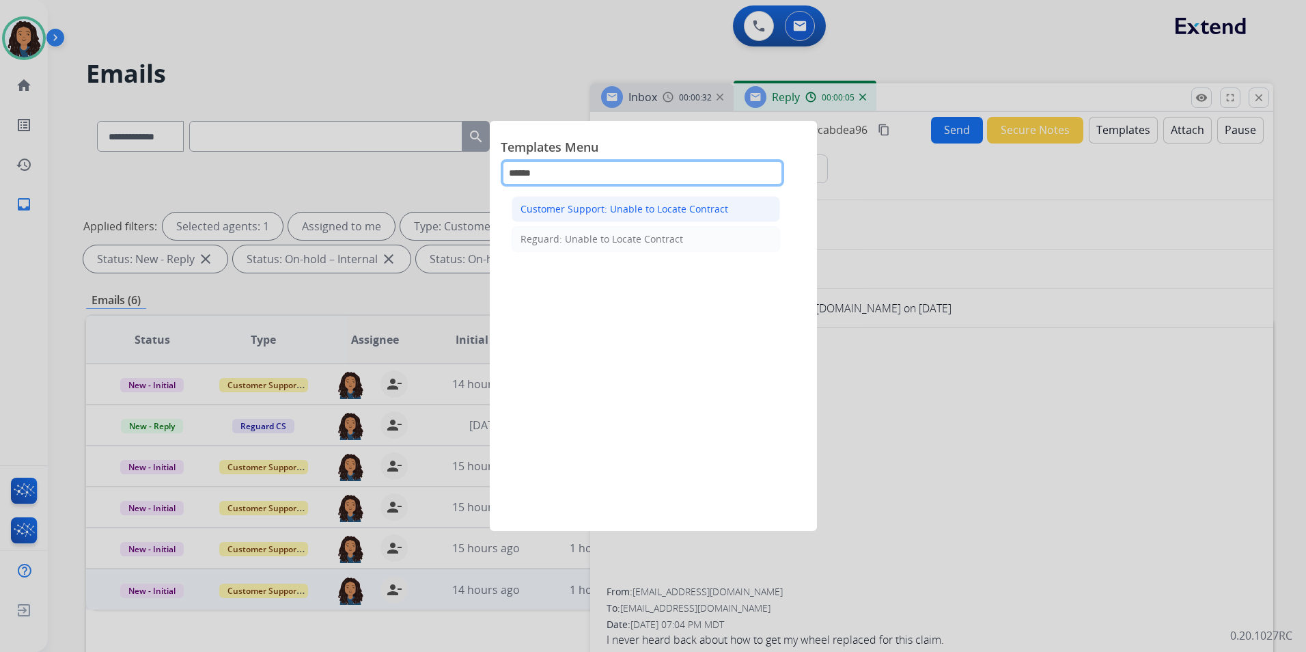
type input "******"
click at [702, 208] on div "Customer Support: Unable to Locate Contract" at bounding box center [624, 209] width 208 height 14
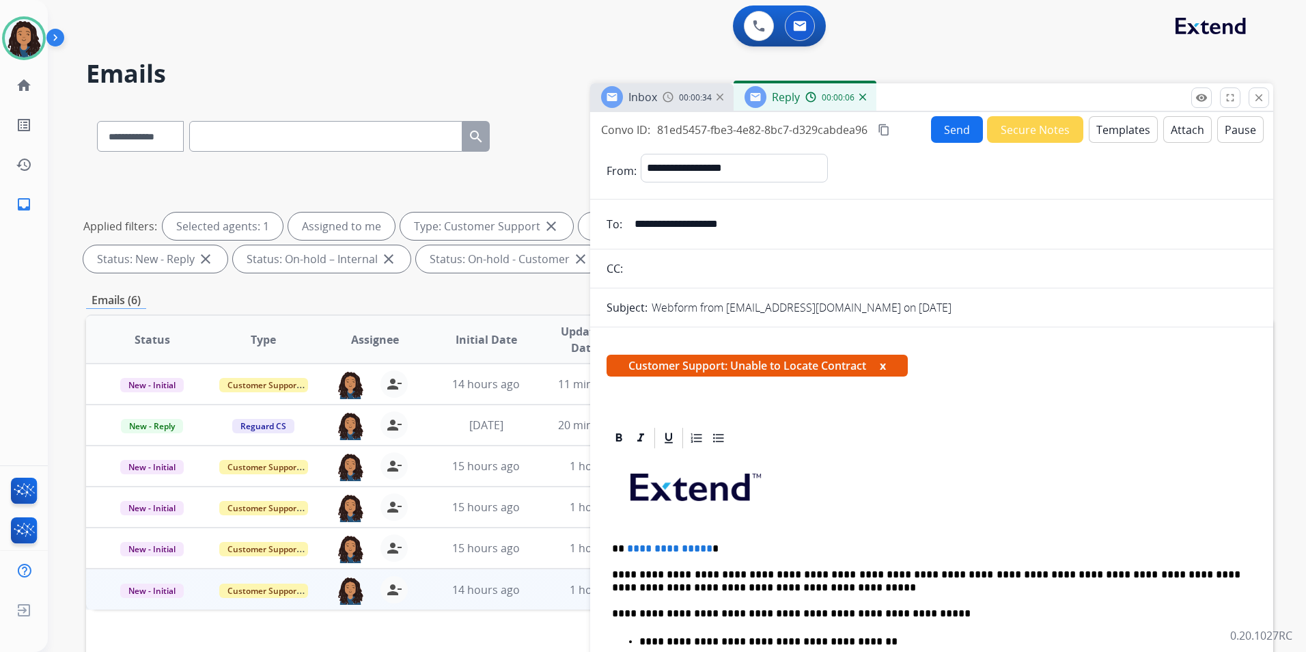
click at [705, 544] on p "**********" at bounding box center [926, 548] width 628 height 12
click at [945, 123] on button "Send" at bounding box center [957, 129] width 52 height 27
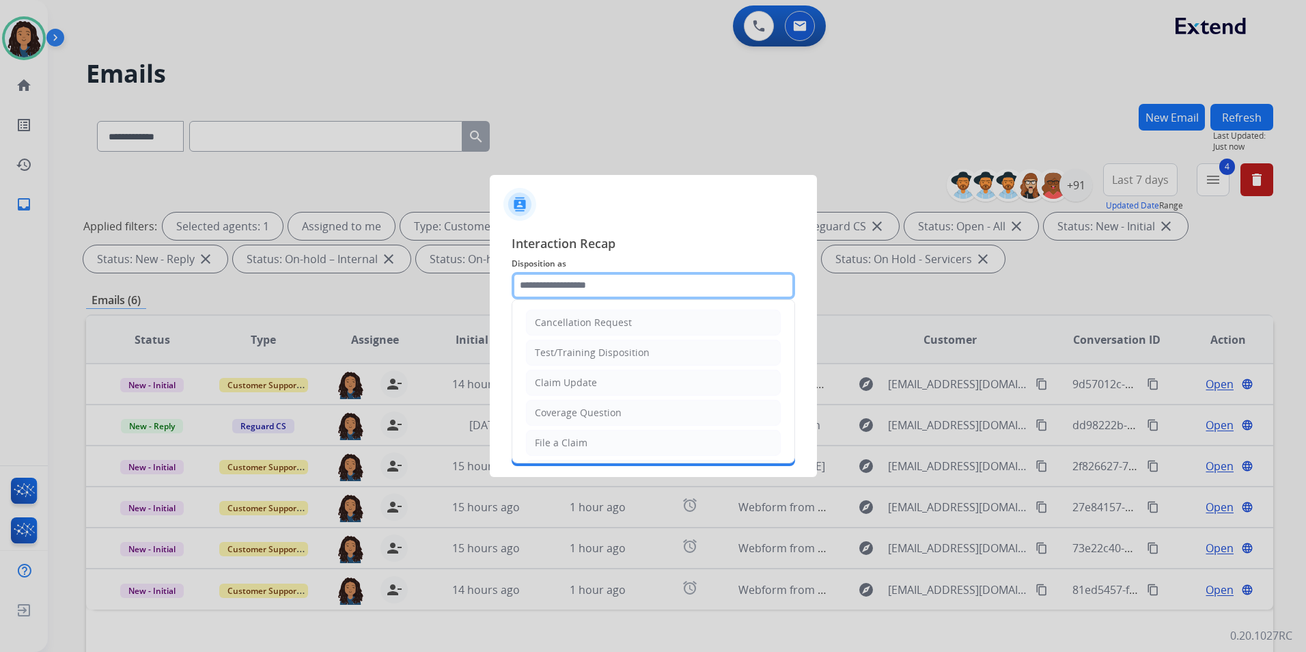
click at [607, 281] on input "text" at bounding box center [653, 285] width 283 height 27
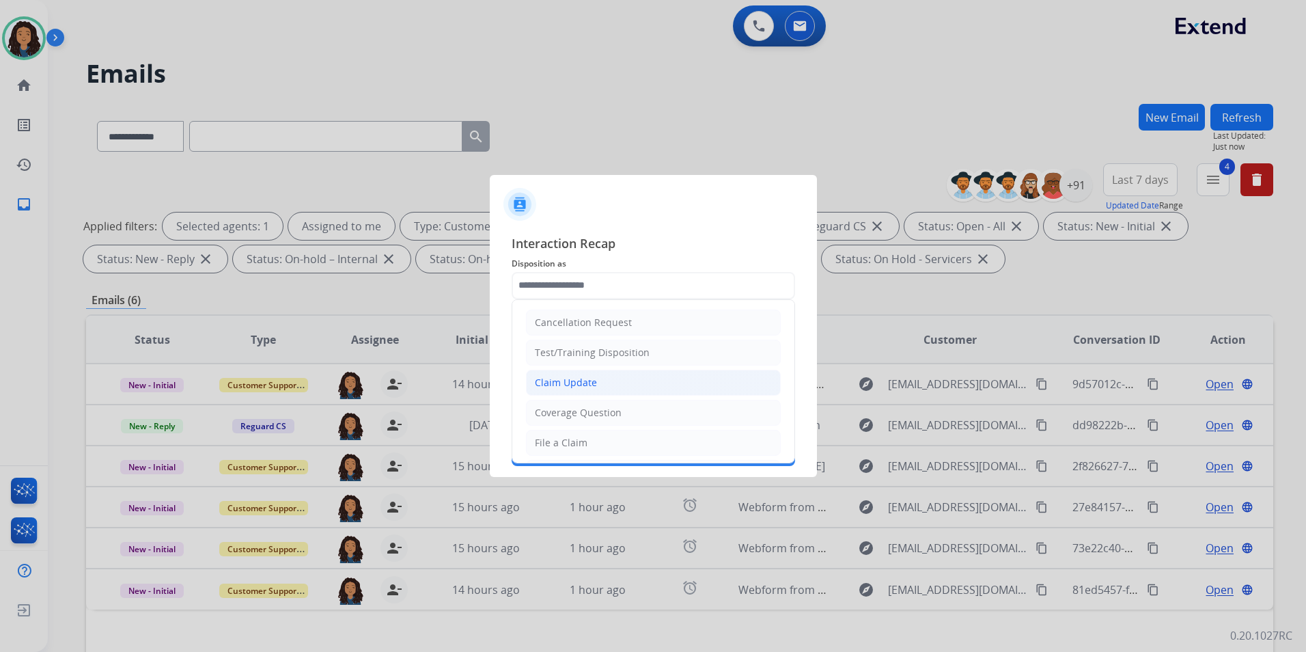
click at [622, 376] on li "Claim Update" at bounding box center [653, 383] width 255 height 26
type input "**********"
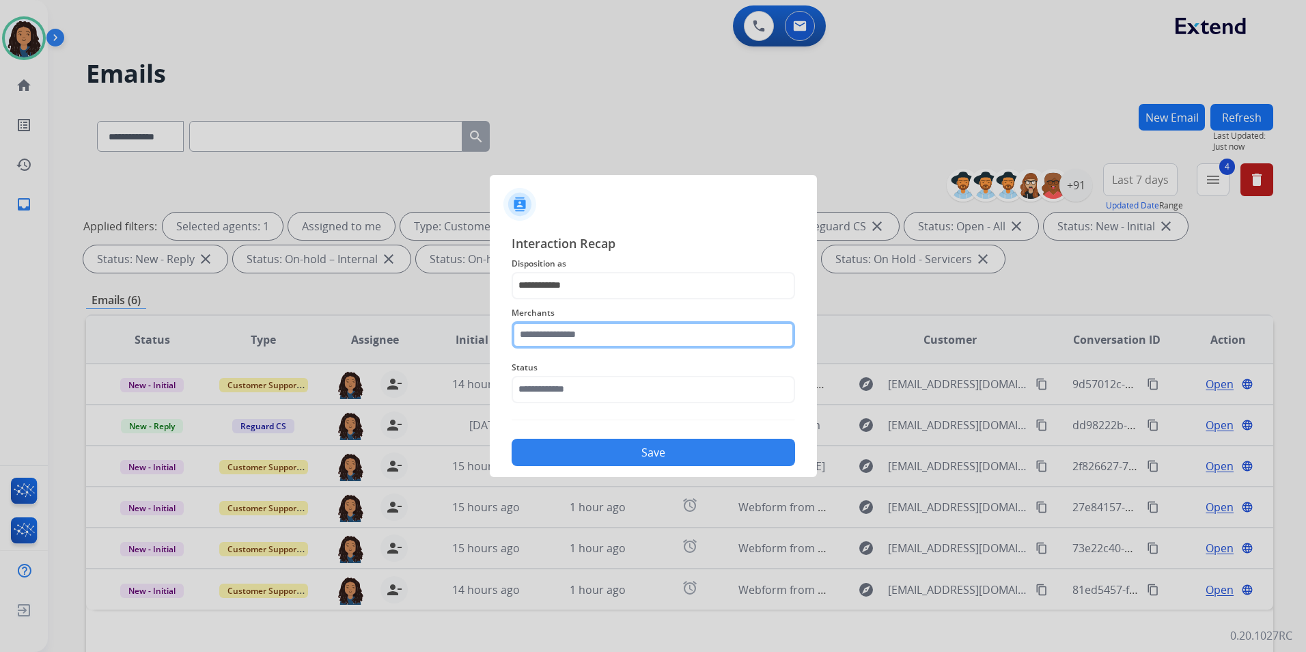
click at [598, 335] on input "text" at bounding box center [653, 334] width 283 height 27
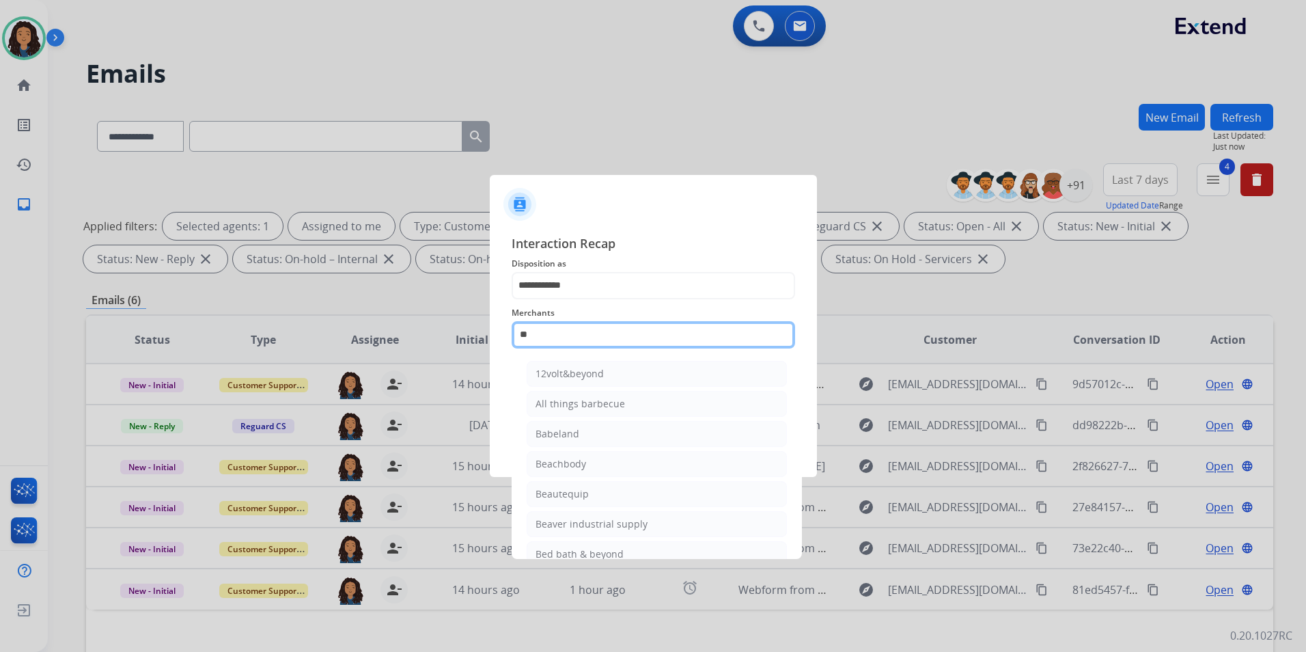
type input "*"
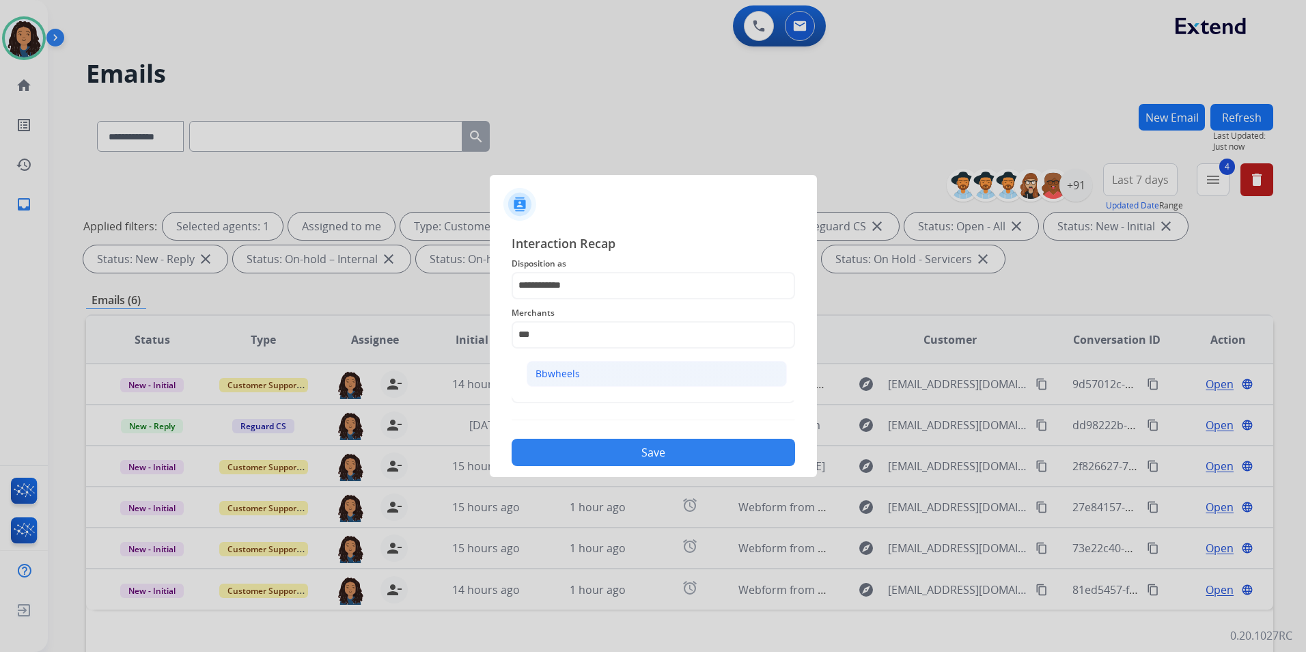
click at [585, 374] on li "Bbwheels" at bounding box center [657, 374] width 260 height 26
type input "********"
click at [585, 374] on span "Status" at bounding box center [653, 367] width 283 height 16
click at [585, 385] on input "text" at bounding box center [653, 389] width 283 height 27
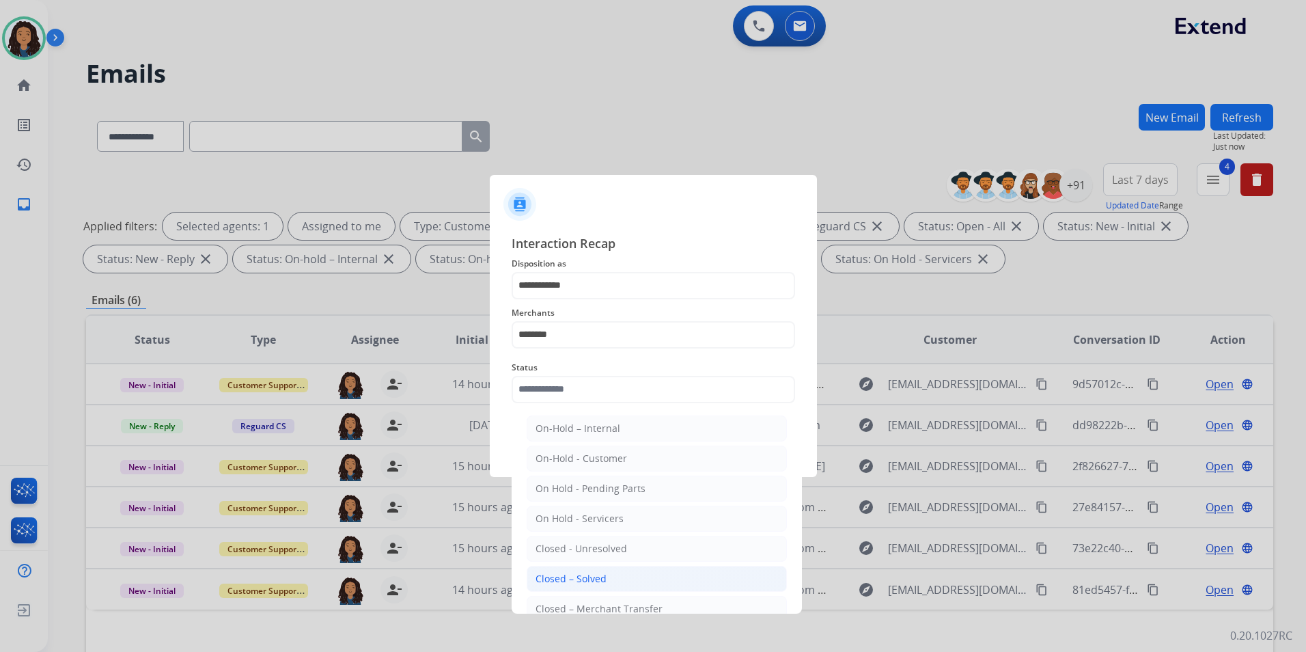
click at [564, 579] on div "Closed – Solved" at bounding box center [571, 579] width 71 height 14
type input "**********"
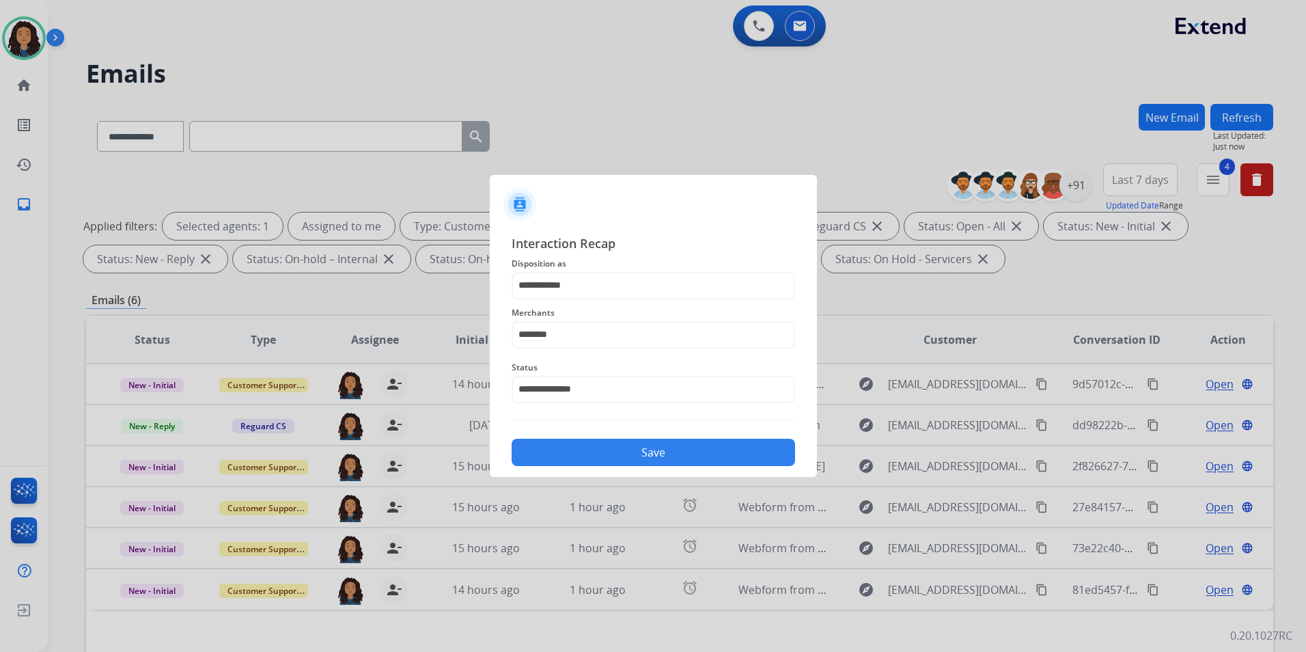
click at [654, 449] on button "Save" at bounding box center [653, 452] width 283 height 27
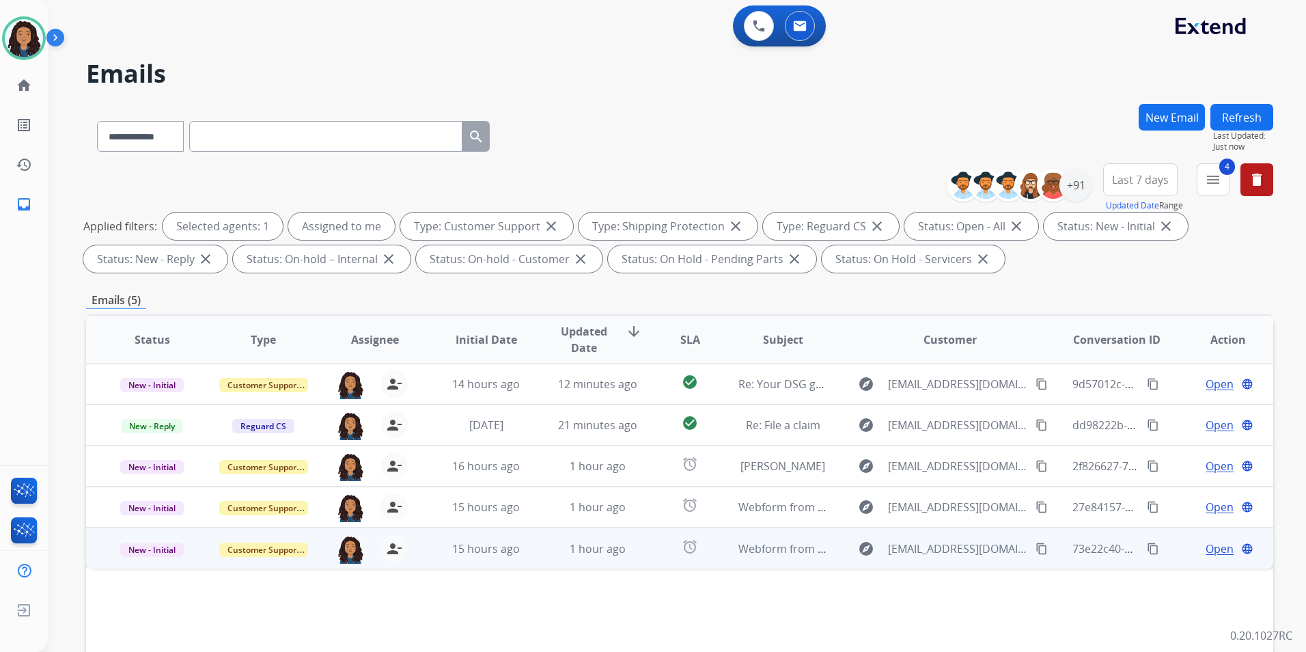
click at [1211, 551] on span "Open" at bounding box center [1220, 548] width 28 height 16
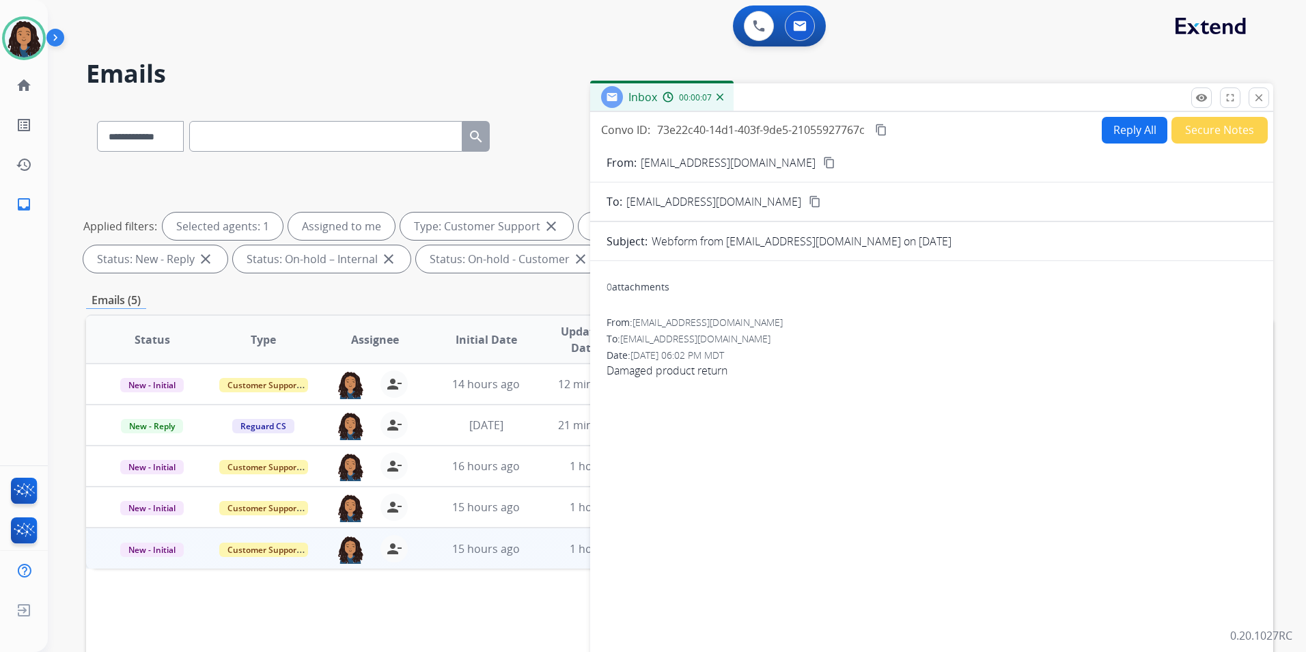
click at [823, 158] on mat-icon "content_copy" at bounding box center [829, 162] width 12 height 12
click at [1116, 134] on button "Reply All" at bounding box center [1135, 130] width 66 height 27
select select "**********"
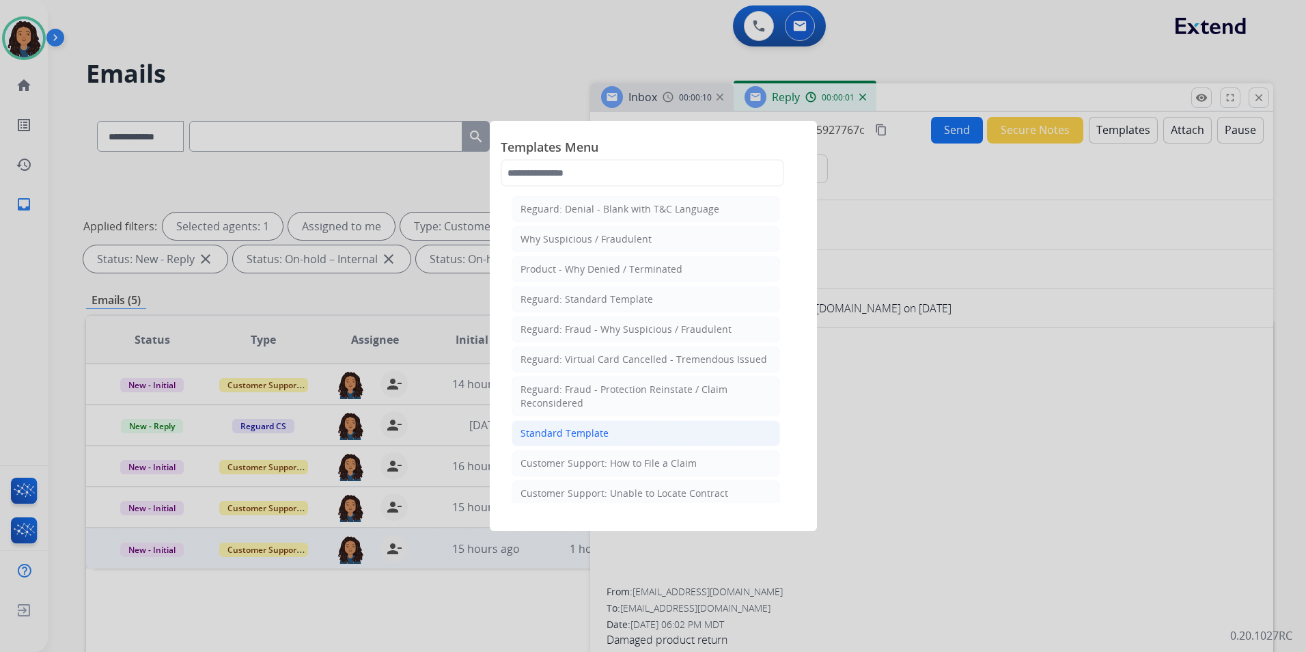
click at [586, 435] on div "Standard Template" at bounding box center [564, 433] width 88 height 14
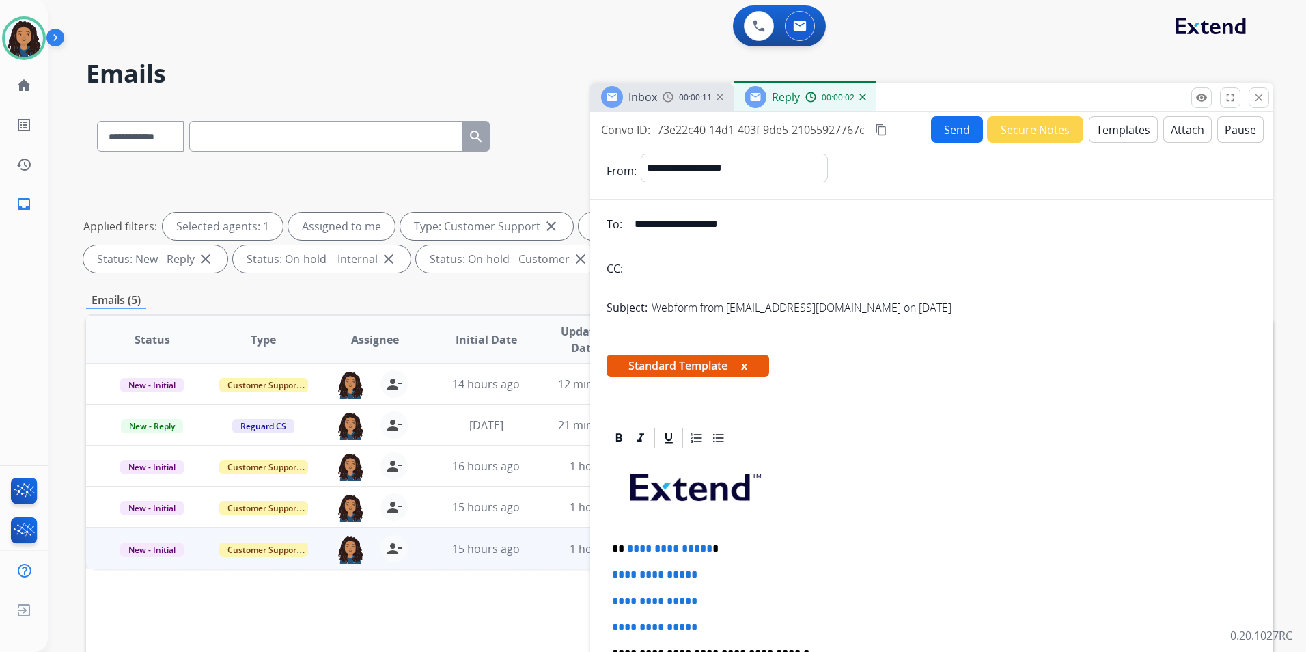
click at [650, 97] on span "Inbox" at bounding box center [642, 96] width 29 height 15
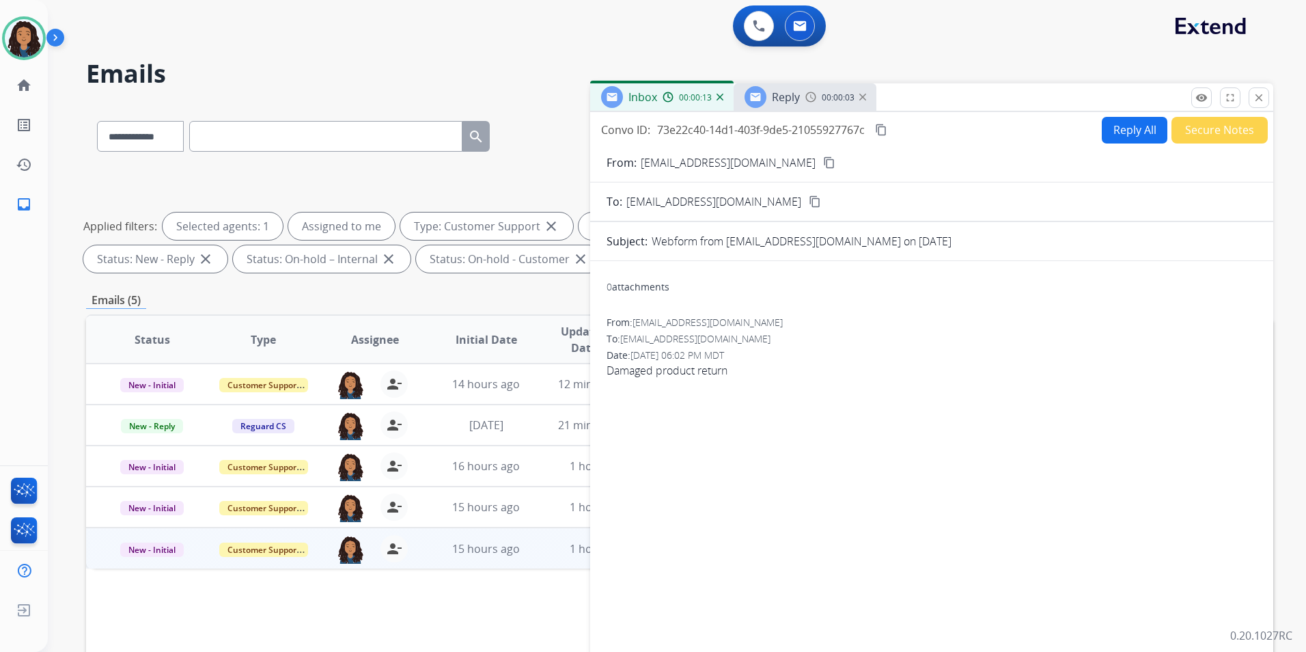
click at [823, 160] on mat-icon "content_copy" at bounding box center [829, 162] width 12 height 12
click at [780, 92] on span "Reply" at bounding box center [786, 96] width 28 height 15
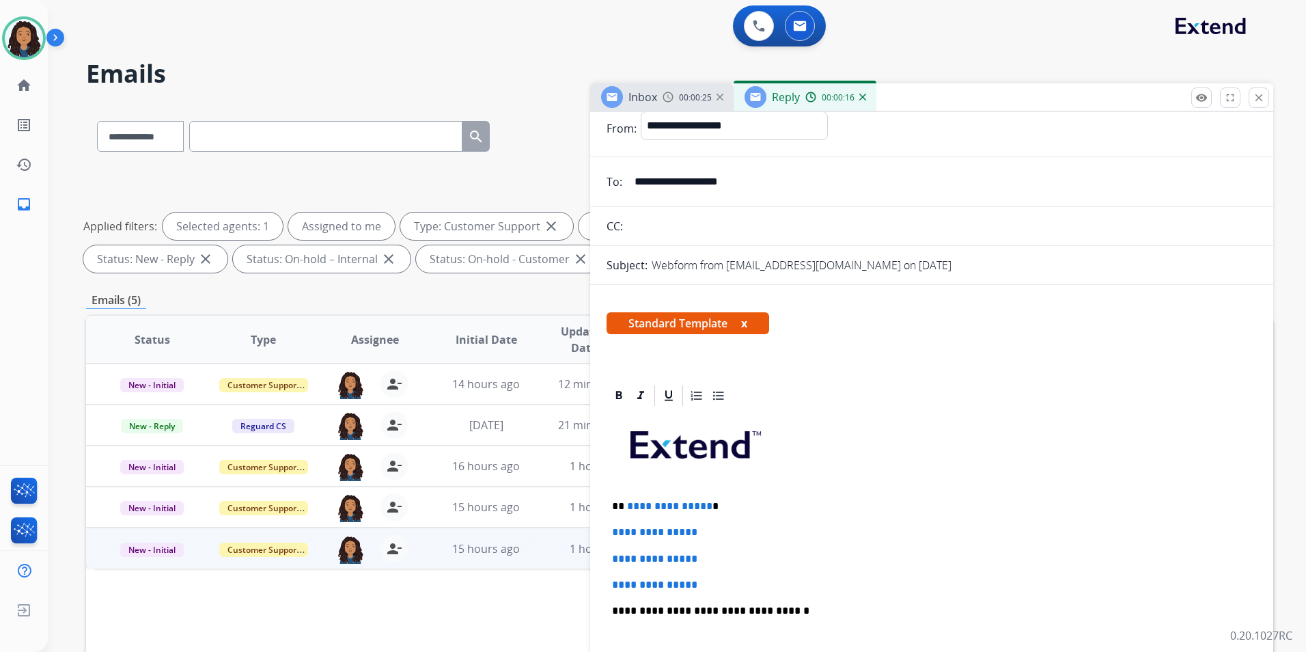
scroll to position [137, 0]
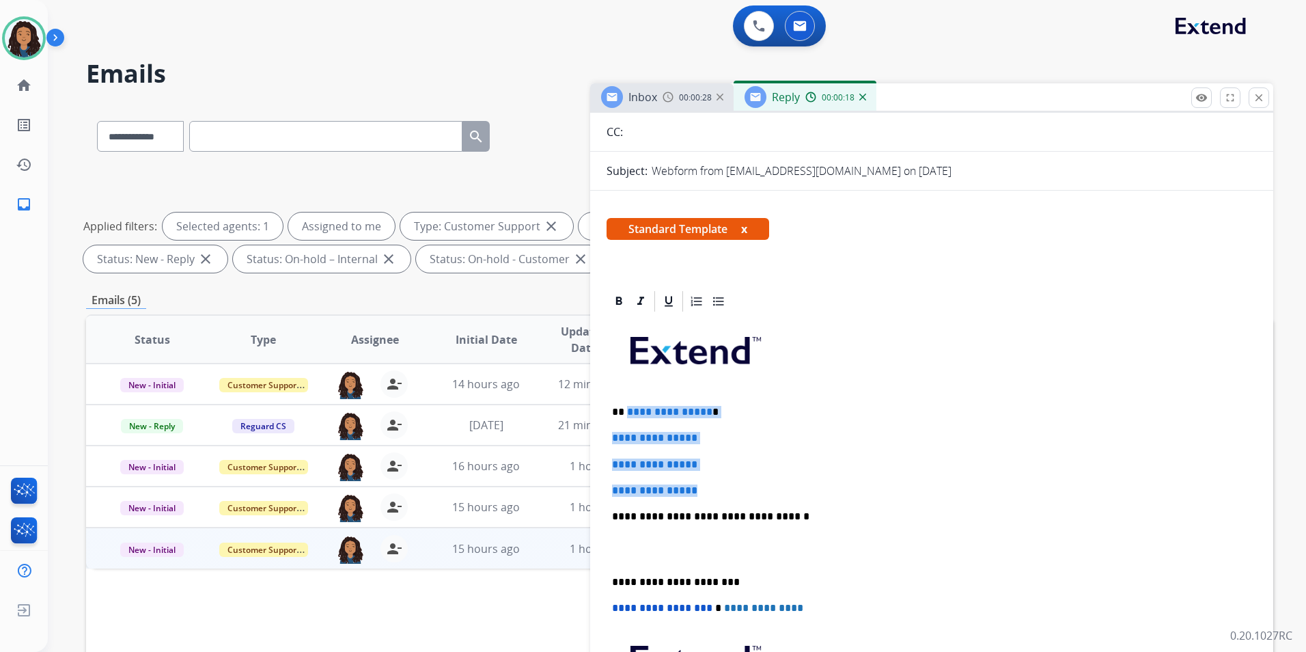
drag, startPoint x: 706, startPoint y: 488, endPoint x: 625, endPoint y: 393, distance: 125.0
click at [625, 393] on div "**********" at bounding box center [932, 549] width 650 height 470
paste div
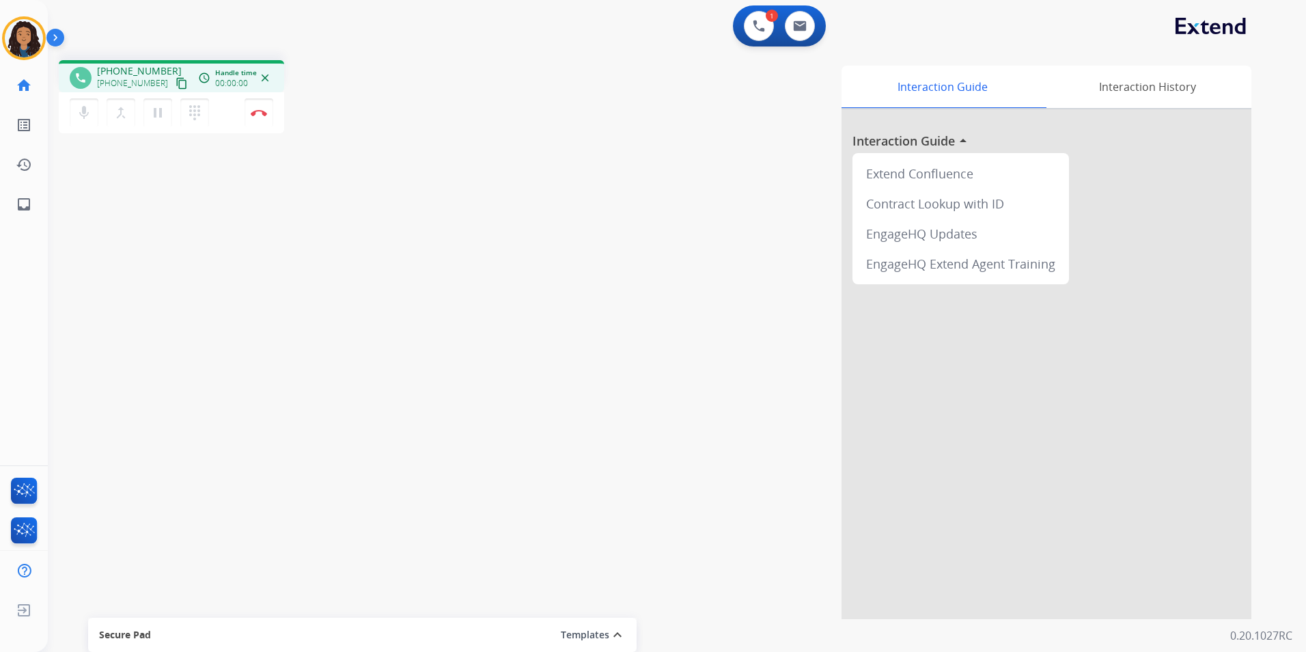
click at [176, 84] on mat-icon "content_copy" at bounding box center [182, 83] width 12 height 12
click at [807, 36] on button at bounding box center [800, 26] width 30 height 30
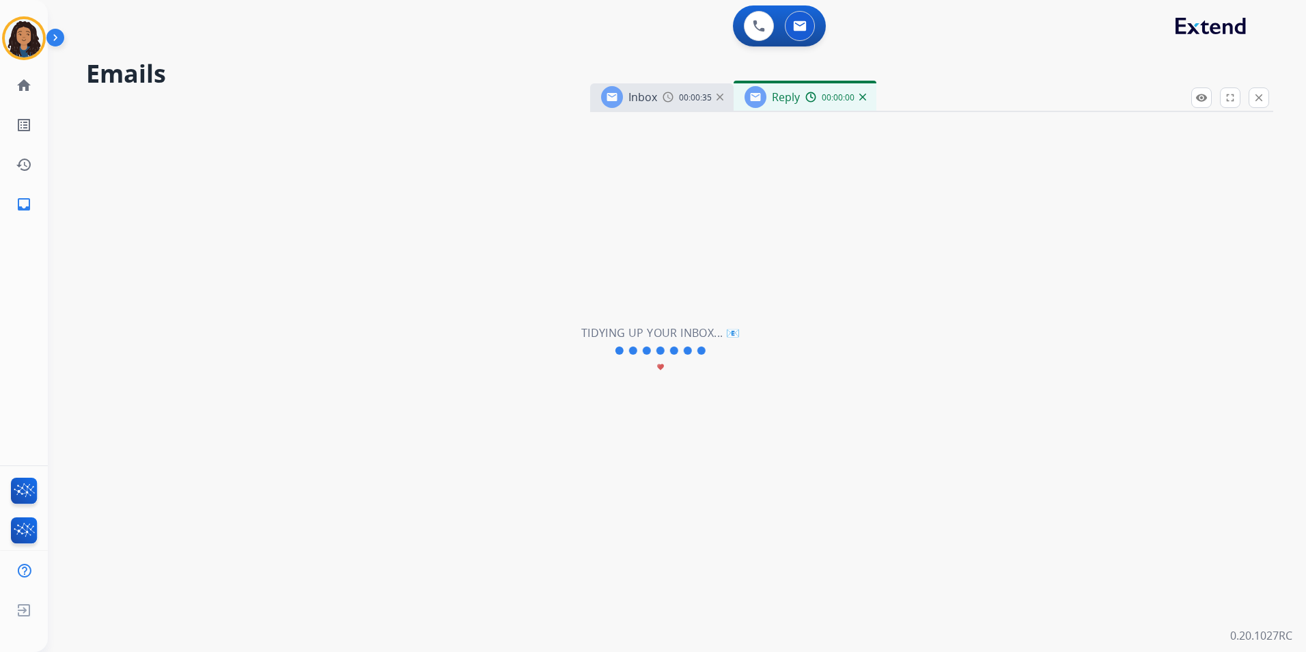
select select "**********"
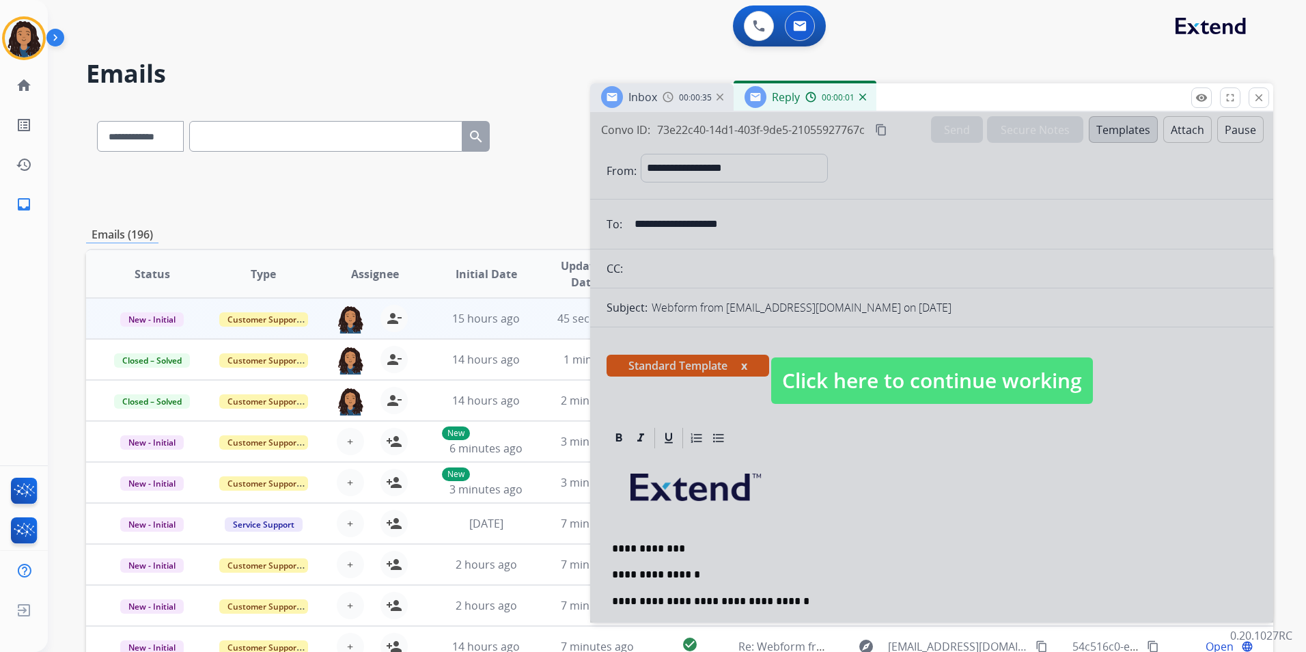
click at [902, 378] on span "Click here to continue working" at bounding box center [932, 380] width 322 height 46
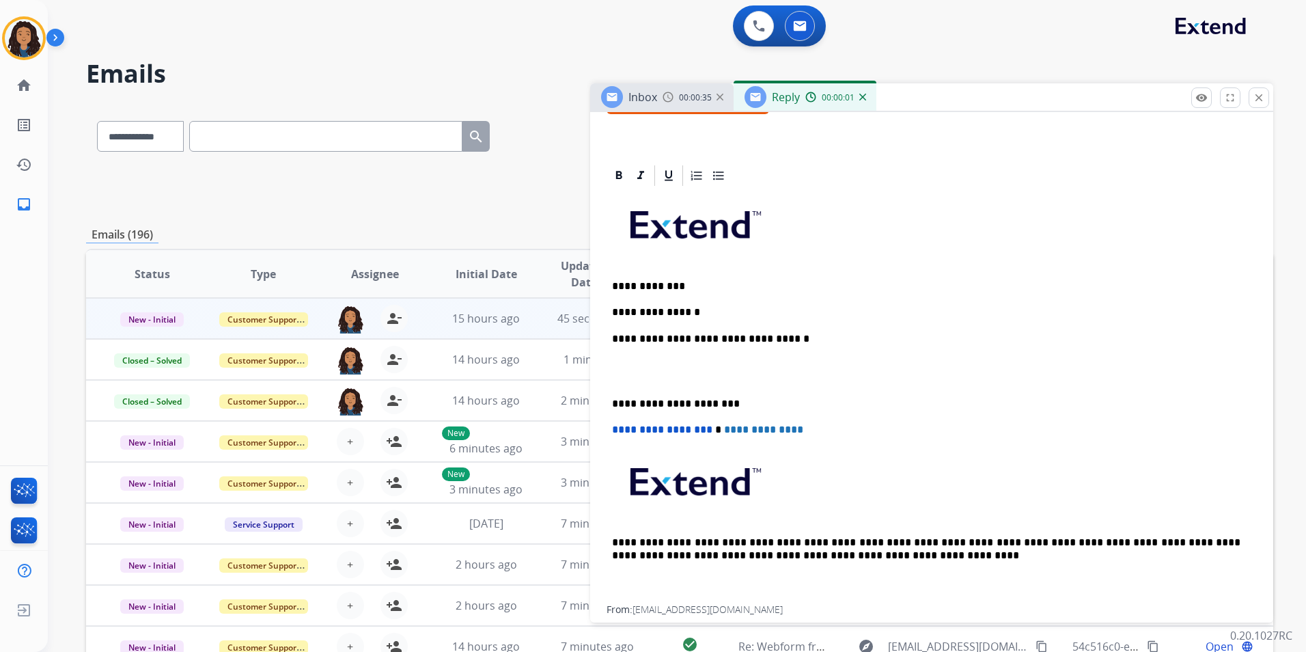
scroll to position [273, 0]
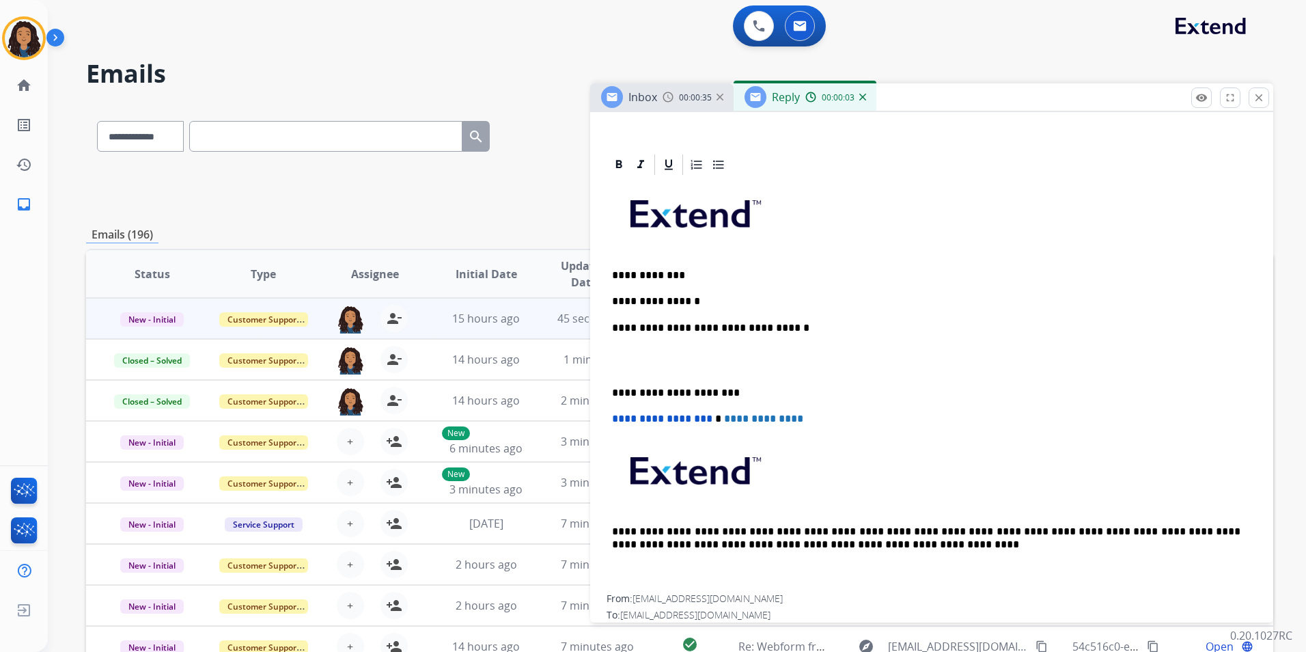
click at [710, 298] on p "**********" at bounding box center [926, 301] width 628 height 12
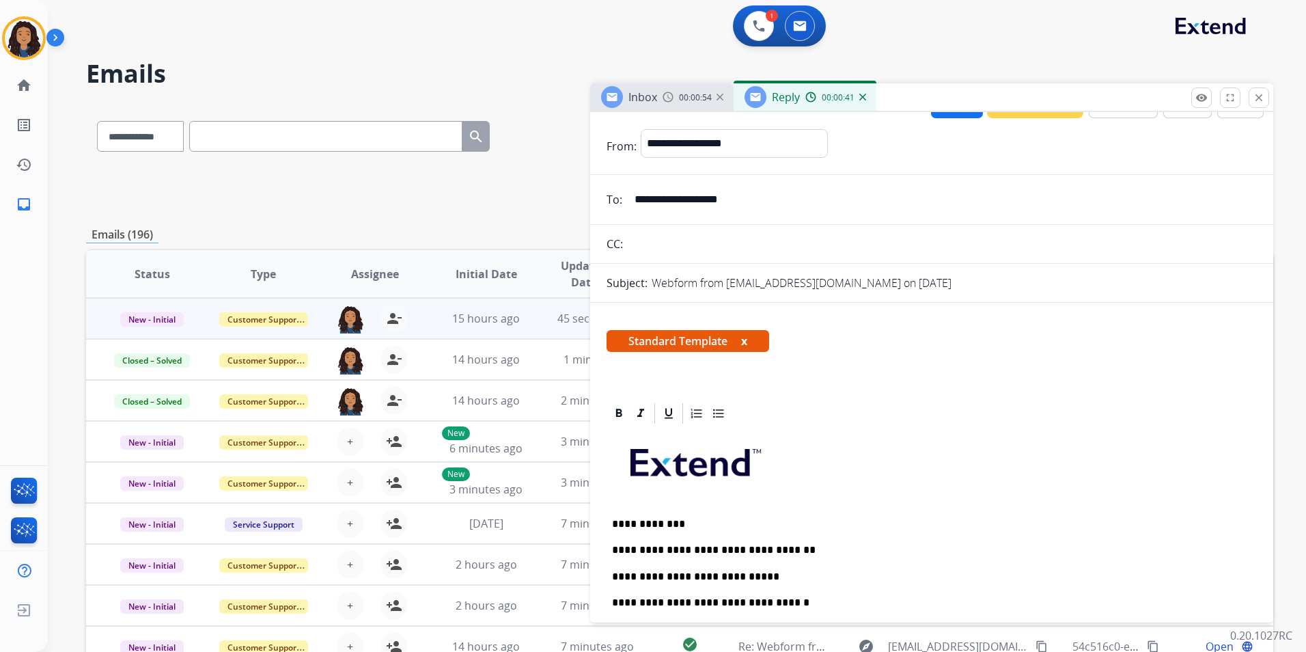
scroll to position [0, 0]
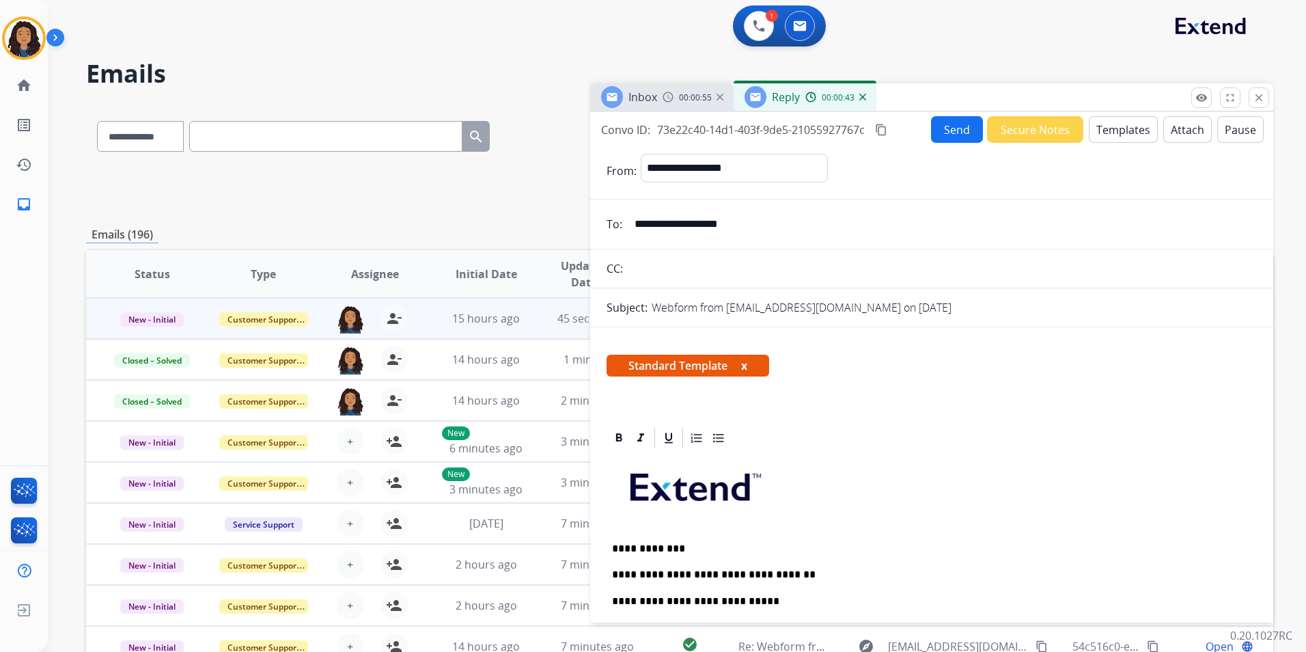
click at [949, 133] on button "Send" at bounding box center [957, 129] width 52 height 27
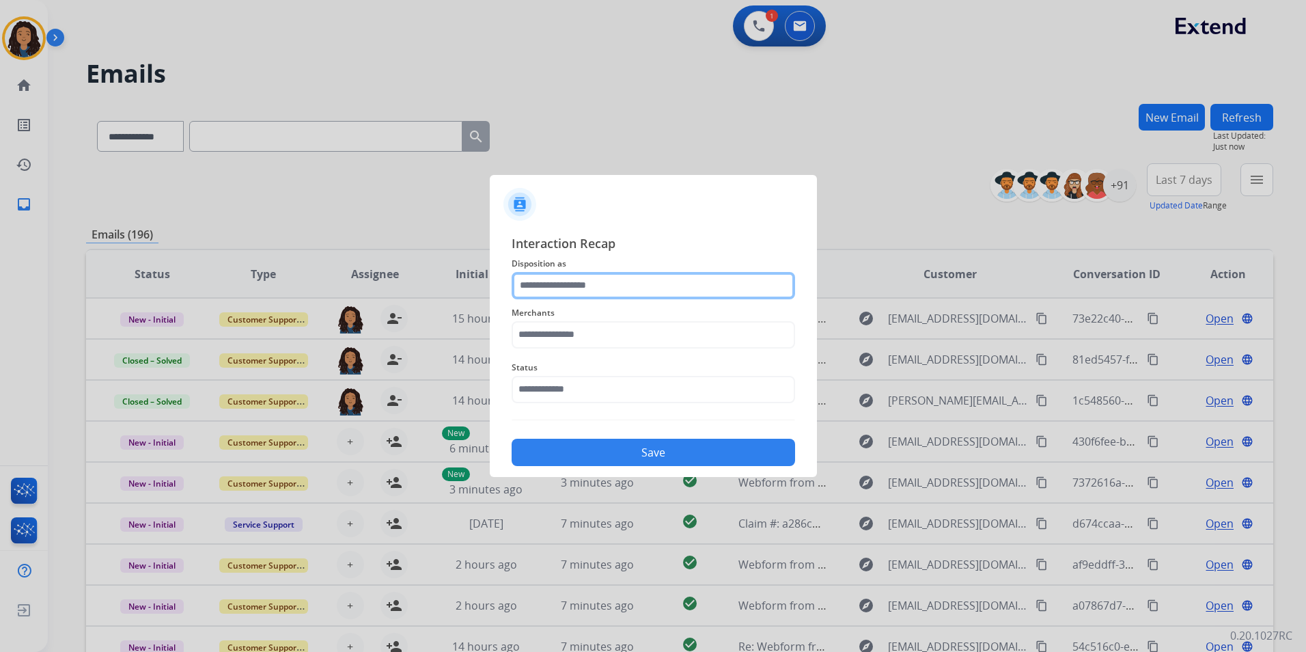
click at [659, 280] on input "text" at bounding box center [653, 285] width 283 height 27
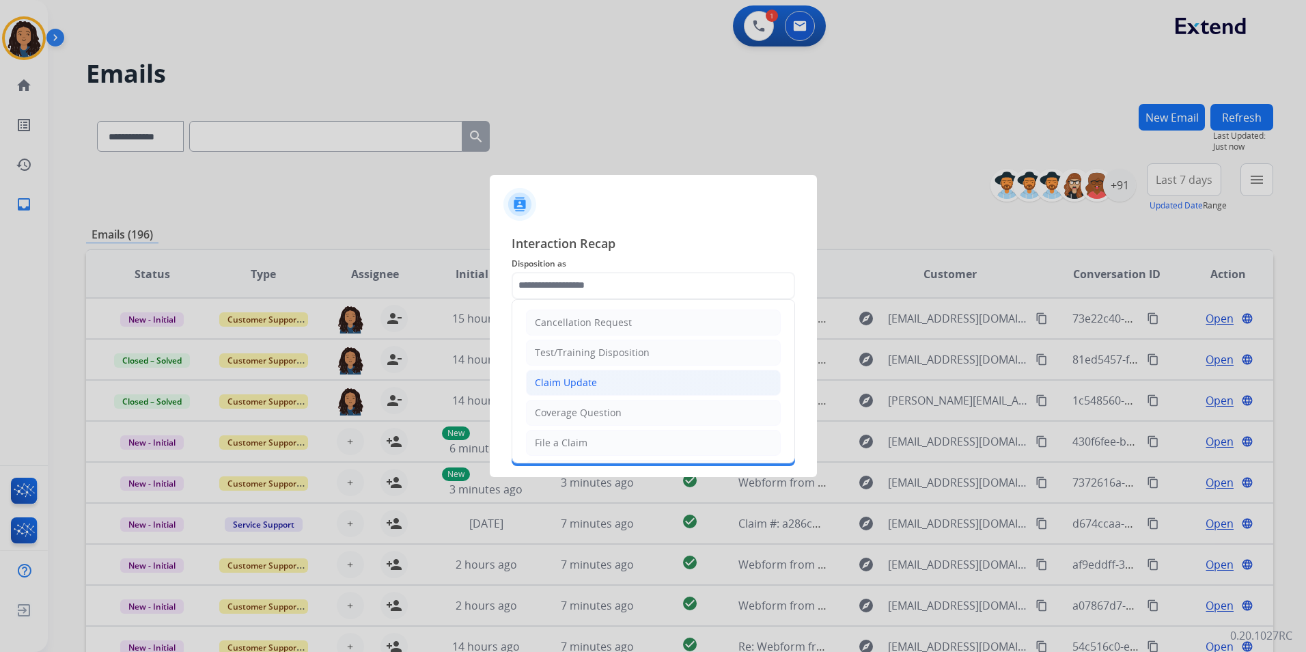
click at [602, 386] on li "Claim Update" at bounding box center [653, 383] width 255 height 26
type input "**********"
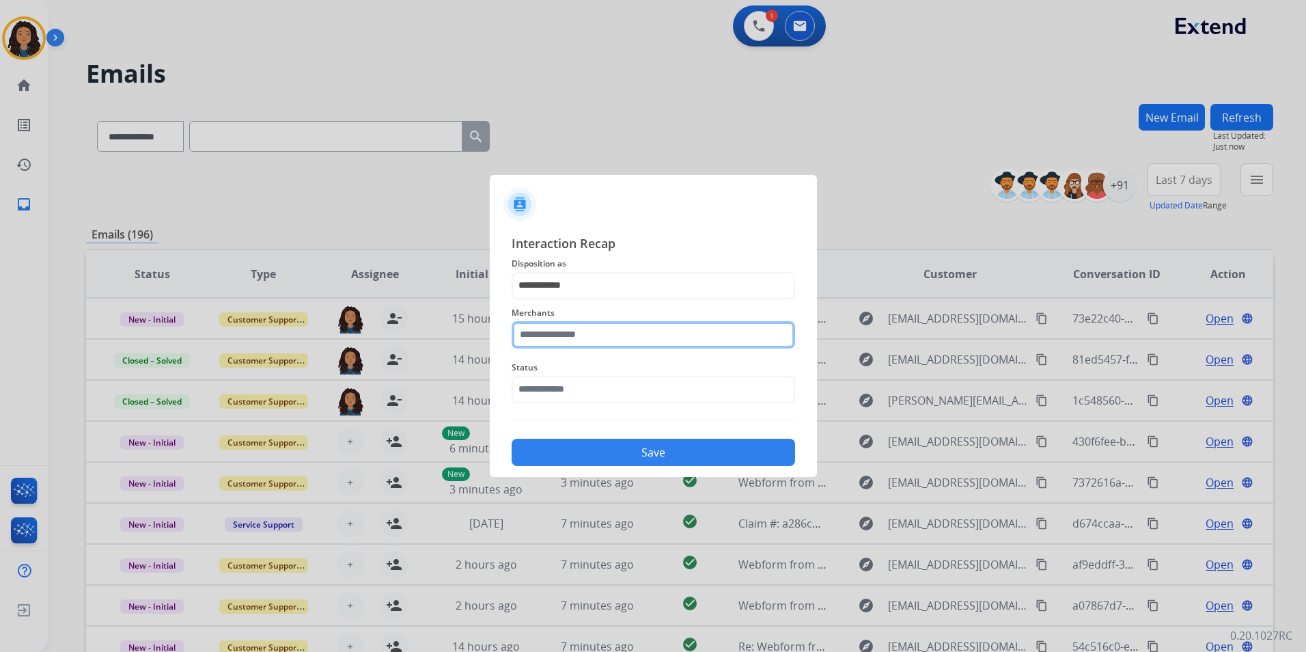
click at [587, 337] on input "text" at bounding box center [653, 334] width 283 height 27
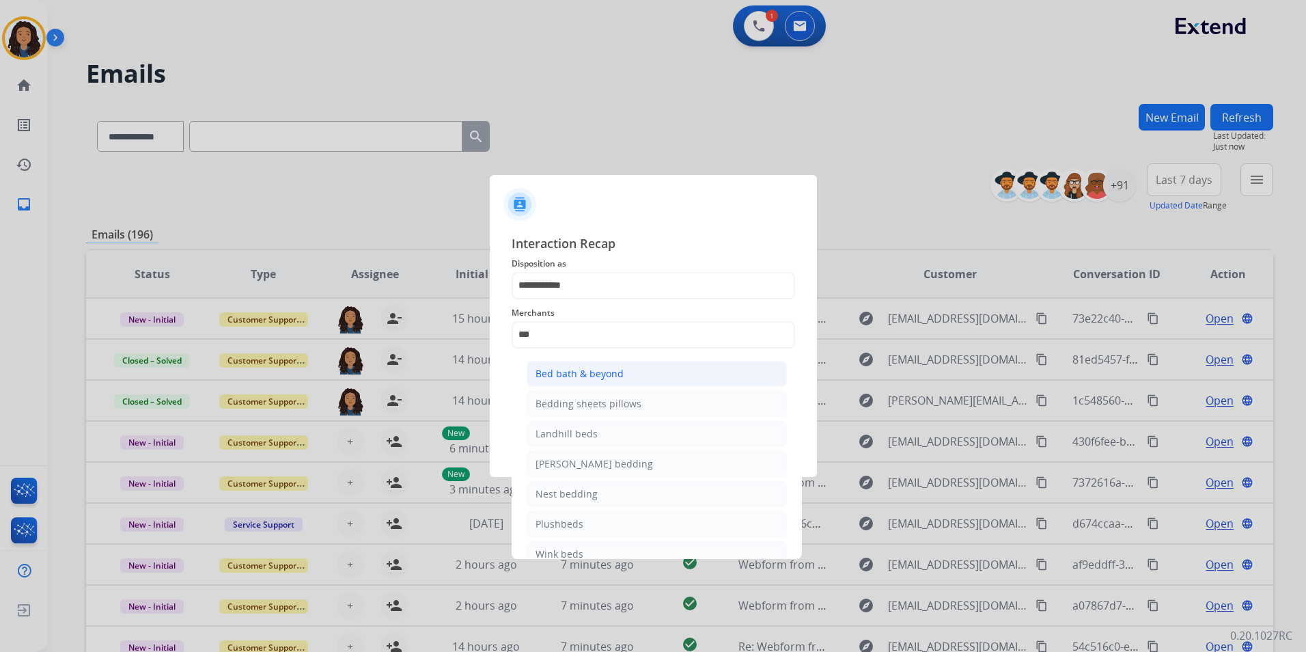
click at [597, 372] on div "Bed bath & beyond" at bounding box center [580, 374] width 88 height 14
type input "**********"
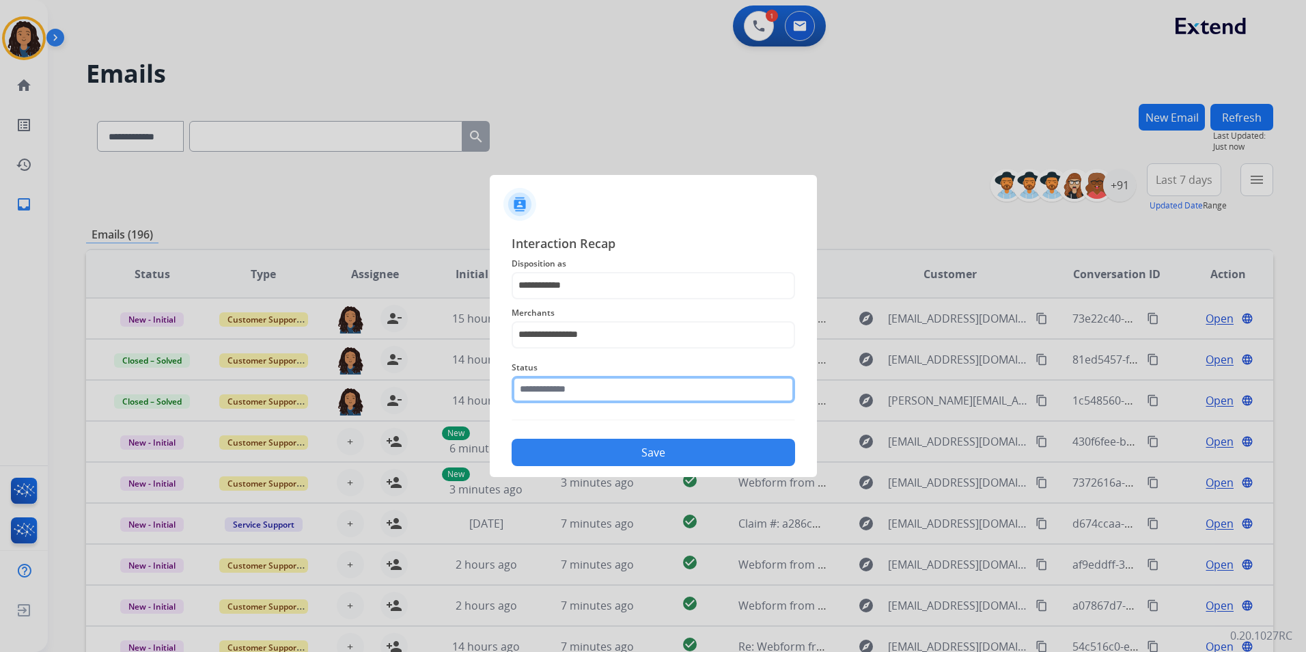
click at [595, 380] on input "text" at bounding box center [653, 389] width 283 height 27
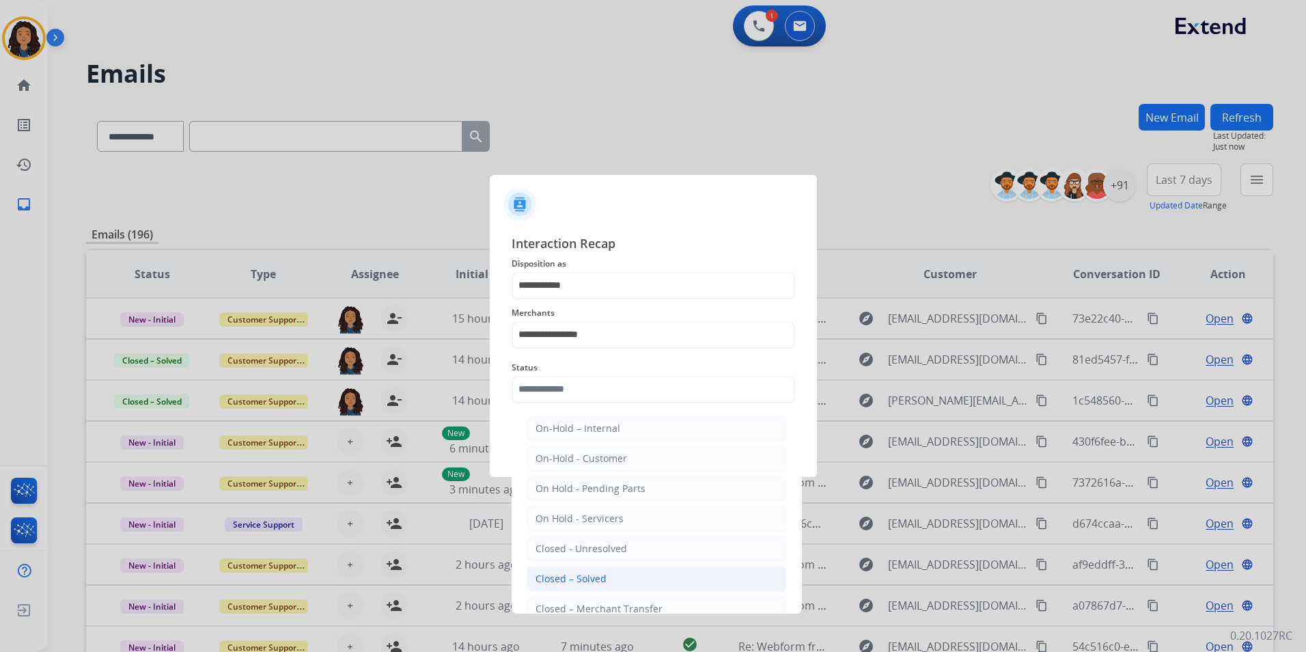
click at [595, 577] on div "Closed – Solved" at bounding box center [571, 579] width 71 height 14
type input "**********"
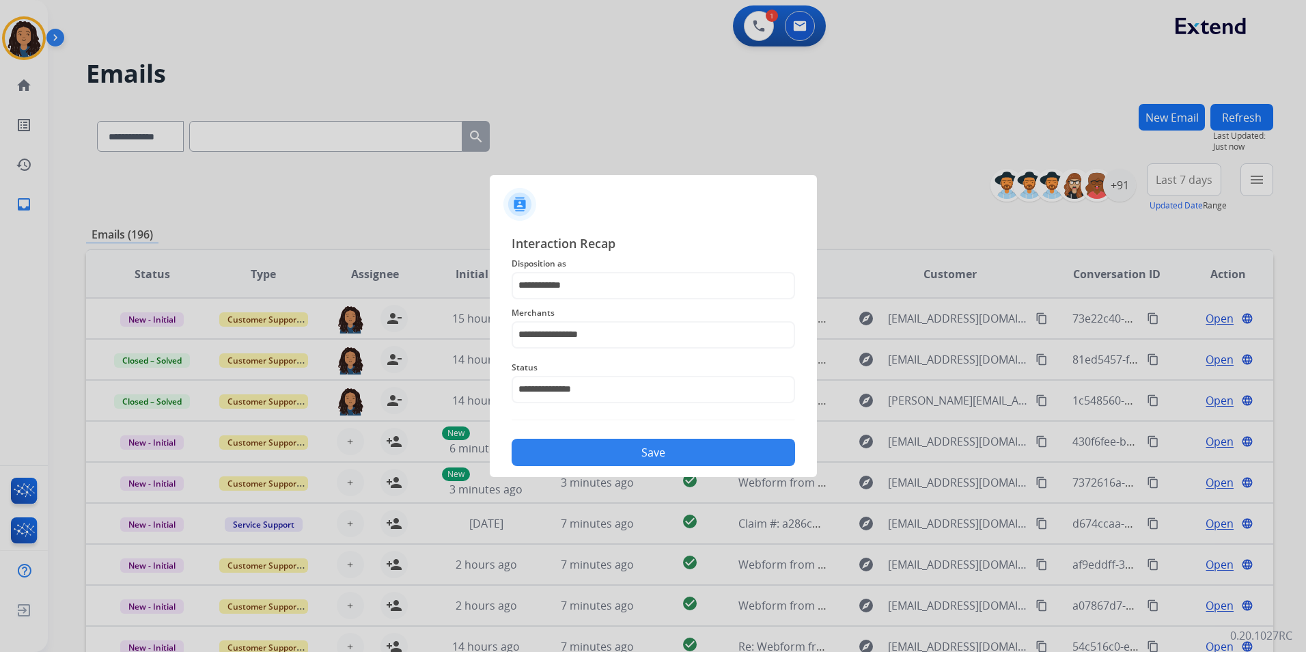
click at [590, 475] on div "**********" at bounding box center [653, 350] width 327 height 255
click at [593, 458] on button "Save" at bounding box center [653, 452] width 283 height 27
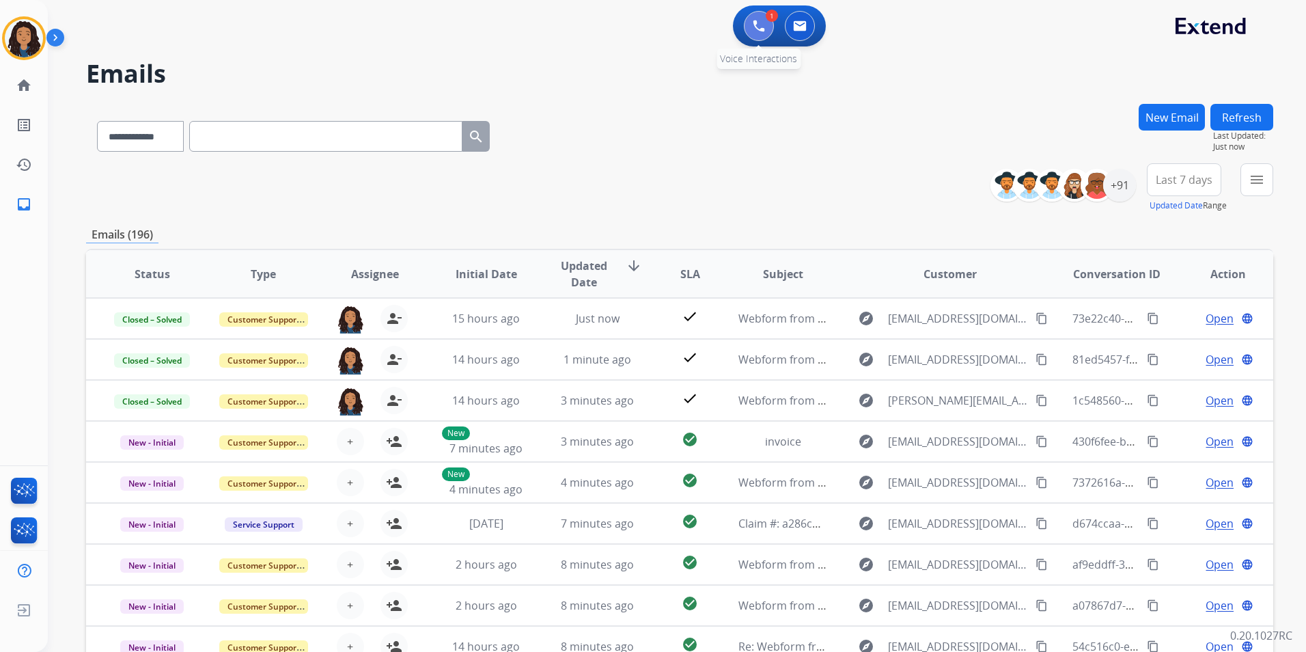
click at [758, 27] on img at bounding box center [759, 26] width 12 height 12
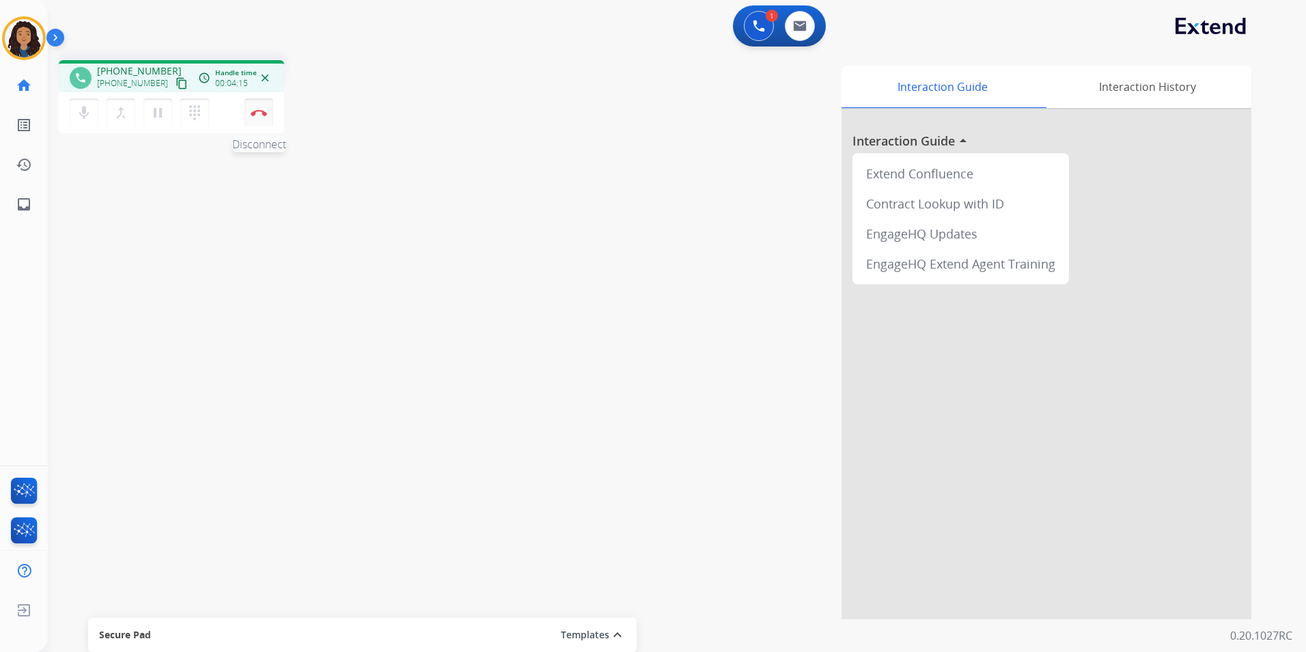
click at [258, 111] on img at bounding box center [259, 112] width 16 height 7
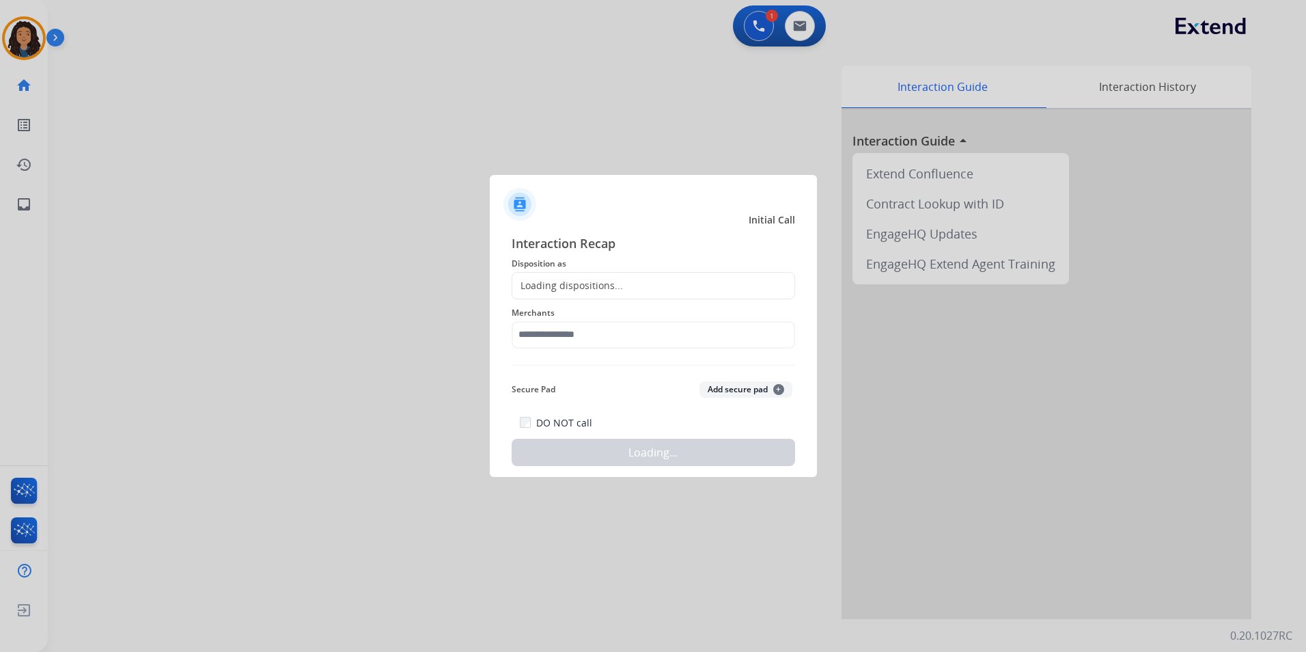
click at [699, 274] on div "Loading dispositions..." at bounding box center [653, 285] width 283 height 27
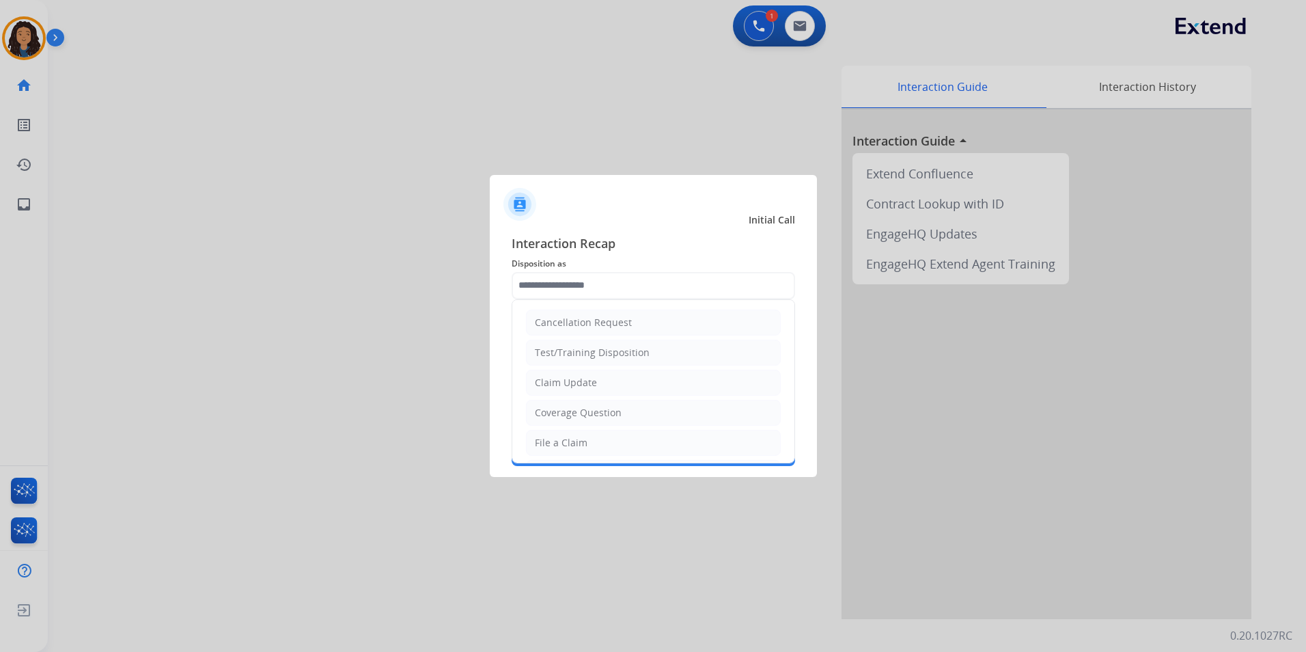
click at [697, 275] on input "text" at bounding box center [653, 285] width 283 height 27
click at [587, 381] on div "Claim Update" at bounding box center [566, 383] width 62 height 14
type input "**********"
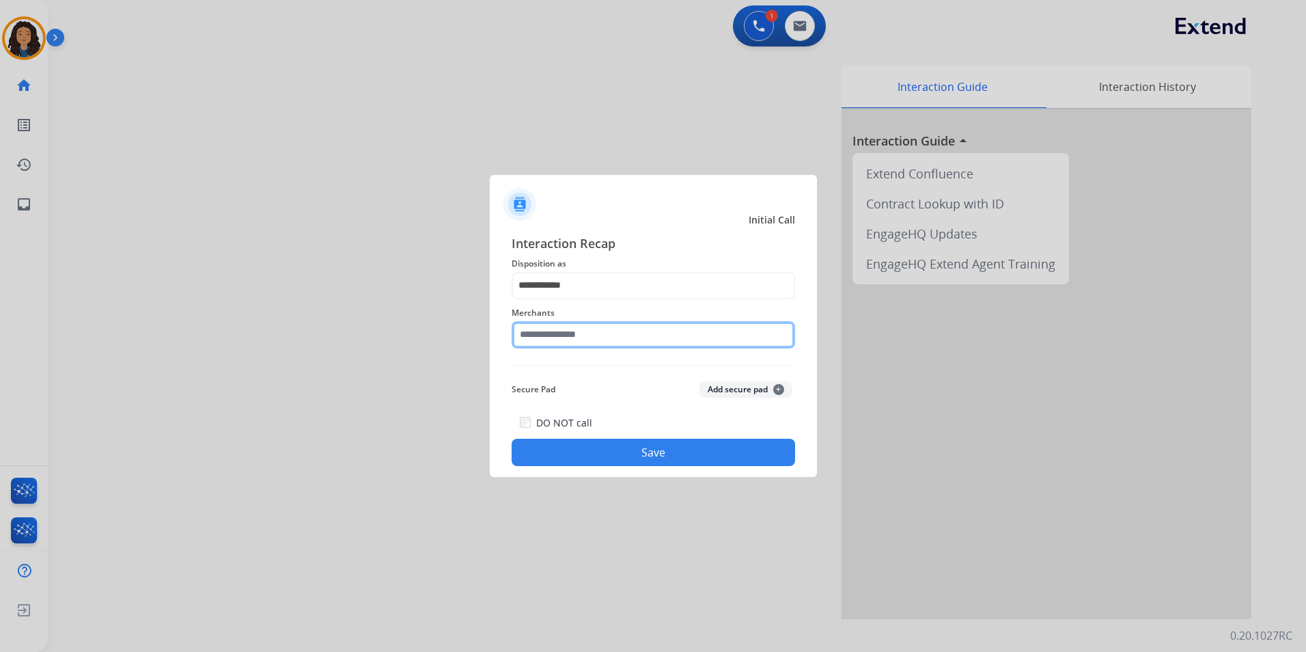
click at [579, 329] on input "text" at bounding box center [653, 334] width 283 height 27
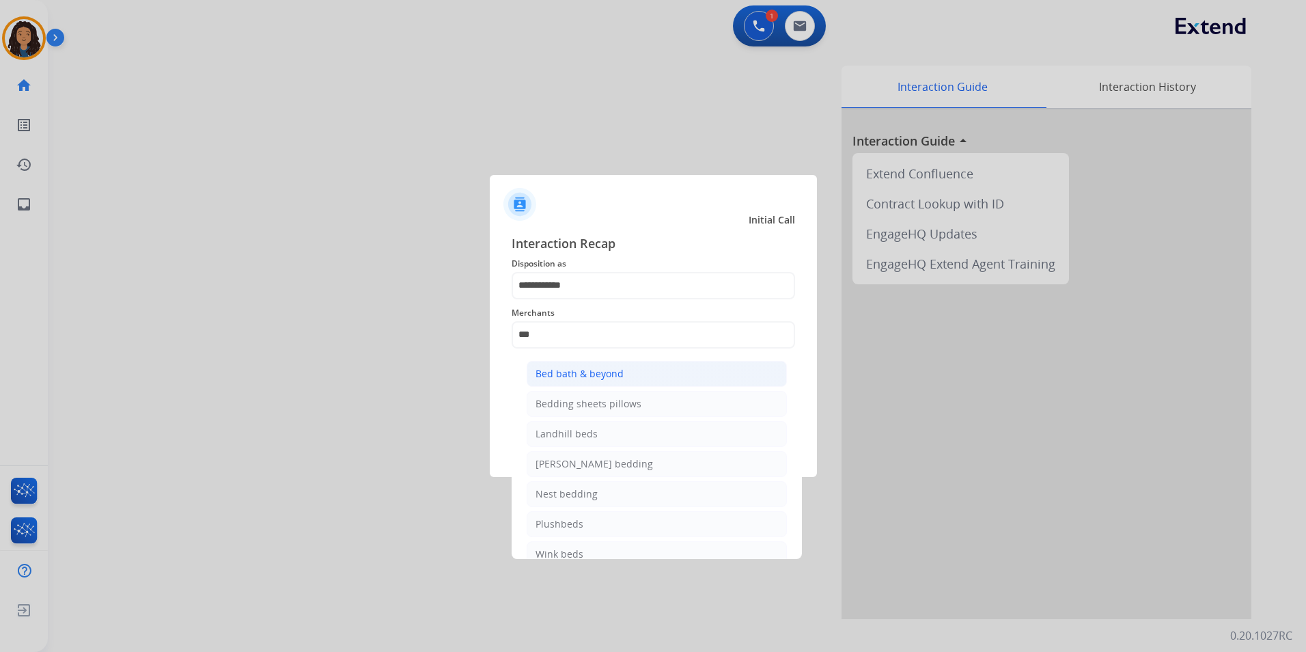
click at [583, 385] on li "Bed bath & beyond" at bounding box center [657, 374] width 260 height 26
type input "**********"
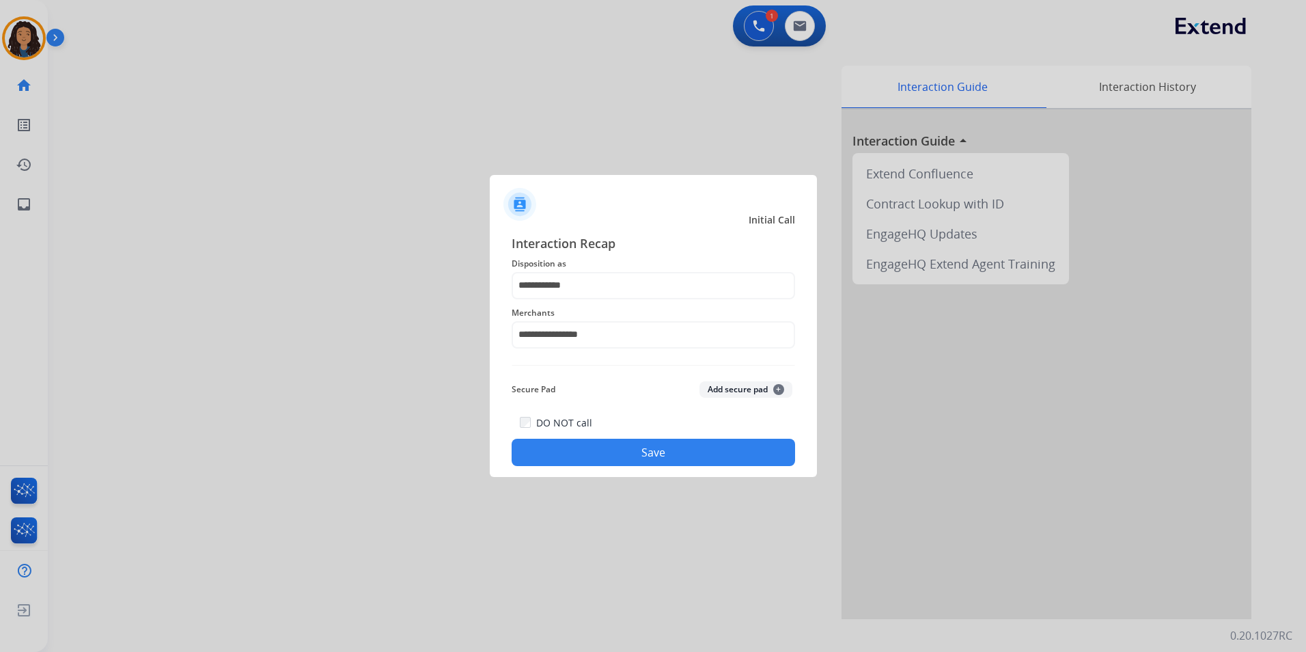
drag, startPoint x: 579, startPoint y: 436, endPoint x: 503, endPoint y: 424, distance: 76.1
click at [569, 436] on div "DO NOT call Save" at bounding box center [653, 440] width 283 height 52
click at [591, 451] on button "Save" at bounding box center [653, 452] width 283 height 27
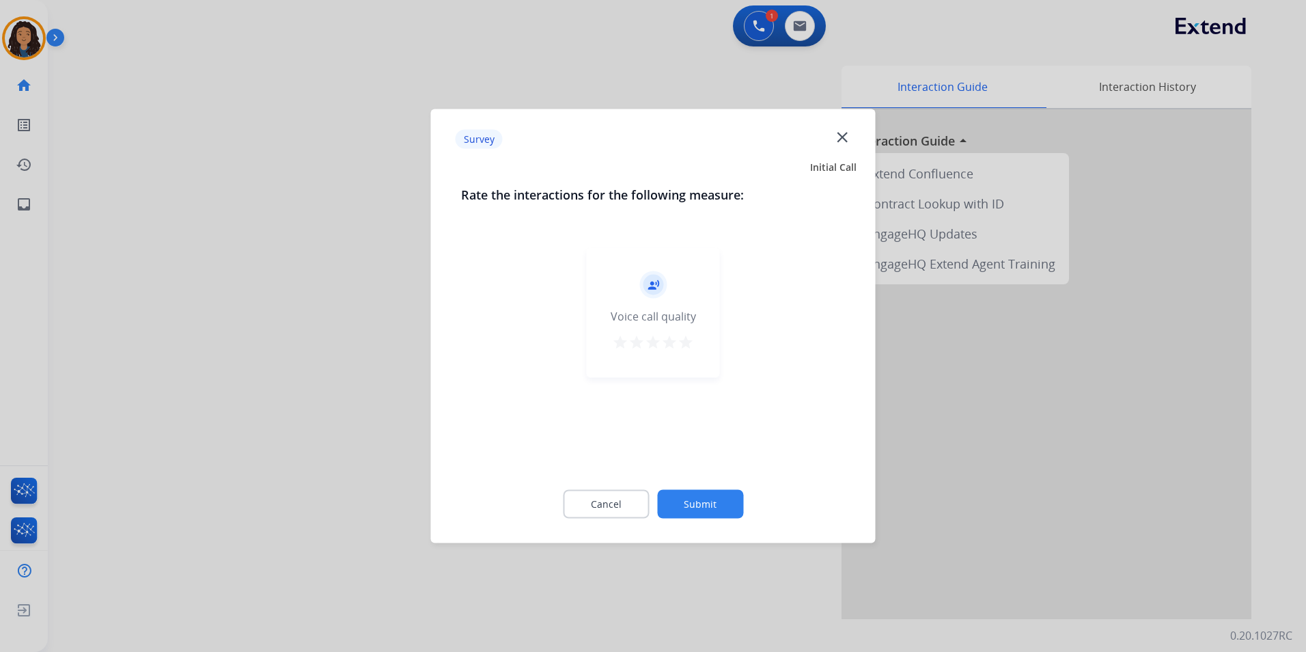
click at [193, 258] on div at bounding box center [653, 326] width 1306 height 652
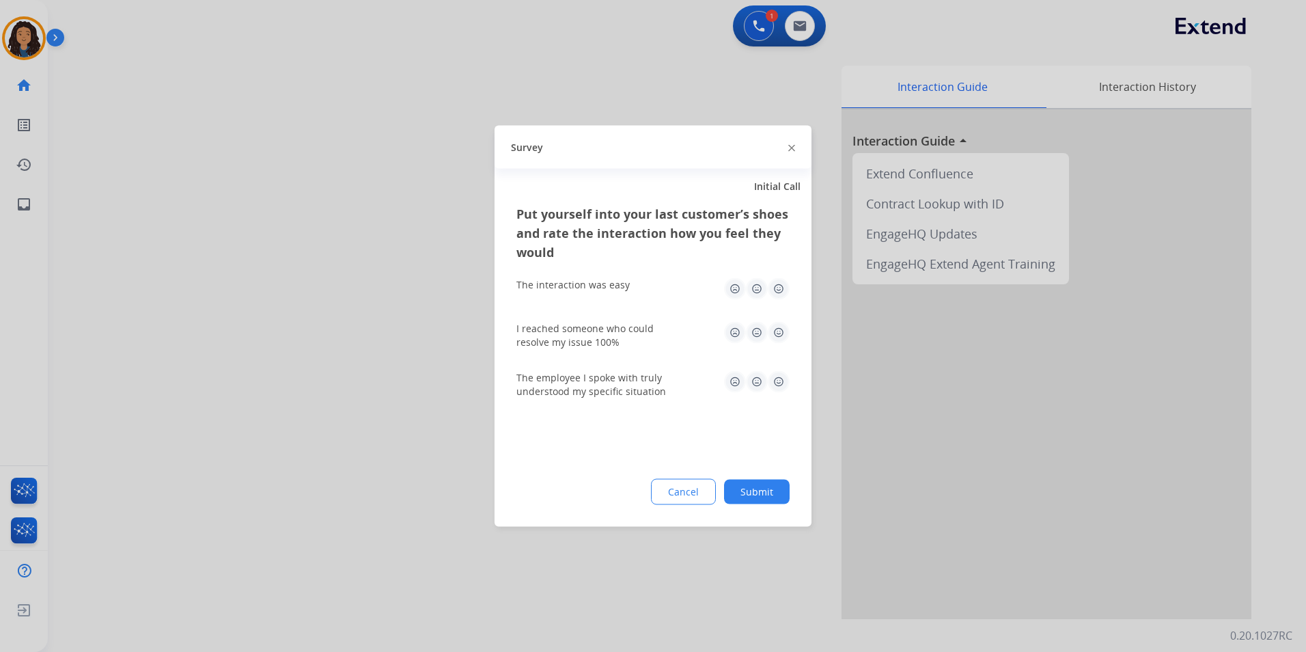
drag, startPoint x: 204, startPoint y: 251, endPoint x: 692, endPoint y: 44, distance: 530.4
click at [232, 219] on div at bounding box center [653, 326] width 1306 height 652
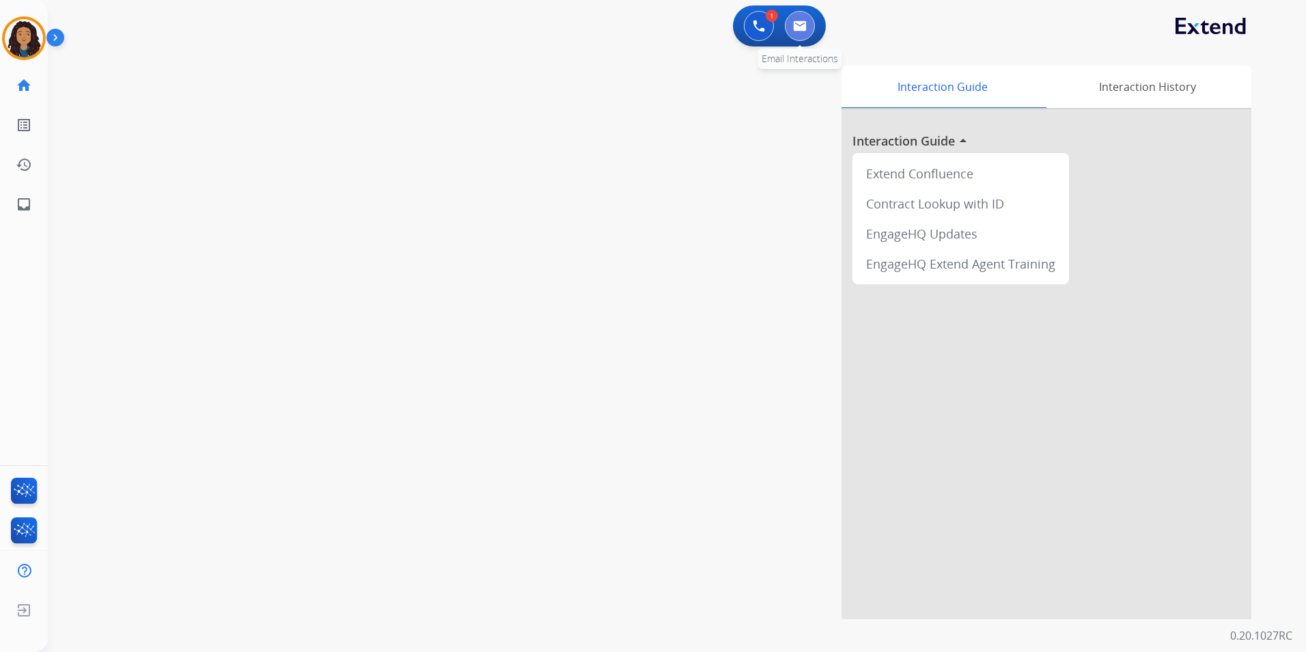
click at [796, 18] on button at bounding box center [800, 26] width 30 height 30
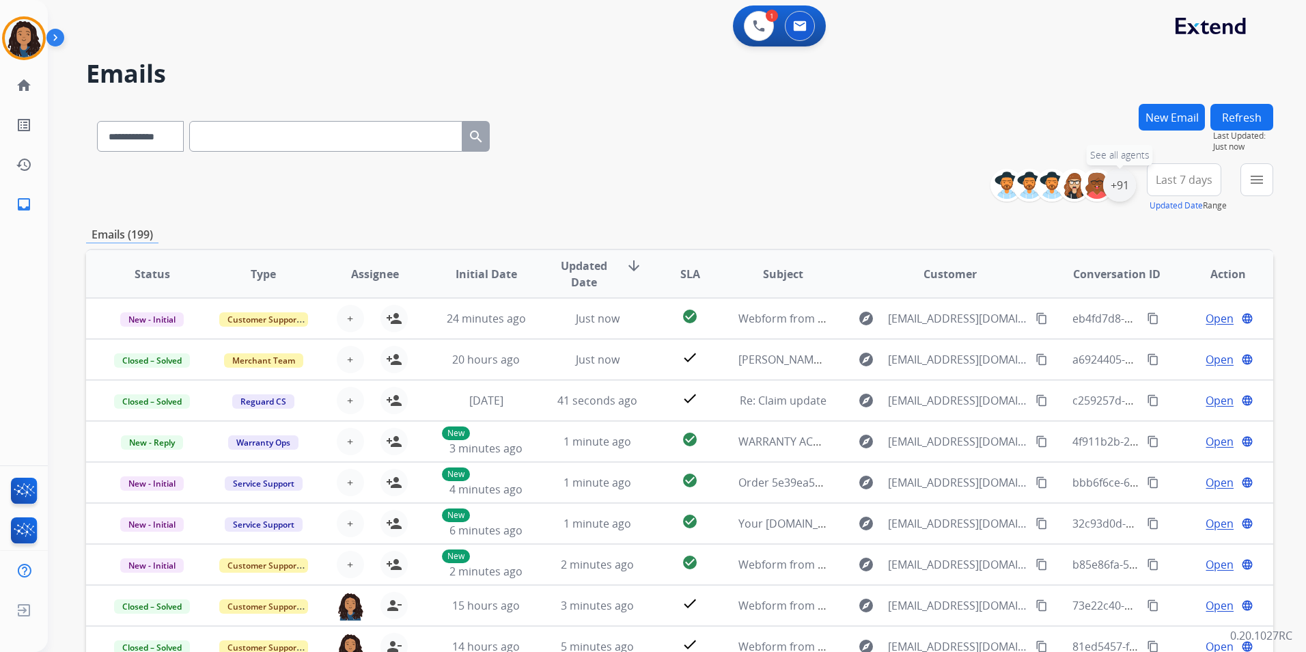
click at [1126, 185] on div "+91" at bounding box center [1119, 185] width 33 height 33
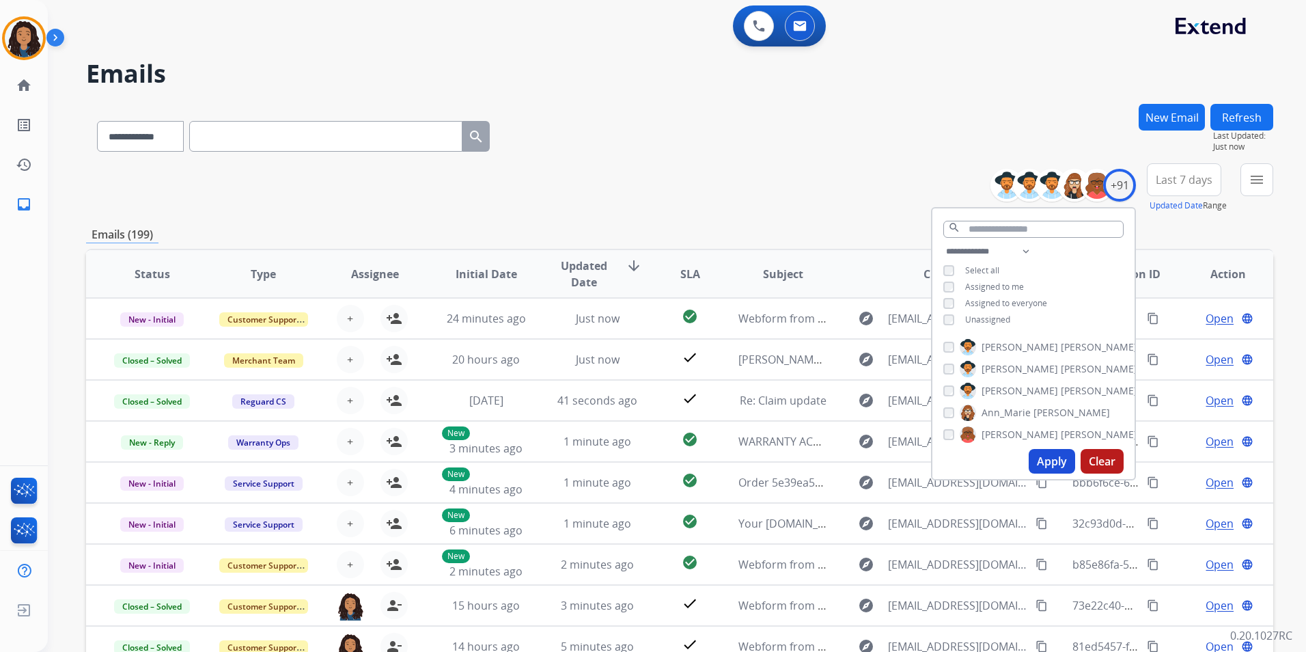
click at [995, 322] on span "Unassigned" at bounding box center [987, 320] width 45 height 12
click at [1053, 466] on button "Apply" at bounding box center [1052, 461] width 46 height 25
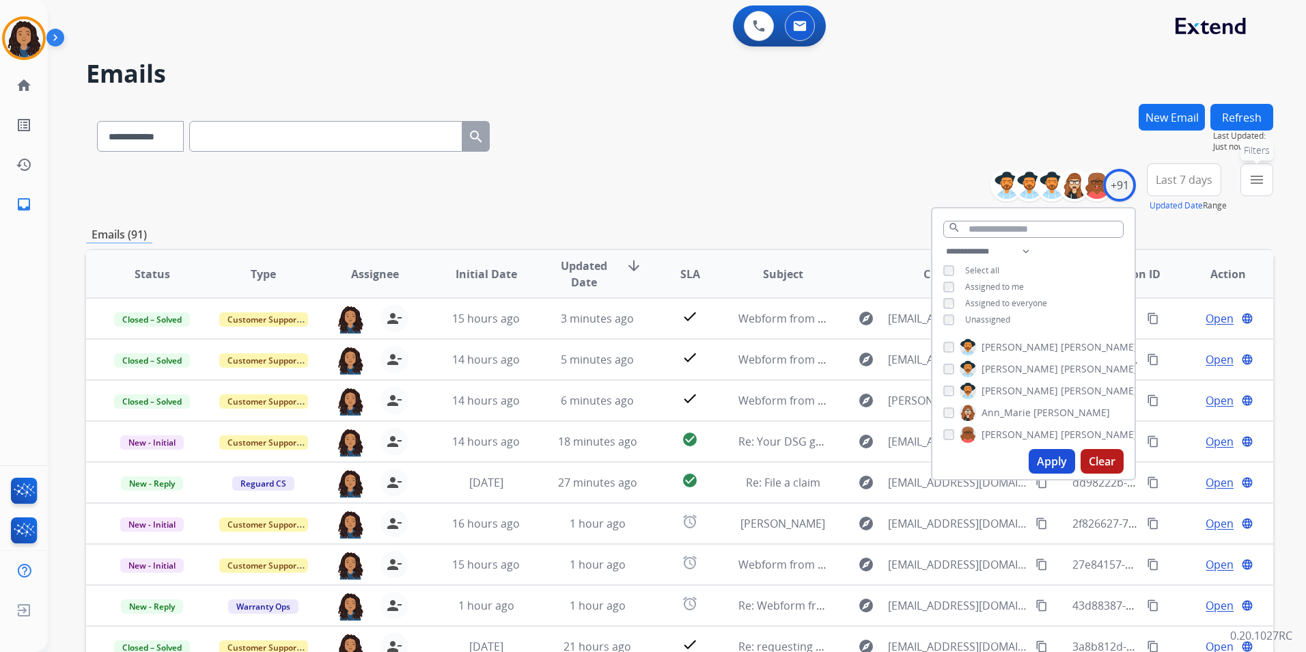
click at [1249, 182] on mat-icon "menu" at bounding box center [1257, 179] width 16 height 16
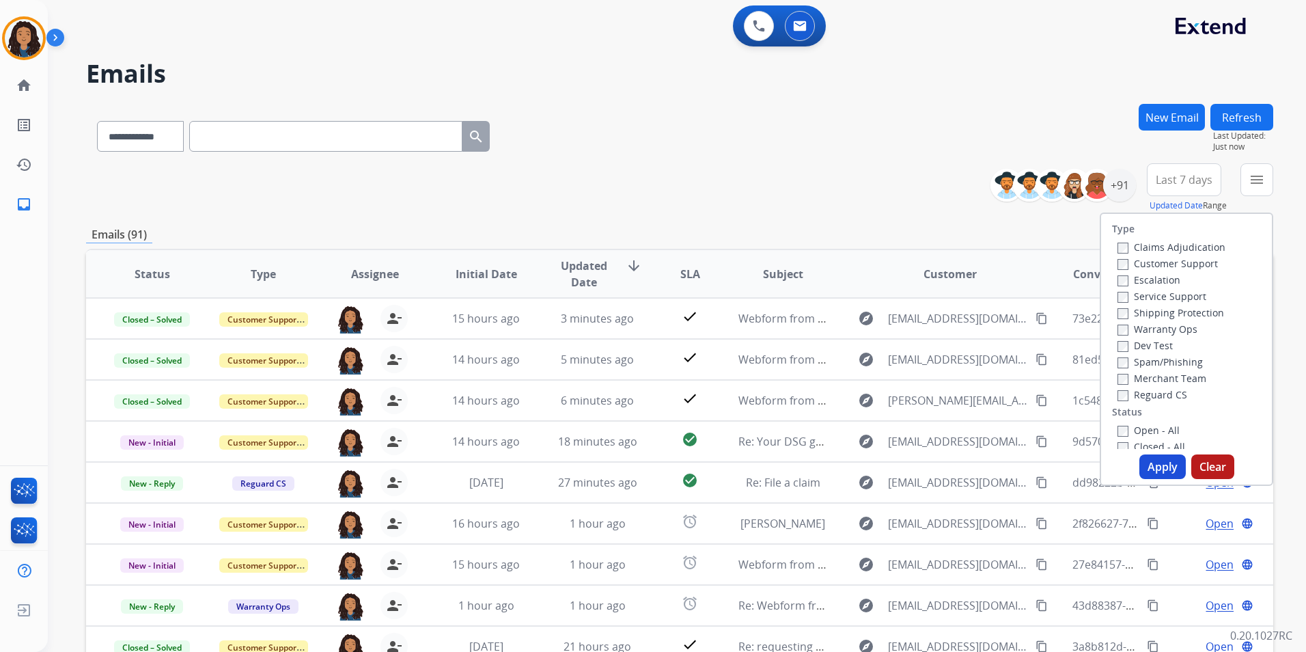
click at [1195, 261] on label "Customer Support" at bounding box center [1167, 263] width 100 height 13
click at [1191, 313] on label "Shipping Protection" at bounding box center [1170, 312] width 107 height 13
click at [1144, 397] on label "Reguard CS" at bounding box center [1152, 394] width 70 height 13
click at [1140, 426] on label "Open - All" at bounding box center [1148, 429] width 62 height 13
click at [1156, 462] on button "Apply" at bounding box center [1162, 466] width 46 height 25
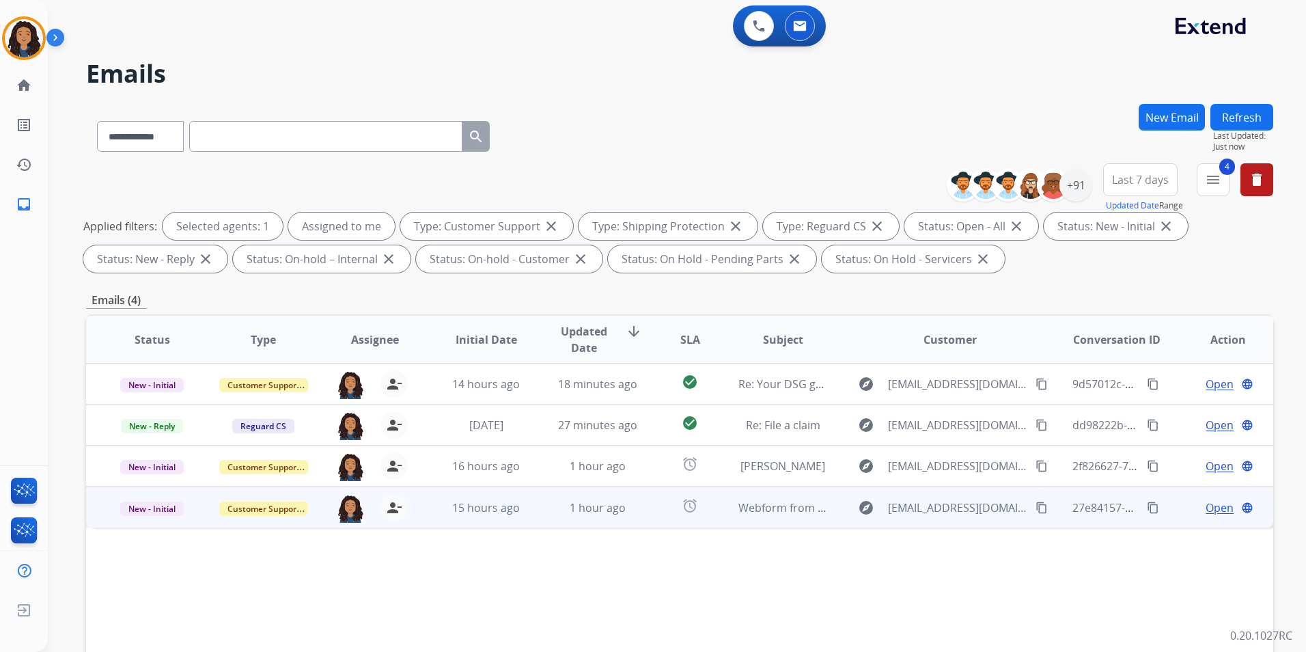
click at [1212, 510] on span "Open" at bounding box center [1220, 507] width 28 height 16
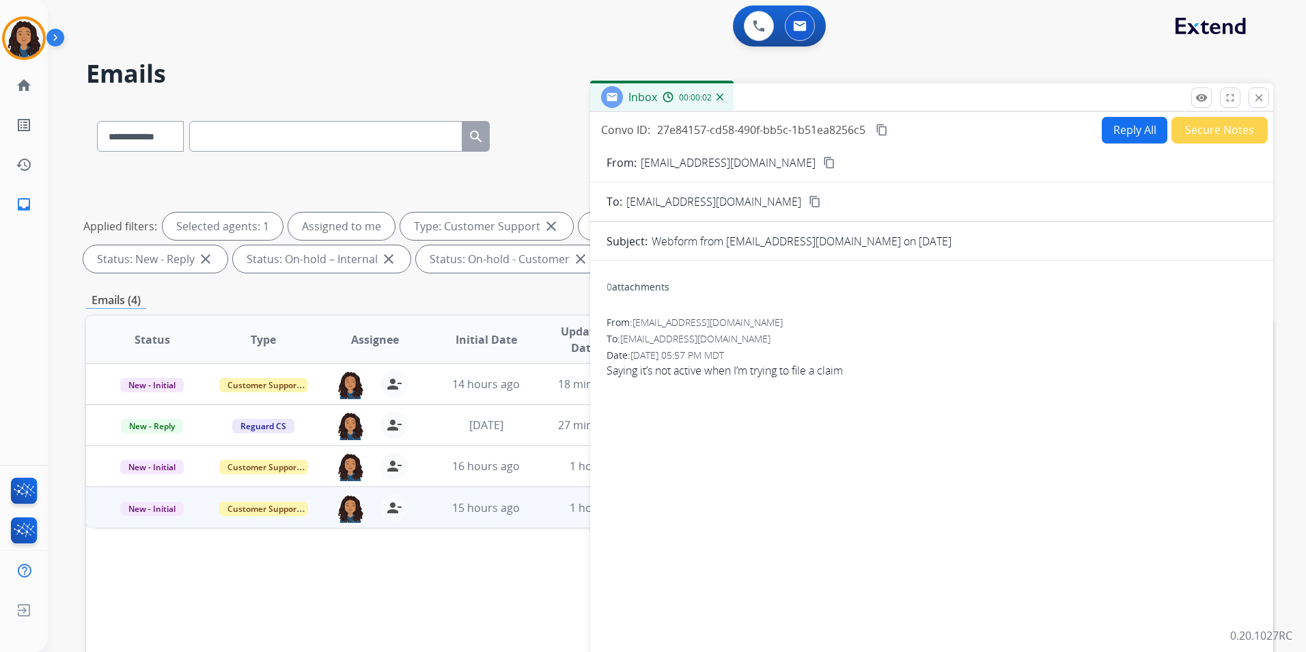
click at [821, 156] on button "content_copy" at bounding box center [829, 162] width 16 height 16
click at [1127, 128] on button "Reply All" at bounding box center [1135, 130] width 66 height 27
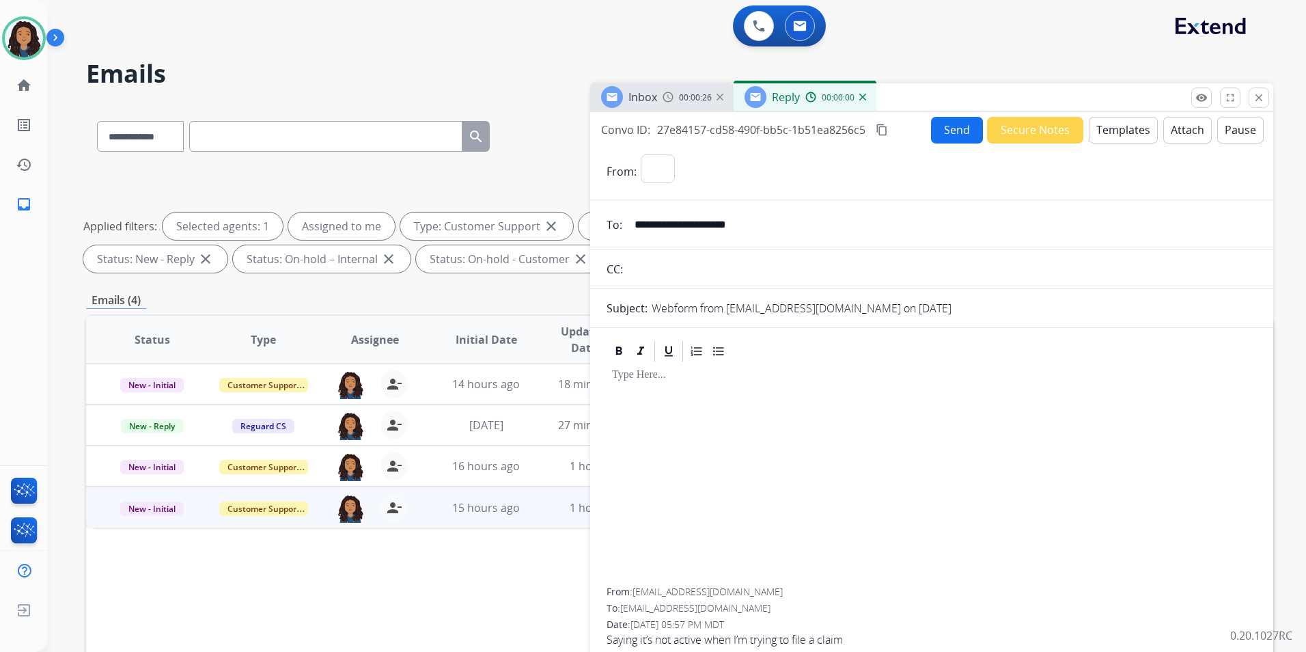
select select "**********"
click at [1127, 128] on button "Templates" at bounding box center [1123, 130] width 69 height 27
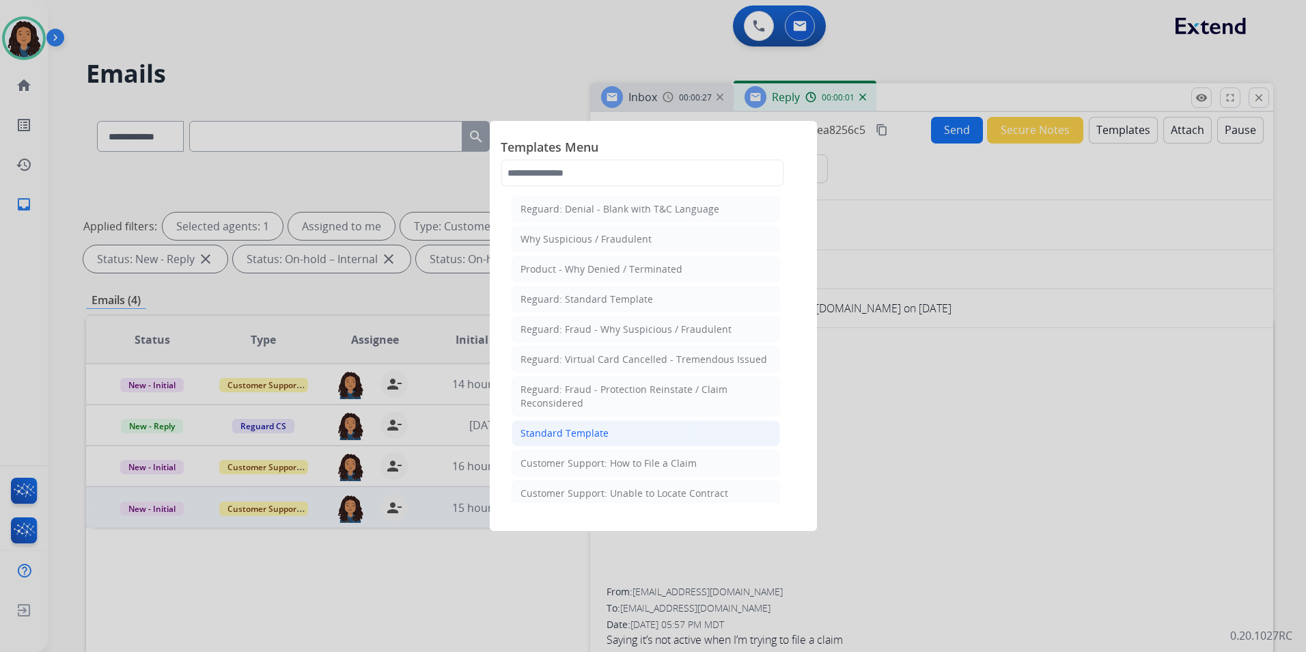
click at [646, 443] on li "Standard Template" at bounding box center [646, 433] width 268 height 26
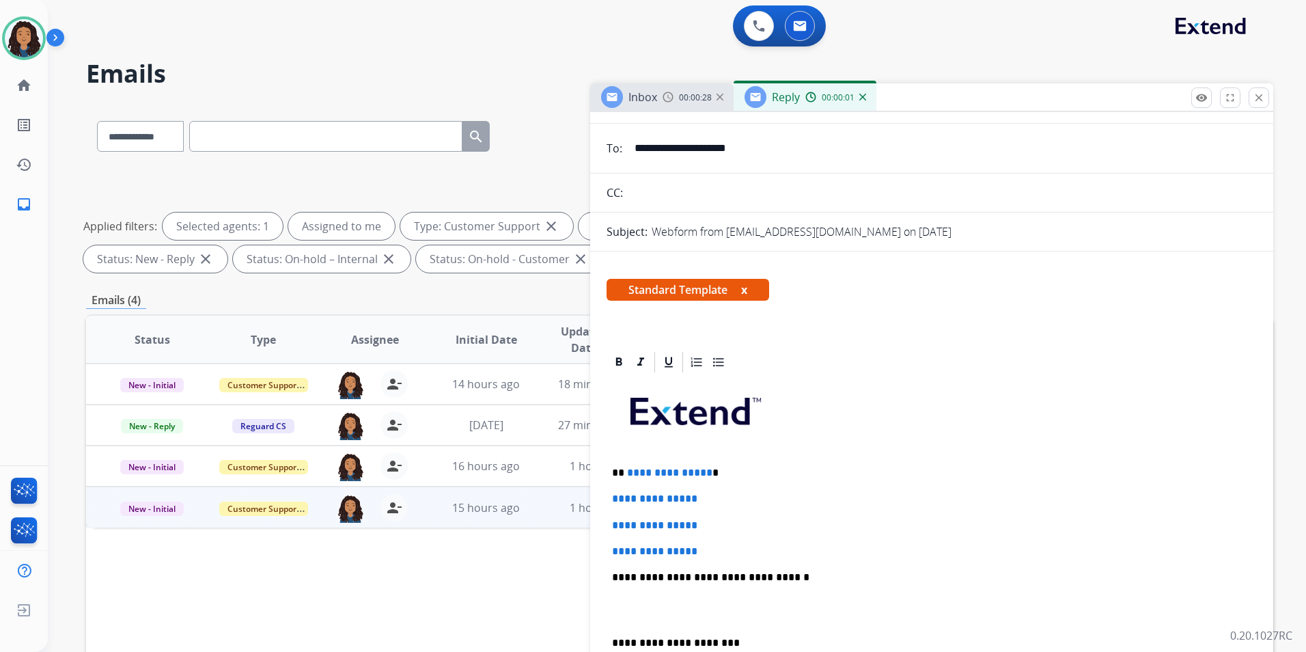
scroll to position [137, 0]
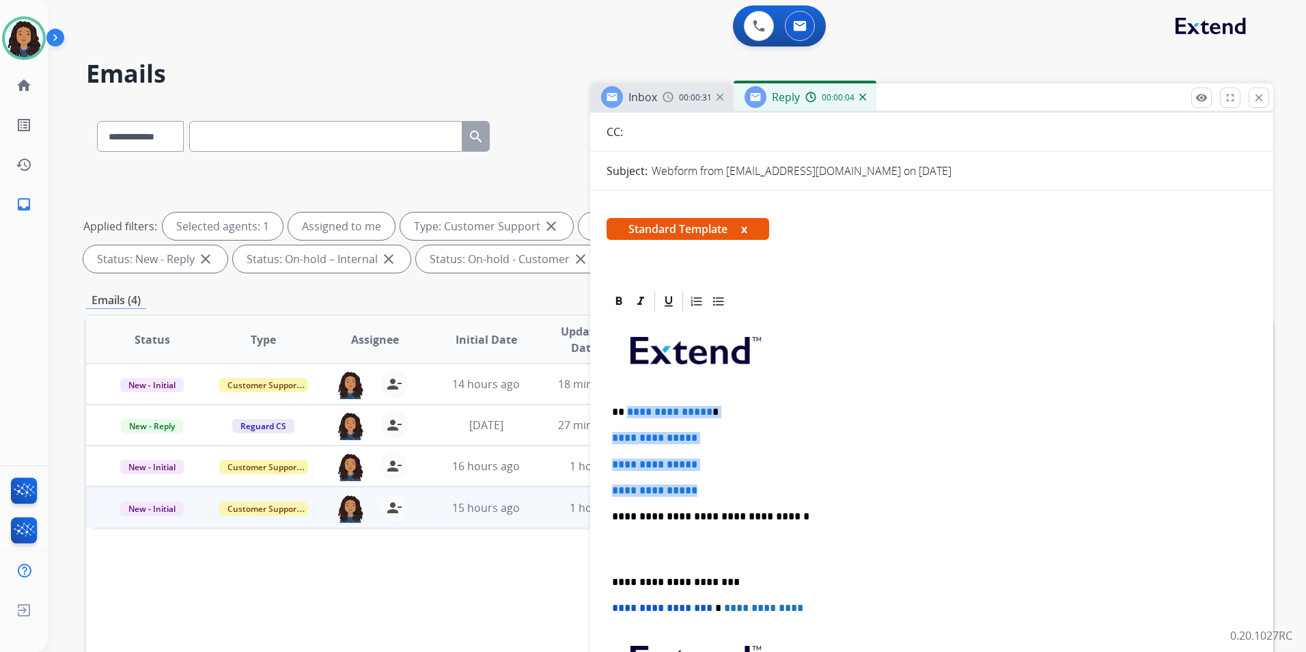
drag, startPoint x: 714, startPoint y: 486, endPoint x: 627, endPoint y: 405, distance: 118.9
click at [627, 405] on div "**********" at bounding box center [932, 549] width 650 height 470
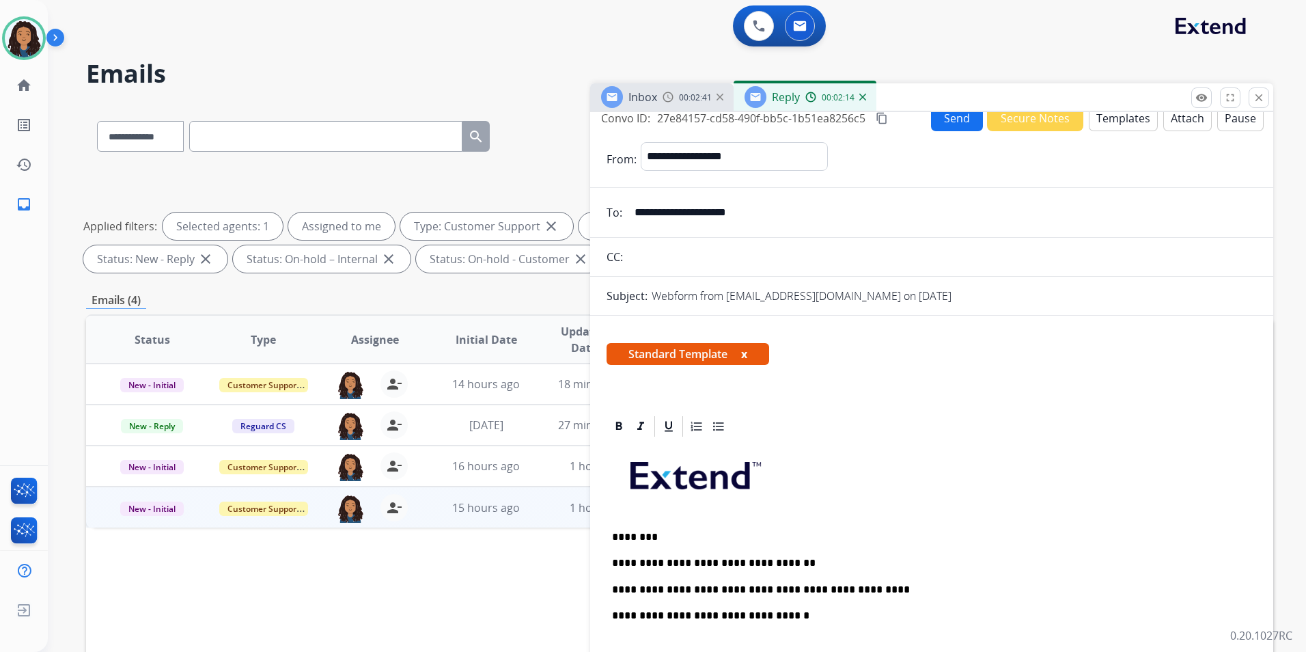
scroll to position [0, 0]
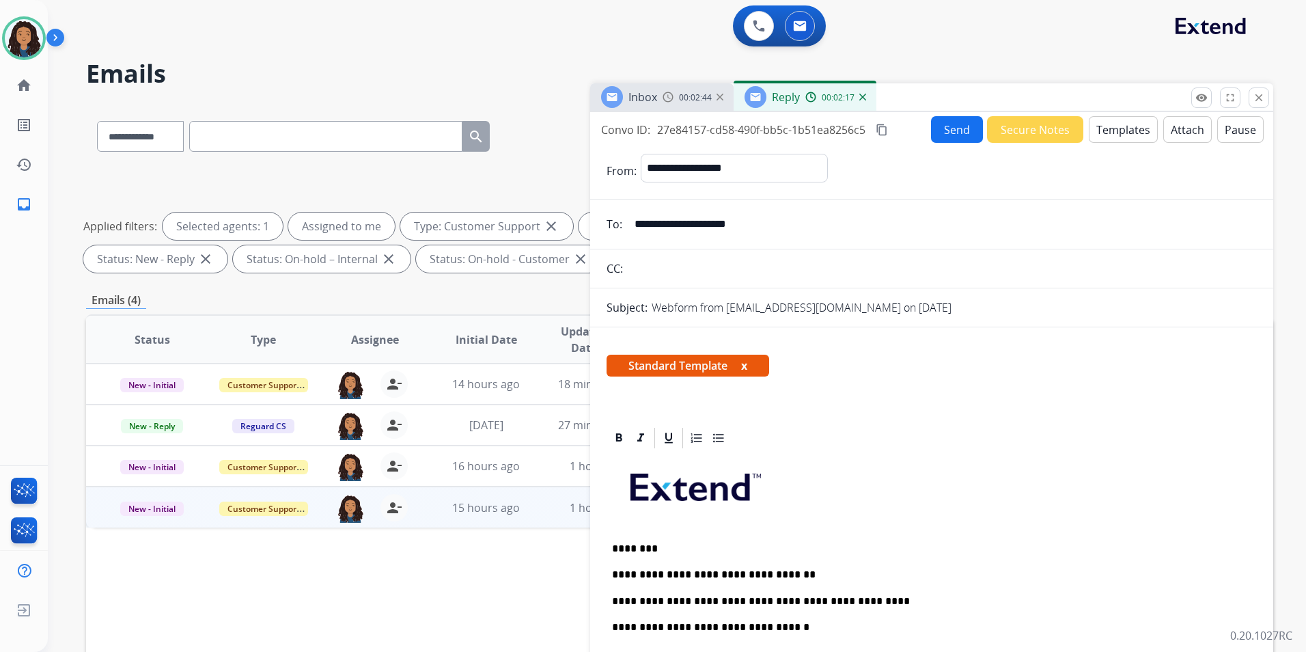
click at [632, 598] on p "**********" at bounding box center [926, 601] width 628 height 12
click at [945, 128] on button "Send" at bounding box center [957, 129] width 52 height 27
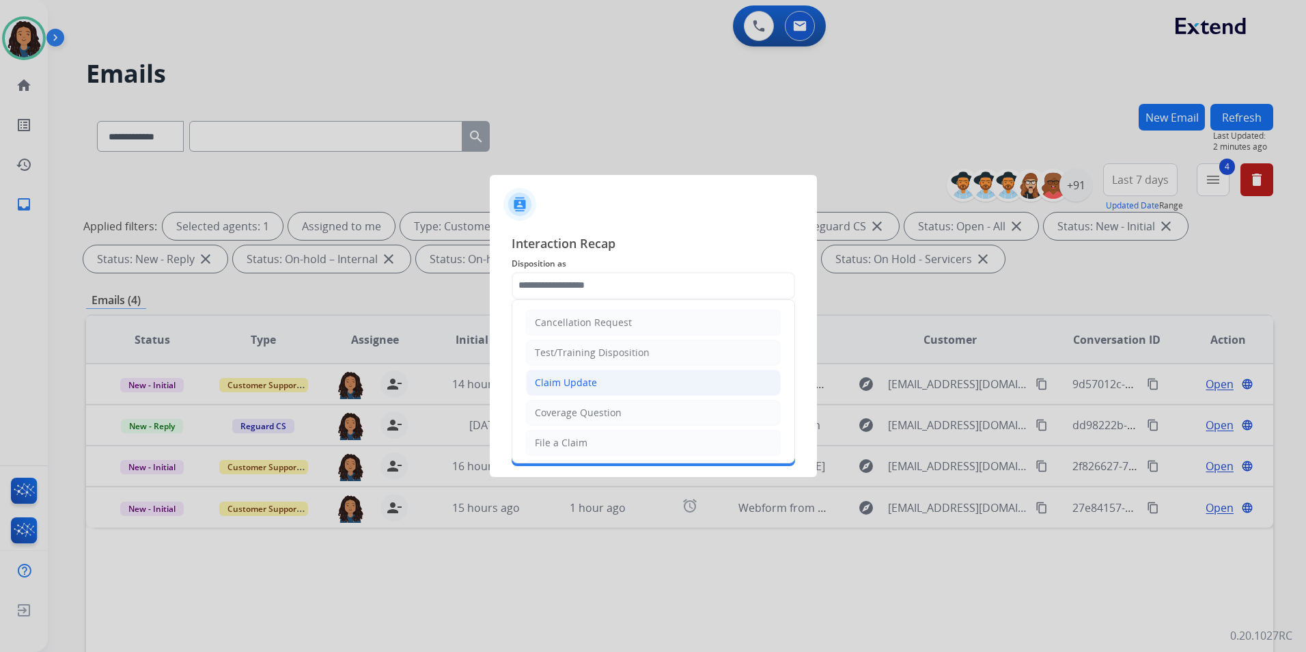
click at [587, 383] on div "Claim Update" at bounding box center [566, 383] width 62 height 14
type input "**********"
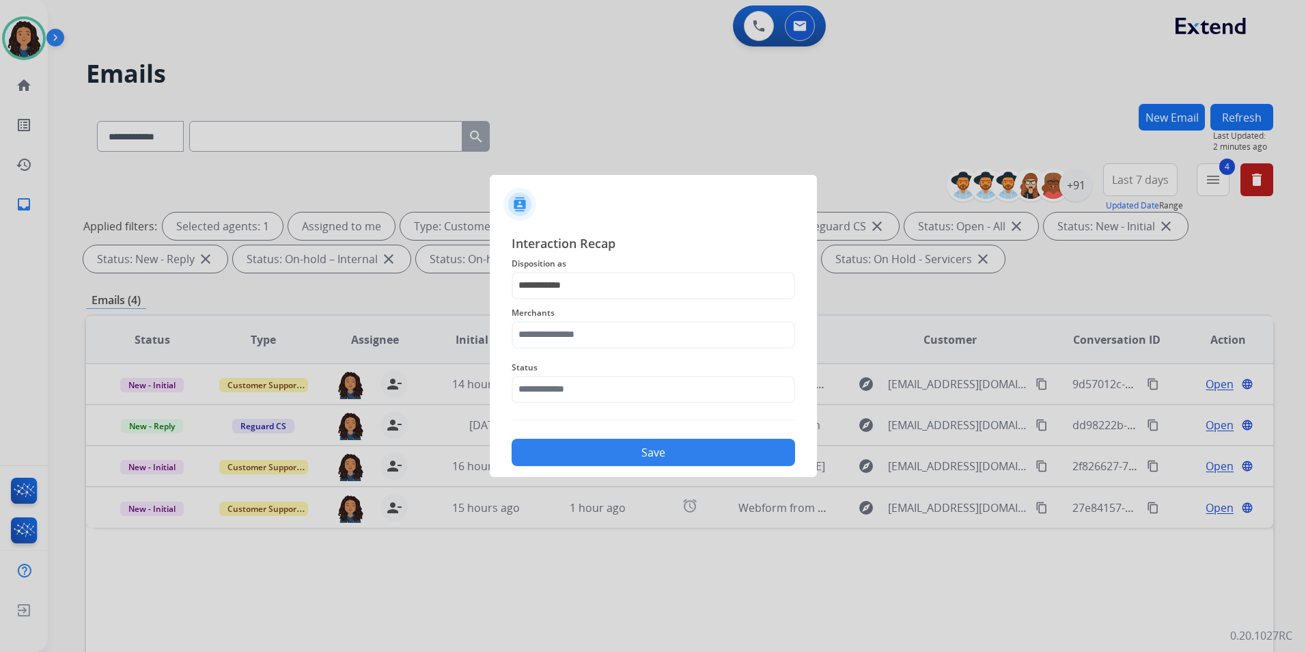
click at [569, 348] on div "Merchants" at bounding box center [653, 326] width 283 height 55
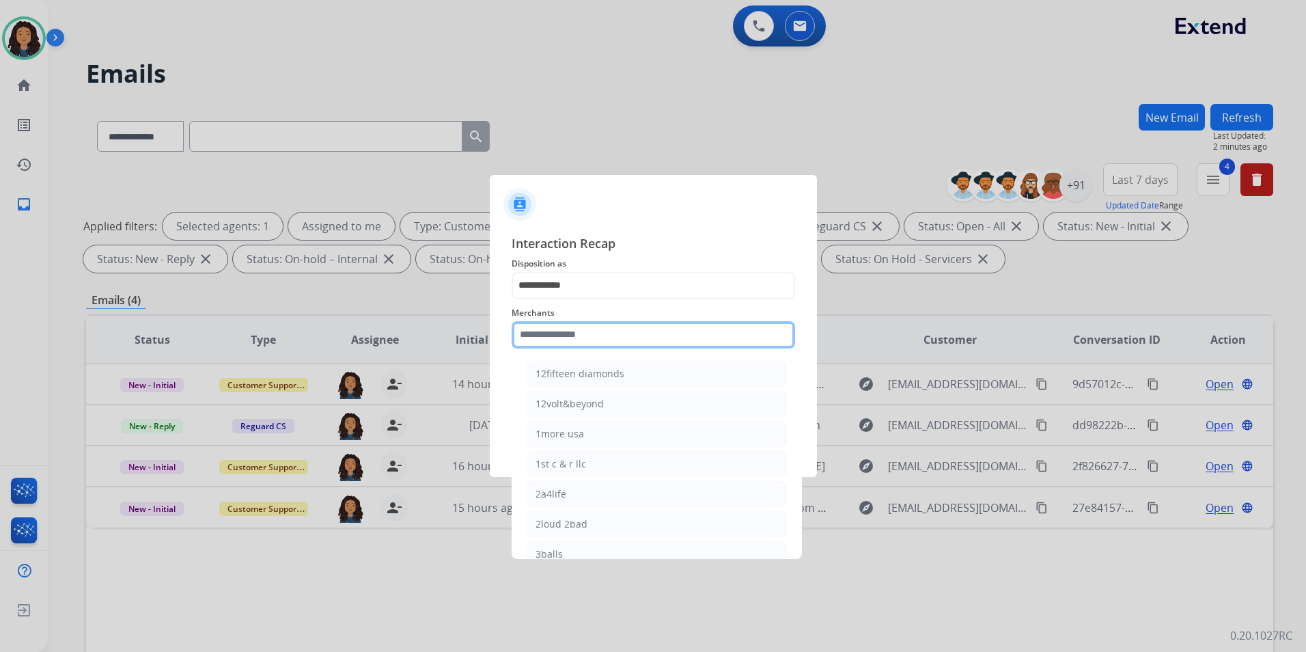
click at [570, 332] on input "text" at bounding box center [653, 334] width 283 height 27
click at [596, 373] on div "Bed bath & beyond" at bounding box center [580, 374] width 88 height 14
type input "**********"
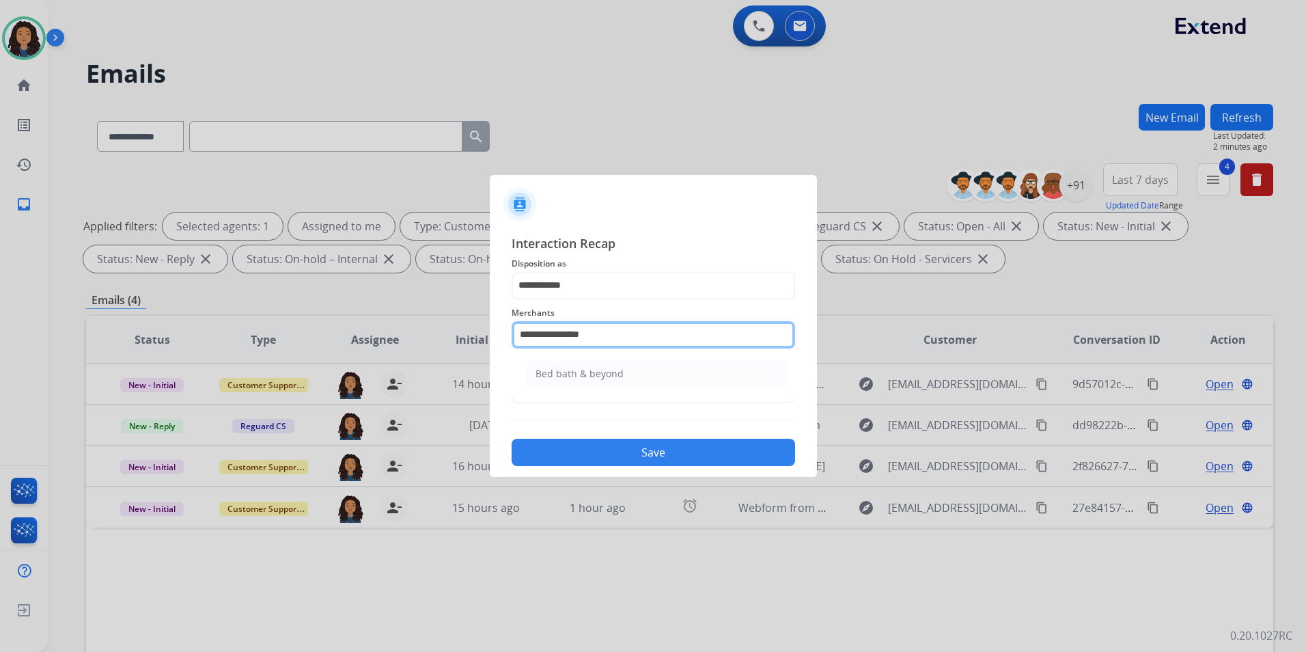
drag, startPoint x: 637, startPoint y: 335, endPoint x: 262, endPoint y: 270, distance: 381.2
click at [0, 380] on app-contact-recap-modal "**********" at bounding box center [0, 326] width 0 height 652
click at [653, 381] on li "Bestway" at bounding box center [657, 374] width 260 height 26
type input "*******"
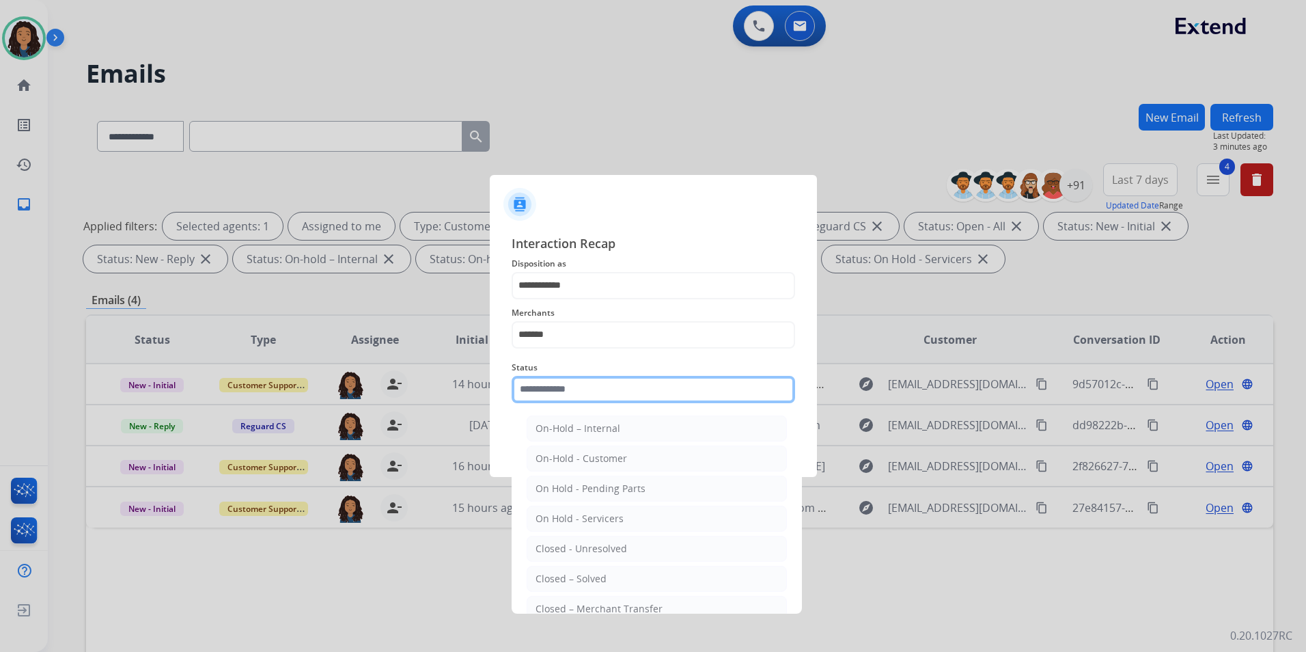
click at [651, 391] on input "text" at bounding box center [653, 389] width 283 height 27
click at [625, 575] on li "Closed – Solved" at bounding box center [657, 579] width 260 height 26
type input "**********"
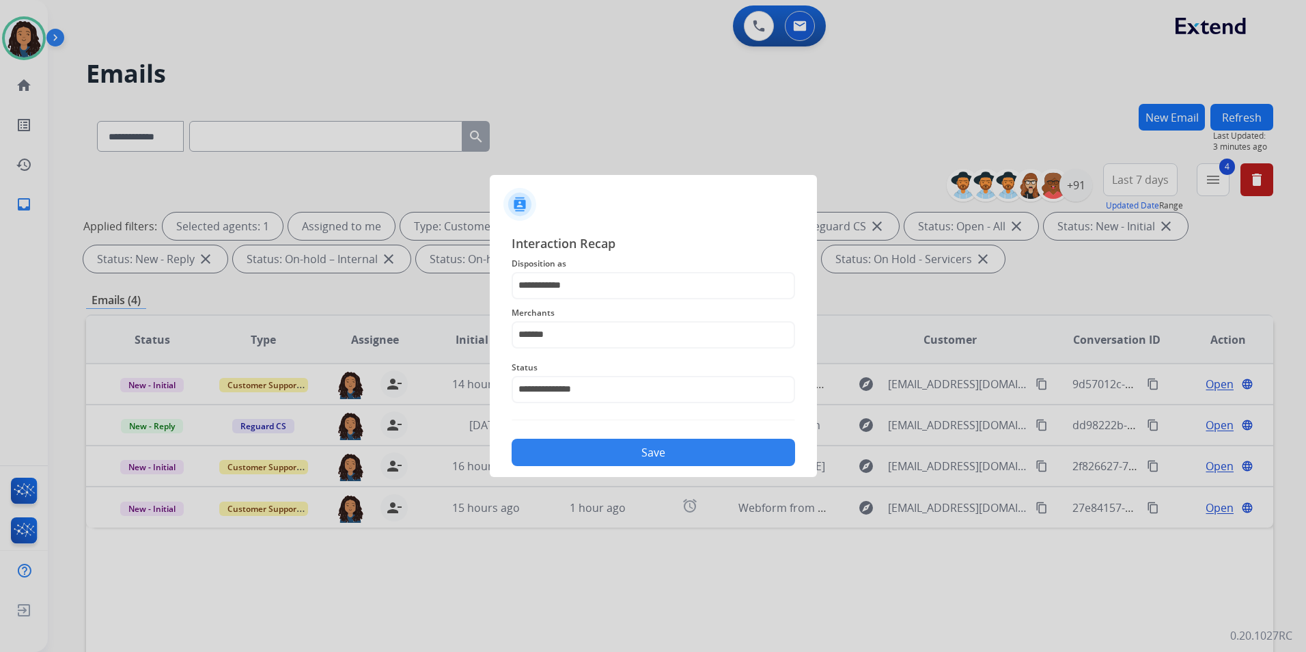
click at [670, 451] on button "Save" at bounding box center [653, 452] width 283 height 27
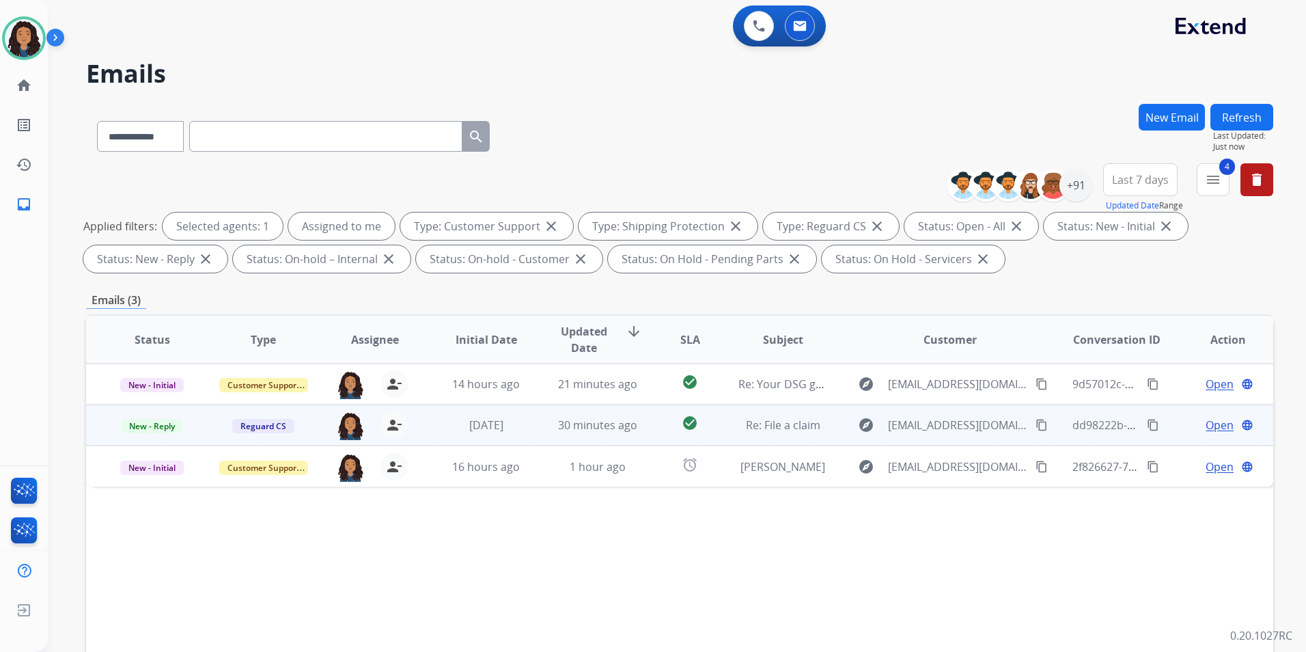
click at [1206, 423] on span "Open" at bounding box center [1220, 425] width 28 height 16
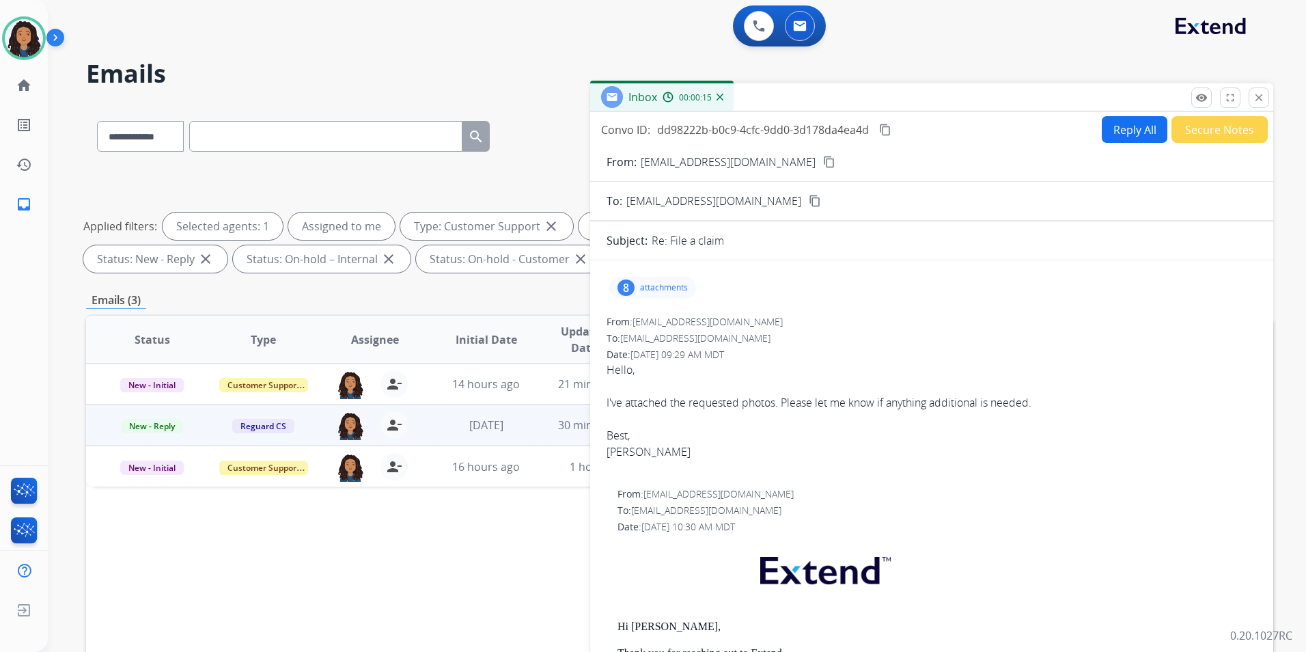
click at [622, 283] on div "8" at bounding box center [625, 287] width 17 height 16
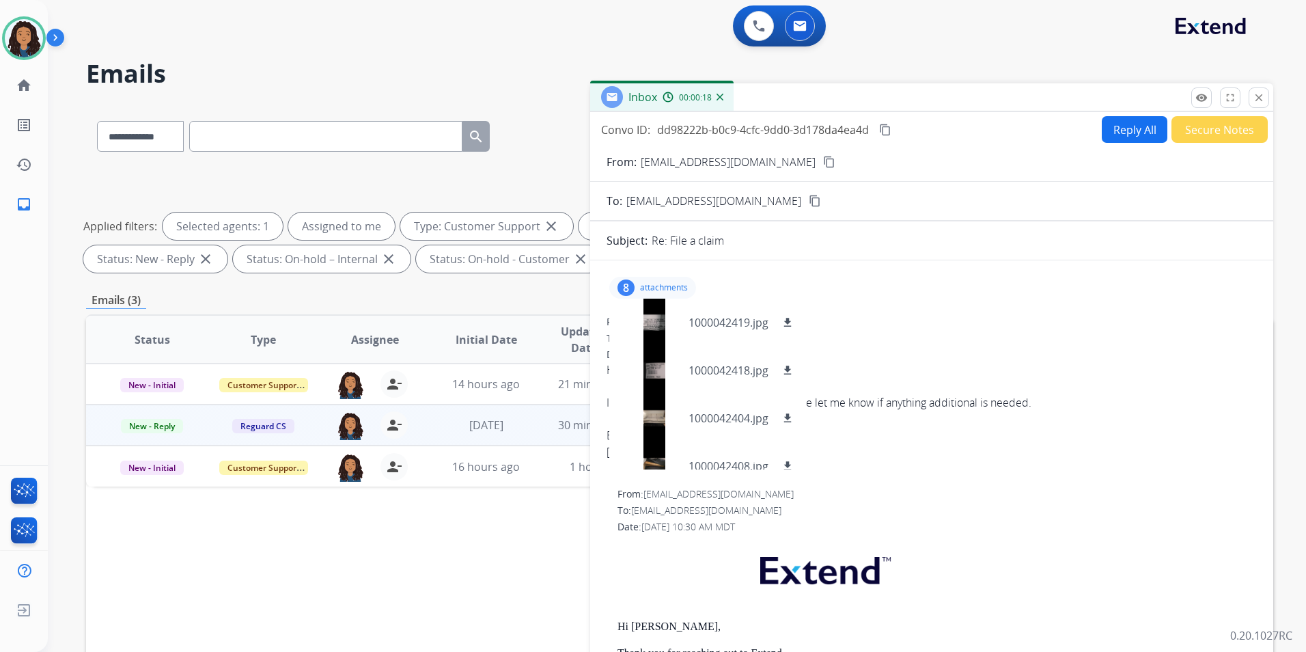
click at [823, 158] on mat-icon "content_copy" at bounding box center [829, 162] width 12 height 12
click at [1201, 107] on button "remove_red_eye Logs" at bounding box center [1201, 97] width 20 height 20
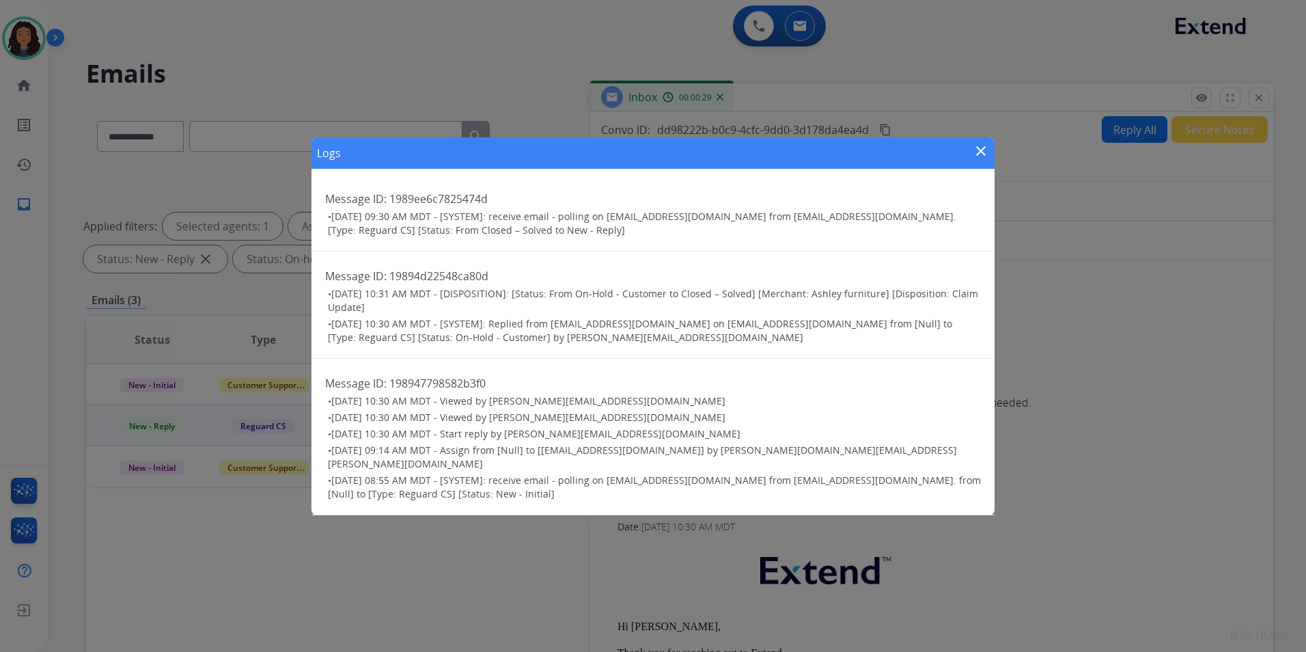
click at [975, 159] on mat-icon "close" at bounding box center [981, 151] width 16 height 16
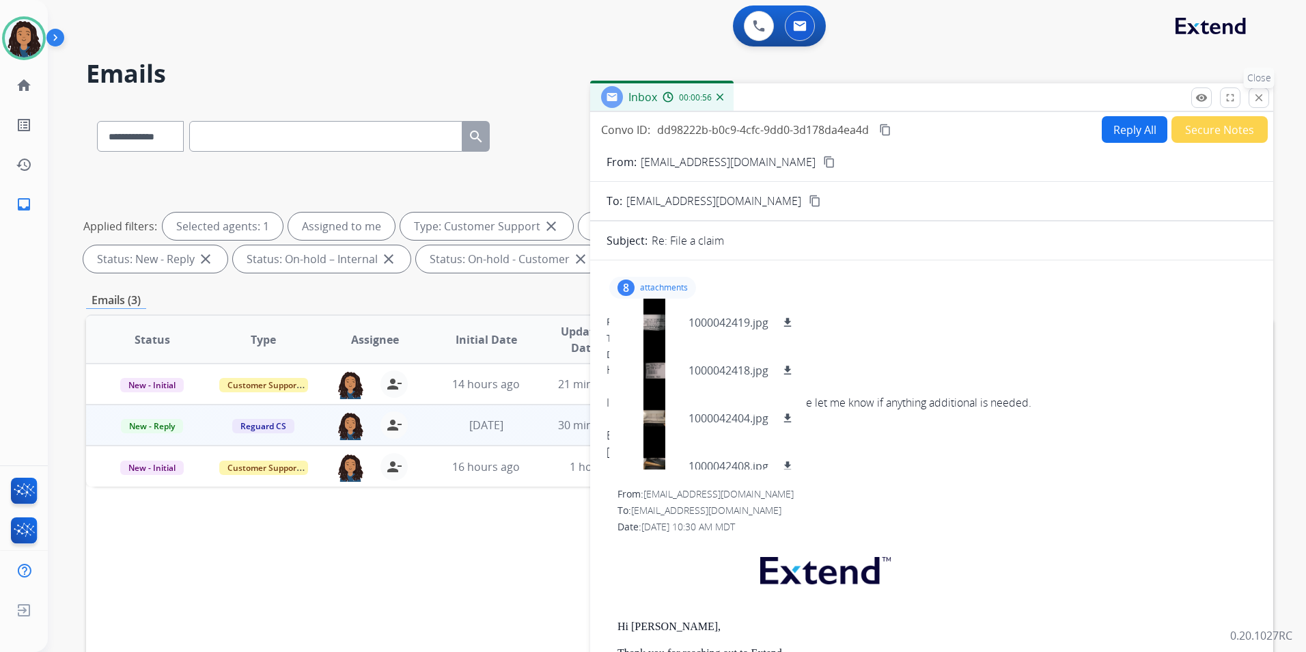
click at [1265, 96] on button "close Close" at bounding box center [1259, 97] width 20 height 20
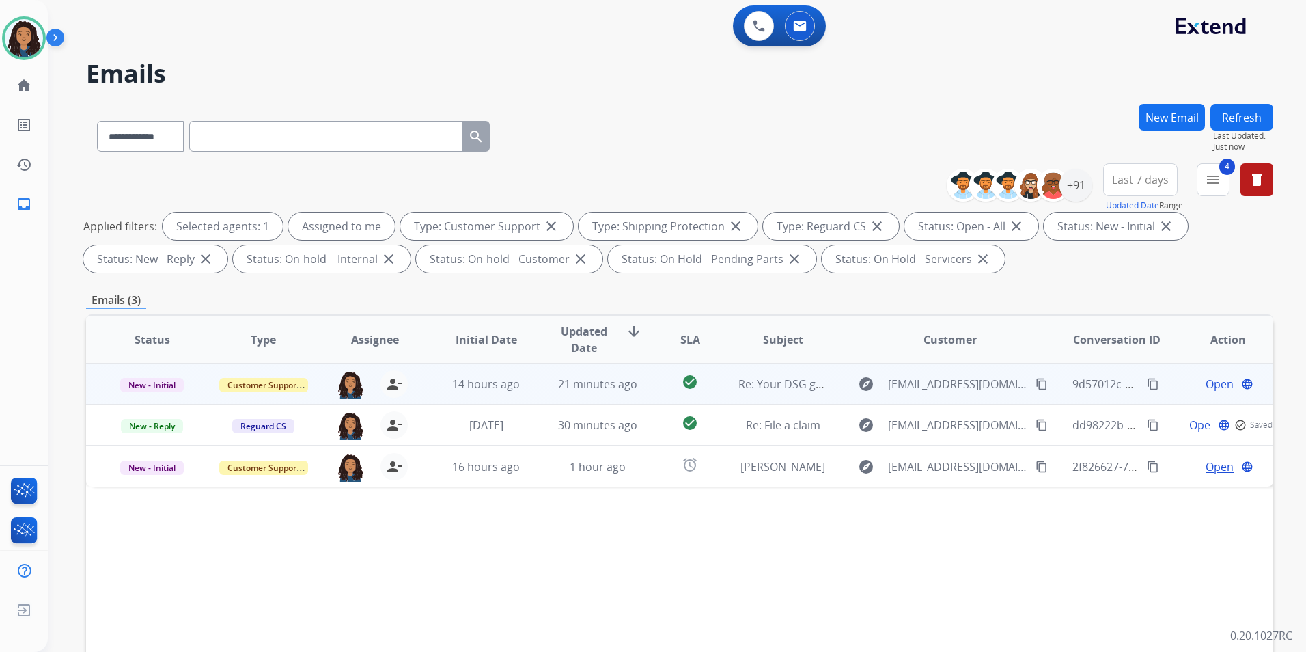
click at [1206, 376] on span "Open" at bounding box center [1220, 384] width 28 height 16
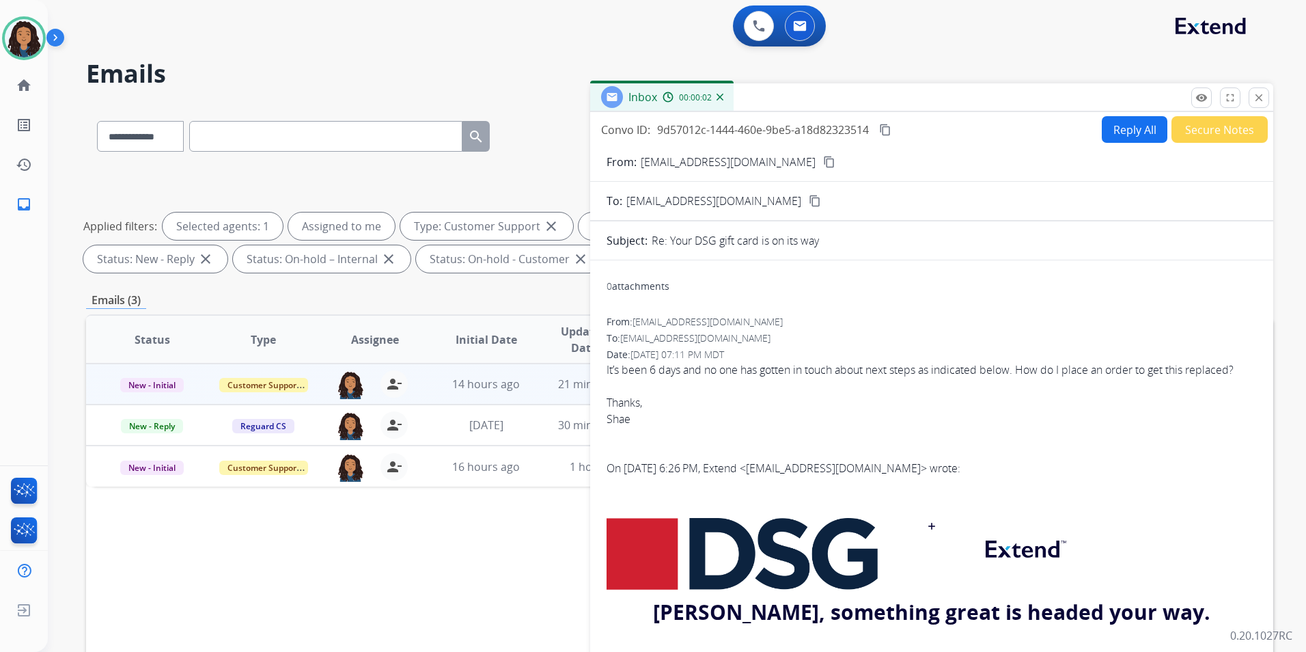
click at [823, 163] on mat-icon "content_copy" at bounding box center [829, 162] width 12 height 12
click at [1263, 103] on mat-icon "close" at bounding box center [1259, 98] width 12 height 12
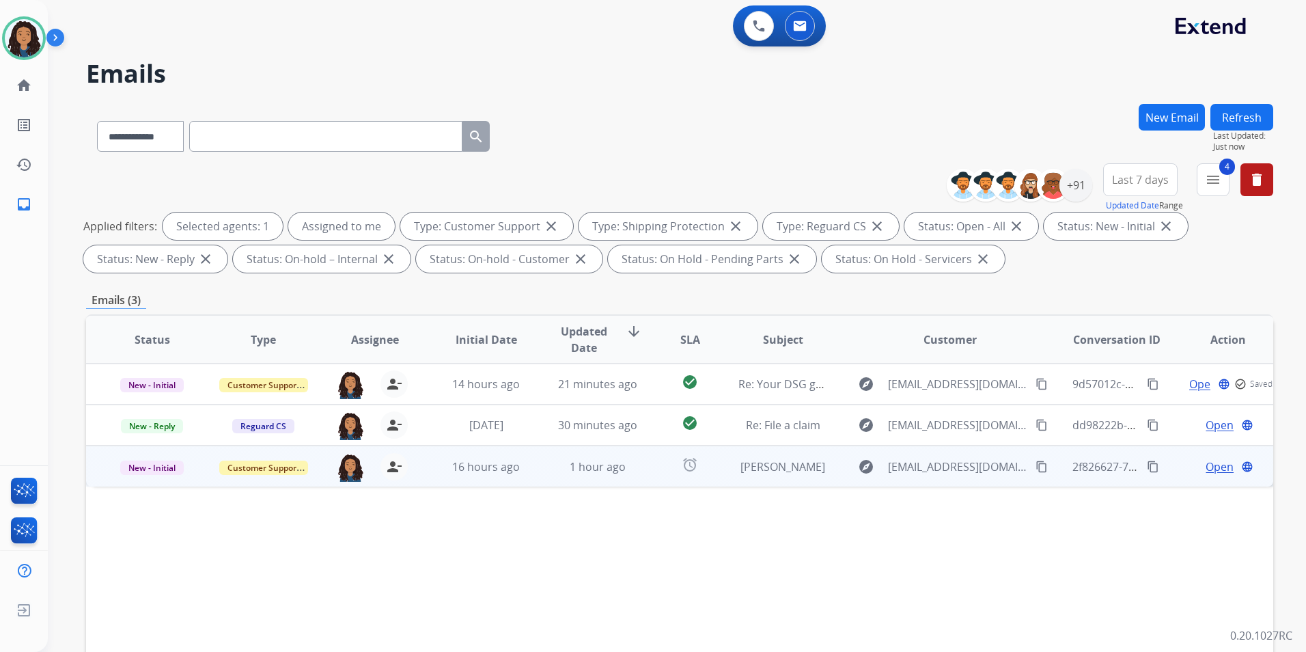
click at [1208, 464] on span "Open" at bounding box center [1220, 466] width 28 height 16
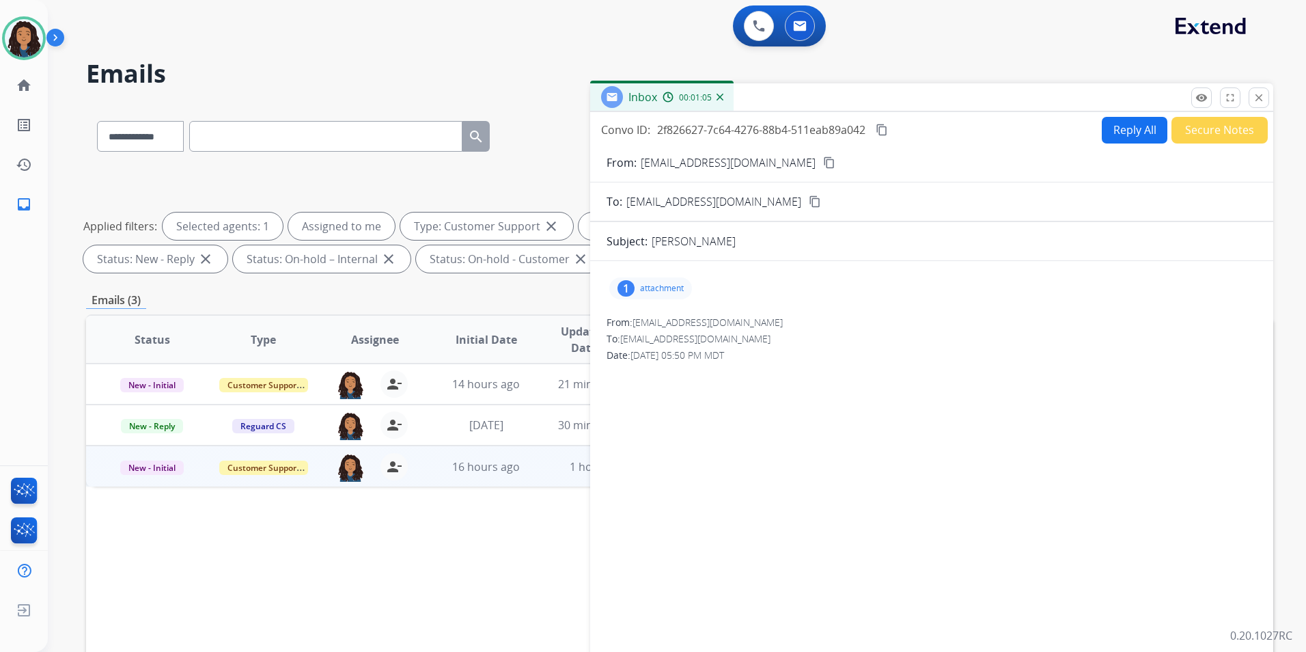
click at [645, 281] on div "1 attachment" at bounding box center [650, 288] width 83 height 22
click at [823, 165] on mat-icon "content_copy" at bounding box center [829, 162] width 12 height 12
click at [665, 332] on div at bounding box center [654, 323] width 68 height 48
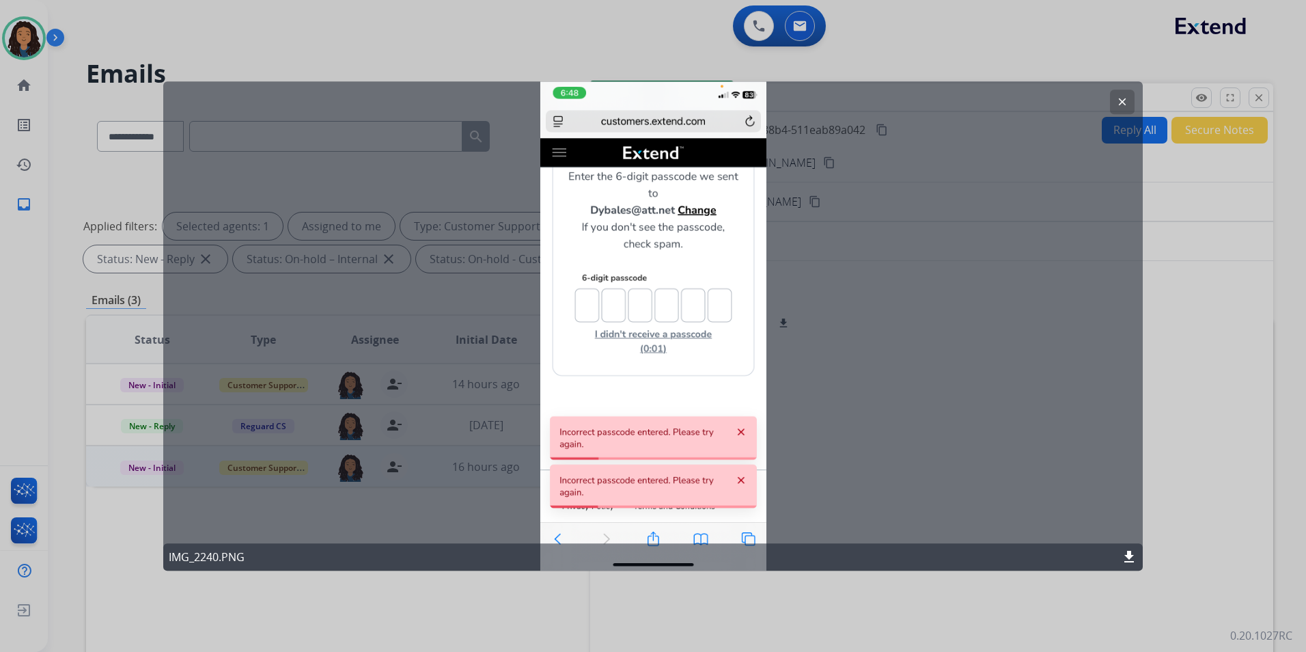
click at [1117, 107] on mat-icon "clear" at bounding box center [1122, 102] width 12 height 12
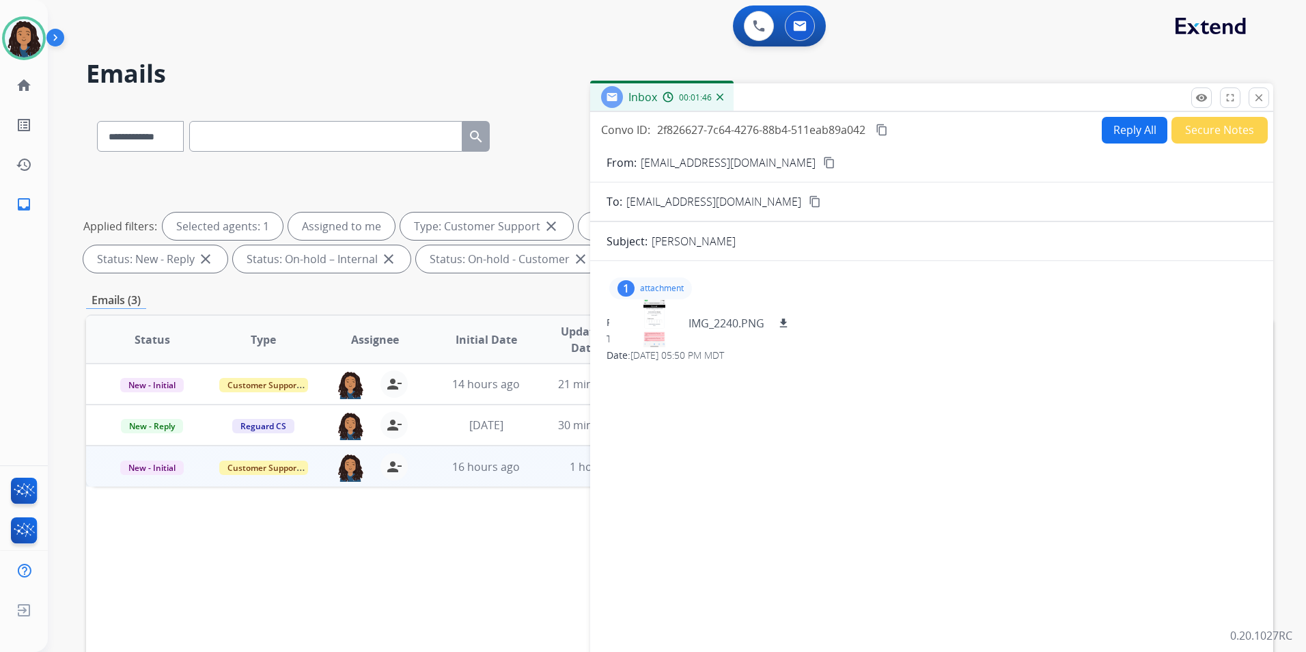
click at [882, 131] on mat-icon "content_copy" at bounding box center [882, 130] width 12 height 12
click at [1264, 98] on mat-icon "close" at bounding box center [1259, 98] width 12 height 12
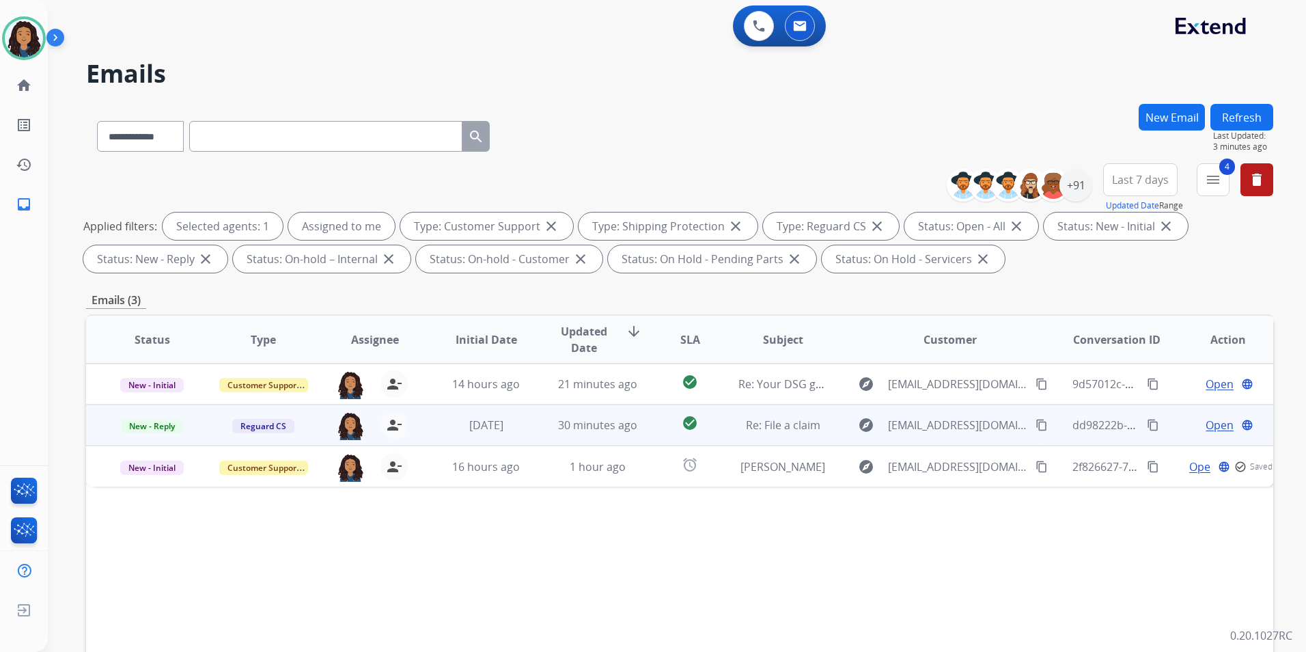
click at [1211, 428] on span "Open" at bounding box center [1220, 425] width 28 height 16
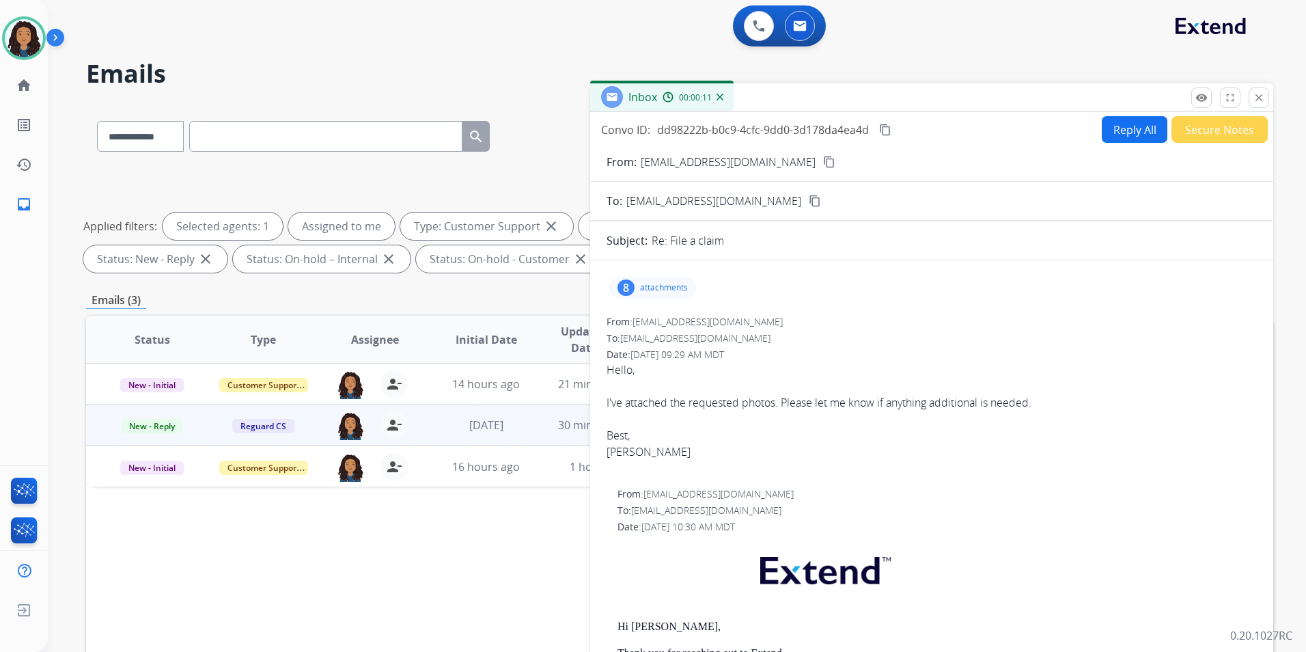
click at [624, 283] on div "8" at bounding box center [625, 287] width 17 height 16
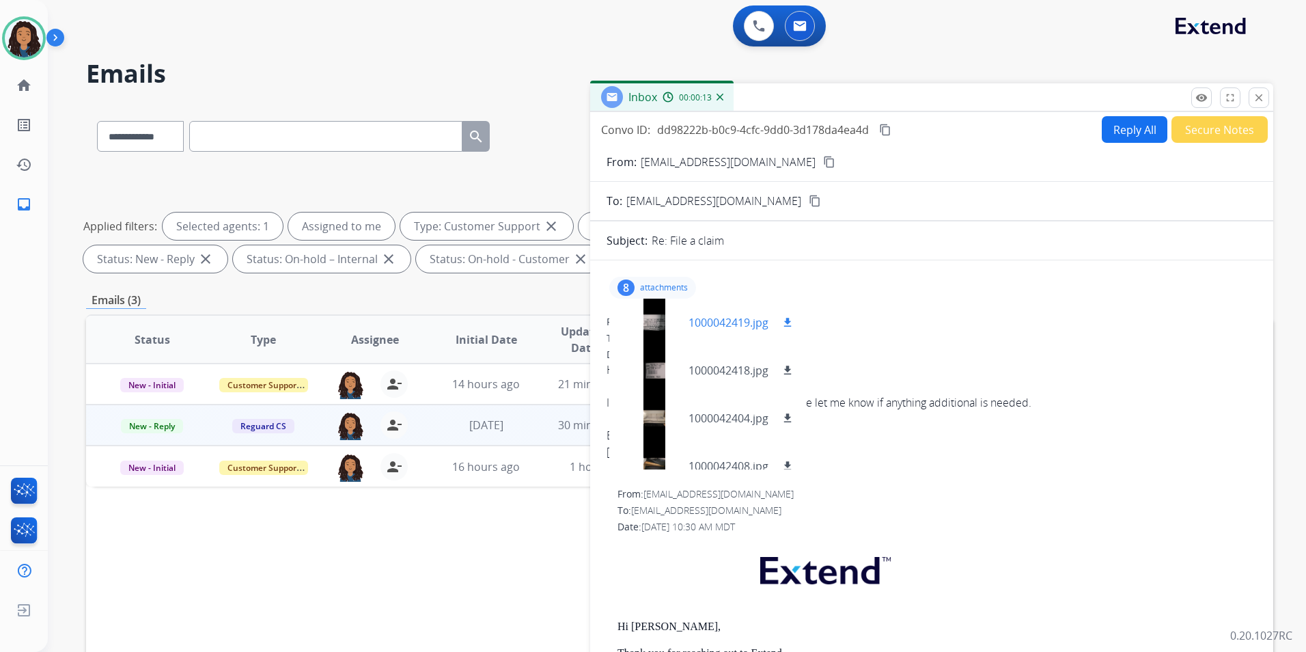
click at [790, 321] on mat-icon "download" at bounding box center [787, 322] width 12 height 12
drag, startPoint x: 139, startPoint y: 428, endPoint x: 173, endPoint y: 425, distance: 34.3
click at [140, 426] on span "New - Reply" at bounding box center [152, 426] width 62 height 14
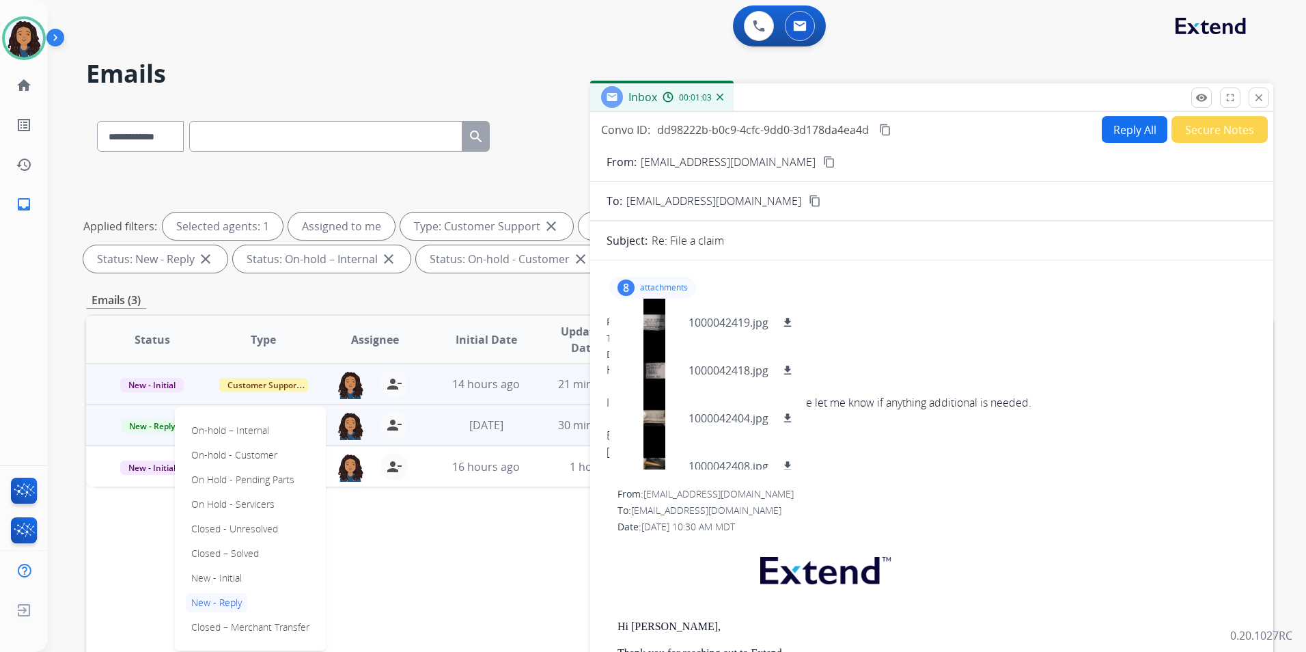
drag, startPoint x: 240, startPoint y: 553, endPoint x: 503, endPoint y: 375, distance: 317.7
click at [240, 553] on p "Closed – Solved" at bounding box center [225, 553] width 79 height 19
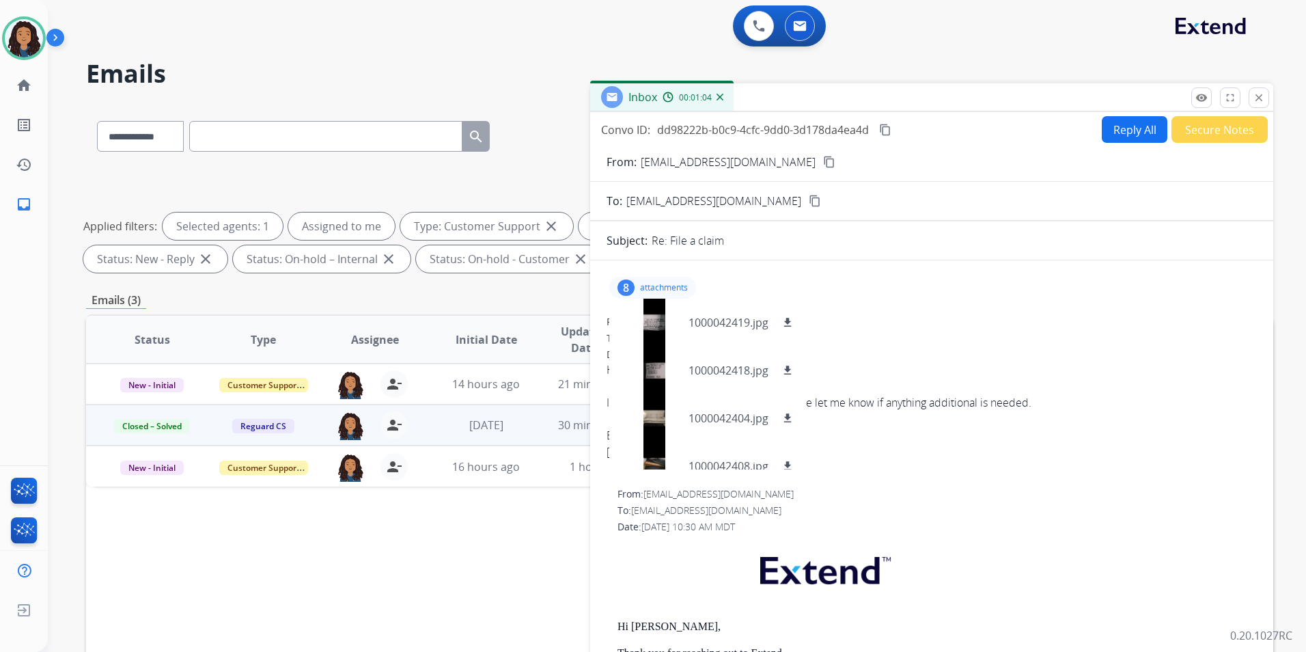
click at [1196, 133] on button "Secure Notes" at bounding box center [1219, 129] width 96 height 27
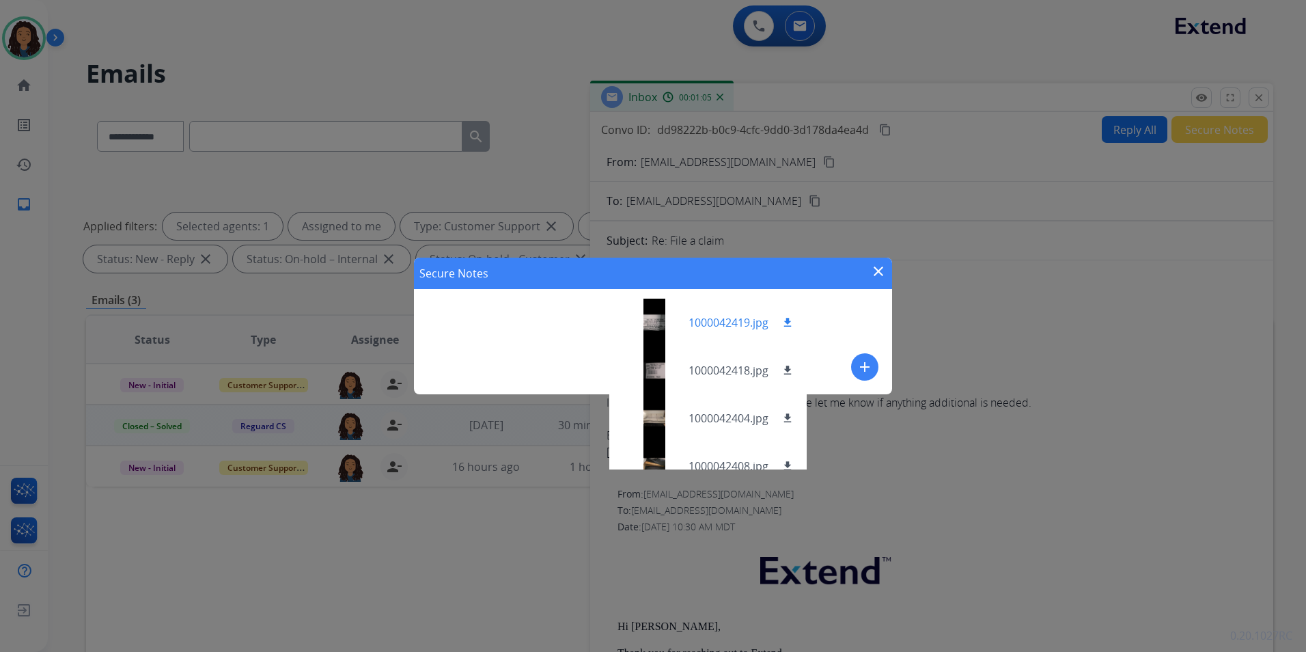
drag, startPoint x: 862, startPoint y: 364, endPoint x: 677, endPoint y: 298, distance: 196.4
click at [859, 360] on mat-icon "add" at bounding box center [865, 367] width 16 height 16
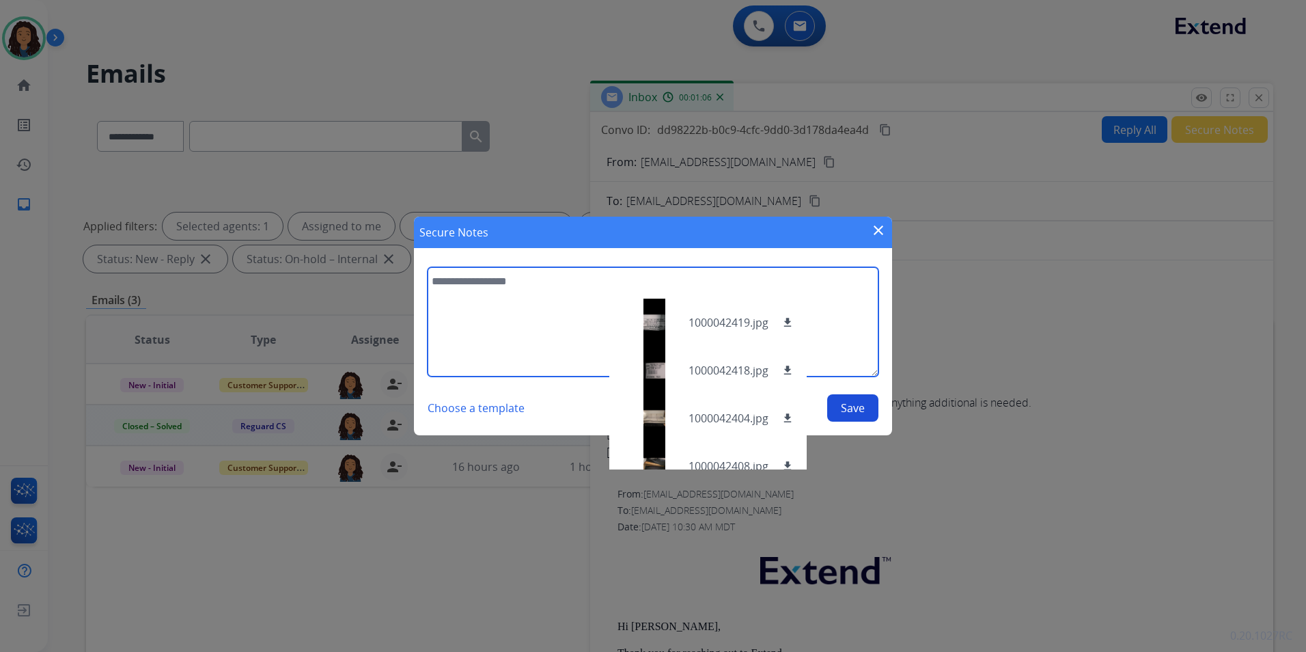
click at [617, 295] on textarea at bounding box center [653, 321] width 451 height 109
type textarea "**********"
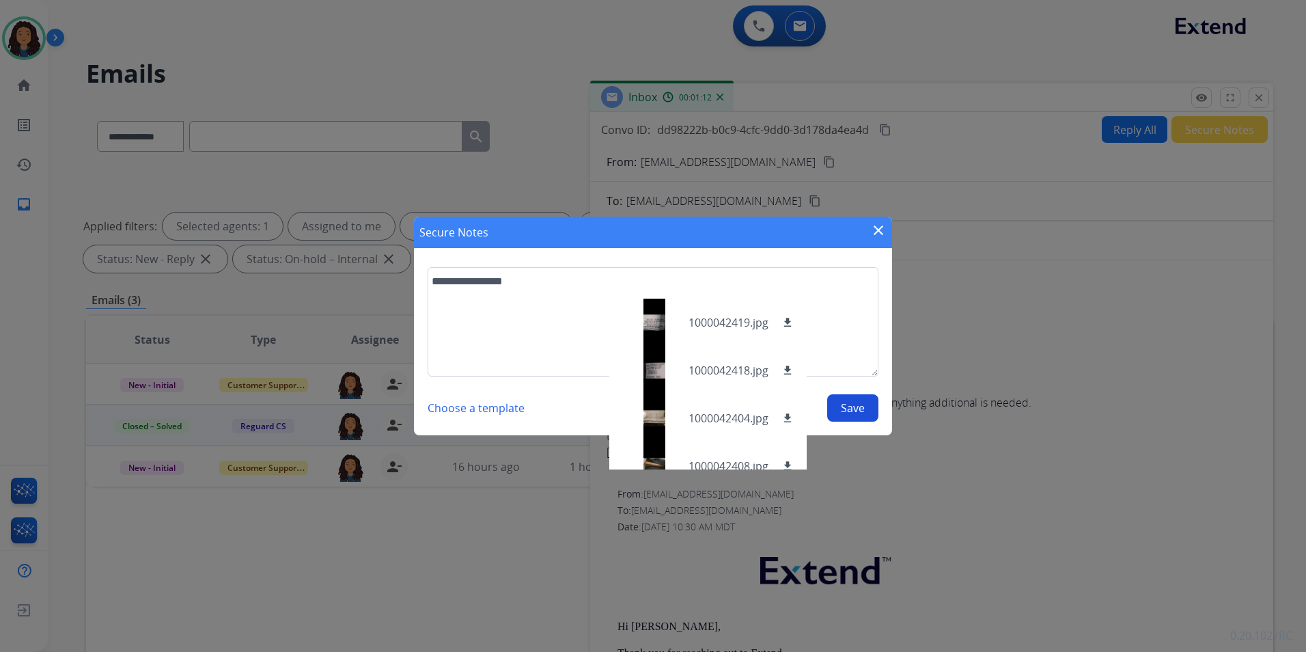
click at [859, 413] on button "Save" at bounding box center [852, 407] width 51 height 27
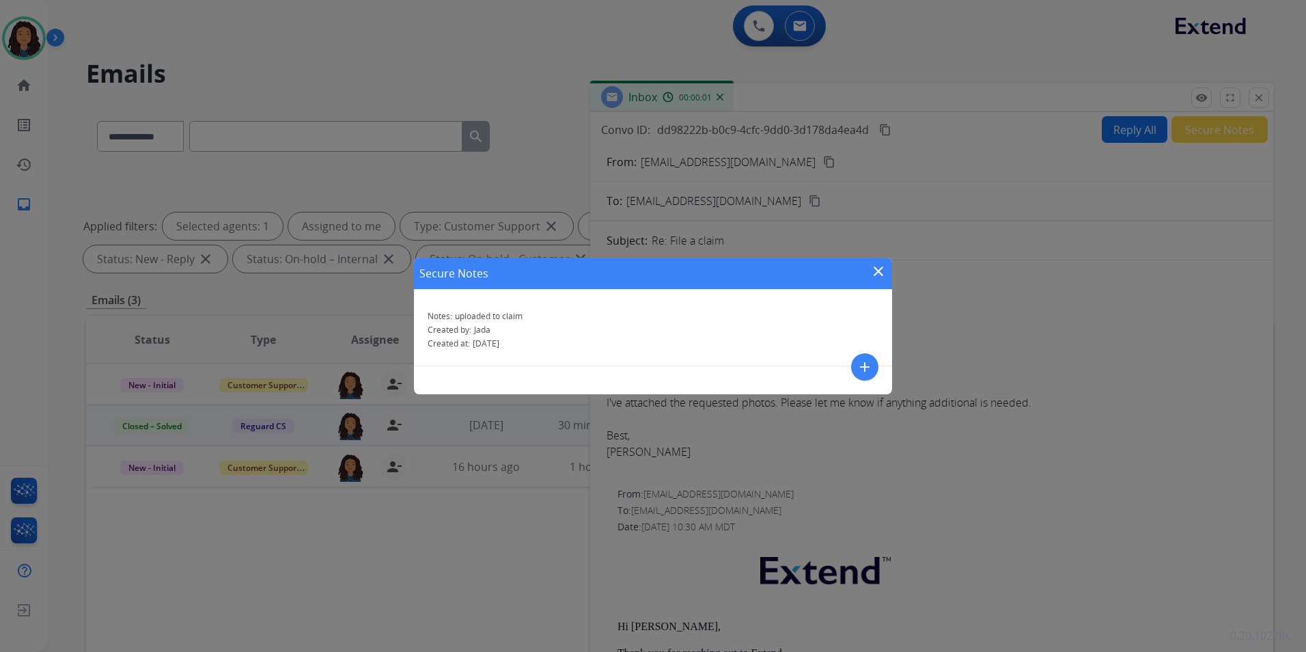
click at [880, 272] on mat-icon "close" at bounding box center [878, 271] width 16 height 16
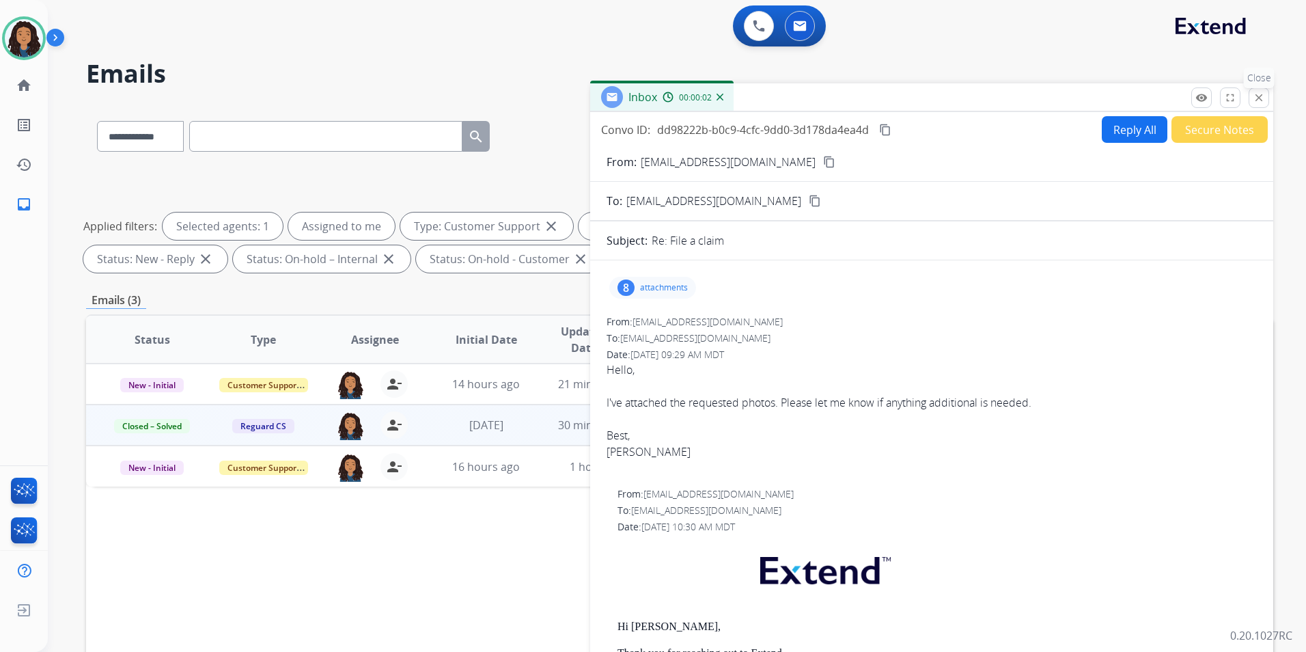
click at [1266, 98] on button "close Close" at bounding box center [1259, 97] width 20 height 20
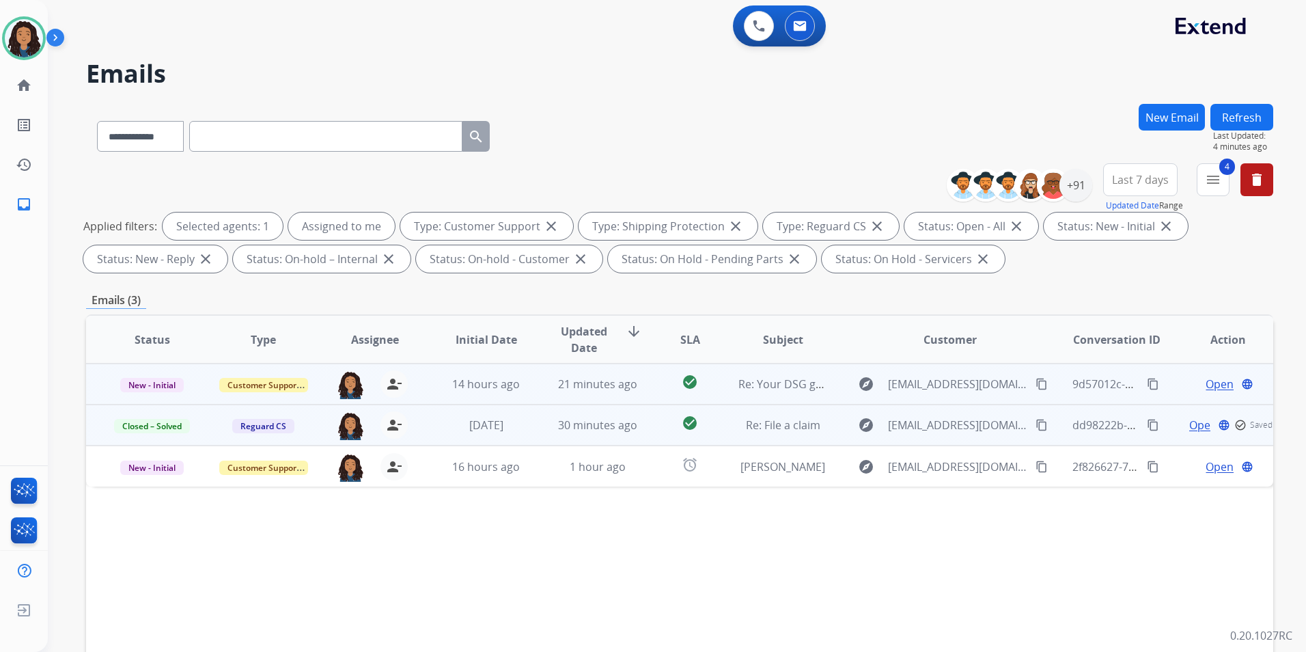
click at [1215, 386] on span "Open" at bounding box center [1220, 384] width 28 height 16
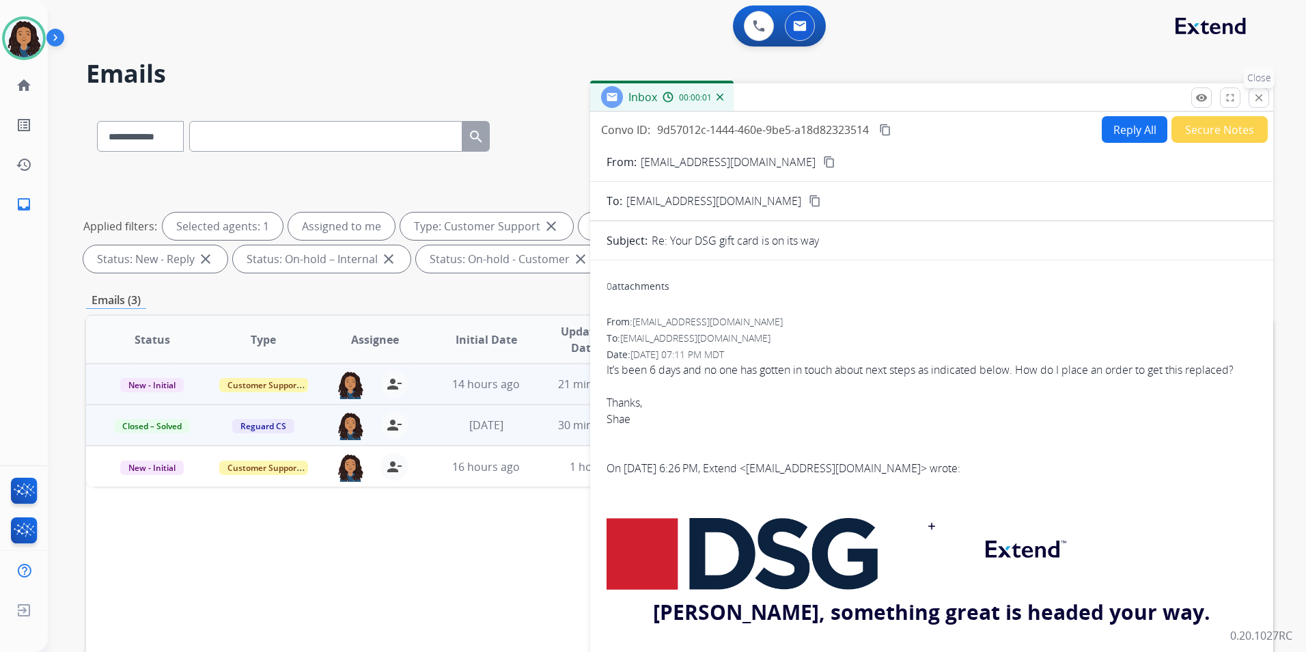
click at [1258, 100] on mat-icon "close" at bounding box center [1259, 98] width 12 height 12
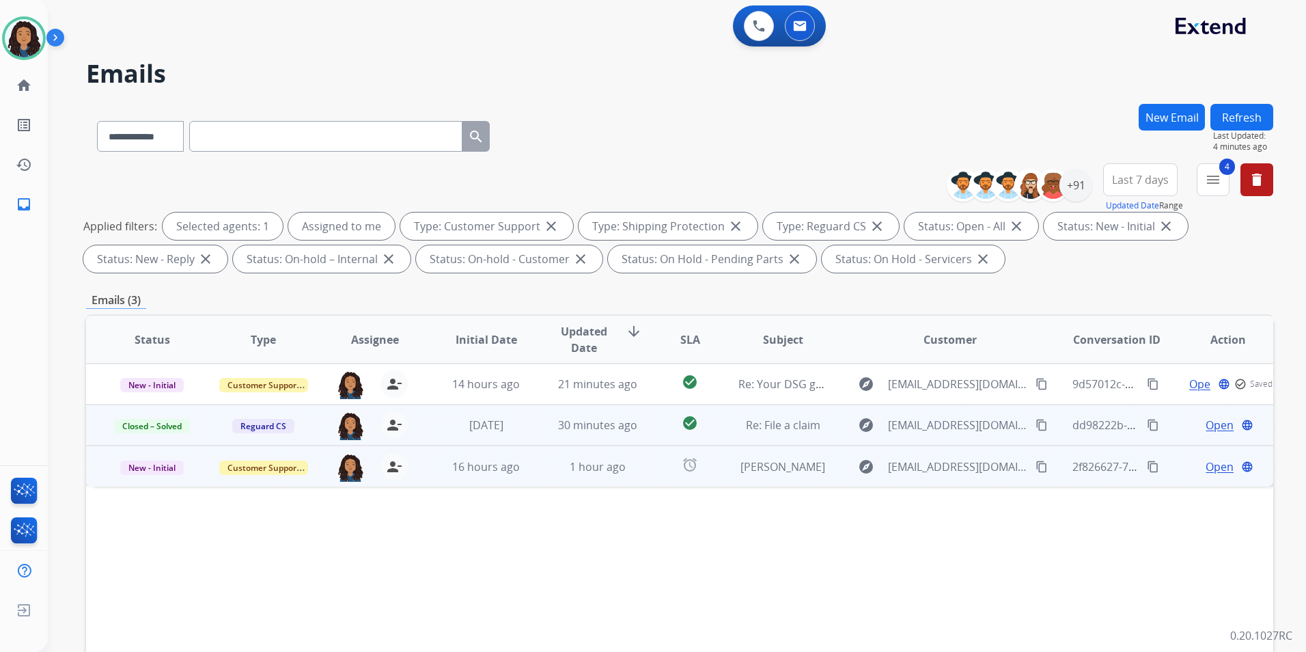
click at [1214, 466] on span "Open" at bounding box center [1220, 466] width 28 height 16
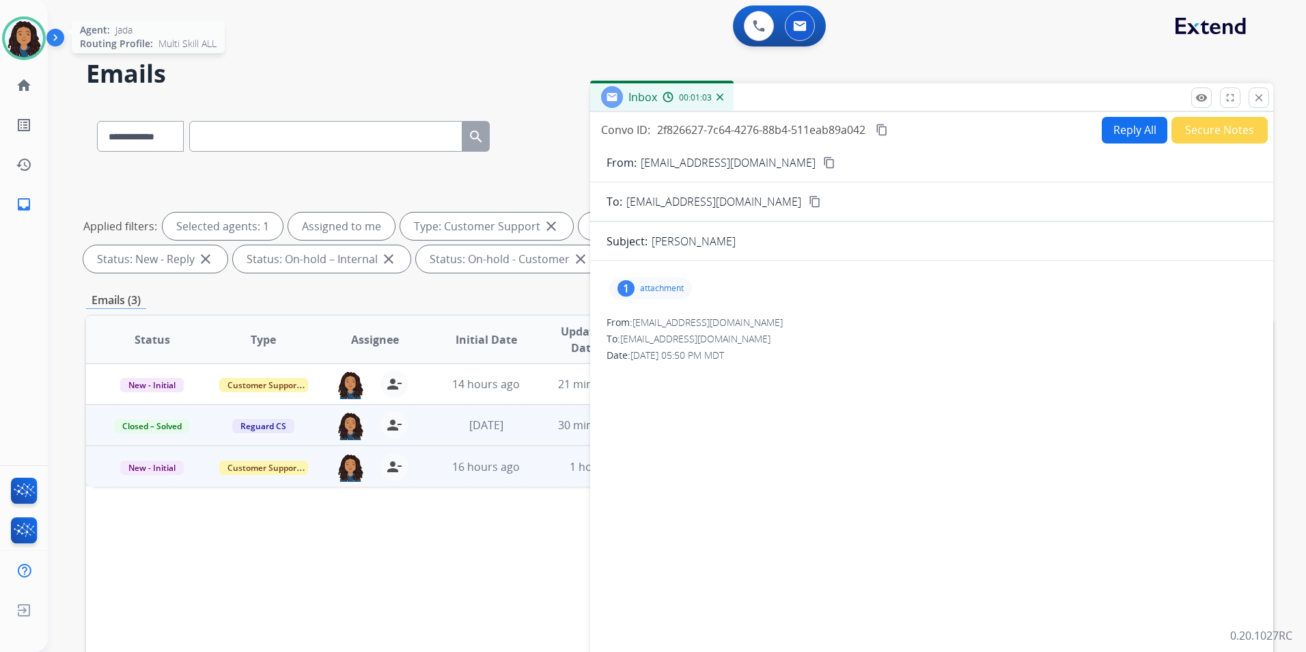
click at [4, 29] on div at bounding box center [24, 38] width 44 height 44
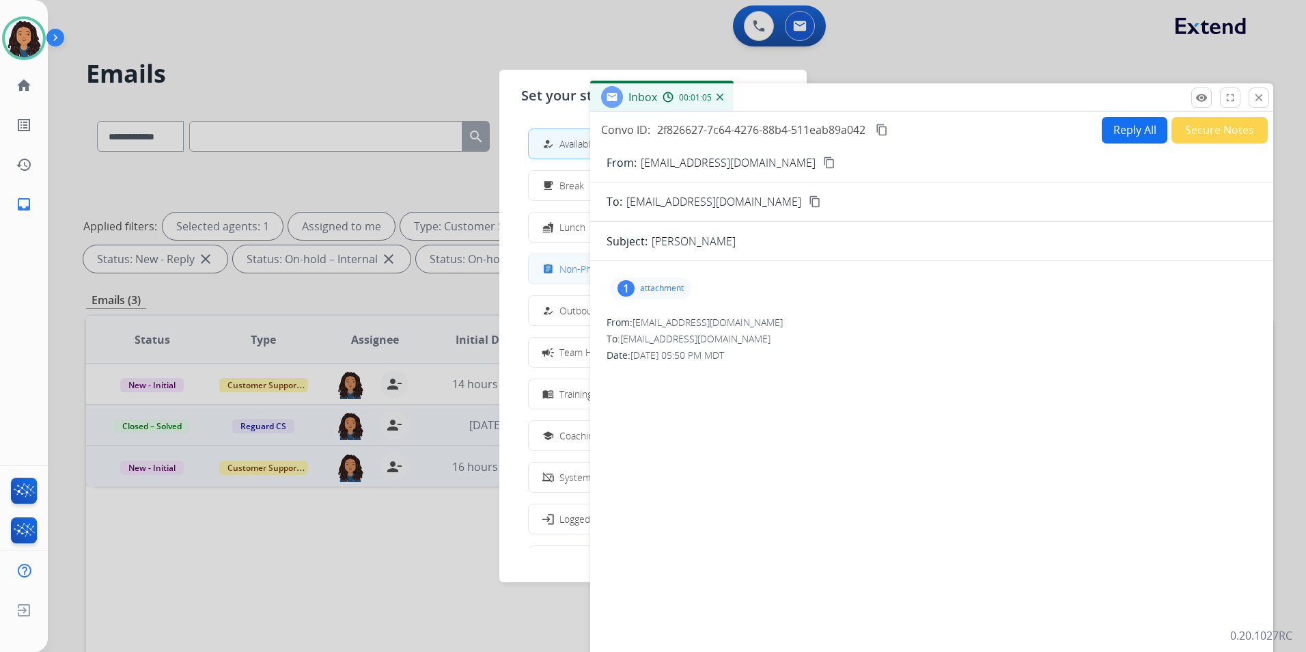
click at [563, 270] on div "assignment Non-Phone Queue" at bounding box center [590, 269] width 100 height 16
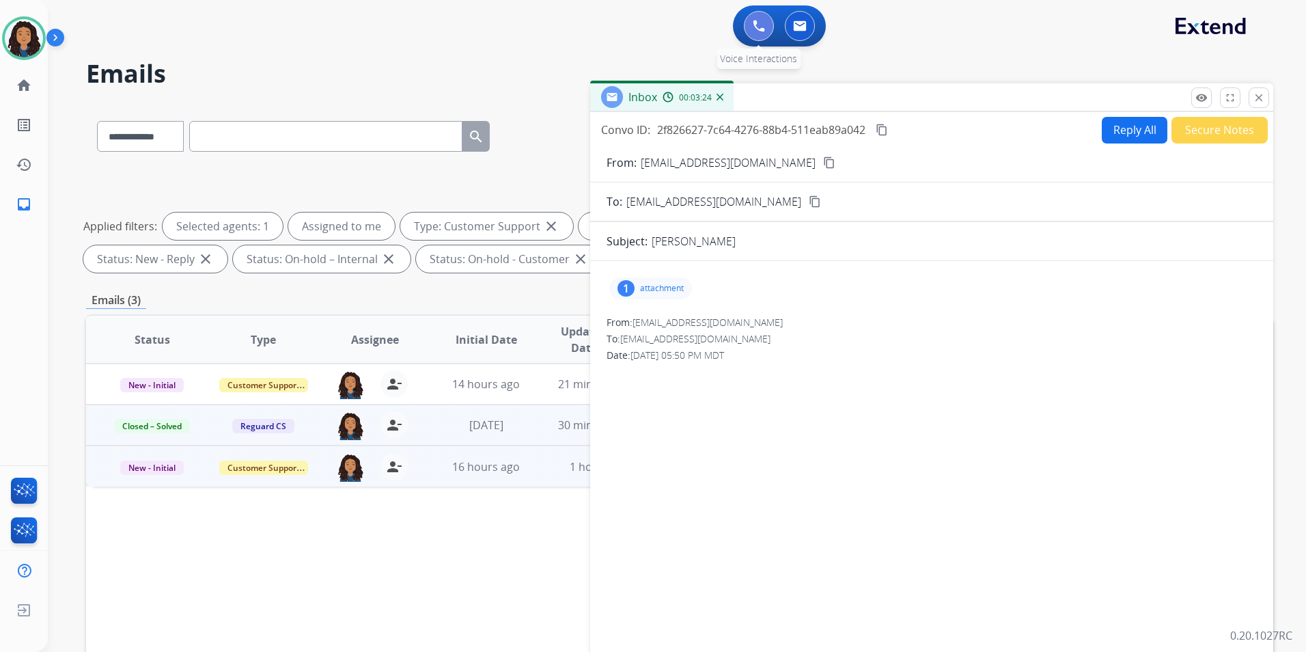
click at [765, 32] on button at bounding box center [759, 26] width 30 height 30
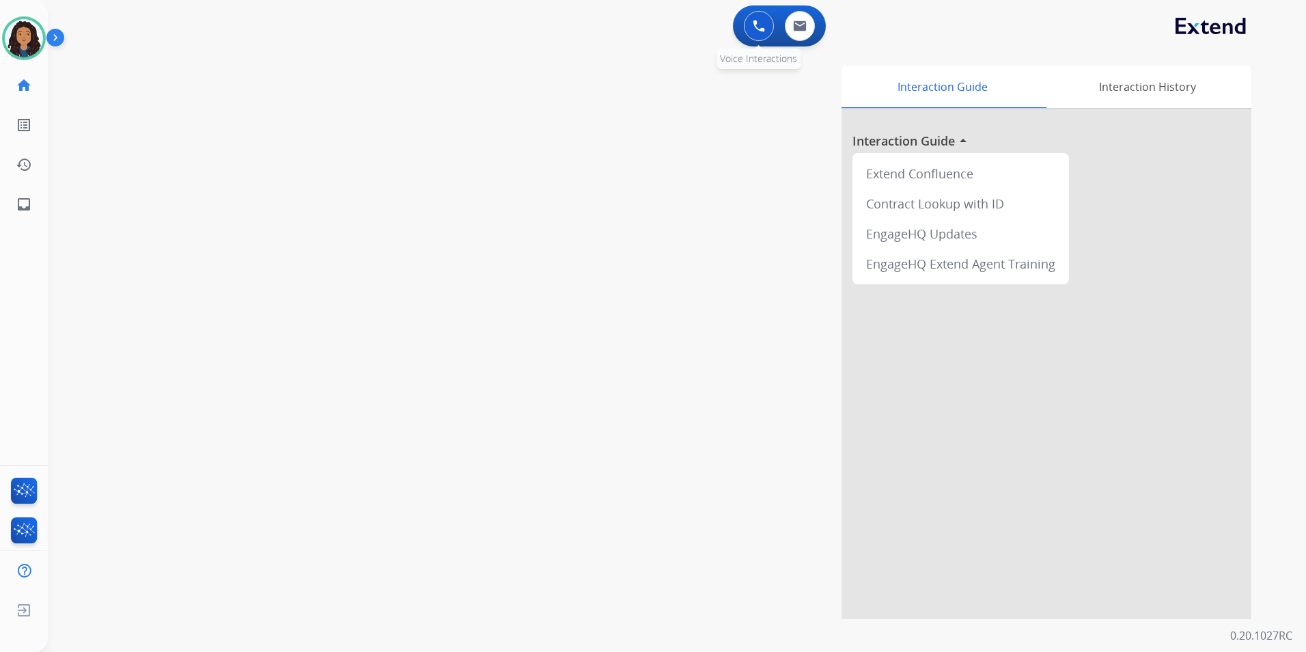
click at [765, 30] on button at bounding box center [759, 26] width 30 height 30
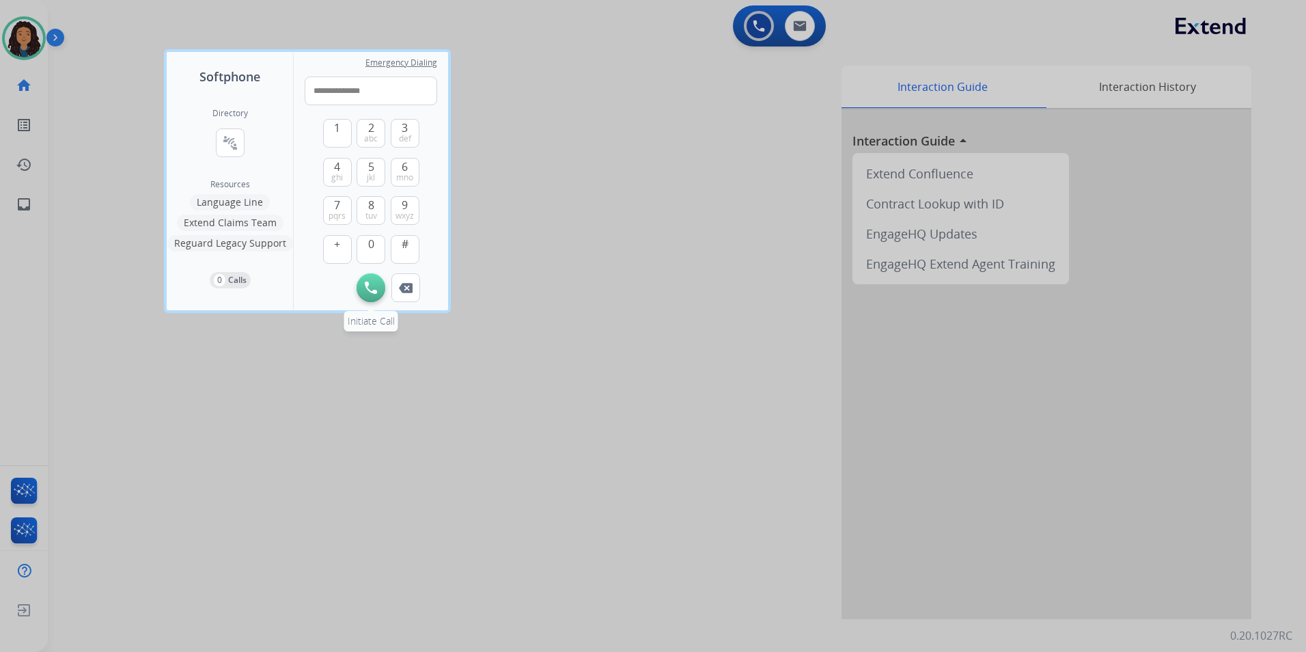
type input "**********"
click at [365, 288] on img at bounding box center [371, 287] width 12 height 12
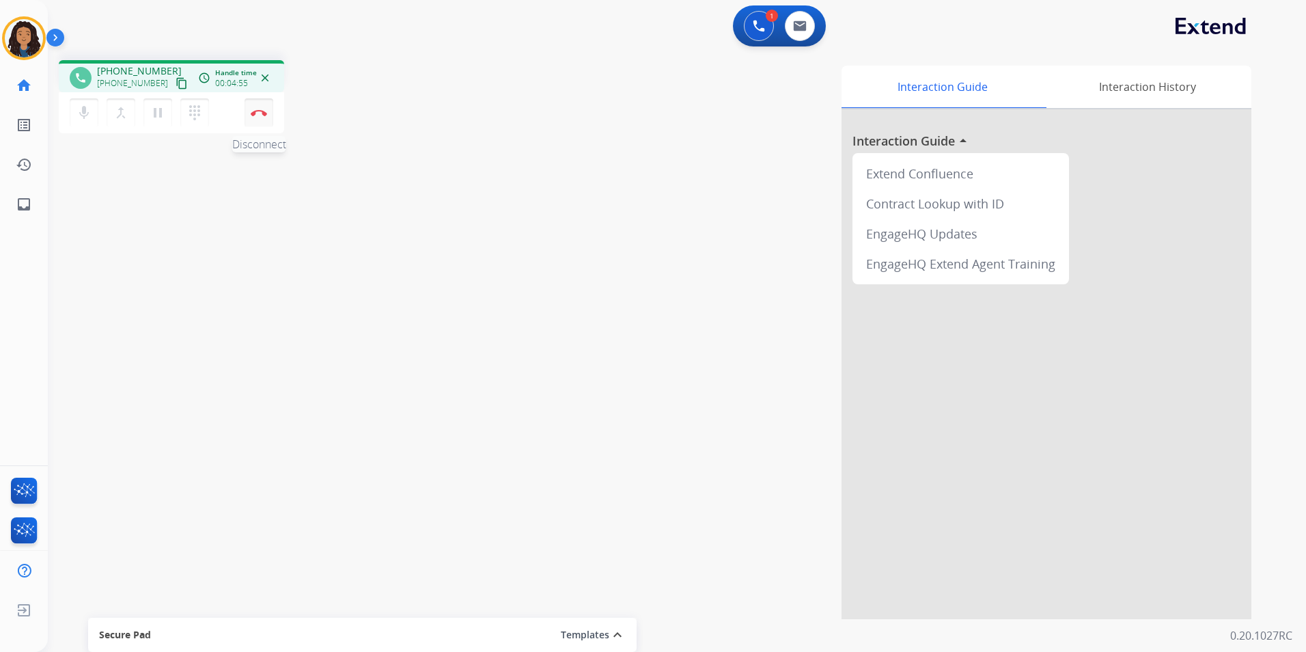
click at [246, 115] on button "Disconnect" at bounding box center [259, 112] width 29 height 29
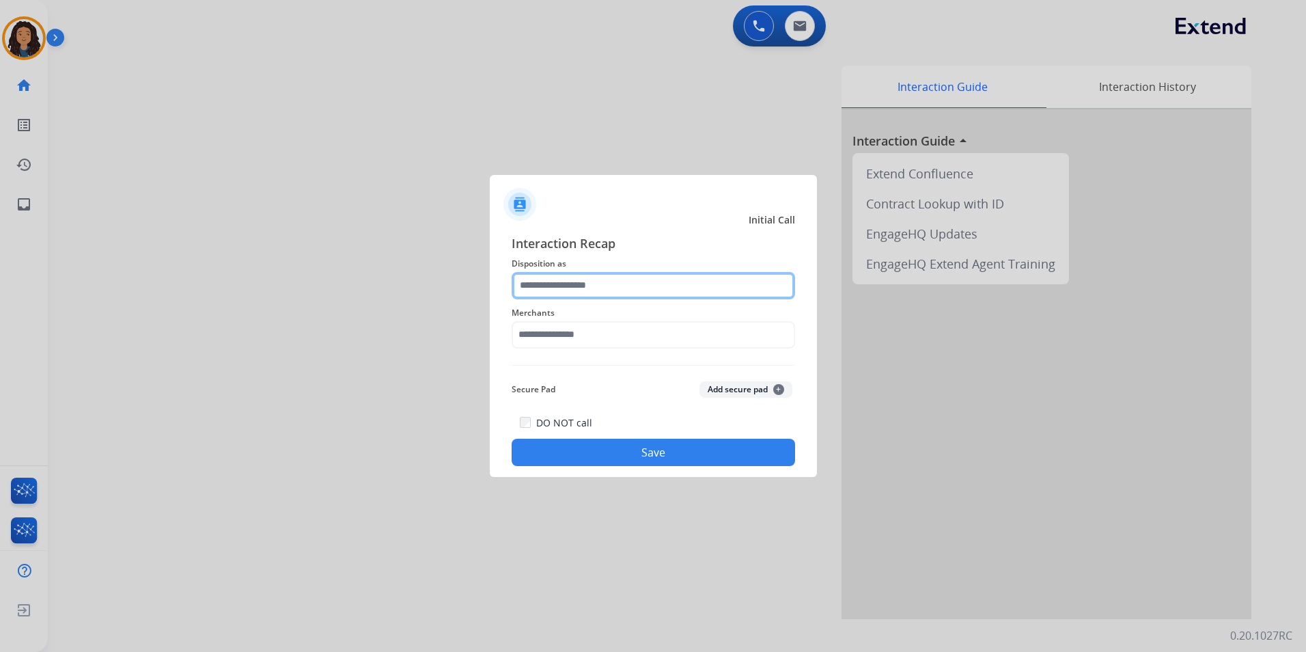
click at [782, 276] on input "text" at bounding box center [653, 285] width 283 height 27
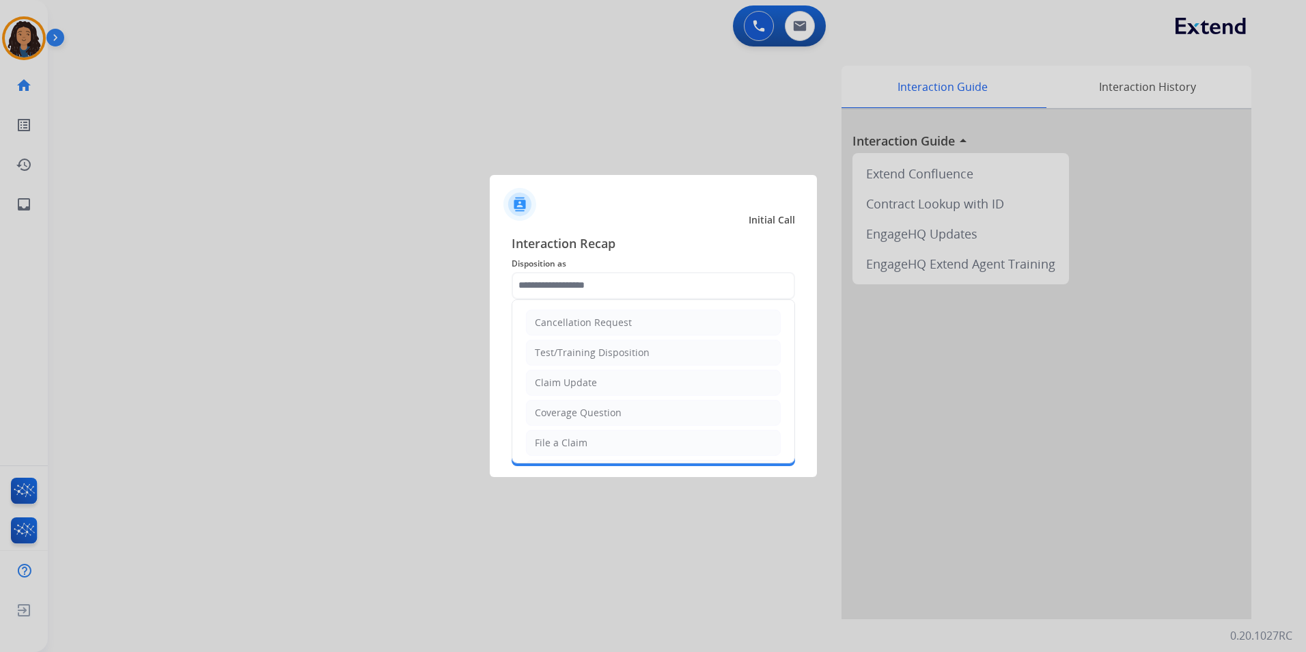
click at [555, 378] on div "Claim Update" at bounding box center [566, 383] width 62 height 14
type input "**********"
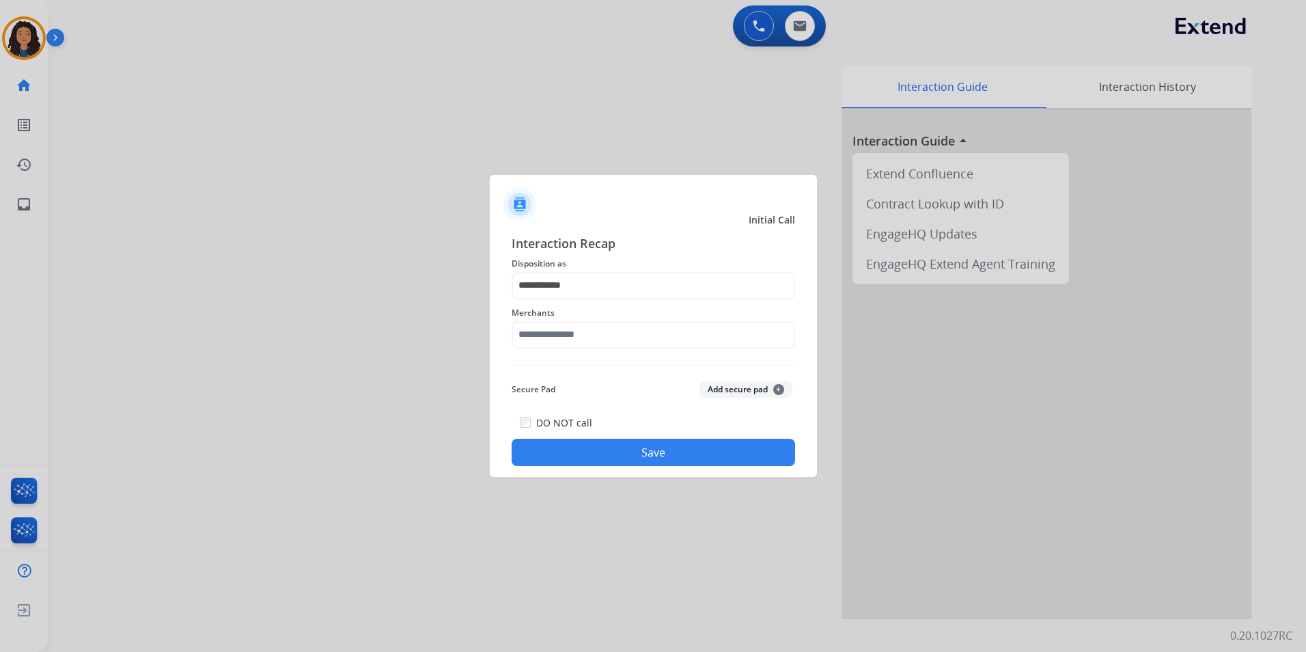
click at [556, 352] on div "Merchants" at bounding box center [653, 326] width 283 height 55
click at [573, 333] on input "text" at bounding box center [653, 334] width 283 height 27
click at [637, 372] on li "[PERSON_NAME]" at bounding box center [657, 374] width 260 height 26
type input "**********"
click at [592, 451] on button "Save" at bounding box center [653, 452] width 283 height 27
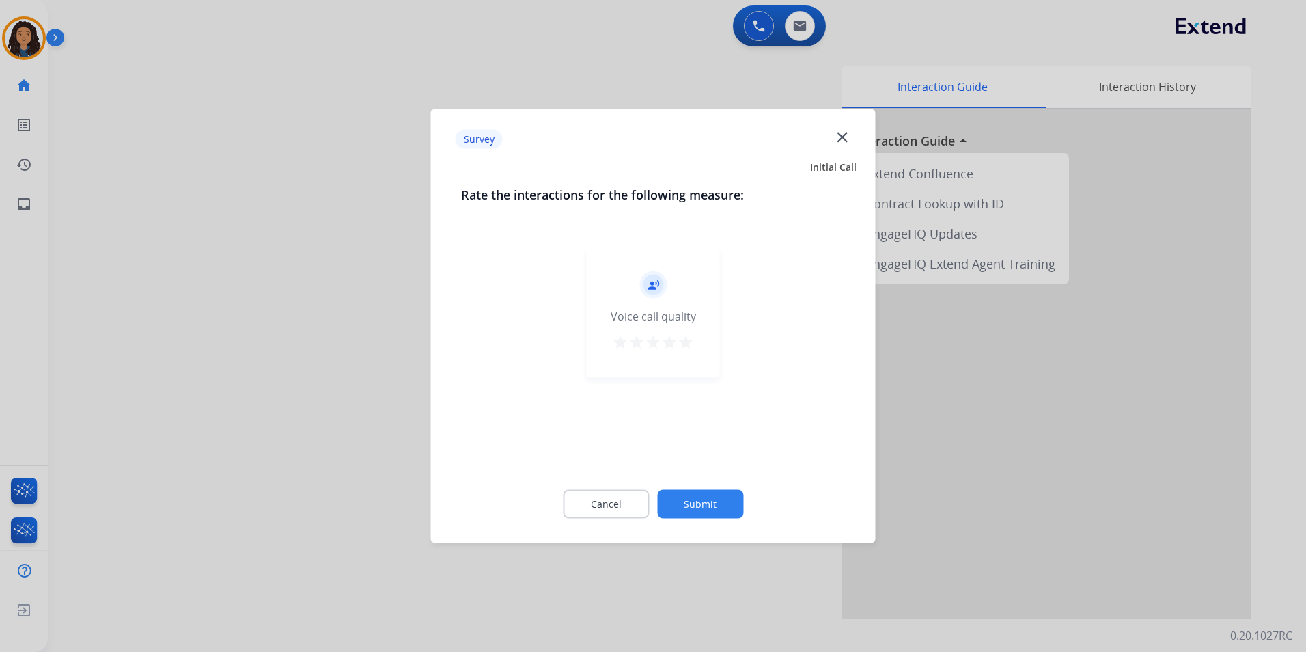
drag, startPoint x: 592, startPoint y: 451, endPoint x: 192, endPoint y: 304, distance: 425.7
click at [188, 309] on div at bounding box center [653, 326] width 1306 height 652
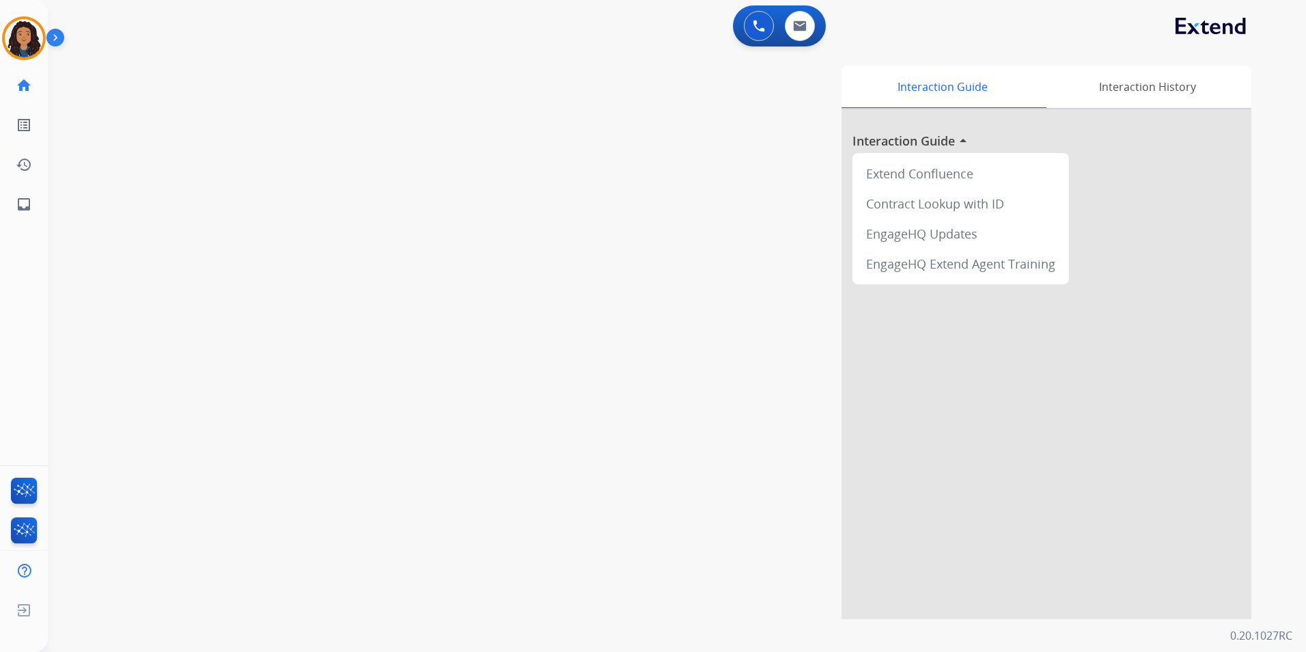
drag, startPoint x: 192, startPoint y: 304, endPoint x: 872, endPoint y: 253, distance: 681.6
click at [196, 302] on div "swap_horiz Break voice bridge close_fullscreen Connect 3-Way Call merge_type Se…" at bounding box center [660, 334] width 1225 height 570
drag, startPoint x: 814, startPoint y: 33, endPoint x: 790, endPoint y: 33, distance: 23.9
click at [814, 33] on div "0 Email Interactions" at bounding box center [799, 26] width 41 height 30
click at [800, 23] on img at bounding box center [800, 25] width 14 height 11
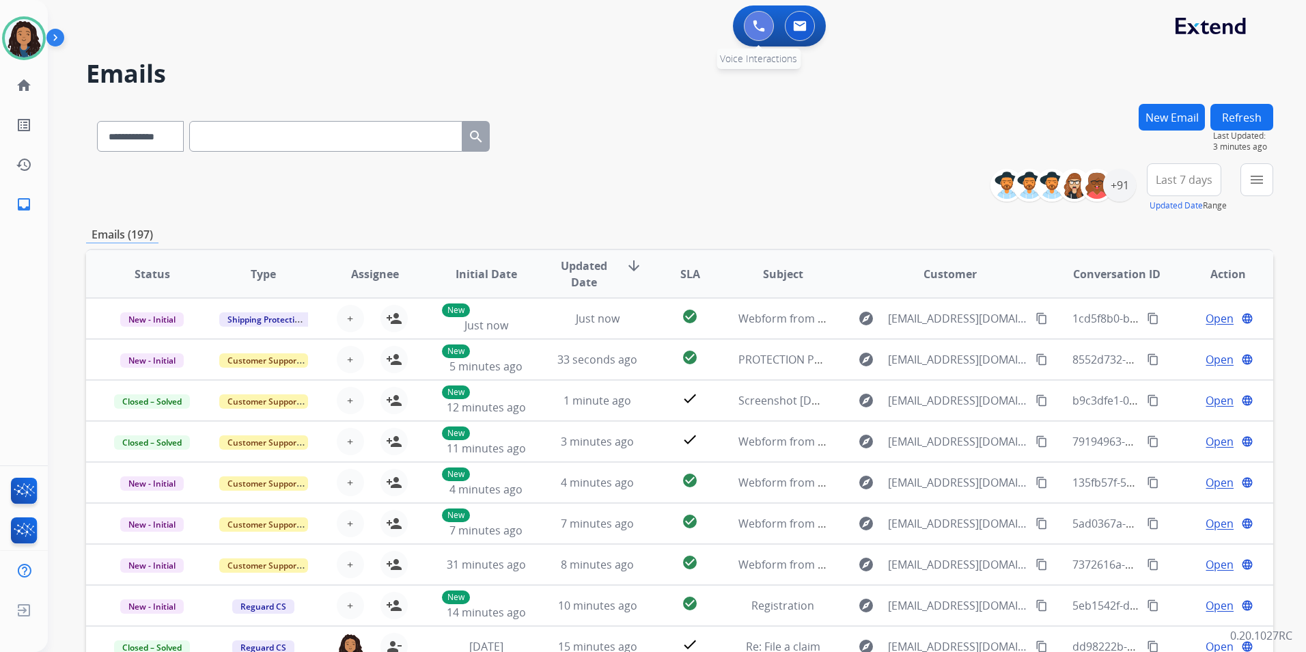
click at [760, 24] on img at bounding box center [759, 26] width 12 height 12
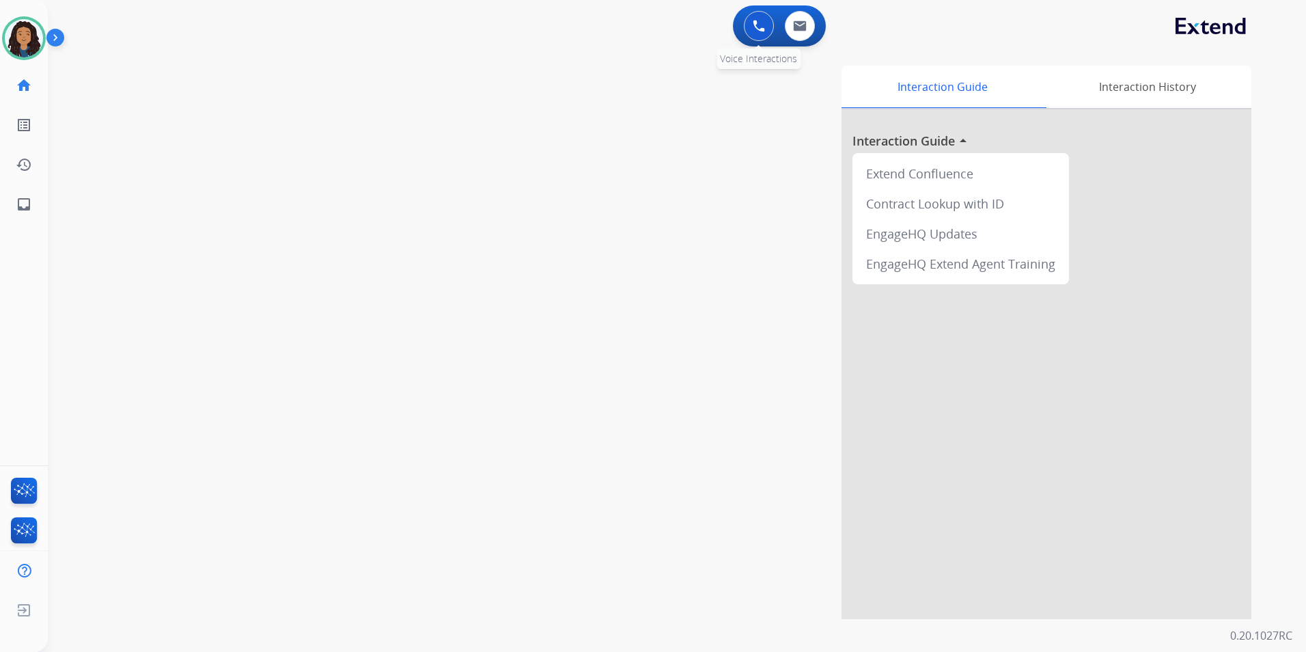
click at [760, 25] on img at bounding box center [759, 26] width 12 height 12
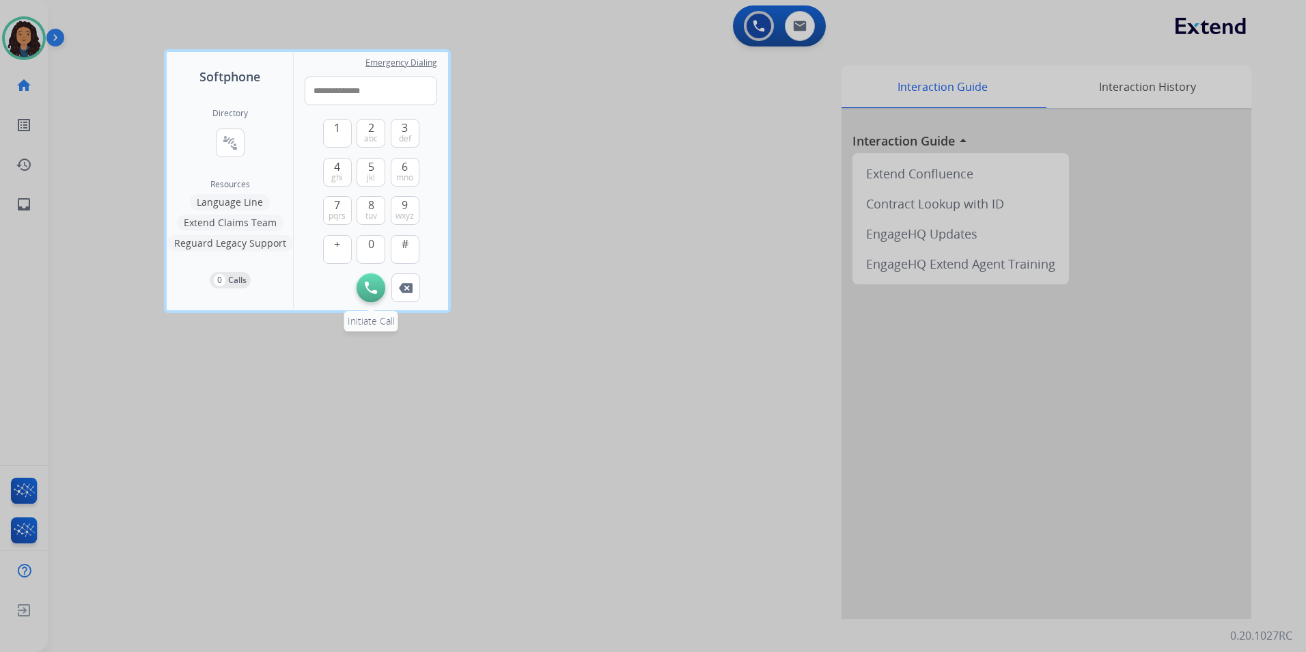
type input "**********"
click at [361, 282] on button "Initiate Call" at bounding box center [371, 287] width 29 height 29
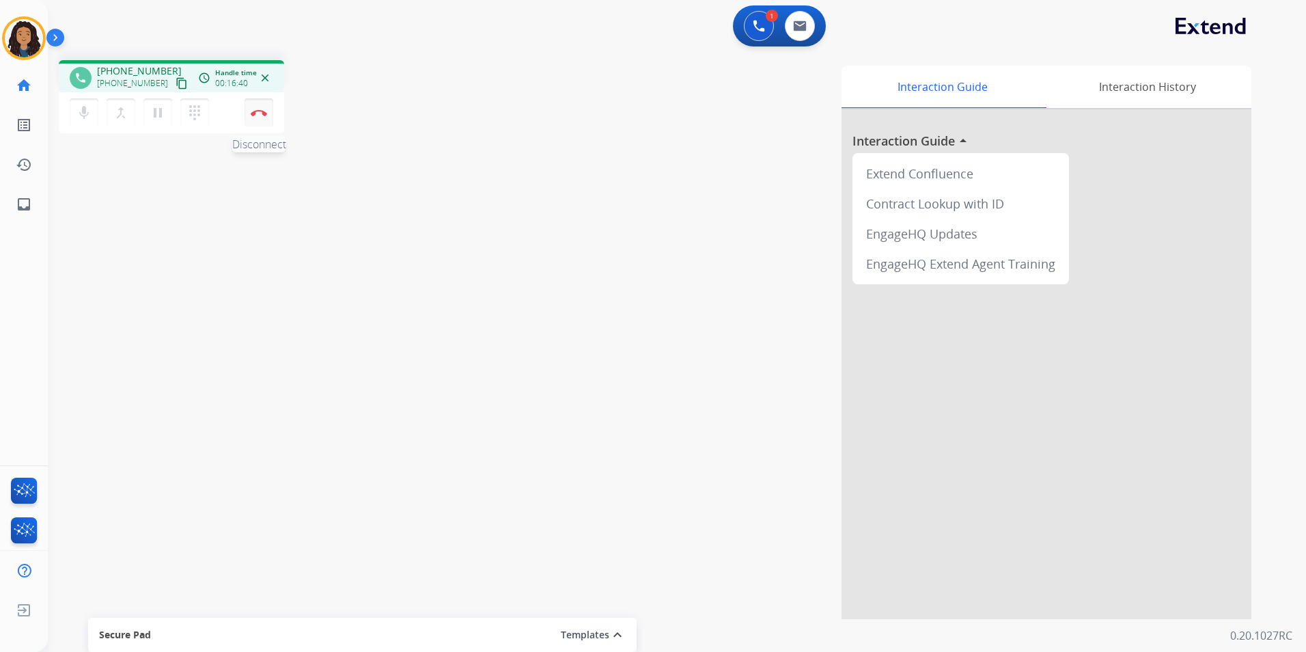
click at [255, 114] on img at bounding box center [259, 112] width 16 height 7
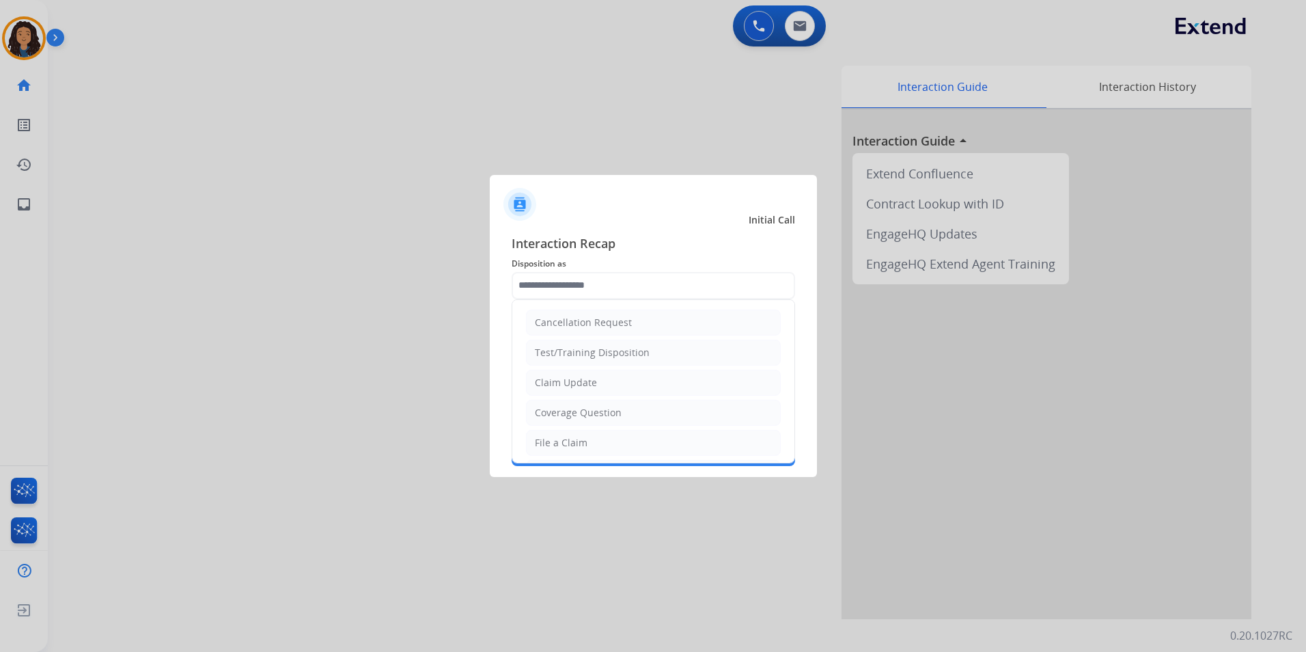
click at [611, 385] on li "Claim Update" at bounding box center [653, 383] width 255 height 26
type input "**********"
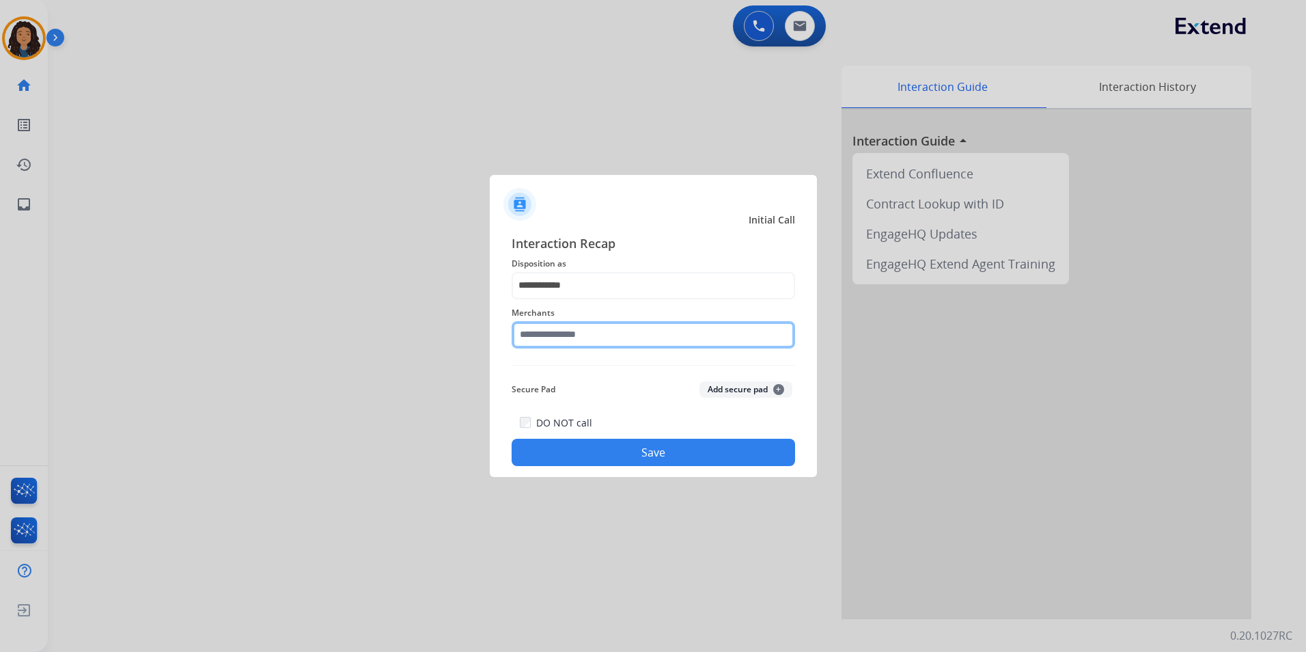
click at [596, 345] on input "text" at bounding box center [653, 334] width 283 height 27
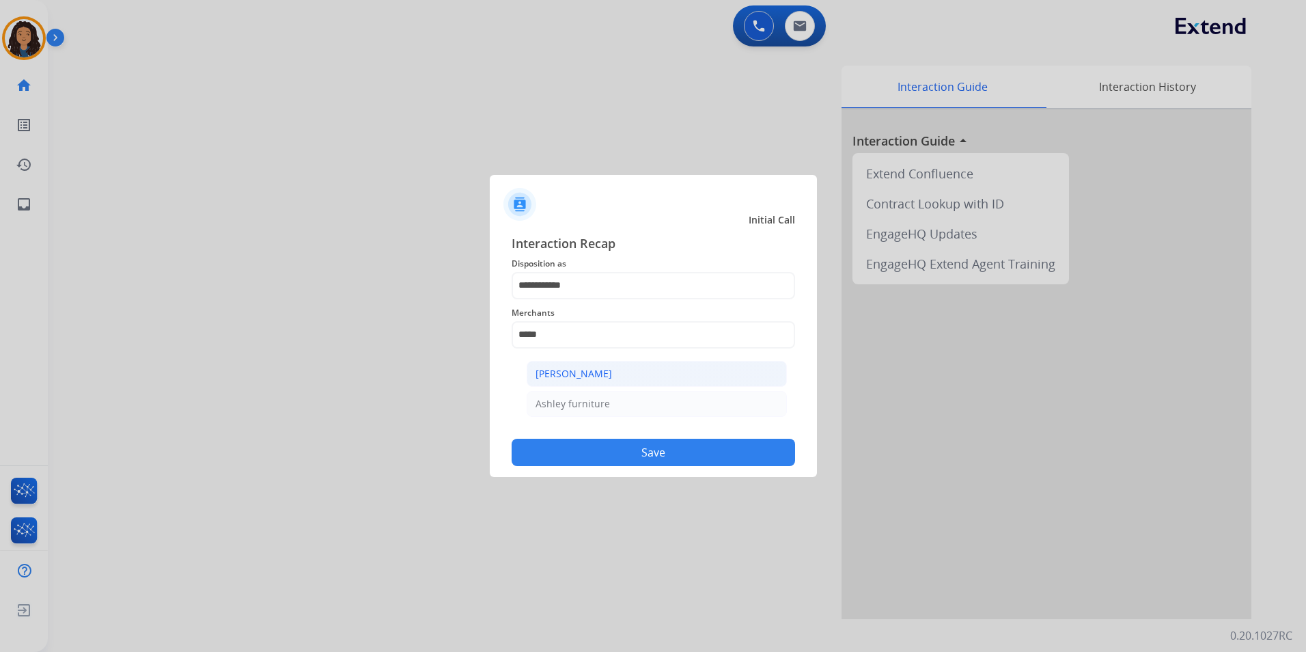
click at [568, 369] on div "[PERSON_NAME]" at bounding box center [574, 374] width 77 height 14
type input "**********"
click at [555, 456] on button "Save" at bounding box center [653, 452] width 283 height 27
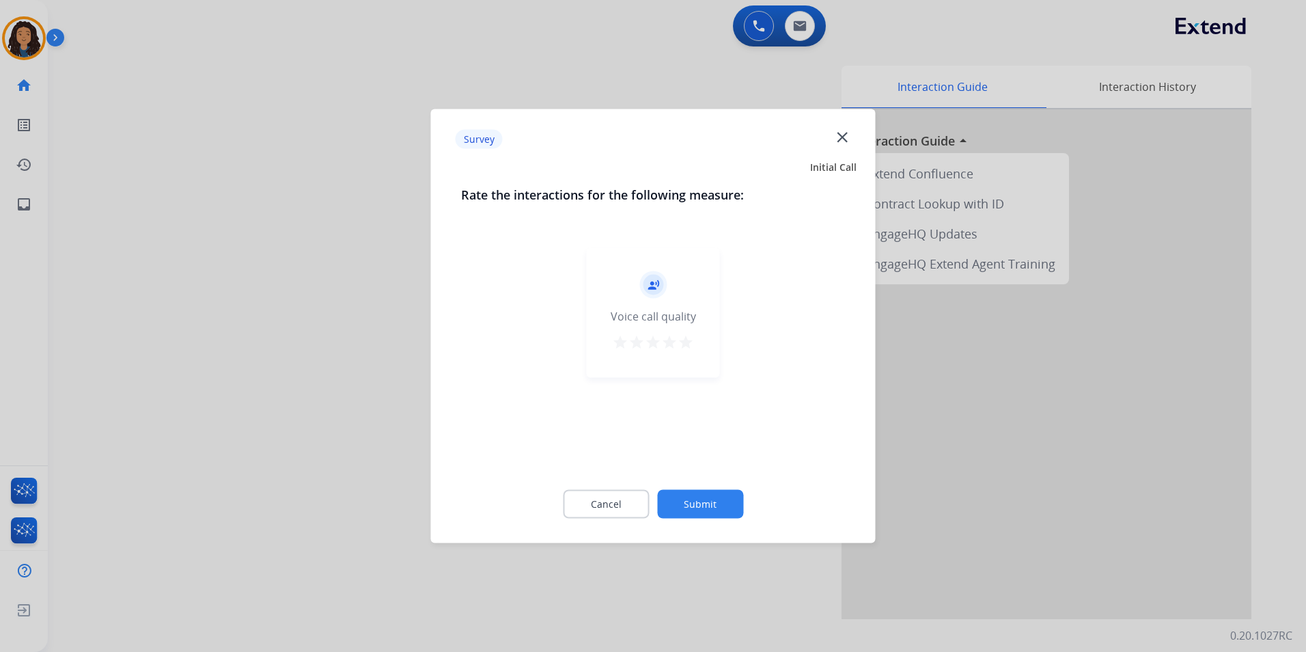
click at [339, 328] on div at bounding box center [653, 326] width 1306 height 652
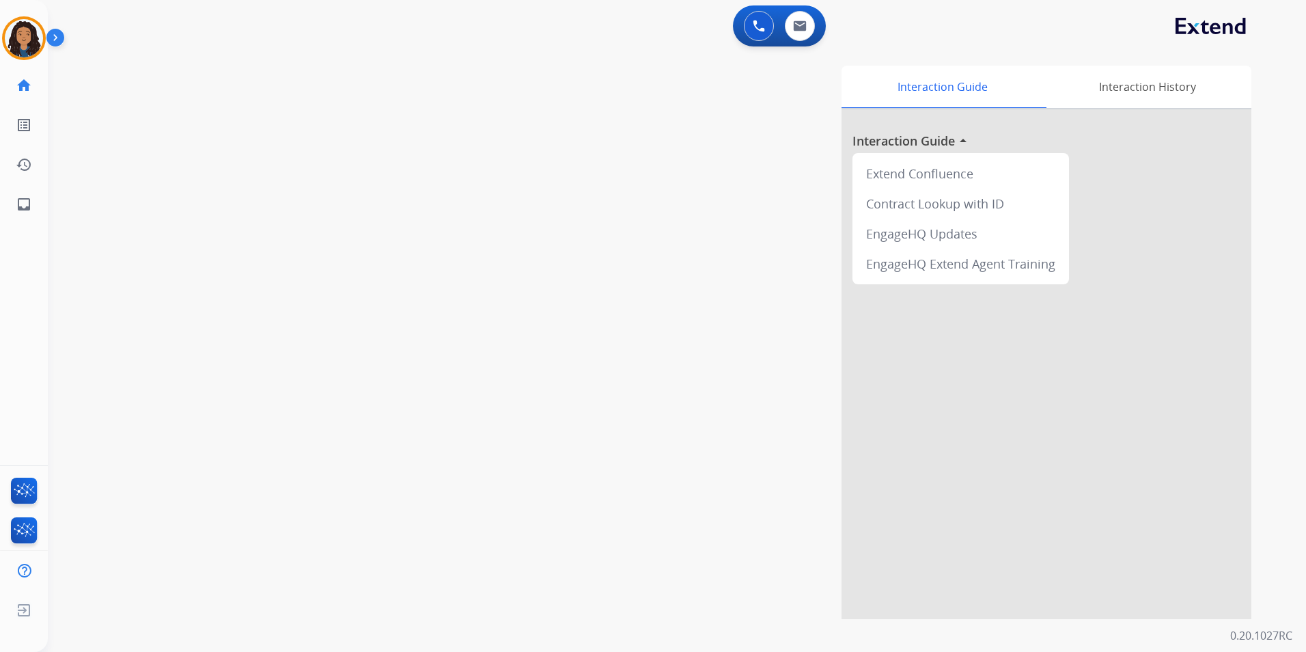
drag, startPoint x: 338, startPoint y: 316, endPoint x: 338, endPoint y: 304, distance: 11.6
click at [338, 307] on div "swap_horiz Break voice bridge close_fullscreen Connect 3-Way Call merge_type Se…" at bounding box center [660, 334] width 1225 height 570
click at [794, 31] on button at bounding box center [800, 26] width 30 height 30
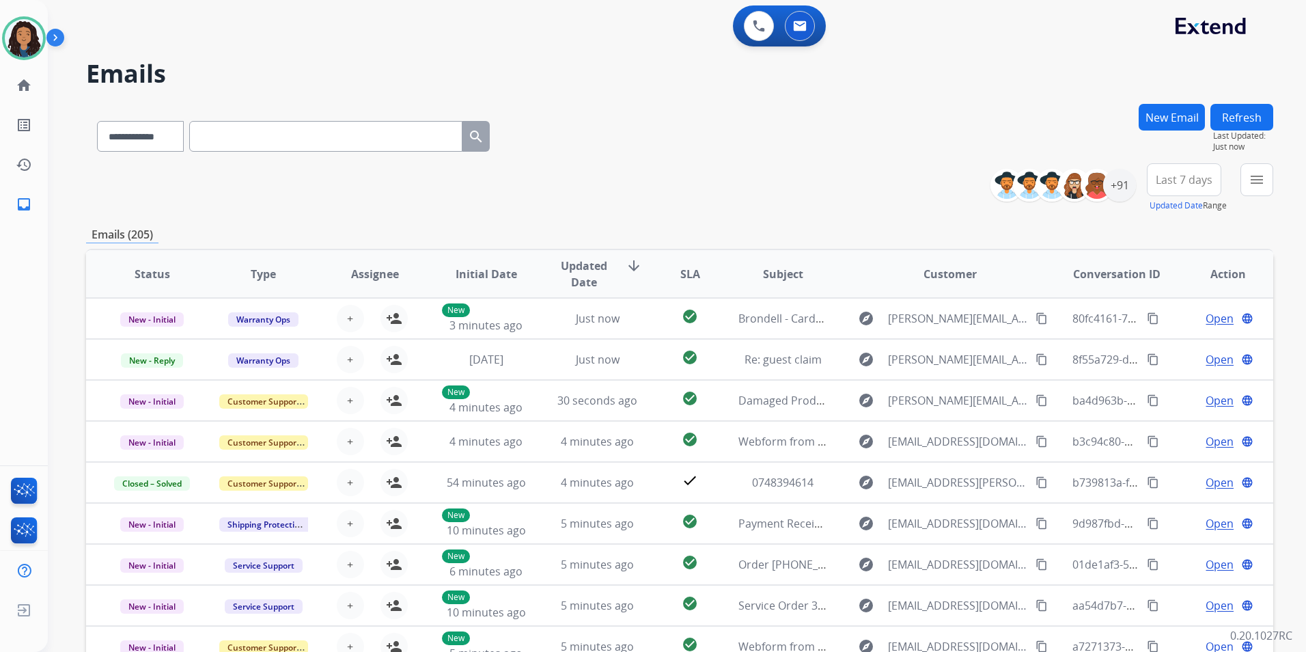
click at [1163, 106] on button "New Email" at bounding box center [1172, 117] width 66 height 27
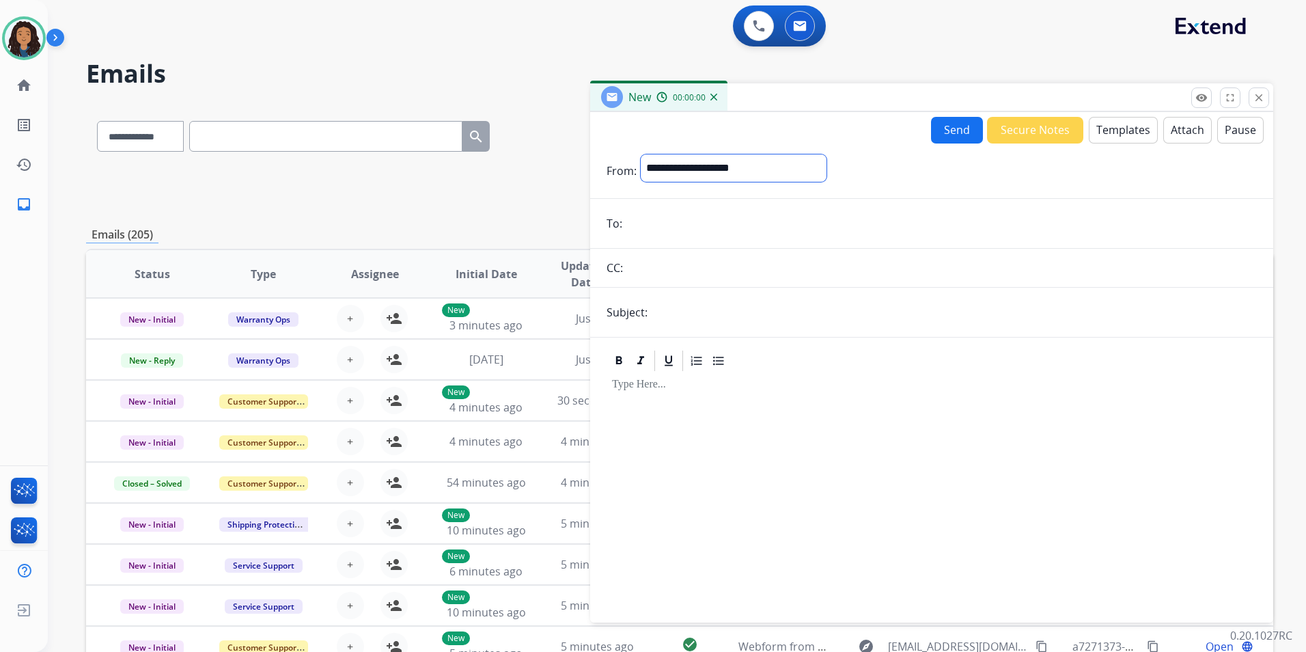
drag, startPoint x: 807, startPoint y: 178, endPoint x: 803, endPoint y: 171, distance: 7.4
click at [803, 172] on select "**********" at bounding box center [734, 167] width 186 height 27
click at [641, 154] on select "**********" at bounding box center [734, 167] width 186 height 27
drag, startPoint x: 692, startPoint y: 221, endPoint x: 752, endPoint y: 164, distance: 83.1
click at [748, 164] on select "**********" at bounding box center [734, 167] width 186 height 27
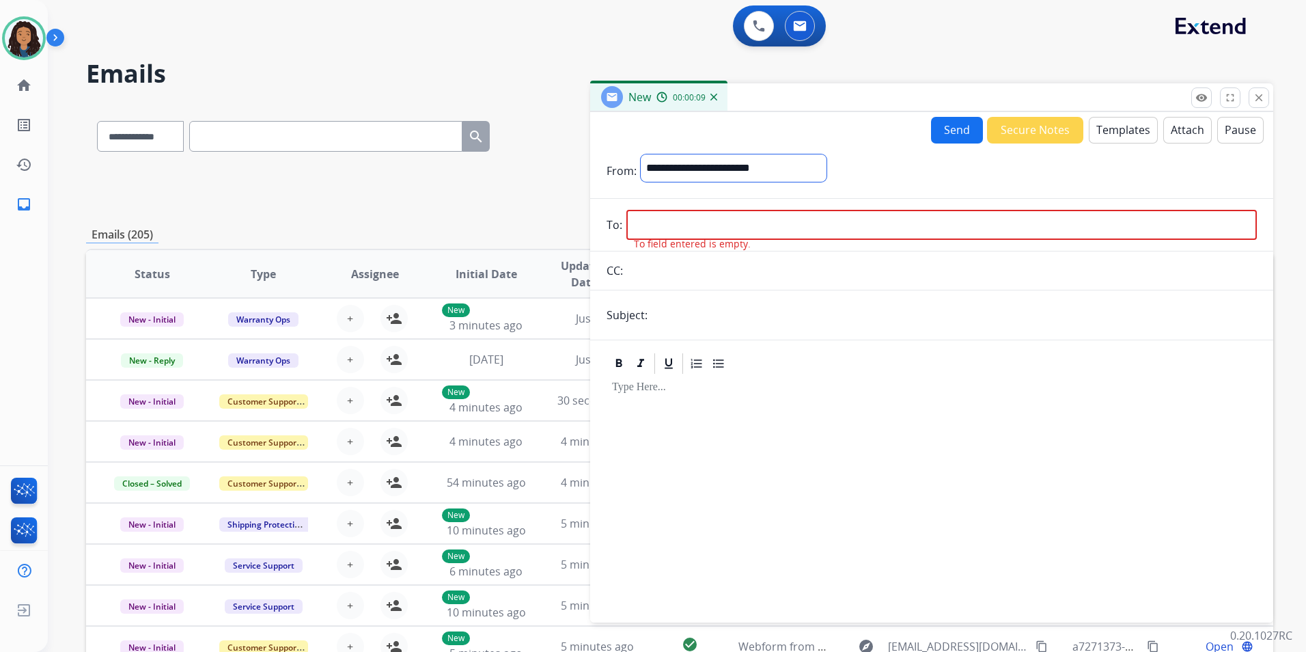
select select "**********"
click at [641, 154] on select "**********" at bounding box center [734, 167] width 186 height 27
drag, startPoint x: 714, startPoint y: 208, endPoint x: 671, endPoint y: 218, distance: 44.2
click at [671, 218] on input "email" at bounding box center [941, 226] width 630 height 30
paste input "**********"
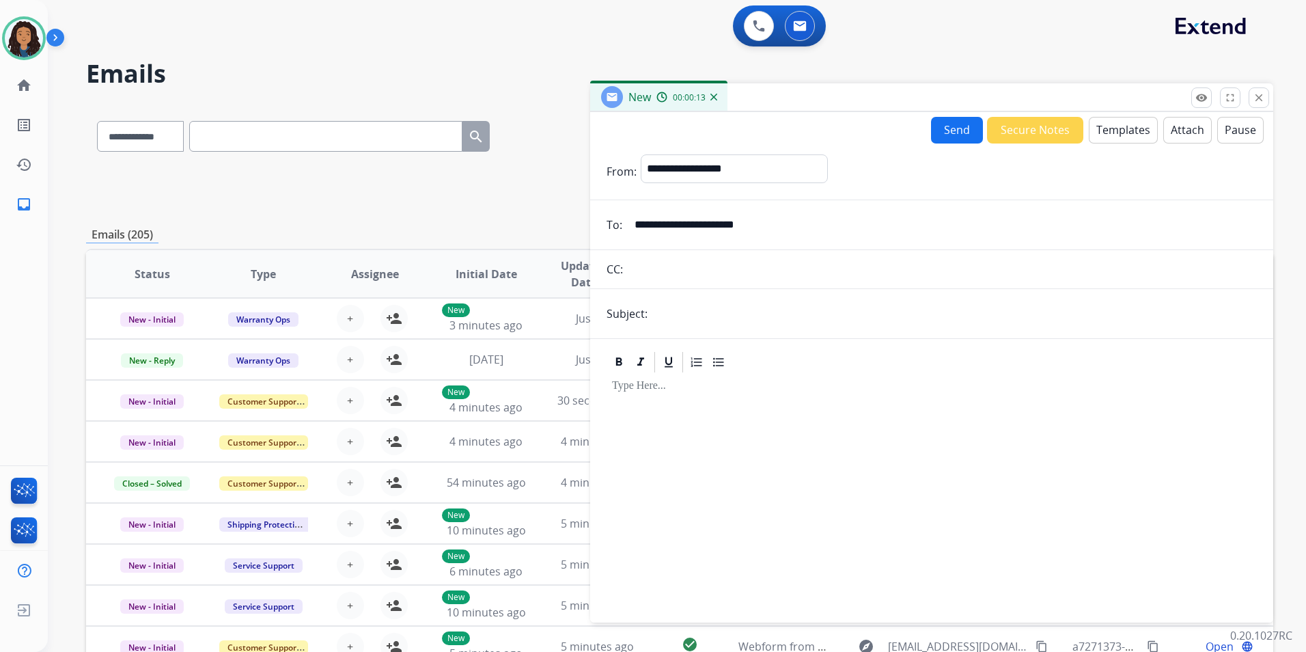
type input "**********"
click at [724, 309] on input "text" at bounding box center [954, 313] width 605 height 27
click at [794, 318] on input "text" at bounding box center [954, 314] width 605 height 29
type input "**********"
click at [1095, 140] on button "Templates" at bounding box center [1123, 130] width 69 height 27
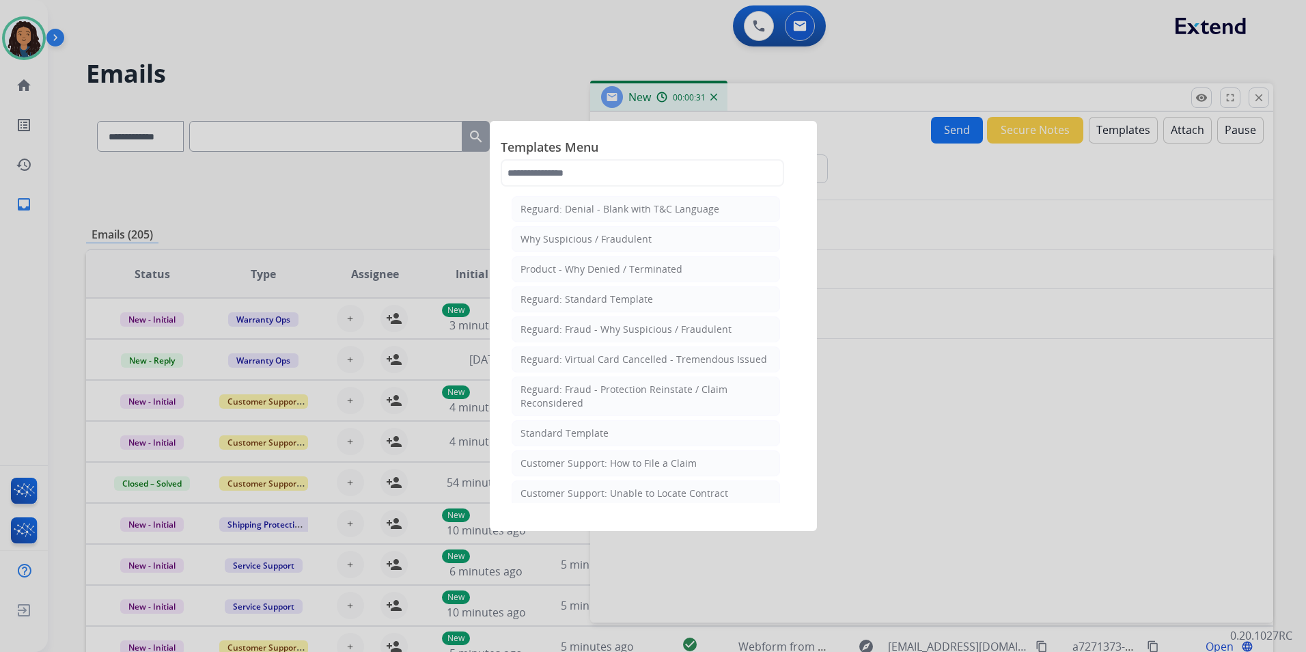
click at [600, 427] on div "Standard Template" at bounding box center [564, 433] width 88 height 14
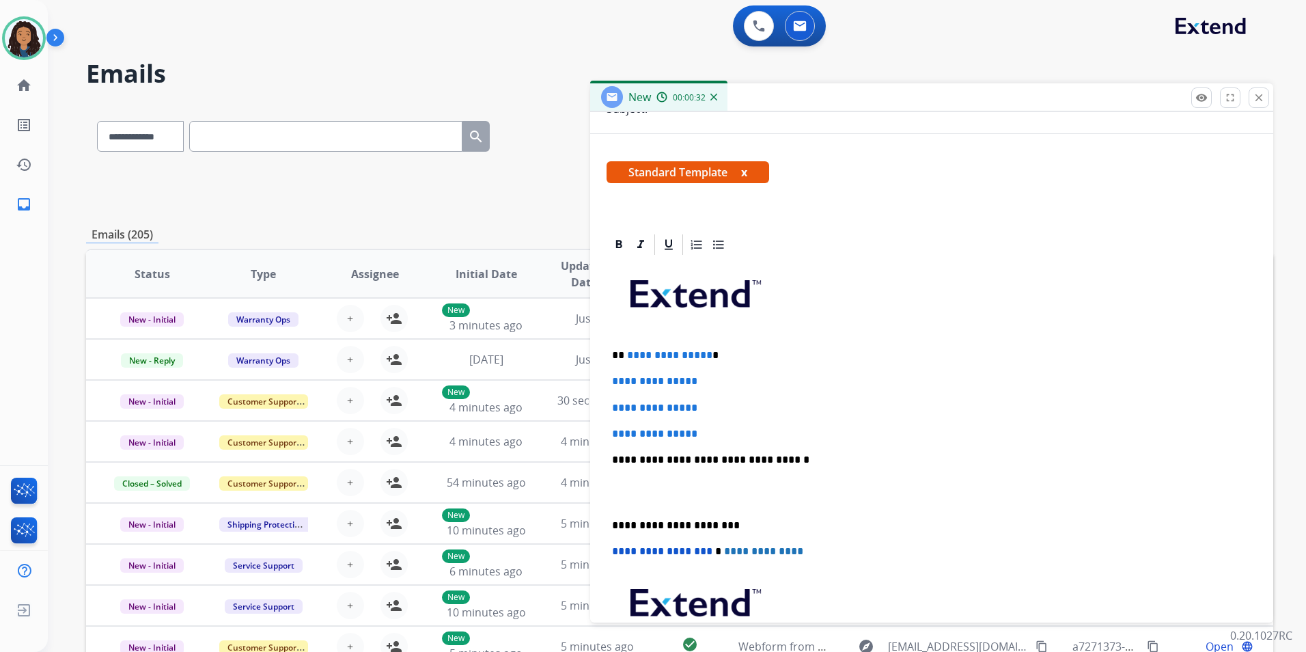
scroll to position [205, 0]
drag, startPoint x: 706, startPoint y: 428, endPoint x: 628, endPoint y: 351, distance: 109.2
click at [628, 351] on div "**********" at bounding box center [932, 491] width 650 height 470
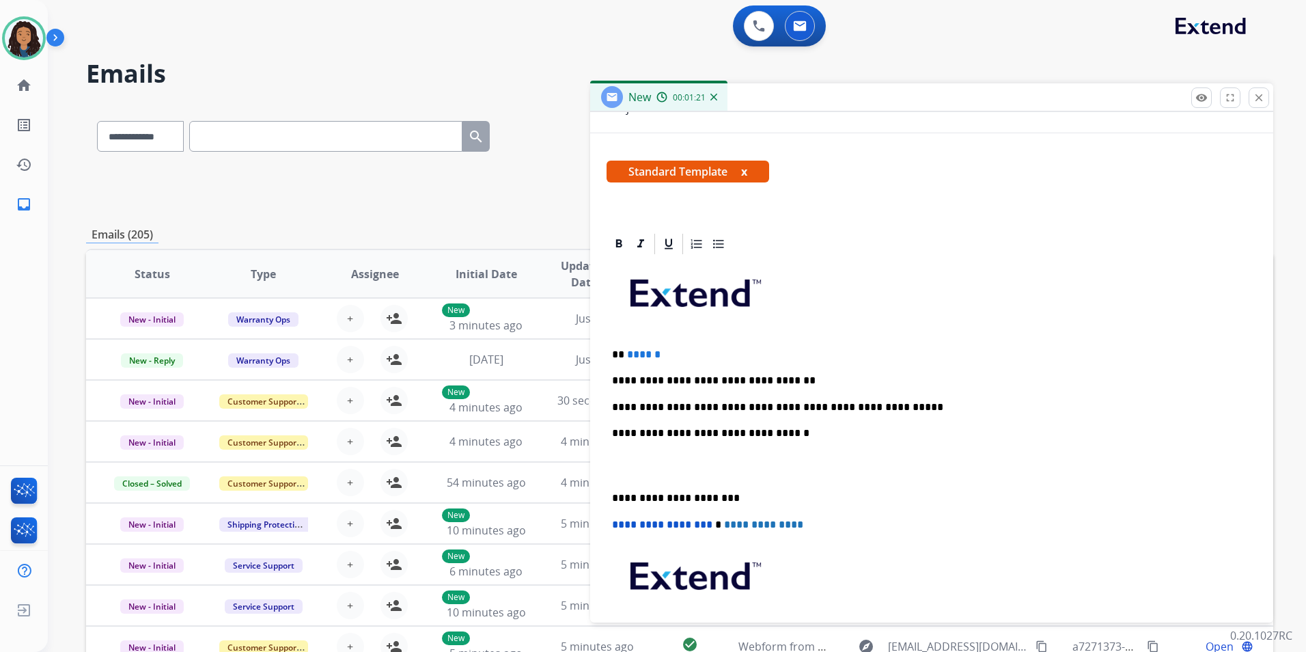
click at [738, 408] on p "**********" at bounding box center [926, 407] width 628 height 12
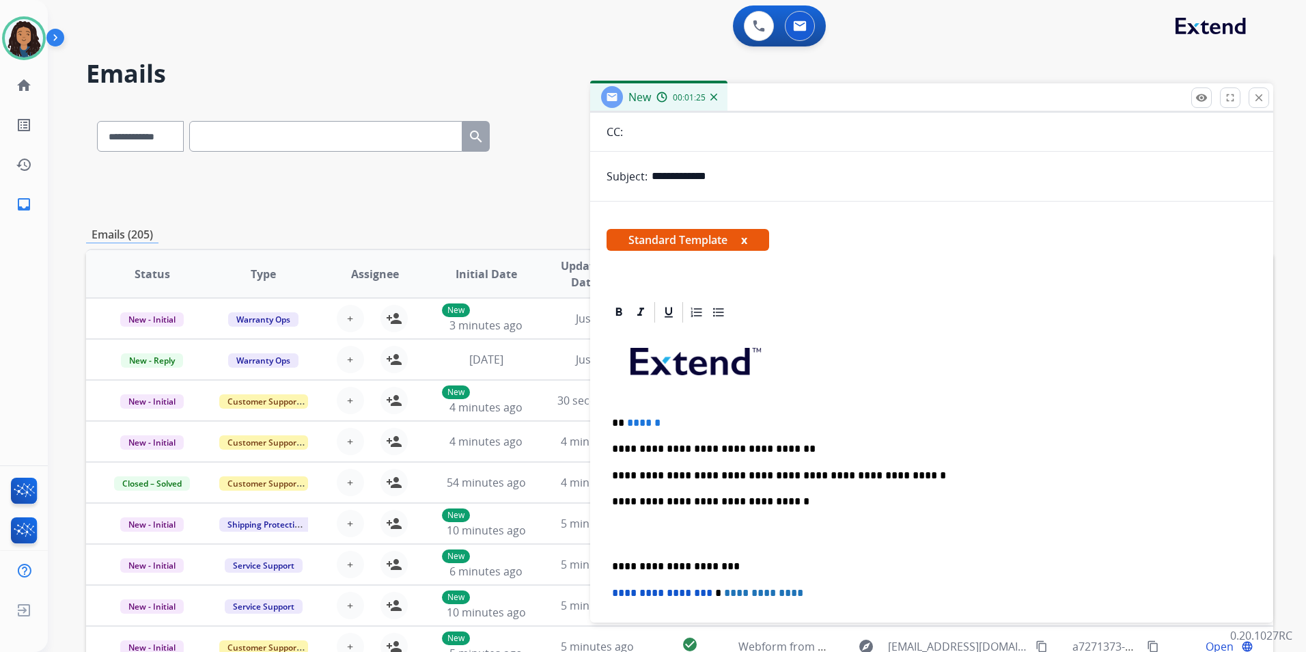
click at [913, 474] on p "**********" at bounding box center [926, 475] width 628 height 12
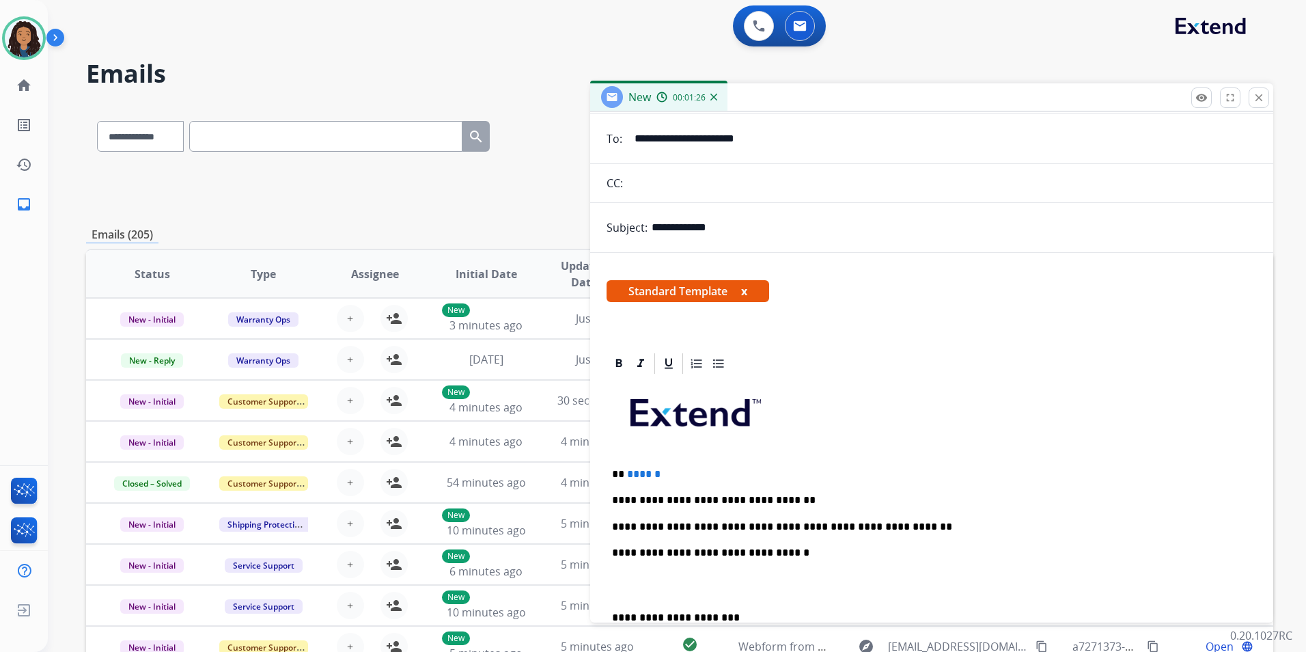
scroll to position [0, 0]
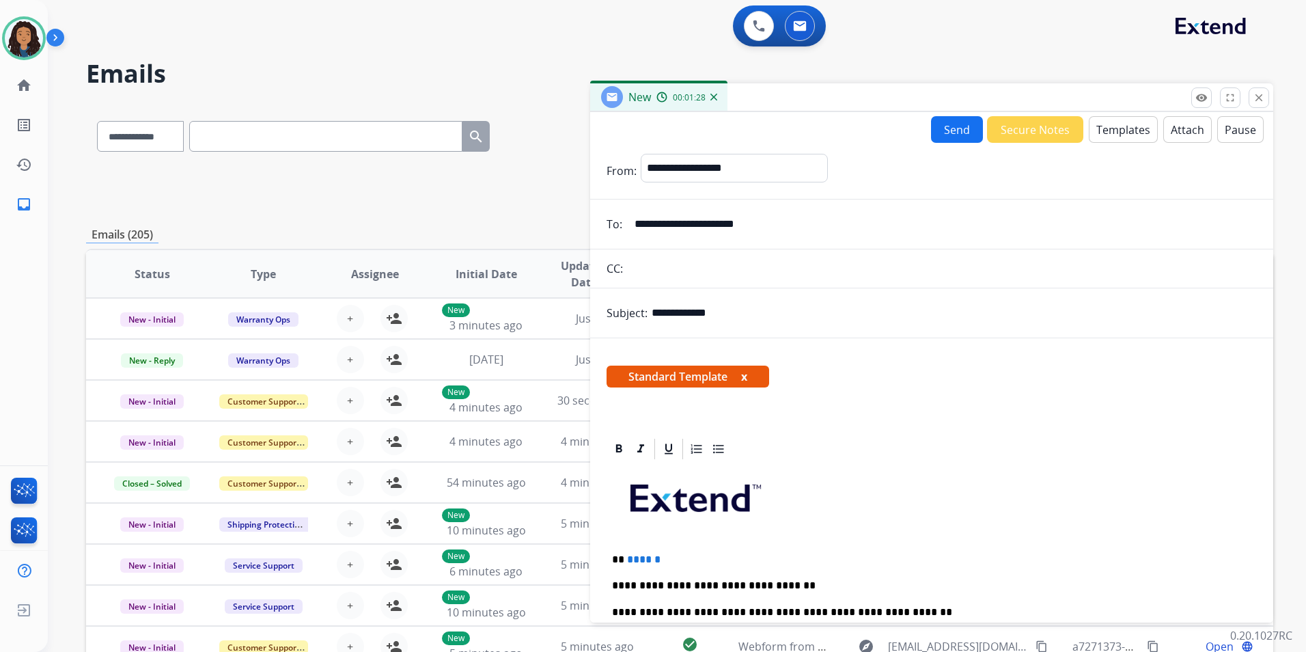
click at [954, 125] on button "Send" at bounding box center [957, 129] width 52 height 27
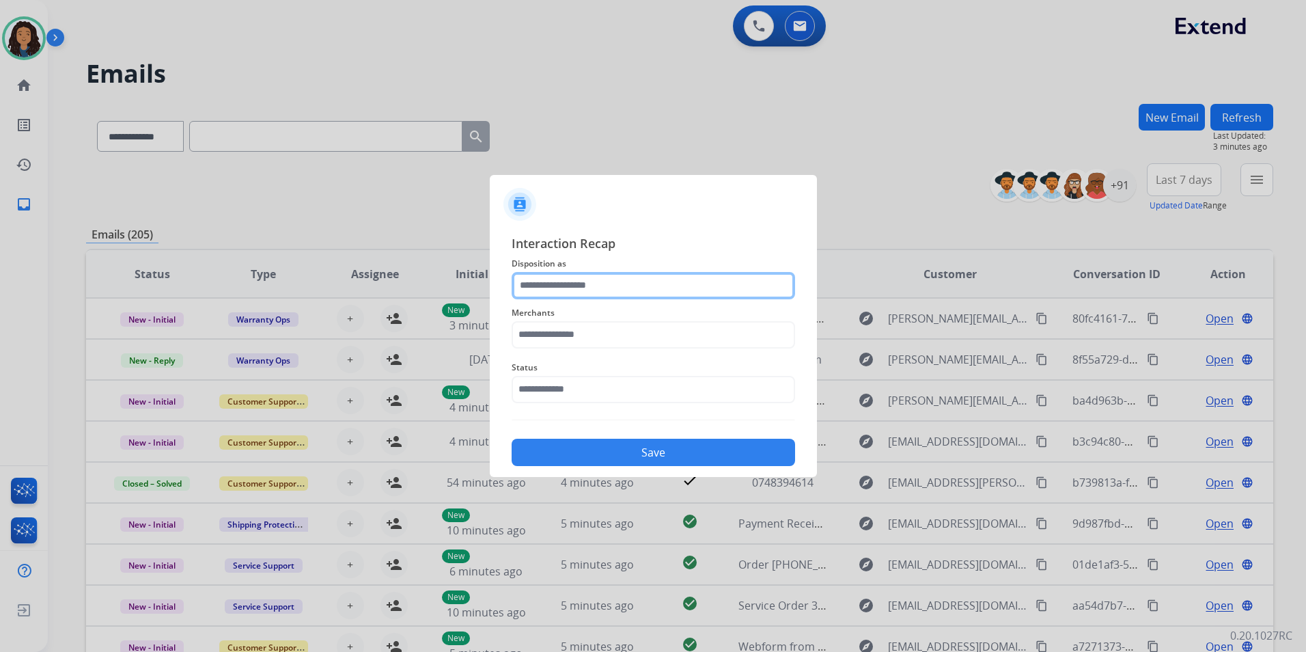
click at [577, 279] on input "text" at bounding box center [653, 285] width 283 height 27
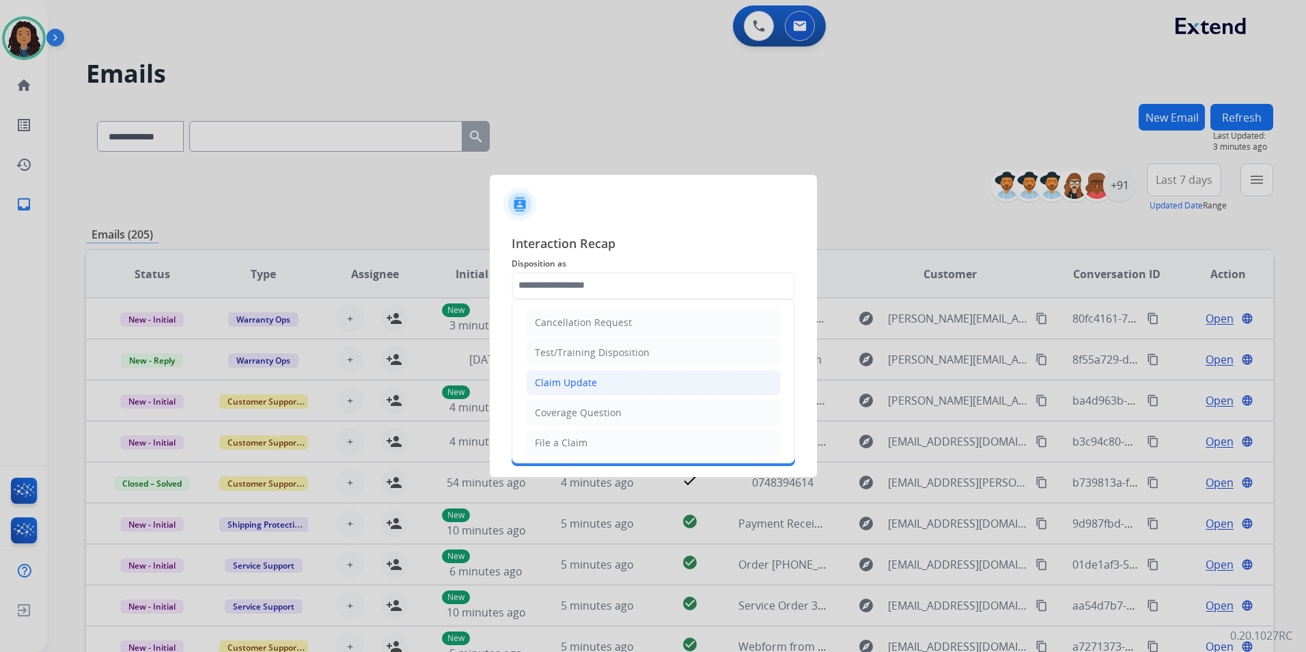
click at [624, 380] on li "Claim Update" at bounding box center [653, 383] width 255 height 26
type input "**********"
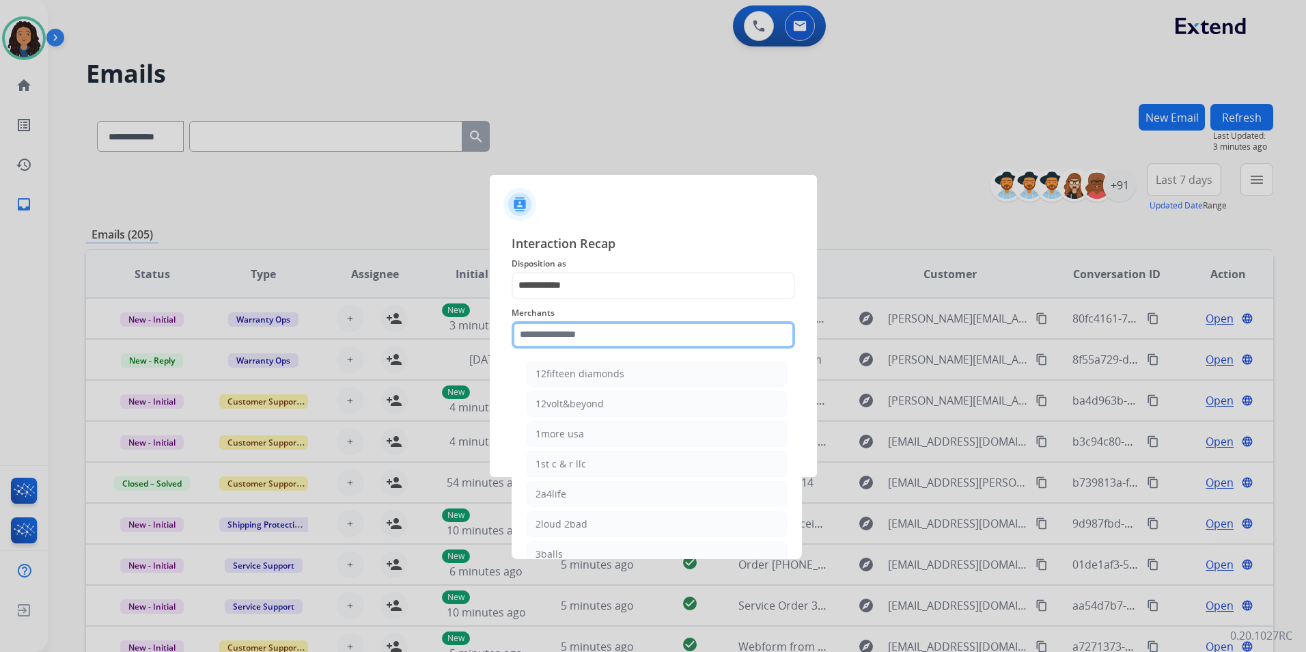
click at [601, 342] on input "text" at bounding box center [653, 334] width 283 height 27
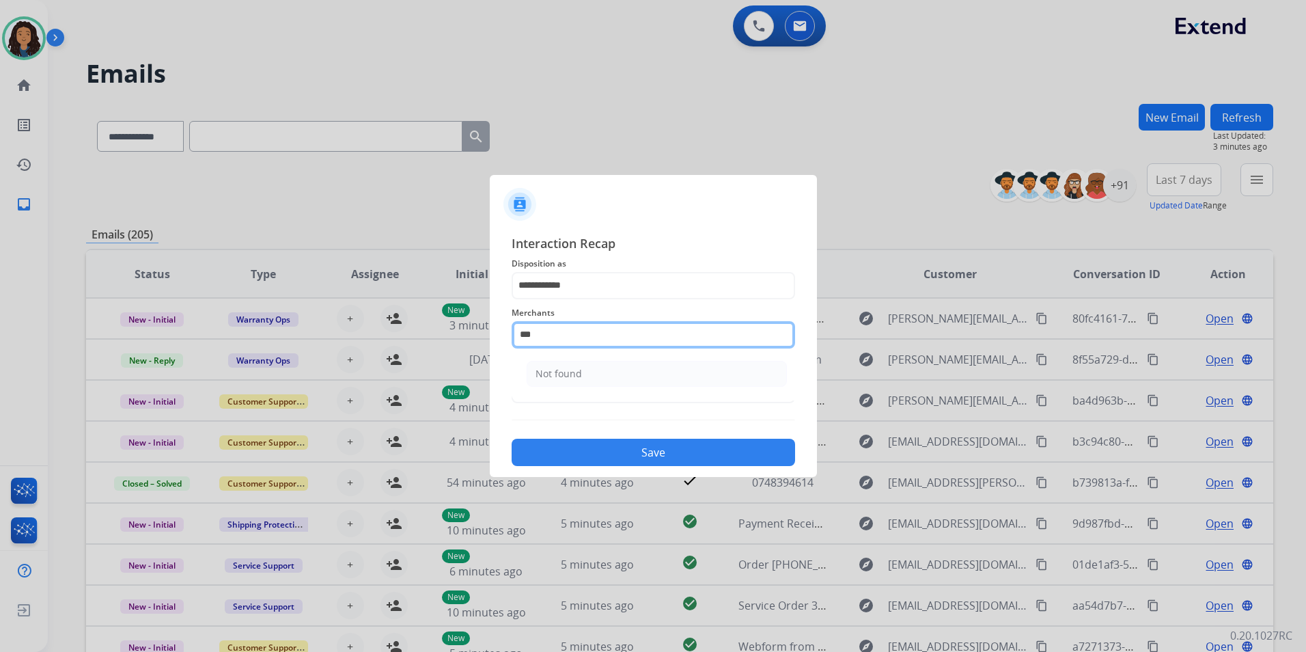
drag, startPoint x: 540, startPoint y: 339, endPoint x: 301, endPoint y: 339, distance: 239.8
click at [0, 339] on app-contact-recap-modal "**********" at bounding box center [0, 326] width 0 height 652
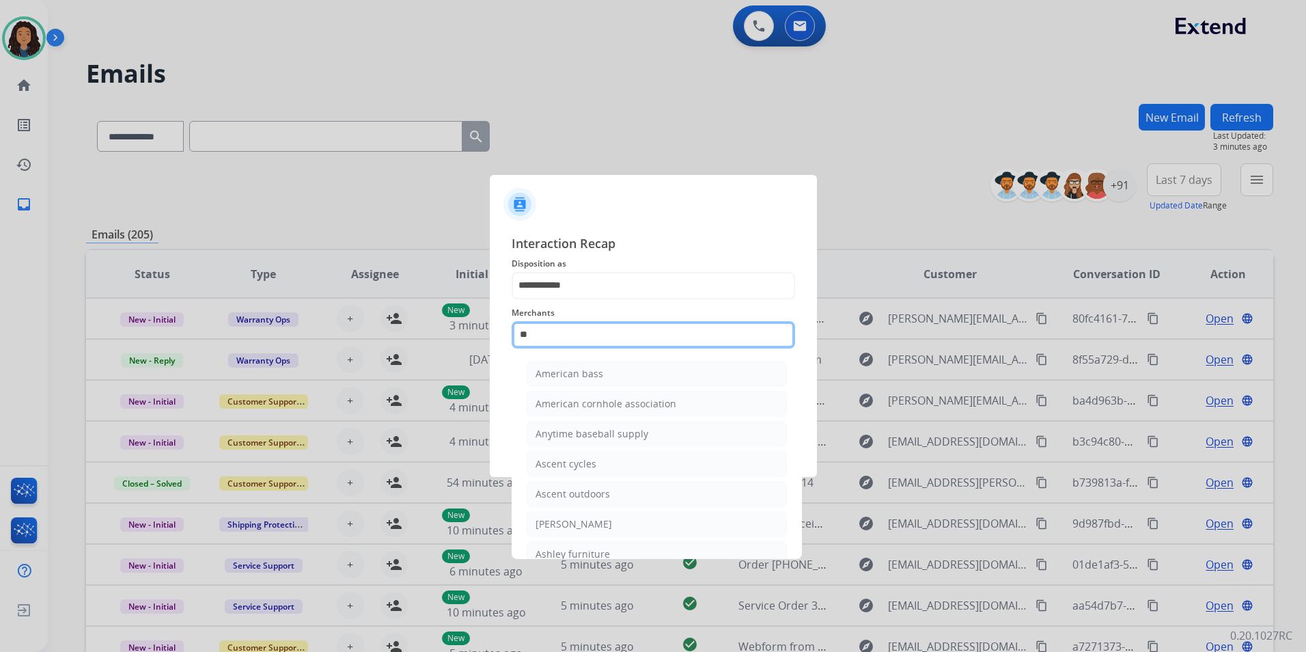
type input "*"
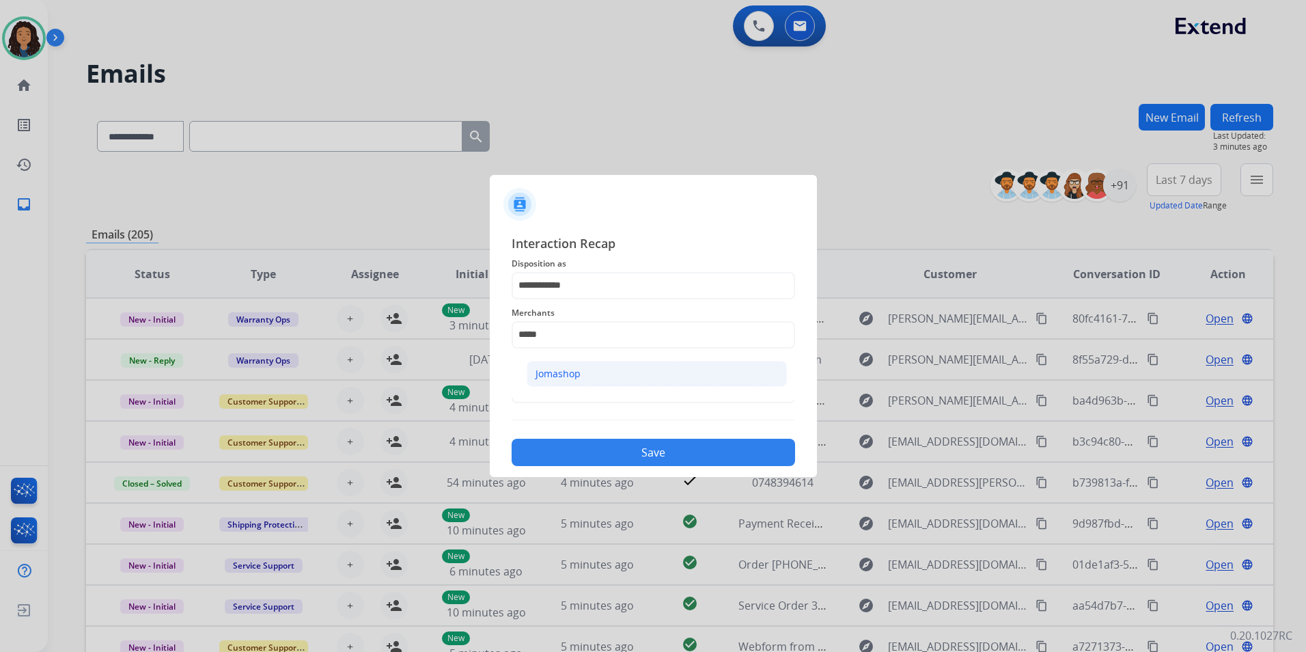
click at [575, 386] on li "Jomashop" at bounding box center [657, 374] width 260 height 26
type input "********"
click at [577, 384] on input "text" at bounding box center [653, 389] width 283 height 27
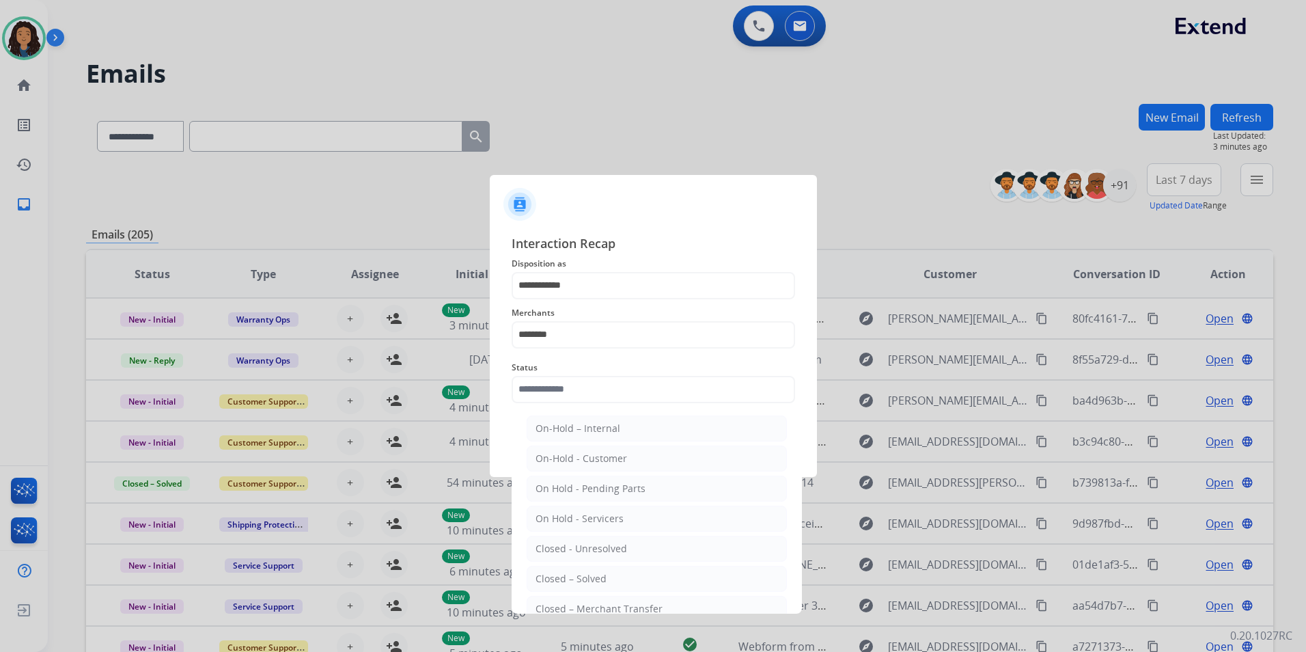
click at [635, 578] on li "Closed – Solved" at bounding box center [657, 579] width 260 height 26
type input "**********"
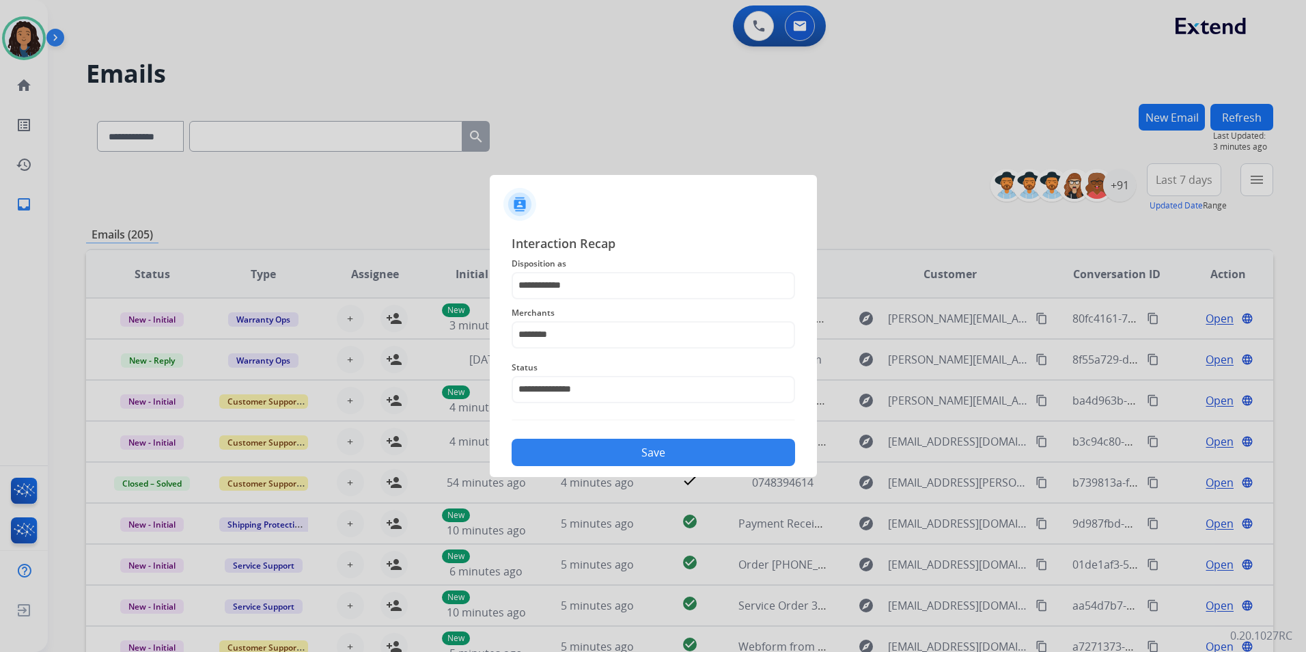
click at [574, 413] on div "**********" at bounding box center [653, 350] width 283 height 233
click at [602, 446] on button "Save" at bounding box center [653, 452] width 283 height 27
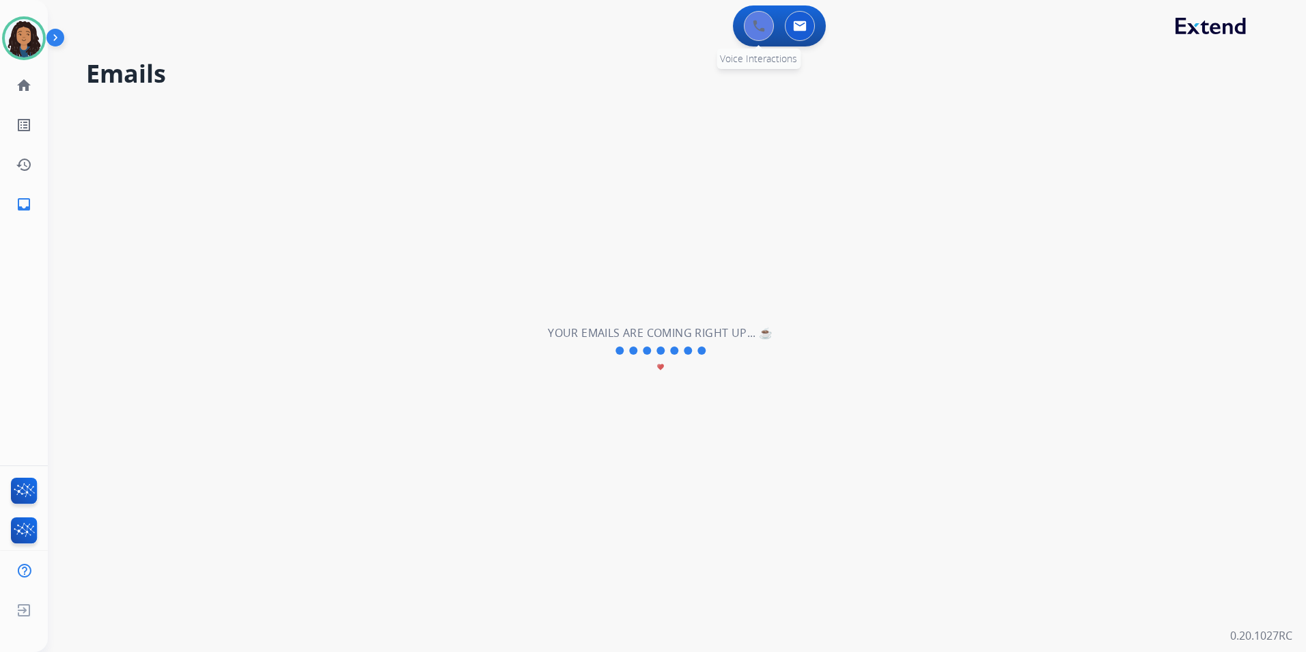
click at [756, 38] on button at bounding box center [759, 26] width 30 height 30
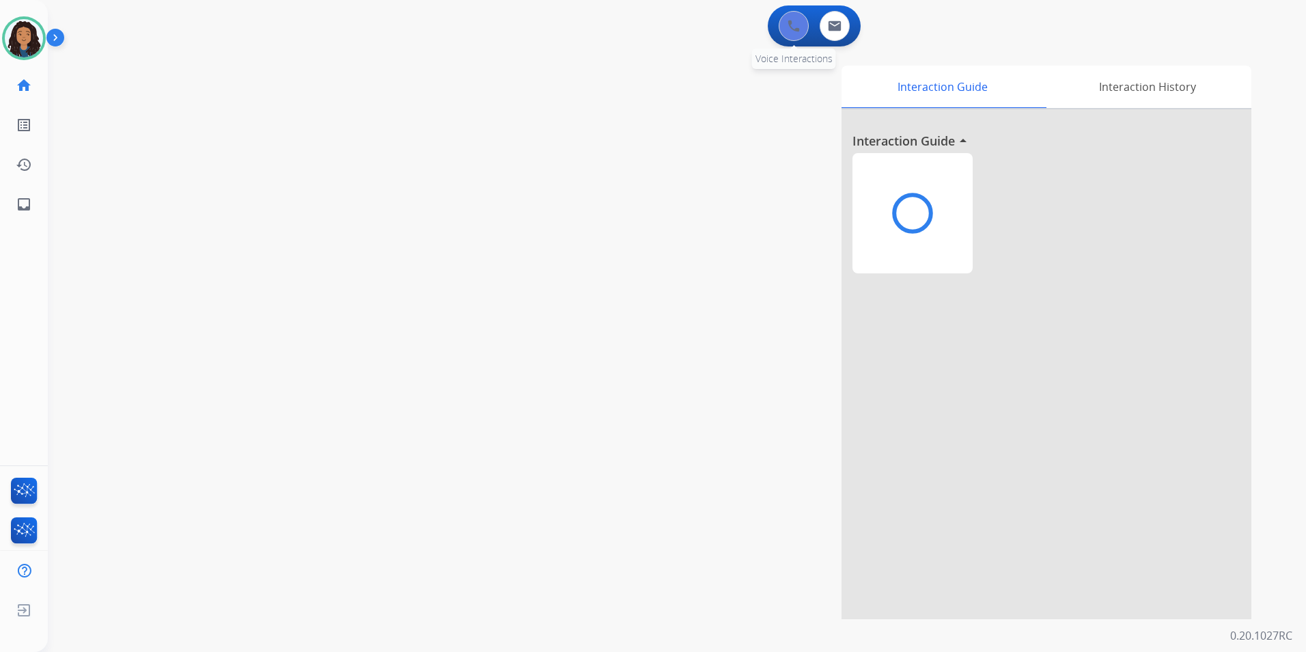
click at [779, 38] on button at bounding box center [794, 26] width 30 height 30
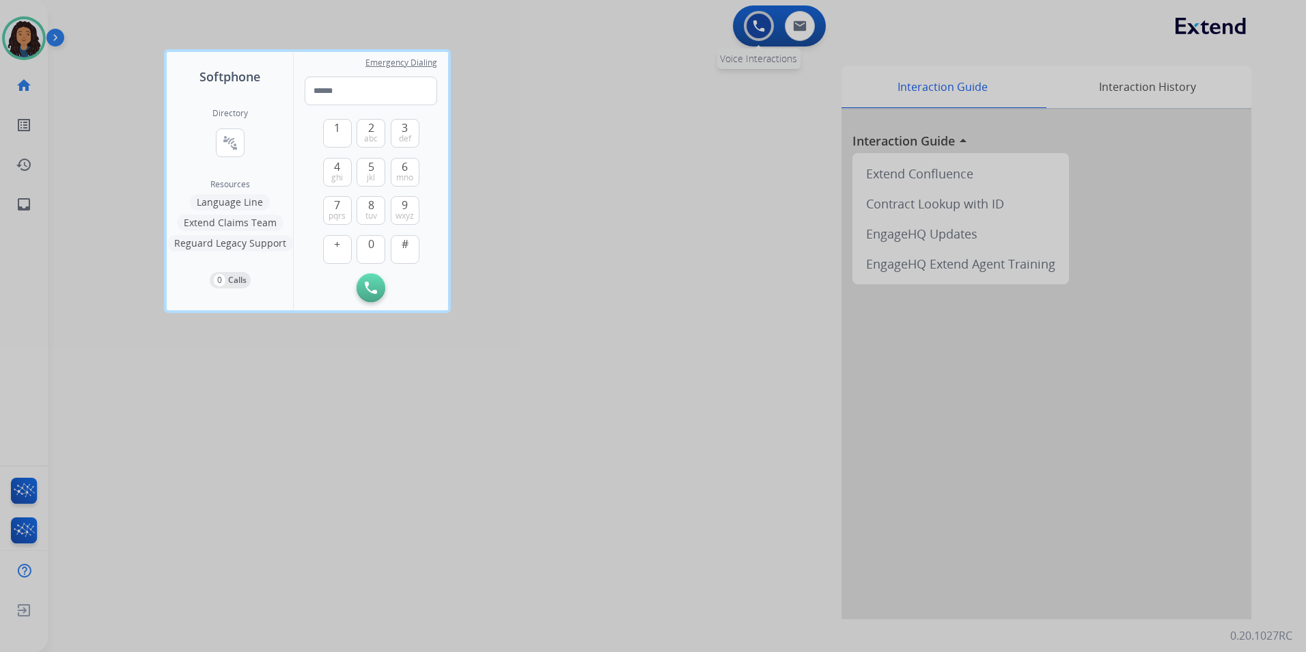
click at [755, 31] on div at bounding box center [653, 326] width 1306 height 652
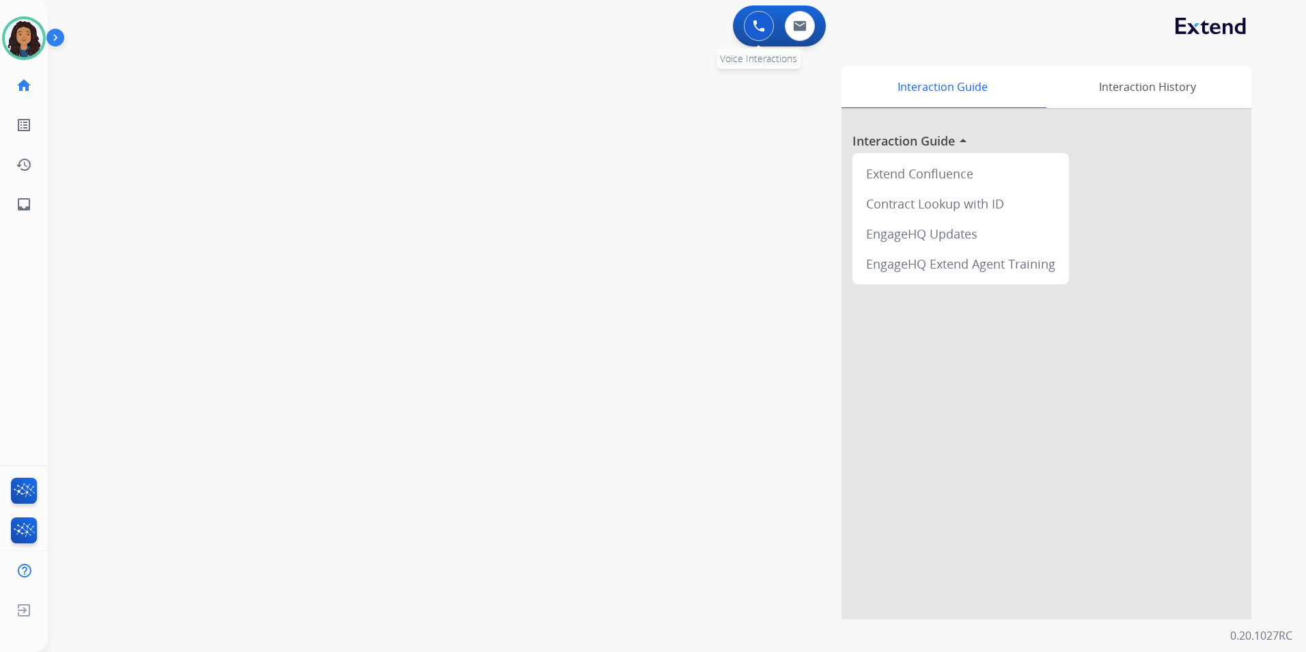
click at [755, 31] on img at bounding box center [759, 26] width 12 height 12
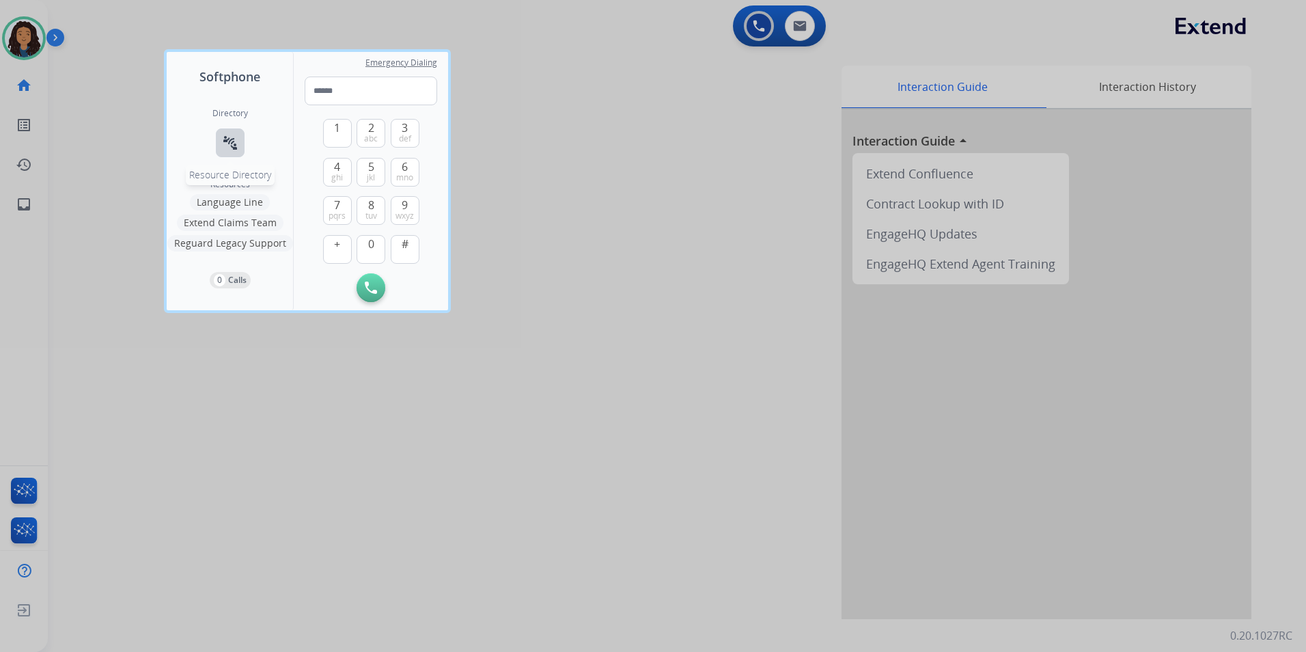
click at [229, 141] on mat-icon "connect_without_contact" at bounding box center [230, 143] width 16 height 16
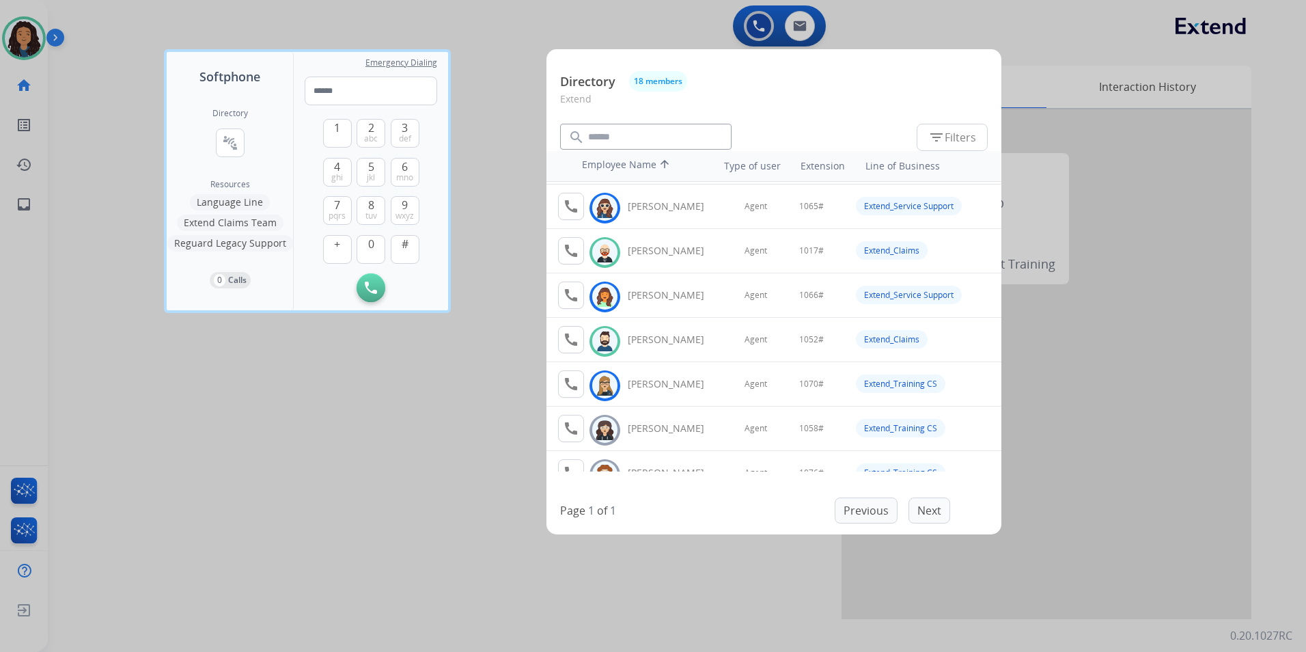
scroll to position [137, 0]
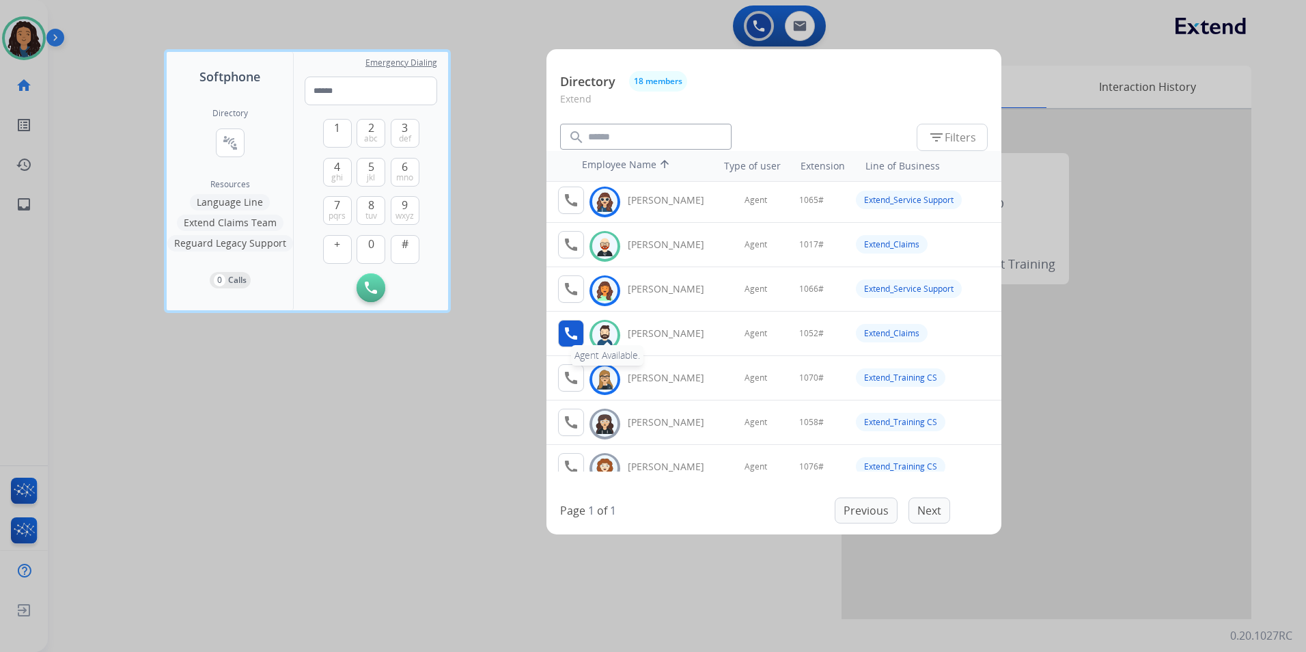
click at [564, 335] on mat-icon "call" at bounding box center [571, 333] width 16 height 16
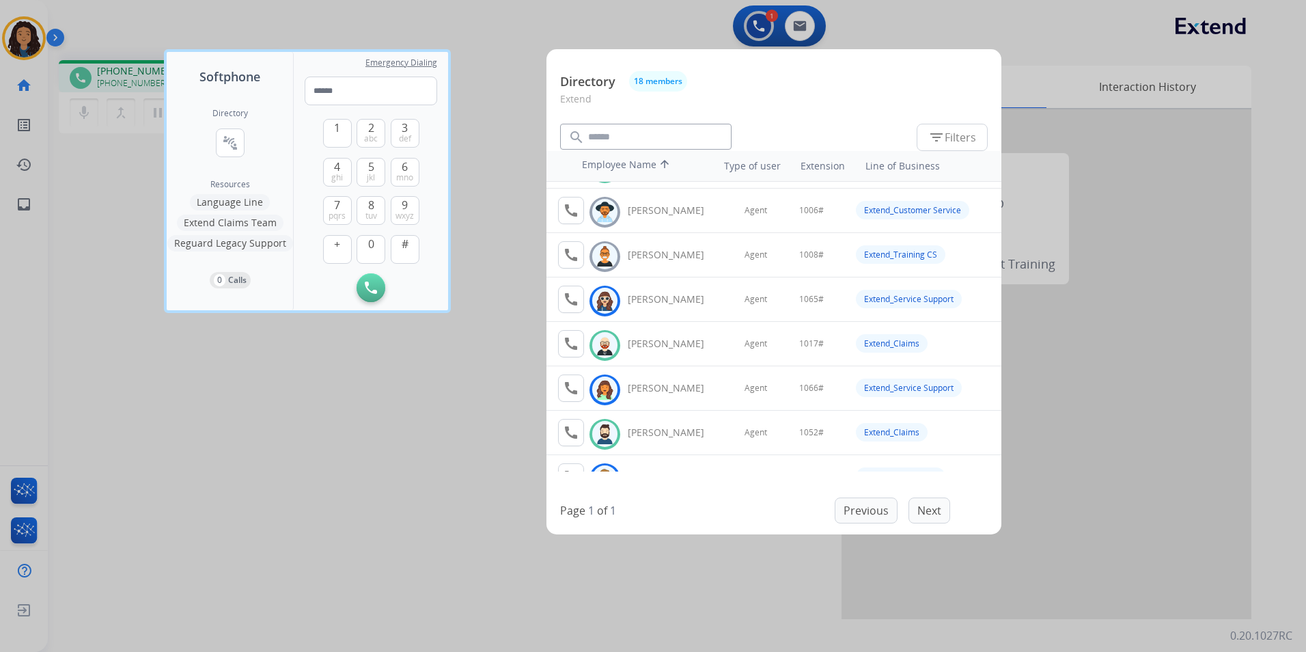
scroll to position [68, 0]
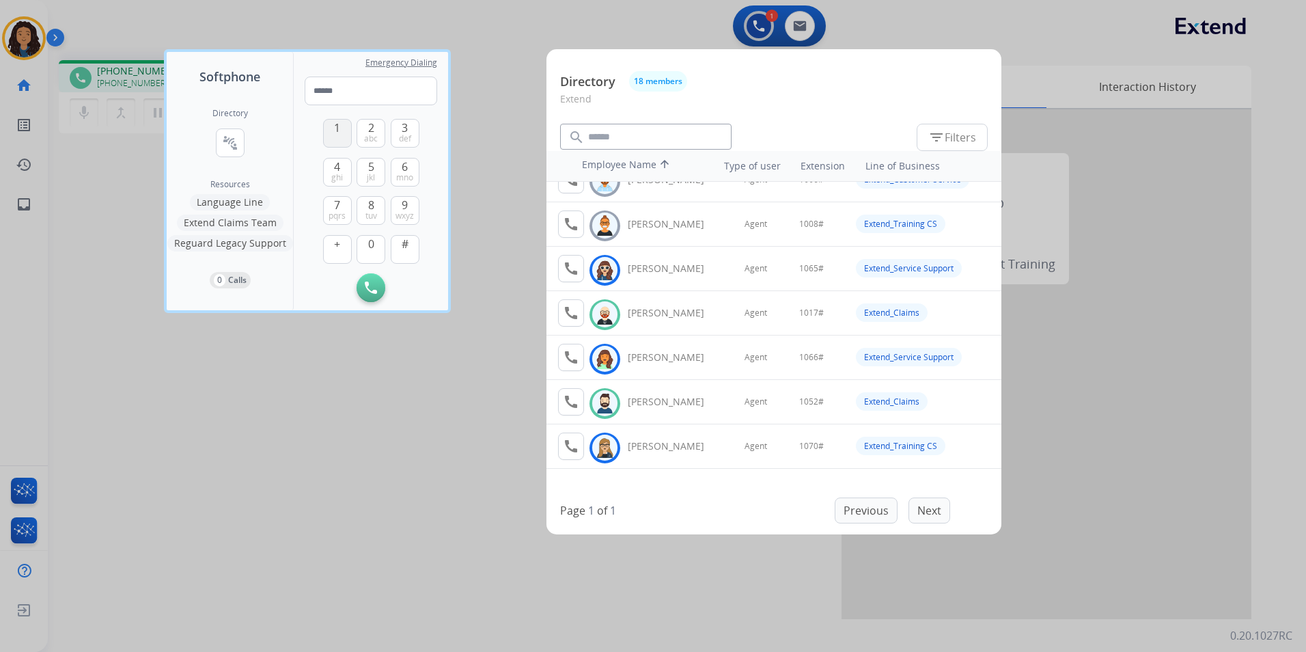
click at [342, 133] on button "1" at bounding box center [337, 133] width 29 height 29
click at [372, 248] on span "0" at bounding box center [371, 244] width 6 height 16
click at [375, 176] on button "5 jkl" at bounding box center [371, 172] width 29 height 29
click at [372, 131] on span "2" at bounding box center [371, 128] width 6 height 16
click at [408, 249] on button "#" at bounding box center [405, 249] width 29 height 29
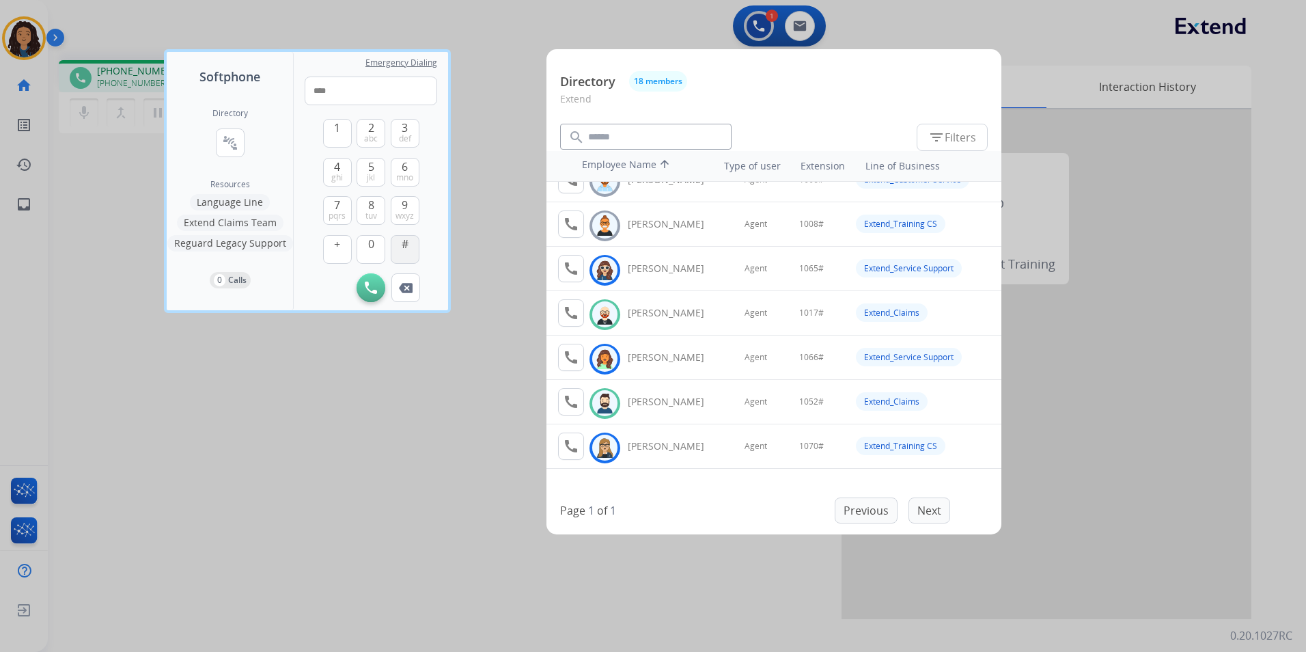
type input "*****"
click at [300, 395] on div at bounding box center [653, 326] width 1306 height 652
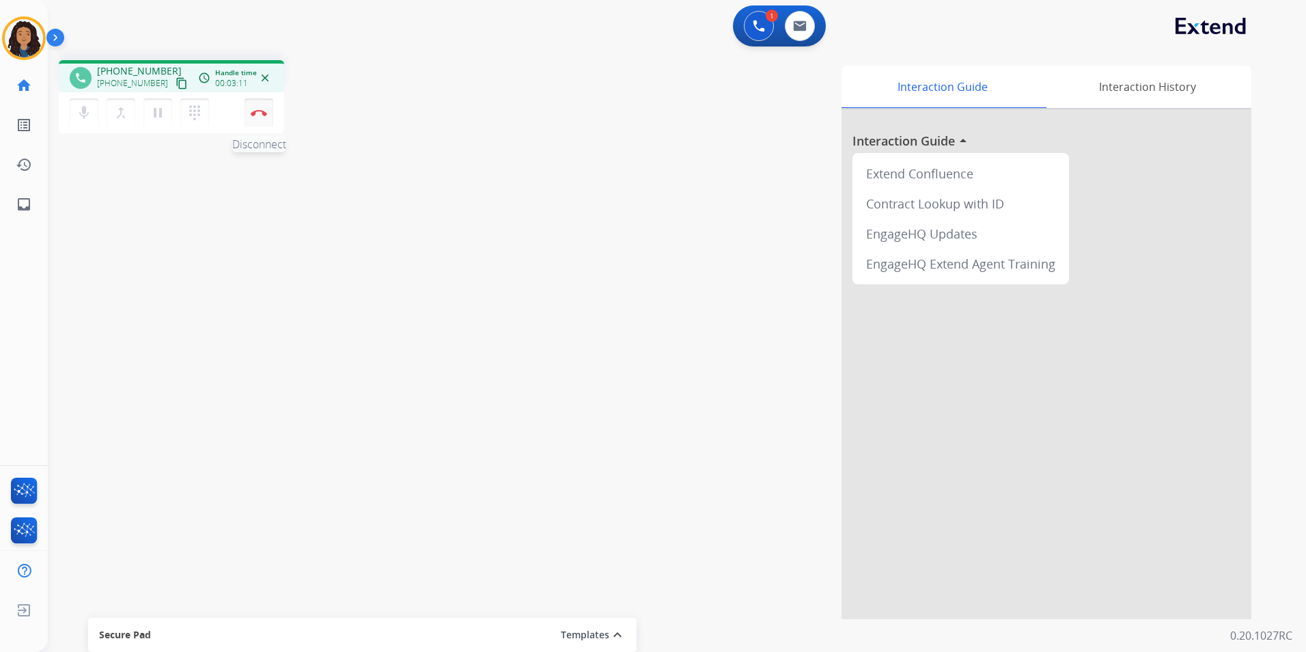
click at [255, 120] on button "Disconnect" at bounding box center [259, 112] width 29 height 29
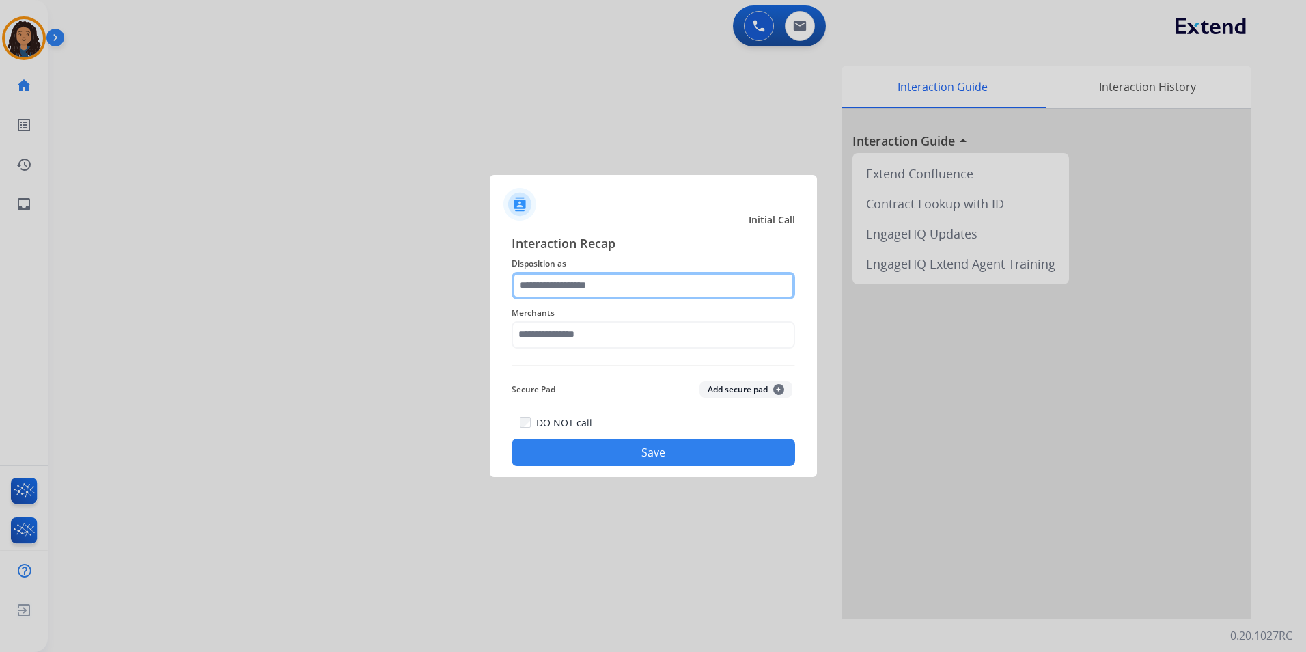
click at [548, 283] on input "text" at bounding box center [653, 285] width 283 height 27
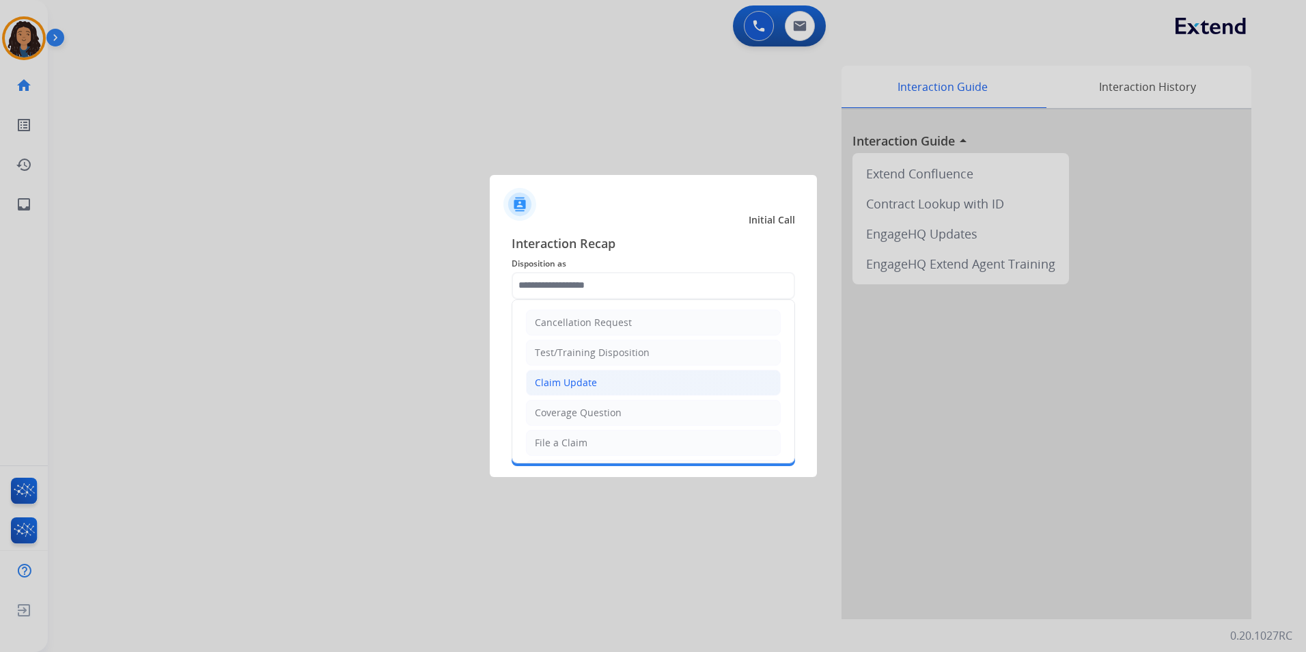
click at [602, 382] on li "Claim Update" at bounding box center [653, 383] width 255 height 26
type input "**********"
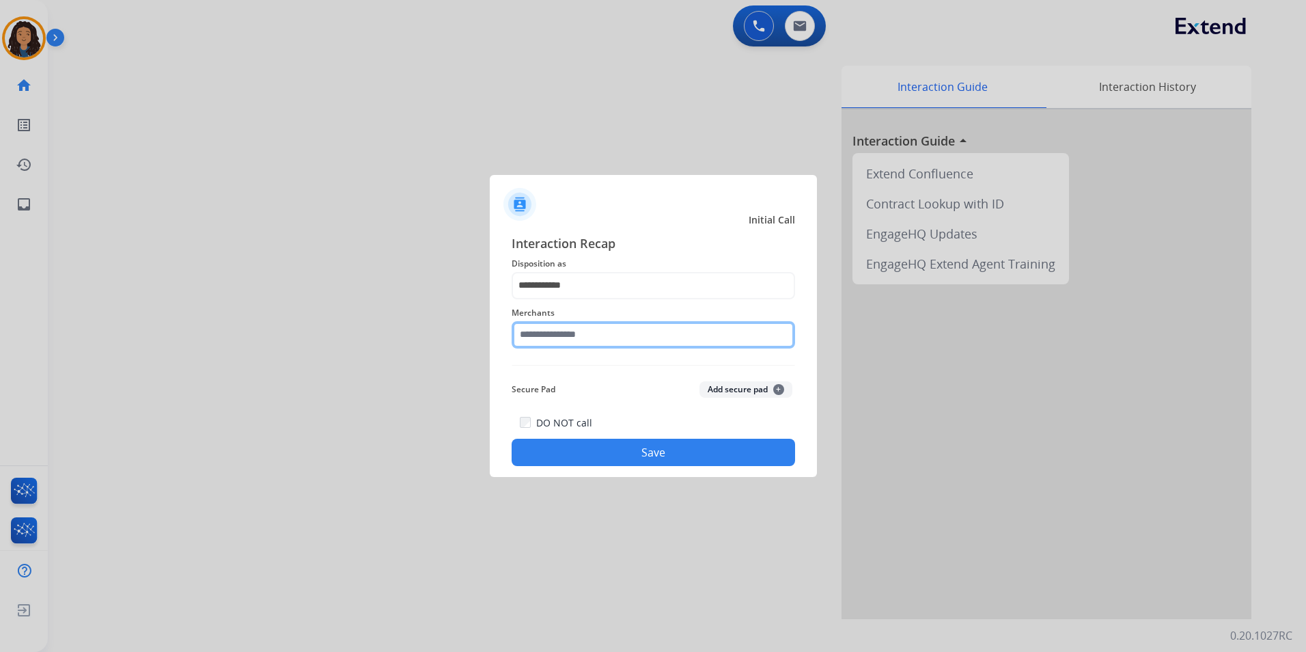
click at [560, 327] on input "text" at bounding box center [653, 334] width 283 height 27
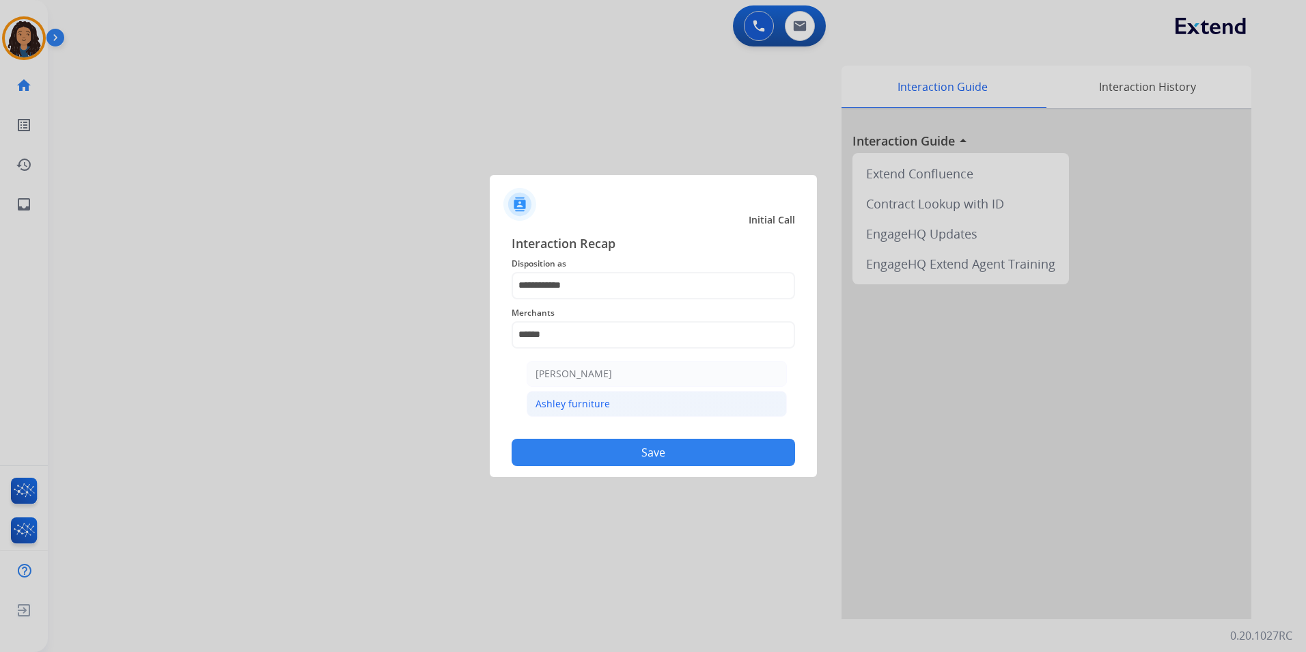
click at [598, 398] on div "Ashley furniture" at bounding box center [573, 404] width 74 height 14
type input "**********"
drag, startPoint x: 560, startPoint y: 454, endPoint x: 555, endPoint y: 448, distance: 7.3
click at [555, 448] on button "Save" at bounding box center [653, 452] width 283 height 27
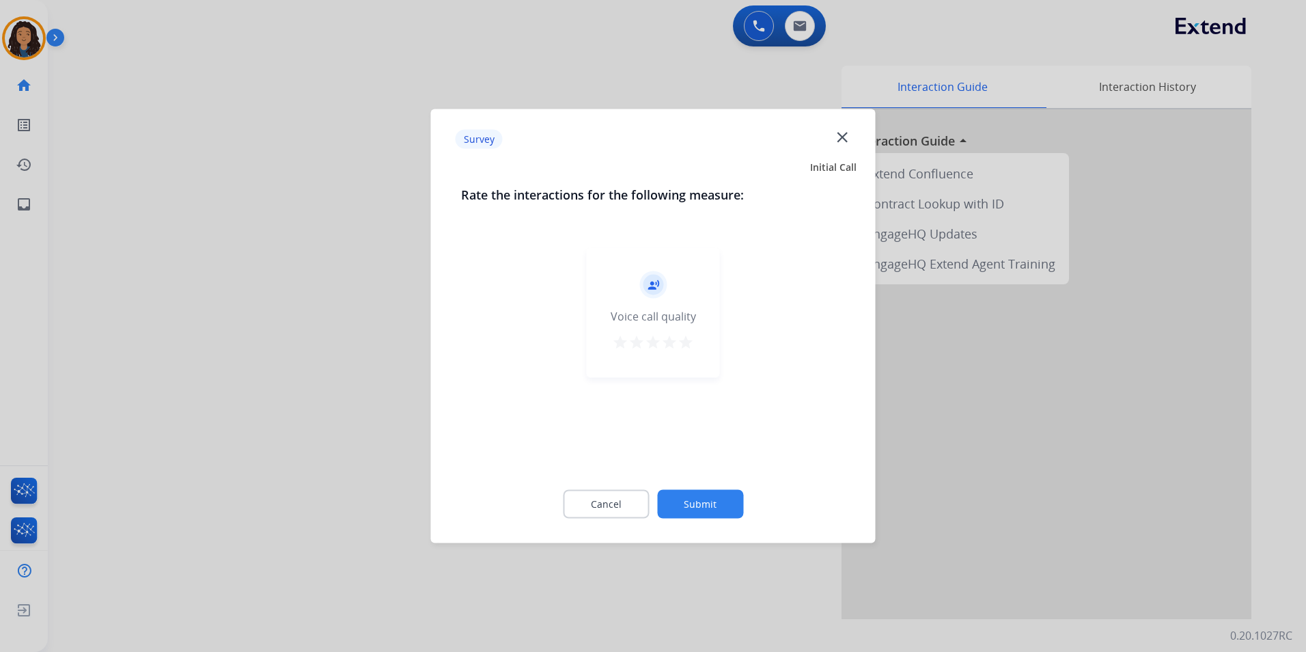
click at [213, 294] on div at bounding box center [653, 326] width 1306 height 652
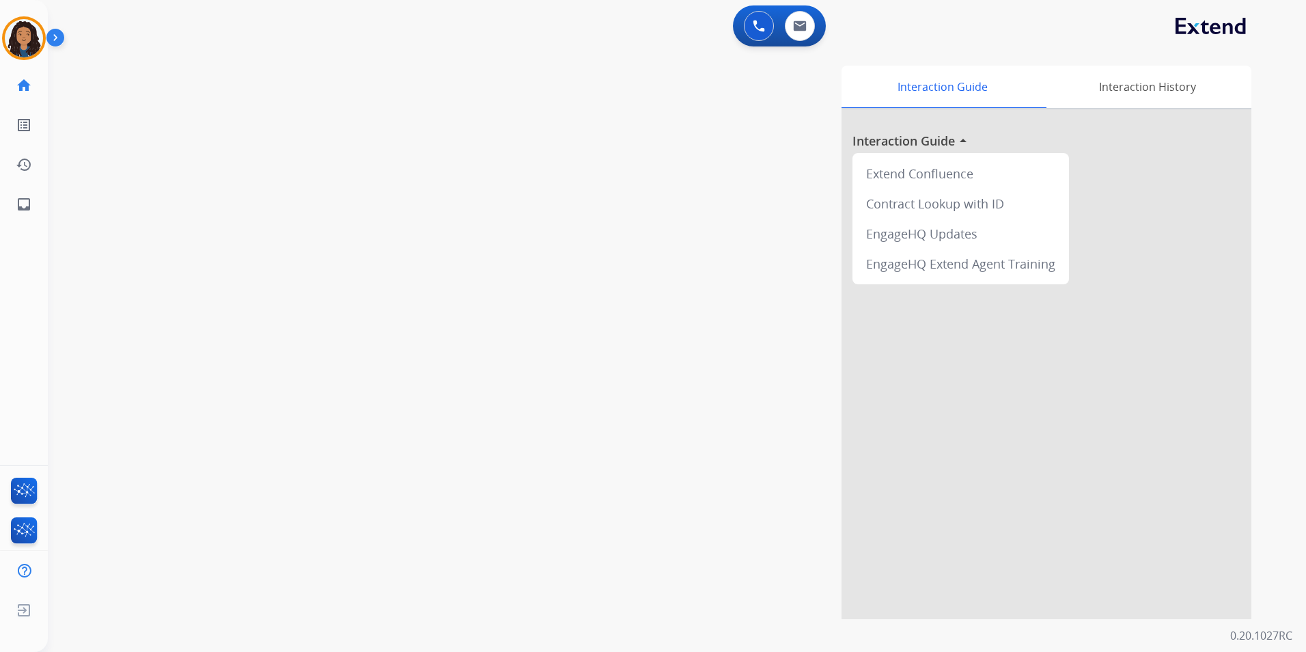
click at [227, 282] on div "swap_horiz Break voice bridge close_fullscreen Connect 3-Way Call merge_type Se…" at bounding box center [660, 334] width 1225 height 570
click at [34, 32] on img at bounding box center [24, 38] width 38 height 38
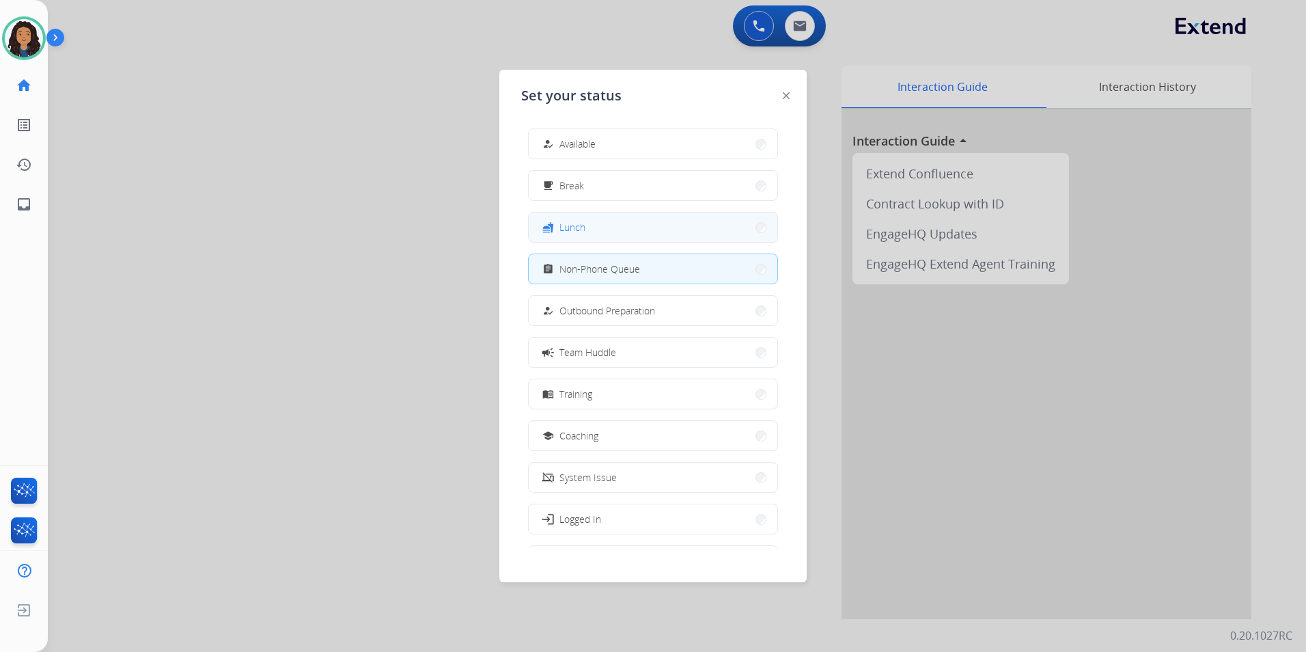
click at [630, 232] on button "fastfood Lunch" at bounding box center [653, 226] width 249 height 29
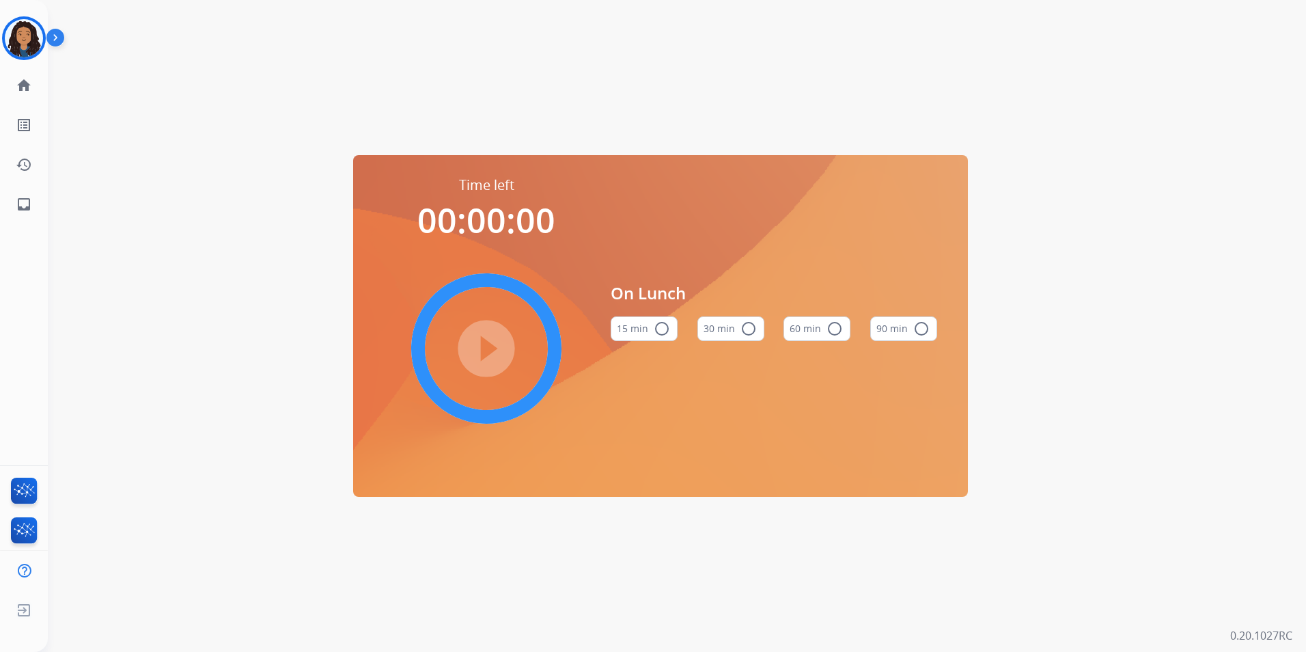
click at [825, 327] on button "60 min radio_button_unchecked" at bounding box center [816, 328] width 67 height 25
click at [478, 340] on mat-icon "play_circle_filled" at bounding box center [486, 348] width 16 height 16
